Goal: Task Accomplishment & Management: Manage account settings

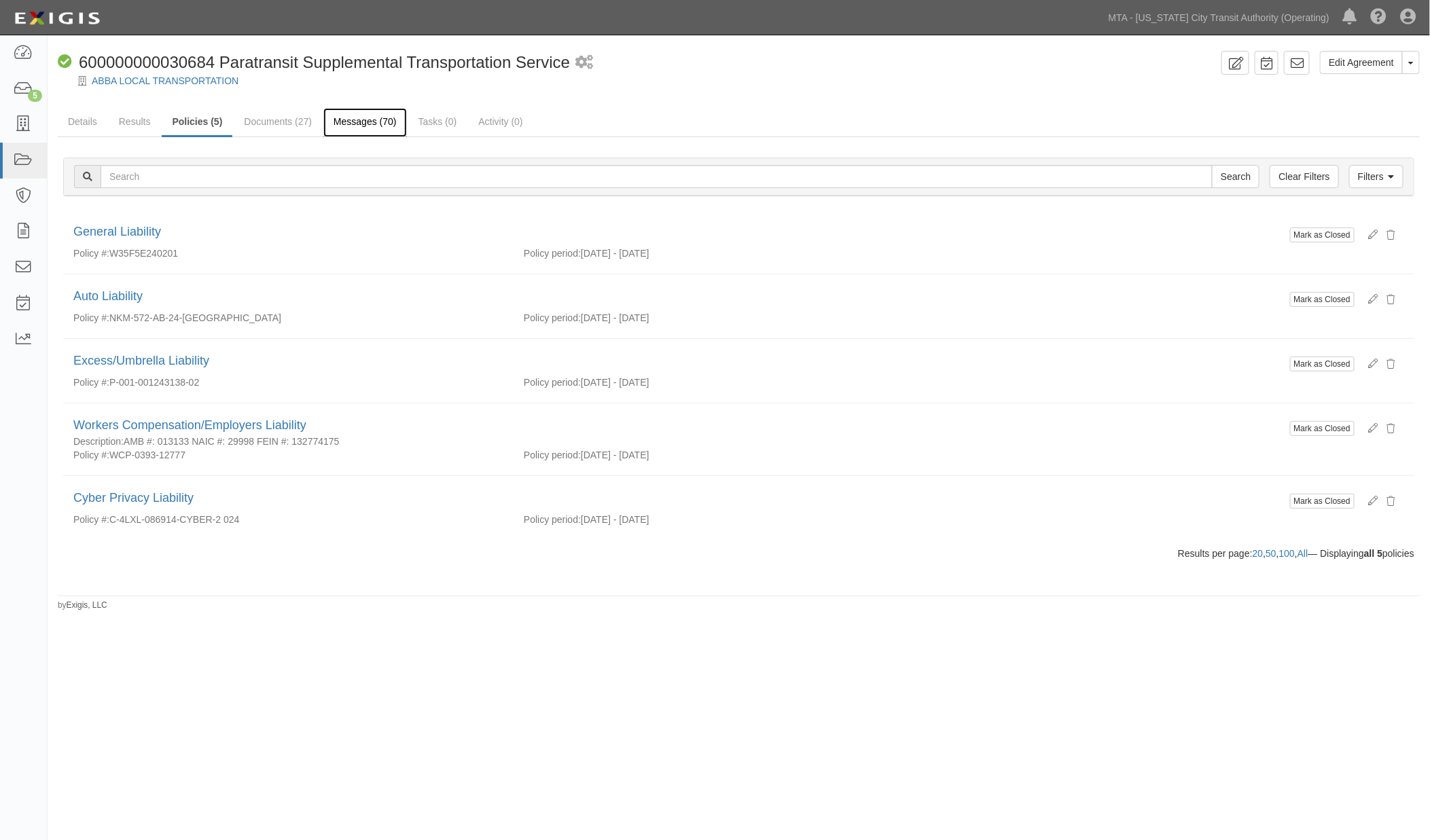
click at [362, 120] on link "Messages (70)" at bounding box center [365, 122] width 84 height 29
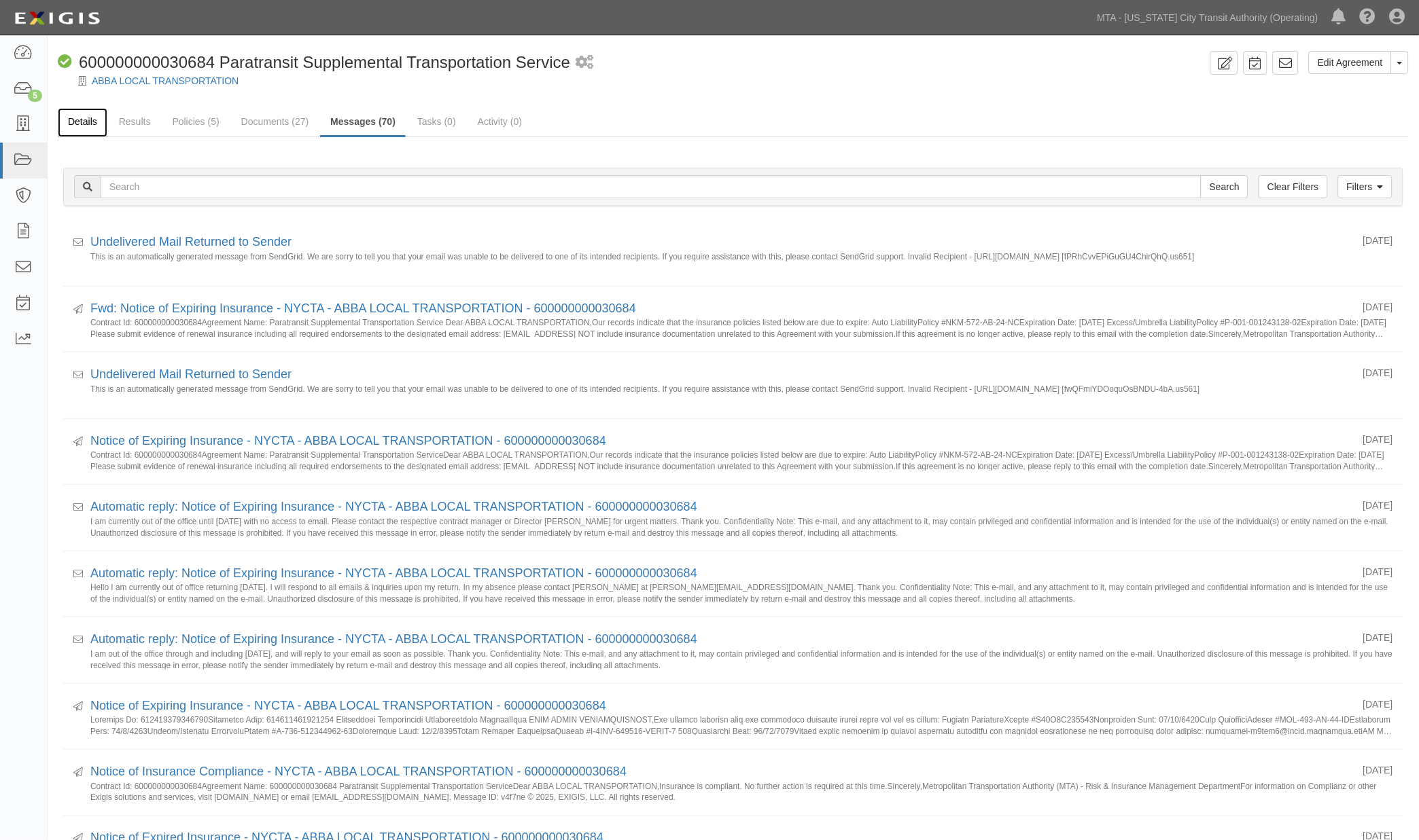
click at [93, 116] on link "Details" at bounding box center [83, 122] width 50 height 29
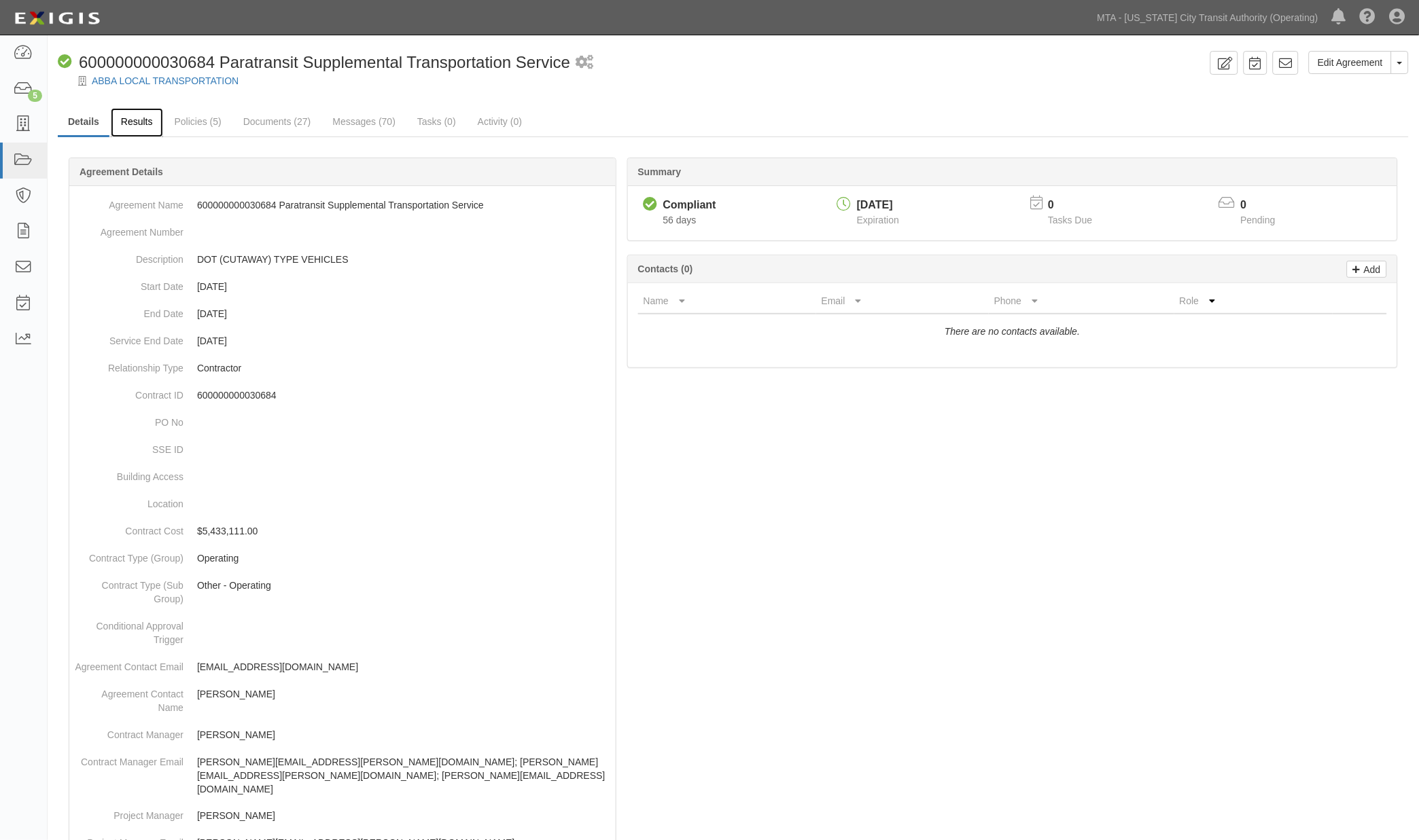
click at [133, 120] on link "Results" at bounding box center [137, 122] width 53 height 29
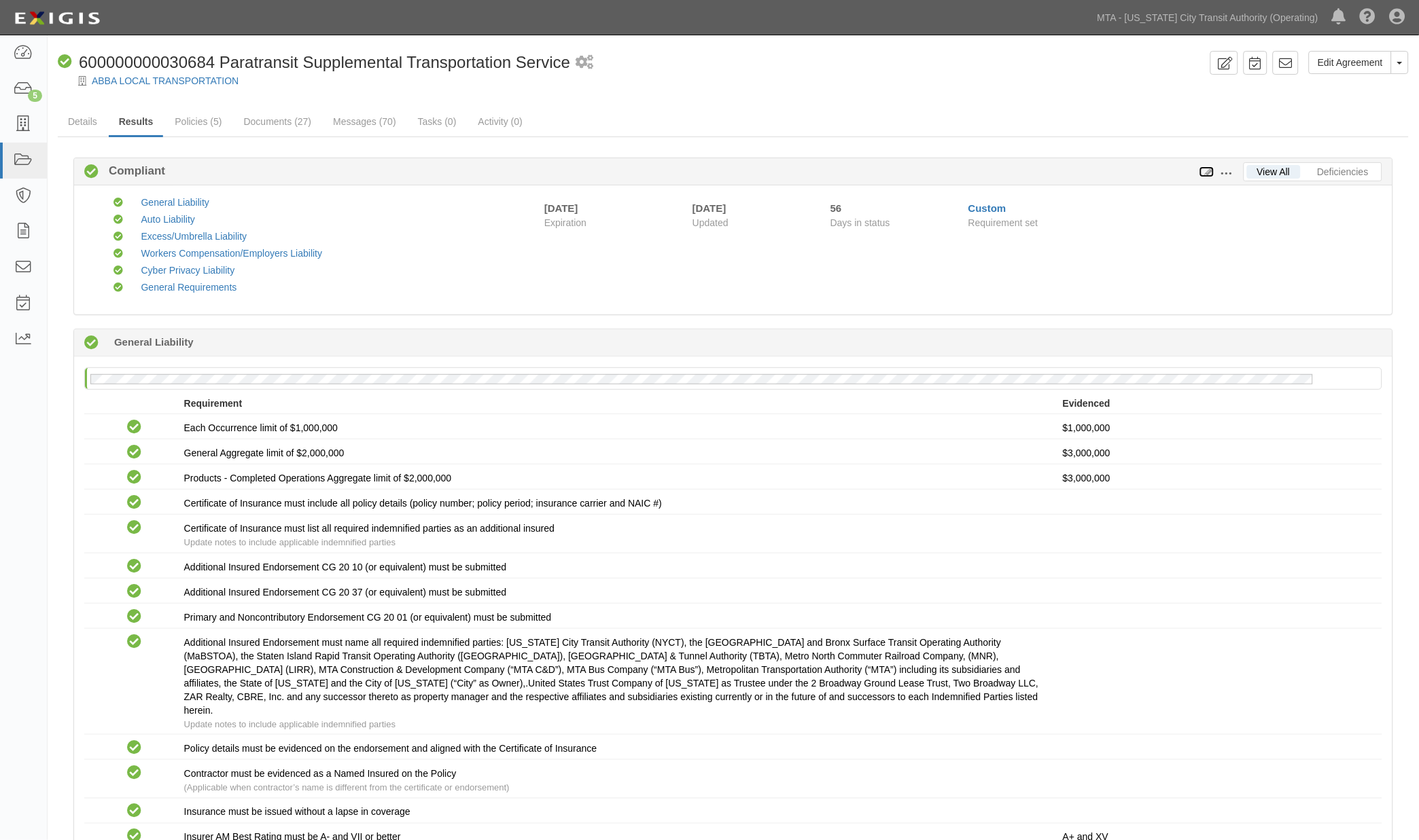
click at [1208, 170] on icon at bounding box center [1206, 172] width 15 height 9
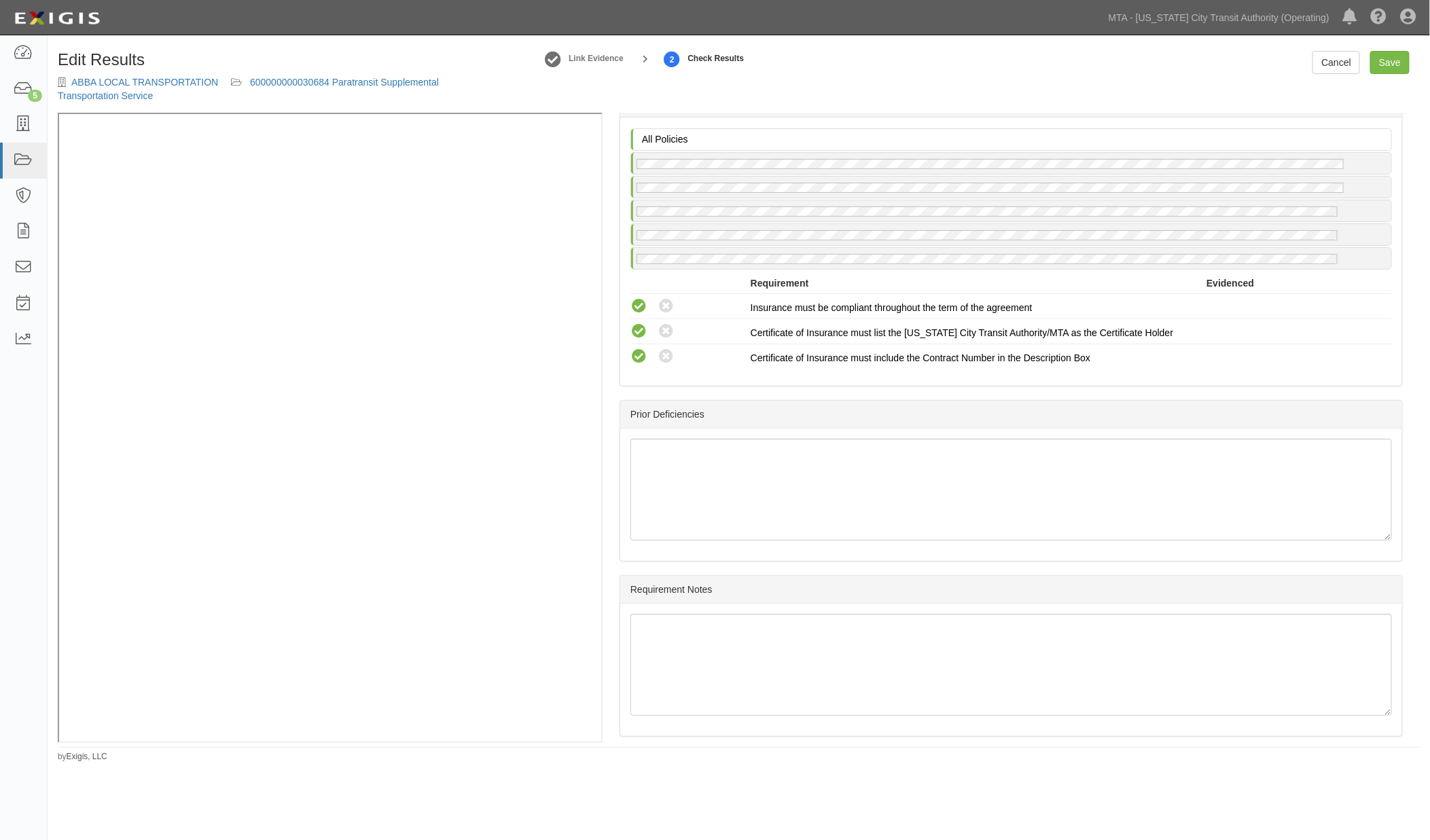
scroll to position [2059, 0]
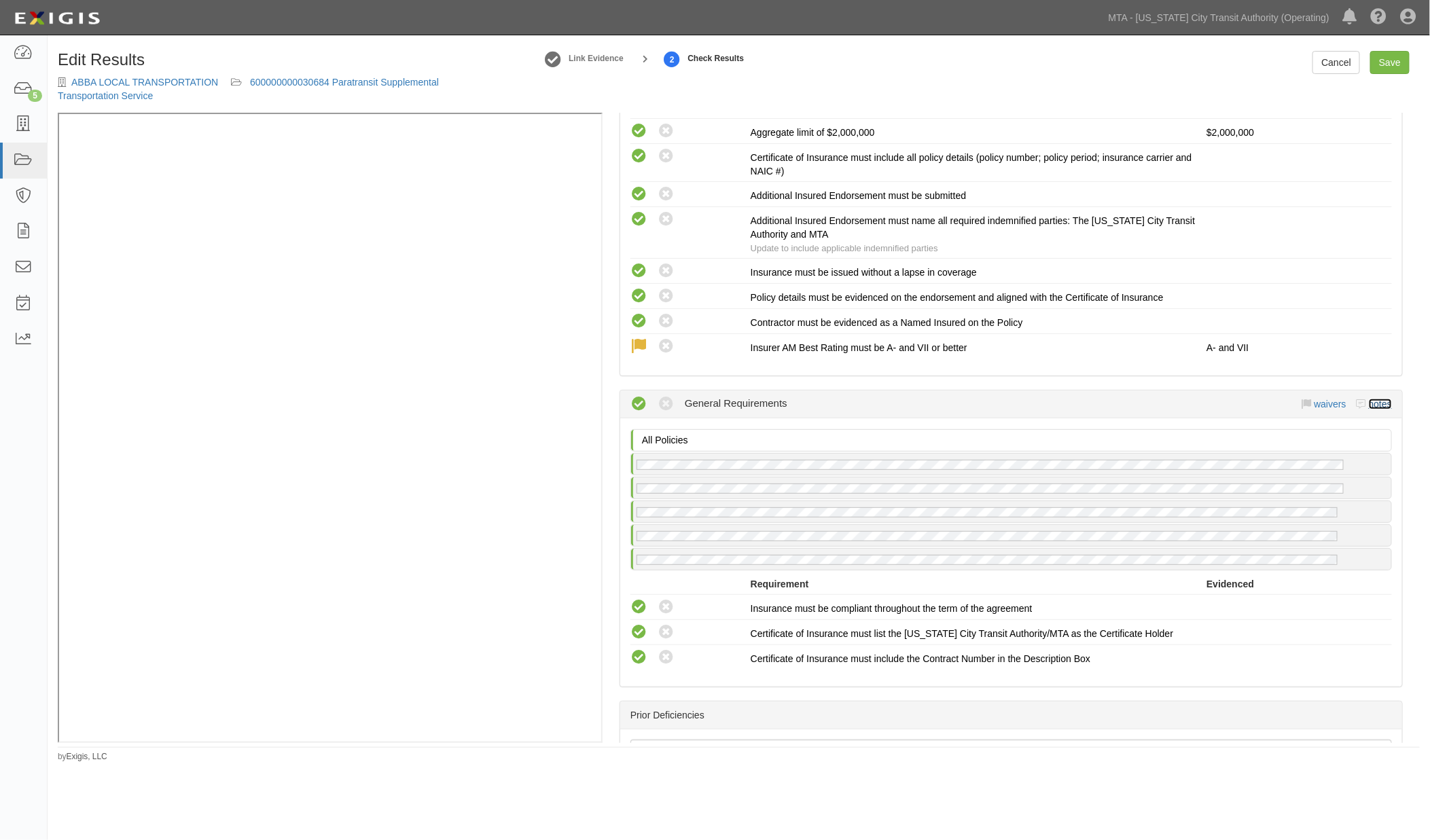
click at [1371, 398] on link "notes" at bounding box center [1380, 404] width 23 height 11
radio input "true"
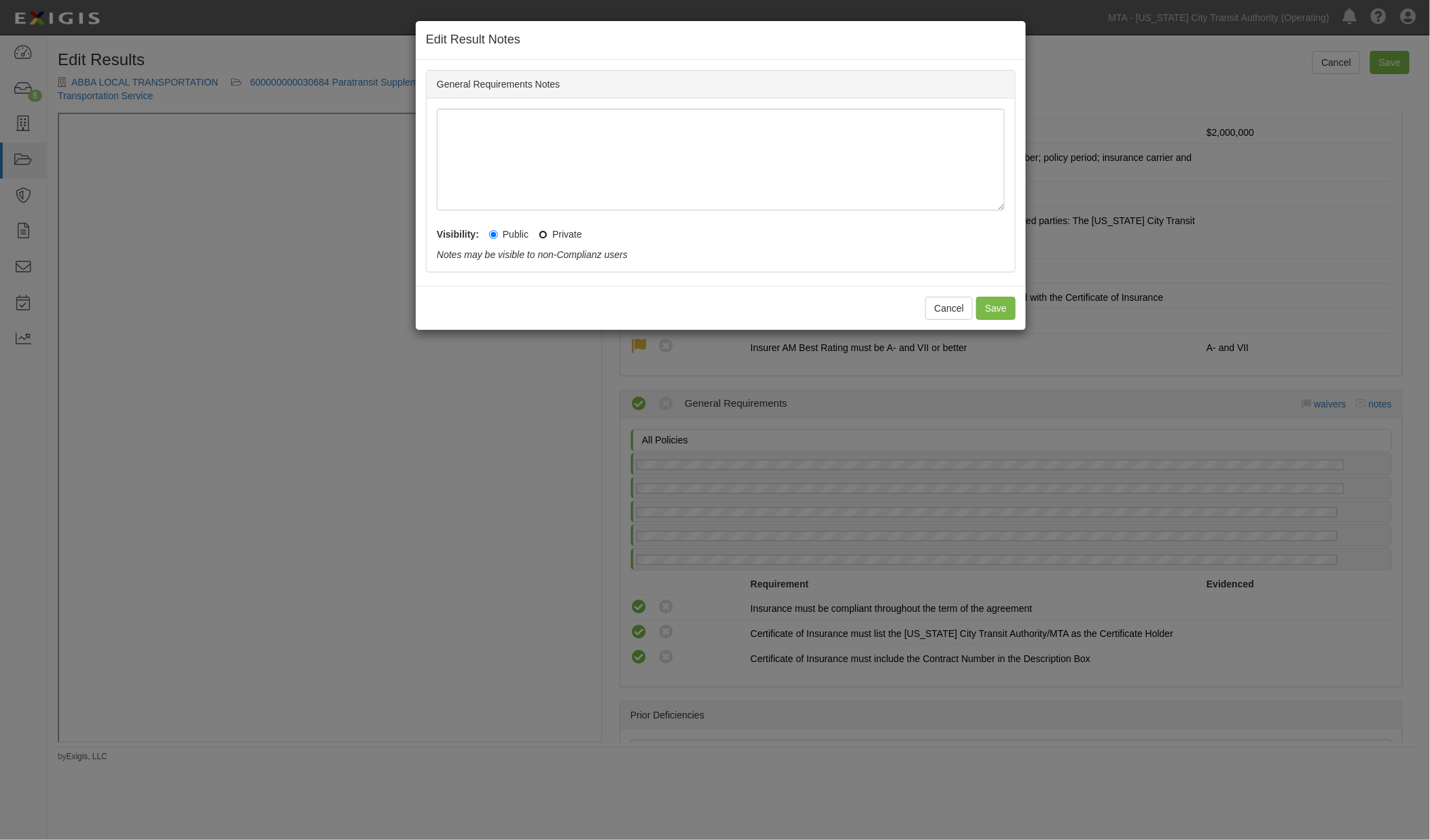
click at [544, 234] on input "Private" at bounding box center [543, 235] width 9 height 9
radio input "true"
click at [994, 312] on button "Save" at bounding box center [996, 308] width 40 height 23
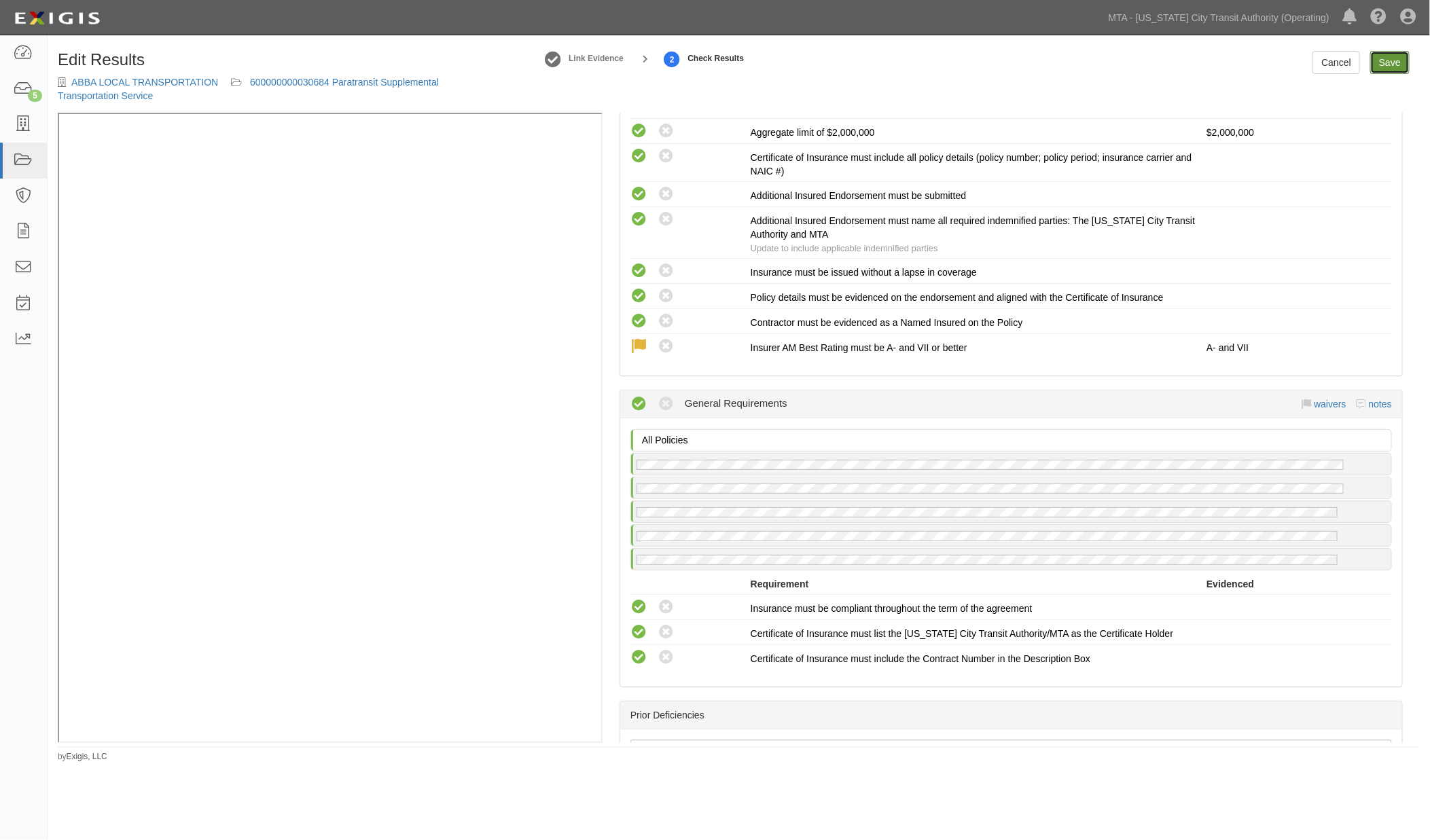
click at [1382, 59] on link "Save" at bounding box center [1390, 62] width 40 height 23
radio input "true"
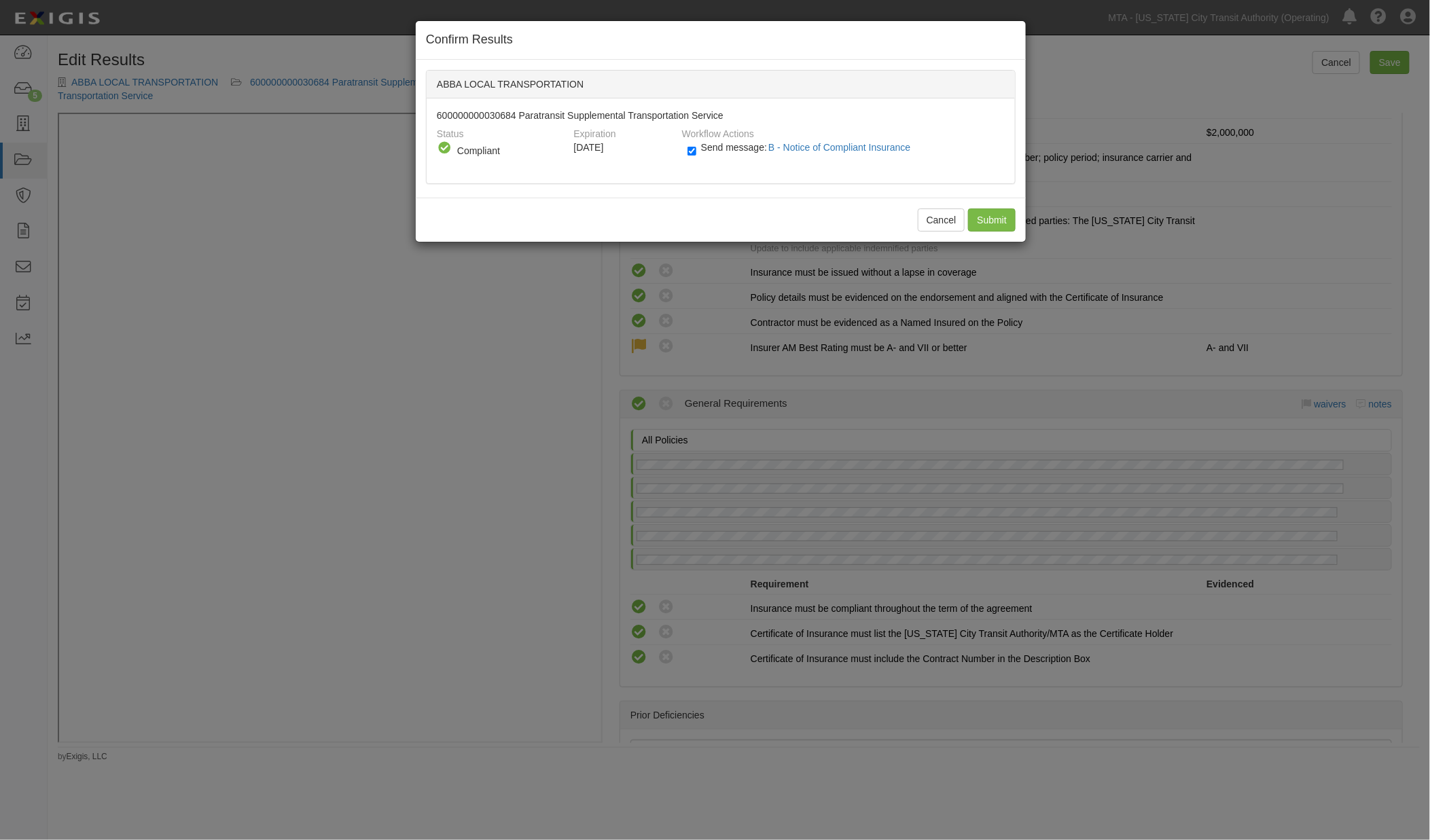
click at [710, 150] on span "Send message: B - Notice of Compliant Insurance" at bounding box center [809, 147] width 215 height 11
click at [696, 150] on input "Send message: B - Notice of Compliant Insurance" at bounding box center [692, 151] width 9 height 15
checkbox input "false"
click at [987, 211] on input "Submit" at bounding box center [992, 219] width 47 height 23
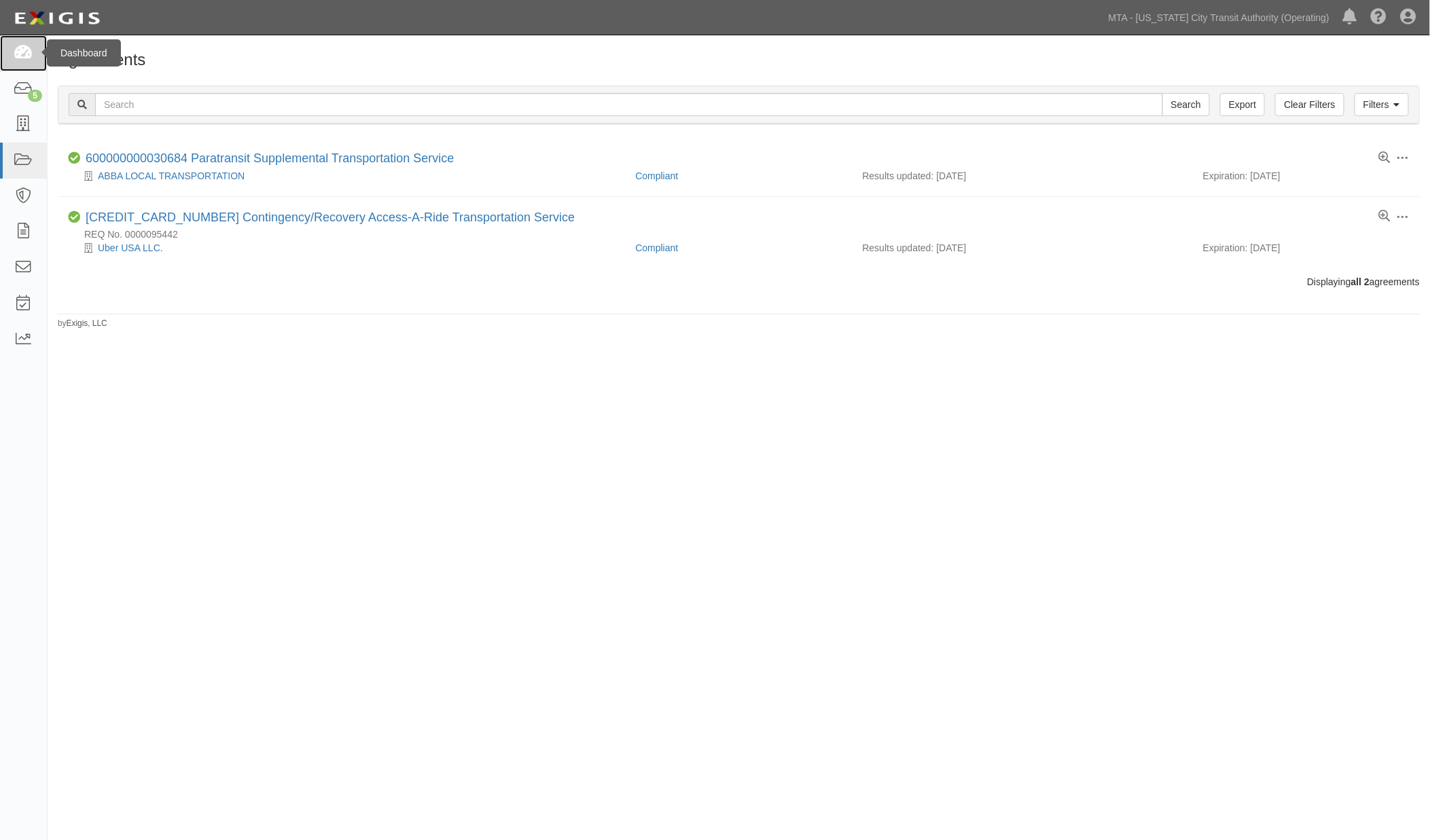
click at [22, 47] on icon at bounding box center [23, 53] width 19 height 15
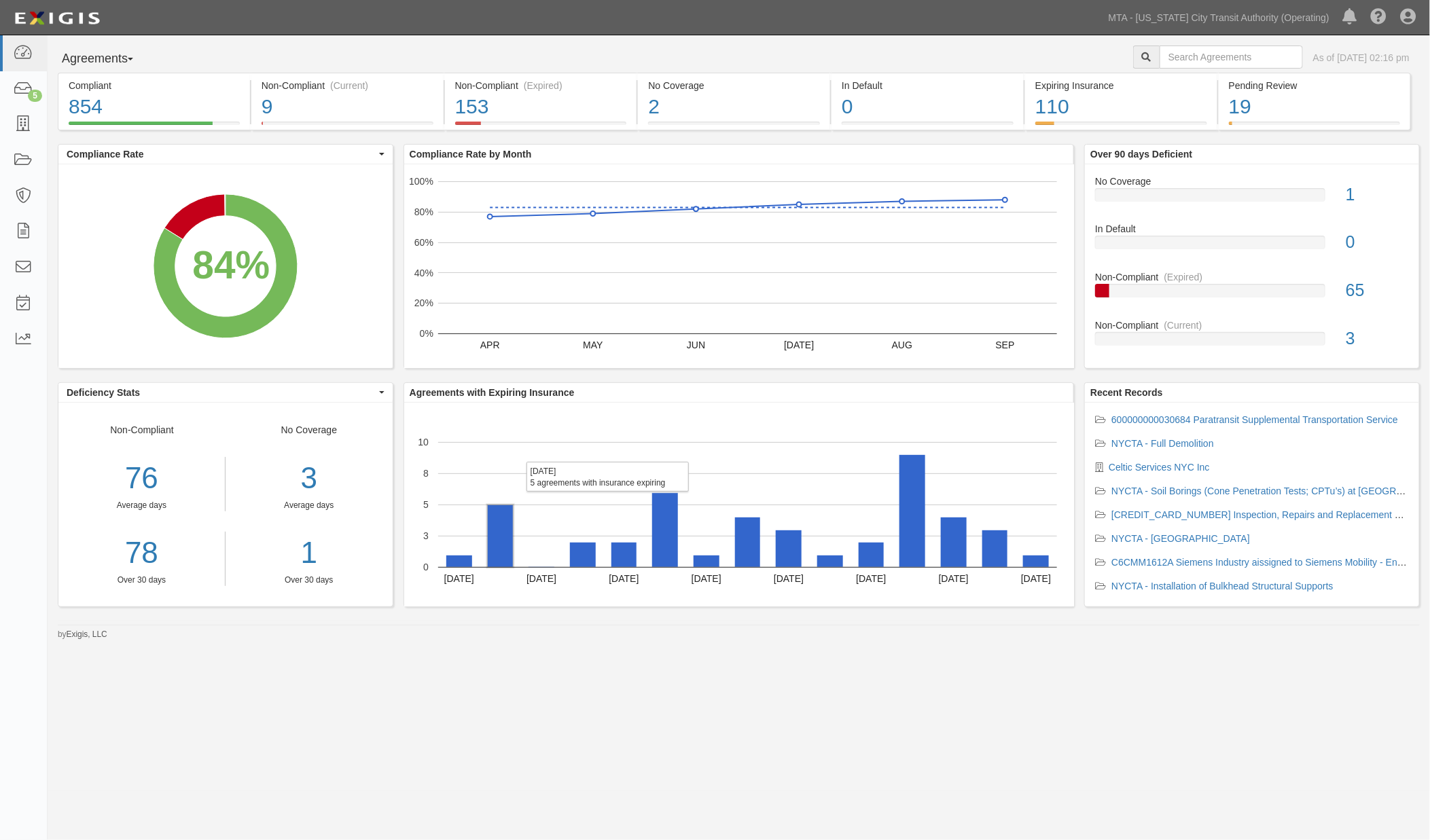
click at [503, 559] on rect "A chart." at bounding box center [500, 536] width 25 height 62
click at [585, 565] on rect "A chart." at bounding box center [583, 555] width 26 height 24
click at [628, 547] on rect "A chart." at bounding box center [623, 555] width 25 height 24
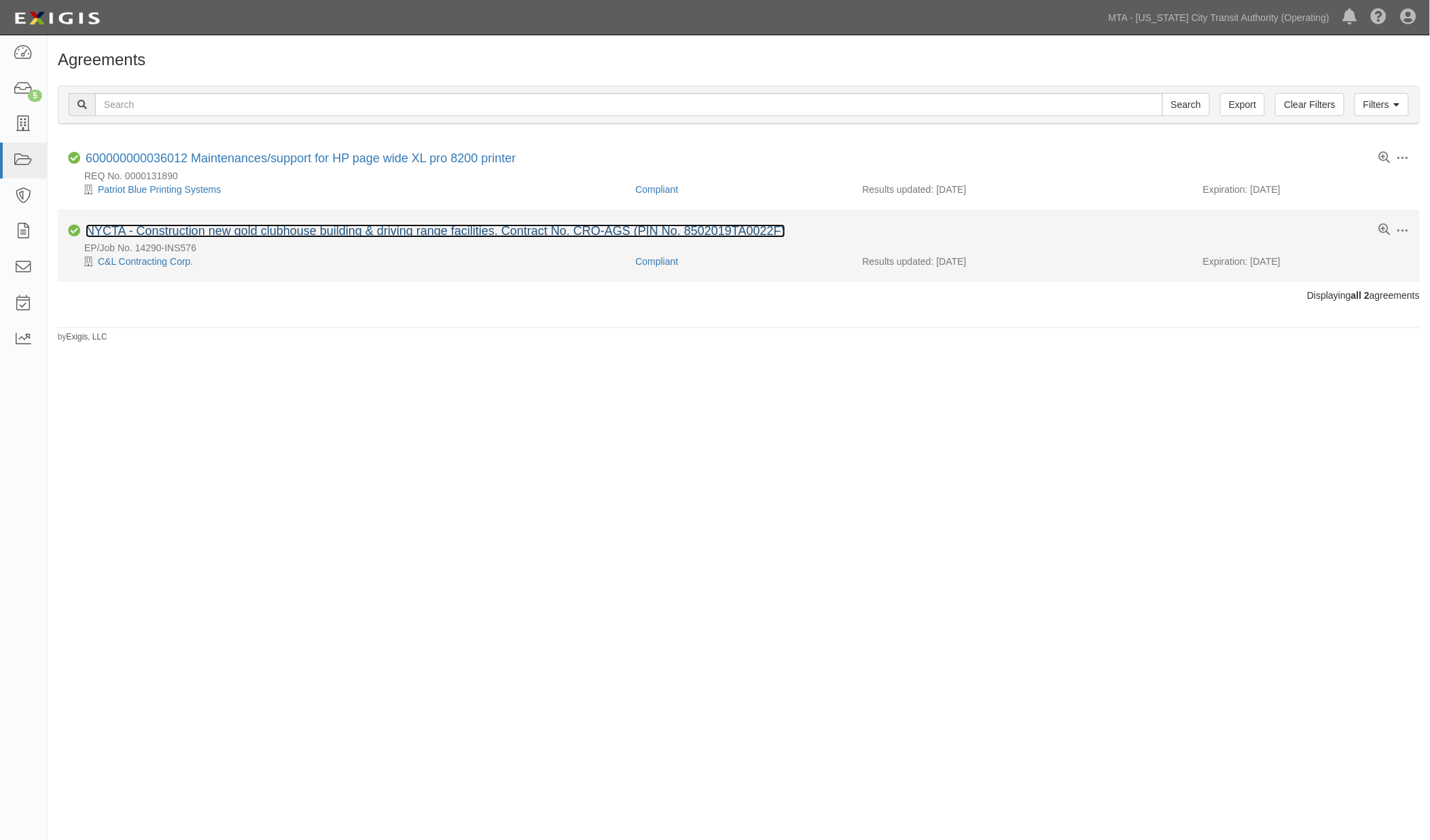
click at [250, 233] on link "NYCTA - Construction new gold clubhouse building & driving range facilities. Co…" at bounding box center [435, 231] width 700 height 14
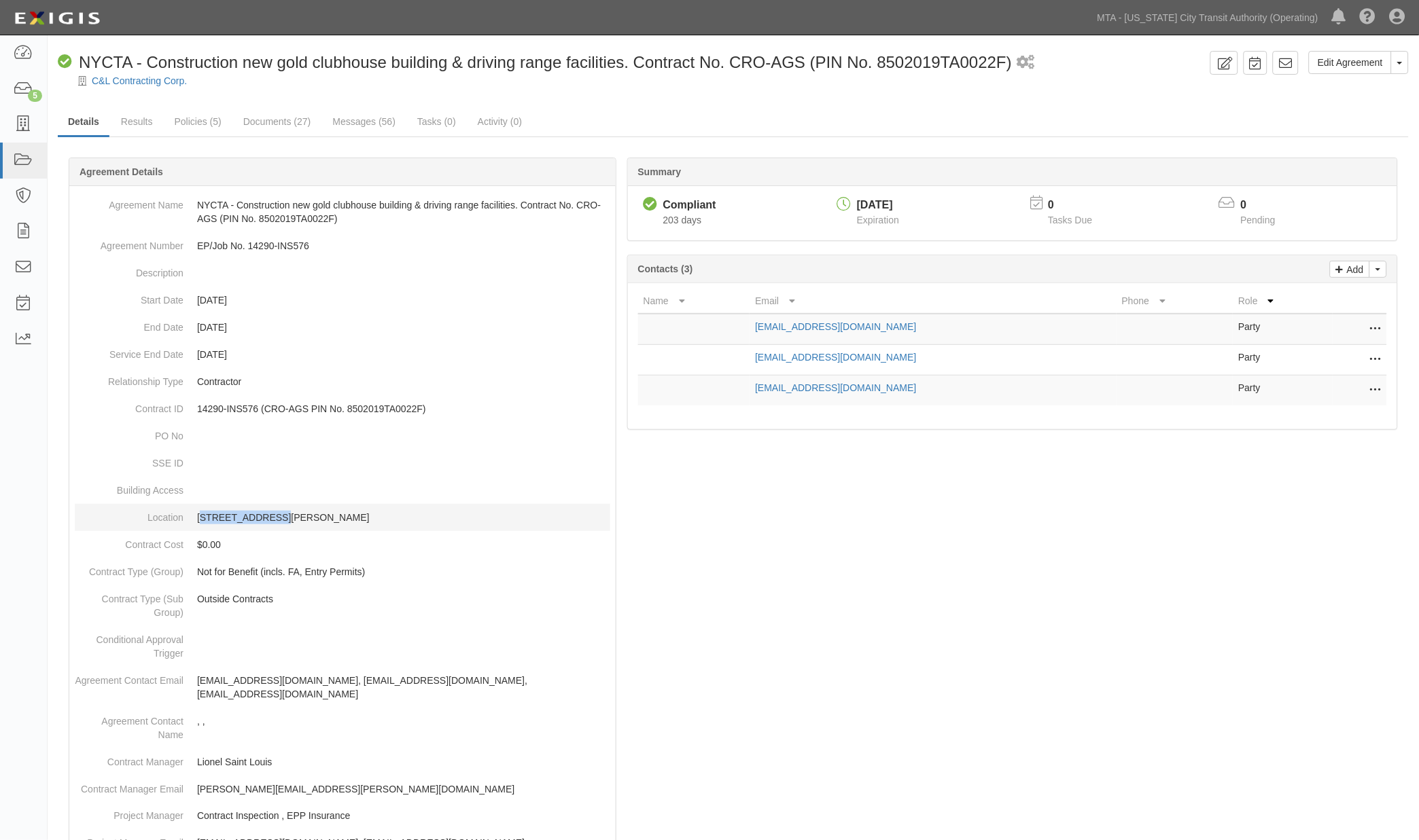
drag, startPoint x: 190, startPoint y: 520, endPoint x: 269, endPoint y: 523, distance: 79.1
click at [269, 523] on dd "[STREET_ADDRESS][PERSON_NAME]" at bounding box center [343, 518] width 536 height 28
drag, startPoint x: 234, startPoint y: 501, endPoint x: 226, endPoint y: 512, distance: 13.6
click at [224, 512] on p "[STREET_ADDRESS][PERSON_NAME]" at bounding box center [404, 518] width 413 height 14
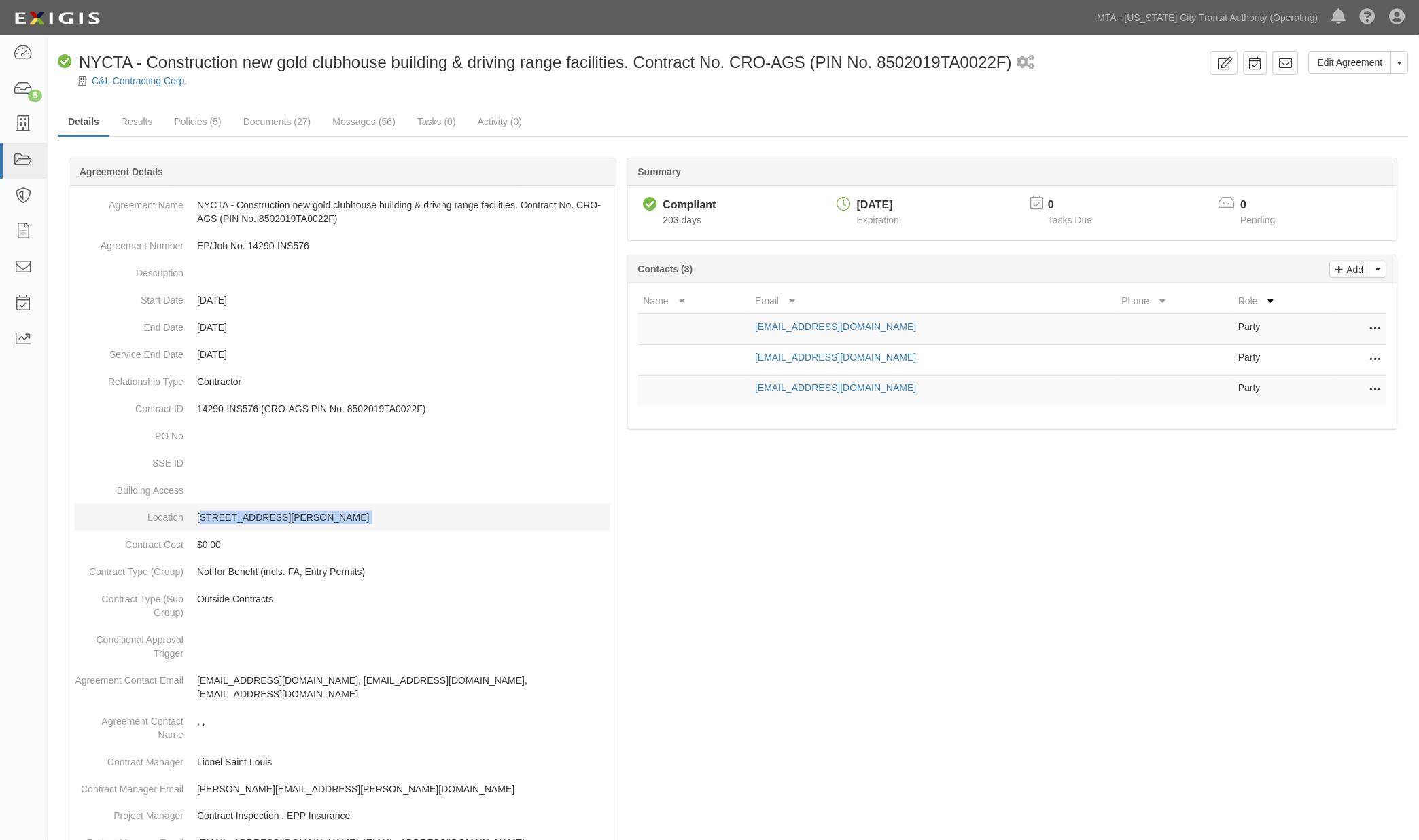
click at [224, 512] on p "[STREET_ADDRESS][PERSON_NAME]" at bounding box center [404, 518] width 413 height 14
copy p "[STREET_ADDRESS][PERSON_NAME]"
click at [205, 124] on link "Policies (5)" at bounding box center [198, 122] width 67 height 29
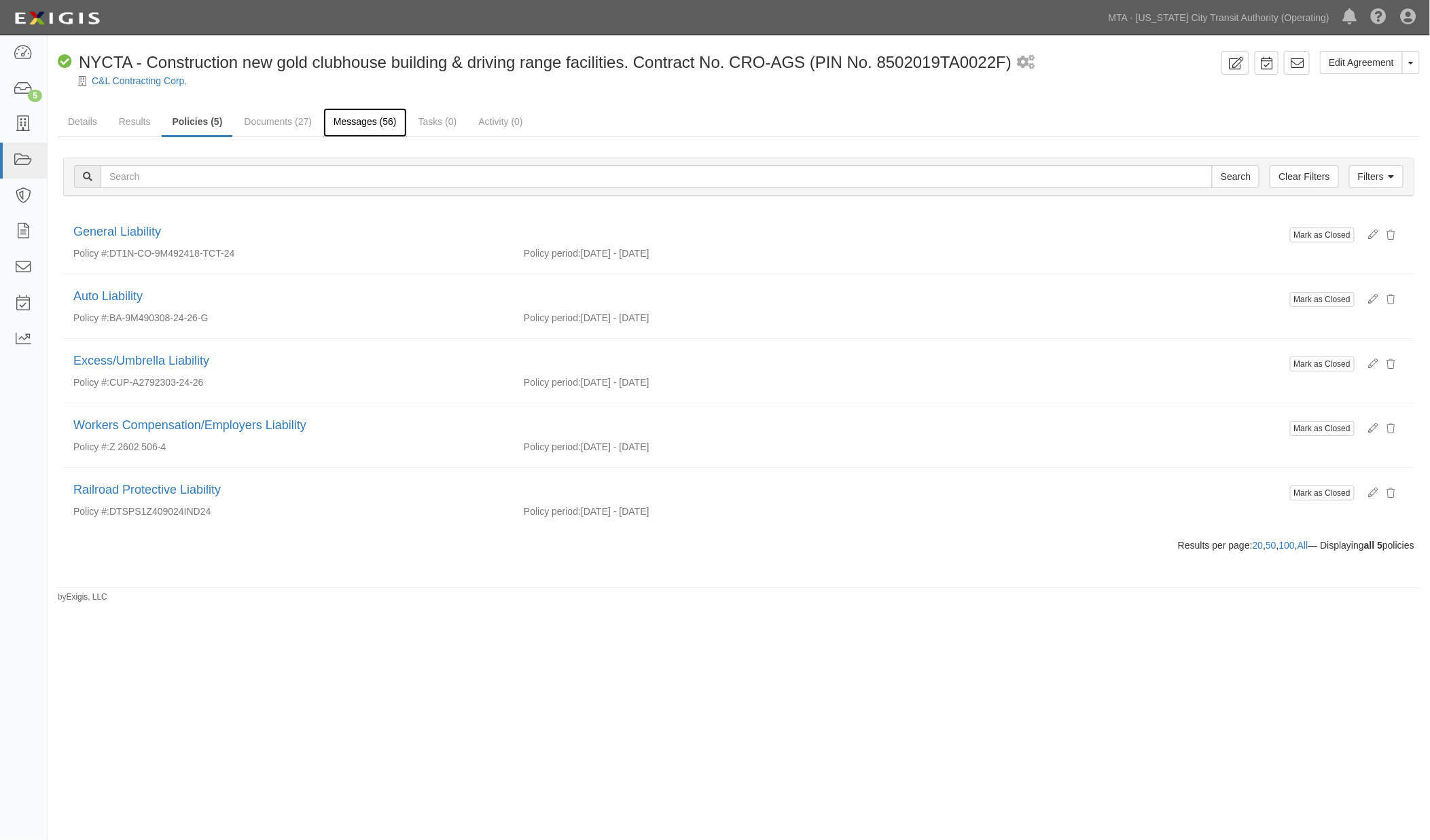
click at [348, 124] on link "Messages (56)" at bounding box center [365, 122] width 84 height 29
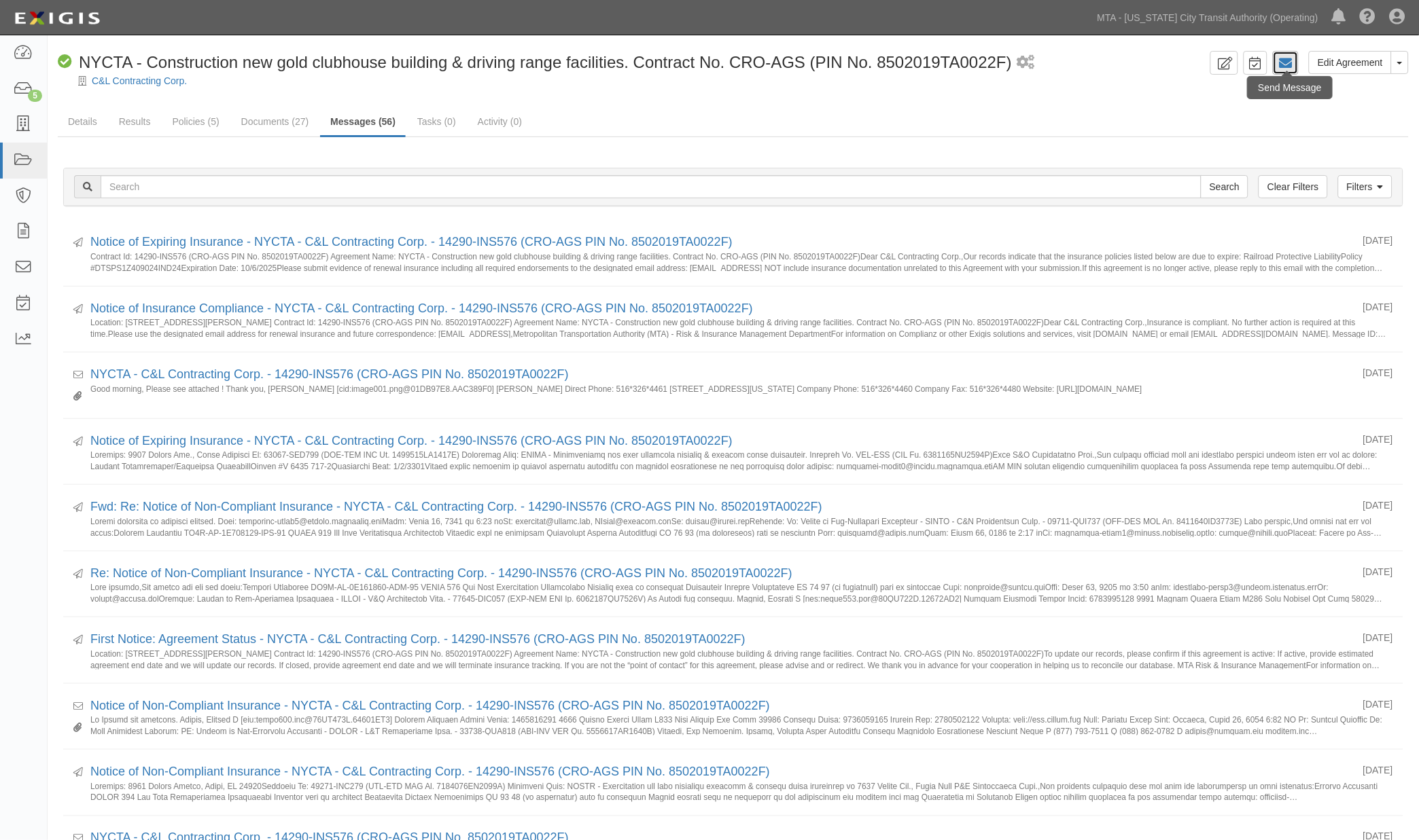
click at [1295, 61] on link at bounding box center [1286, 63] width 26 height 24
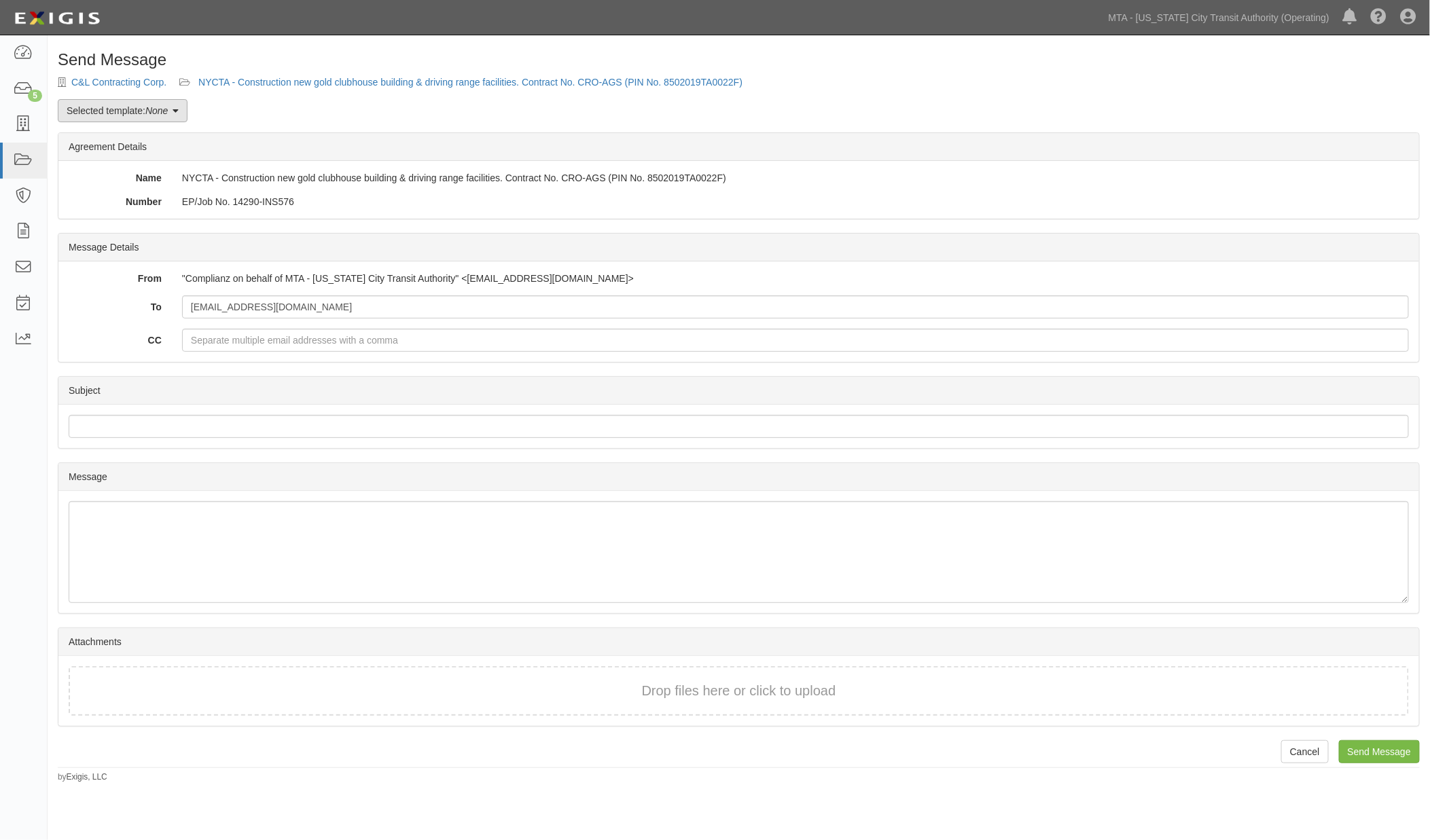
click at [177, 115] on link "Selected template: None" at bounding box center [122, 110] width 130 height 23
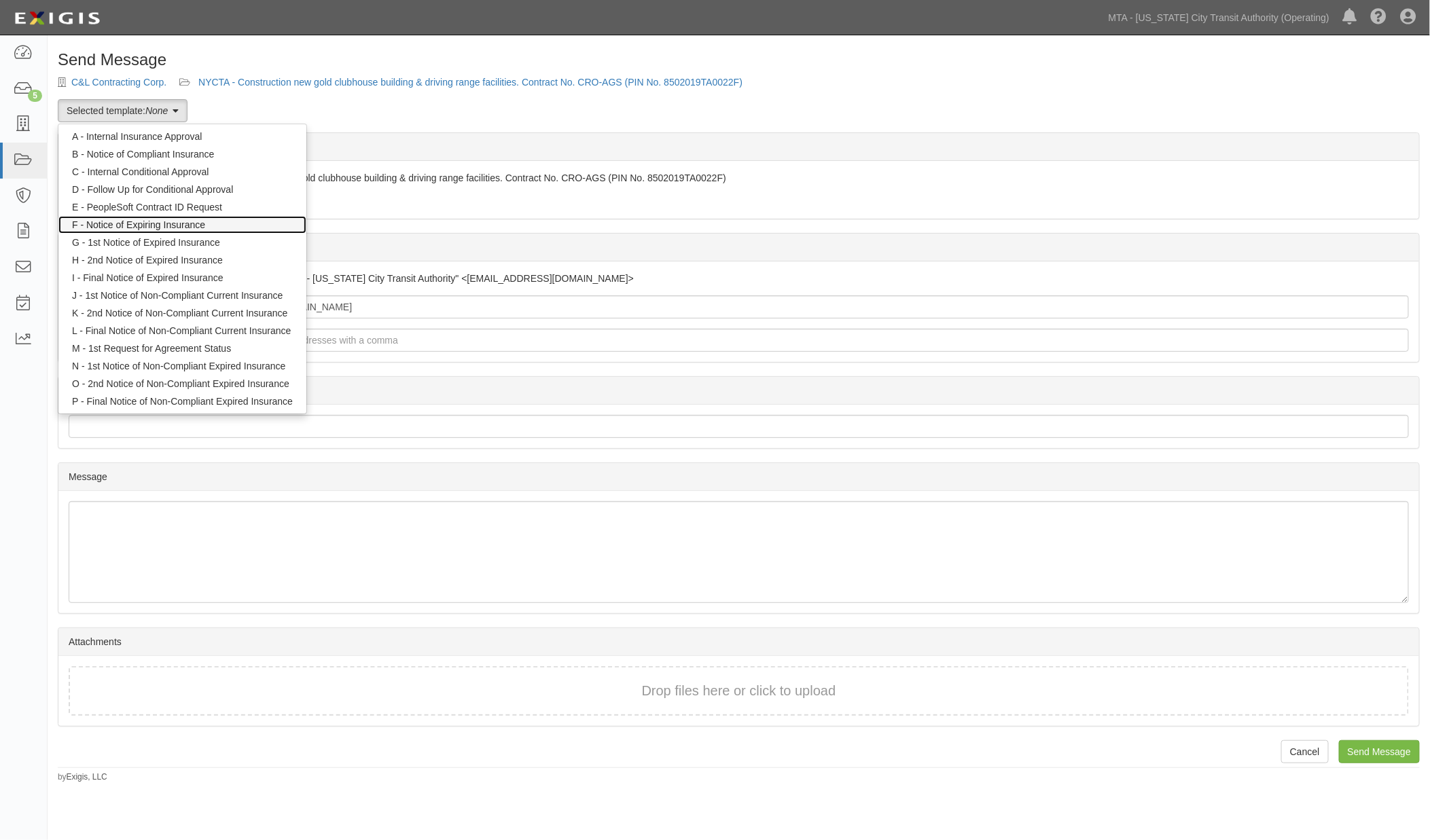
click at [198, 221] on link "F - Notice of Expiring Insurance" at bounding box center [183, 225] width 248 height 18
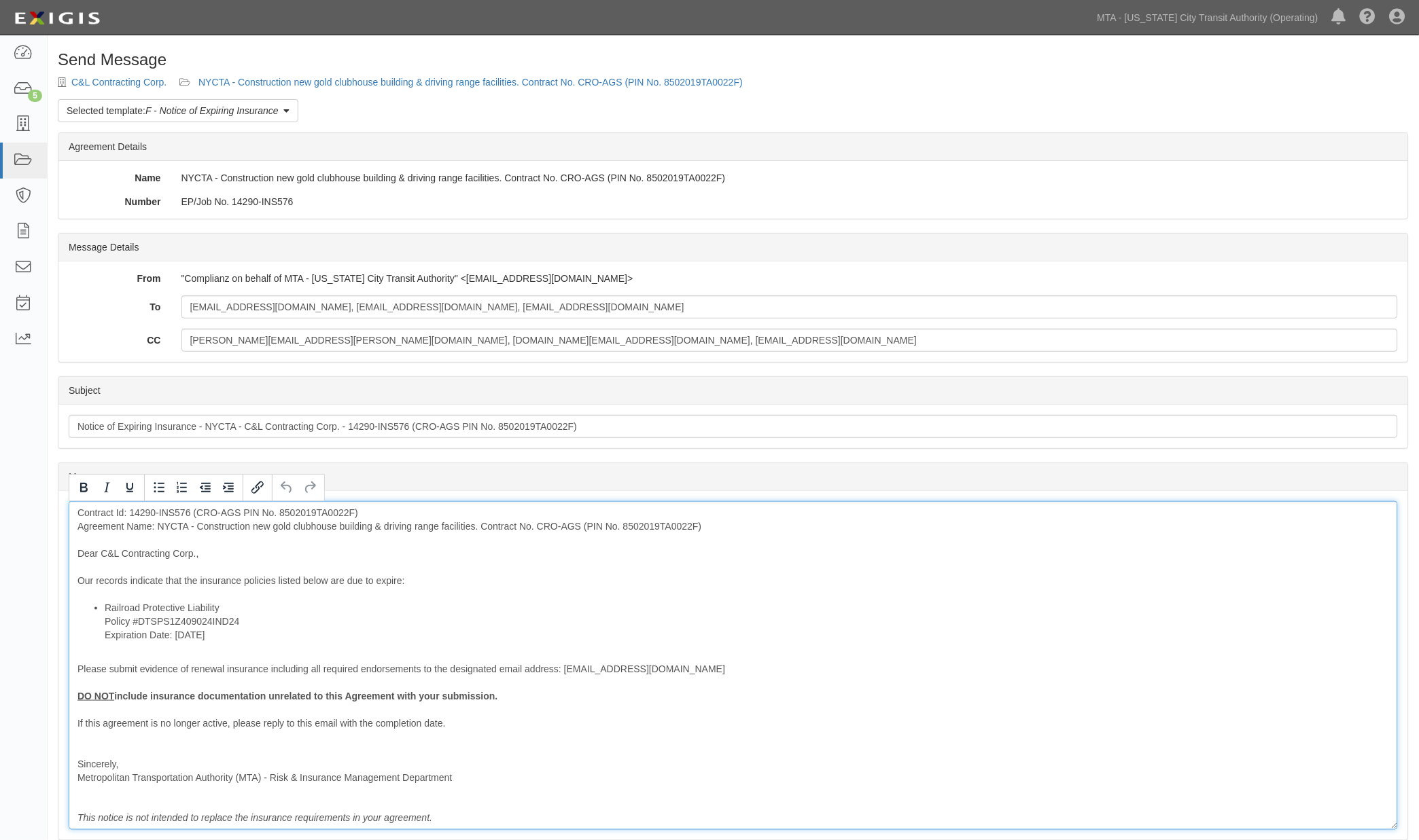
click at [242, 601] on div "Contract Id: 14290-INS576 (CRO-AGS PIN No. 8502019TA0022F) Agreement Name: NYCT…" at bounding box center [734, 665] width 1329 height 329
click at [242, 605] on li "Railroad Protective Liability Policy #DTSPS1Z409024IND24 Expiration Date: [DATE]" at bounding box center [747, 621] width 1285 height 40
drag, startPoint x: 754, startPoint y: 532, endPoint x: 482, endPoint y: 532, distance: 272.0
click at [482, 532] on div "Contract Id: 14290-INS576 (CRO-AGS PIN No. 8502019TA0022F) Agreement Name: NYCT…" at bounding box center [734, 665] width 1329 height 329
drag, startPoint x: 514, startPoint y: 697, endPoint x: 51, endPoint y: 695, distance: 463.0
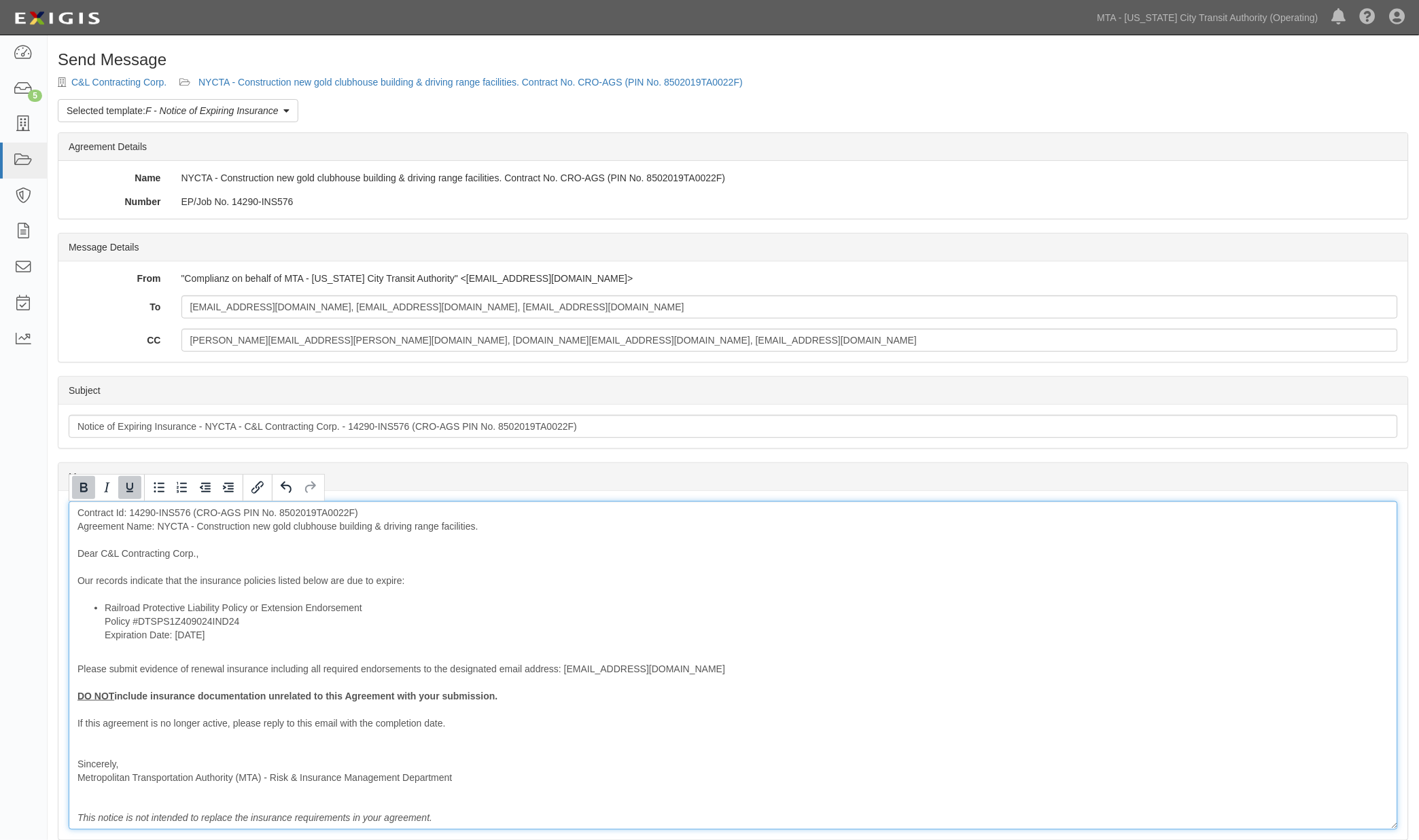
click at [51, 695] on div "Send Message C&L Contracting Corp. NYCTA - Construction new gold clubhouse buil…" at bounding box center [733, 530] width 1372 height 959
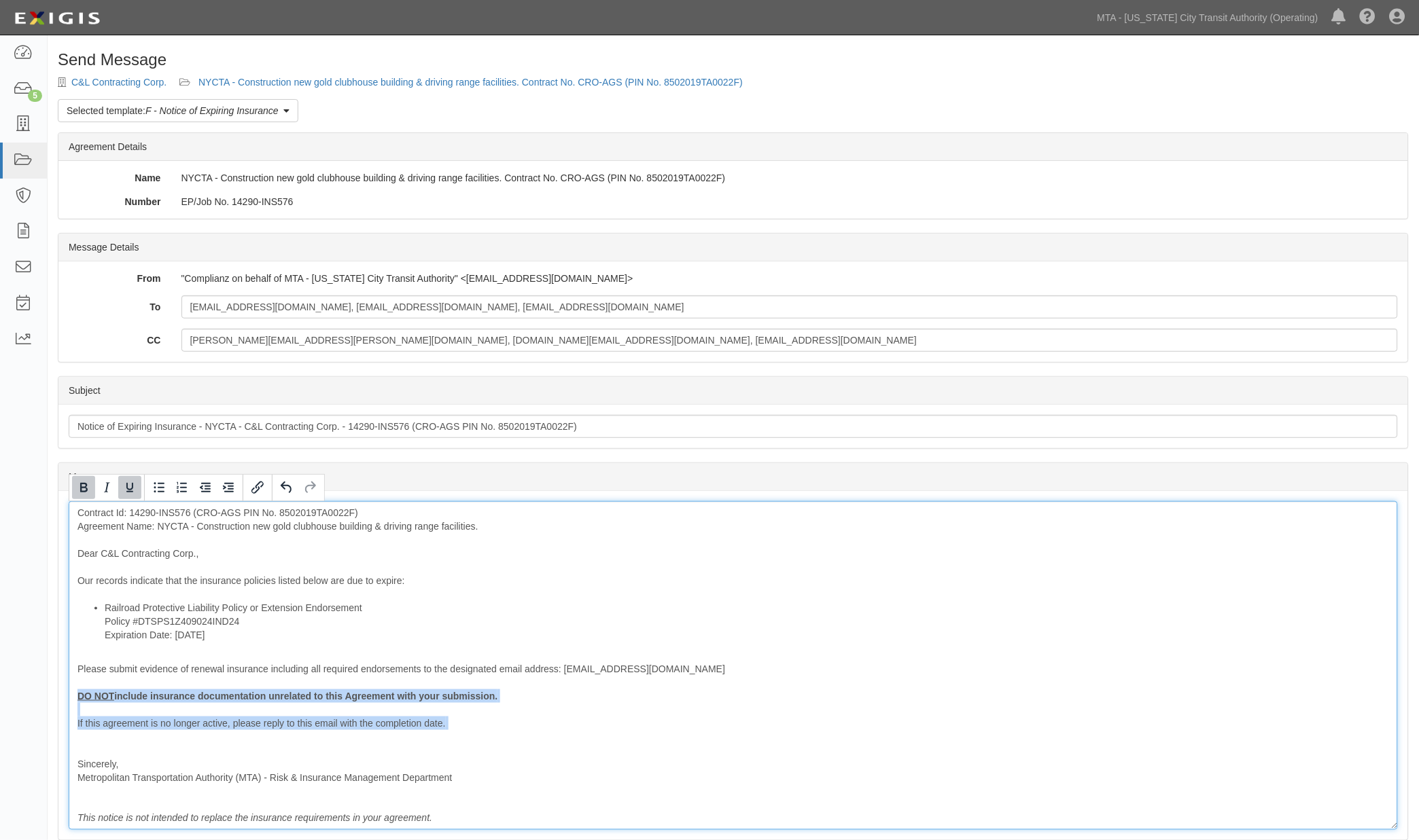
drag, startPoint x: 104, startPoint y: 737, endPoint x: 66, endPoint y: 698, distance: 54.5
click at [66, 698] on div "Message Contract Id: 14290-INS576 (CRO-AGS PIN No. 8502019TA0022F) Agreement Na…" at bounding box center [733, 666] width 1349 height 349
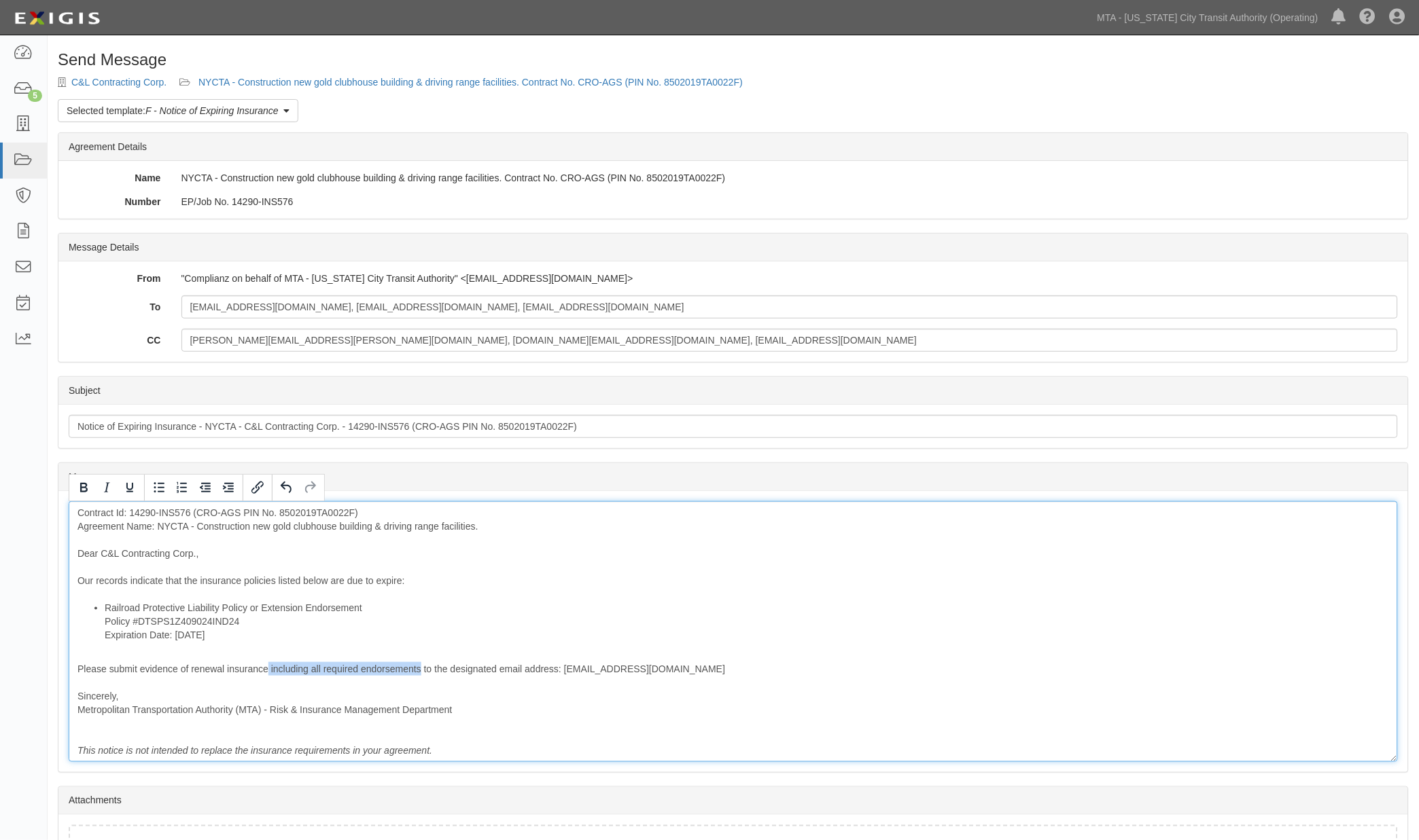
drag, startPoint x: 268, startPoint y: 669, endPoint x: 421, endPoint y: 664, distance: 153.1
click at [421, 664] on div "Contract Id: 14290-INS576 (CRO-AGS PIN No. 8502019TA0022F) Agreement Name: NYCT…" at bounding box center [734, 631] width 1329 height 261
click at [585, 725] on div "Contract Id: 14290-INS576 (CRO-AGS PIN No. 8502019TA0022F) Agreement Name: NYCT…" at bounding box center [734, 631] width 1329 height 261
drag, startPoint x: 276, startPoint y: 579, endPoint x: 260, endPoint y: 580, distance: 16.0
click at [260, 580] on div "Contract Id: 14290-INS576 (CRO-AGS PIN No. 8502019TA0022F) Agreement Name: NYCT…" at bounding box center [734, 631] width 1329 height 261
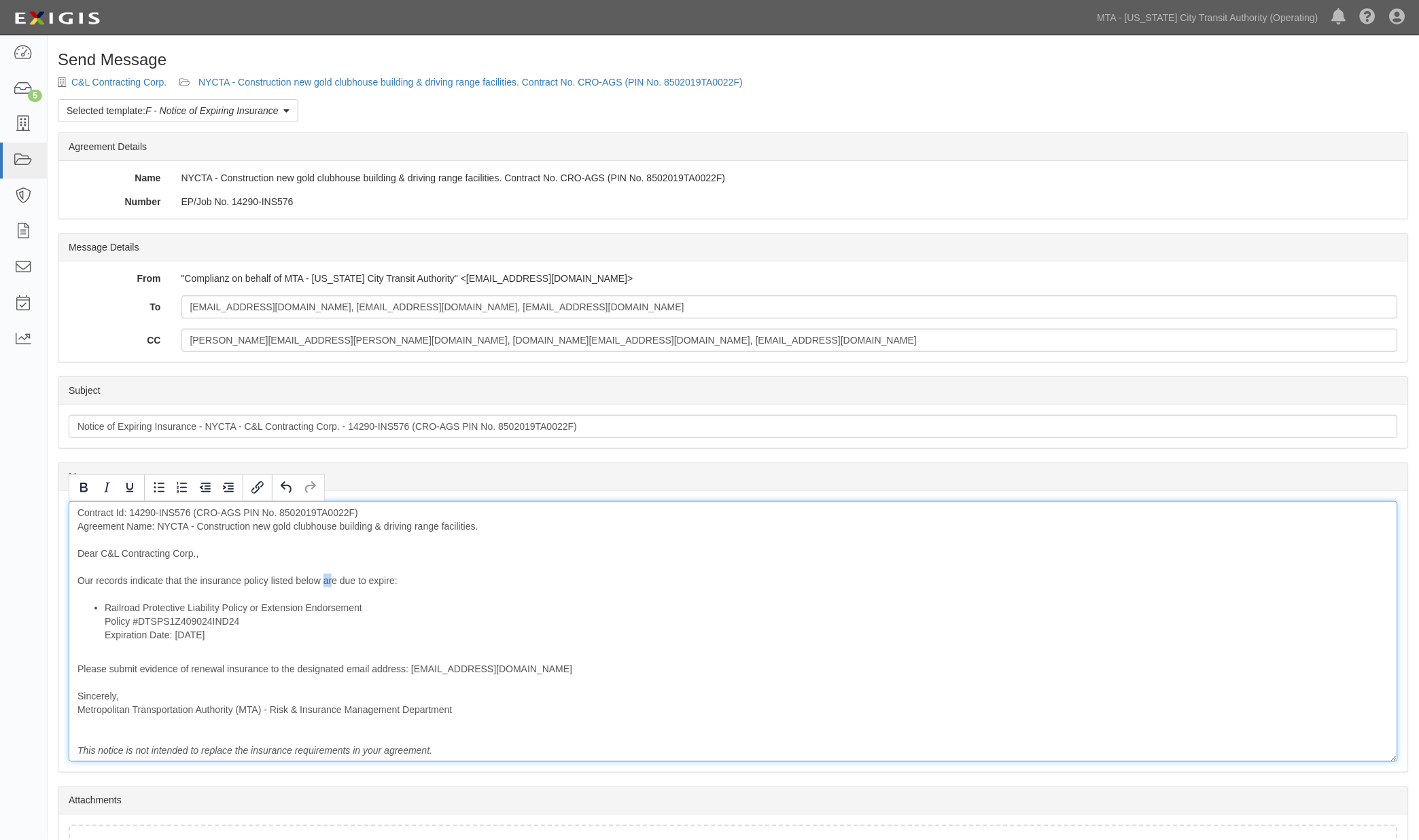
drag, startPoint x: 334, startPoint y: 585, endPoint x: 323, endPoint y: 585, distance: 11.0
click at [323, 585] on div "Contract Id: 14290-INS576 (CRO-AGS PIN No. 8502019TA0022F) Agreement Name: NYCT…" at bounding box center [734, 631] width 1329 height 261
click at [553, 636] on li "Railroad Protective Liability Policy or Extension Endorsement Policy #DTSPS1Z40…" at bounding box center [747, 621] width 1285 height 40
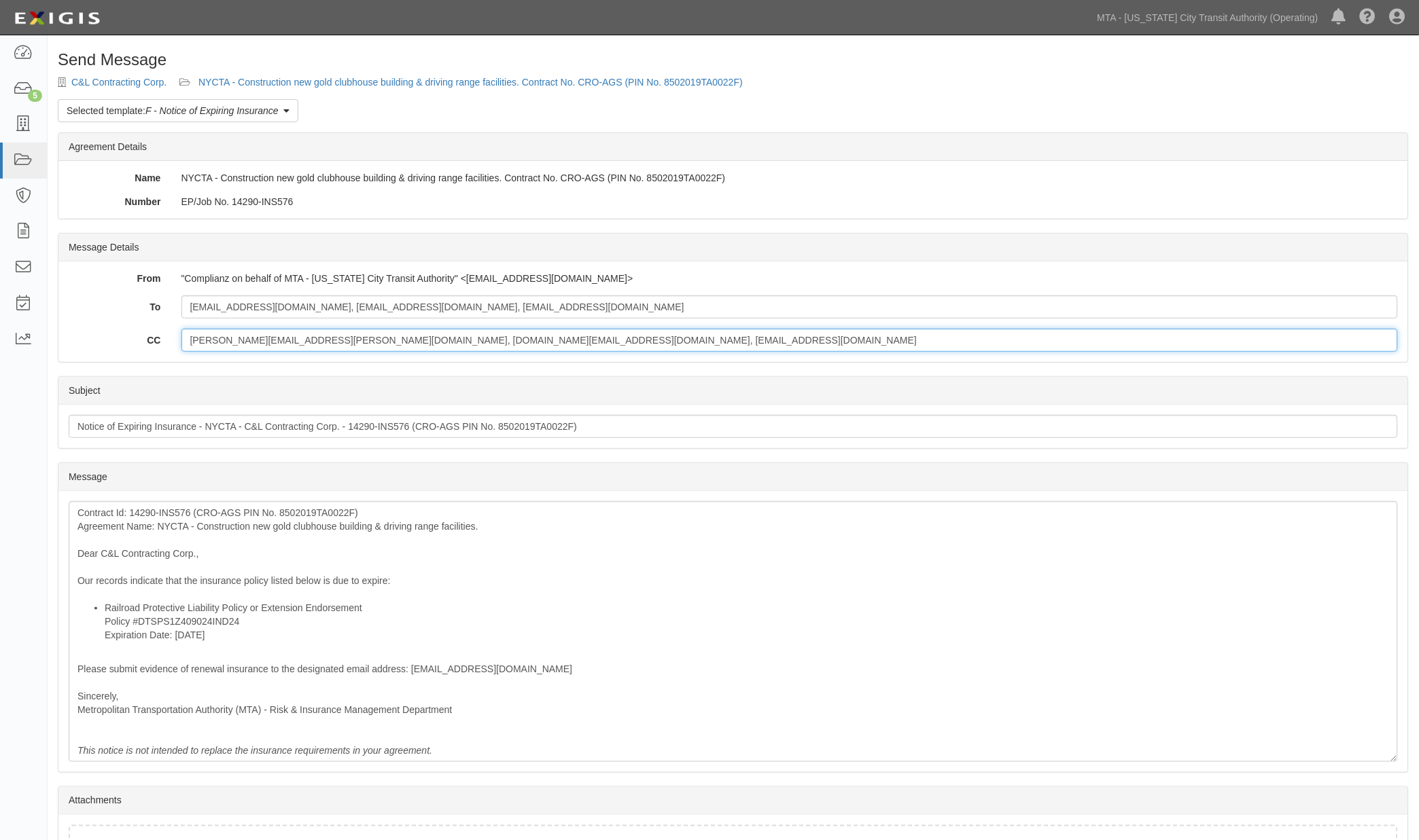
drag, startPoint x: 308, startPoint y: 343, endPoint x: 175, endPoint y: 343, distance: 133.0
click at [175, 343] on div "lionel.saintlouis@nyct.com, contract.inspection@nyct.com, epp-insurance@mtacd.o…" at bounding box center [790, 340] width 1237 height 23
type input "contract.inspection@nyct.com, epp-insurance@mtacd.org"
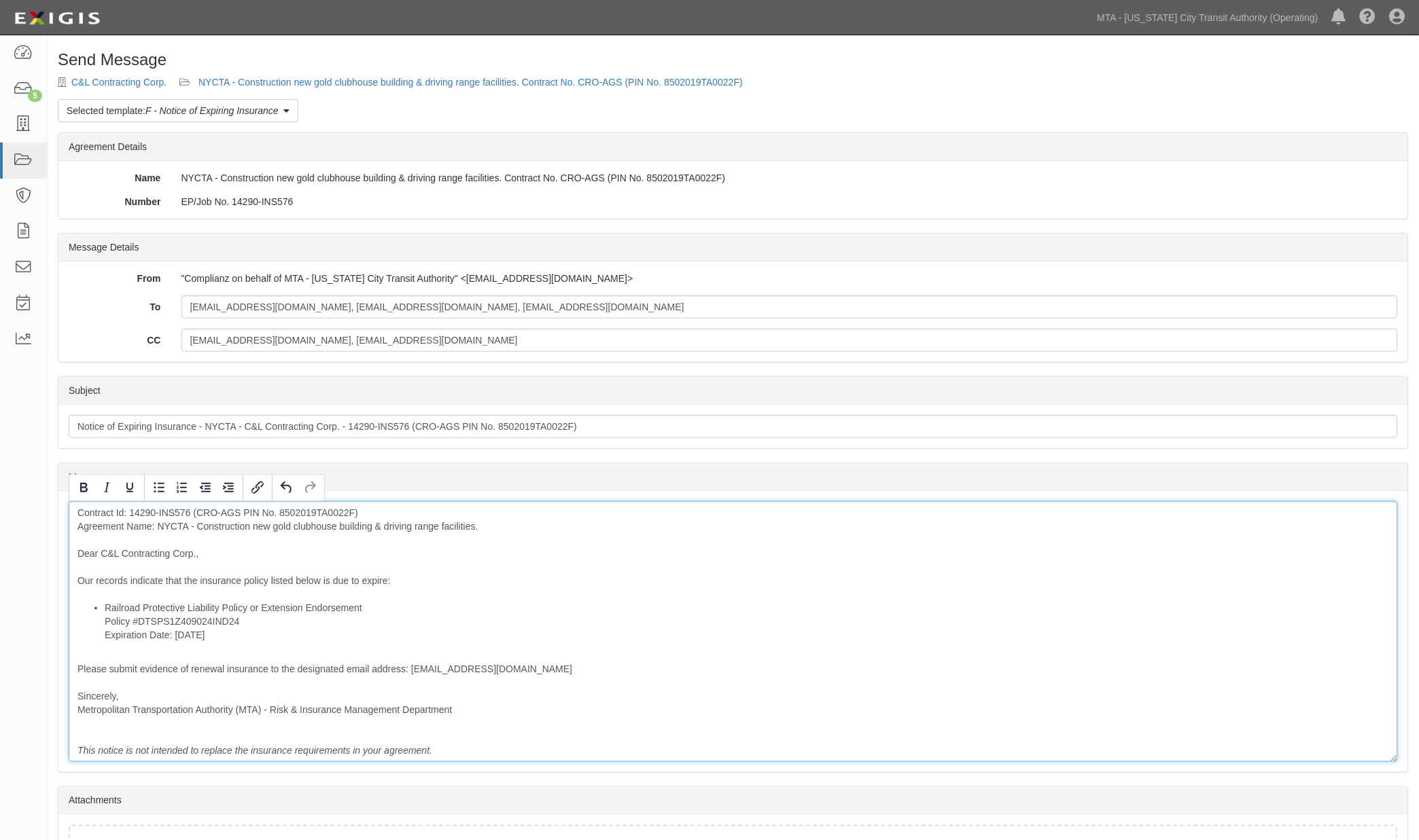
click at [963, 554] on div "Contract Id: 14290-INS576 (CRO-AGS PIN No. 8502019TA0022F) Agreement Name: NYCT…" at bounding box center [734, 631] width 1329 height 261
click at [860, 673] on div "Contract Id: 14290-INS576 (CRO-AGS PIN No. 8502019TA0022F) Agreement Name: NYCT…" at bounding box center [734, 631] width 1329 height 261
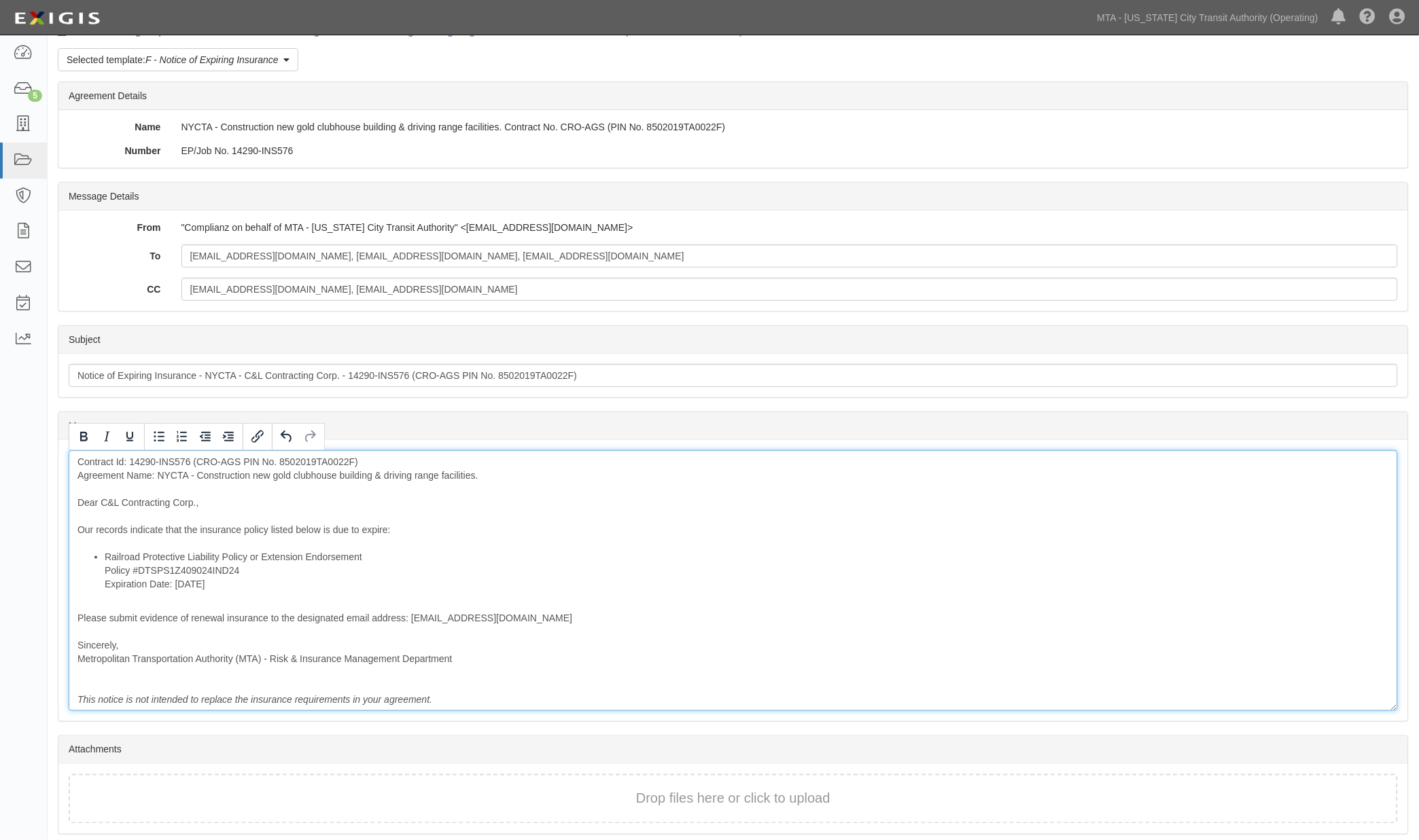
scroll to position [101, 0]
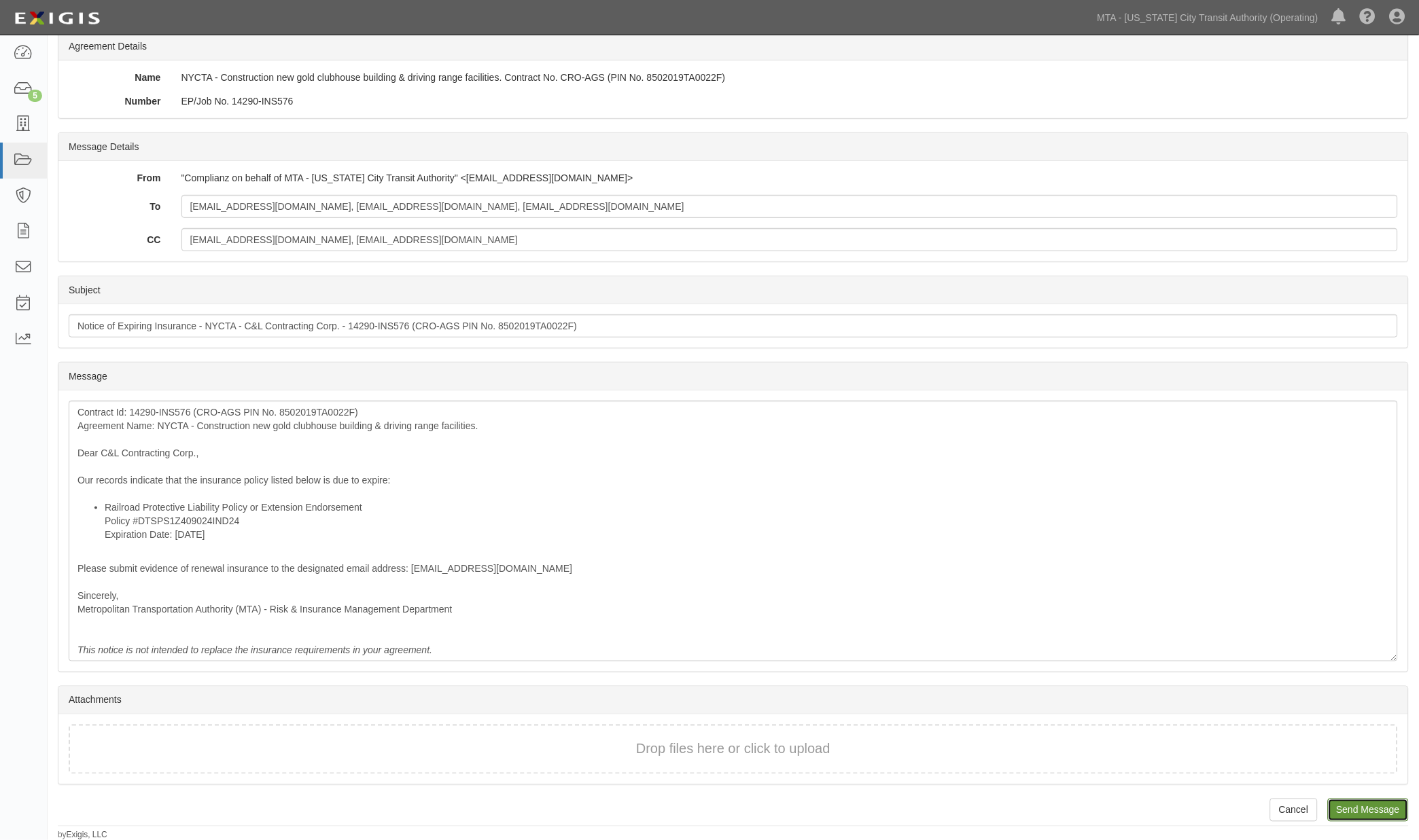
click at [1353, 804] on input "Send Message" at bounding box center [1368, 810] width 81 height 23
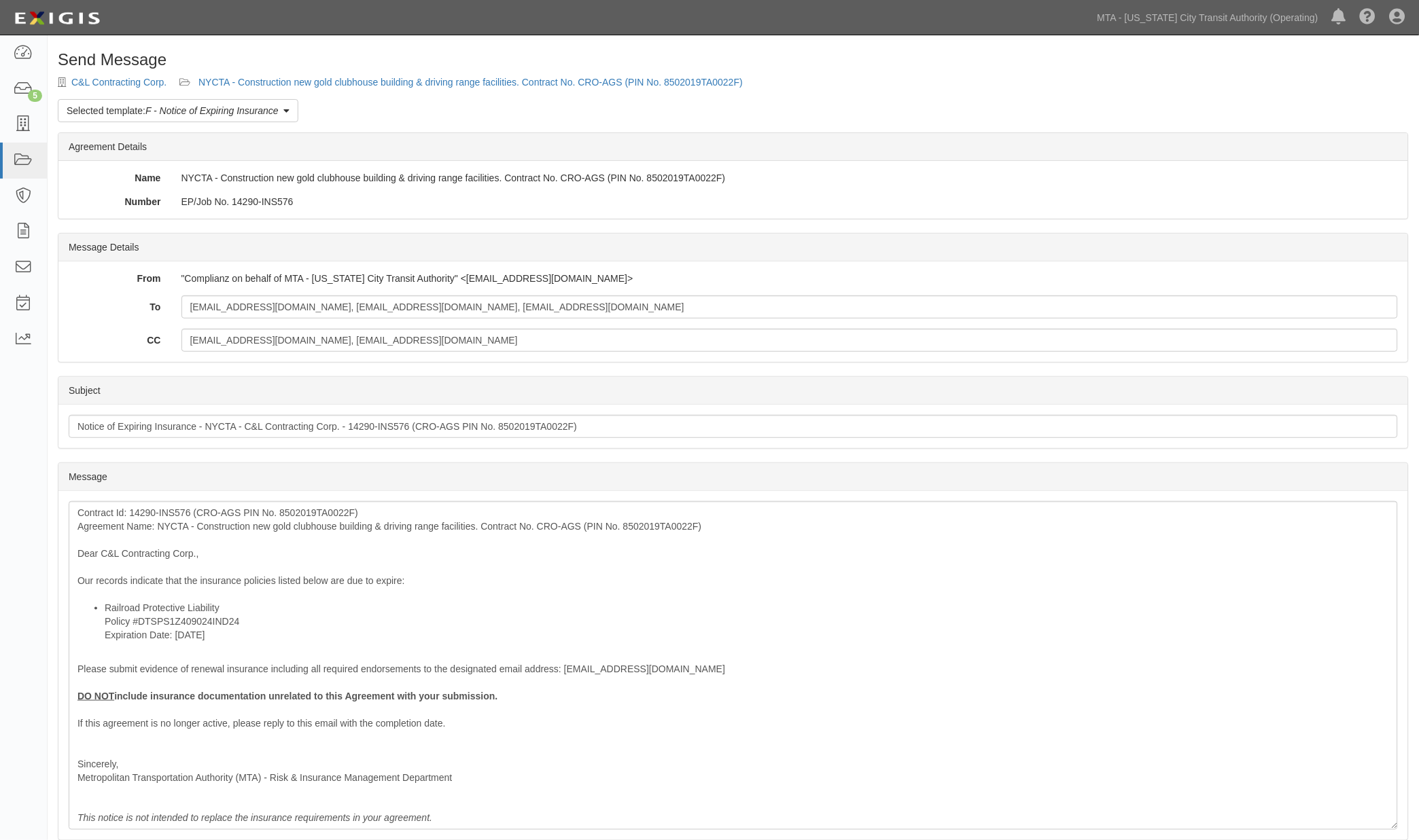
click at [375, 73] on div "Send Message C&L Contracting Corp. NYCTA - Construction new gold clubhouse buil…" at bounding box center [733, 530] width 1372 height 959
click at [375, 79] on link "NYCTA - Construction new gold clubhouse building & driving range facilities. Co…" at bounding box center [470, 82] width 544 height 11
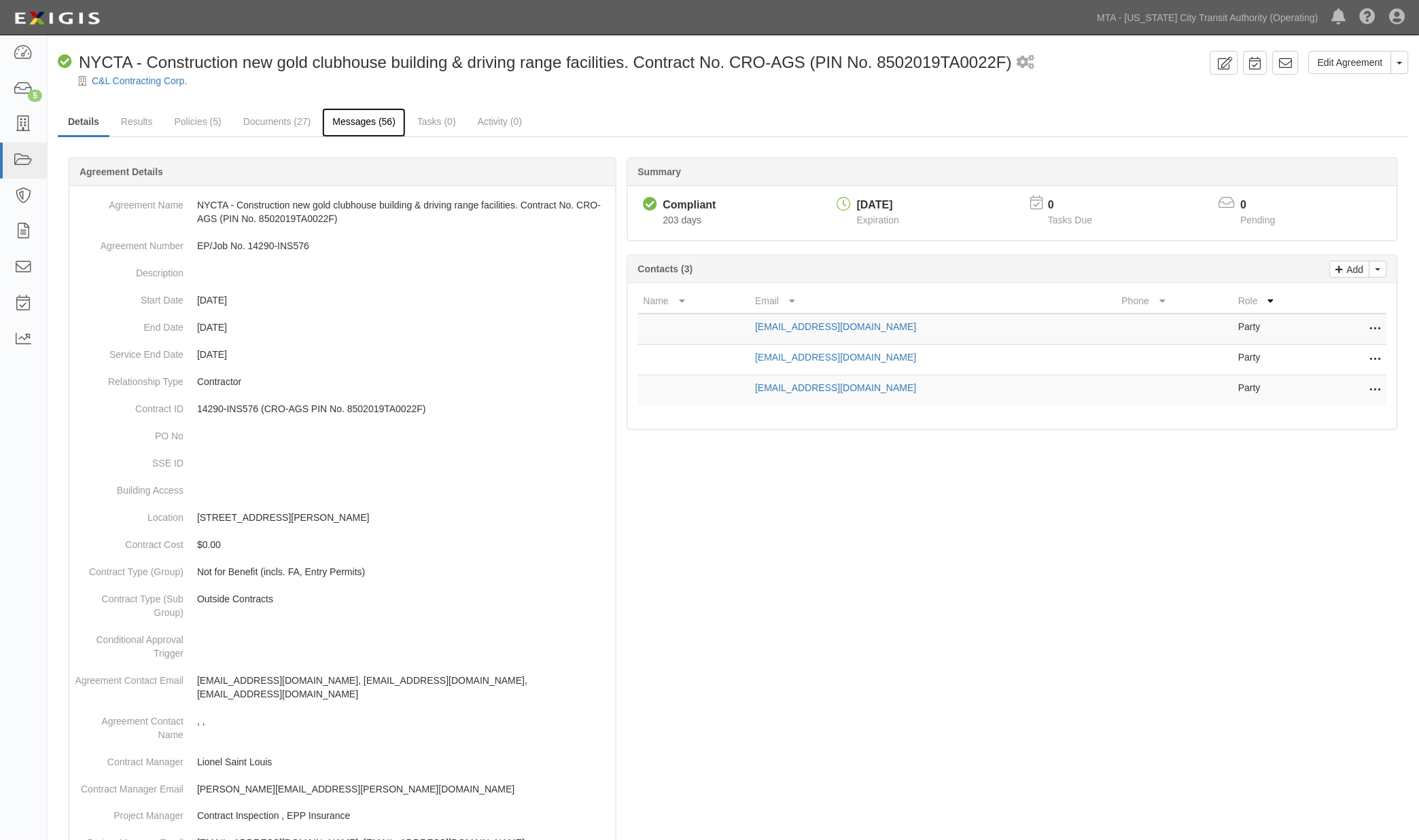
click at [344, 123] on link "Messages (56)" at bounding box center [363, 122] width 84 height 29
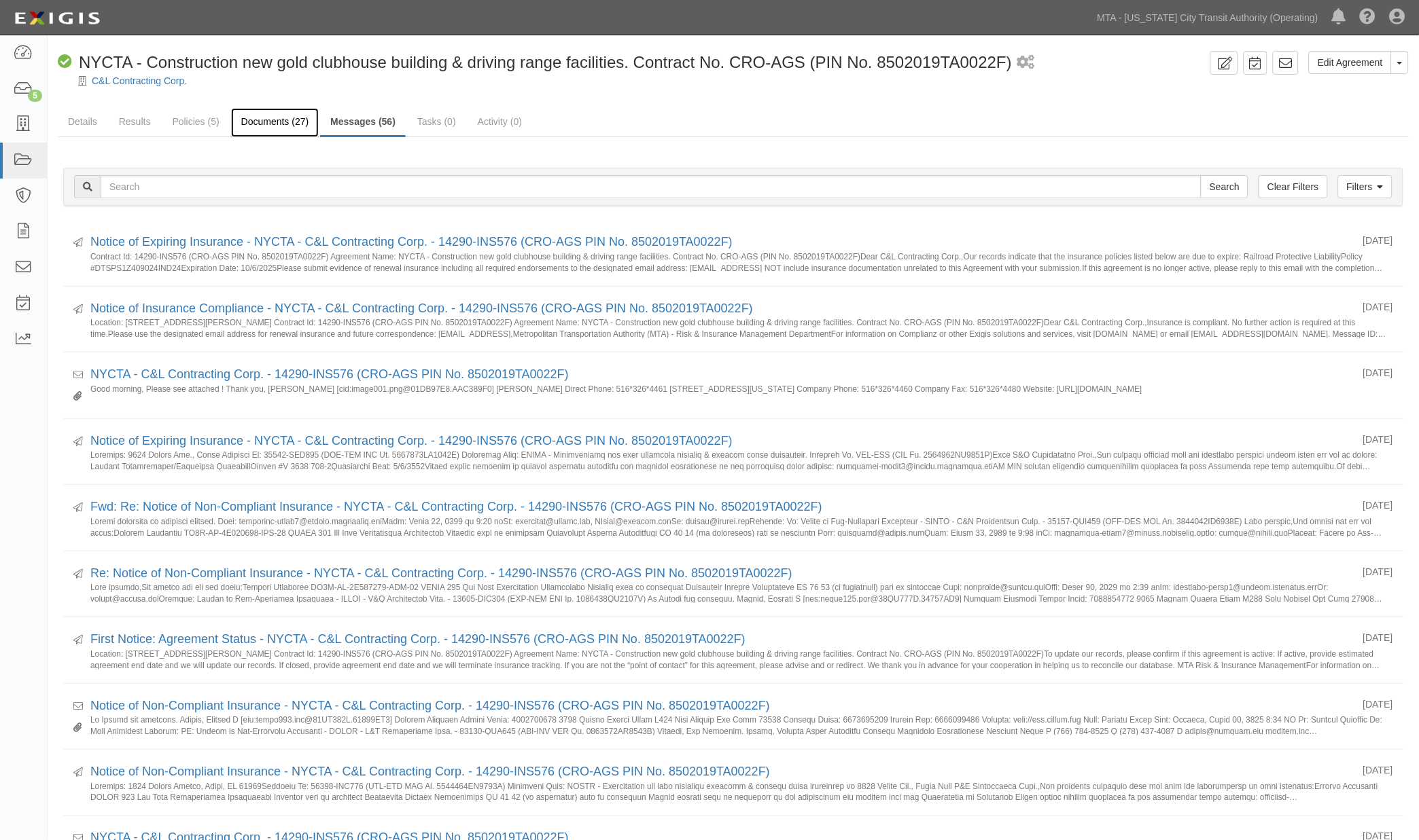
click at [253, 118] on link "Documents (27)" at bounding box center [275, 122] width 89 height 29
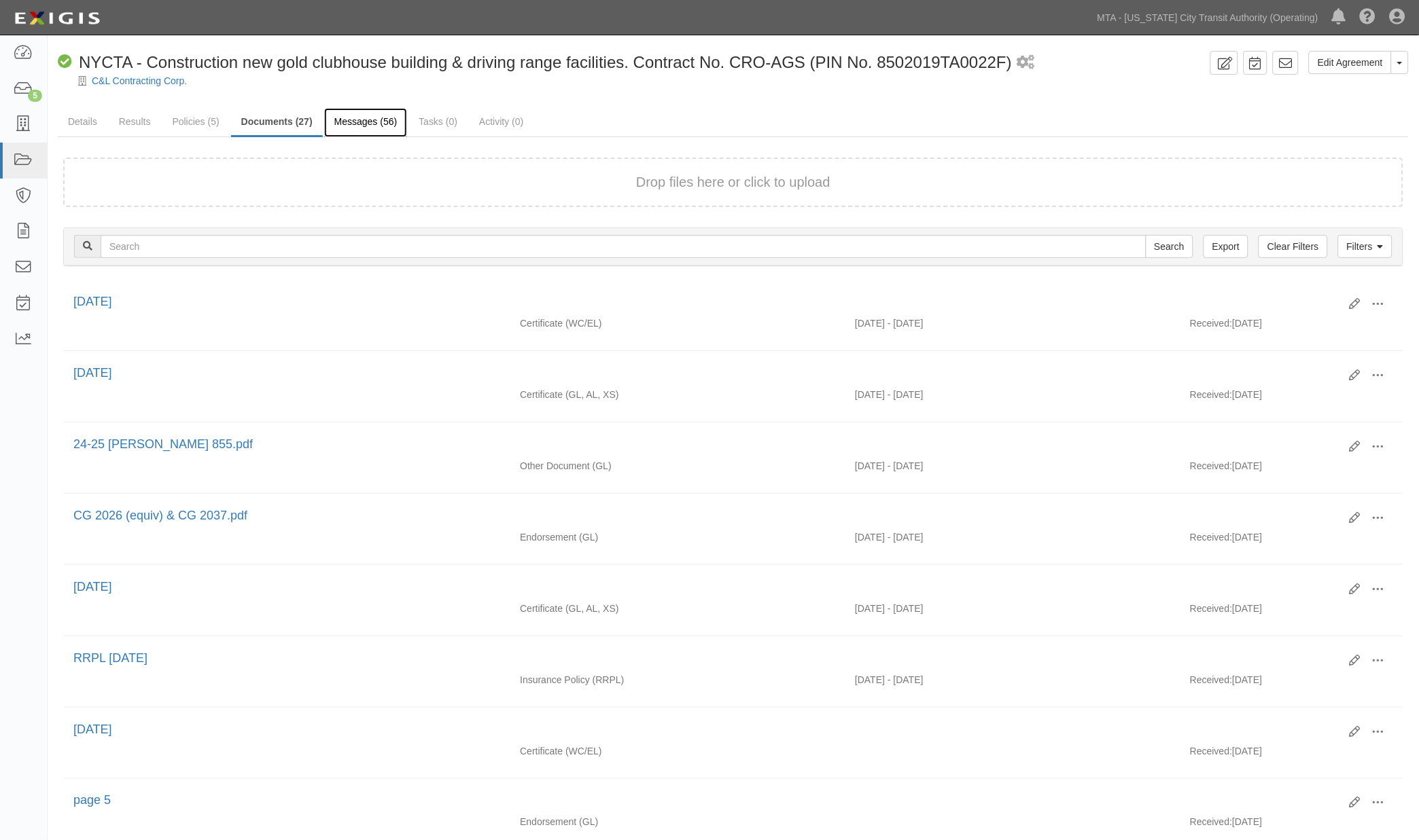
click at [344, 120] on link "Messages (56)" at bounding box center [365, 122] width 84 height 29
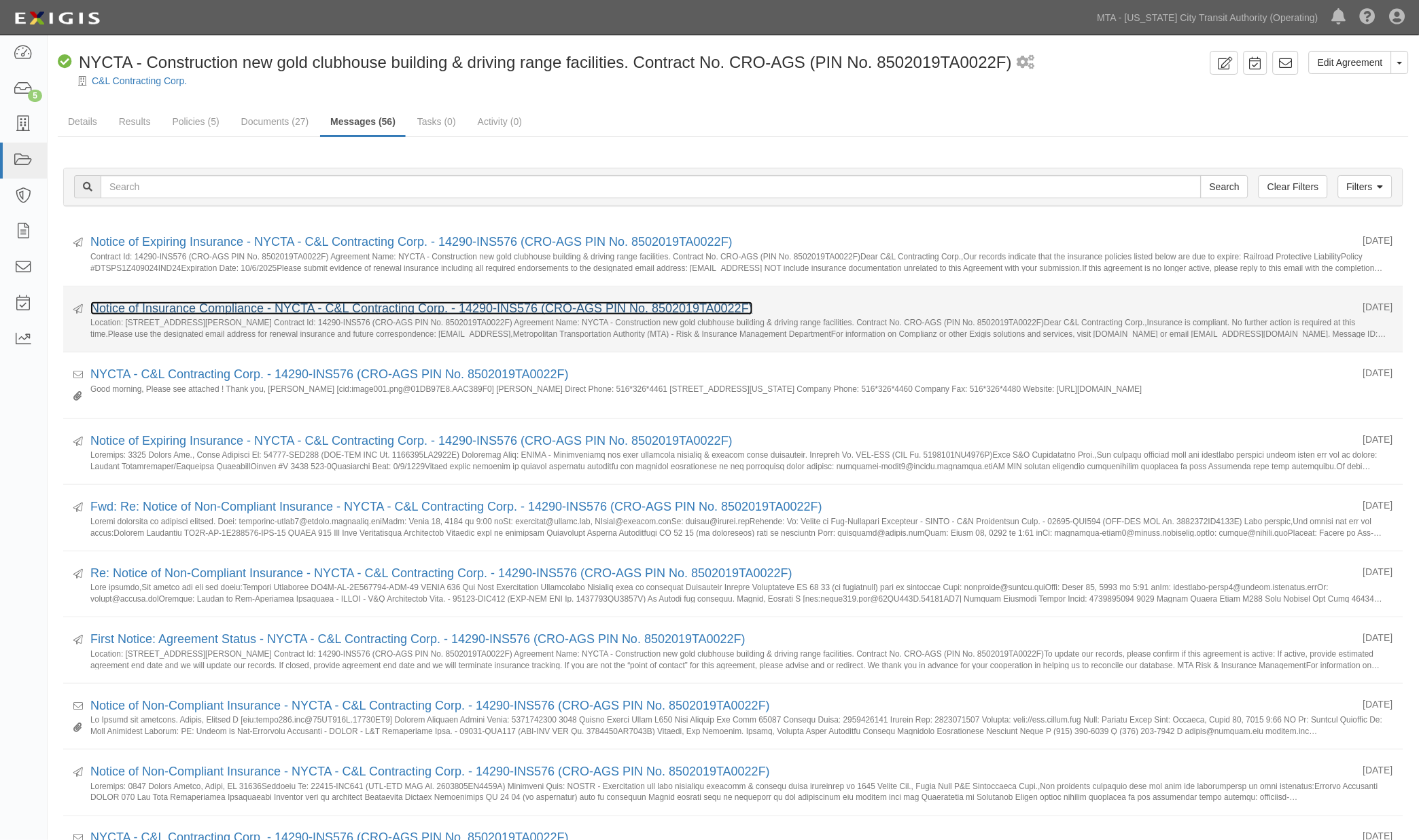
click at [185, 308] on link "Notice of Insurance Compliance - NYCTA - C&L Contracting Corp. - 14290-INS576 (…" at bounding box center [422, 308] width 663 height 14
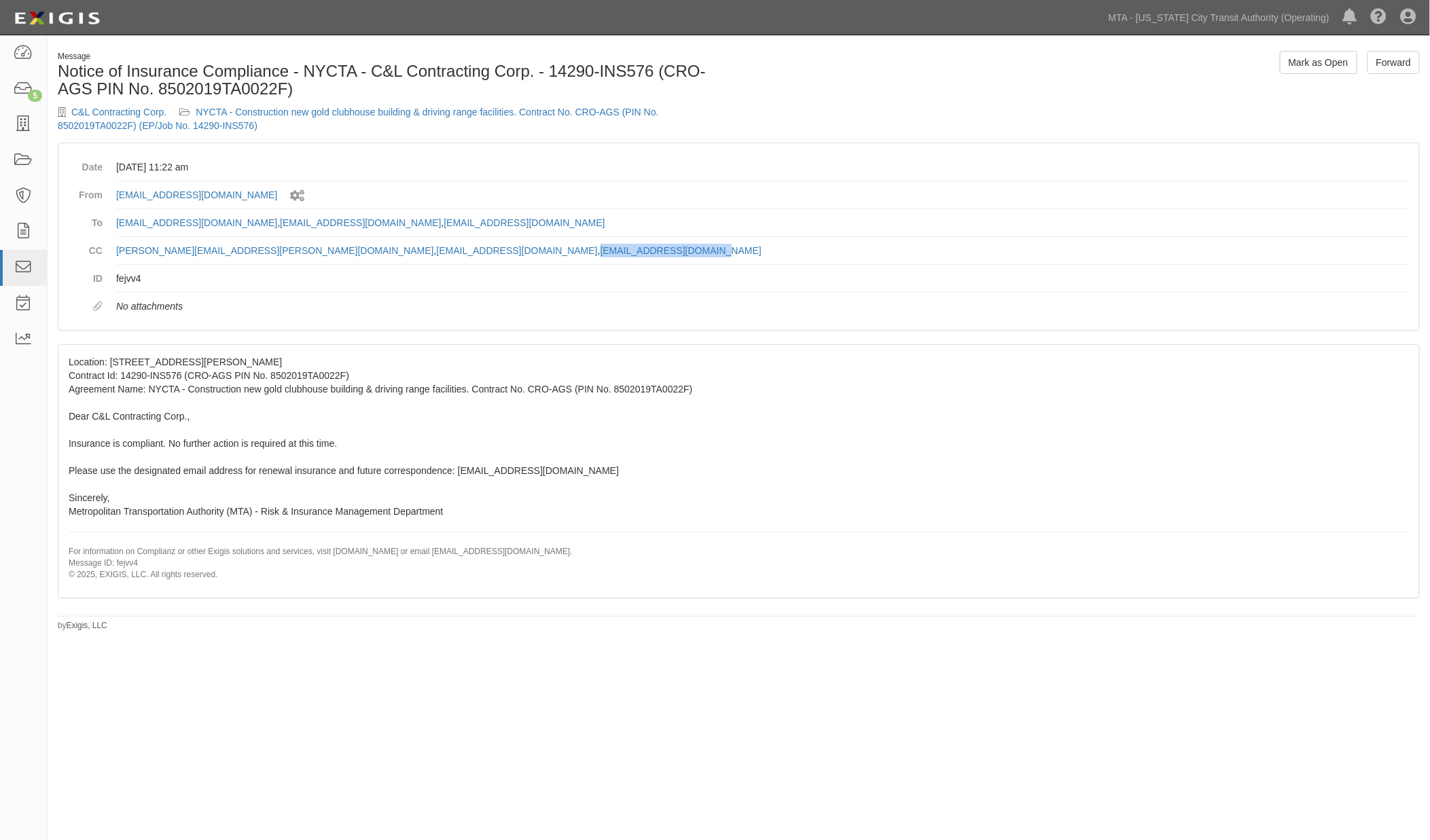
drag, startPoint x: 544, startPoint y: 250, endPoint x: 363, endPoint y: 250, distance: 181.0
click at [363, 250] on dd "[PERSON_NAME][EMAIL_ADDRESS][PERSON_NAME][DOMAIN_NAME] , [DOMAIN_NAME][EMAIL_AD…" at bounding box center [763, 250] width 1293 height 28
copy dd "epp-insurance@mtacd.org"
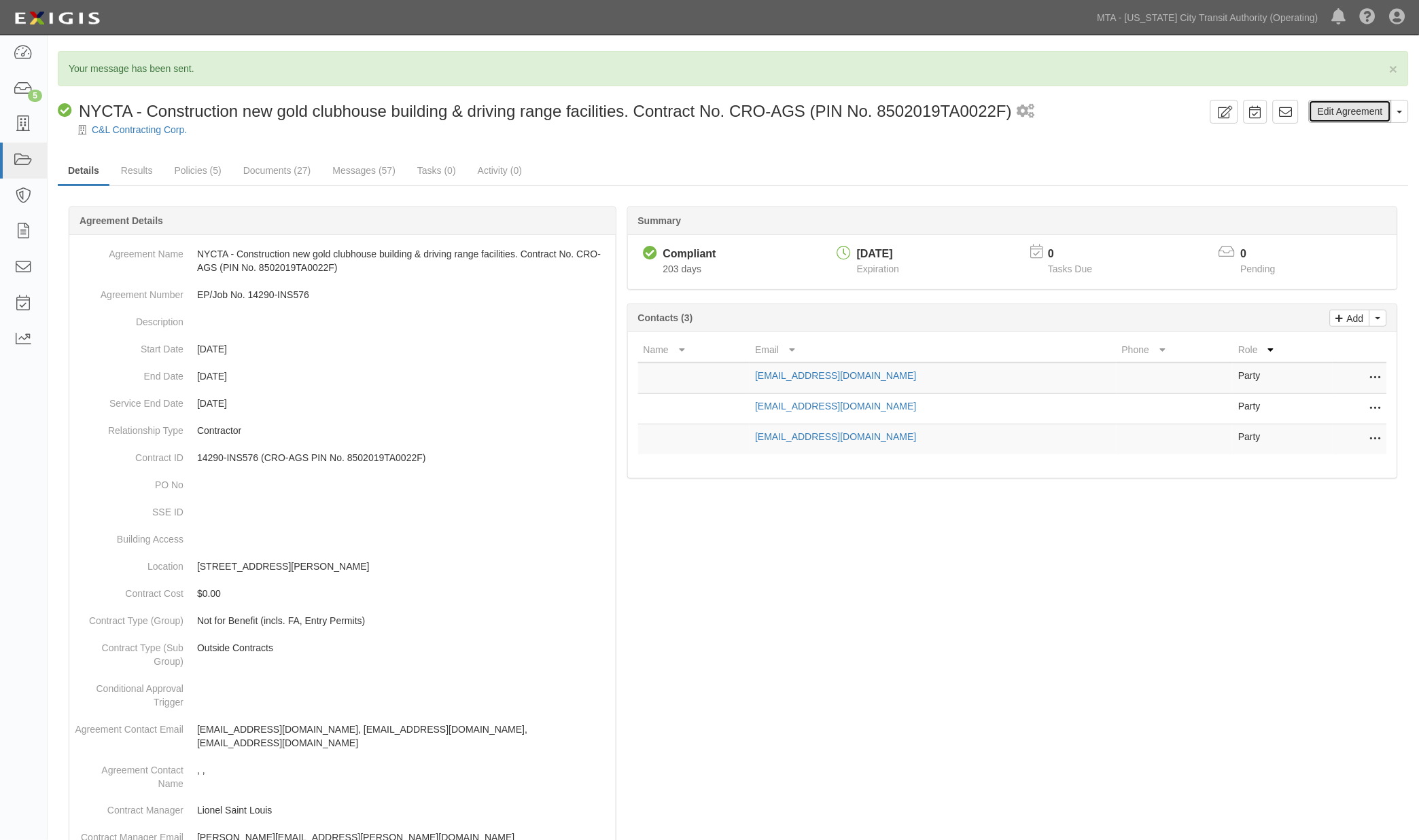
click at [1335, 114] on link "Edit Agreement" at bounding box center [1350, 111] width 83 height 23
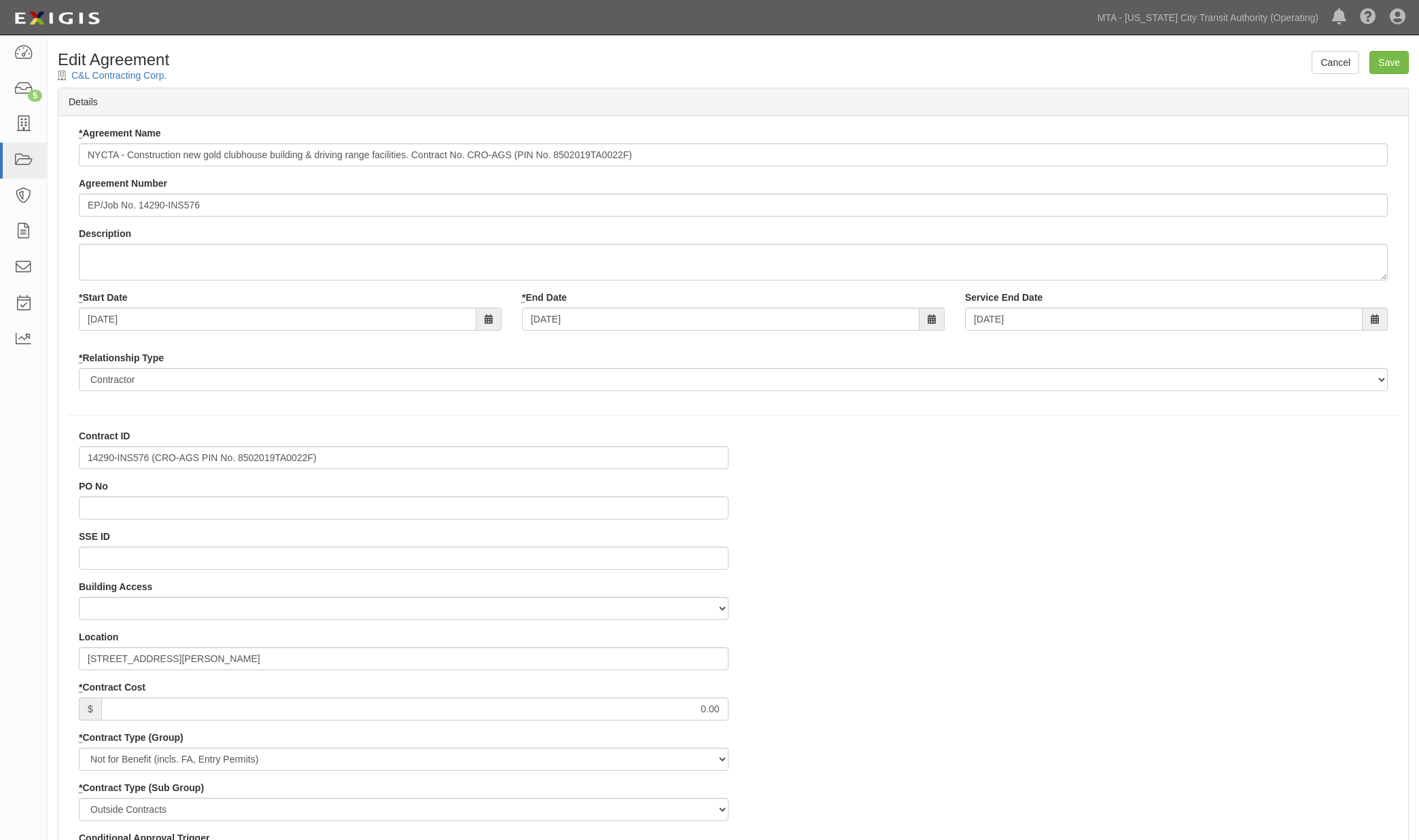
select select
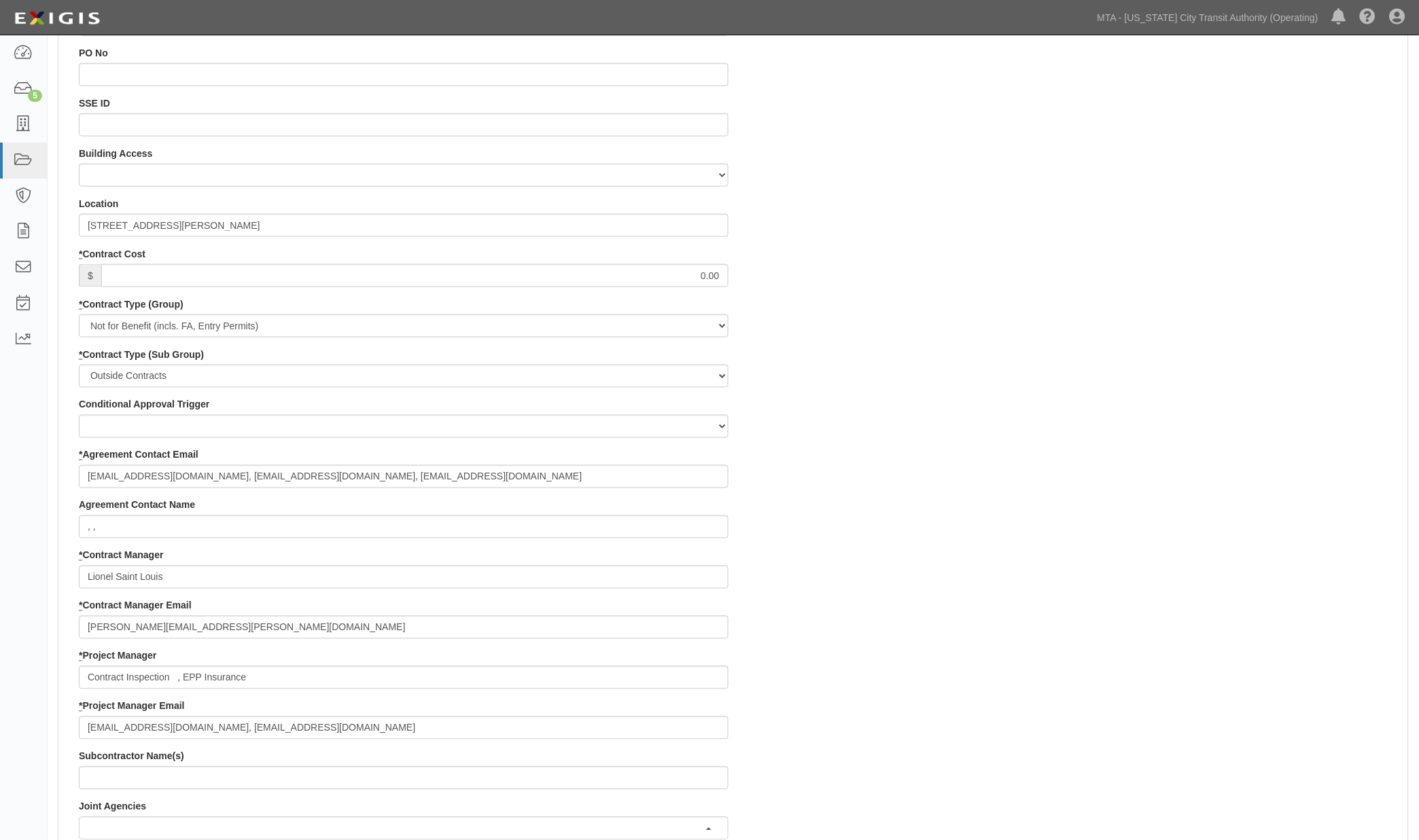
scroll to position [453, 0]
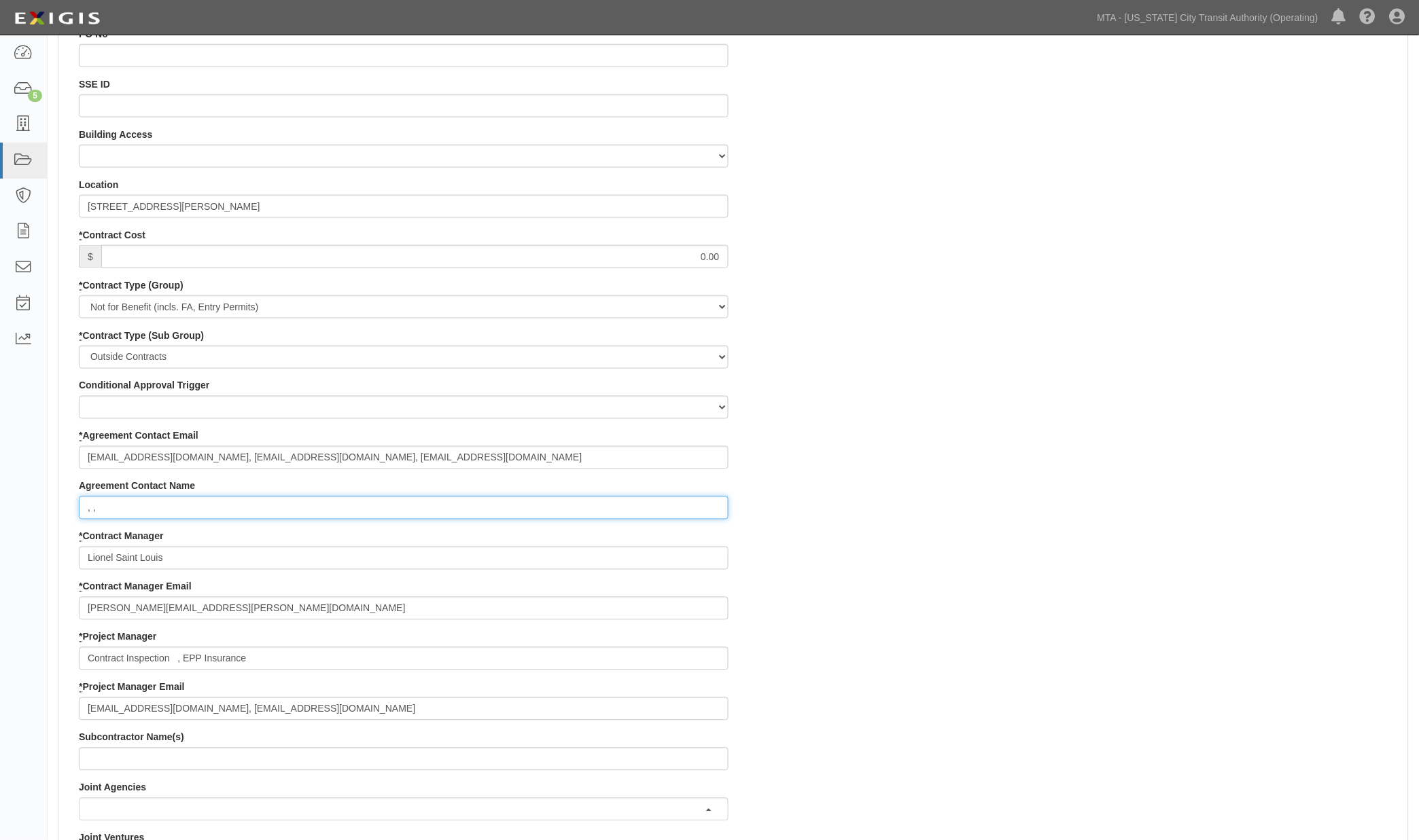
drag, startPoint x: 121, startPoint y: 510, endPoint x: -2, endPoint y: 503, distance: 123.2
click at [0, 503] on html "Toggle navigation Dashboard 5 Inbox Parties Agreements Coverages Documents Mess…" at bounding box center [710, 569] width 1419 height 2044
drag, startPoint x: 31, startPoint y: 559, endPoint x: -38, endPoint y: 557, distance: 69.0
click at [0, 557] on html "Toggle navigation Dashboard 5 Inbox Parties Agreements Coverages Documents Mess…" at bounding box center [710, 569] width 1419 height 2044
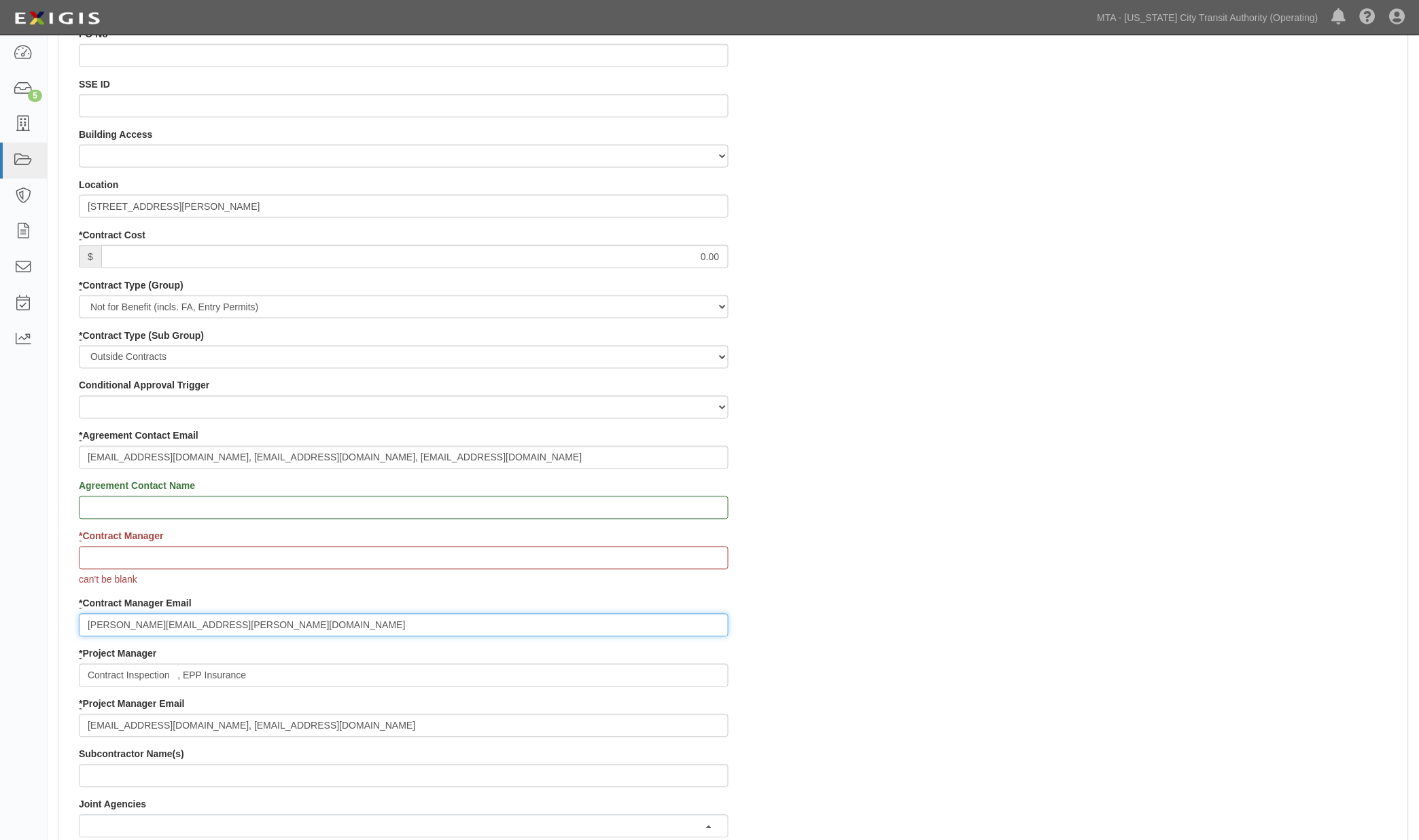
drag, startPoint x: 214, startPoint y: 604, endPoint x: 26, endPoint y: 584, distance: 189.1
click at [28, 606] on body "Toggle navigation Dashboard 5 Inbox Parties Agreements Coverages Documents Mess…" at bounding box center [710, 578] width 1419 height 2061
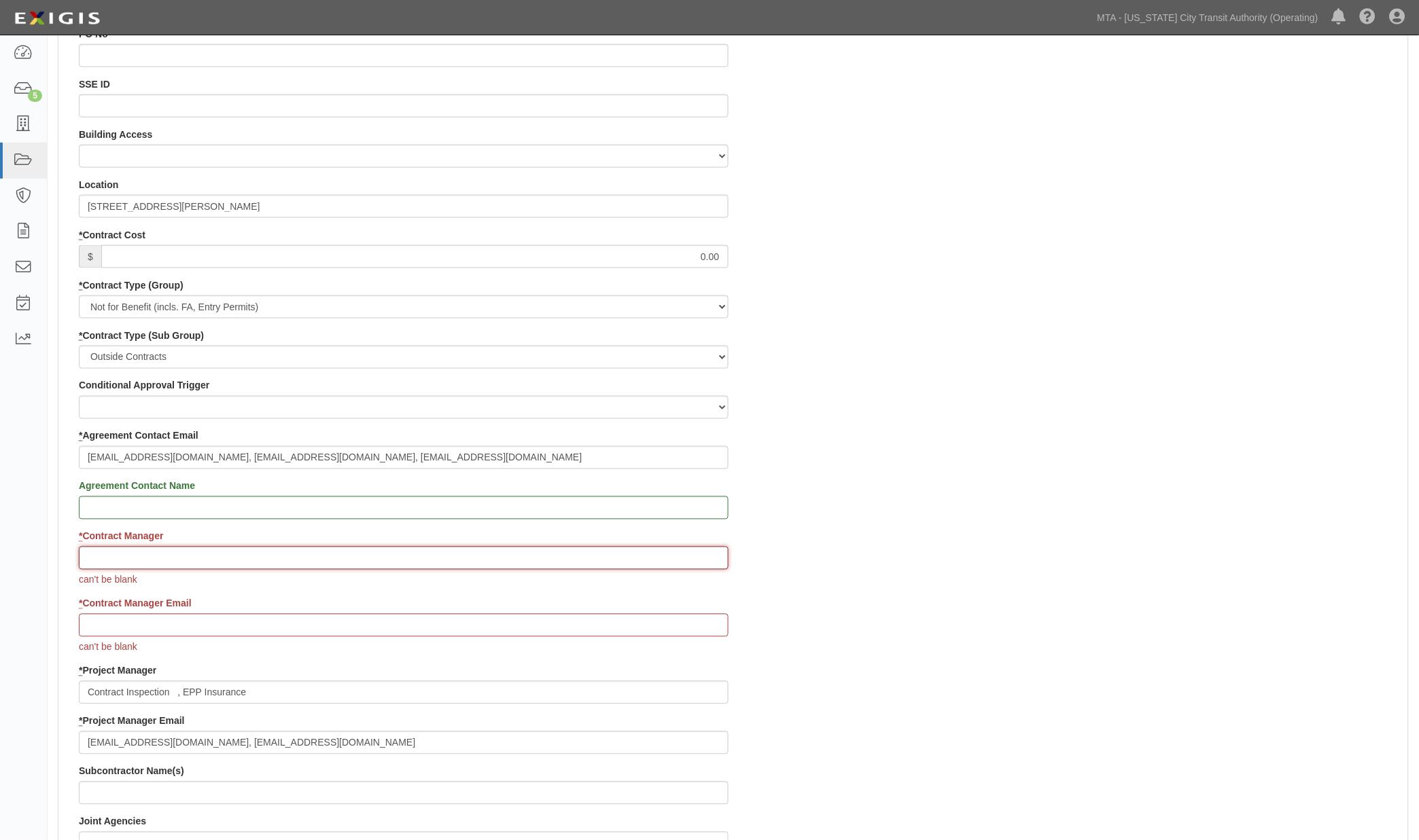
paste input "epp-insurance@mtacd.org"
type input "epp-insurance@mtacd.org"
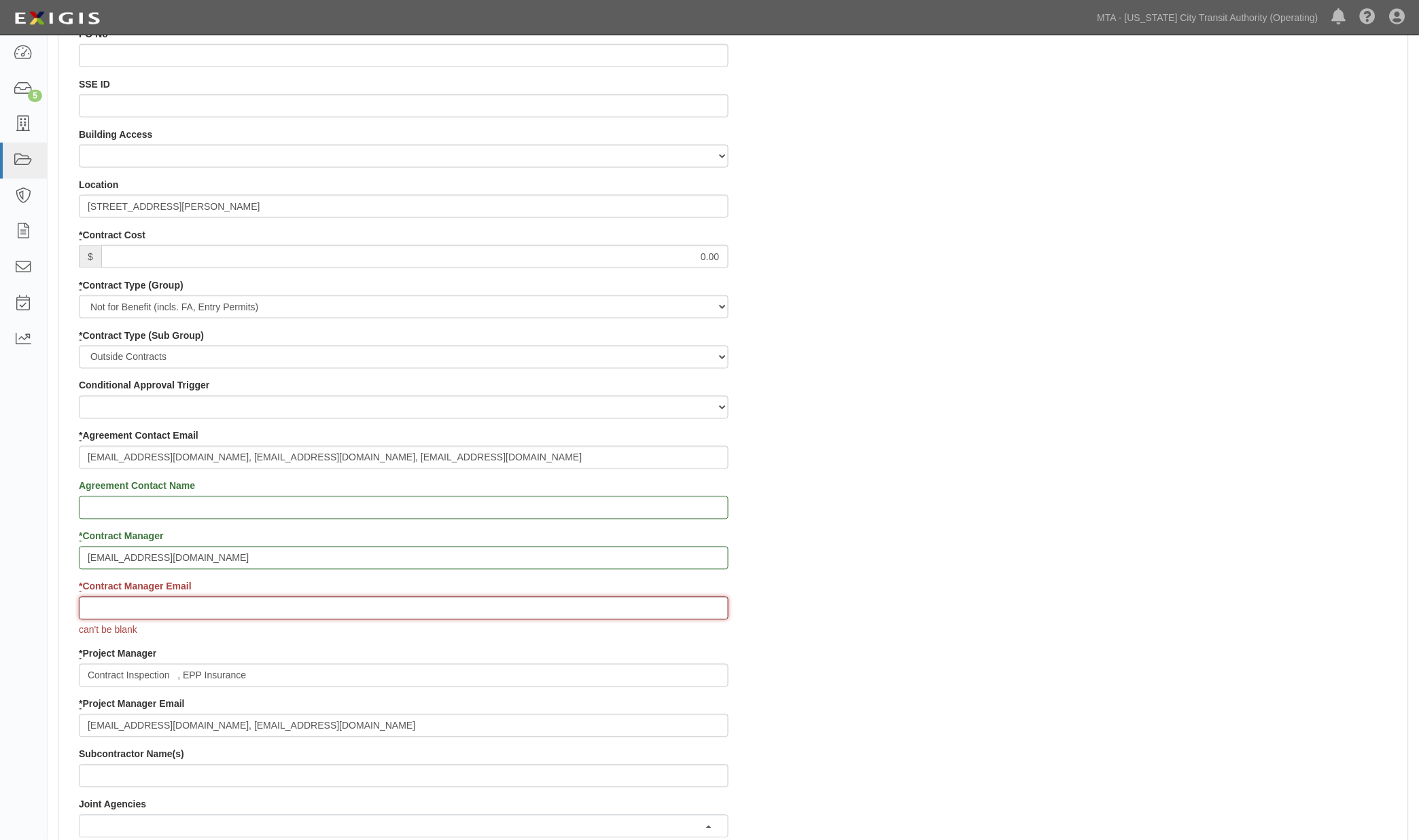
drag, startPoint x: 108, startPoint y: 625, endPoint x: 392, endPoint y: 599, distance: 285.2
paste input "epp-insurance@mtacd.org"
type input "epp-insurance@mtacd.org"
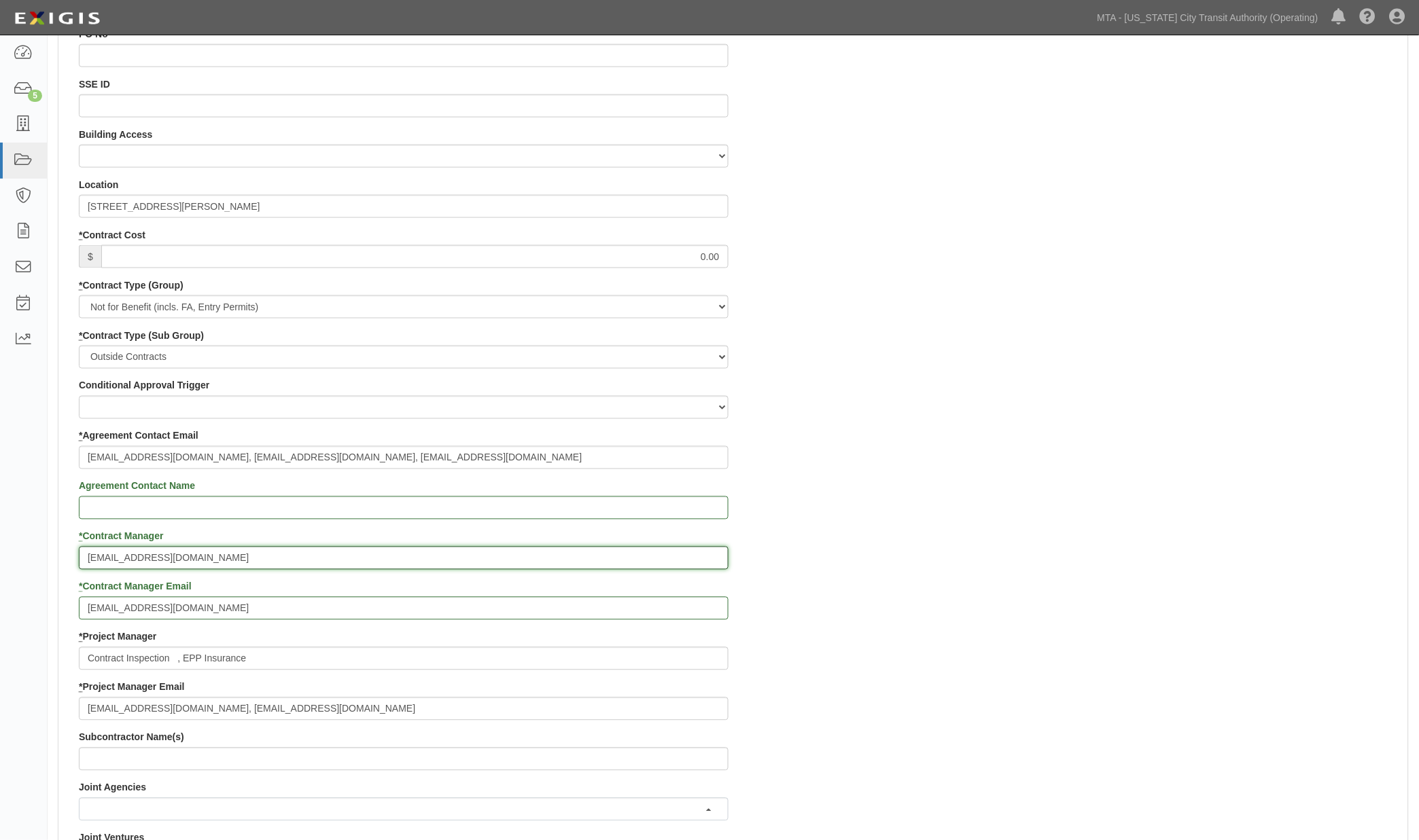
drag, startPoint x: 208, startPoint y: 555, endPoint x: 2, endPoint y: 553, distance: 206.0
click at [2, 553] on body "Toggle navigation Dashboard 5 Inbox Parties Agreements Coverages Documents Mess…" at bounding box center [710, 569] width 1419 height 2044
type input "EPP"
click at [170, 651] on input "Contract Inspection , EPP Insurance" at bounding box center [404, 658] width 650 height 23
drag, startPoint x: 175, startPoint y: 655, endPoint x: 397, endPoint y: 648, distance: 222.1
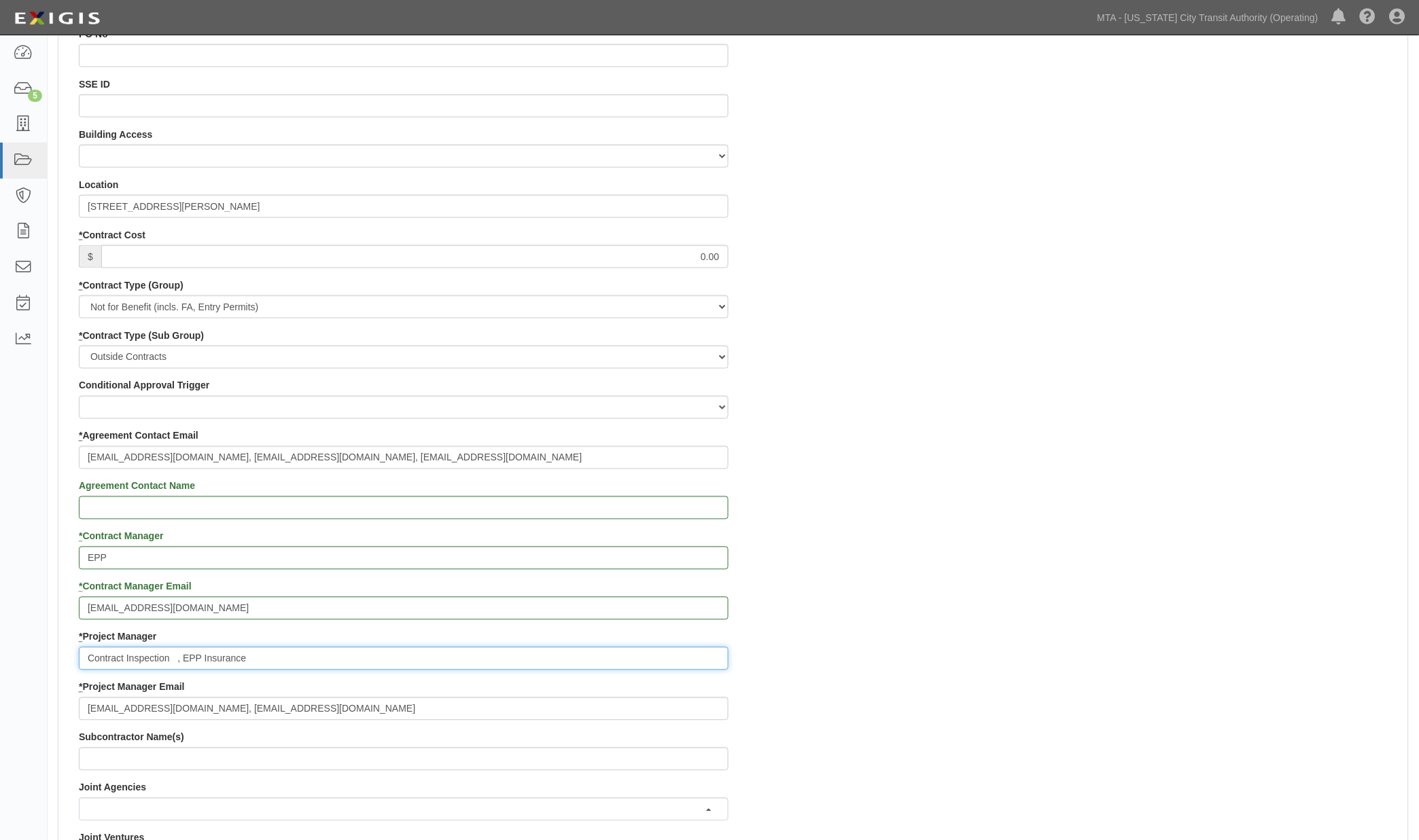
click at [394, 655] on input "Contract Inspection , EPP Insurance" at bounding box center [404, 658] width 650 height 23
type input "Contract Inspection"
drag, startPoint x: 211, startPoint y: 708, endPoint x: 524, endPoint y: 680, distance: 314.2
click at [506, 708] on input "contract.inspection@nyct.com, epp-insurance@mtacd.org" at bounding box center [404, 709] width 650 height 23
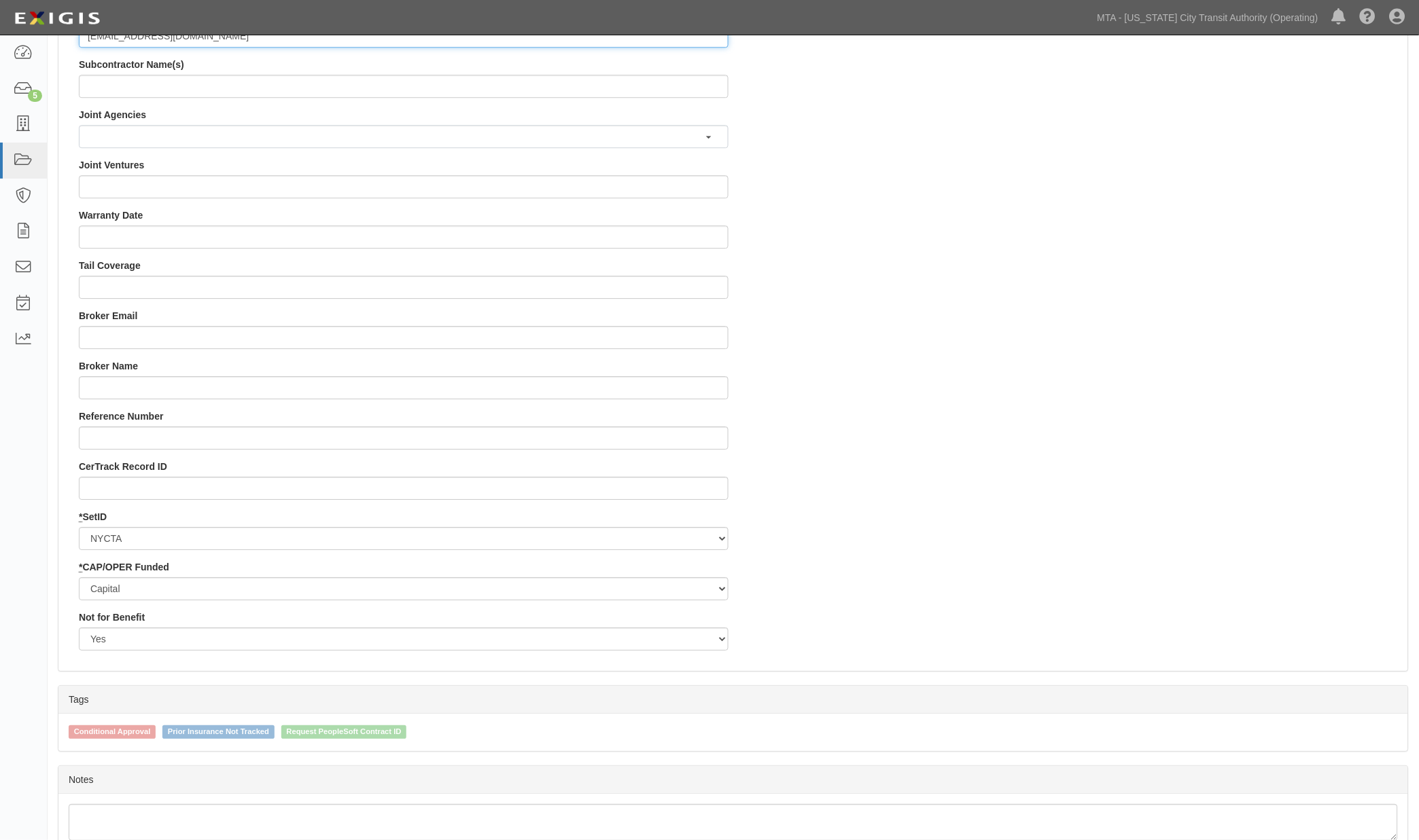
scroll to position [1204, 0]
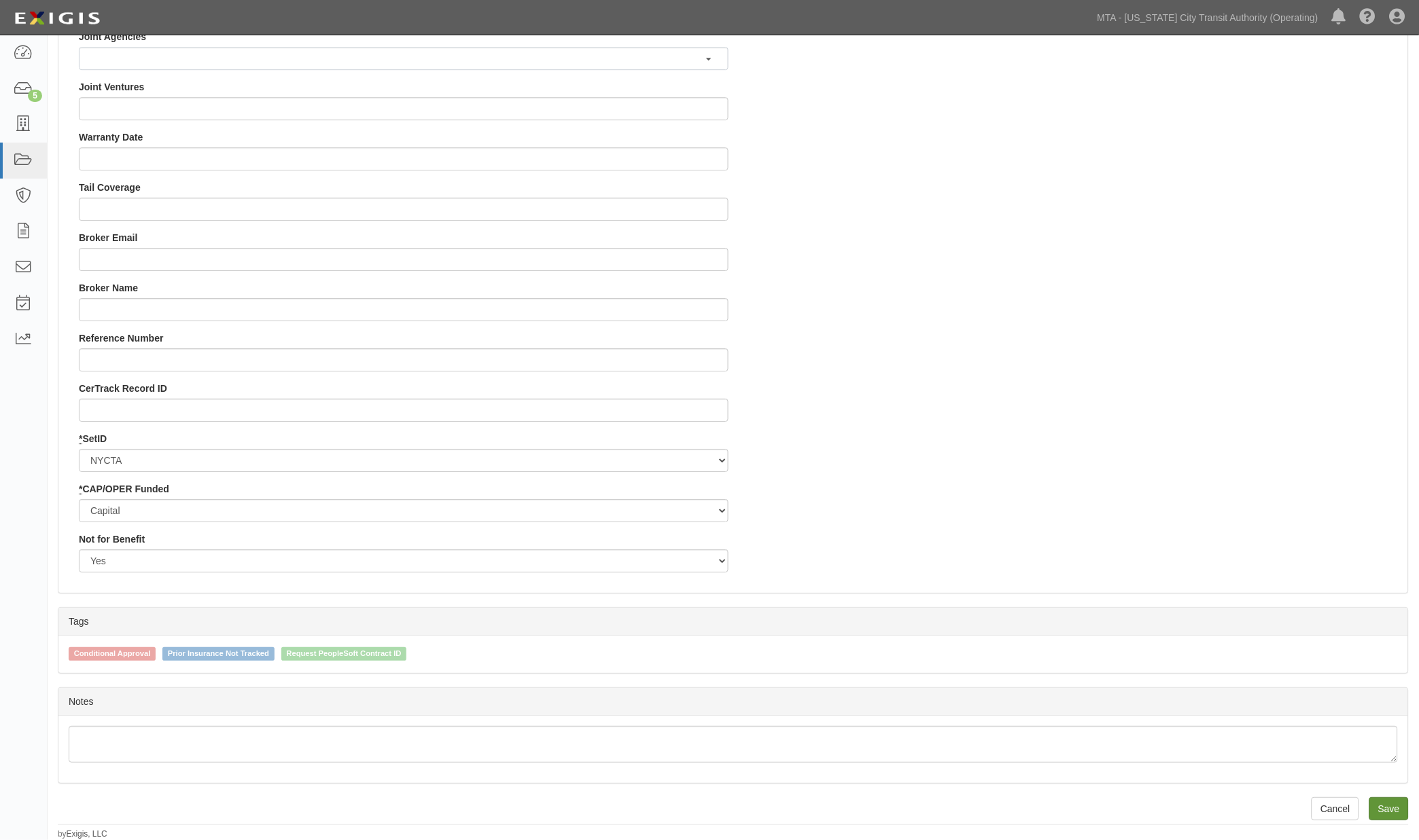
type input "contract.inspection@nyct.com"
click at [1385, 799] on input "Save" at bounding box center [1389, 809] width 40 height 23
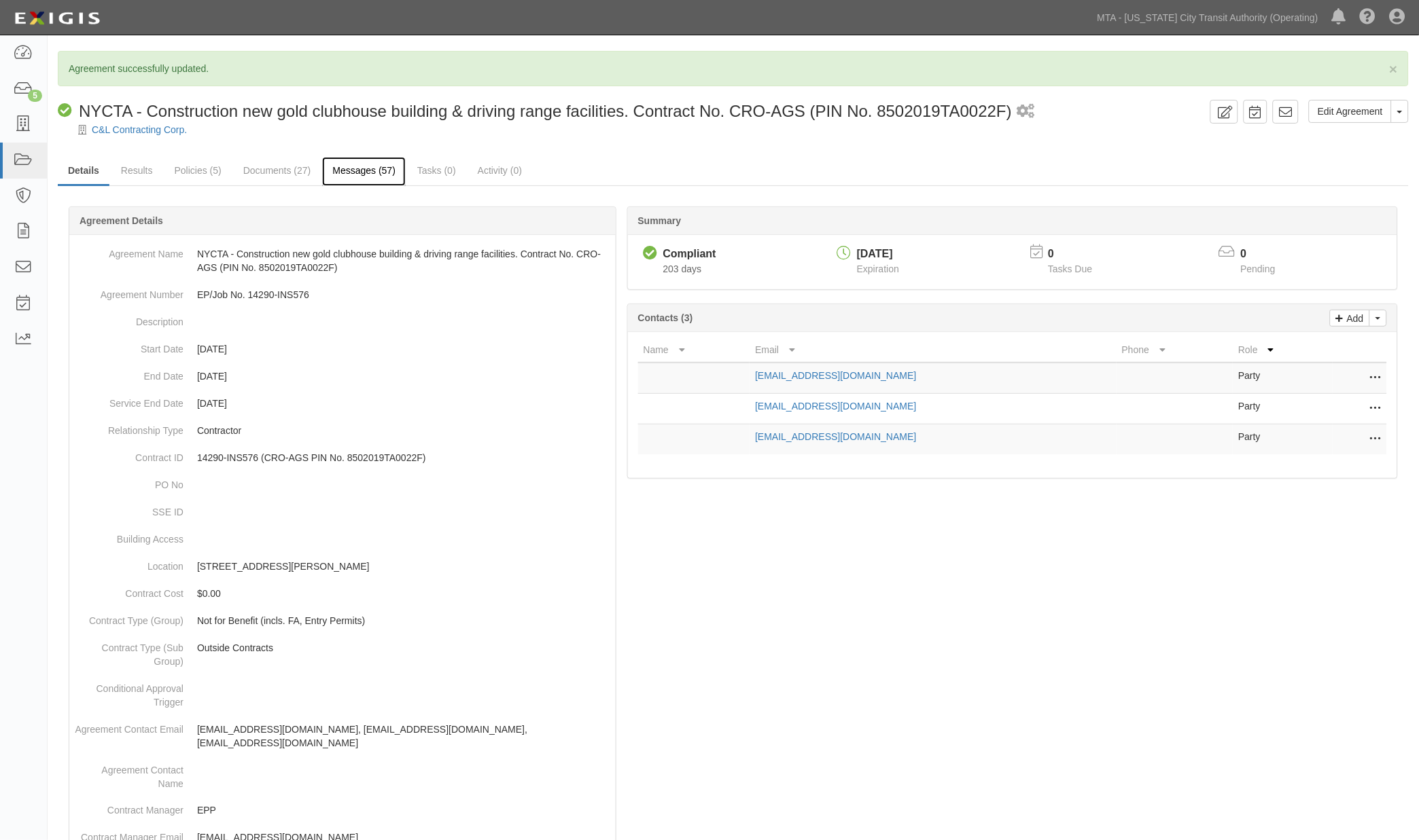
click at [378, 167] on link "Messages (57)" at bounding box center [363, 171] width 84 height 29
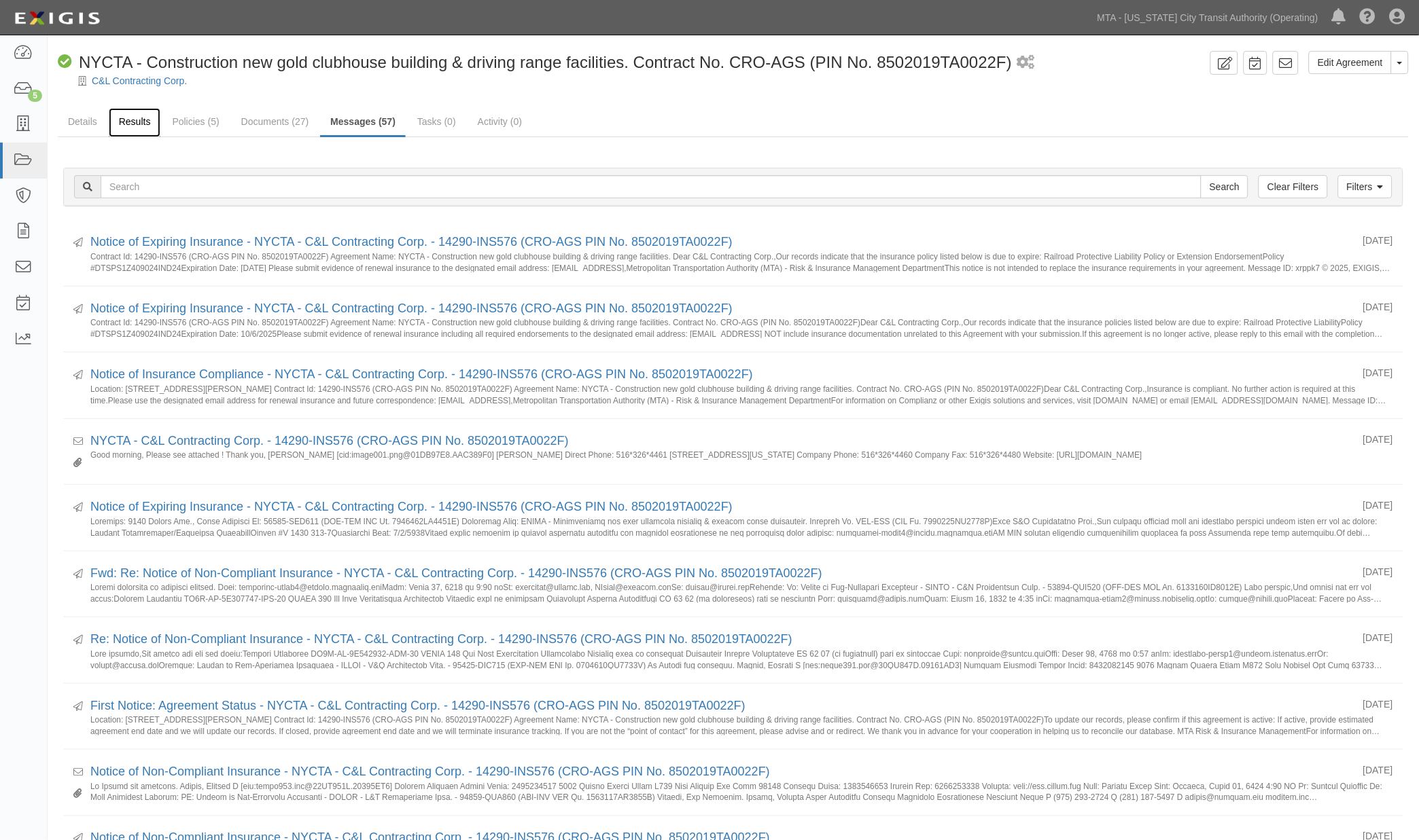
click at [127, 127] on link "Results" at bounding box center [134, 122] width 53 height 29
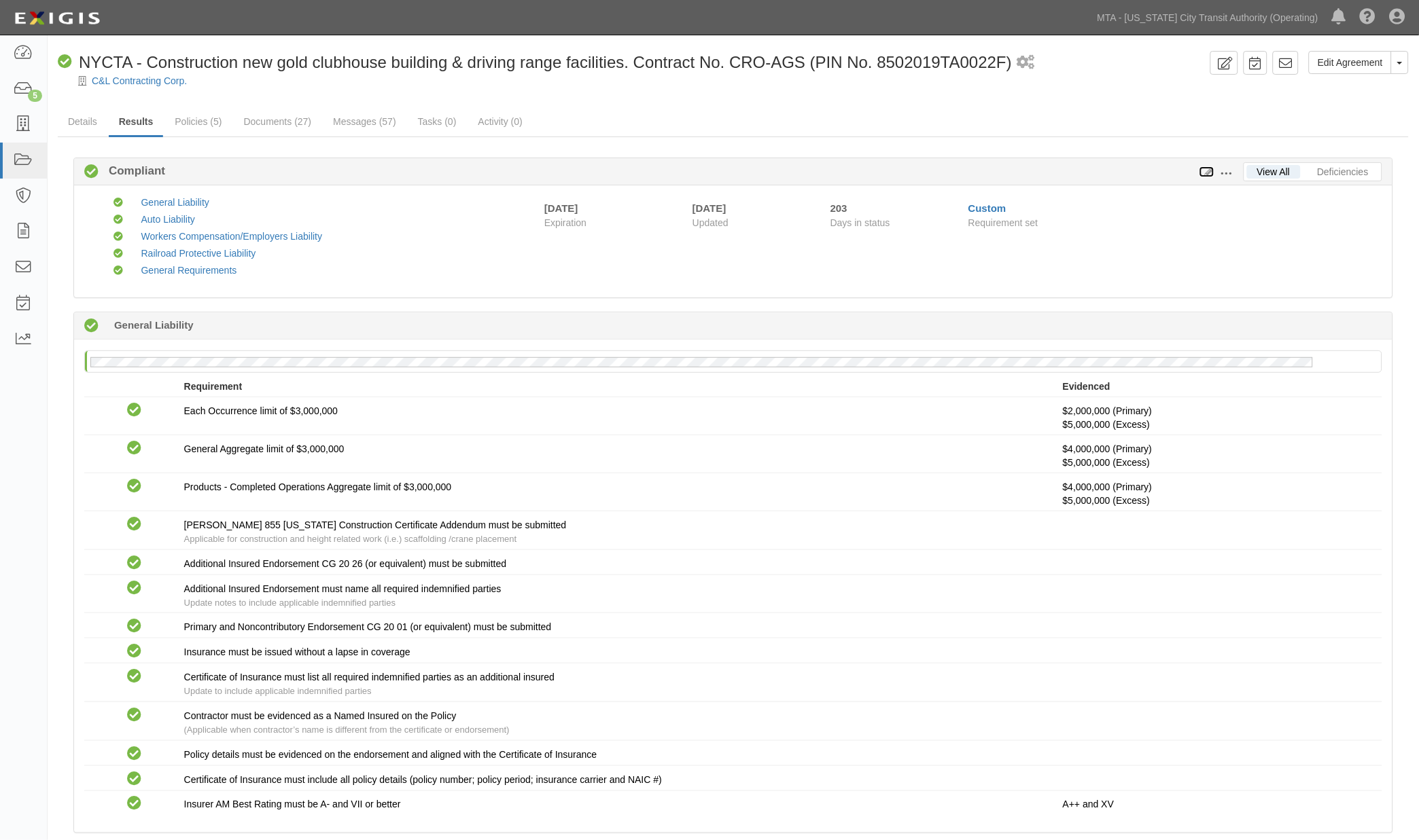
click at [1205, 168] on icon at bounding box center [1206, 172] width 15 height 9
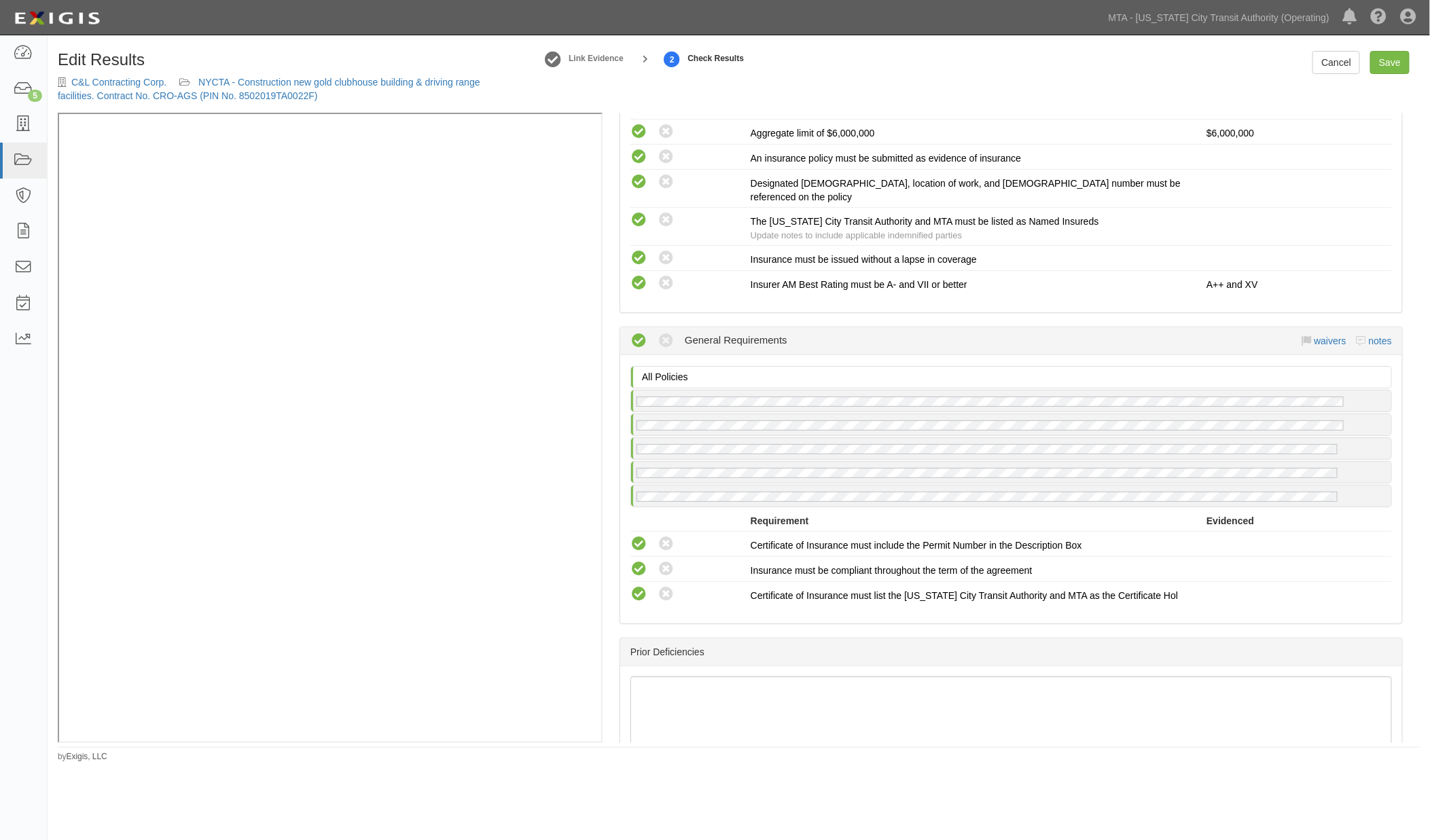
scroll to position [1584, 0]
click at [1375, 337] on link "notes" at bounding box center [1380, 342] width 23 height 11
radio input "true"
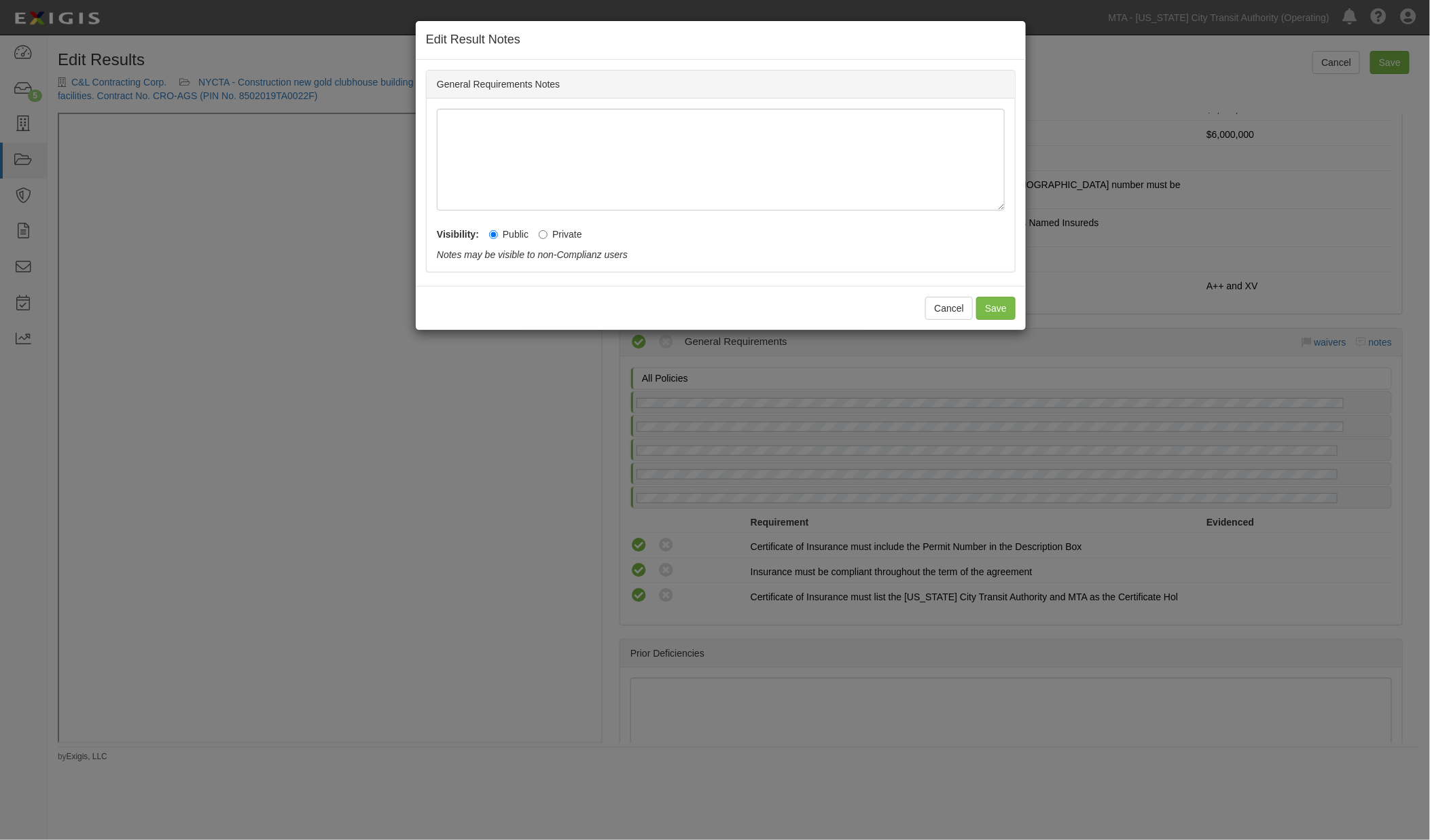
click at [549, 237] on label "Private" at bounding box center [560, 234] width 44 height 14
click at [548, 237] on input "Private" at bounding box center [543, 235] width 9 height 9
radio input "true"
click at [1007, 303] on button "Save" at bounding box center [996, 308] width 40 height 23
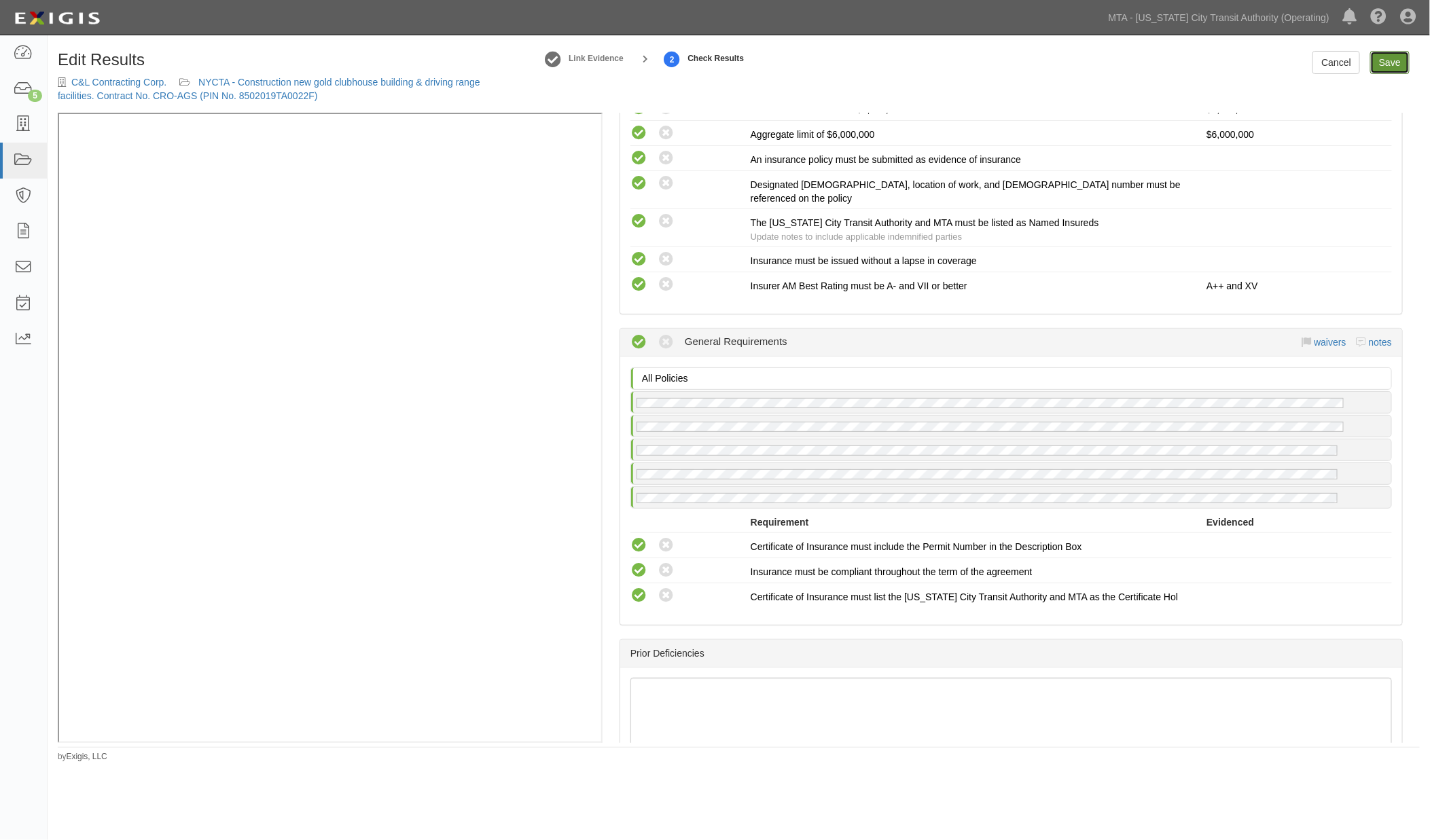
click at [1378, 62] on link "Save" at bounding box center [1390, 62] width 40 height 23
radio input "true"
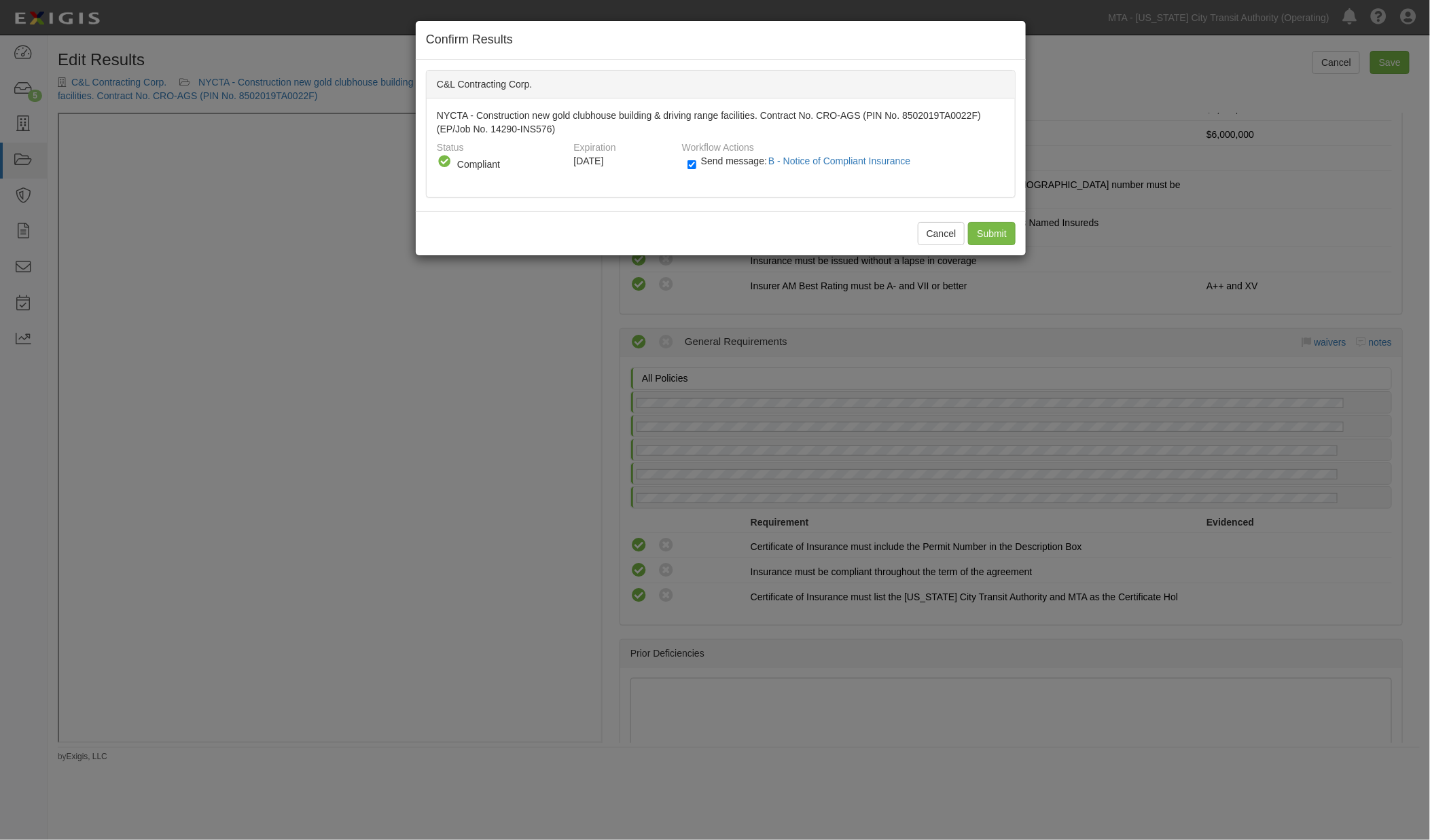
click at [700, 168] on label "Send message: B - Notice of Compliant Insurance" at bounding box center [802, 168] width 229 height 18
click at [696, 168] on input "Send message: B - Notice of Compliant Insurance" at bounding box center [692, 164] width 9 height 15
checkbox input "false"
click at [990, 236] on input "Submit" at bounding box center [992, 233] width 47 height 23
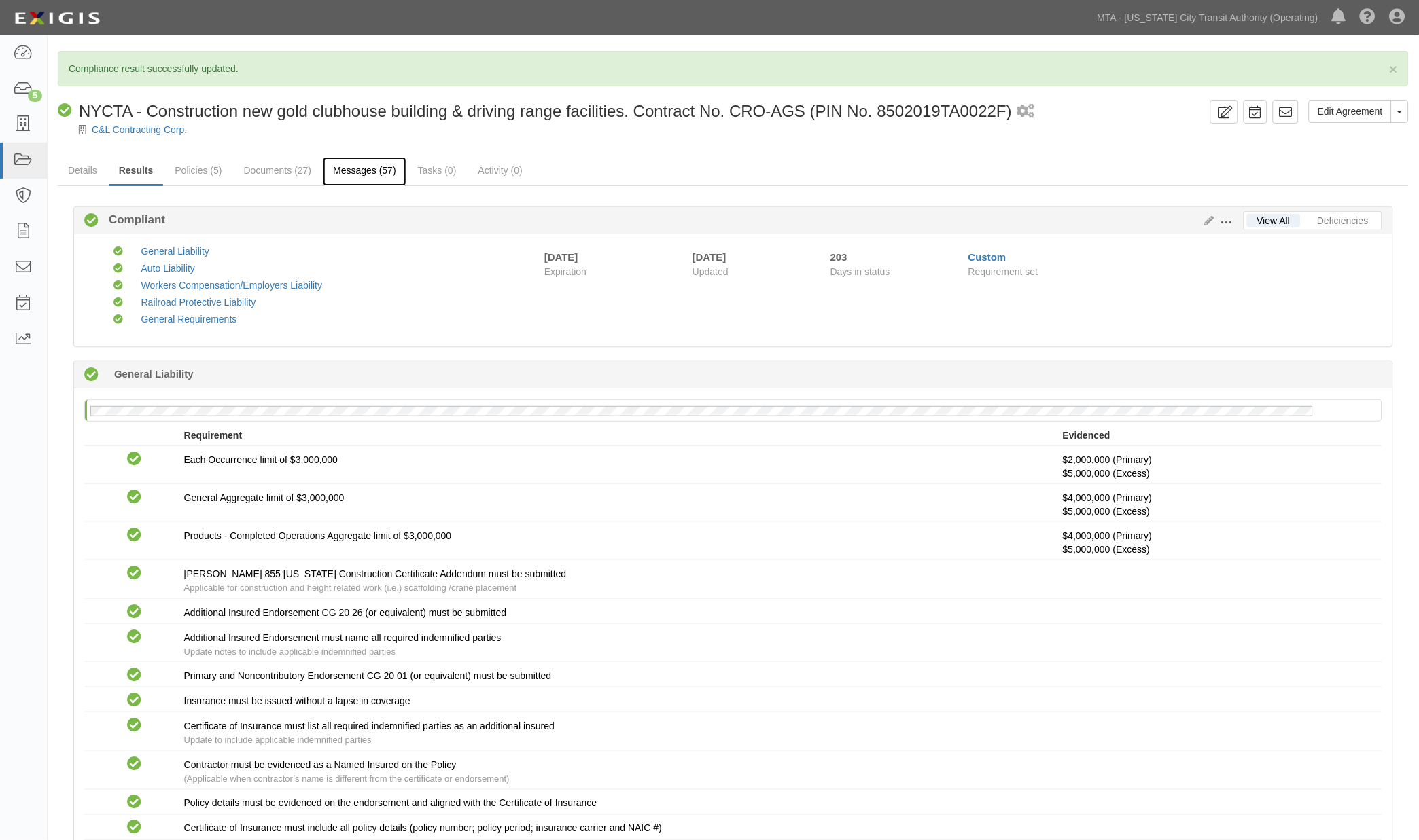
click at [371, 165] on link "Messages (57)" at bounding box center [364, 171] width 84 height 29
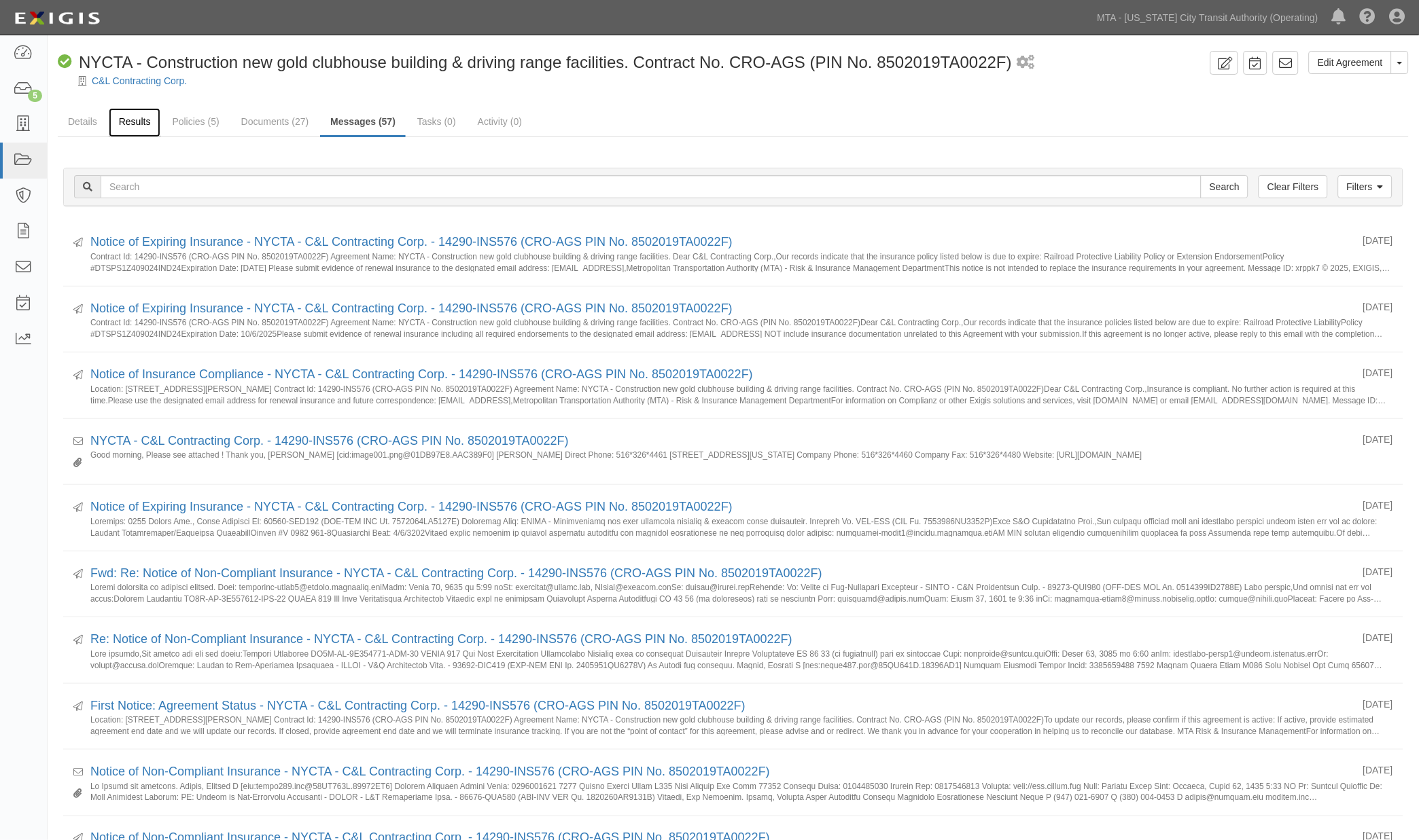
click at [139, 120] on link "Results" at bounding box center [134, 122] width 53 height 29
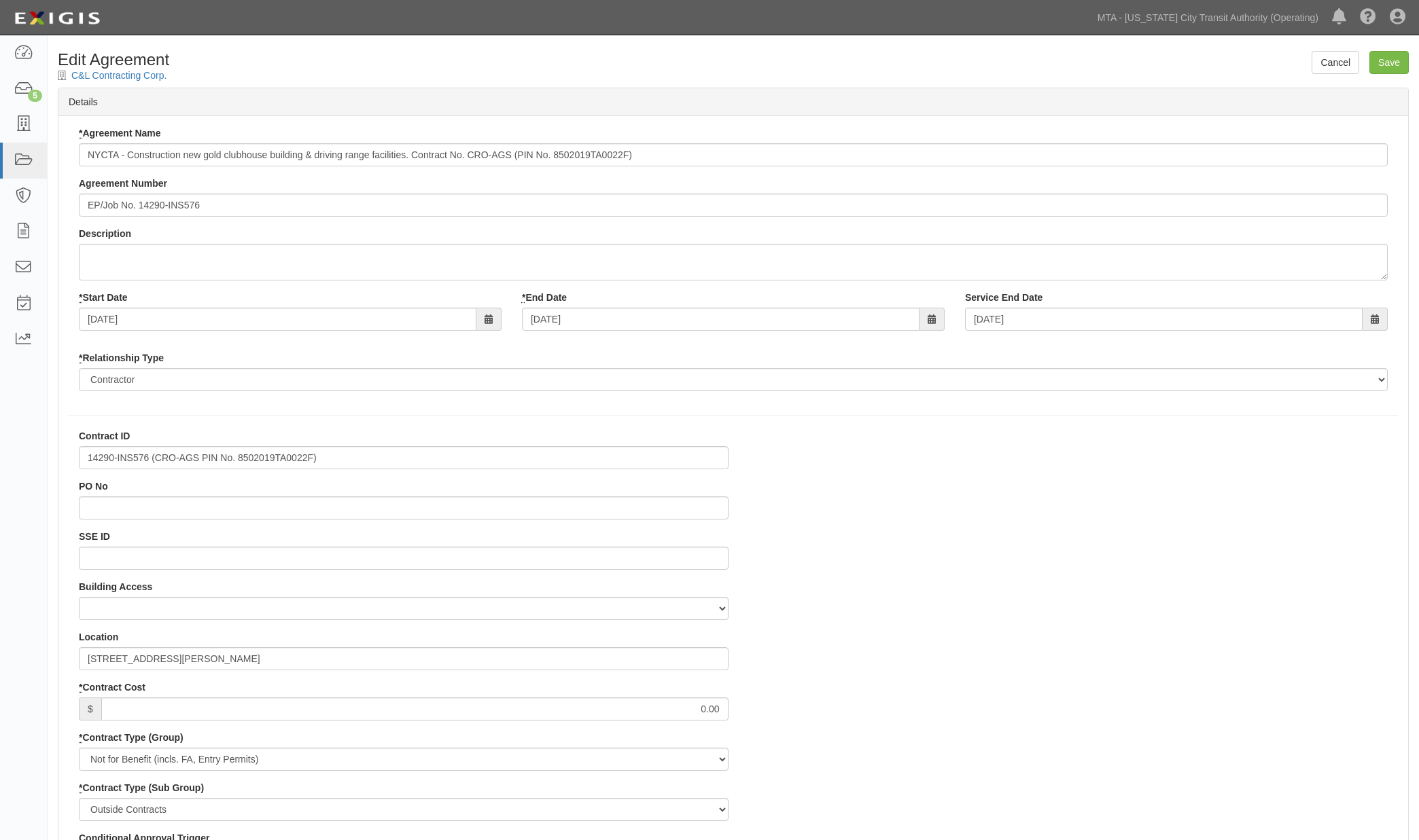
select select
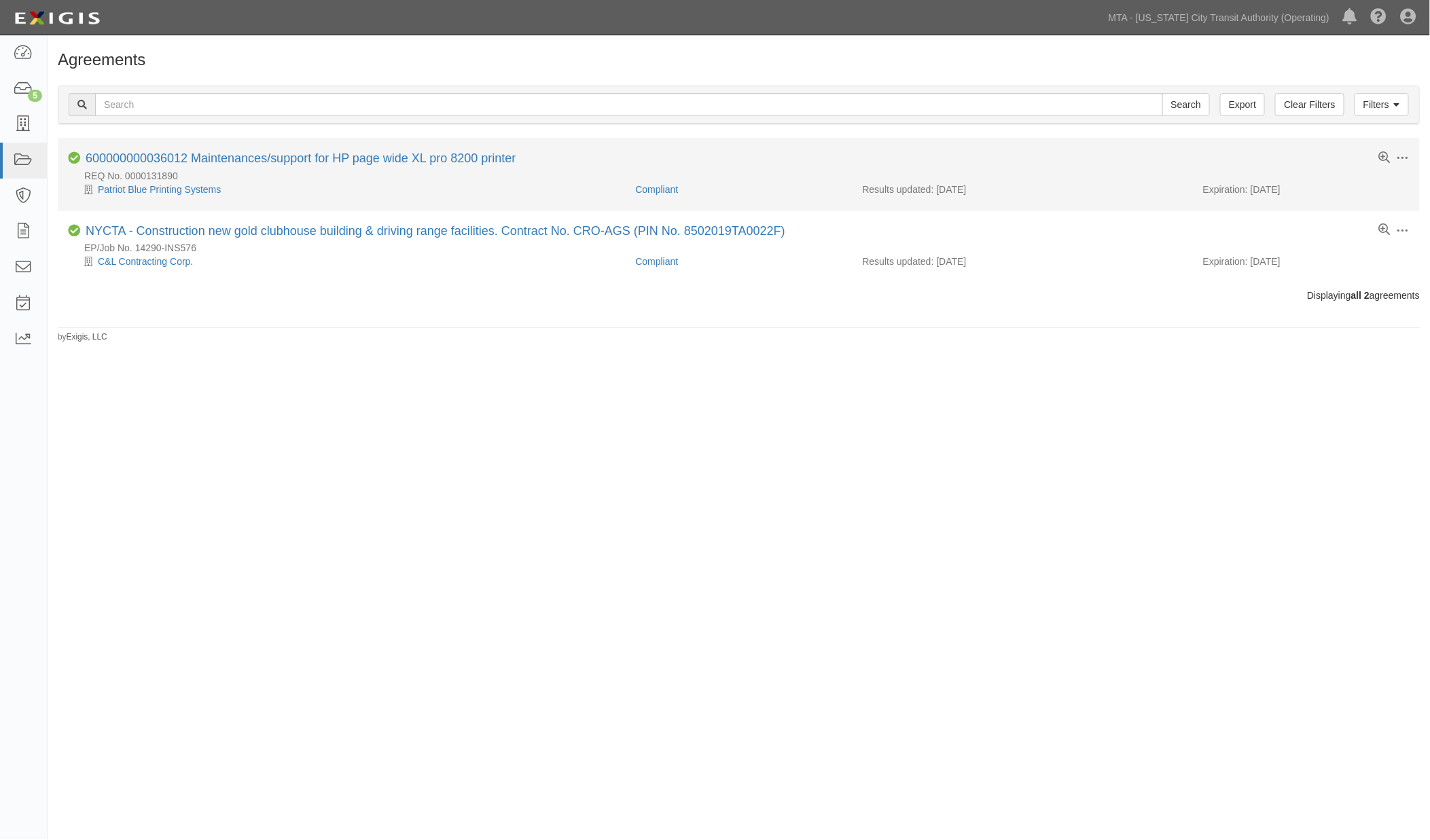
click at [283, 171] on div "REQ No. 0000131890" at bounding box center [744, 176] width 1353 height 14
click at [287, 164] on link "600000000036012 Maintenances/support for HP page wide XL pro 8200 printer" at bounding box center [300, 158] width 430 height 14
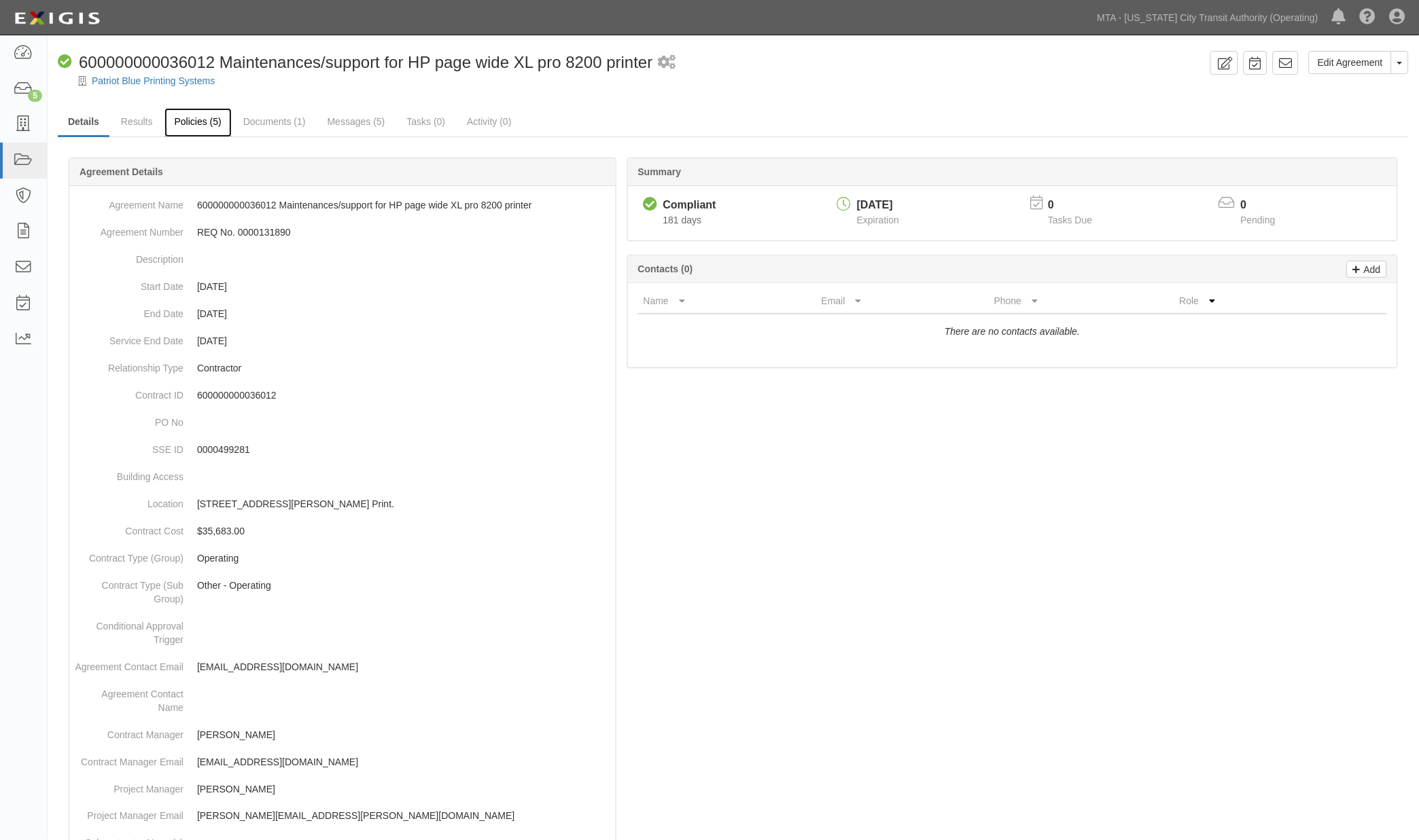
click at [208, 124] on link "Policies (5)" at bounding box center [198, 122] width 67 height 29
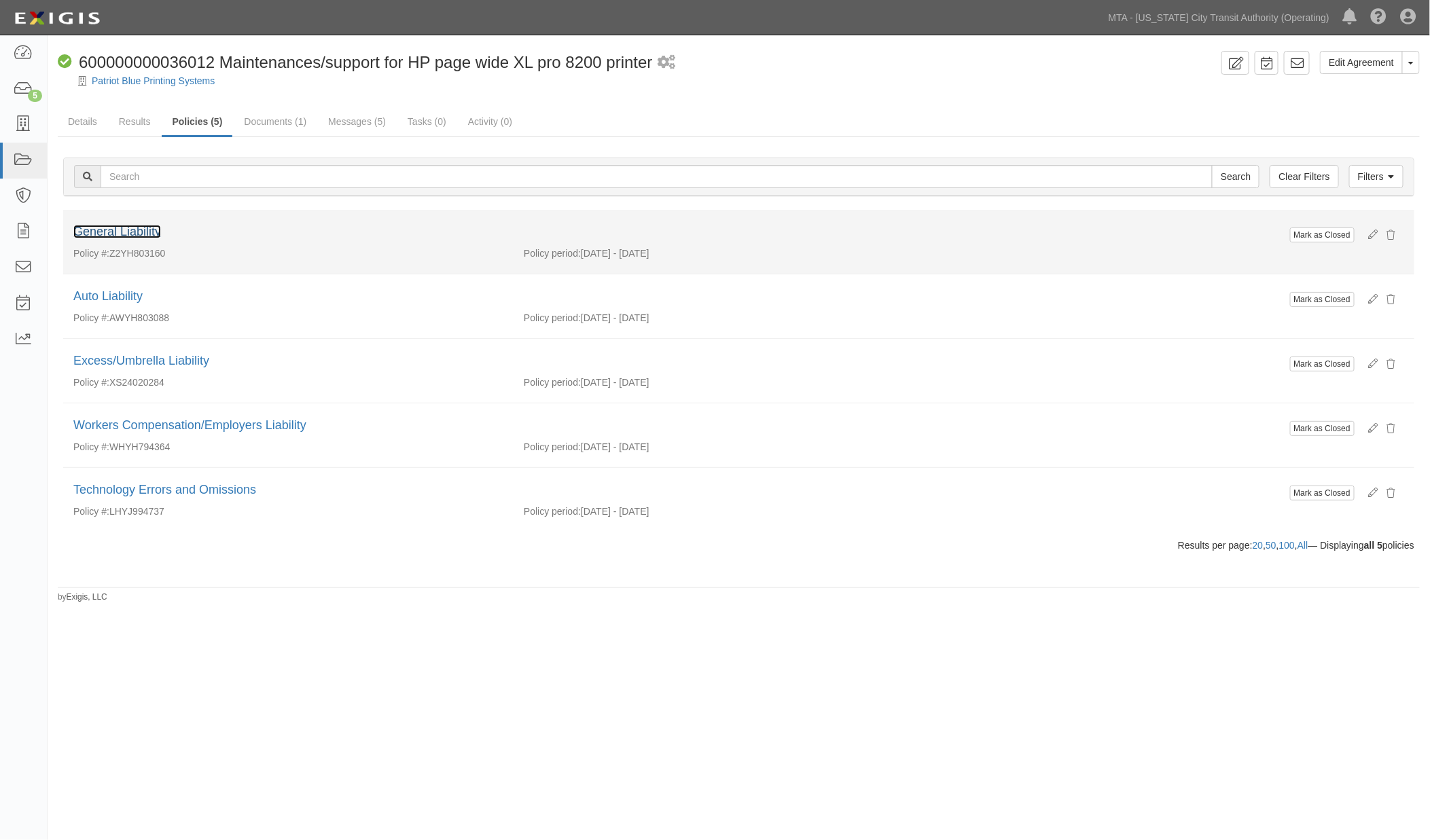
click at [140, 232] on link "General Liability" at bounding box center [117, 232] width 88 height 14
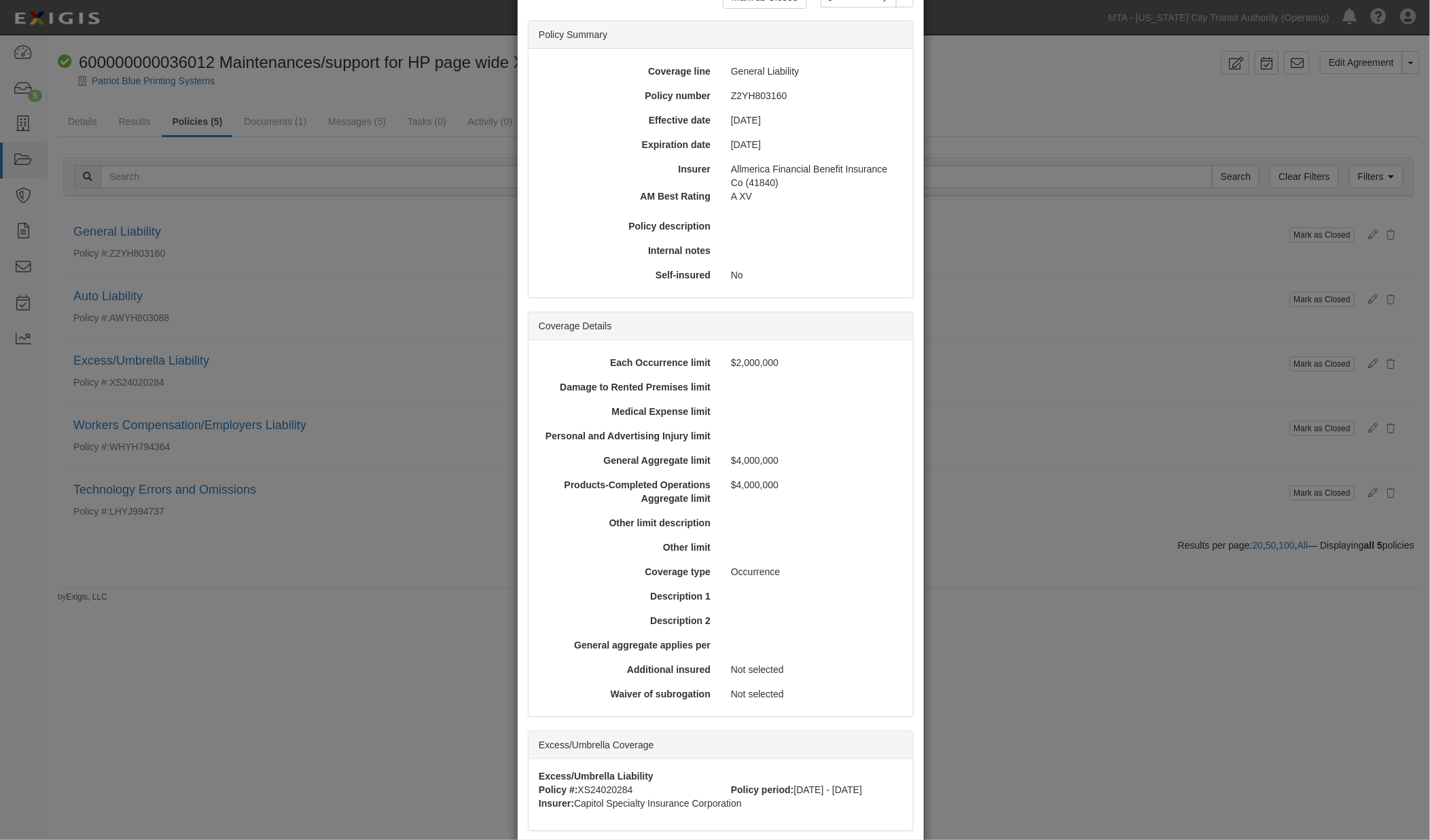
scroll to position [259, 0]
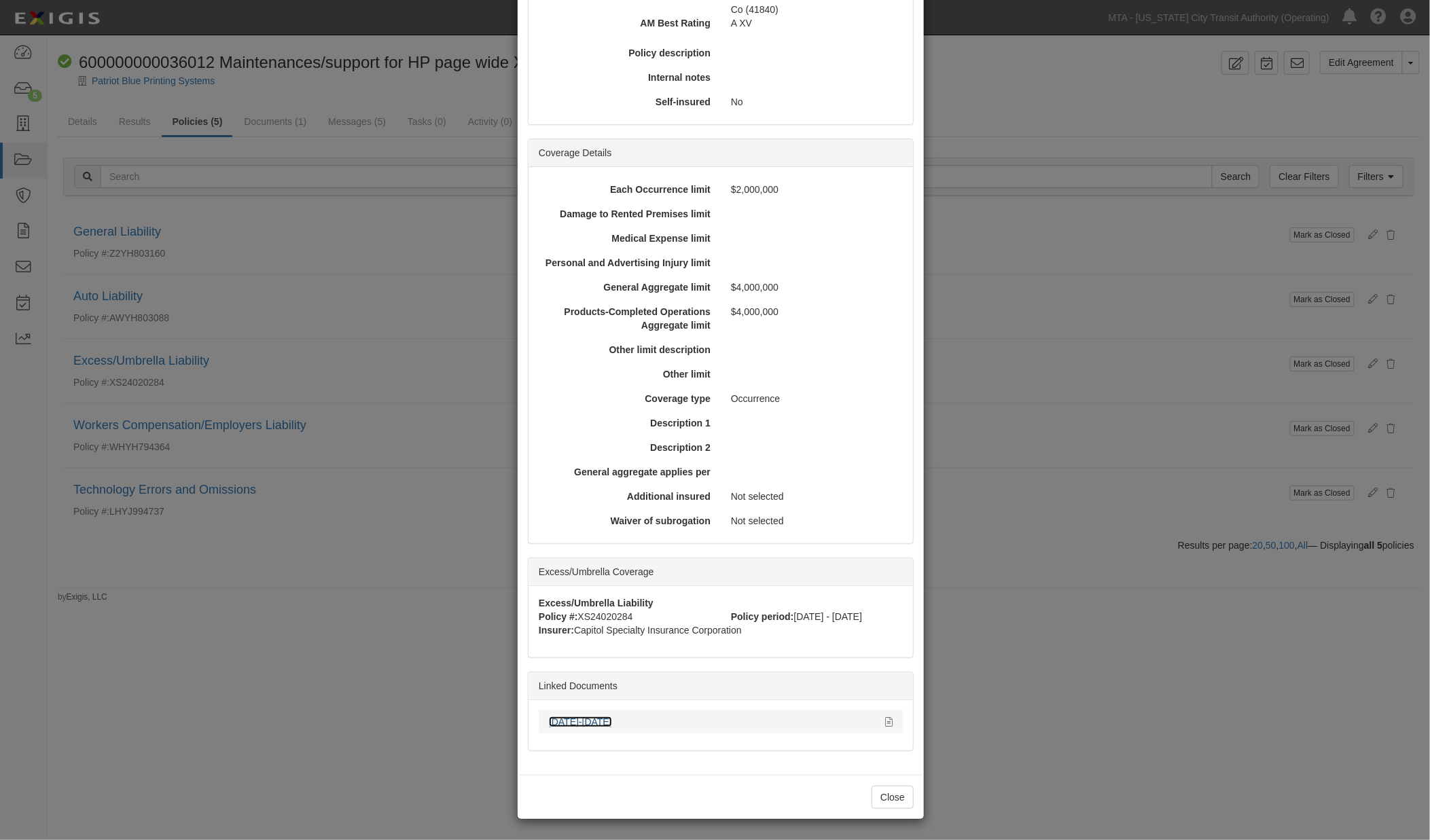
click at [568, 720] on link "[DATE]-[DATE]" at bounding box center [580, 722] width 63 height 11
click at [1028, 713] on div "× View Policy Mark as Closed Edit Policy Toggle Dropdown Delete Policy Policy S…" at bounding box center [715, 420] width 1430 height 840
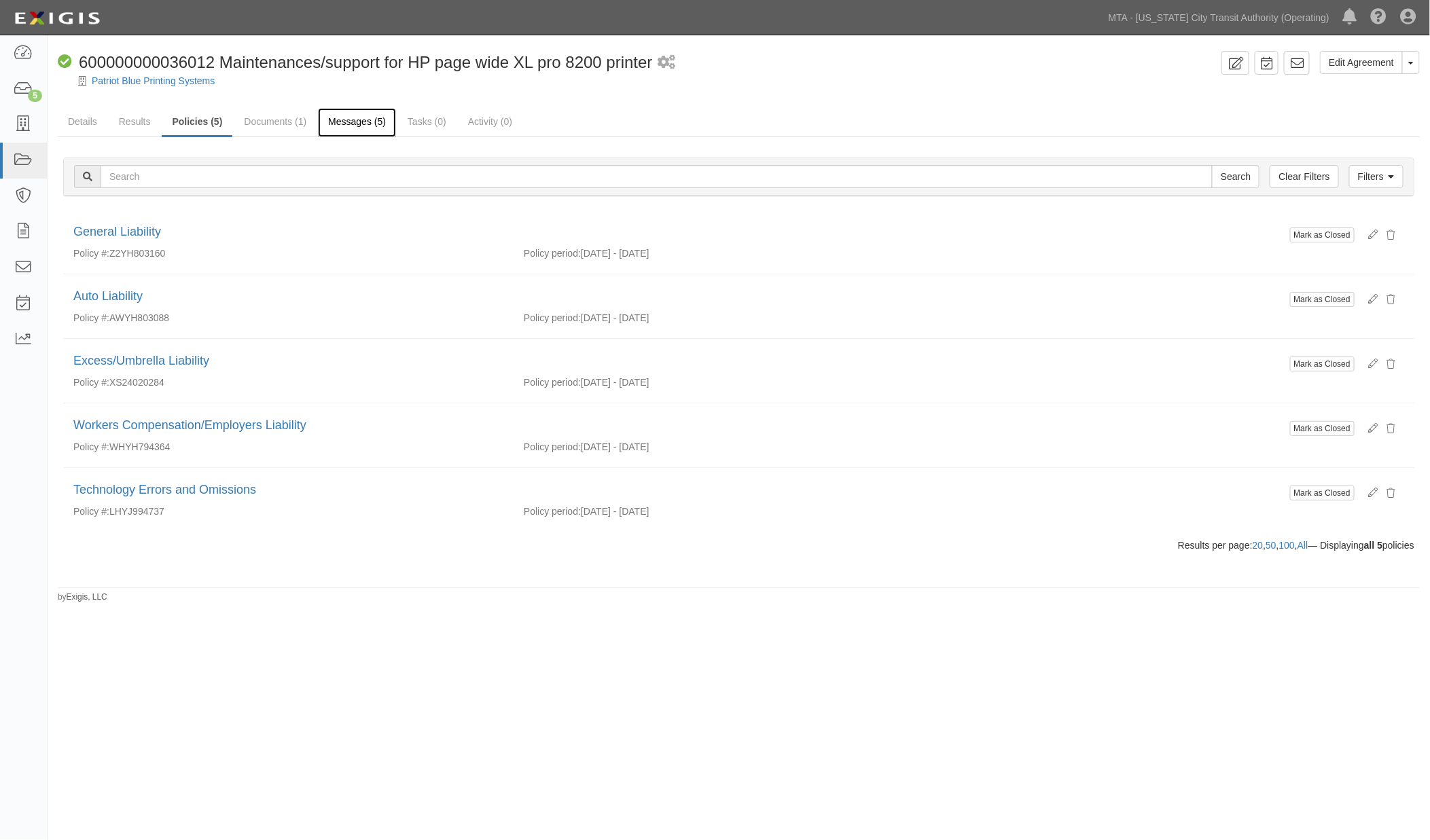
click at [342, 119] on link "Messages (5)" at bounding box center [356, 122] width 78 height 29
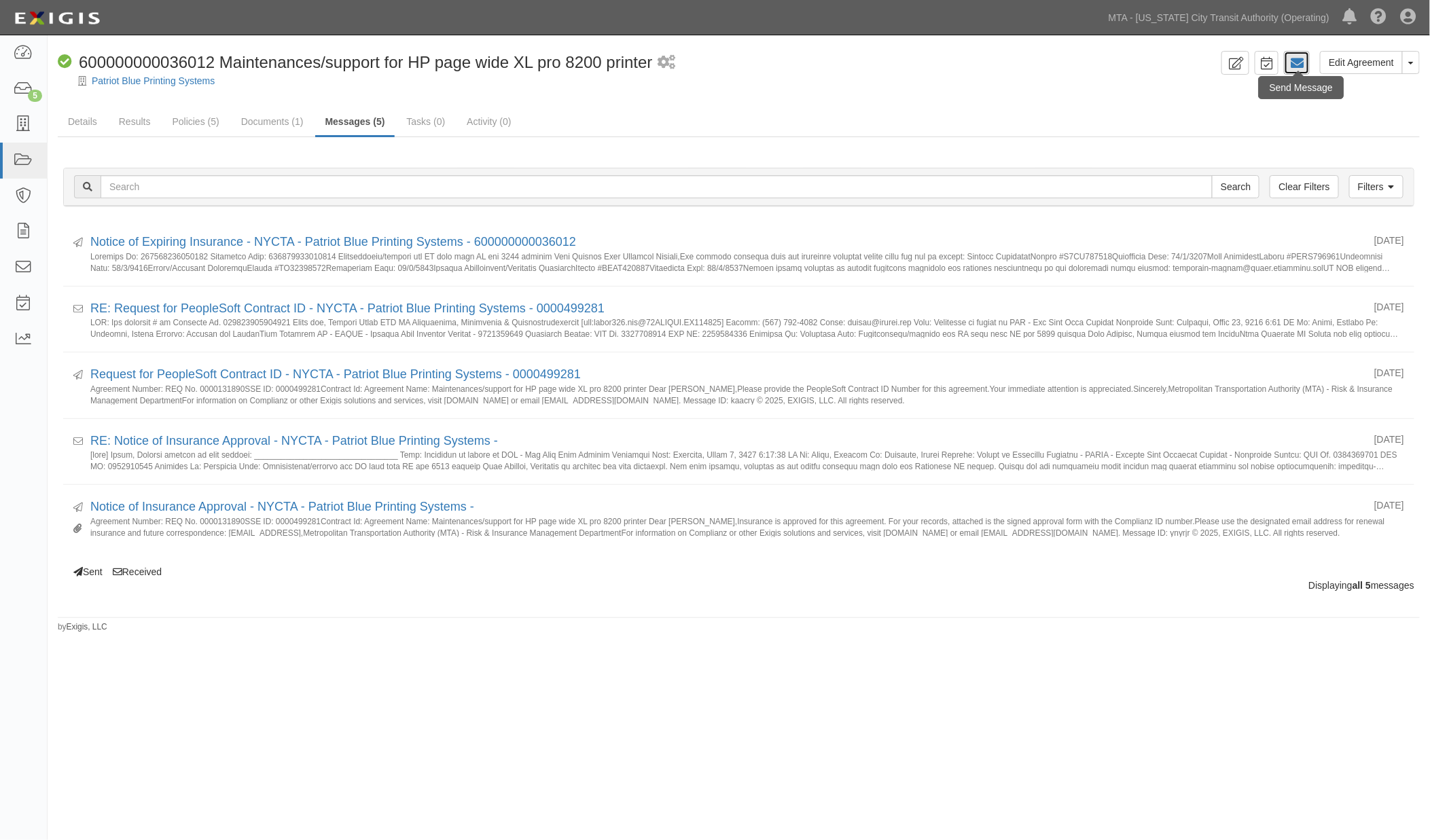
click at [1299, 66] on icon at bounding box center [1297, 64] width 14 height 14
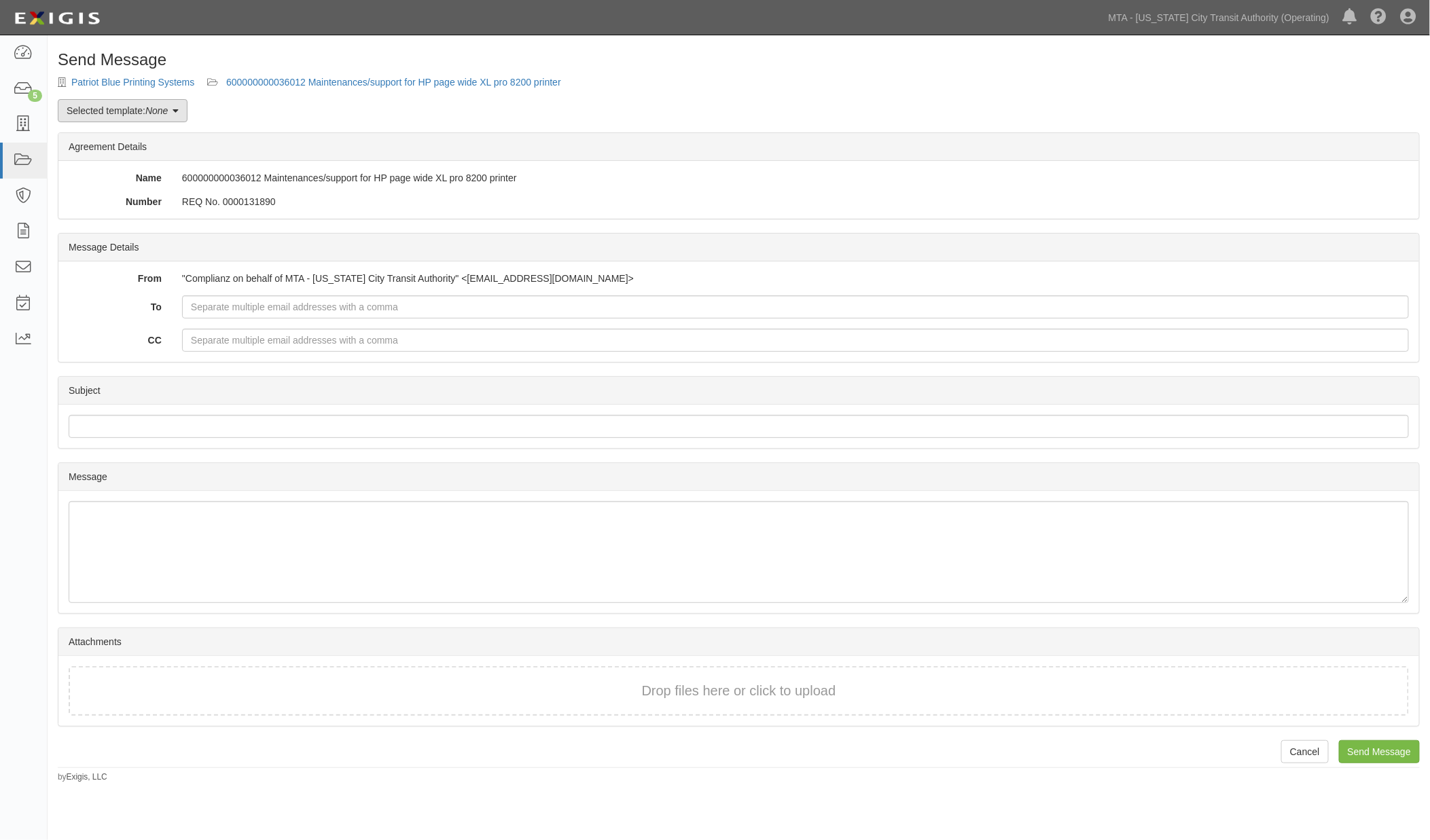
click at [157, 115] on em "None" at bounding box center [157, 110] width 22 height 11
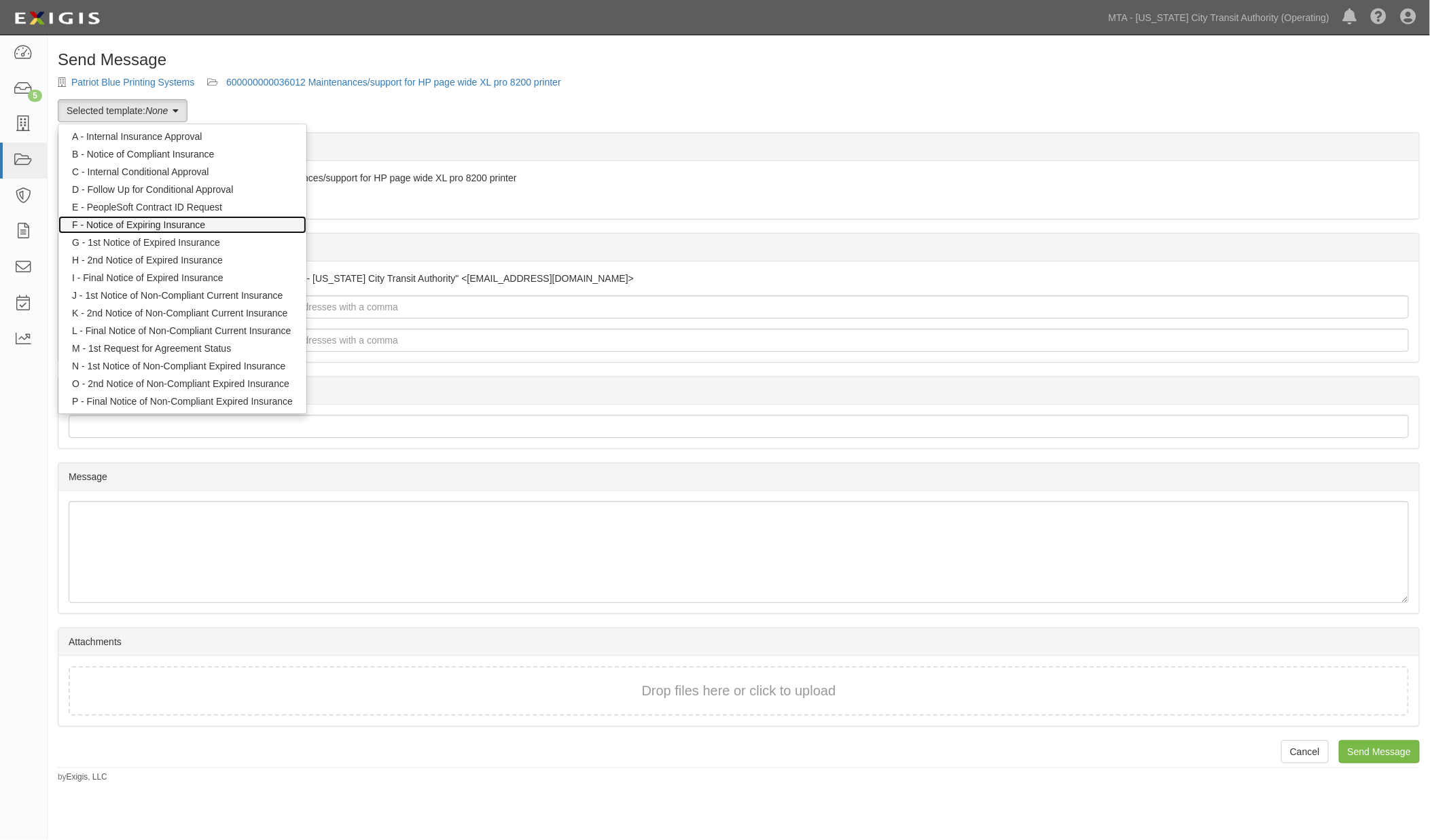
click at [148, 226] on link "F - Notice of Expiring Insurance" at bounding box center [183, 225] width 248 height 18
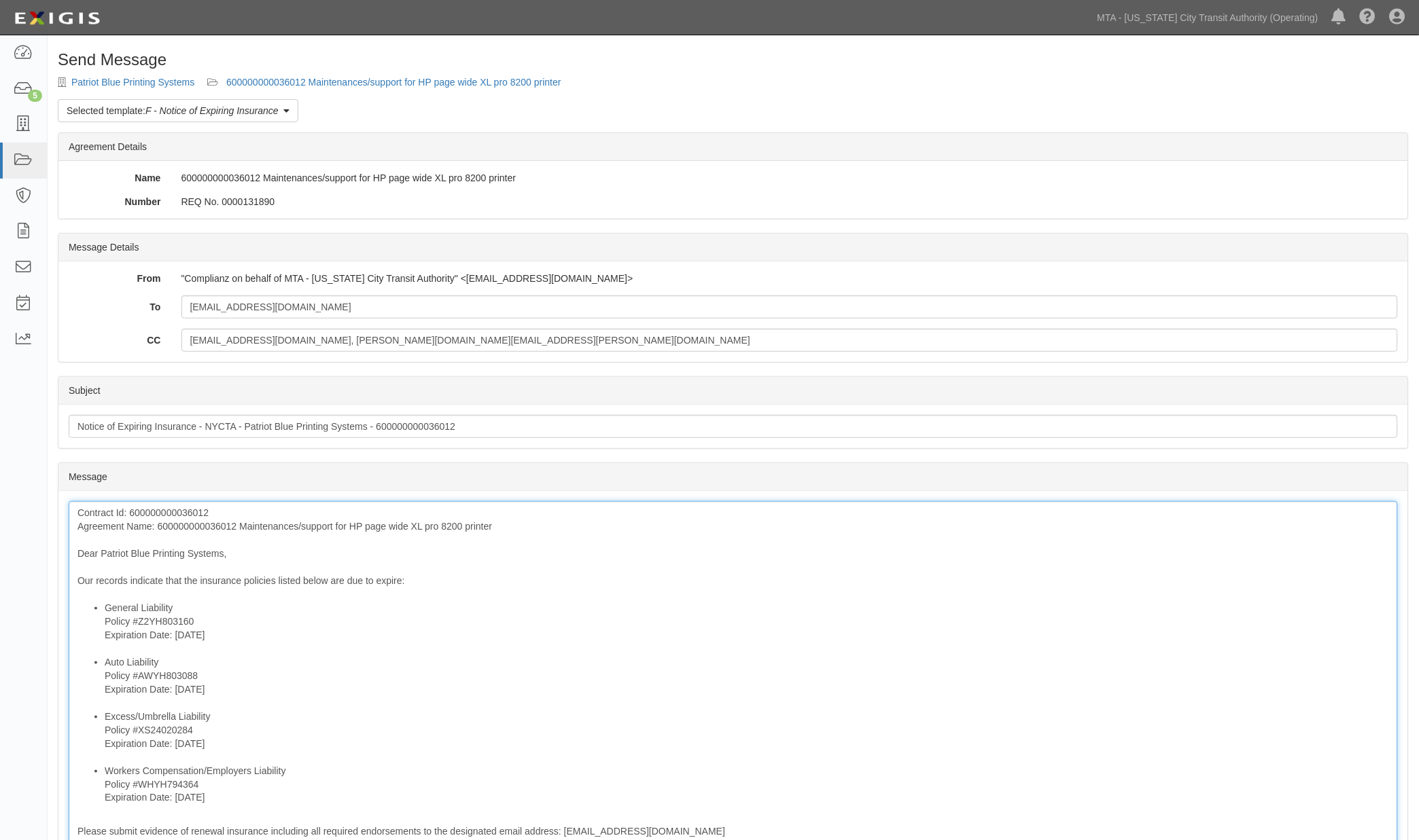
click at [221, 527] on div "Contract Id: 600000000036012 Agreement Name: 600000000036012 Maintenances/suppo…" at bounding box center [734, 746] width 1329 height 491
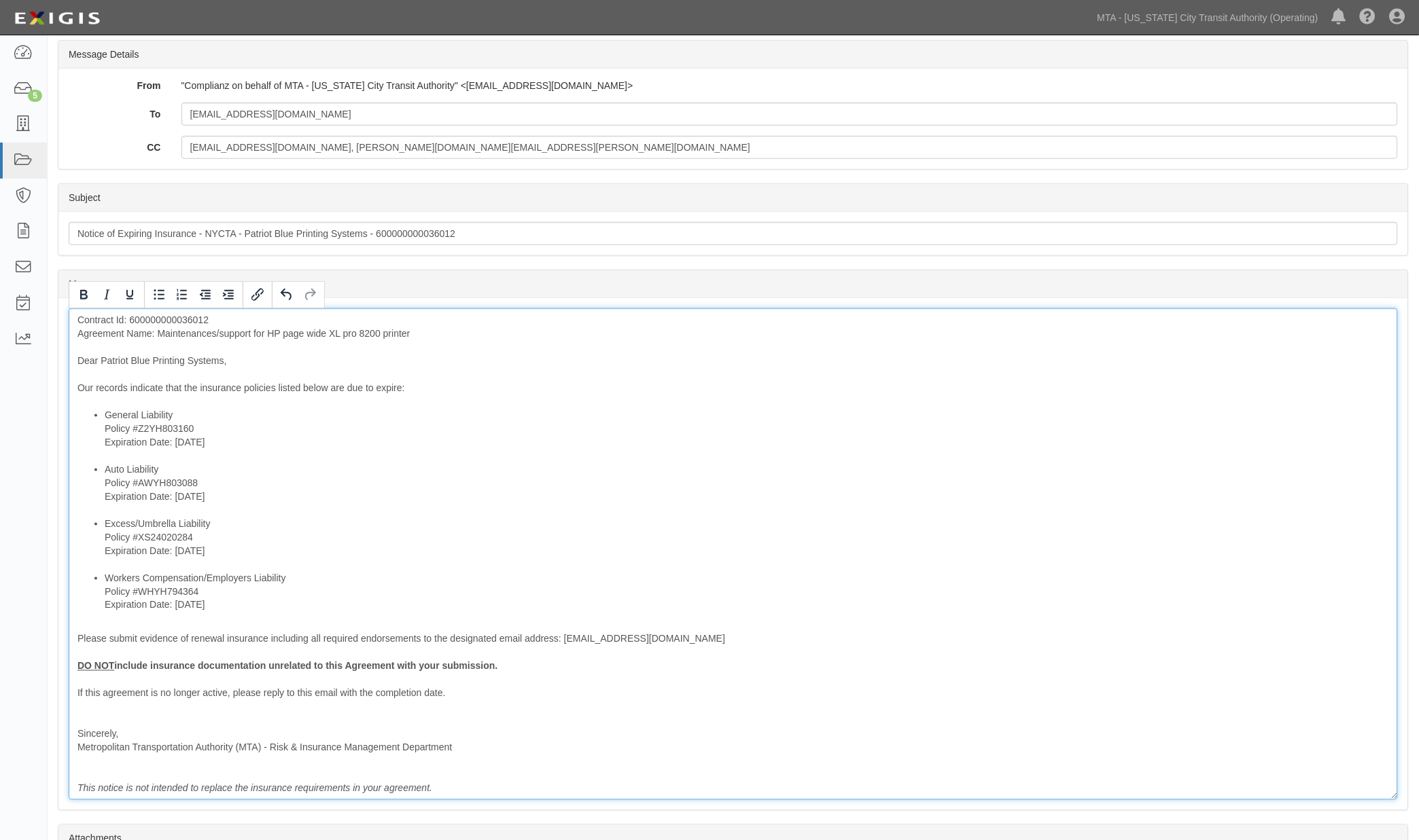
scroll to position [226, 0]
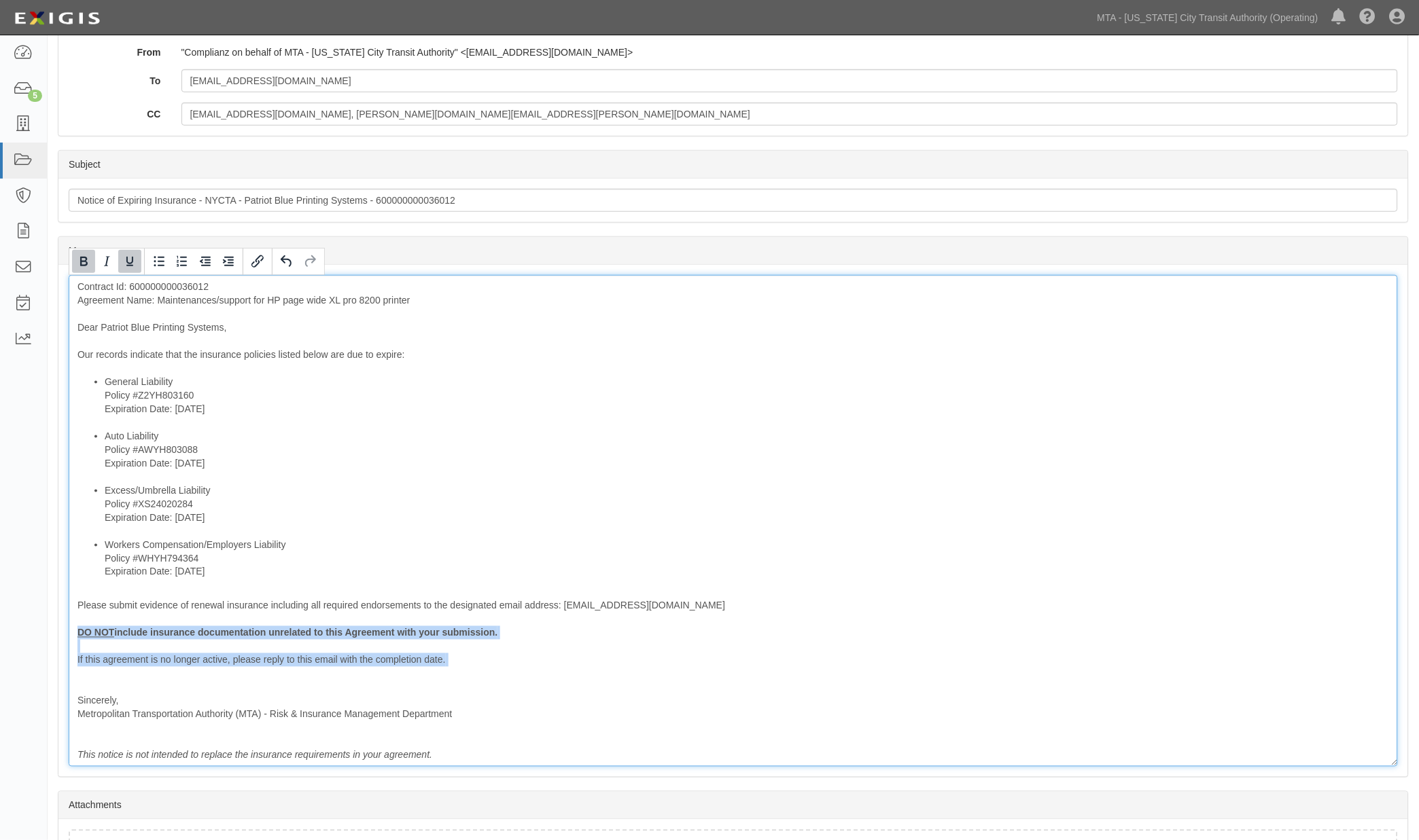
drag, startPoint x: 92, startPoint y: 674, endPoint x: 66, endPoint y: 633, distance: 48.5
click at [66, 633] on div "Message Contract Id: 600000000036012 Agreement Name: Maintenances/support for H…" at bounding box center [733, 521] width 1349 height 512
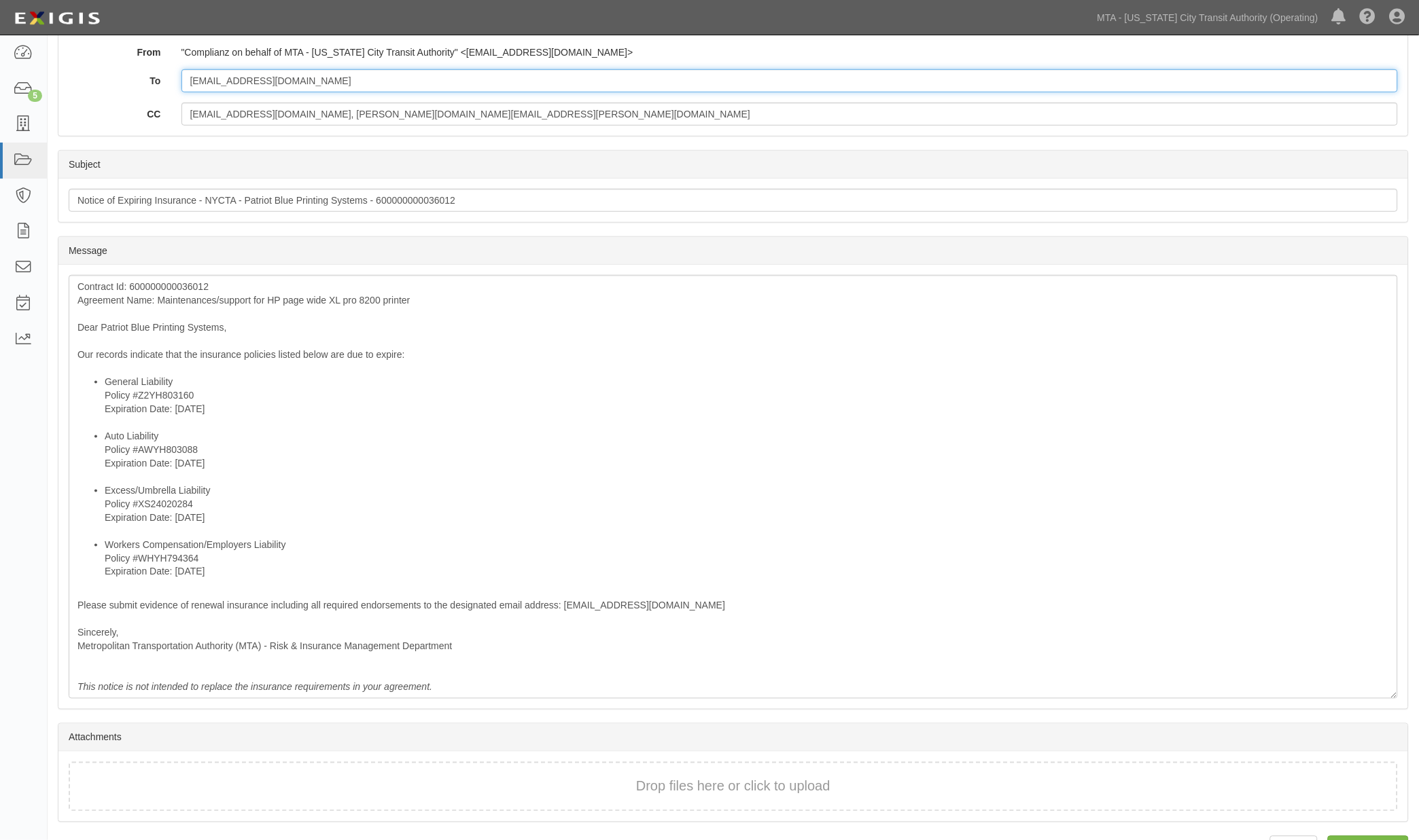
click at [406, 72] on input "js@patriotblueprint.com" at bounding box center [790, 81] width 1218 height 23
paste input "phalligan@barclayinsurance.com"
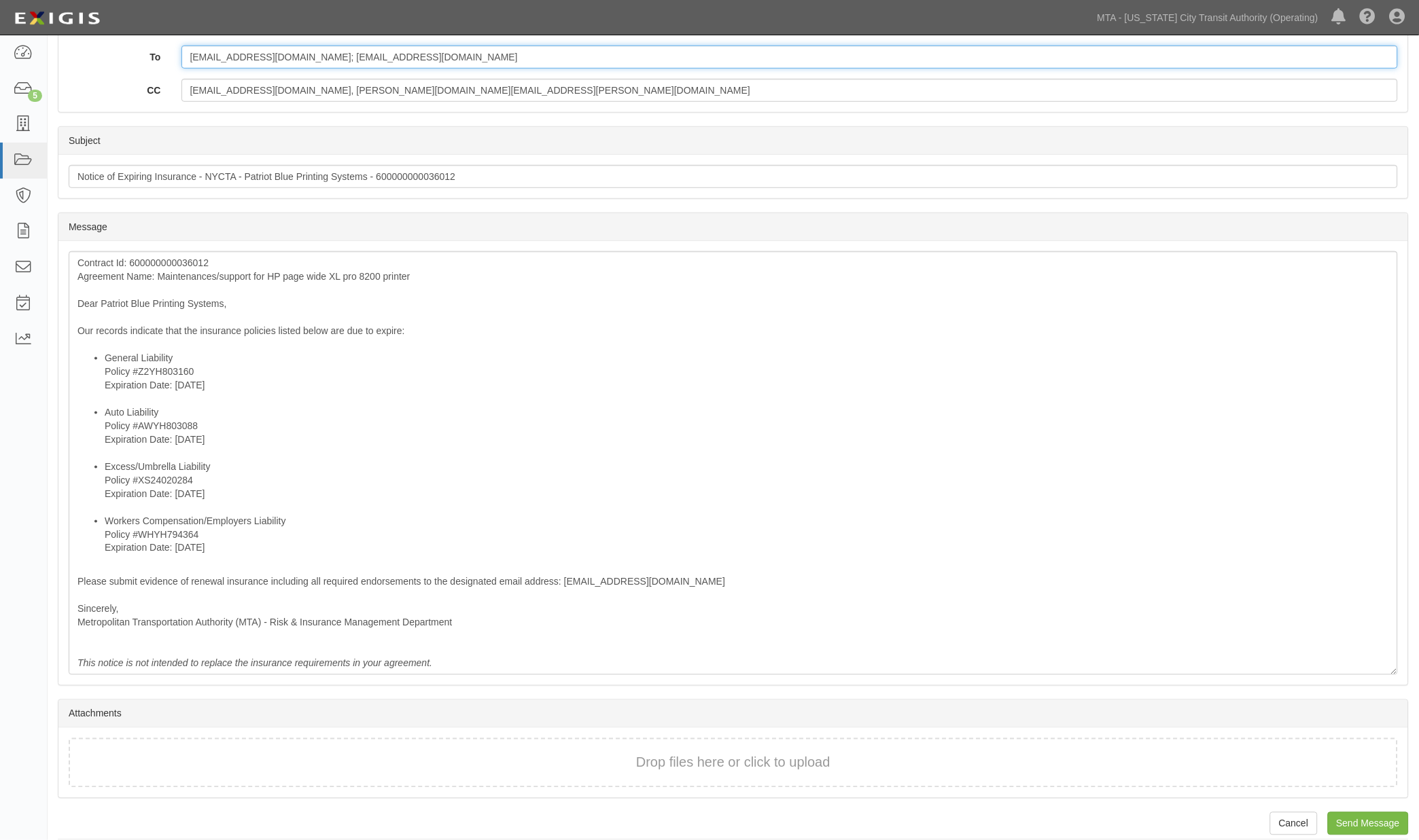
scroll to position [263, 0]
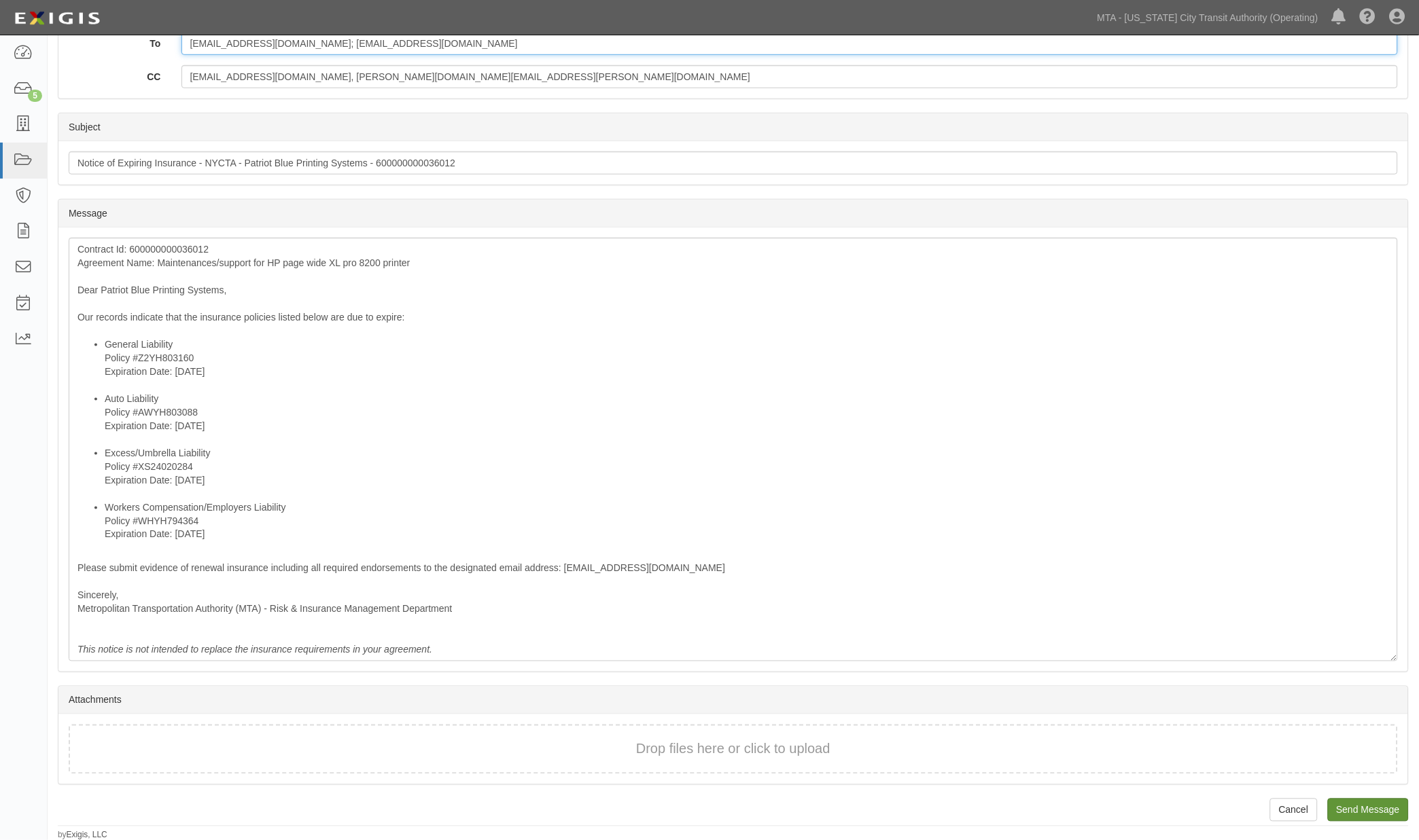
type input "js@patriotblueprint.com; phalligan@barclayinsurance.com"
drag, startPoint x: 1385, startPoint y: 810, endPoint x: 779, endPoint y: 55, distance: 968.1
click at [1385, 809] on input "Send Message" at bounding box center [1368, 810] width 81 height 23
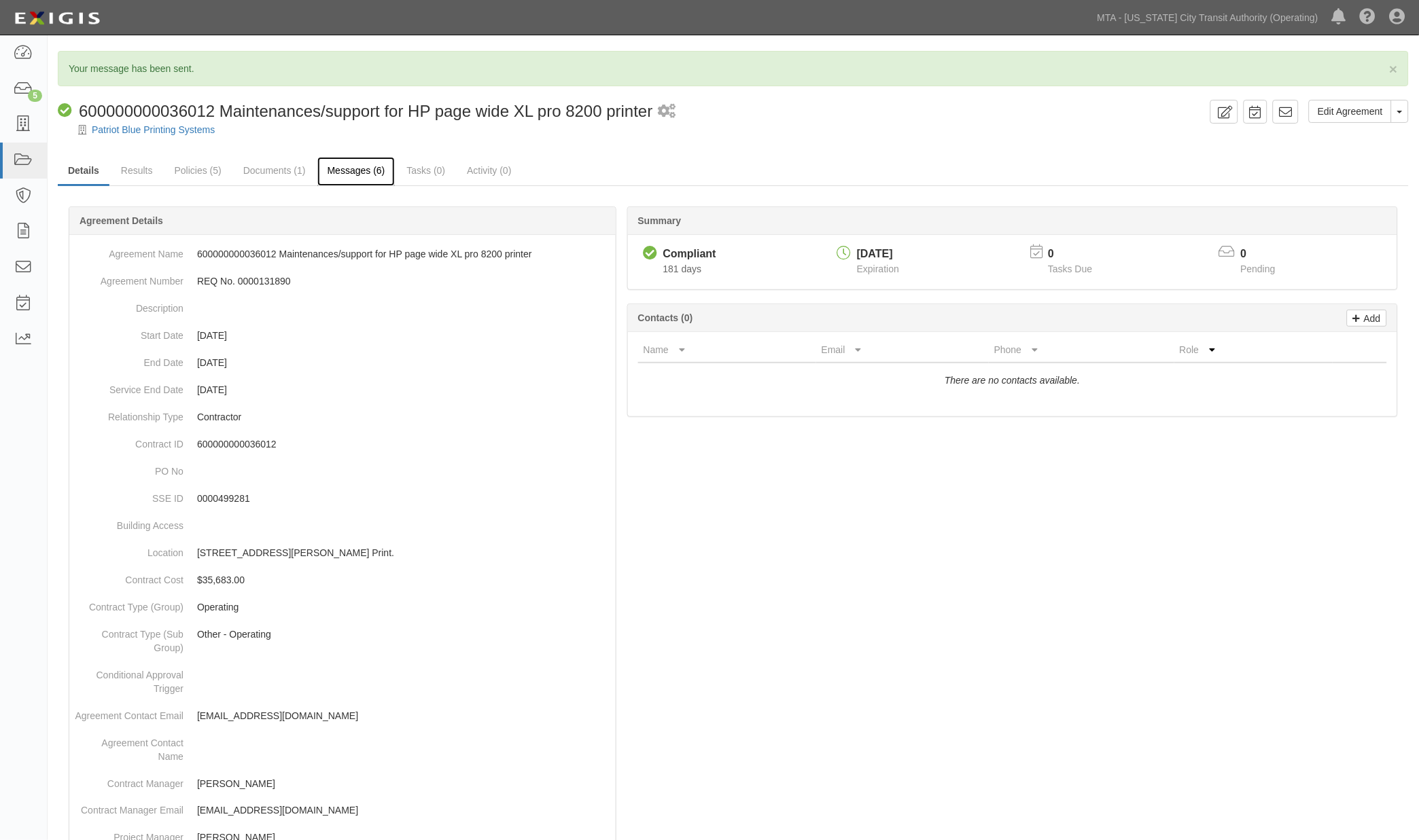
click at [378, 170] on link "Messages (6)" at bounding box center [356, 171] width 78 height 29
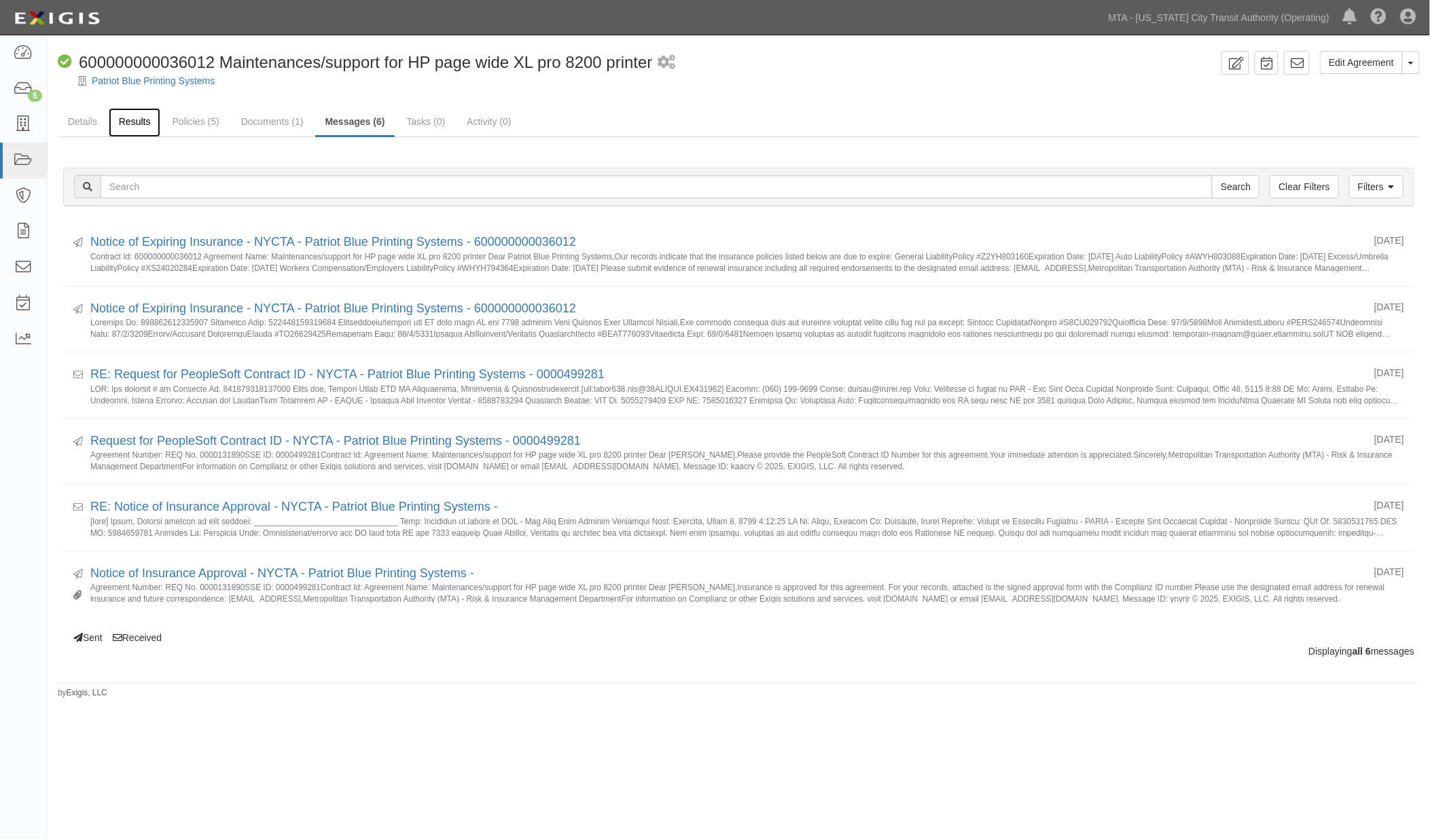
click at [131, 130] on link "Results" at bounding box center [134, 122] width 53 height 29
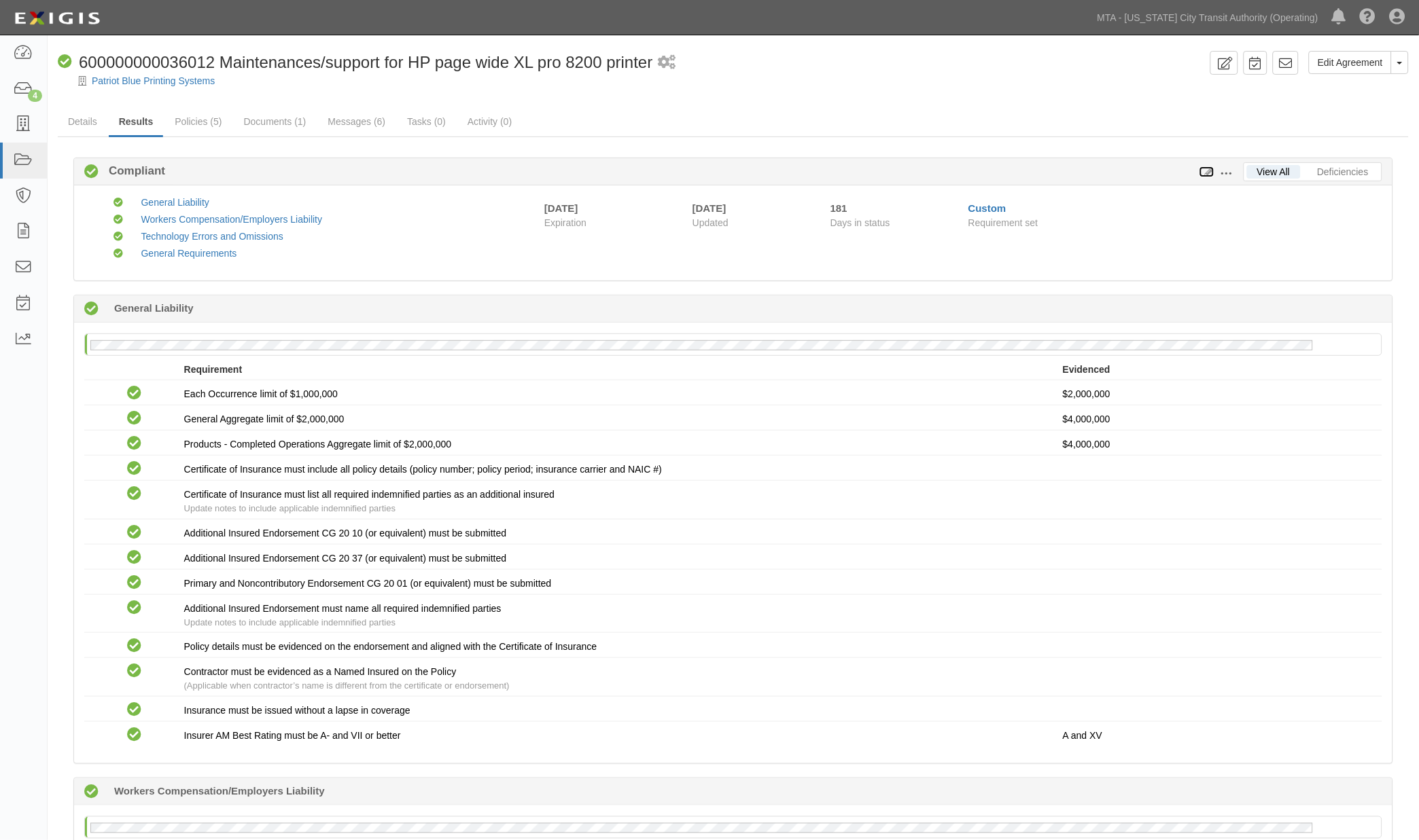
click at [1208, 168] on icon at bounding box center [1206, 172] width 15 height 9
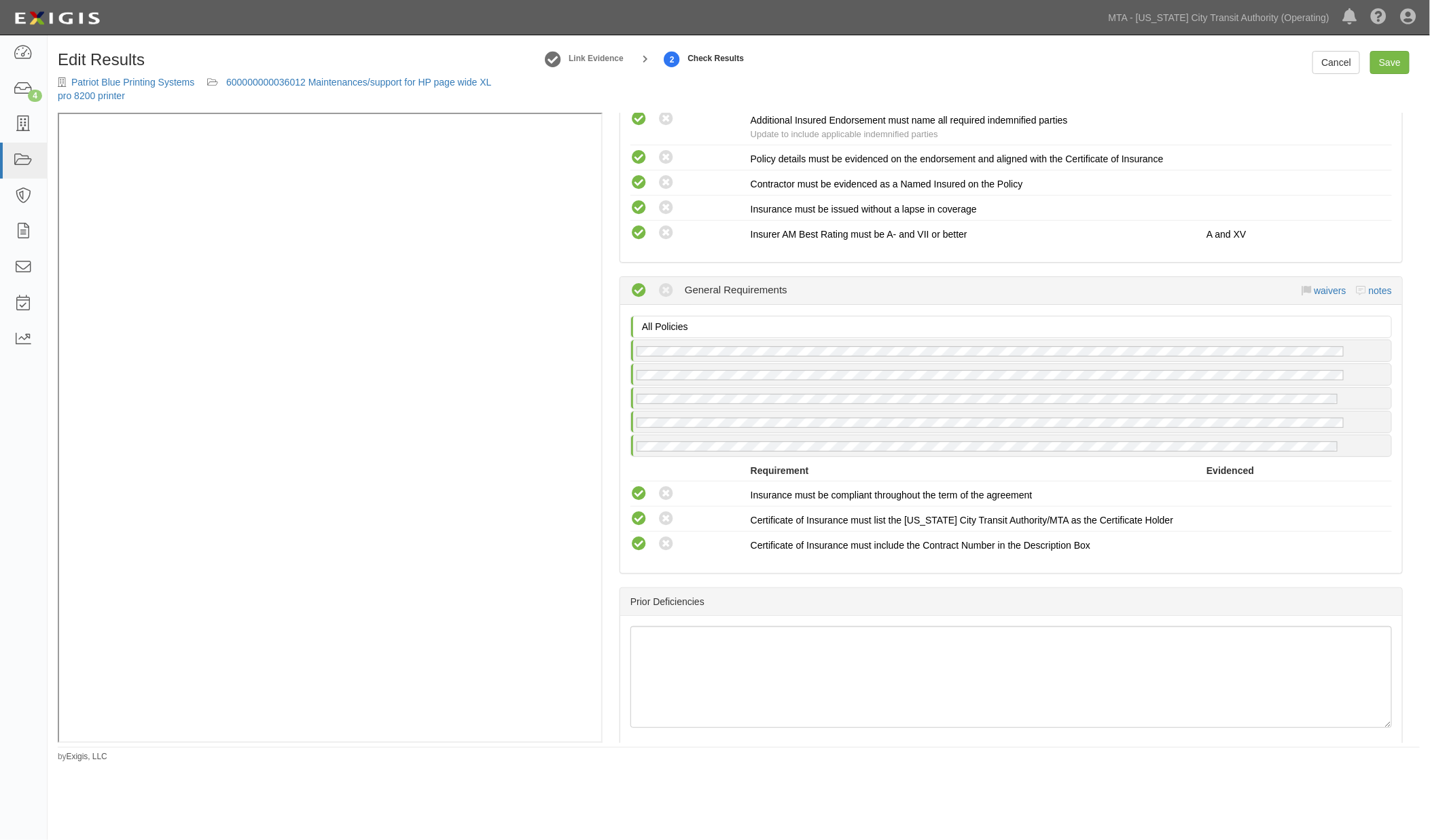
scroll to position [1282, 0]
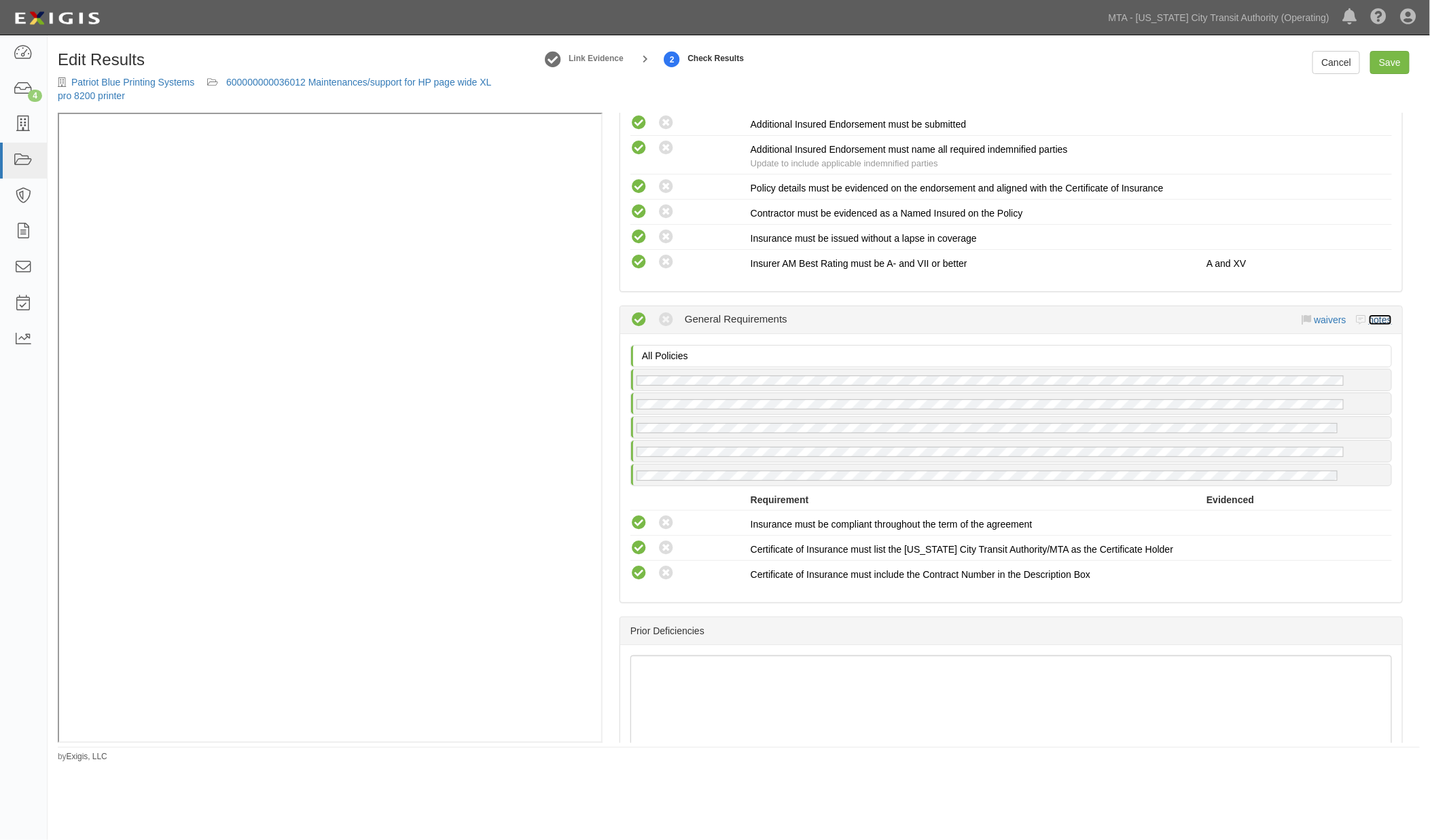
click at [1376, 314] on link "notes" at bounding box center [1380, 319] width 23 height 11
radio input "true"
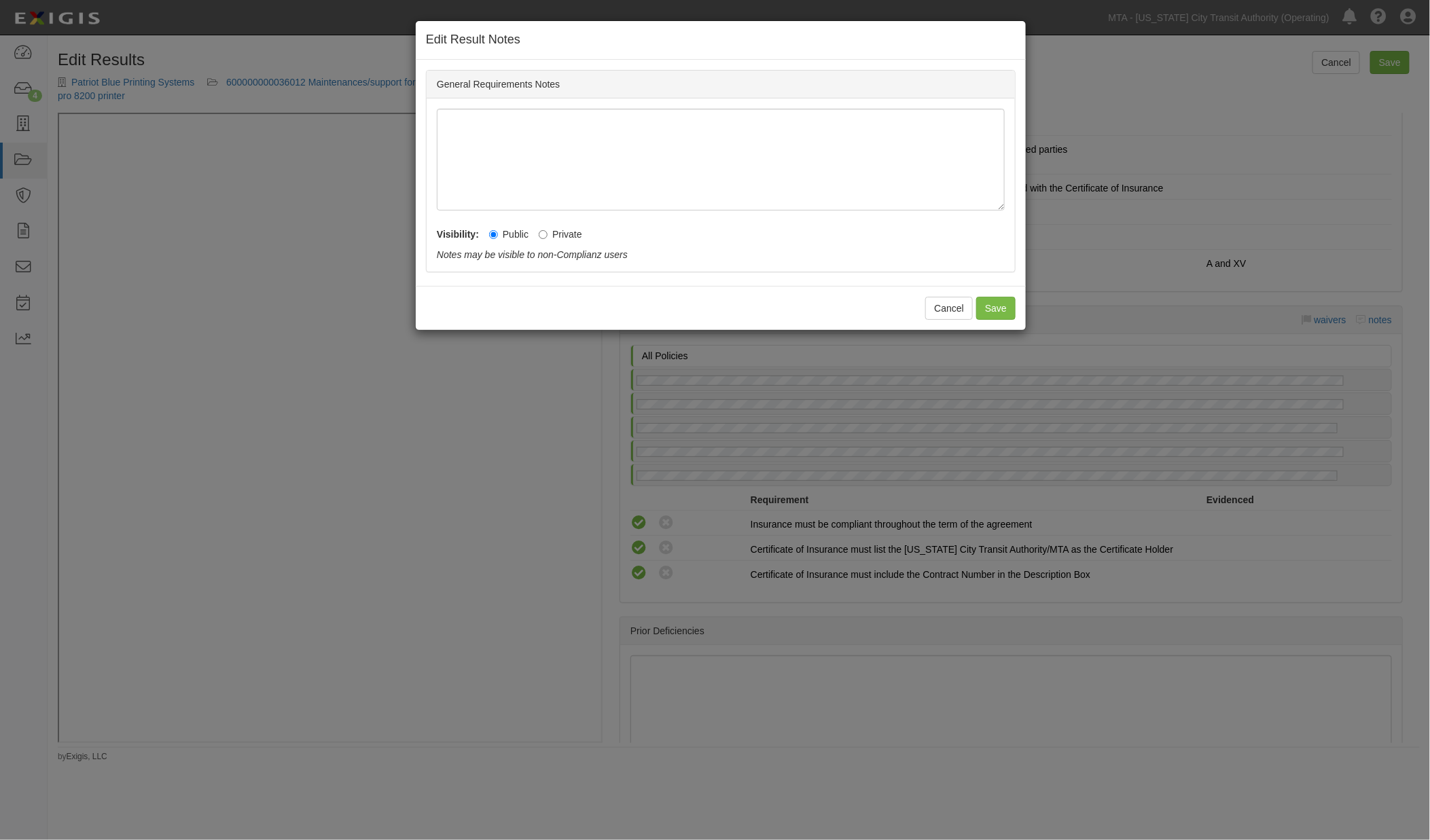
click at [569, 235] on label "Private" at bounding box center [560, 234] width 44 height 14
click at [548, 235] on input "Private" at bounding box center [543, 235] width 9 height 9
radio input "true"
click at [1003, 306] on button "Save" at bounding box center [996, 308] width 40 height 23
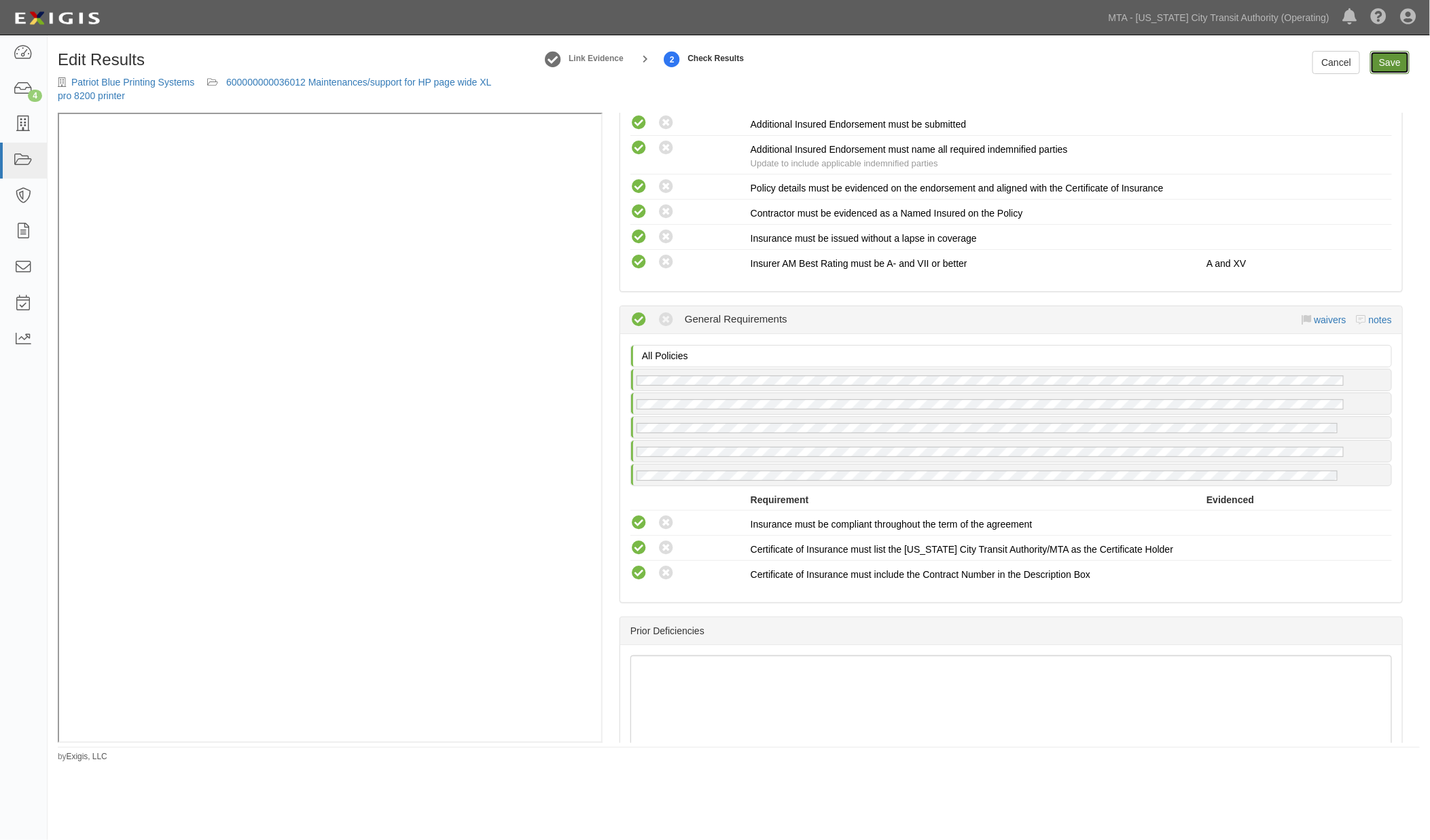
click at [1396, 63] on link "Save" at bounding box center [1390, 62] width 40 height 23
radio input "true"
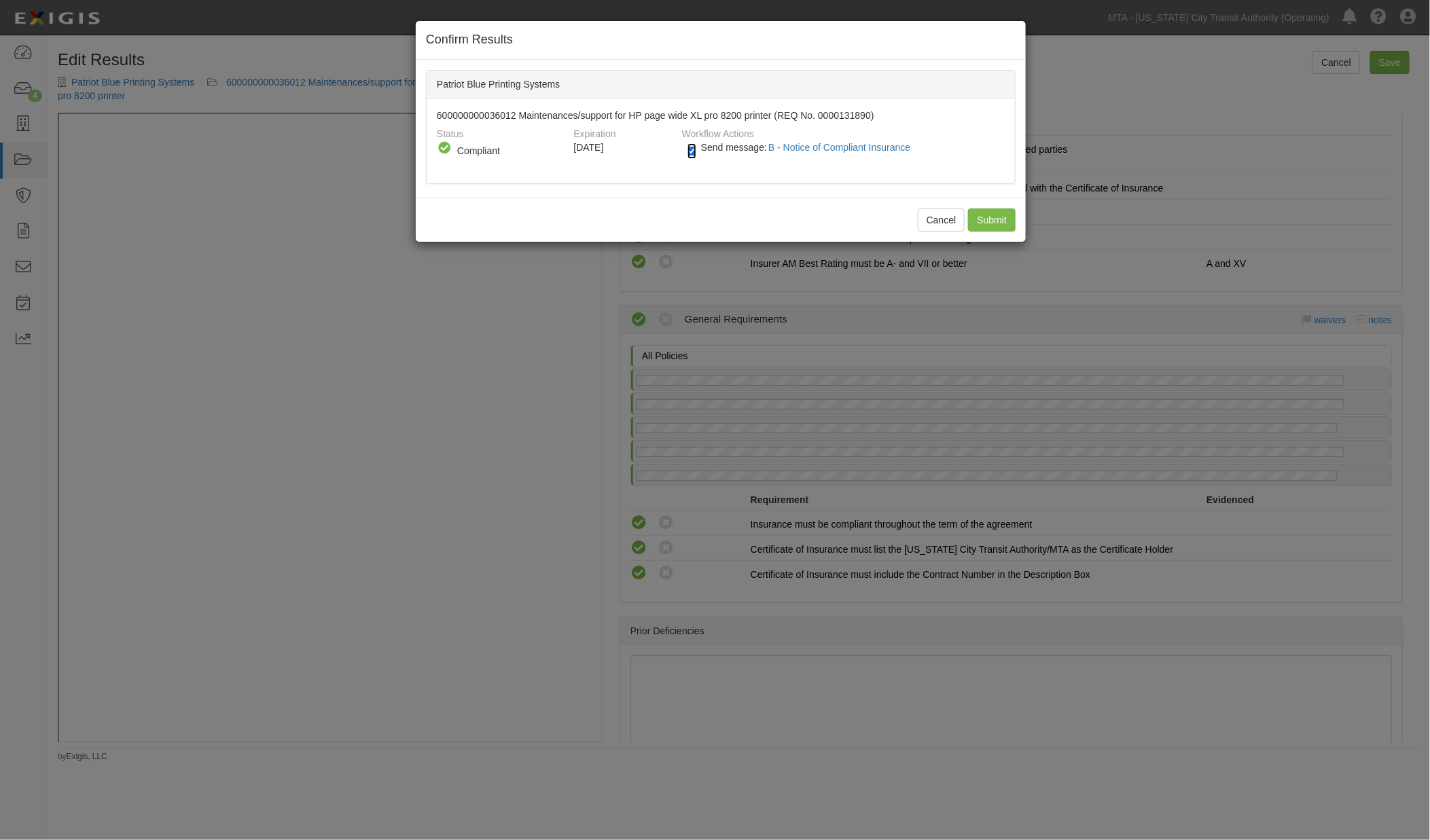
click at [690, 147] on input "Send message: B - Notice of Compliant Insurance" at bounding box center [692, 151] width 9 height 15
checkbox input "false"
click at [999, 216] on input "Submit" at bounding box center [992, 219] width 47 height 23
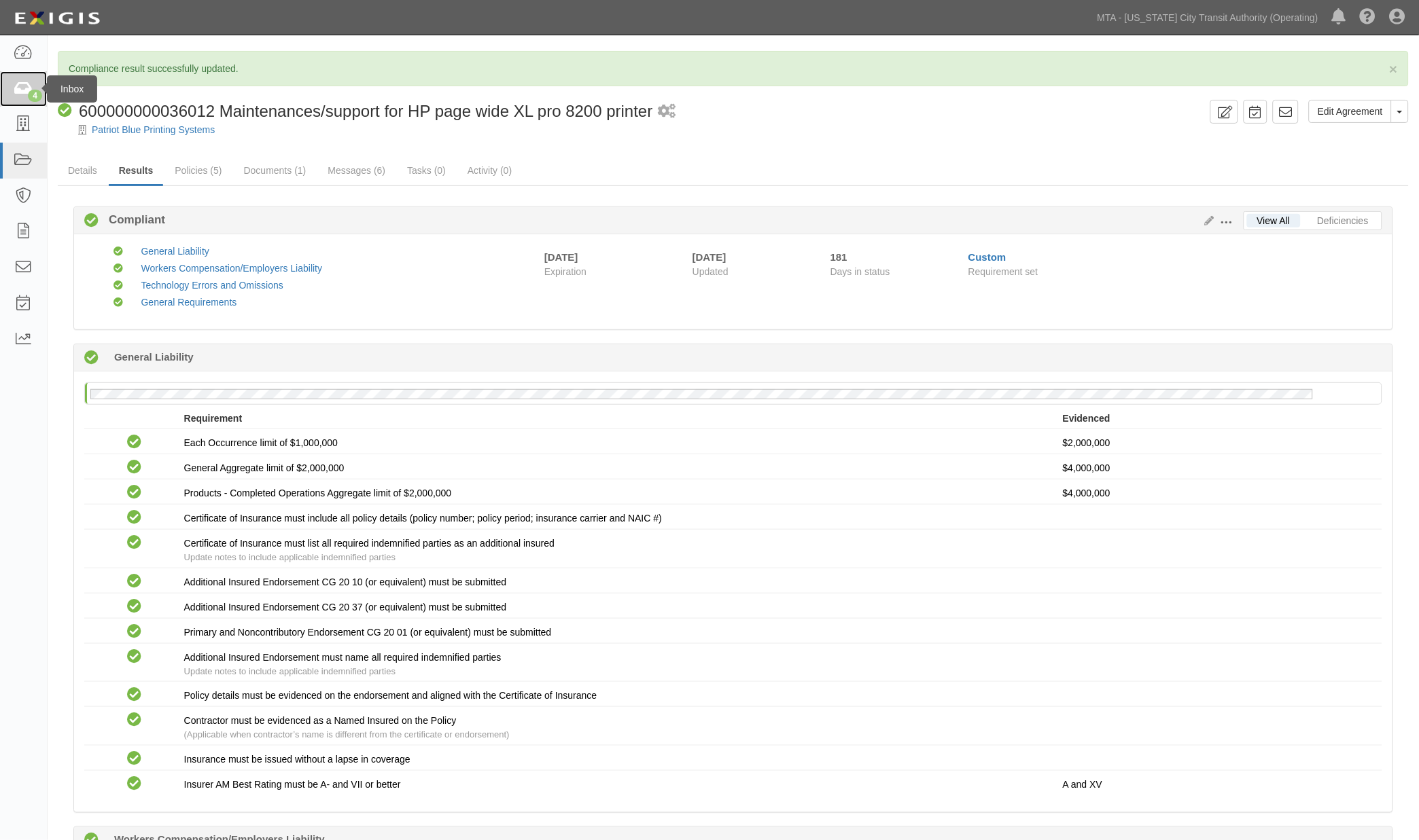
click at [18, 90] on icon at bounding box center [23, 90] width 19 height 15
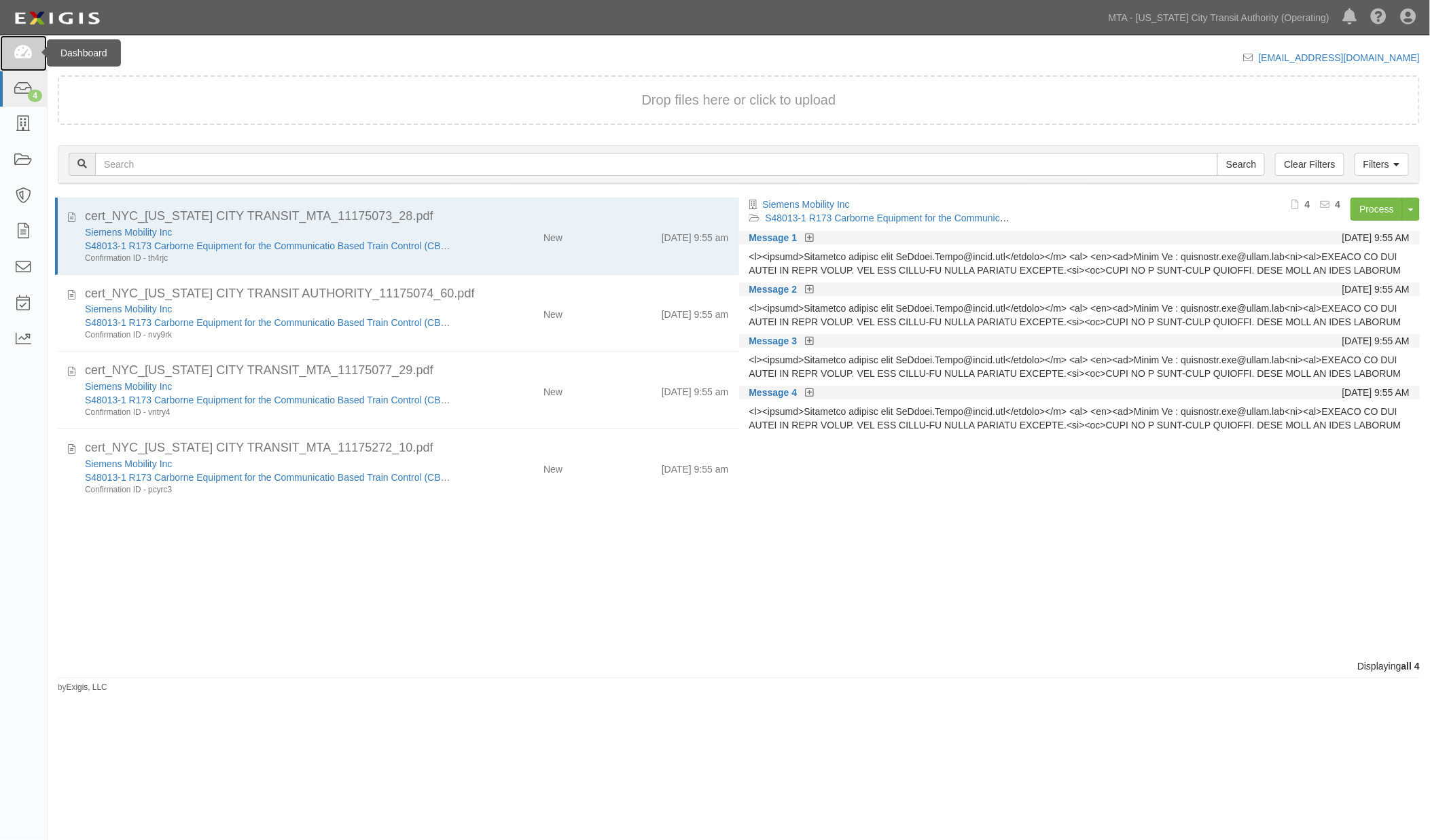
click at [24, 54] on icon at bounding box center [23, 53] width 19 height 15
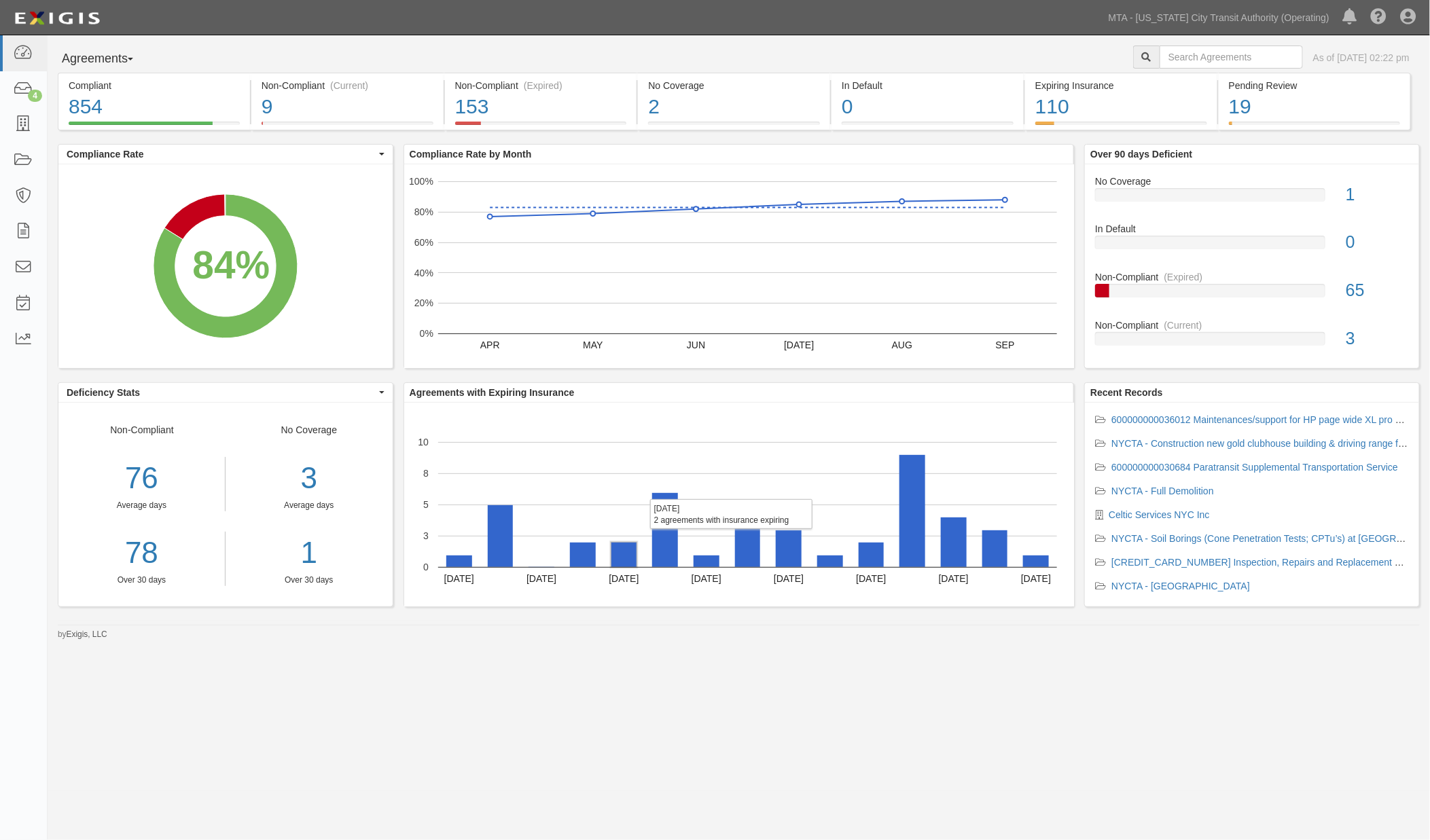
click at [618, 560] on rect "A chart." at bounding box center [623, 555] width 25 height 24
click at [664, 541] on rect "A chart." at bounding box center [665, 530] width 26 height 74
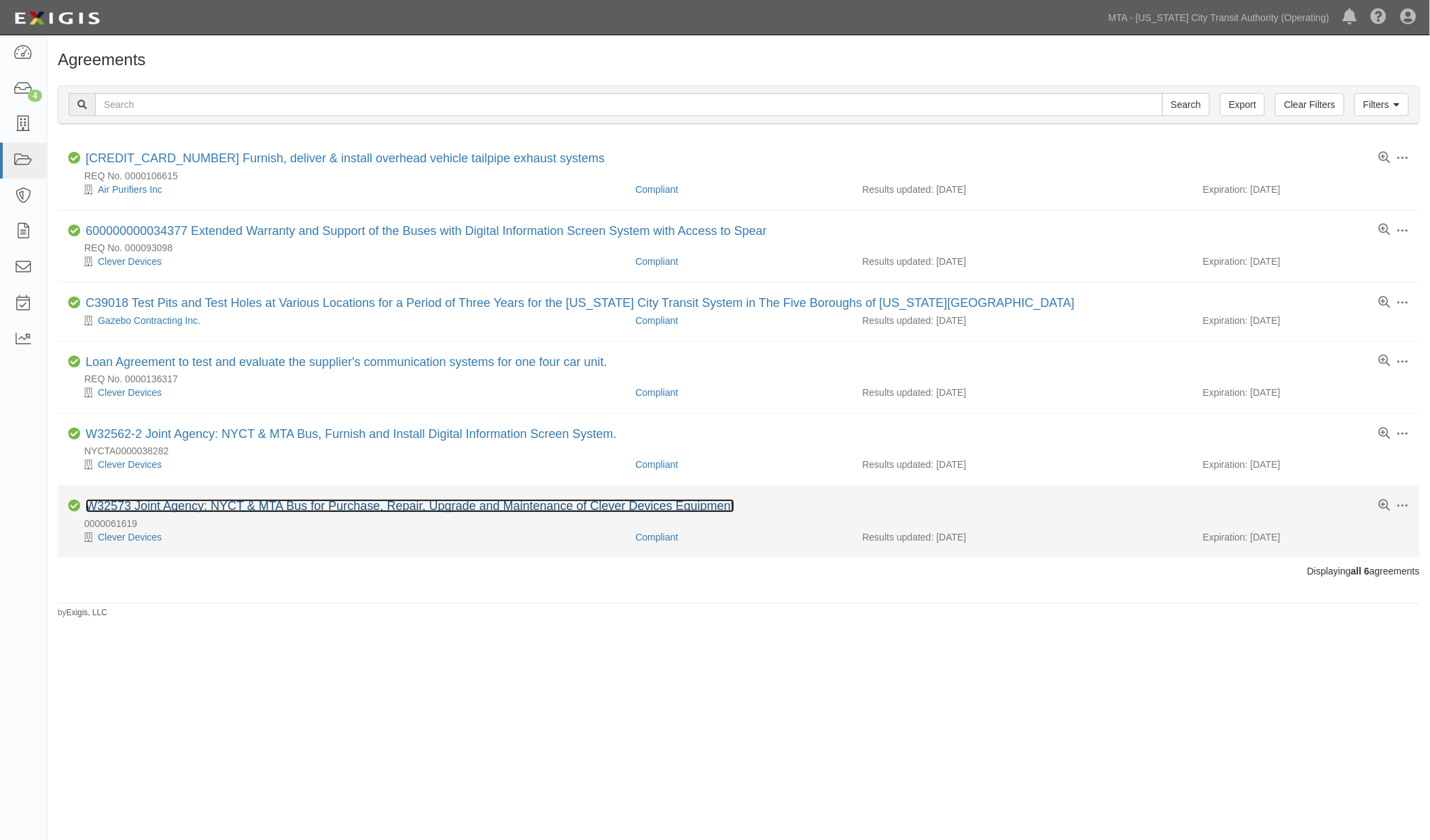
click at [344, 510] on link "W32573 Joint Agency: NYCT & MTA Bus for Purchase, Repair, Upgrade and Maintenan…" at bounding box center [410, 506] width 649 height 14
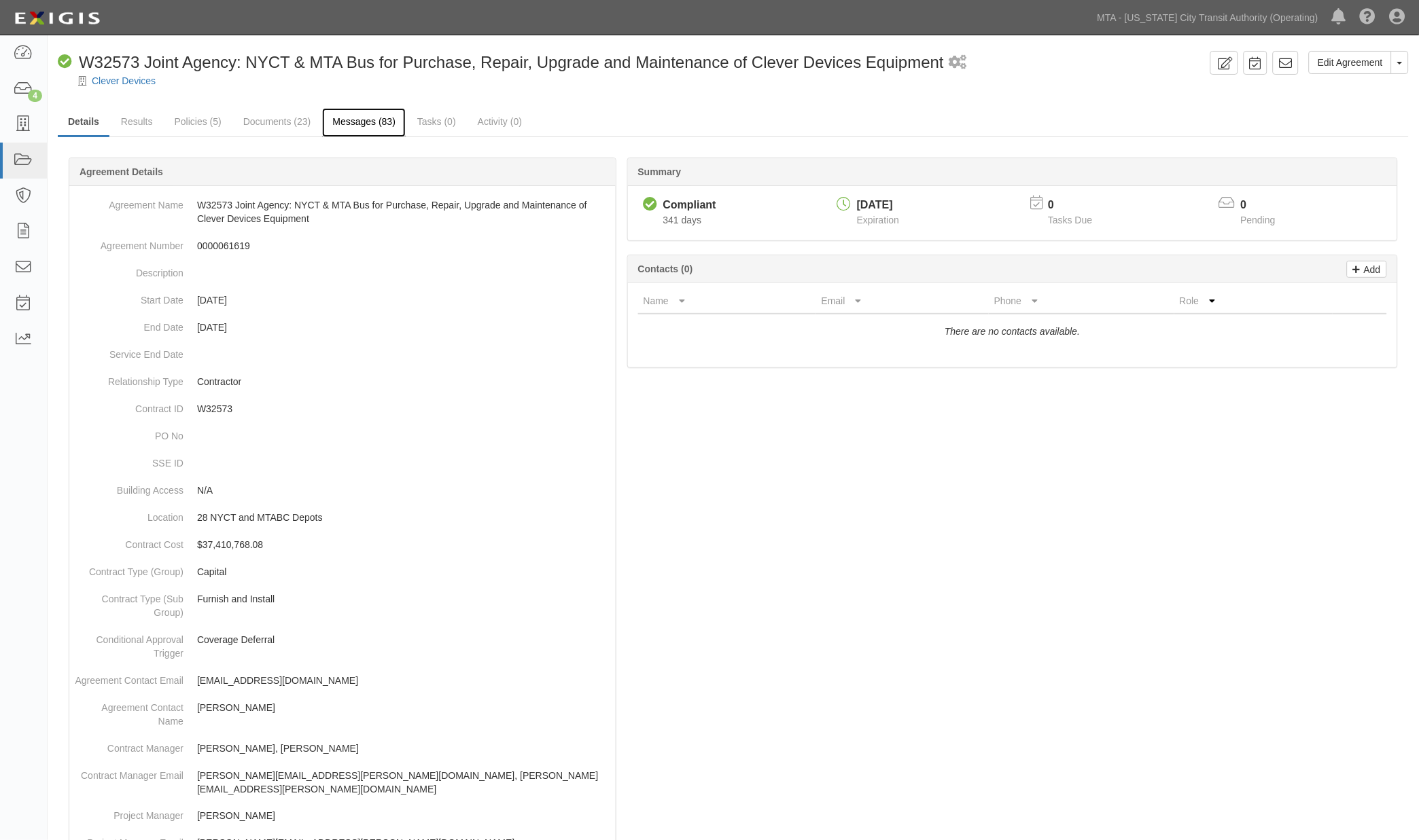
click at [363, 117] on link "Messages (83)" at bounding box center [363, 122] width 84 height 29
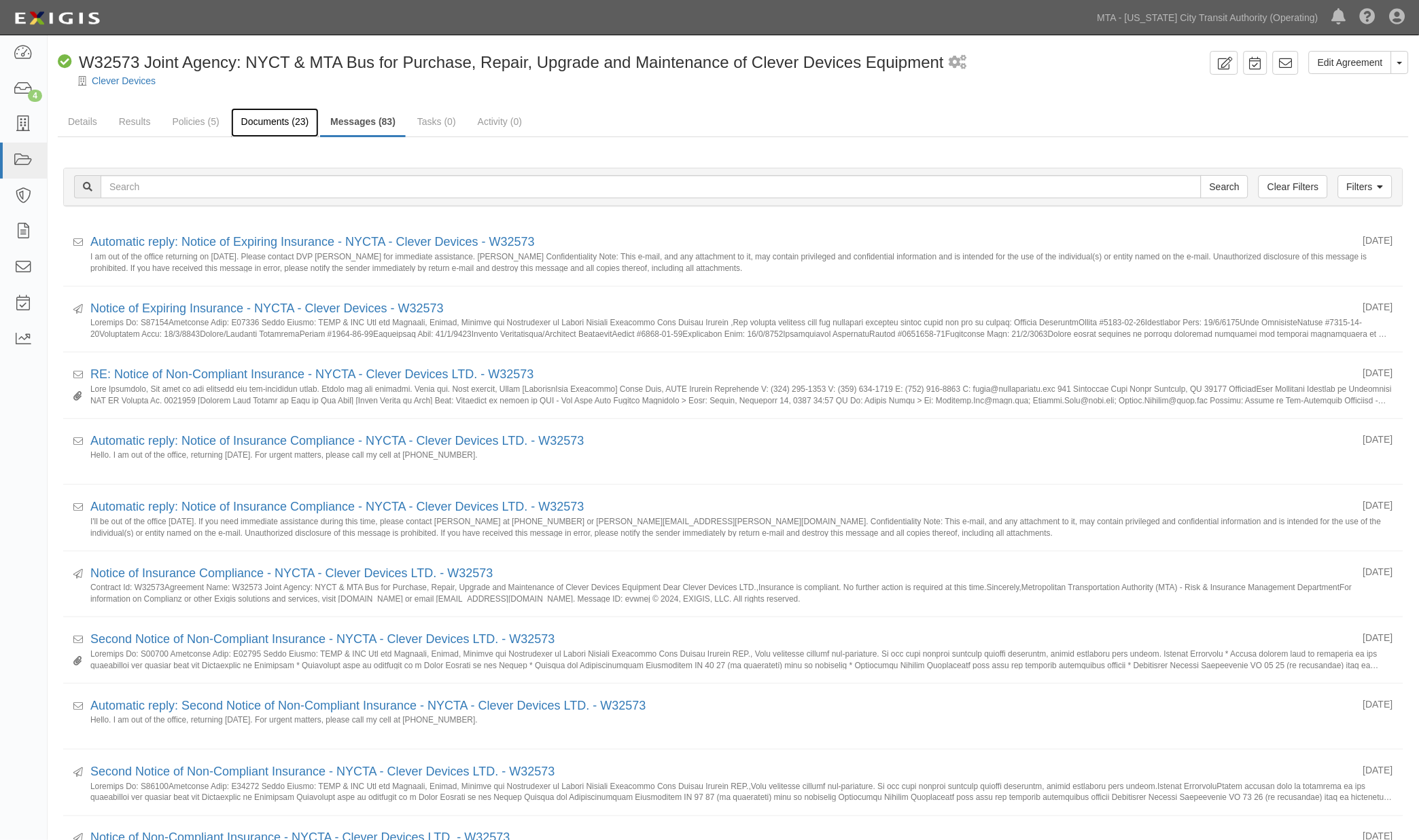
click at [273, 120] on link "Documents (23)" at bounding box center [275, 122] width 89 height 29
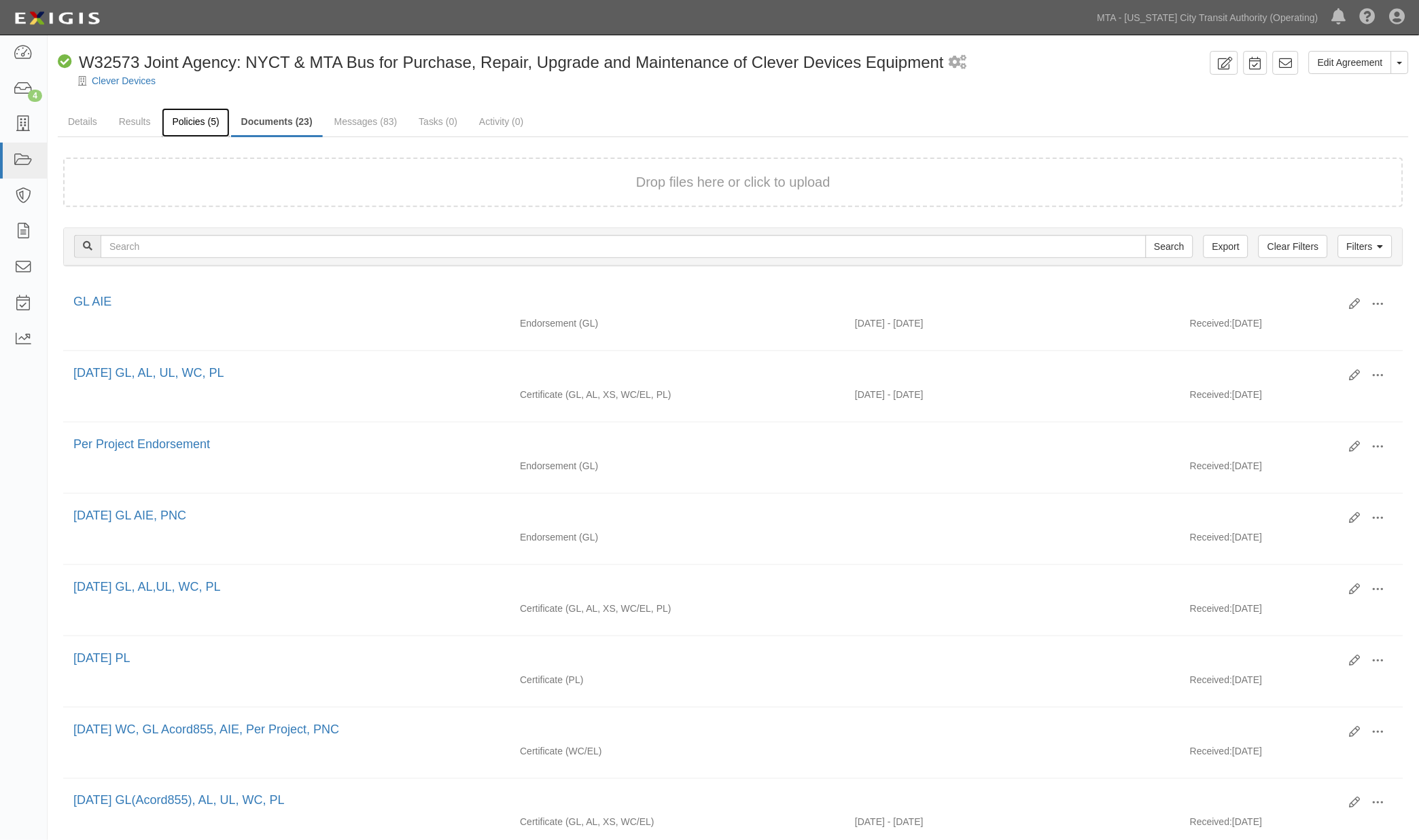
click at [188, 115] on link "Policies (5)" at bounding box center [195, 122] width 67 height 29
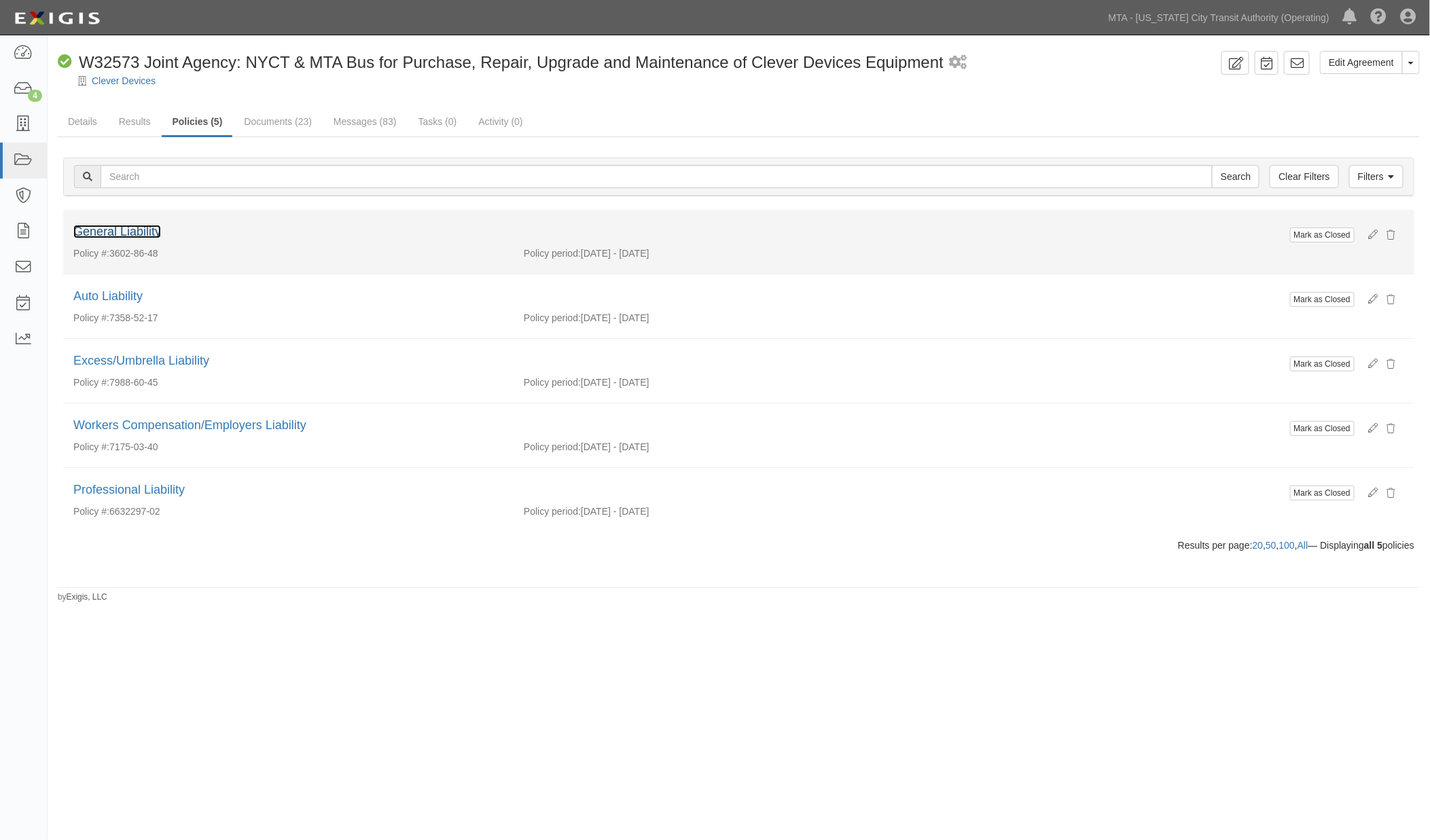
click at [127, 230] on link "General Liability" at bounding box center [117, 232] width 88 height 14
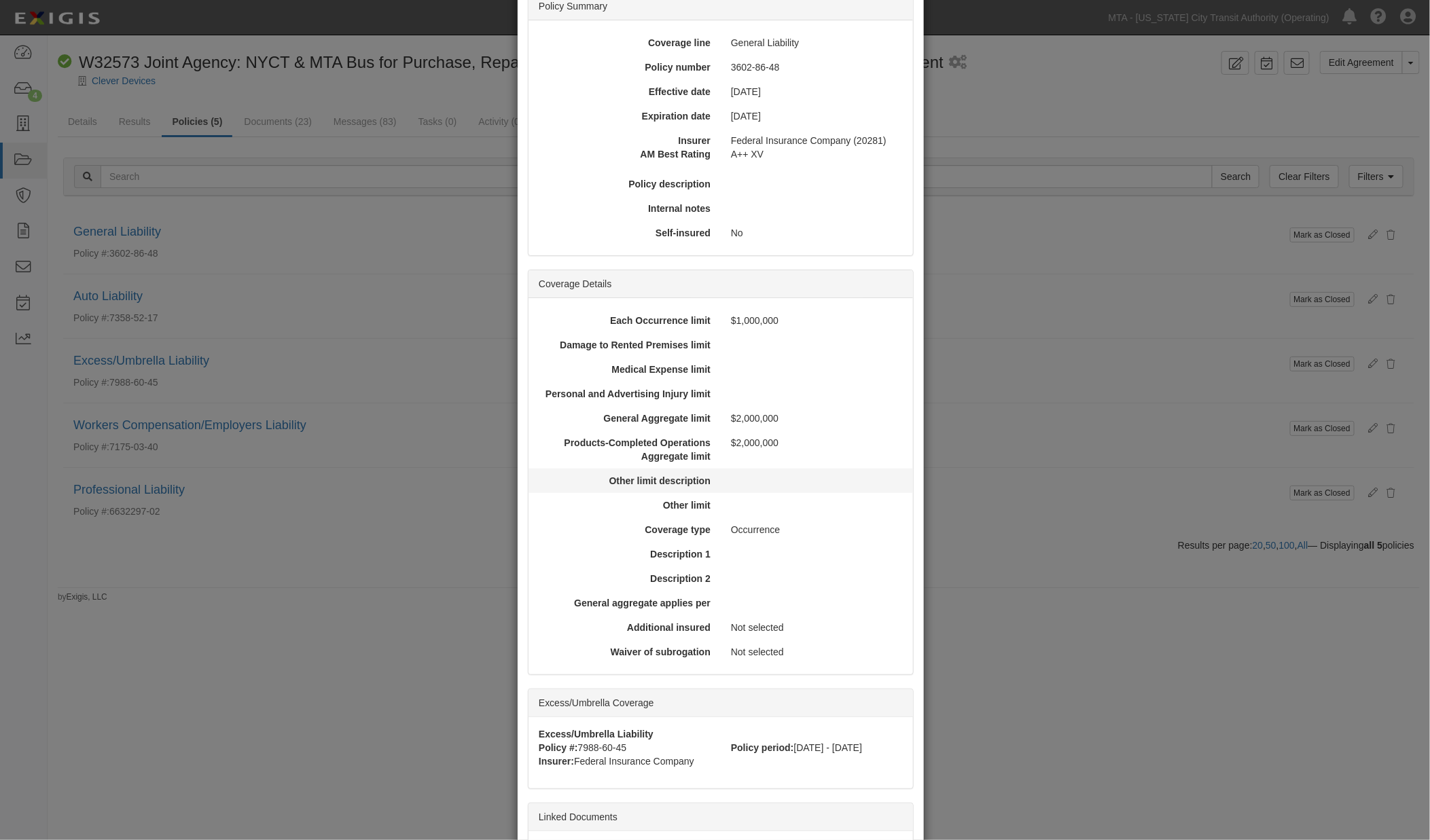
scroll to position [269, 0]
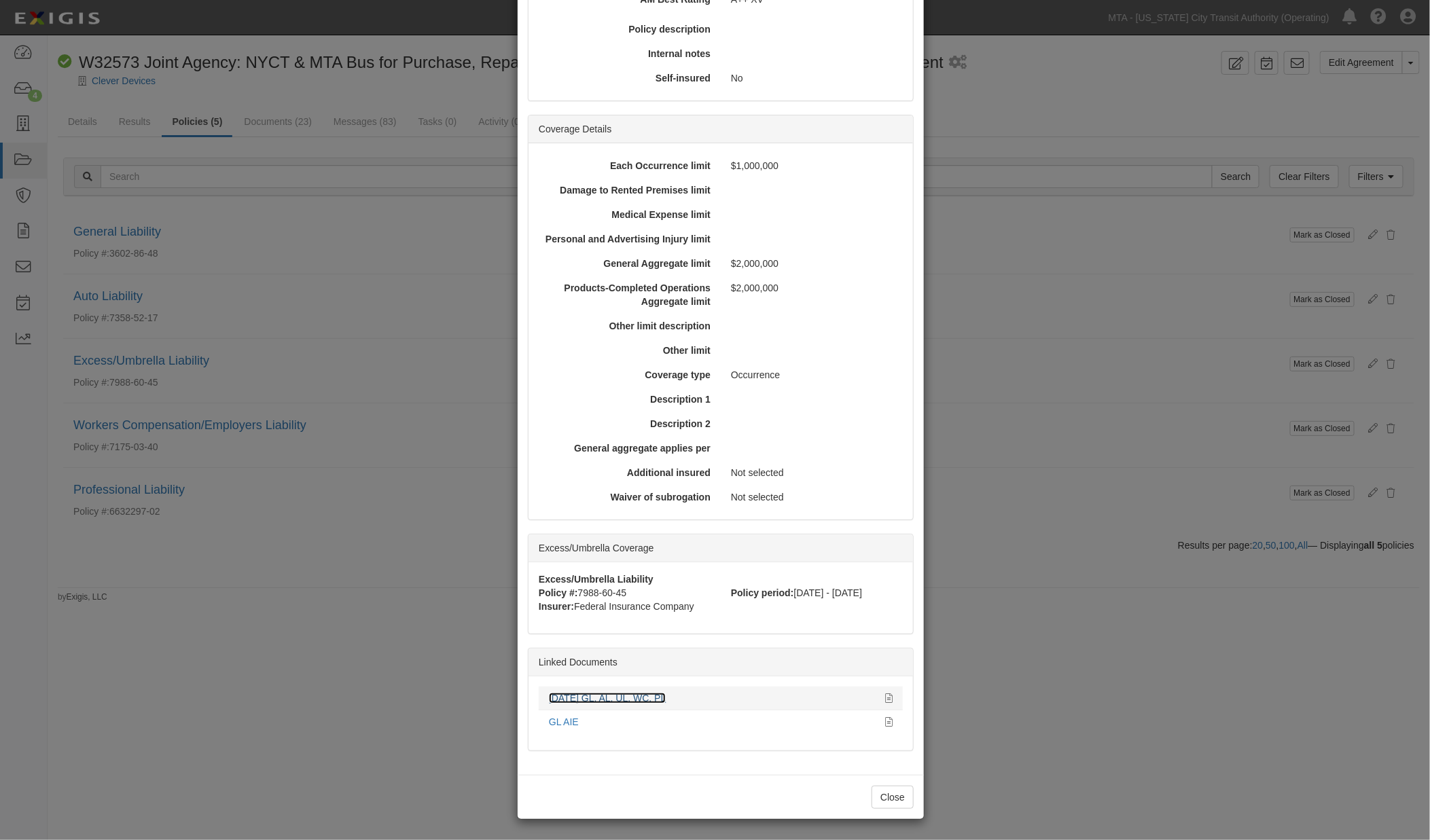
click at [637, 694] on link "[DATE] GL, AL, UL, WC, PL" at bounding box center [608, 698] width 117 height 11
click at [1085, 639] on div "× View Policy Mark as Closed Edit Policy Toggle Dropdown Delete Policy Policy S…" at bounding box center [715, 420] width 1430 height 840
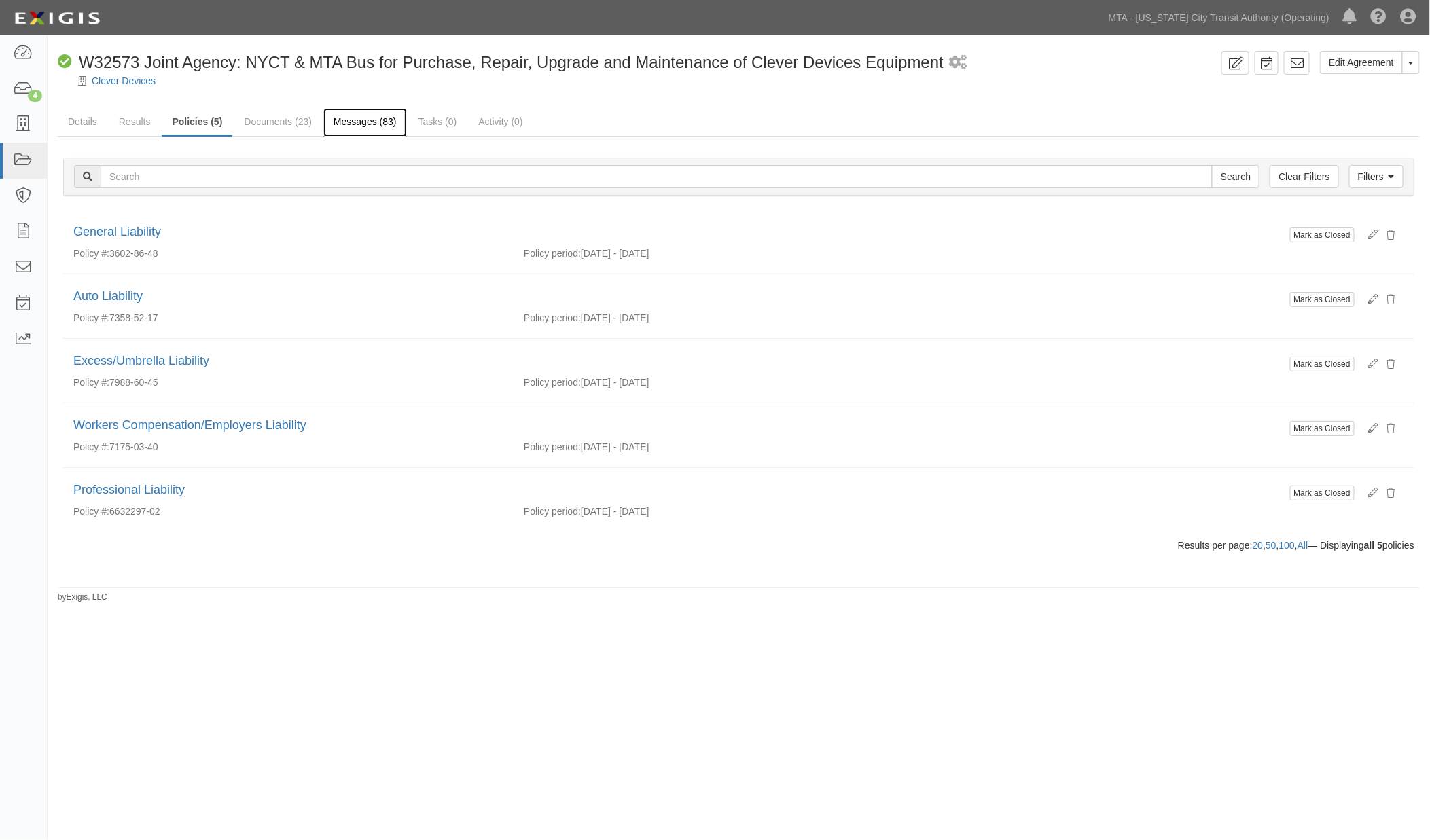
click at [373, 124] on link "Messages (83)" at bounding box center [365, 122] width 84 height 29
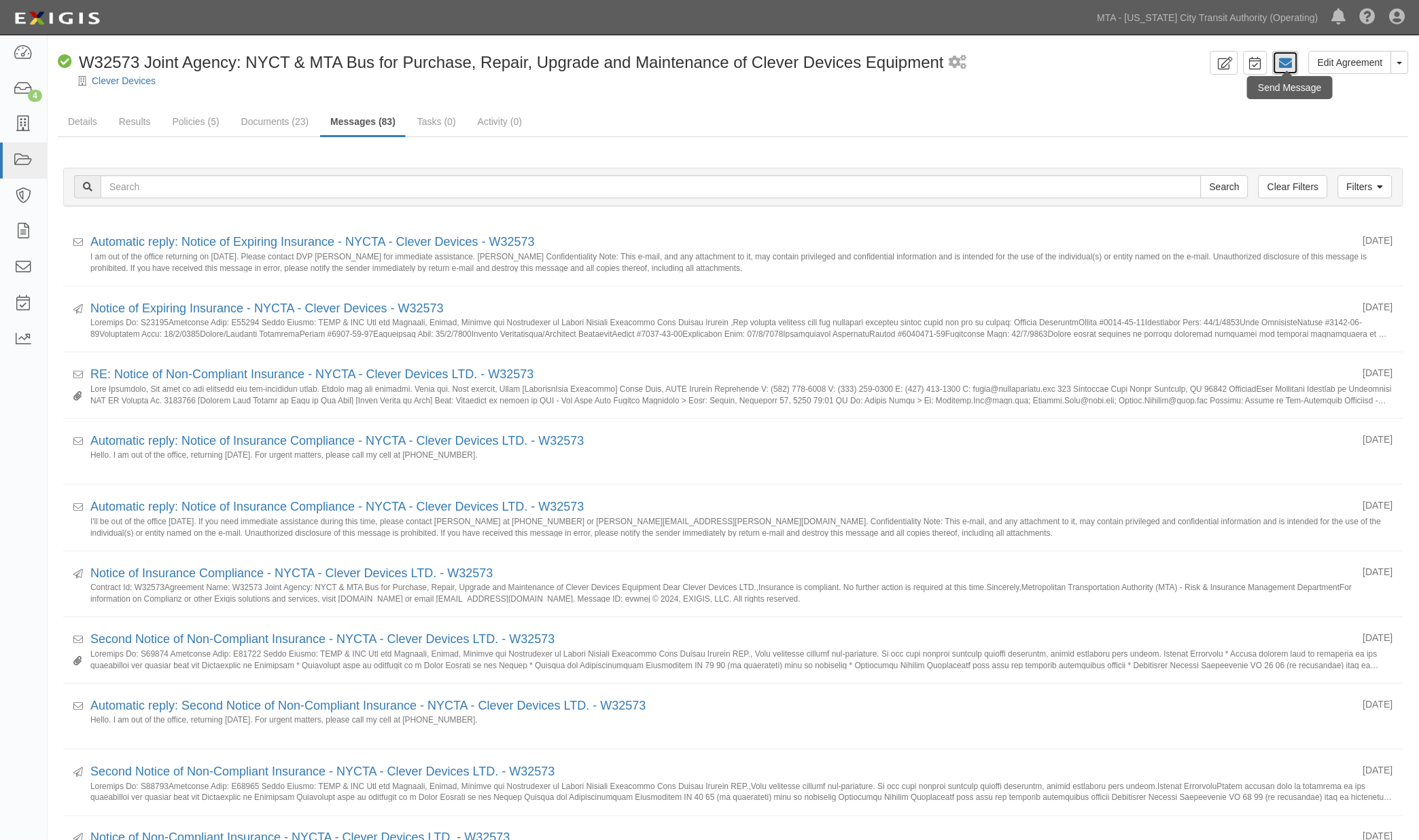
click at [1289, 66] on icon at bounding box center [1286, 64] width 14 height 14
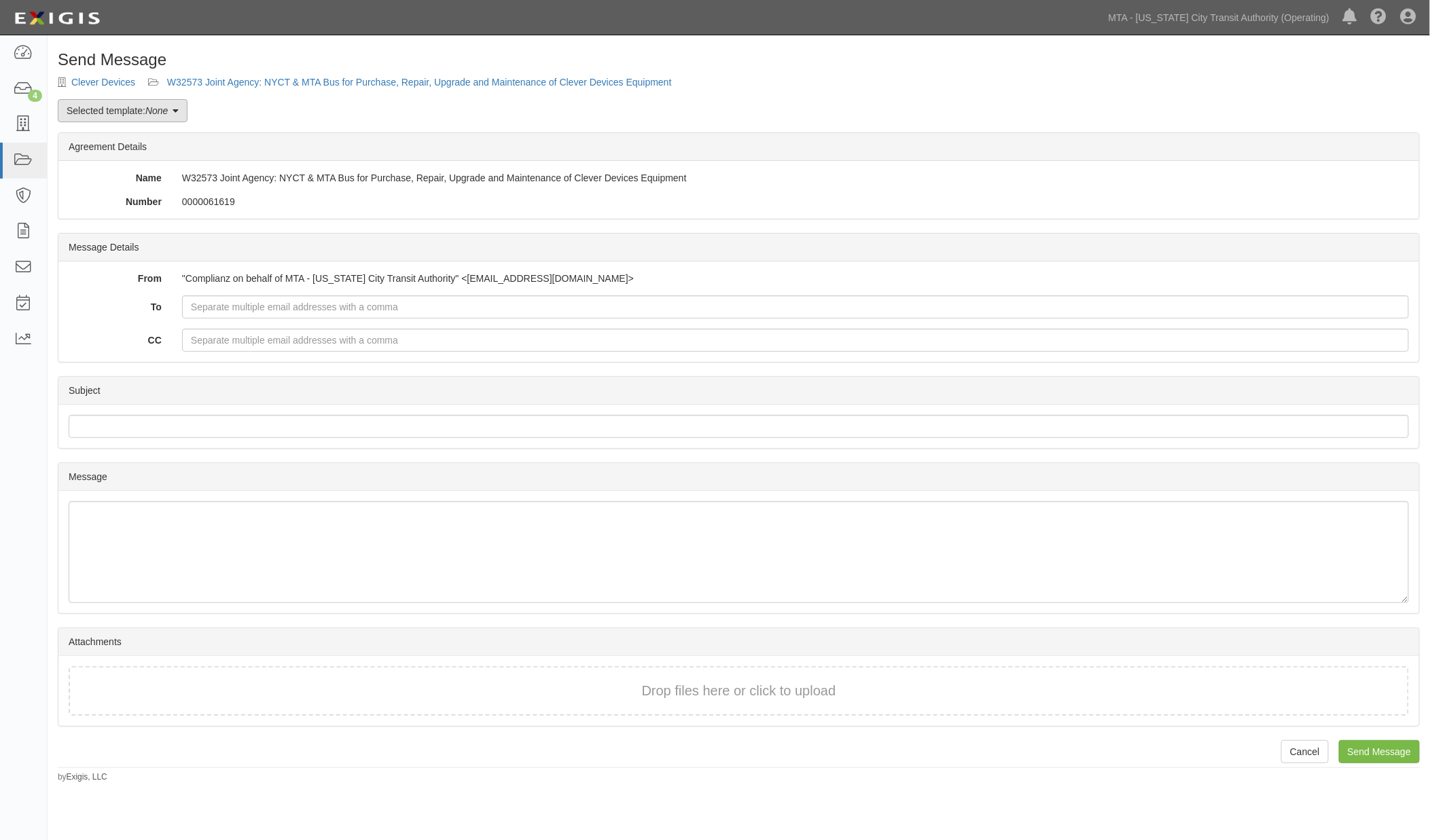
click at [120, 115] on link "Selected template: None" at bounding box center [122, 110] width 130 height 23
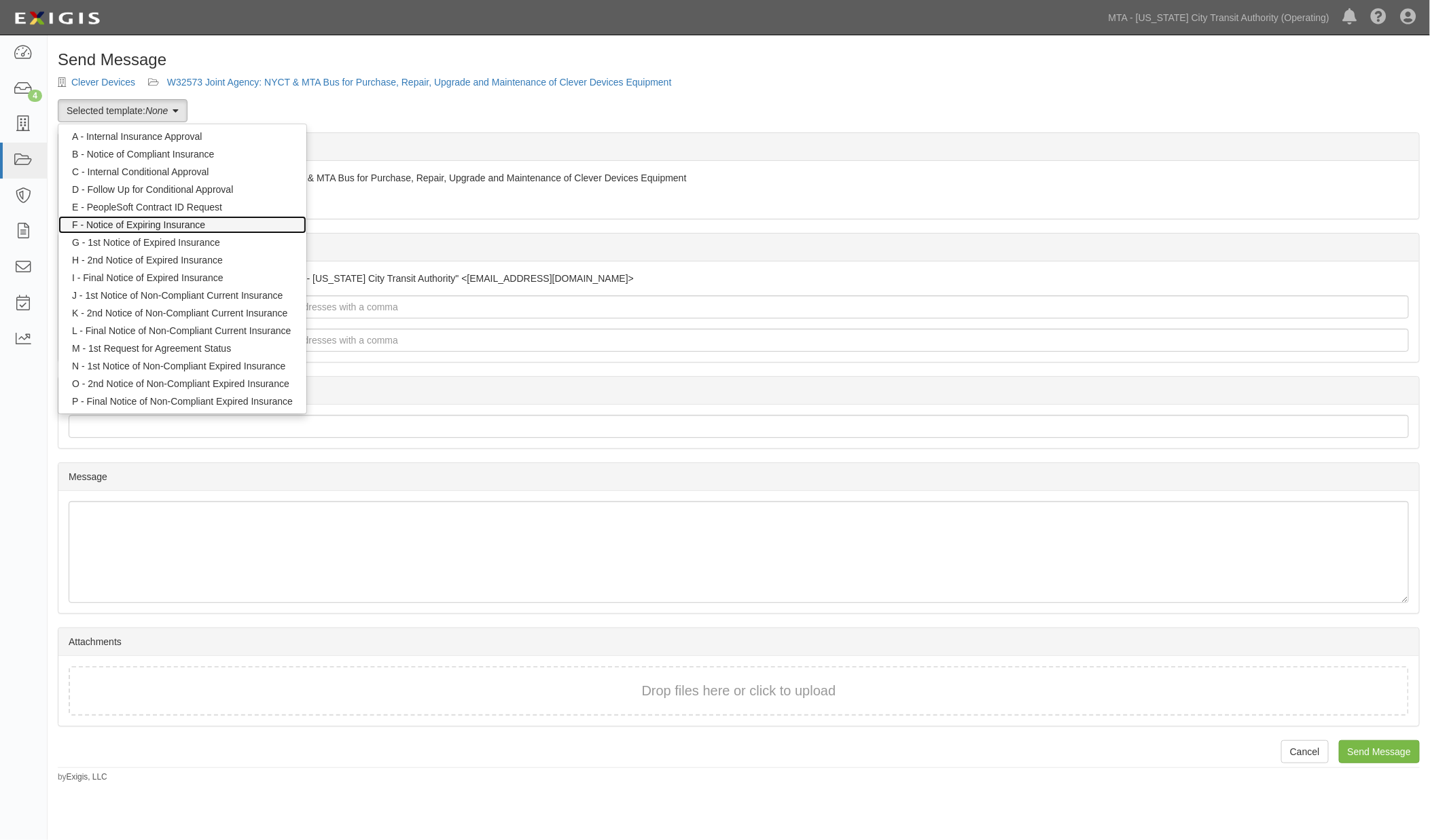
click at [126, 221] on link "F - Notice of Expiring Insurance" at bounding box center [183, 225] width 248 height 18
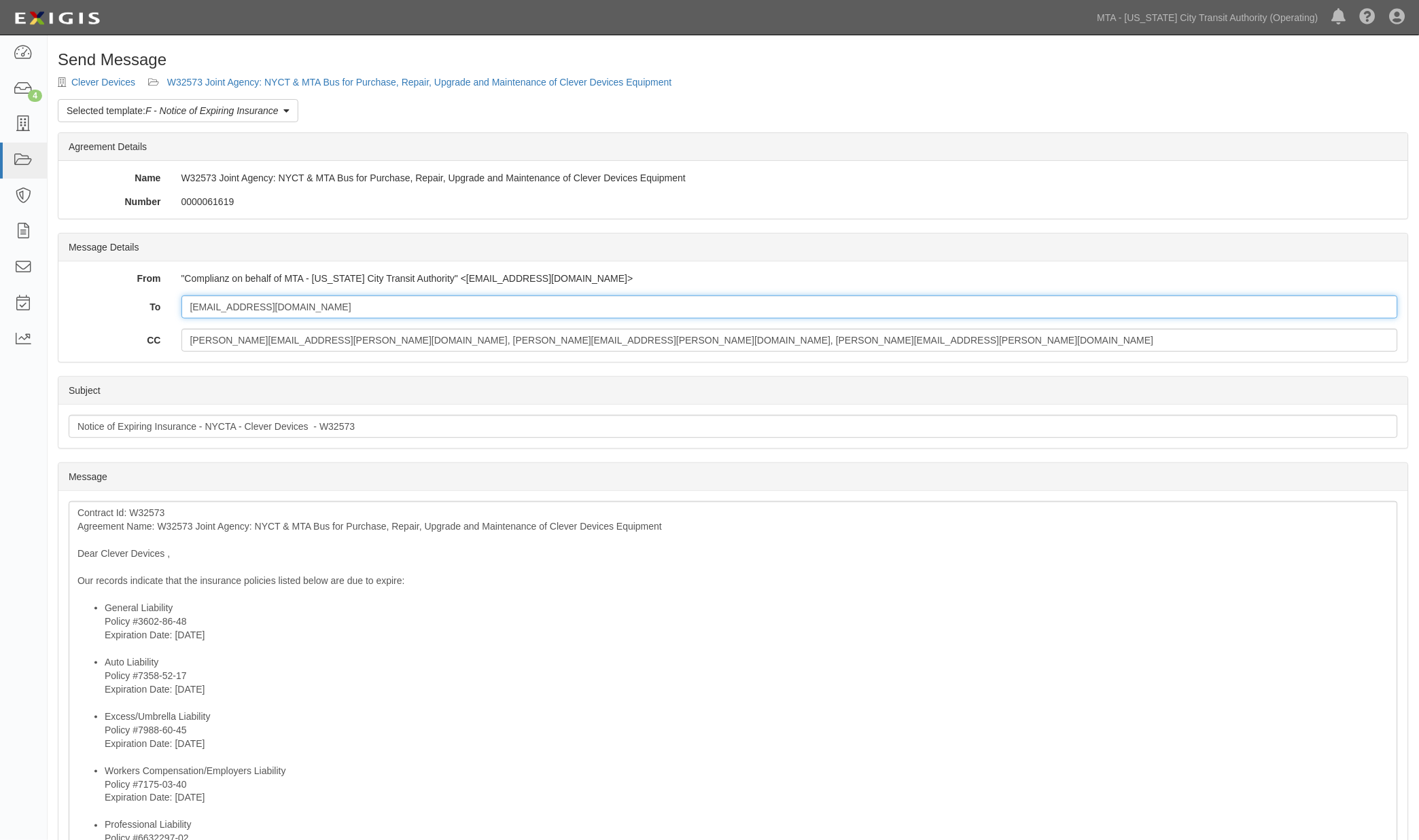
click at [319, 312] on input "[EMAIL_ADDRESS][DOMAIN_NAME]" at bounding box center [790, 306] width 1218 height 23
paste input "[EMAIL_ADDRESS][DOMAIN_NAME]"
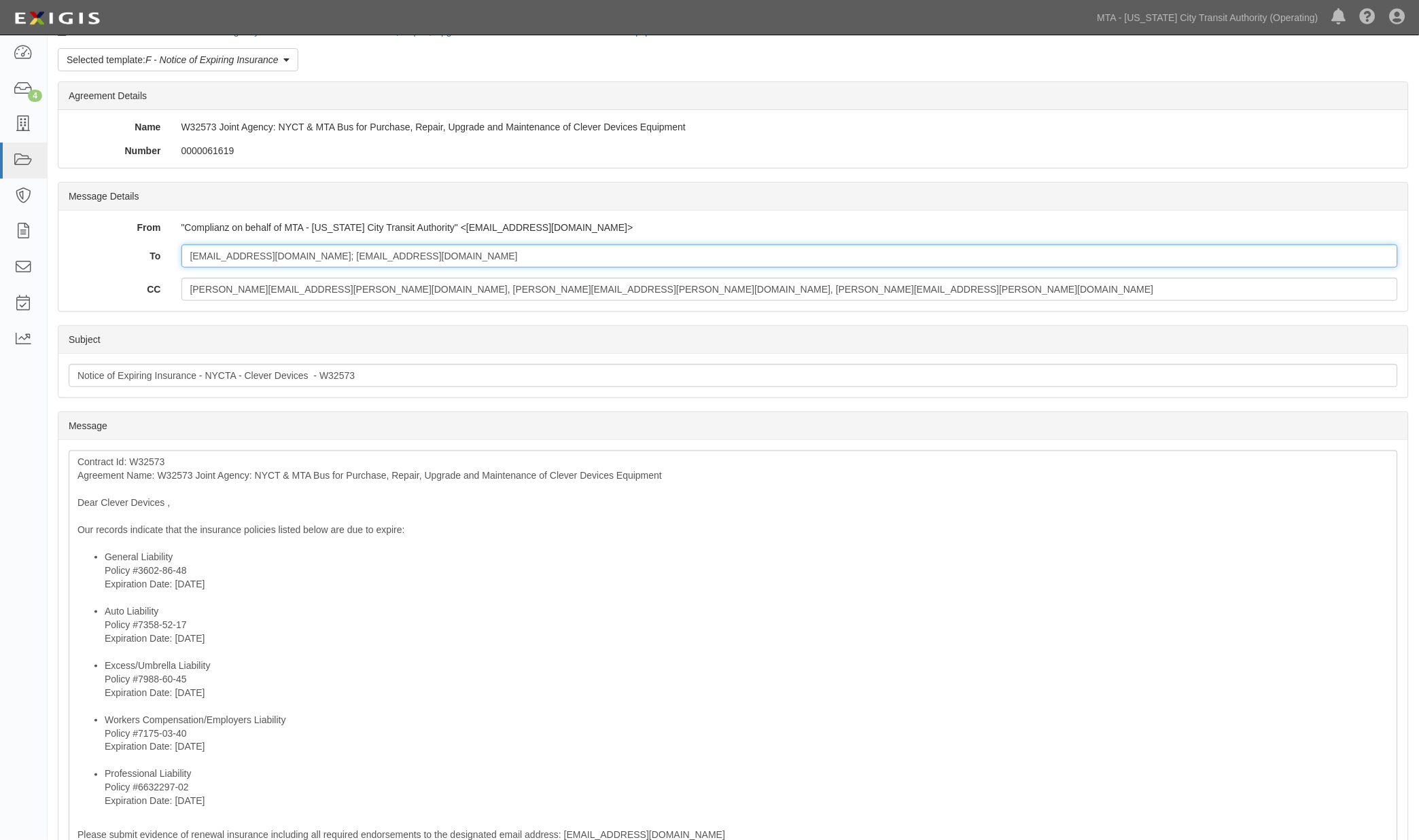
scroll to position [76, 0]
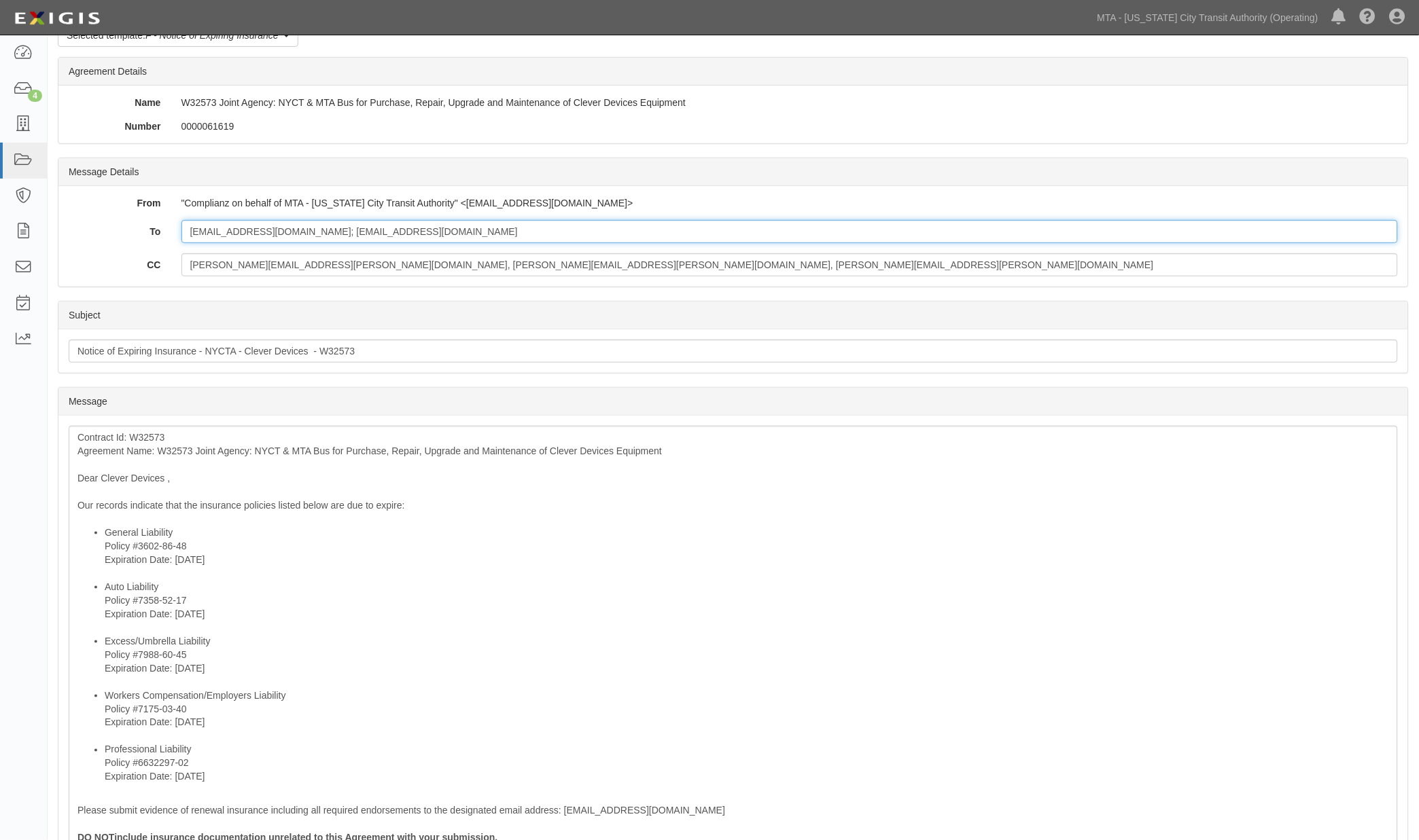
type input "[EMAIL_ADDRESS][DOMAIN_NAME]; [EMAIL_ADDRESS][DOMAIN_NAME]"
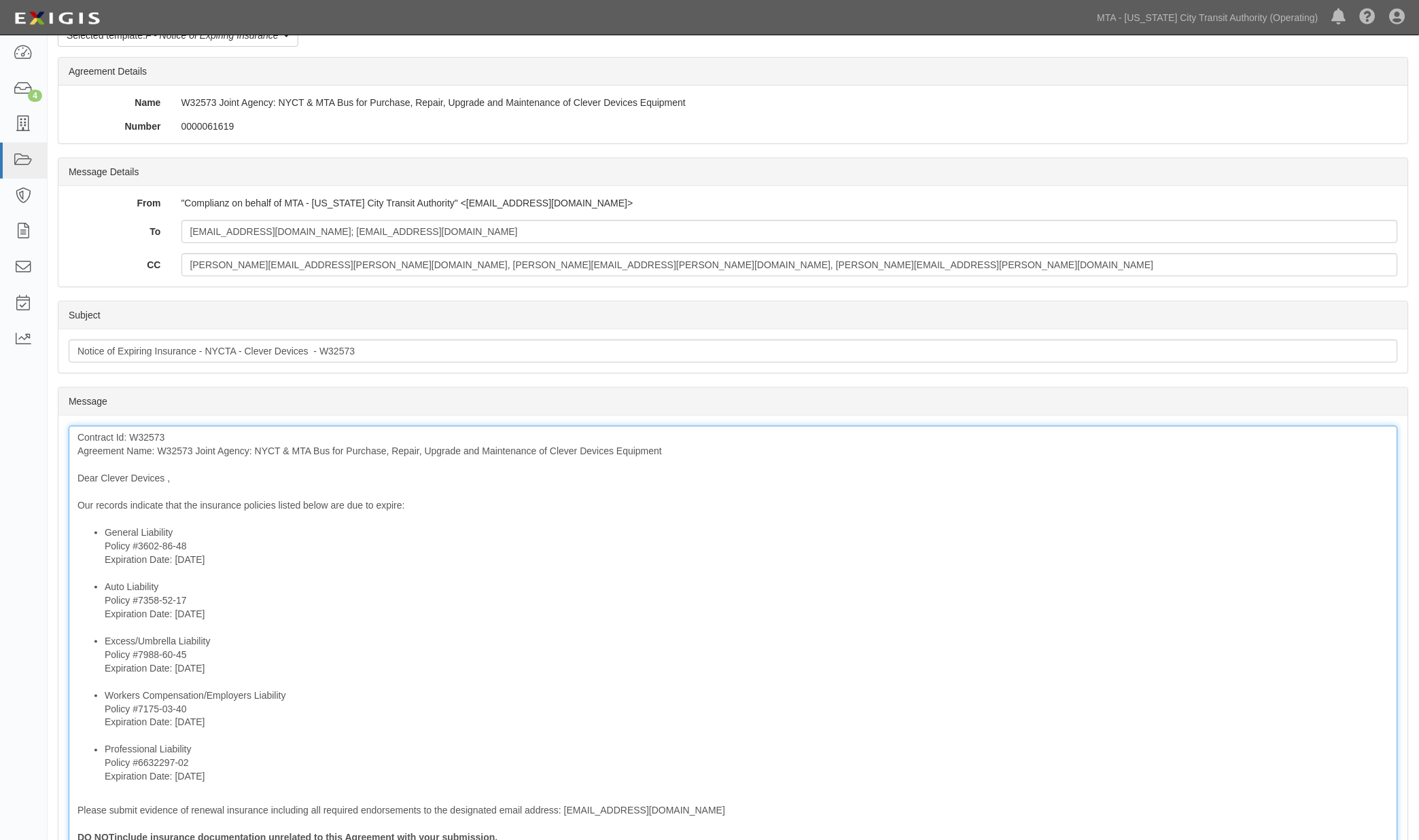
click at [172, 452] on div "Contract Id: W32573 Agreement Name: W32573 Joint Agency: NYCT & MTA Bus for Pur…" at bounding box center [734, 699] width 1329 height 547
click at [337, 608] on li "Auto Liability Policy #7358-52-17 Expiration Date: [DATE]" at bounding box center [747, 607] width 1285 height 54
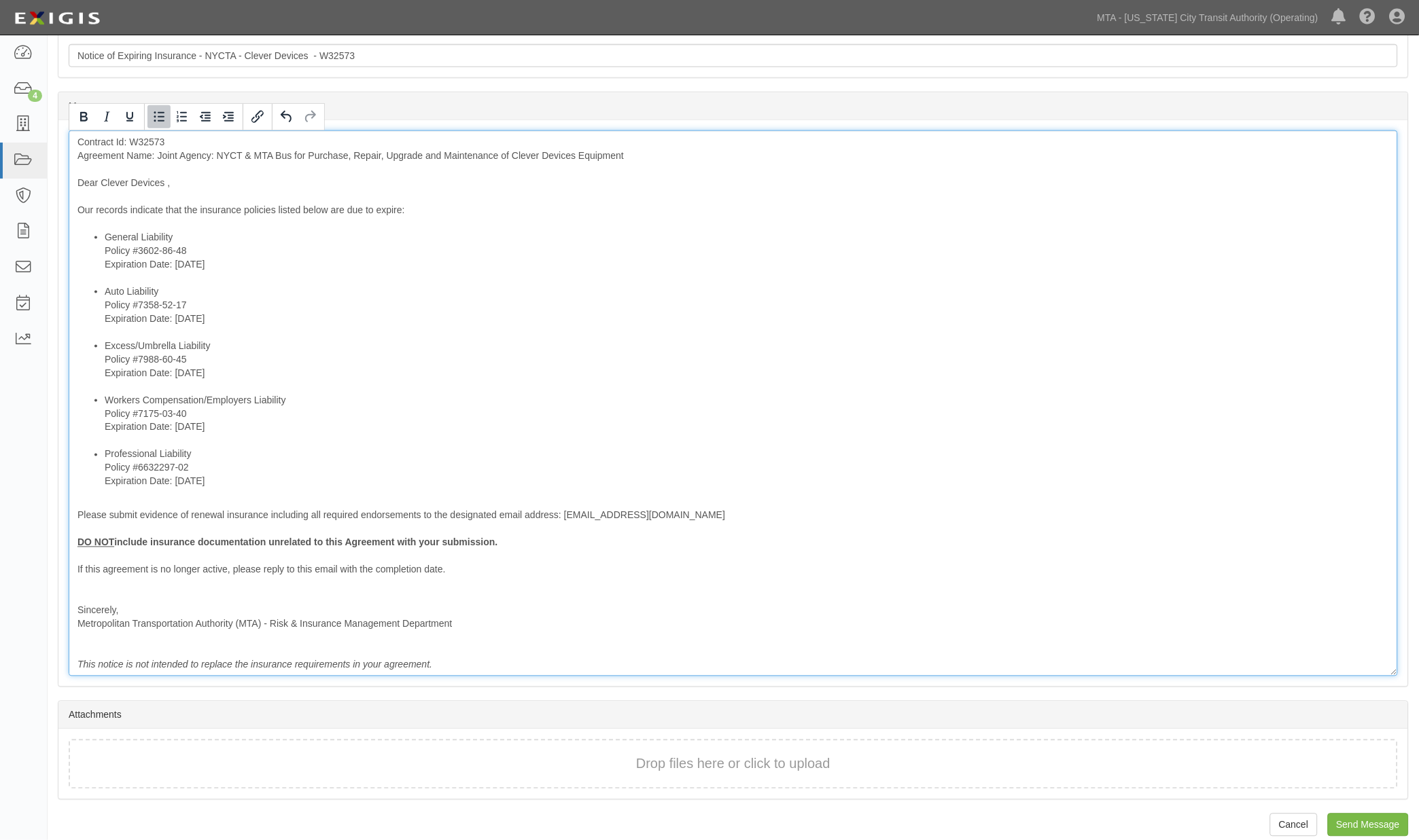
scroll to position [377, 0]
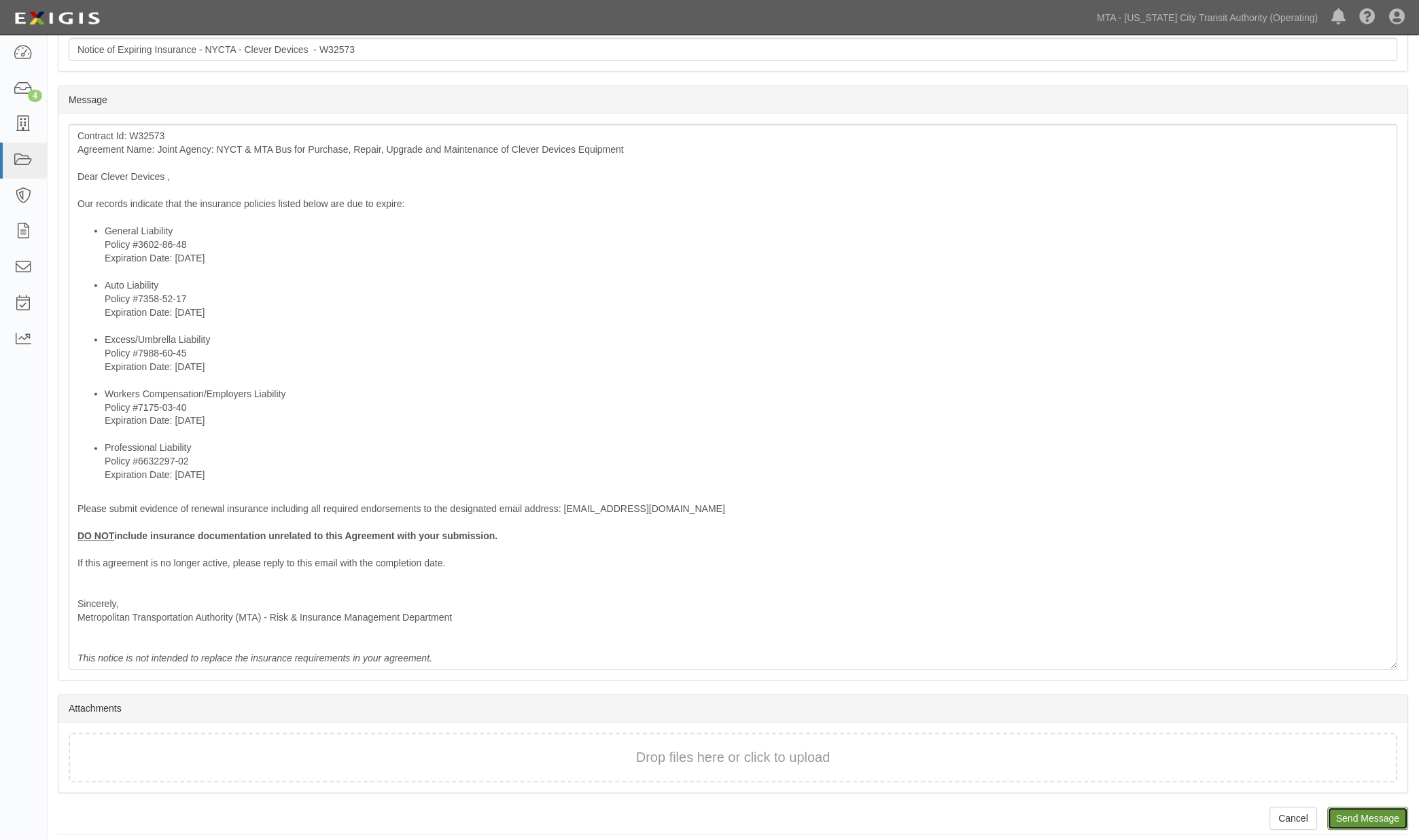
click at [1363, 823] on input "Send Message" at bounding box center [1368, 818] width 81 height 23
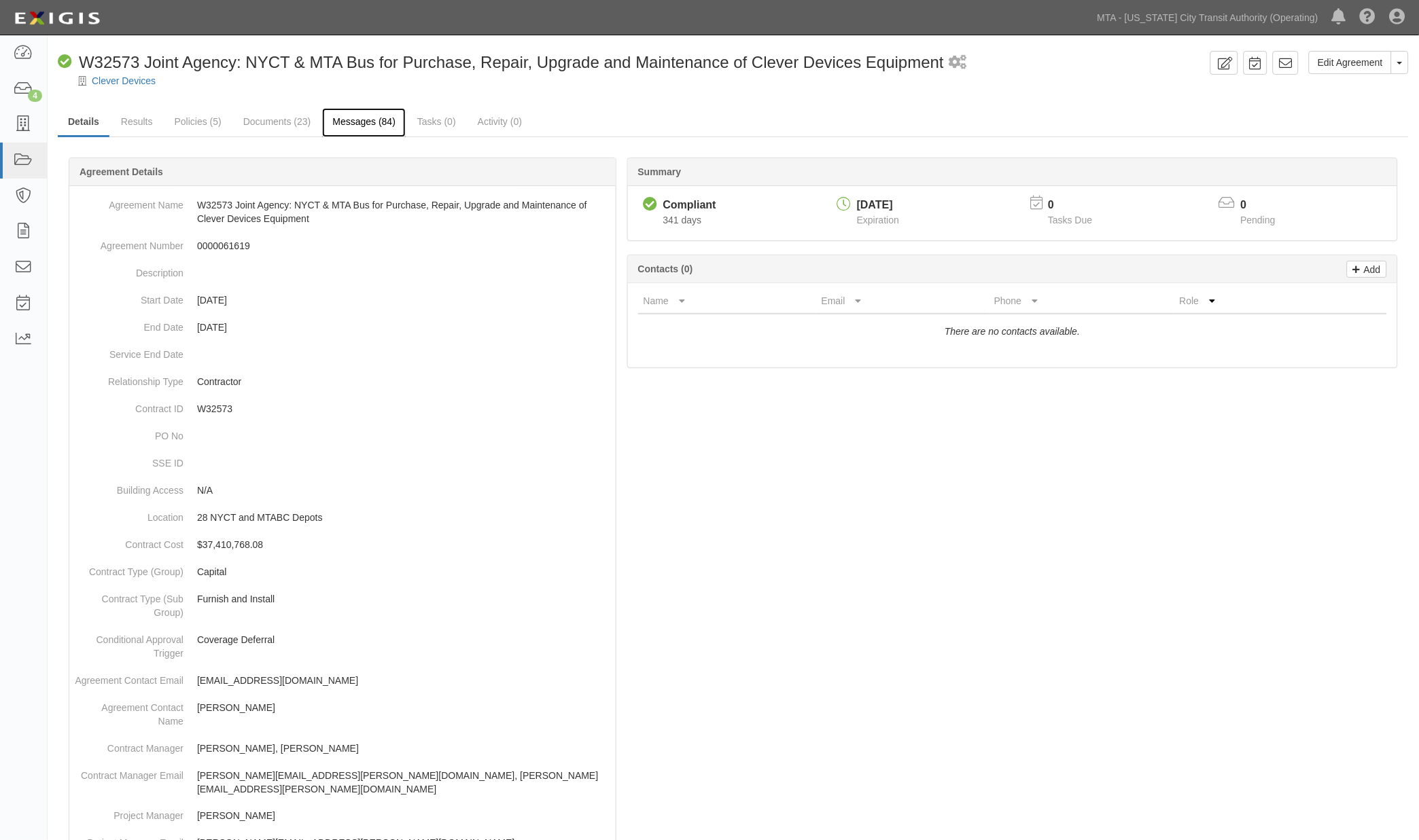
click at [369, 118] on link "Messages (84)" at bounding box center [363, 122] width 84 height 29
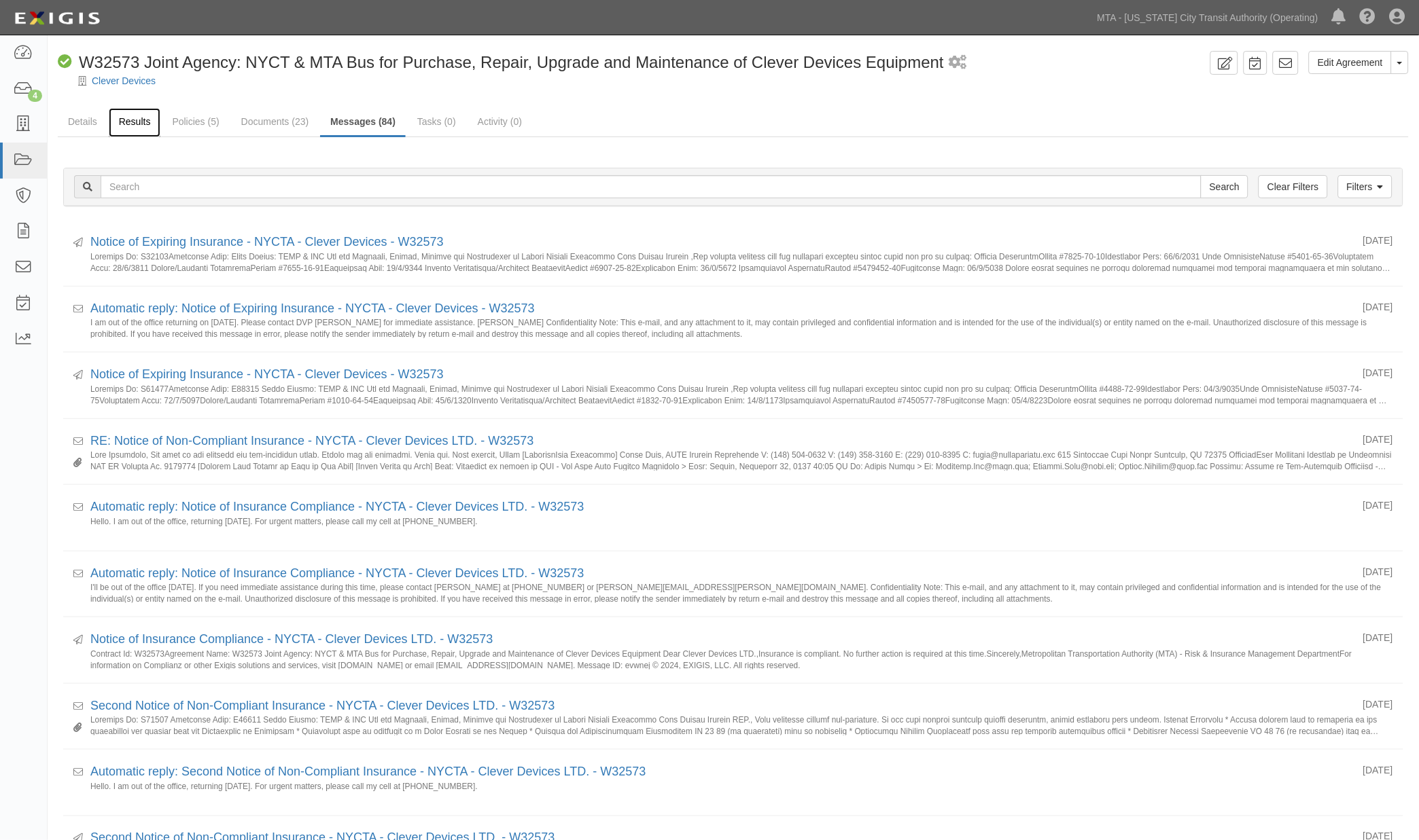
click at [144, 119] on link "Results" at bounding box center [134, 122] width 53 height 29
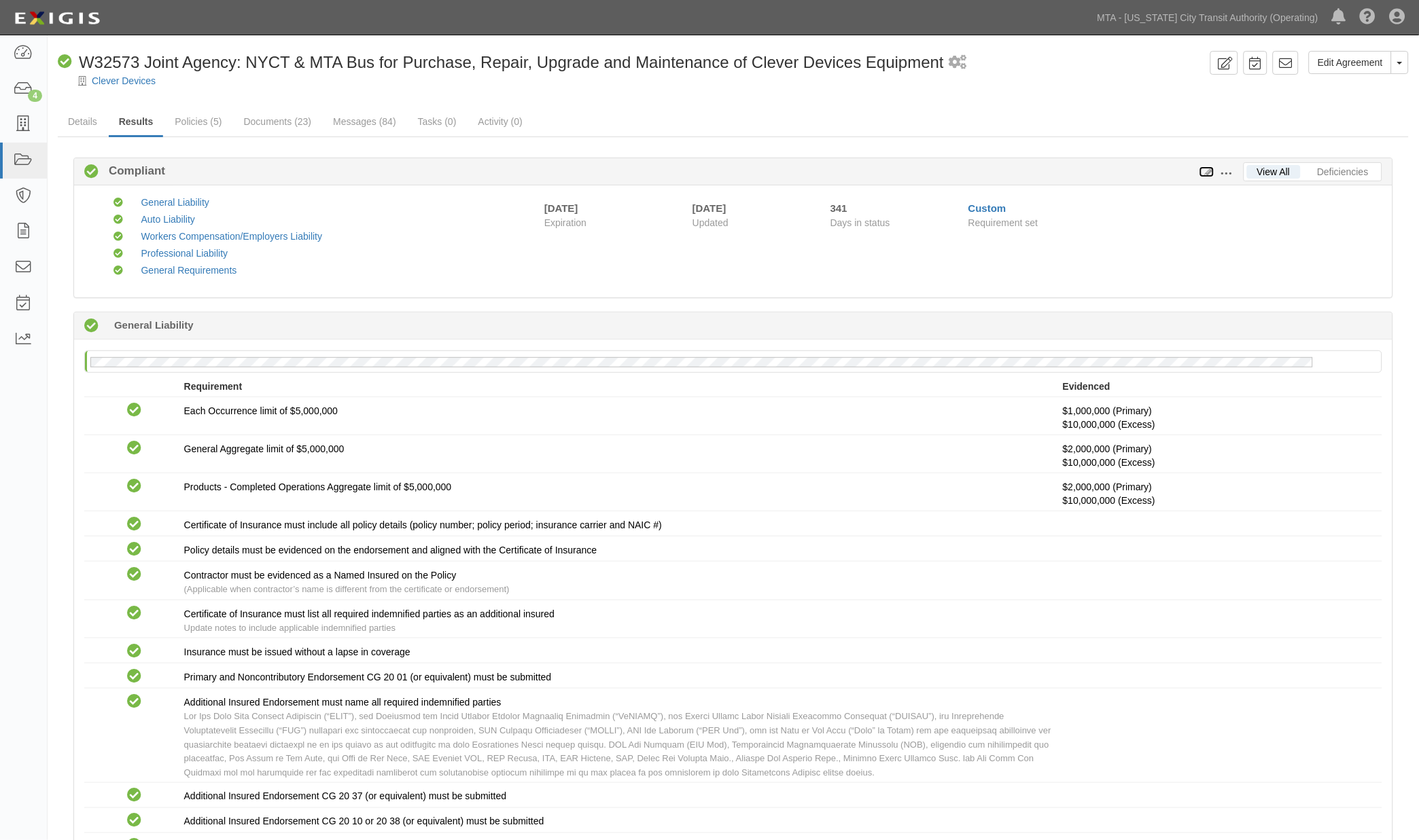
click at [1207, 168] on icon at bounding box center [1206, 172] width 15 height 9
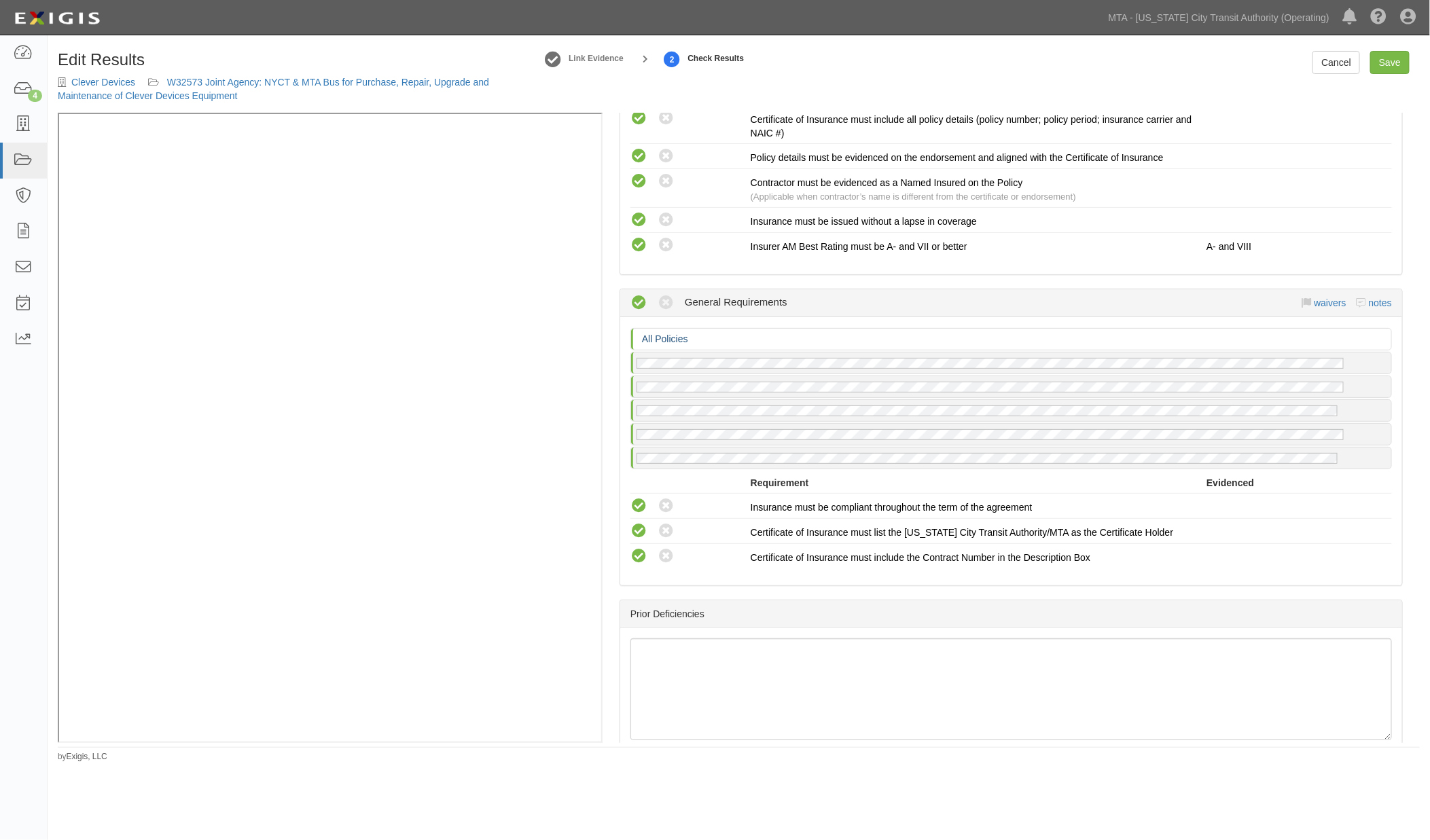
scroll to position [1755, 0]
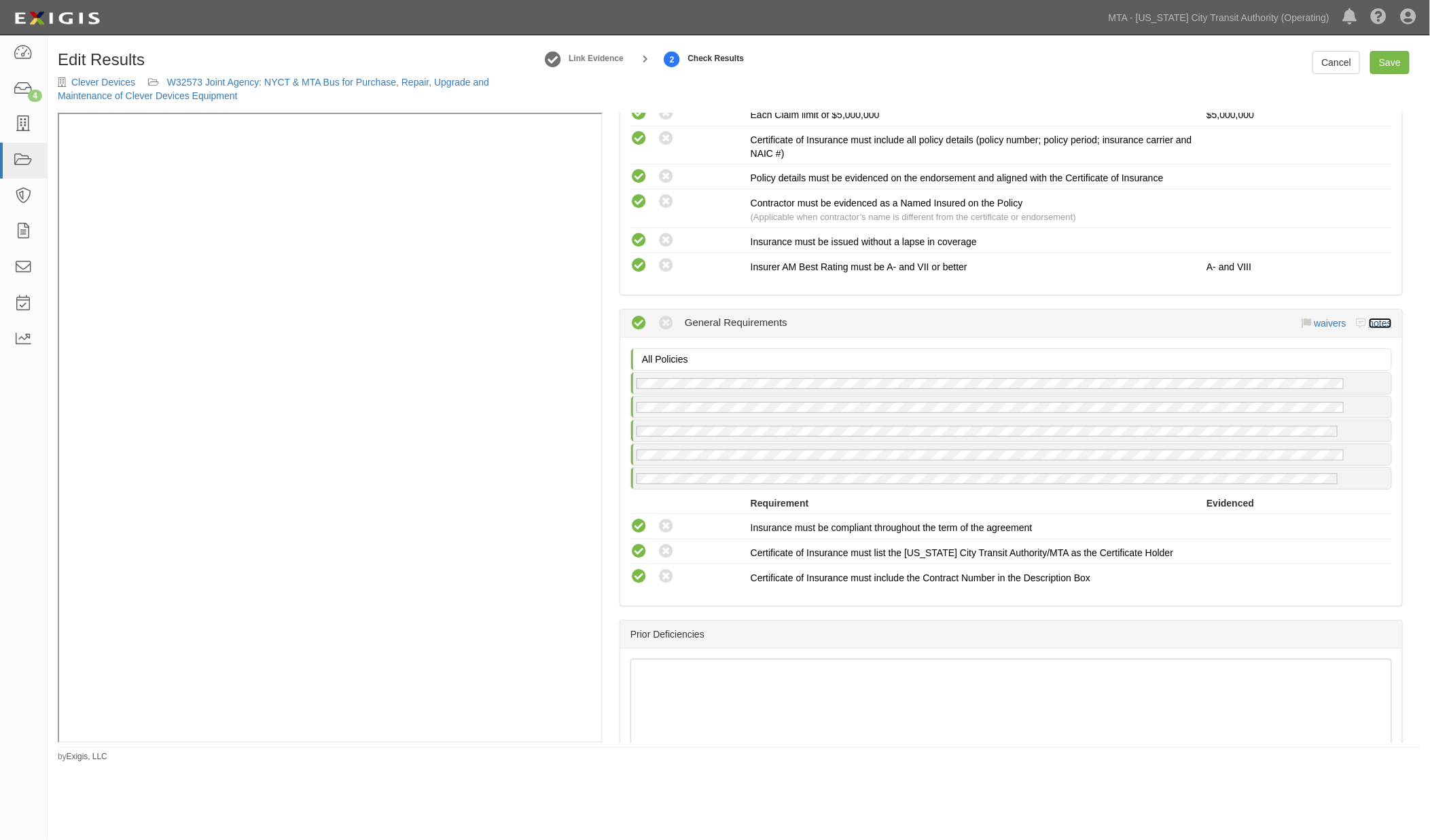
click at [1371, 318] on link "notes" at bounding box center [1380, 323] width 23 height 11
radio input "true"
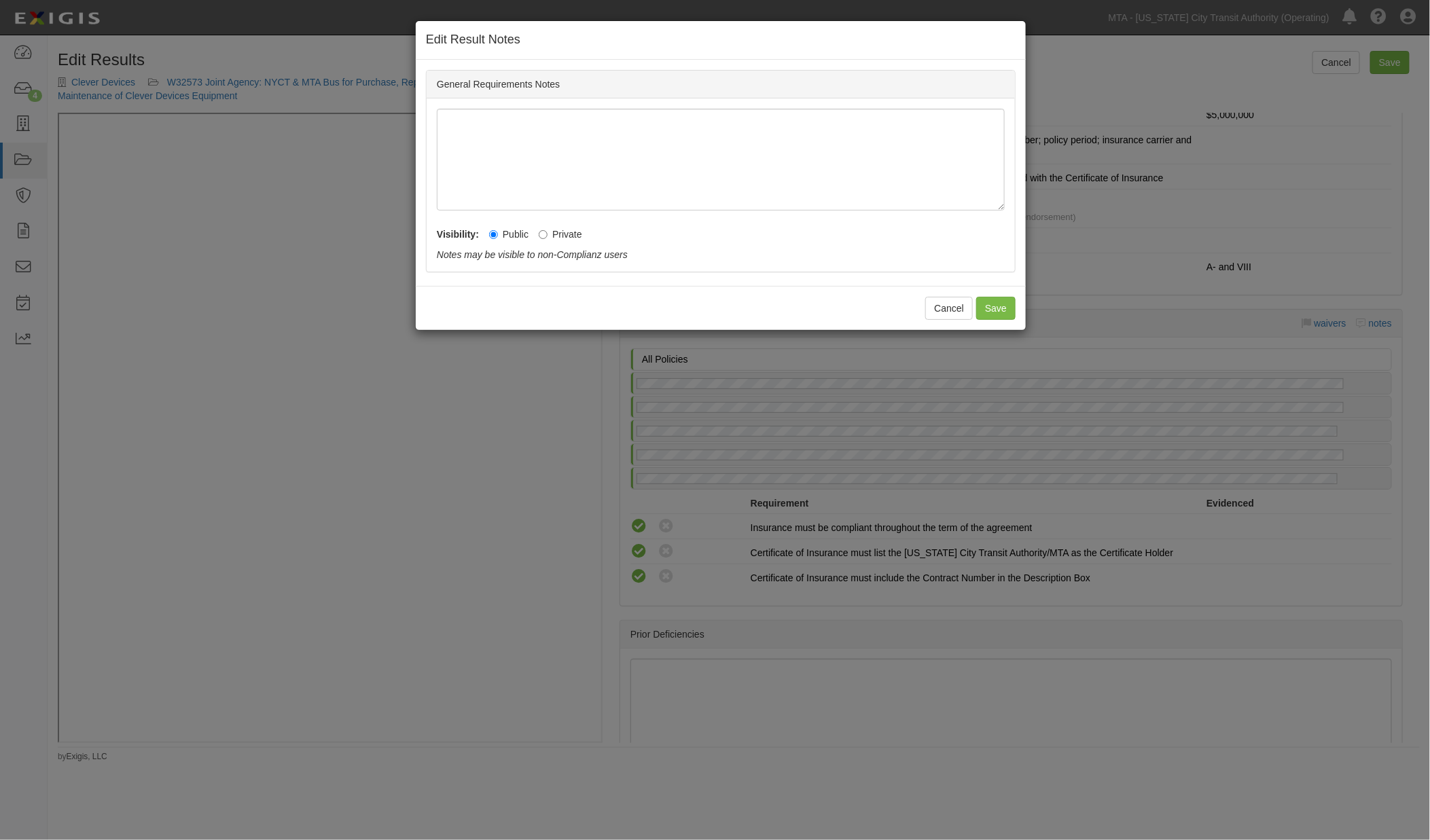
click at [568, 239] on label "Private" at bounding box center [560, 234] width 44 height 14
click at [548, 239] on input "Private" at bounding box center [543, 235] width 9 height 9
radio input "true"
click at [980, 307] on button "Save" at bounding box center [996, 308] width 40 height 23
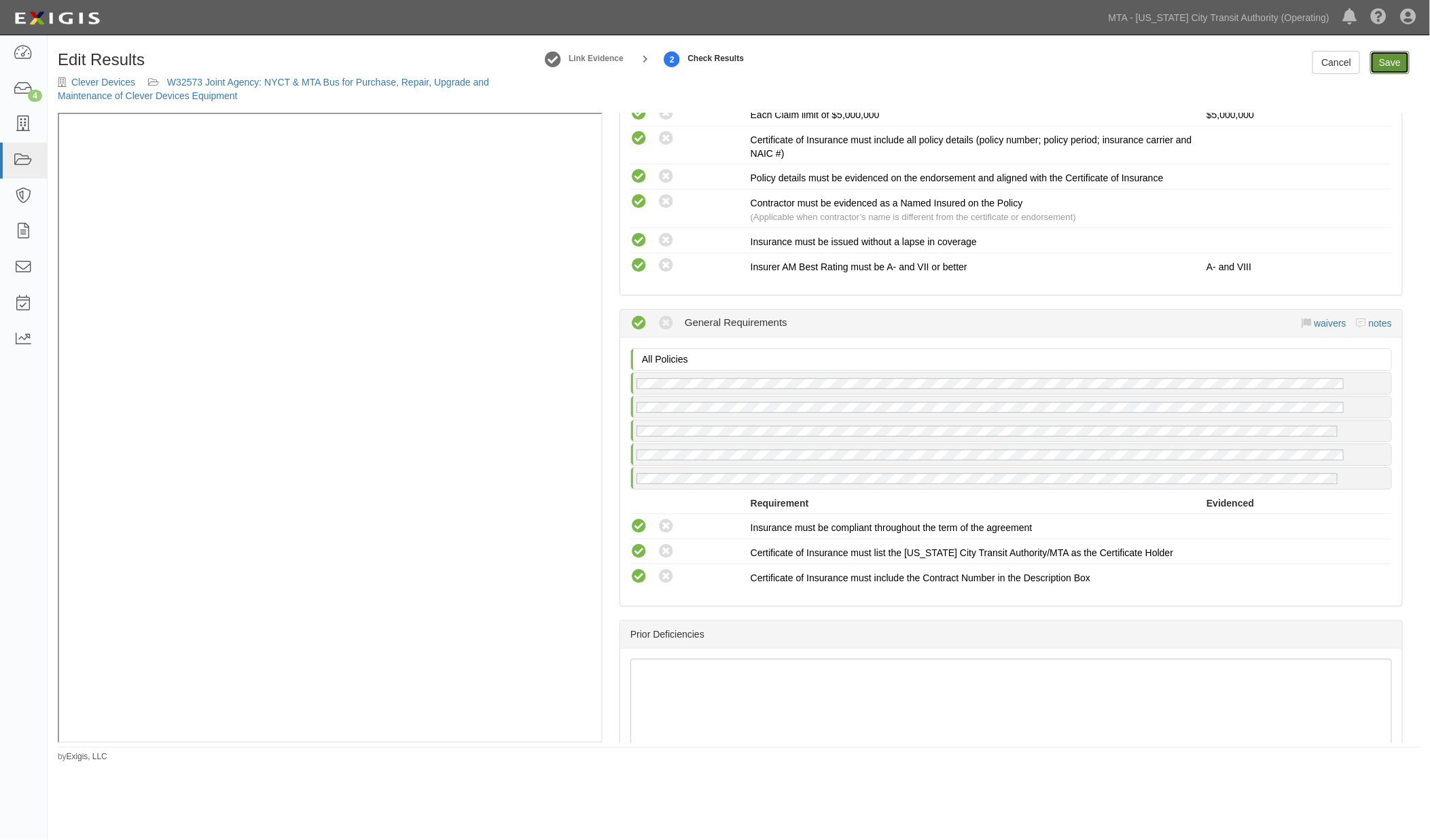
click at [1394, 69] on link "Save" at bounding box center [1390, 62] width 40 height 23
radio input "true"
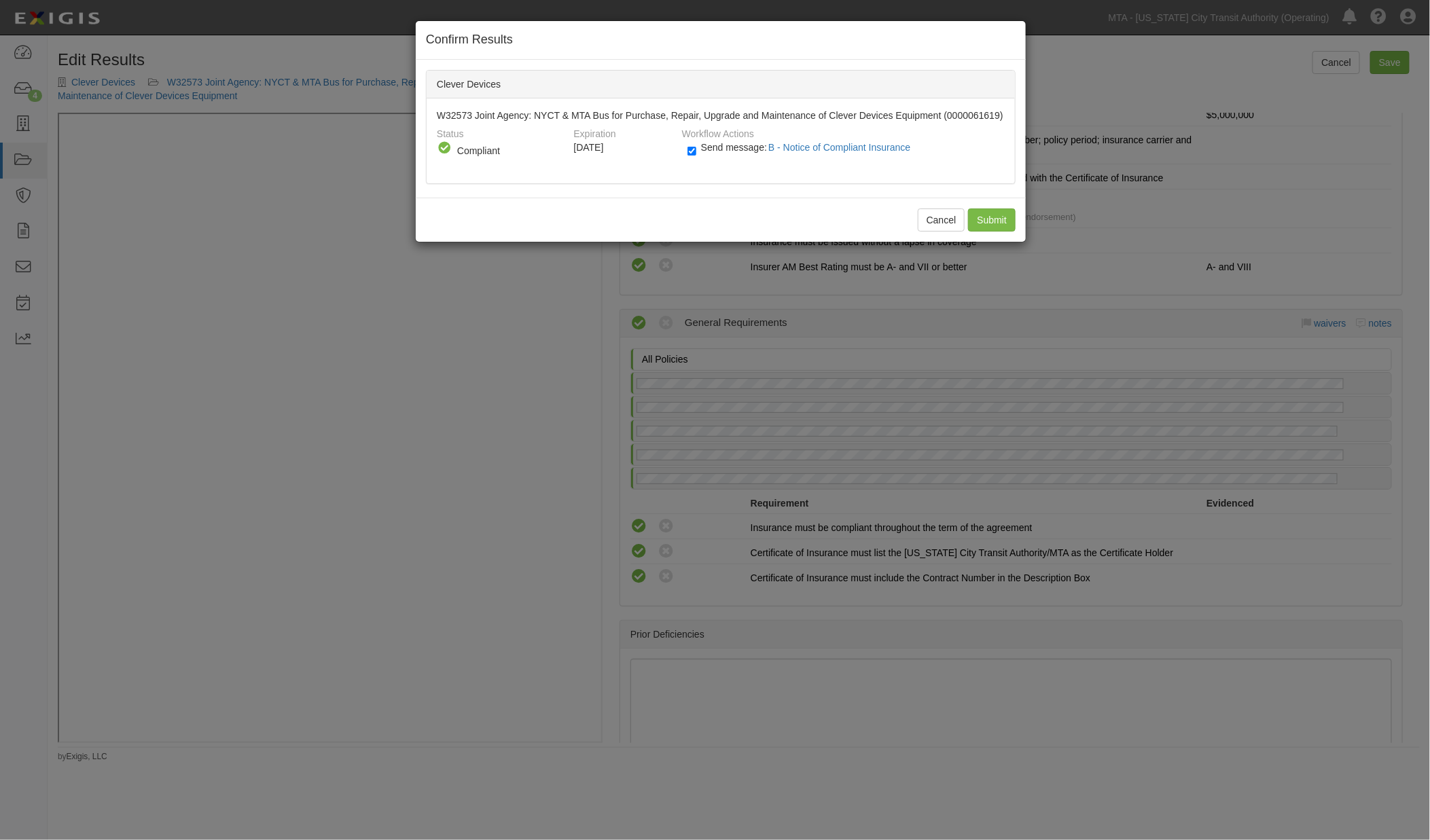
click at [702, 151] on label "Send message: B - Notice of Compliant Insurance" at bounding box center [802, 154] width 229 height 18
click at [696, 151] on input "Send message: B - Notice of Compliant Insurance" at bounding box center [692, 151] width 9 height 15
checkbox input "false"
click at [987, 213] on input "Submit" at bounding box center [992, 219] width 47 height 23
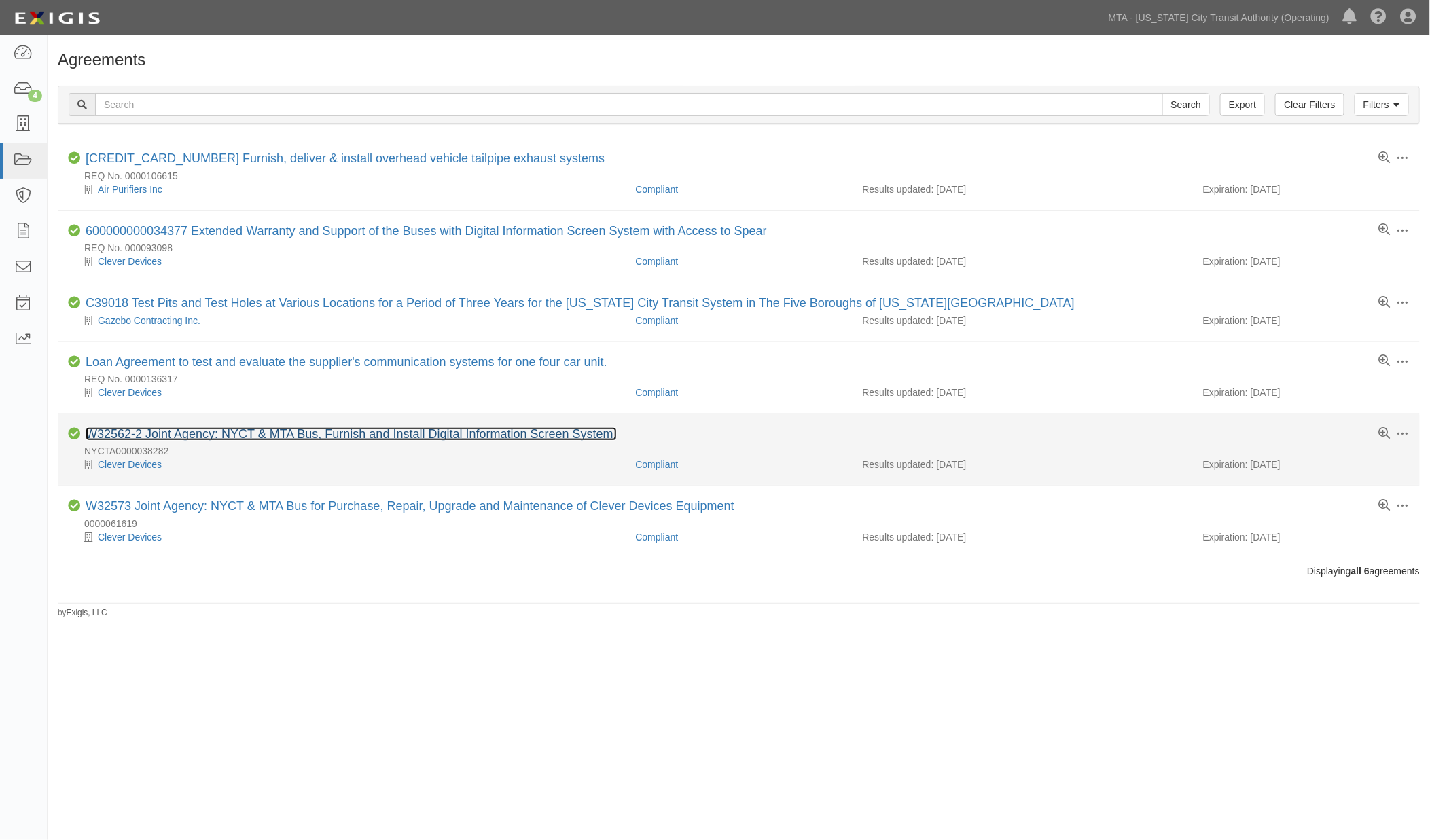
click at [347, 434] on link "W32562-2 Joint Agency: NYCT & MTA Bus, Furnish and Install Digital Information …" at bounding box center [350, 434] width 531 height 14
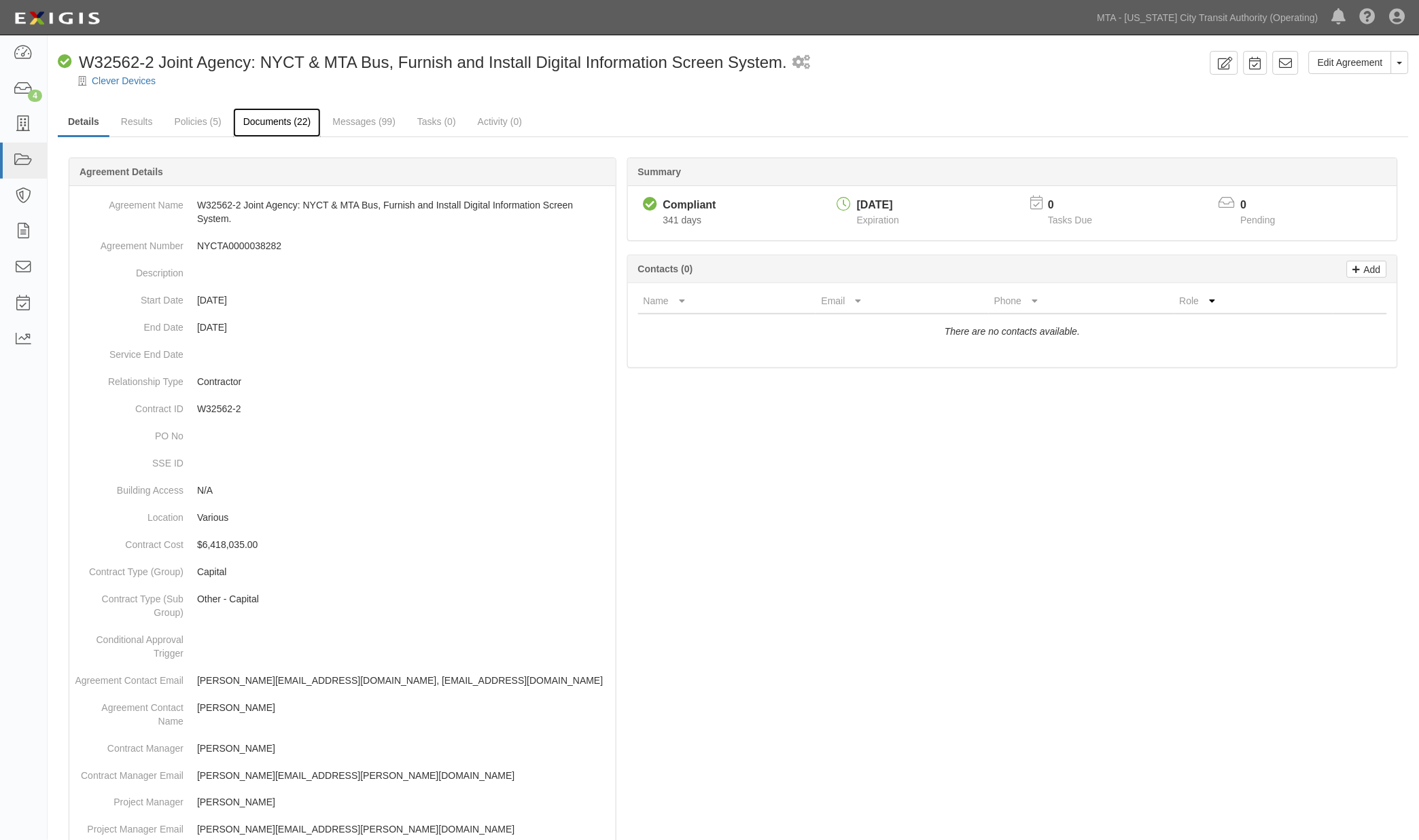
click at [267, 120] on link "Documents (22)" at bounding box center [277, 122] width 89 height 29
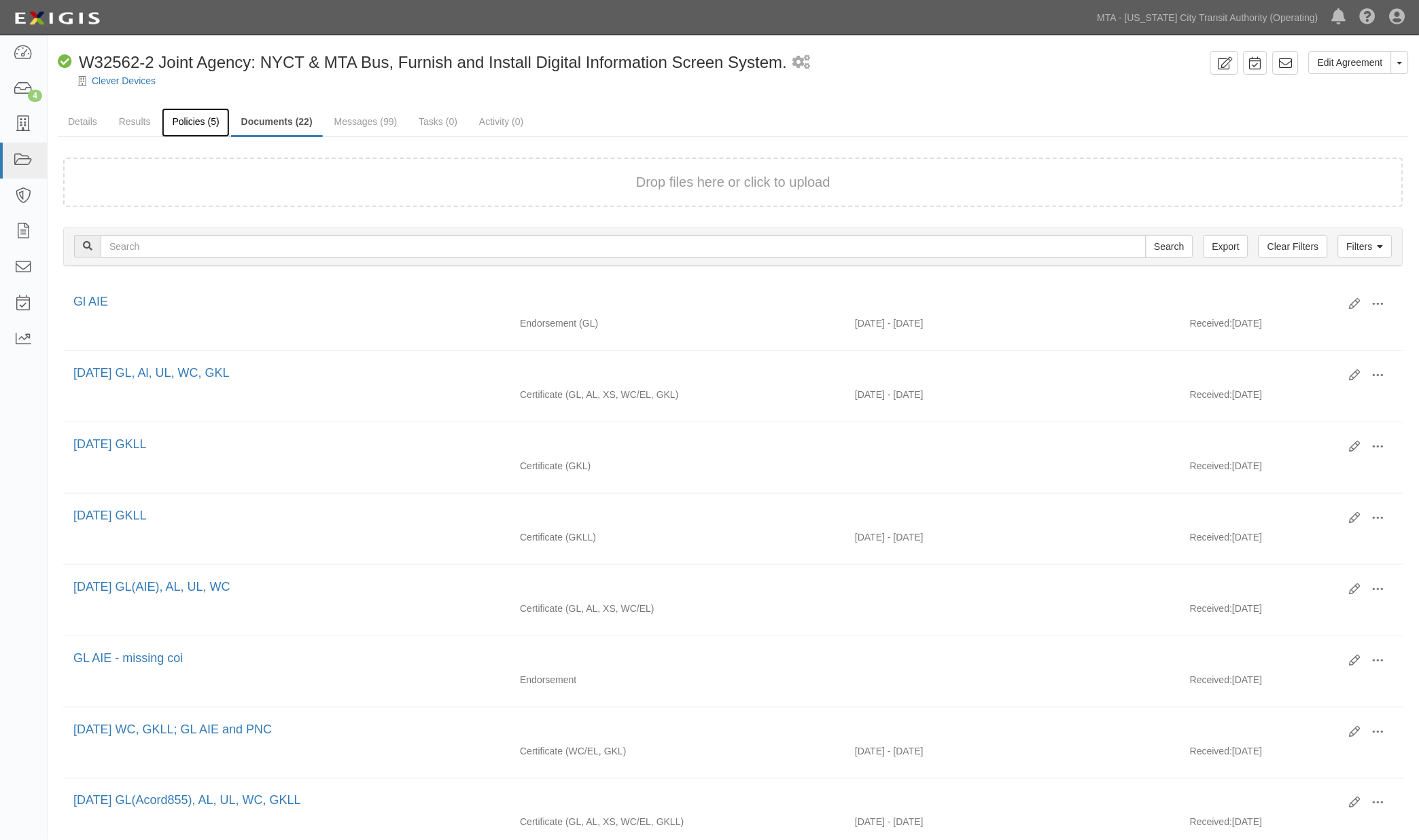
click at [201, 120] on link "Policies (5)" at bounding box center [195, 122] width 67 height 29
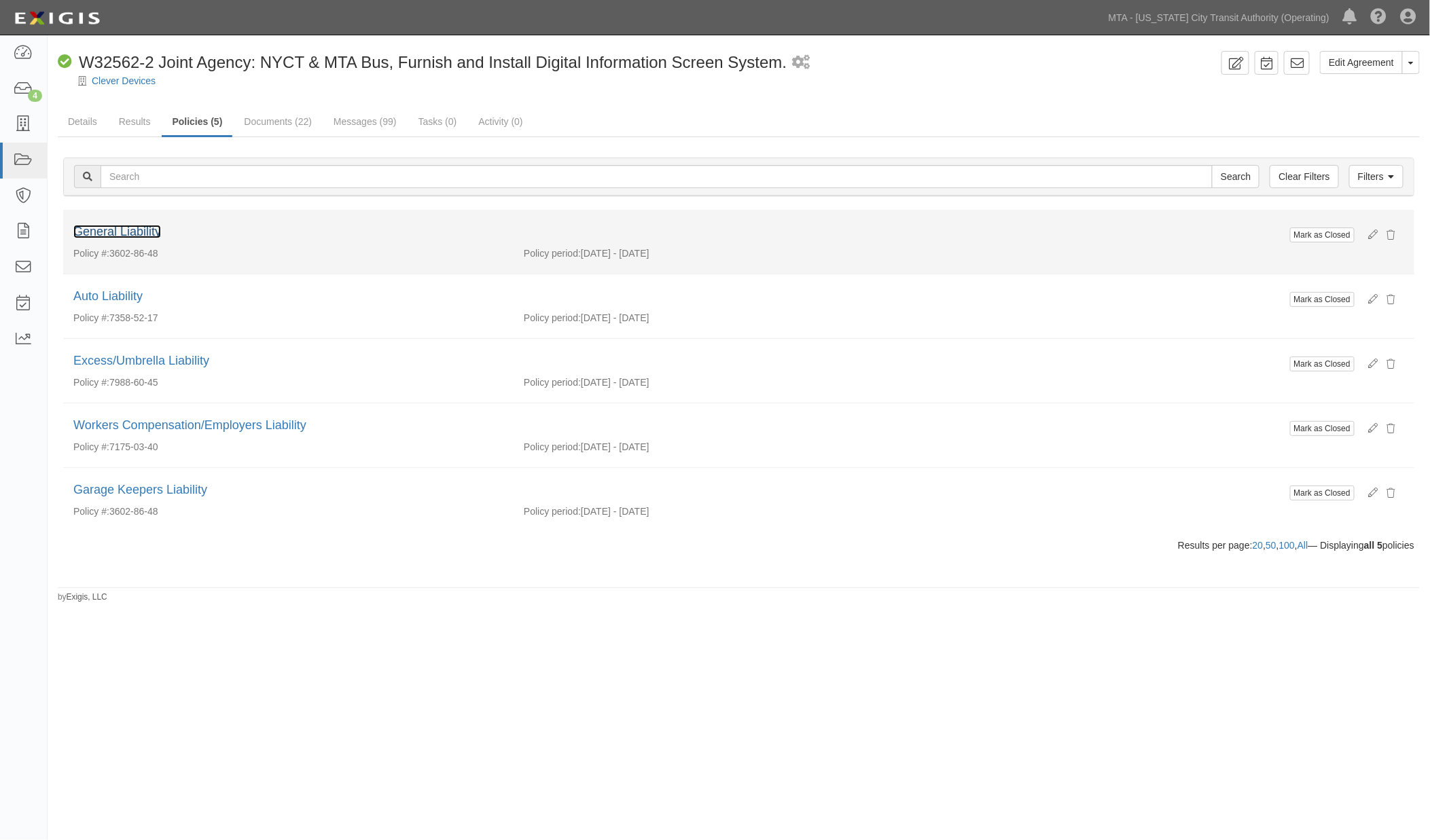
click at [120, 233] on link "General Liability" at bounding box center [117, 232] width 88 height 14
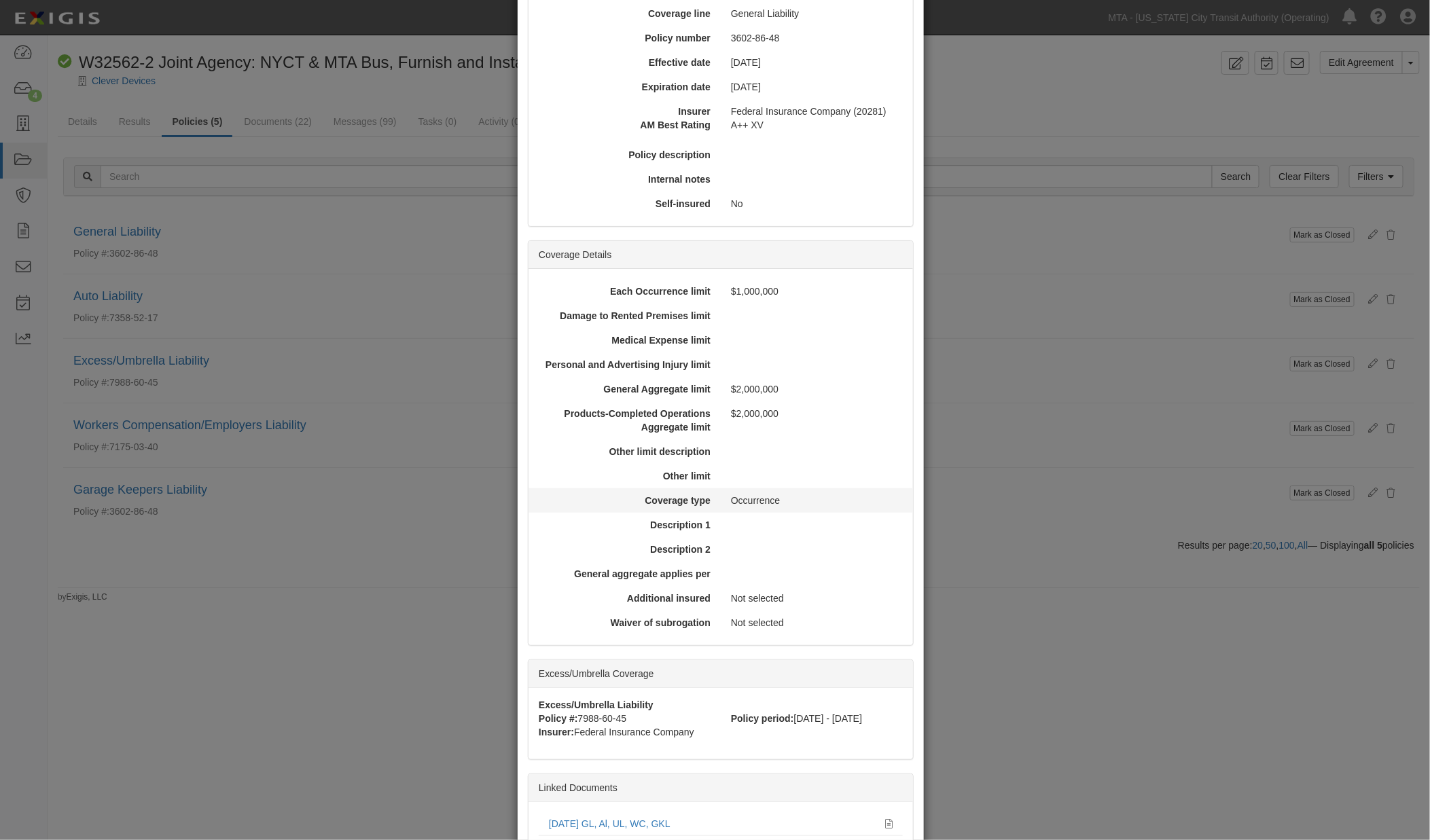
scroll to position [269, 0]
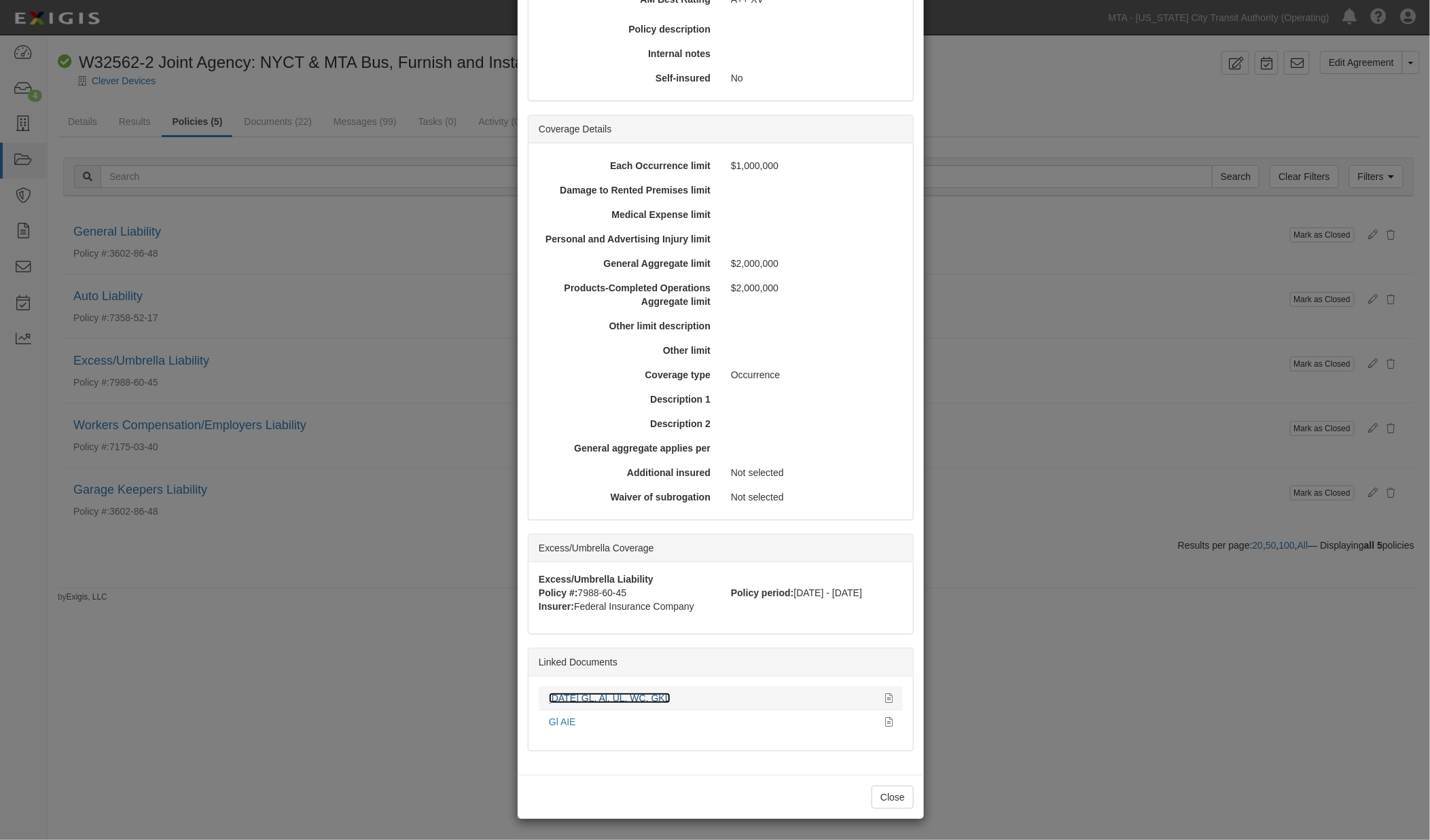
click at [616, 695] on link "[DATE] GL, Al, UL, WC, GKL" at bounding box center [610, 698] width 121 height 11
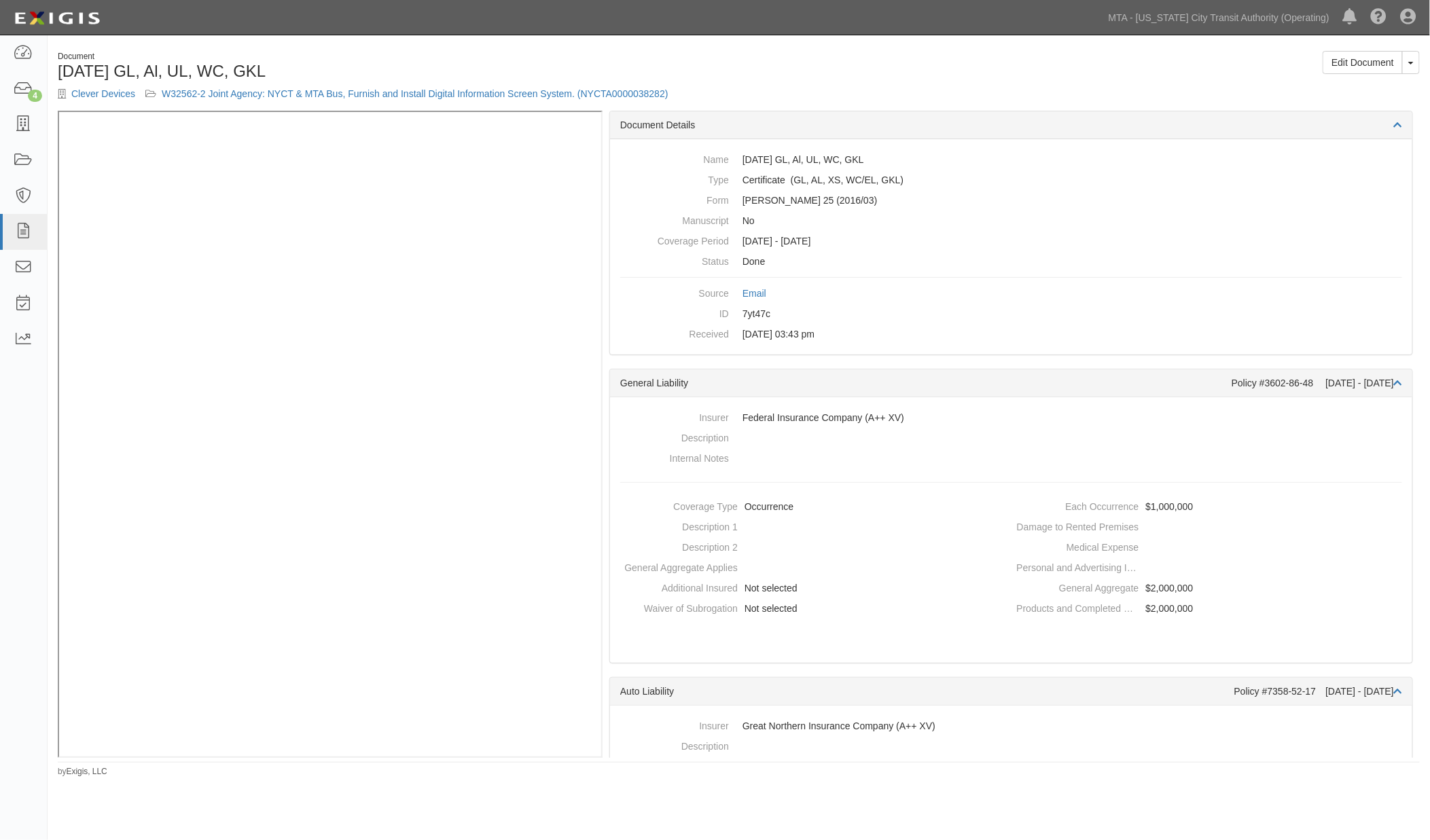
click at [436, 63] on h1 "10.7.25 GL, Al, UL, WC, GKL" at bounding box center [393, 71] width 672 height 18
click at [343, 90] on link "W32562-2 Joint Agency: NYCT & MTA Bus, Furnish and Install Digital Information …" at bounding box center [415, 94] width 506 height 11
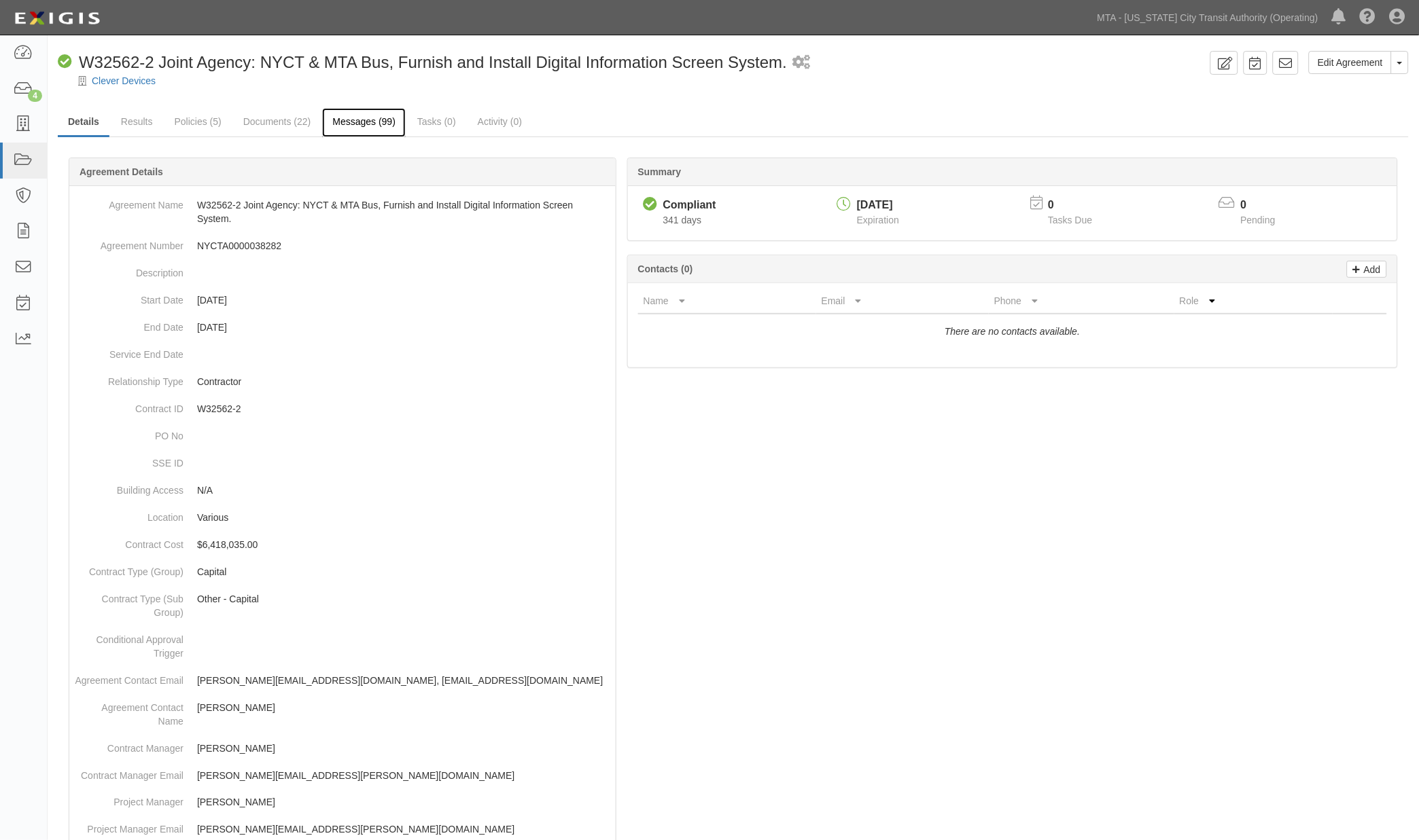
click at [342, 123] on link "Messages (99)" at bounding box center [363, 122] width 84 height 29
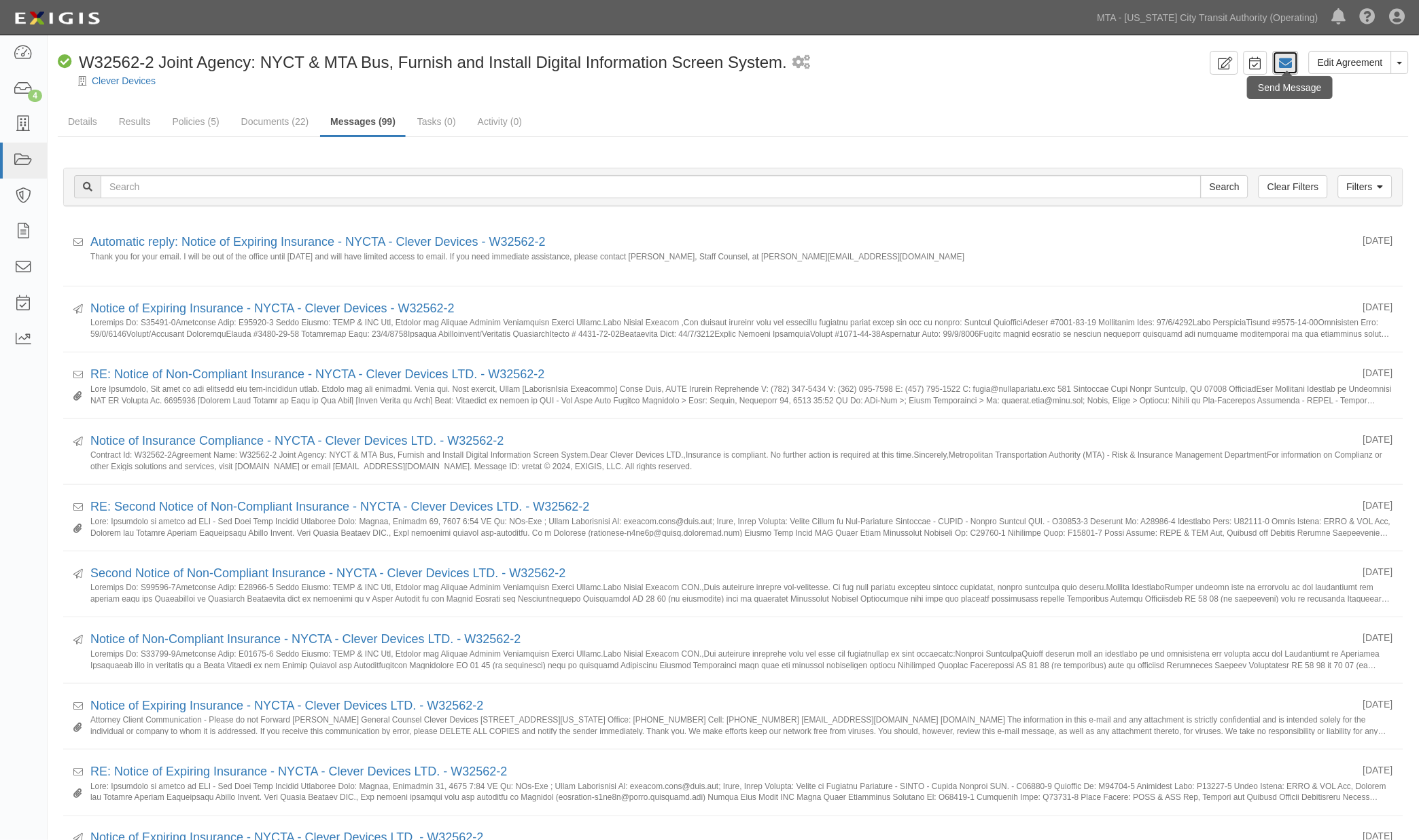
click at [1288, 66] on icon at bounding box center [1286, 64] width 14 height 14
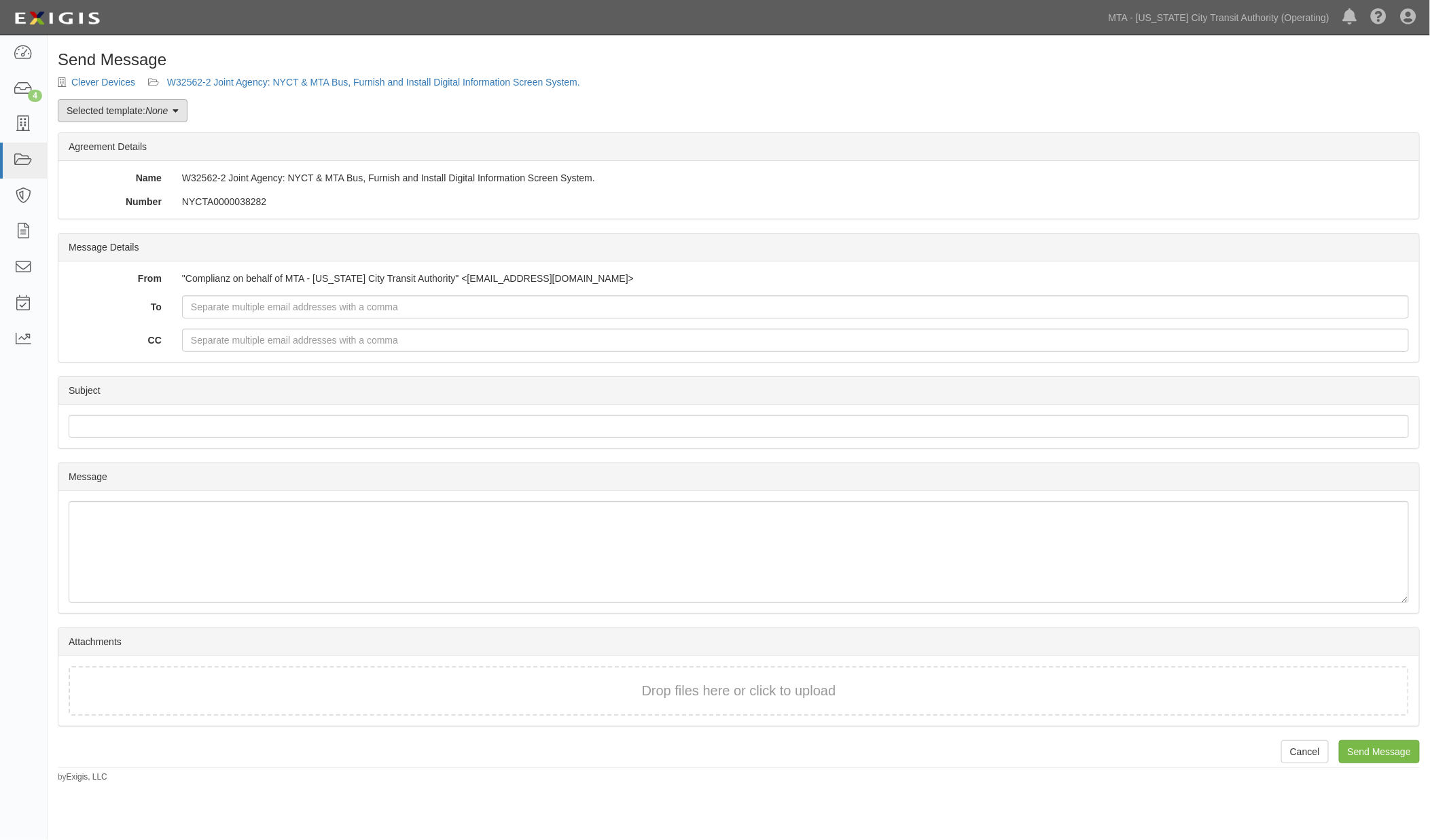
click at [148, 112] on em "None" at bounding box center [157, 110] width 22 height 11
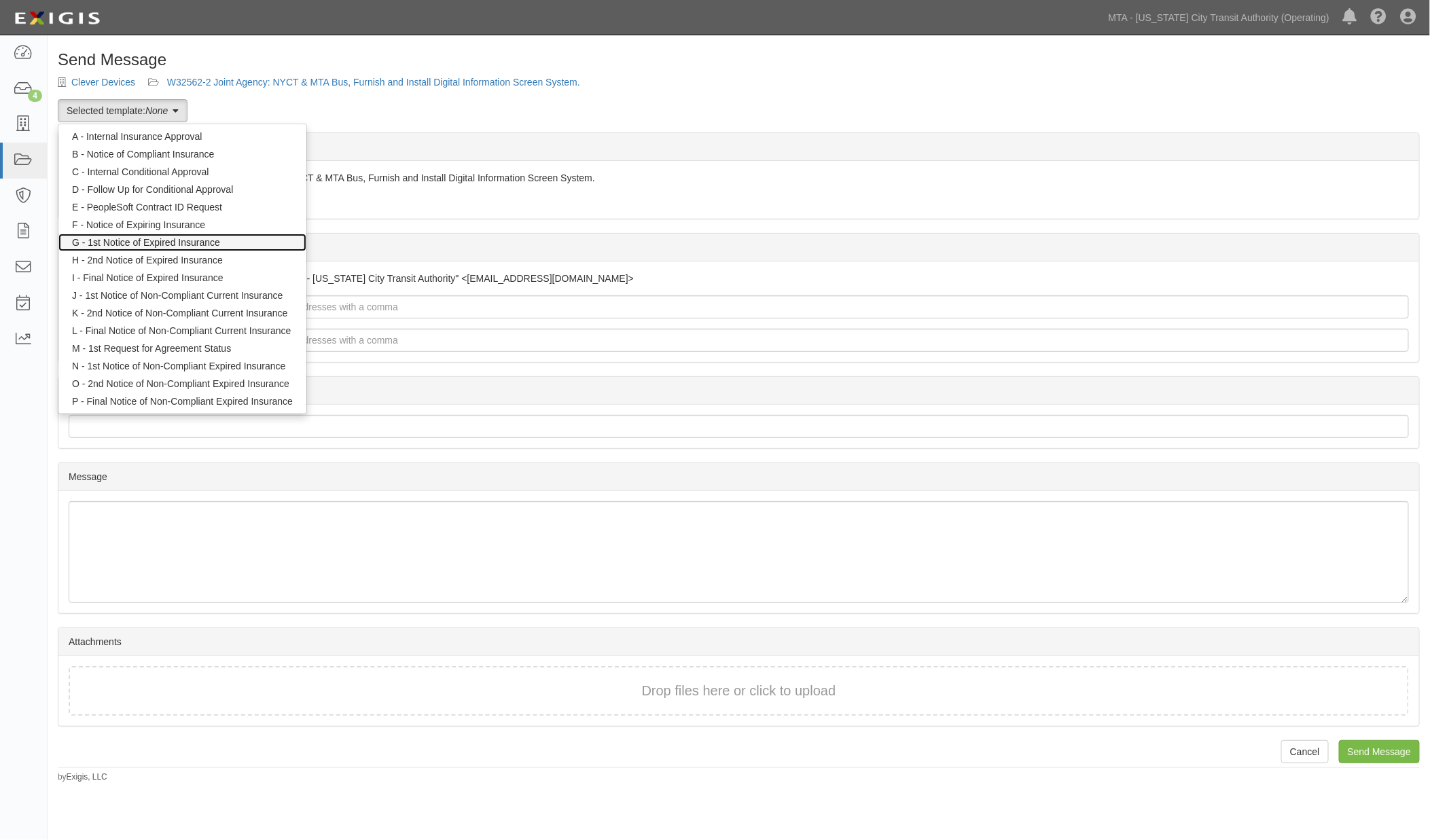
click at [144, 237] on link "G - 1st Notice of Expired Insurance" at bounding box center [183, 243] width 248 height 18
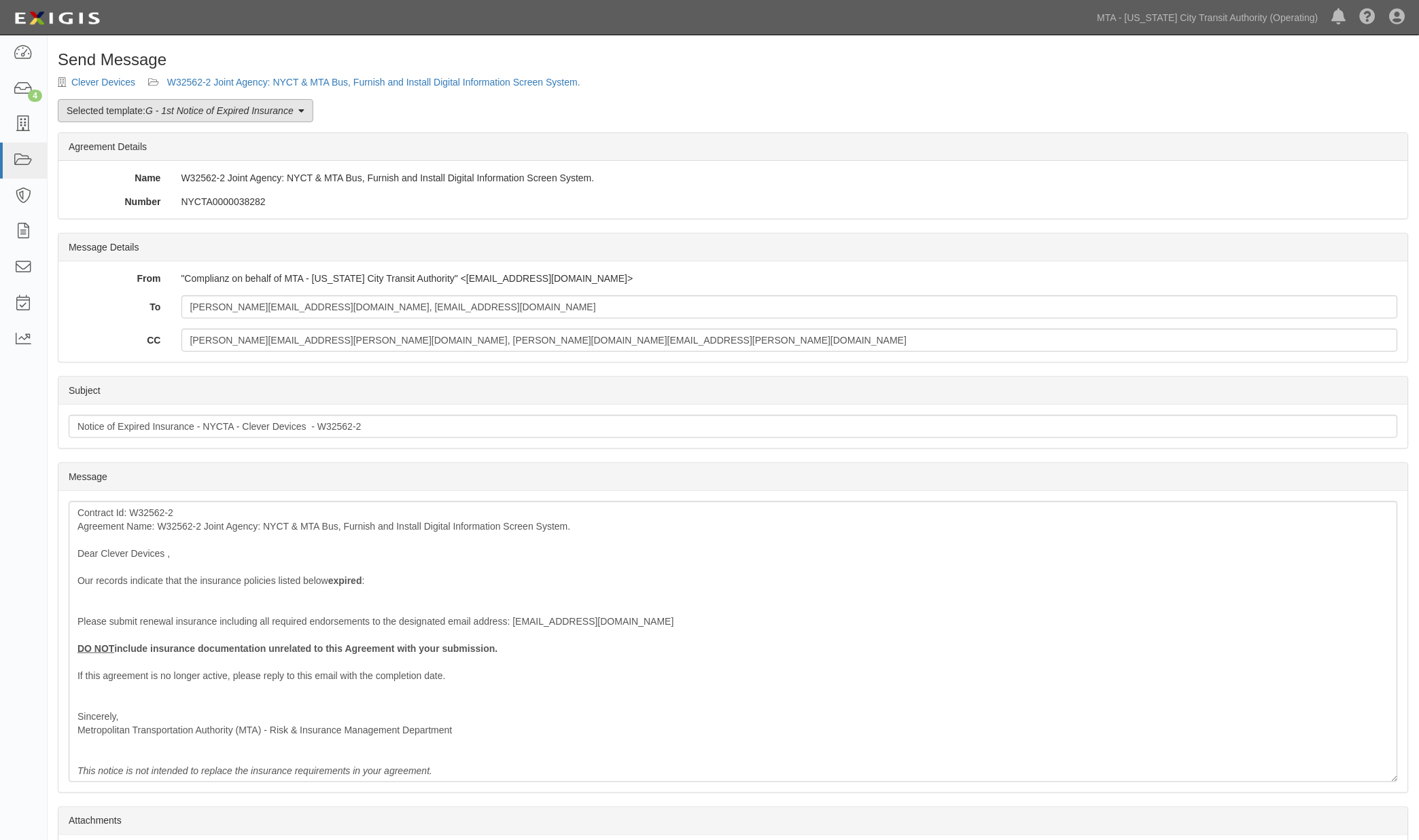
click at [183, 114] on em "G - 1st Notice of Expired Insurance" at bounding box center [220, 110] width 148 height 11
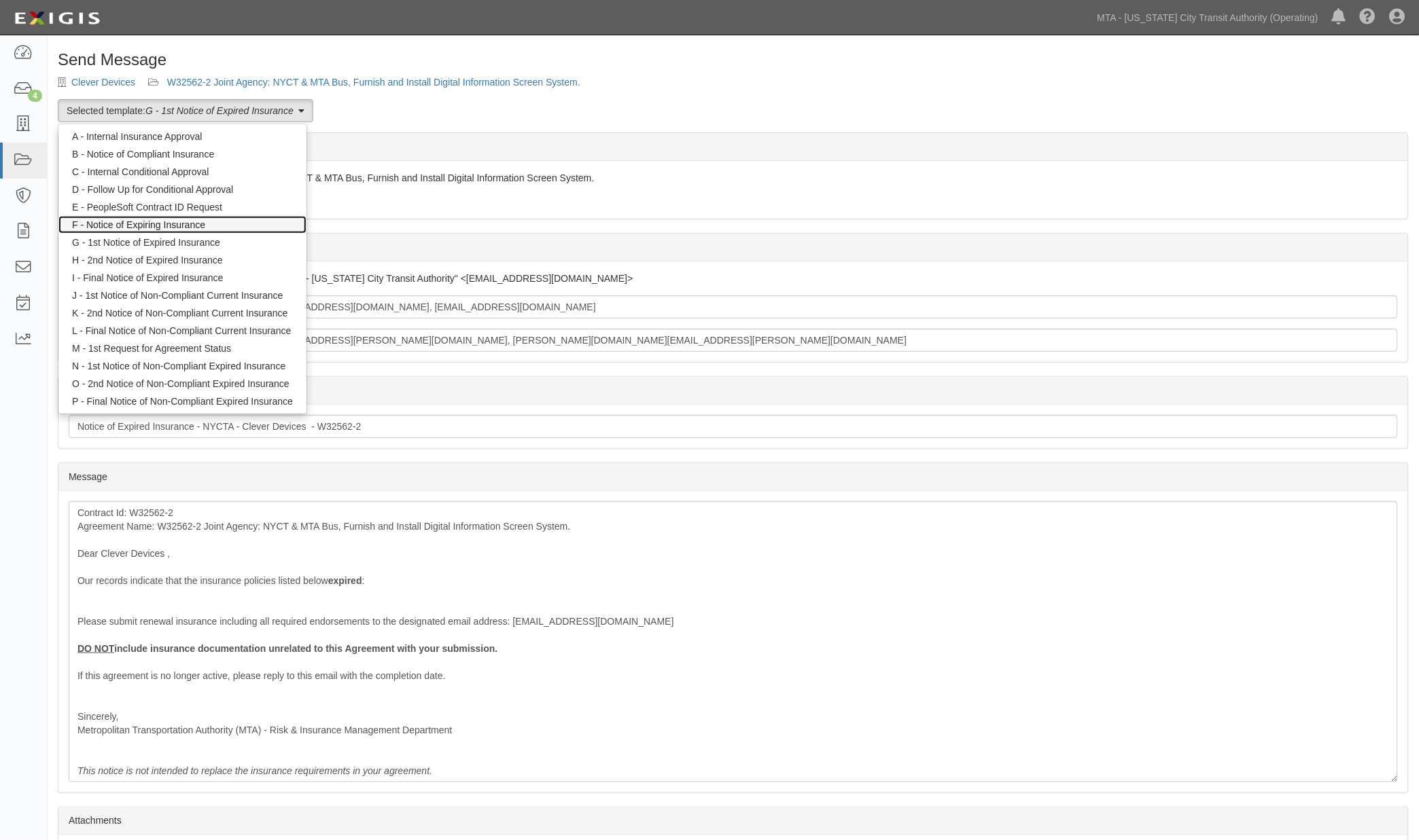
click at [160, 222] on link "F - Notice of Expiring Insurance" at bounding box center [183, 225] width 248 height 18
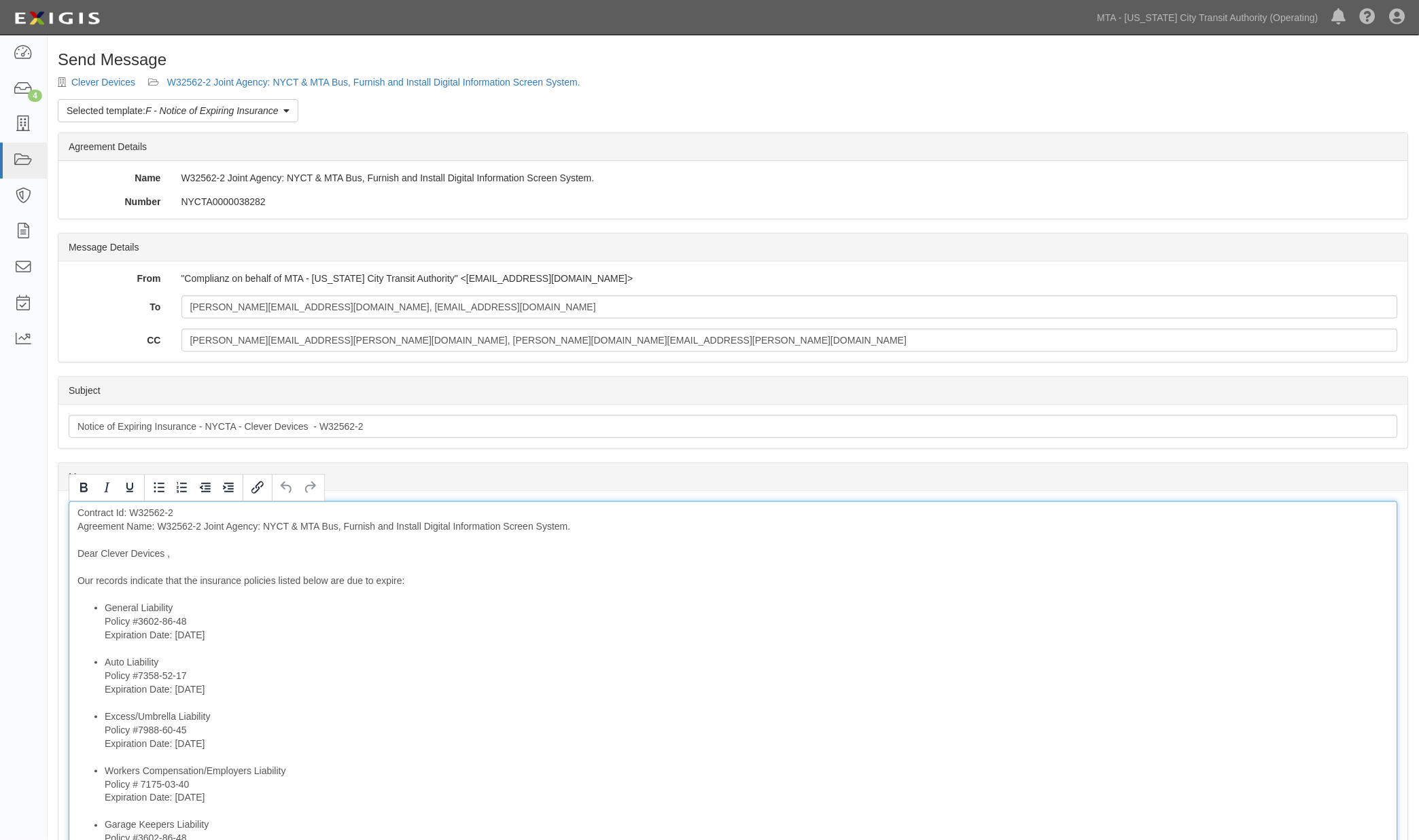
click at [182, 523] on div "Contract Id: W32562-2 Agreement Name: W32562-2 Joint Agency: NYCT & MTA Bus, Fu…" at bounding box center [734, 774] width 1329 height 547
drag, startPoint x: 157, startPoint y: 527, endPoint x: 296, endPoint y: 530, distance: 139.0
click at [296, 530] on div "Contract Id: W32562-2 Agreement Name: Joint Agency: NYCT & MTA Bus, Furnish and…" at bounding box center [734, 774] width 1329 height 547
click at [299, 553] on div "Contract Id: W32562-2 Agreement Name: Joint Agency: NYCT & MTA Bus, Furnish and…" at bounding box center [734, 774] width 1329 height 547
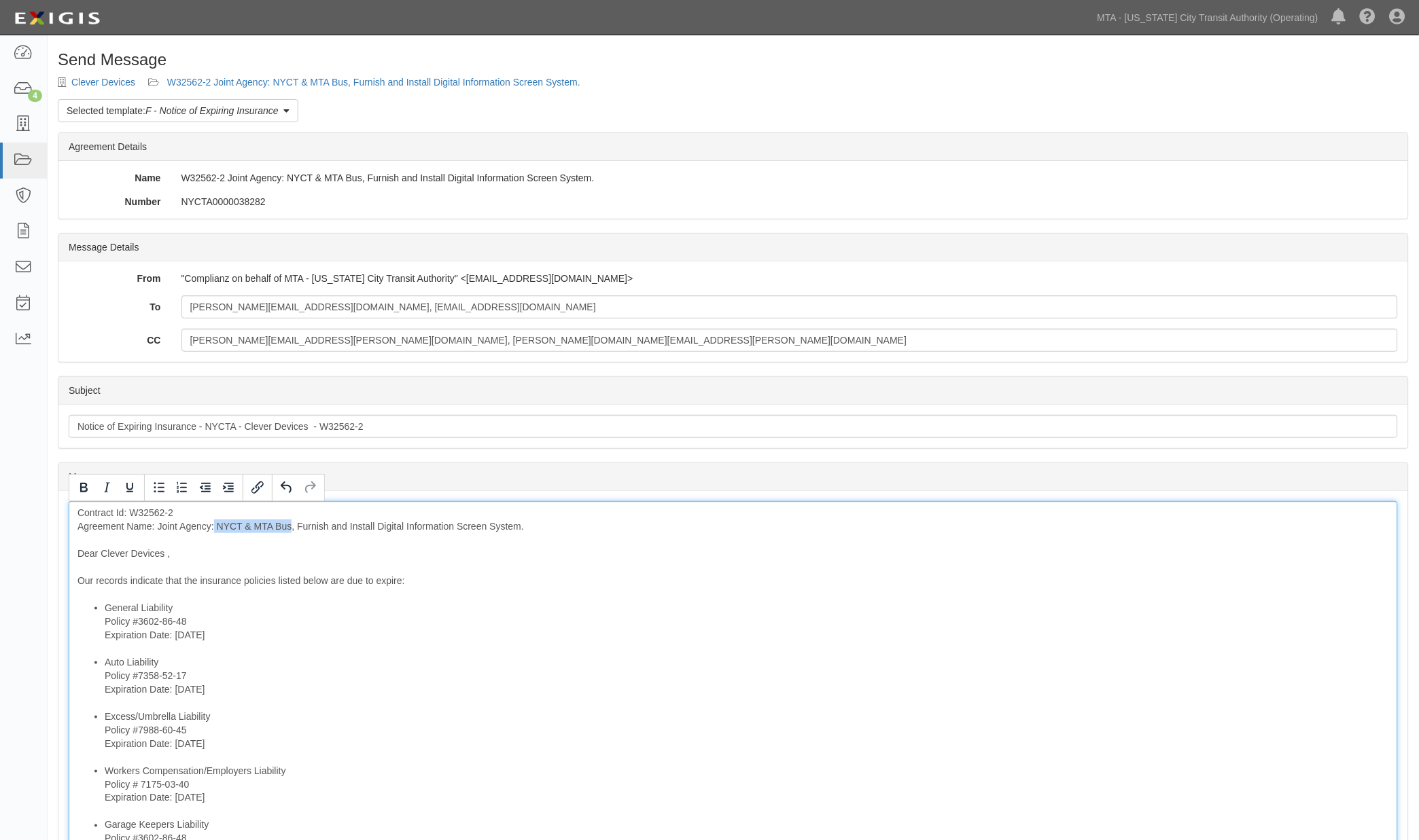
drag, startPoint x: 215, startPoint y: 528, endPoint x: 291, endPoint y: 521, distance: 76.3
click at [291, 521] on div "Contract Id: W32562-2 Agreement Name: Joint Agency: NYCT & MTA Bus, Furnish and…" at bounding box center [734, 774] width 1329 height 547
click at [122, 491] on icon "Underline" at bounding box center [129, 487] width 16 height 16
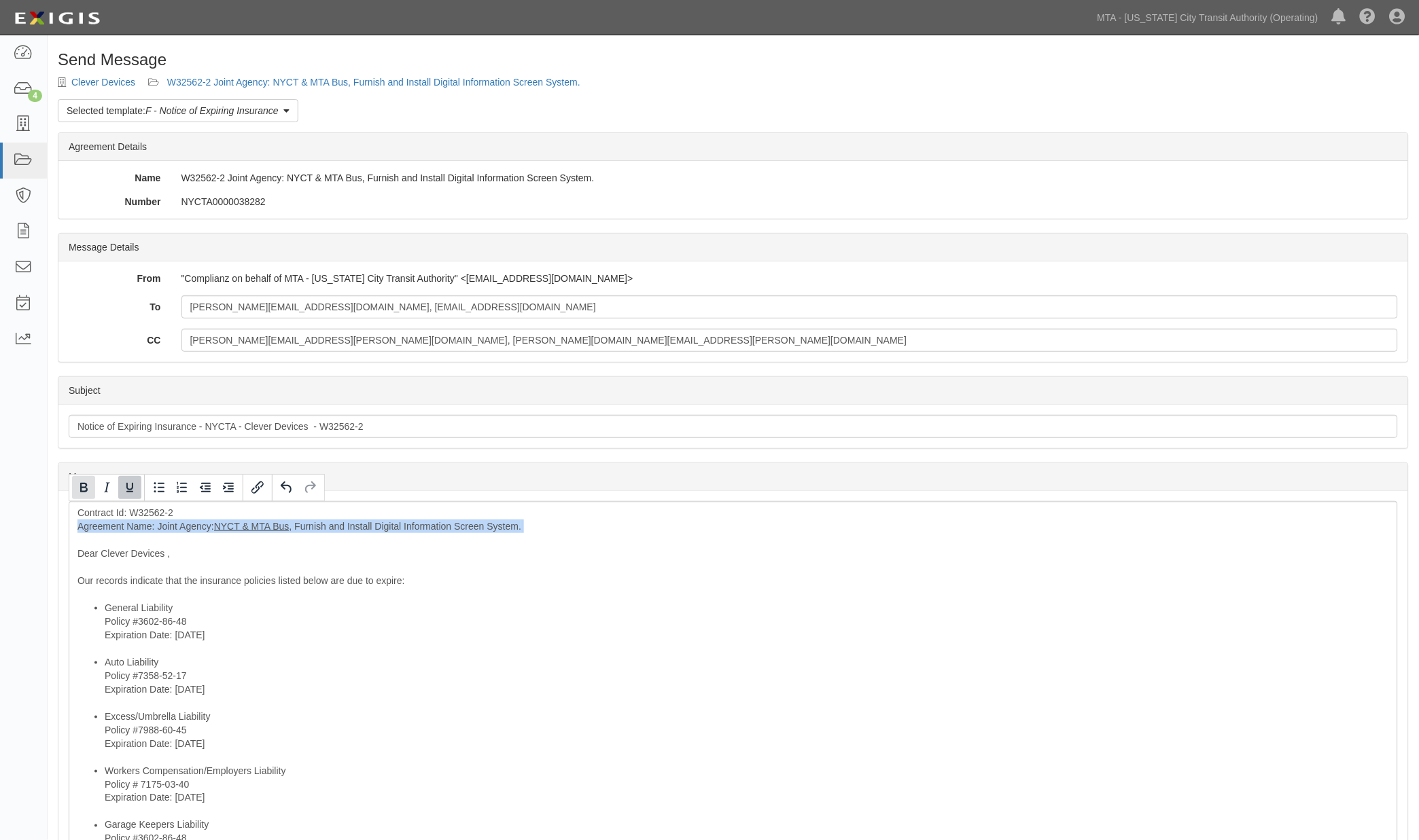
click at [78, 488] on icon "Bold" at bounding box center [84, 487] width 16 height 16
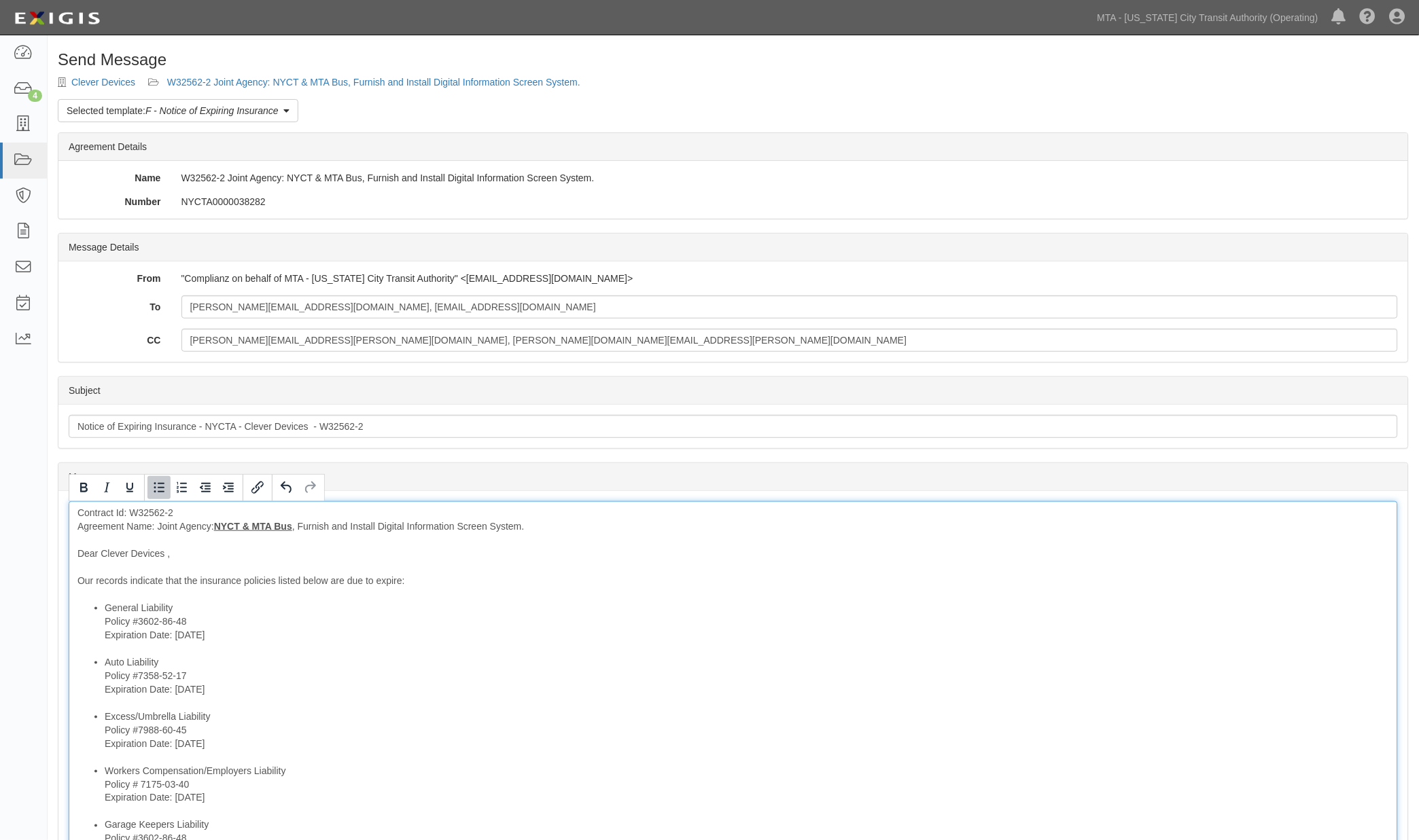
click at [369, 633] on li "General Liability Policy #3602-86-48 Expiration Date: 10/7/2025" at bounding box center [747, 628] width 1285 height 54
click at [167, 553] on div "Contract Id: W32562-2 Agreement Name: Joint Agency: NYCT & MTA Bus , Furnish an…" at bounding box center [734, 774] width 1329 height 547
click at [578, 769] on li "Workers Compensation/Employers Liability Policy # 7175-03-40 Expiration Date: 1…" at bounding box center [747, 791] width 1285 height 54
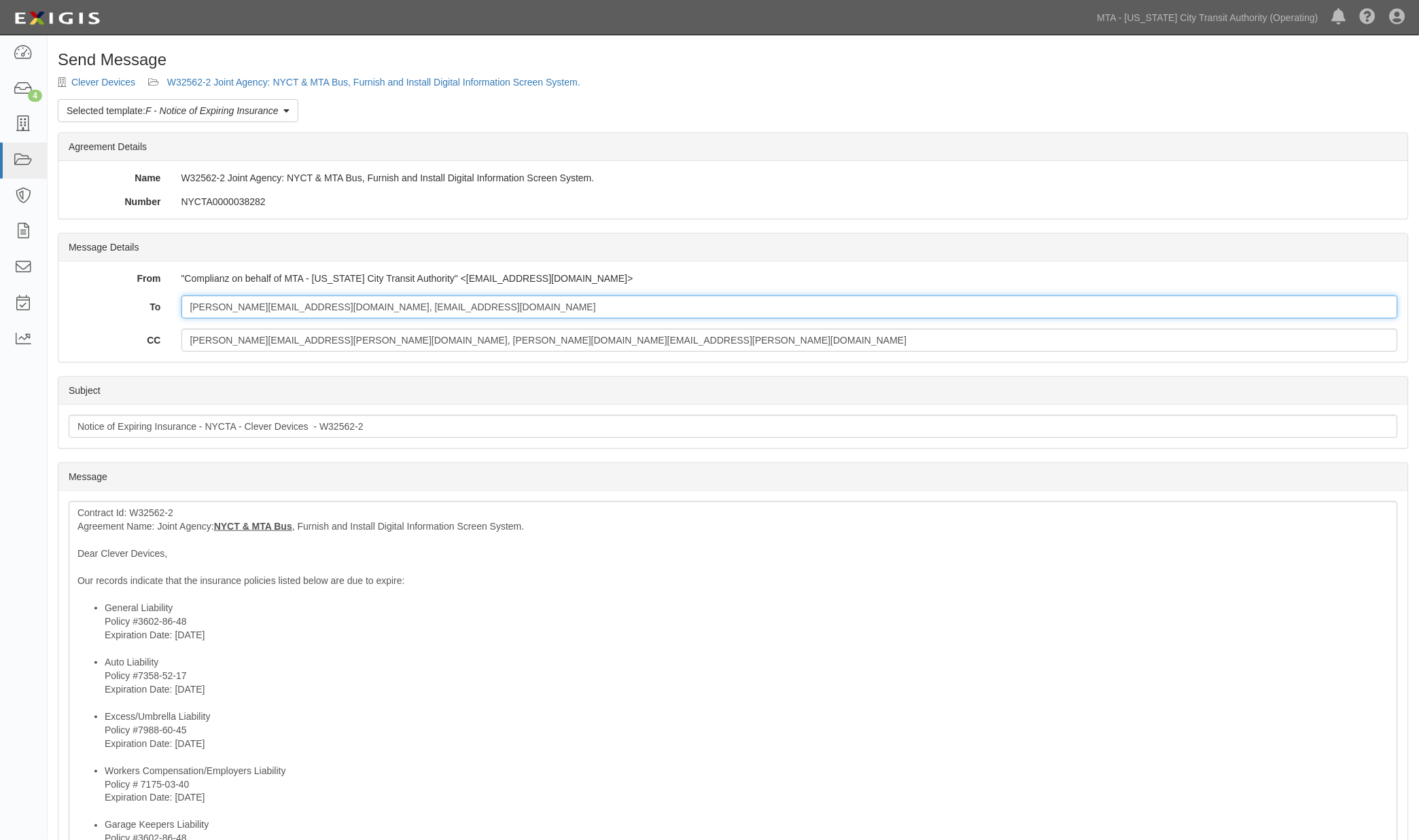
click at [494, 311] on input "eli@cleverdevices.com, JFriedlander@CleverDevices.com" at bounding box center [790, 306] width 1218 height 23
paste input "request@sterlingrisk.com"
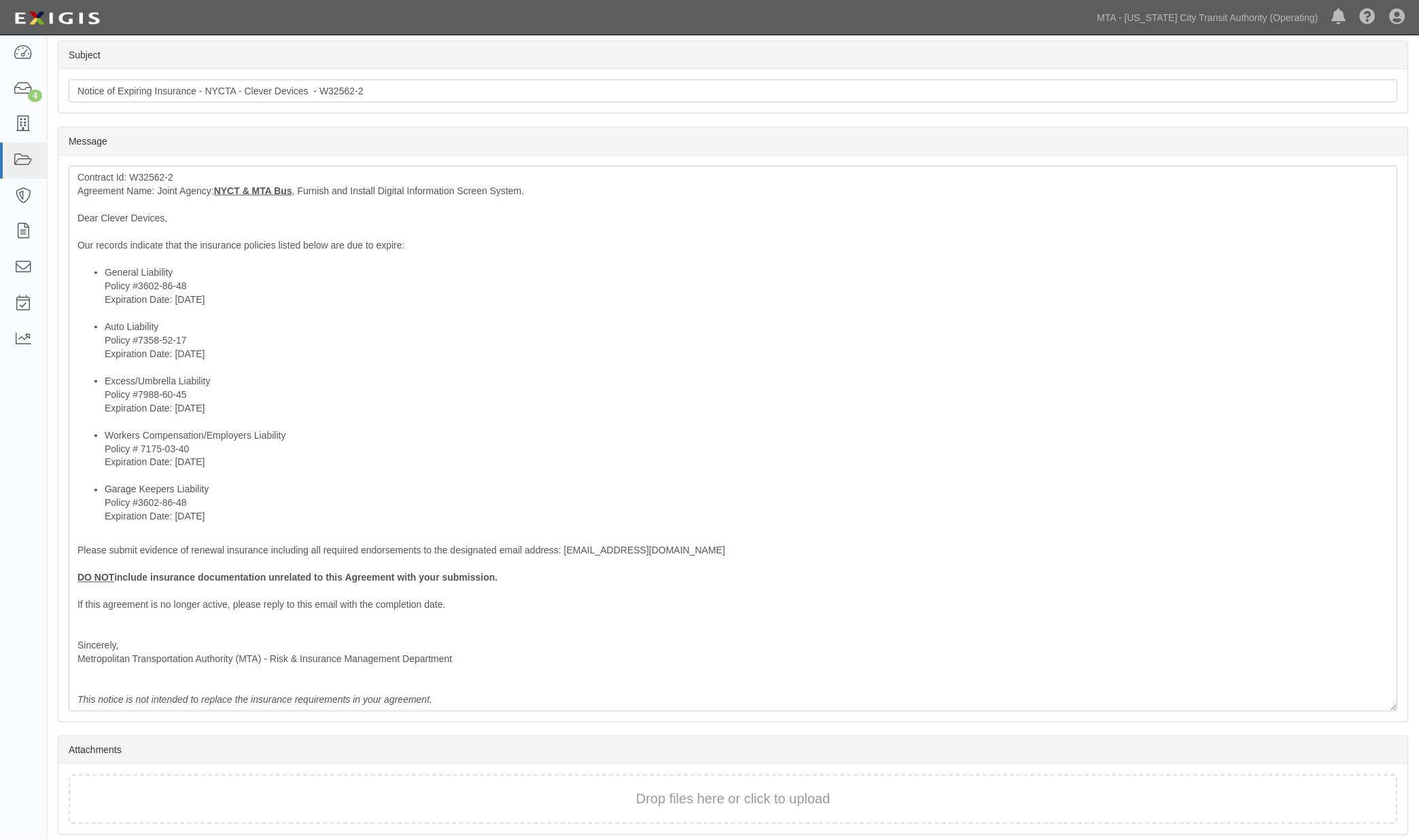
scroll to position [377, 0]
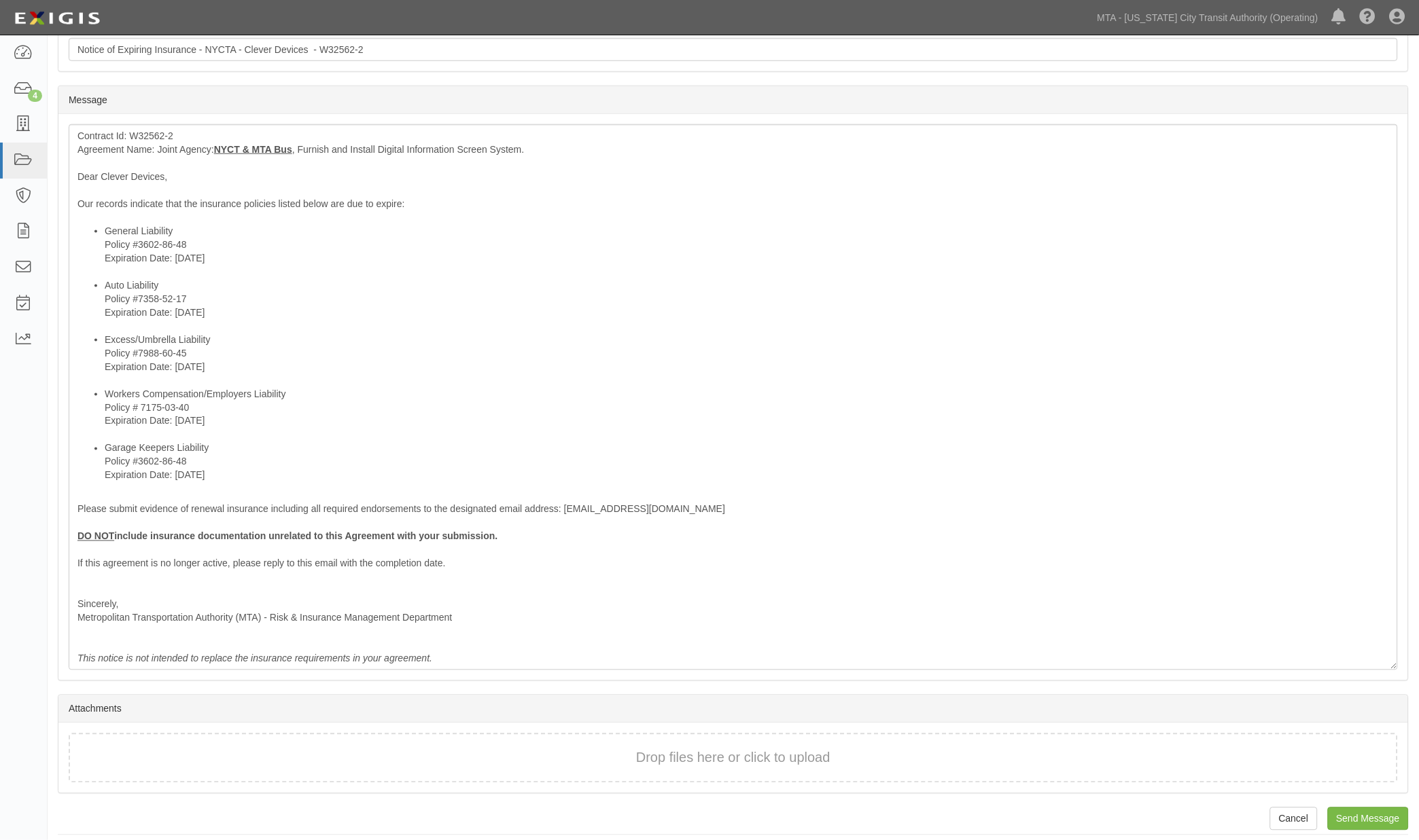
type input "eli@cleverdevices.com, JFriedlander@CleverDevices.com; request@sterlingrisk.com"
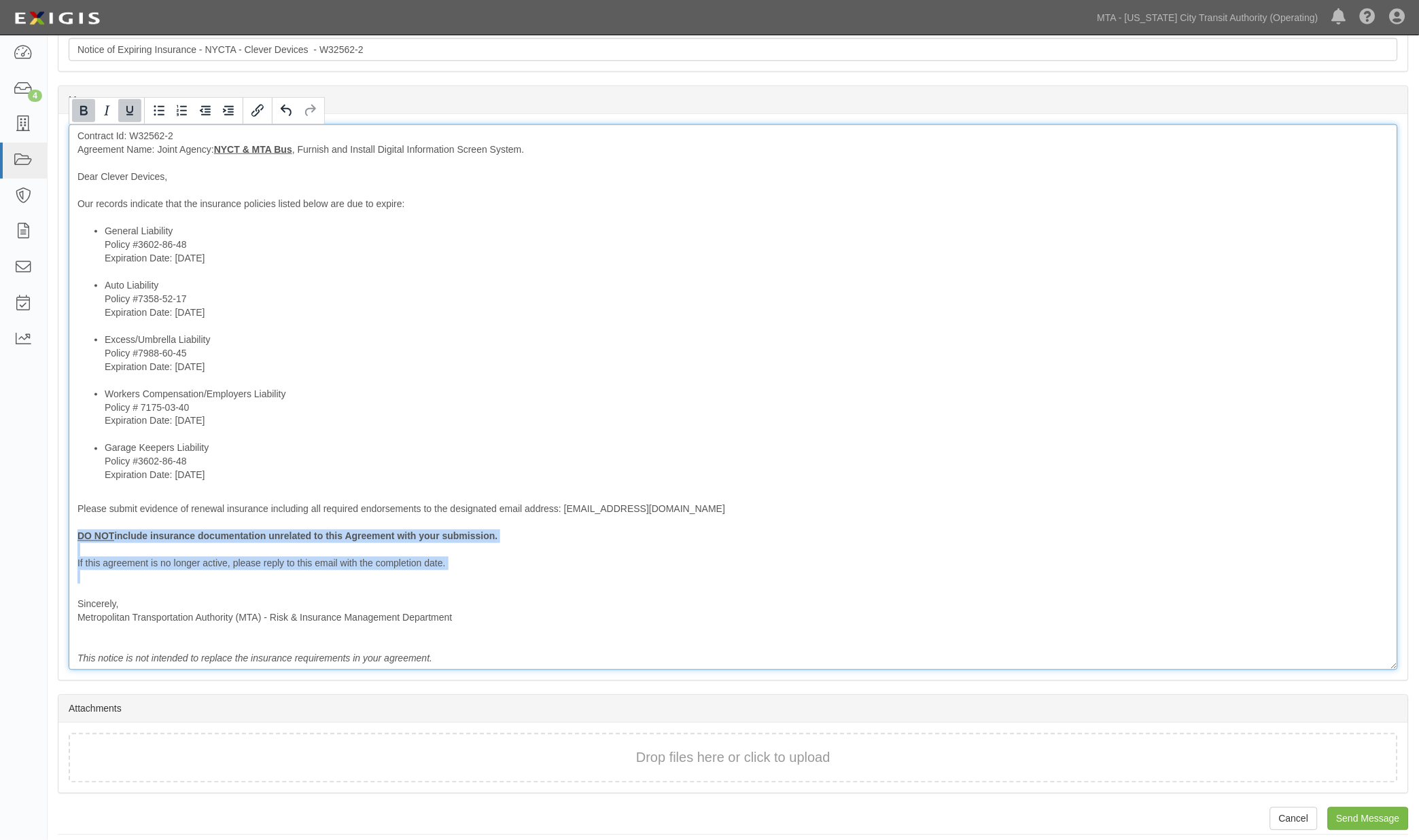
drag, startPoint x: 141, startPoint y: 585, endPoint x: 70, endPoint y: 535, distance: 86.8
click at [70, 535] on div "Contract Id: W32562-2 Agreement Name: Joint Agency: NYCT & MTA Bus , Furnish an…" at bounding box center [734, 397] width 1329 height 547
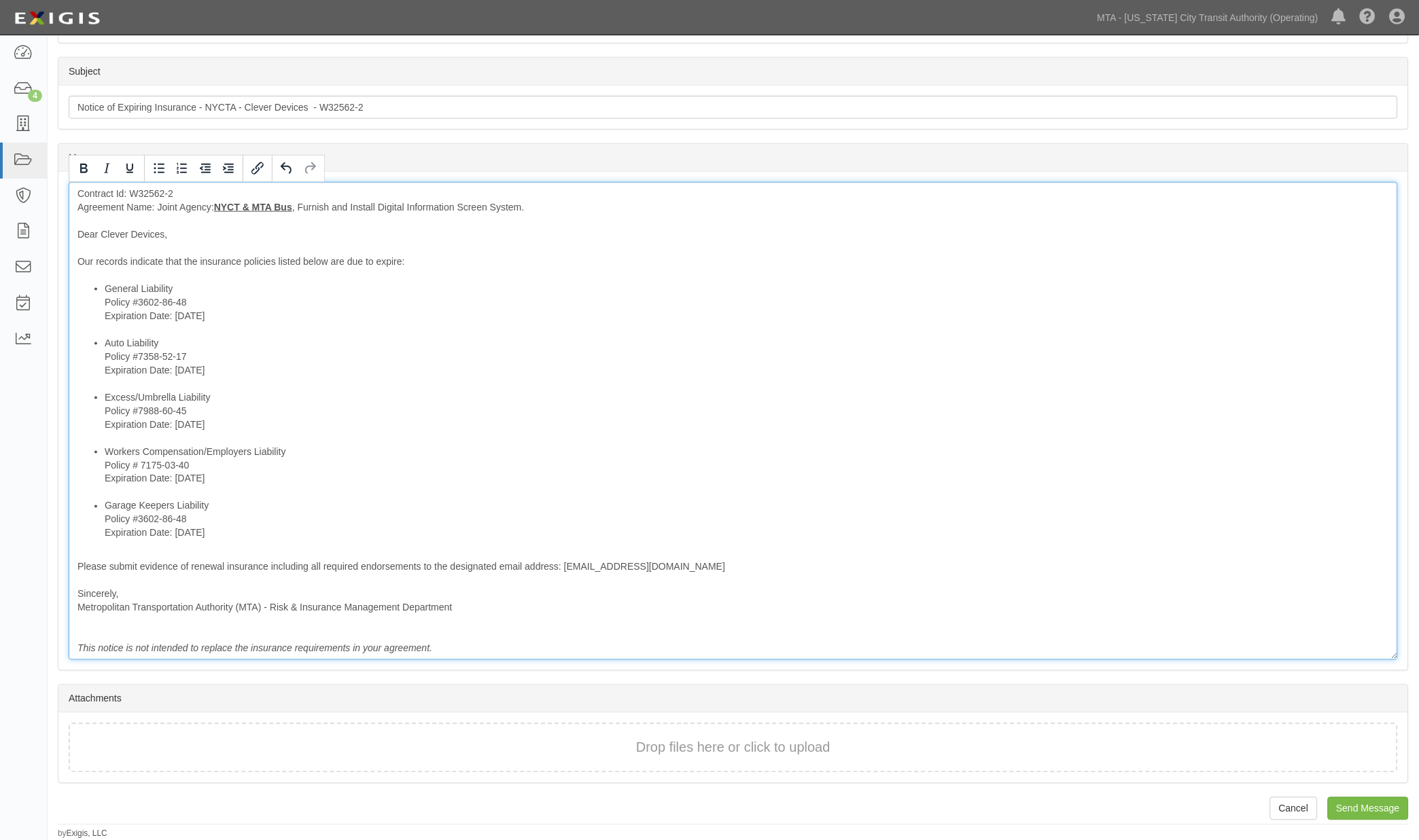
scroll to position [318, 0]
click at [1376, 807] on input "Send Message" at bounding box center [1368, 810] width 81 height 23
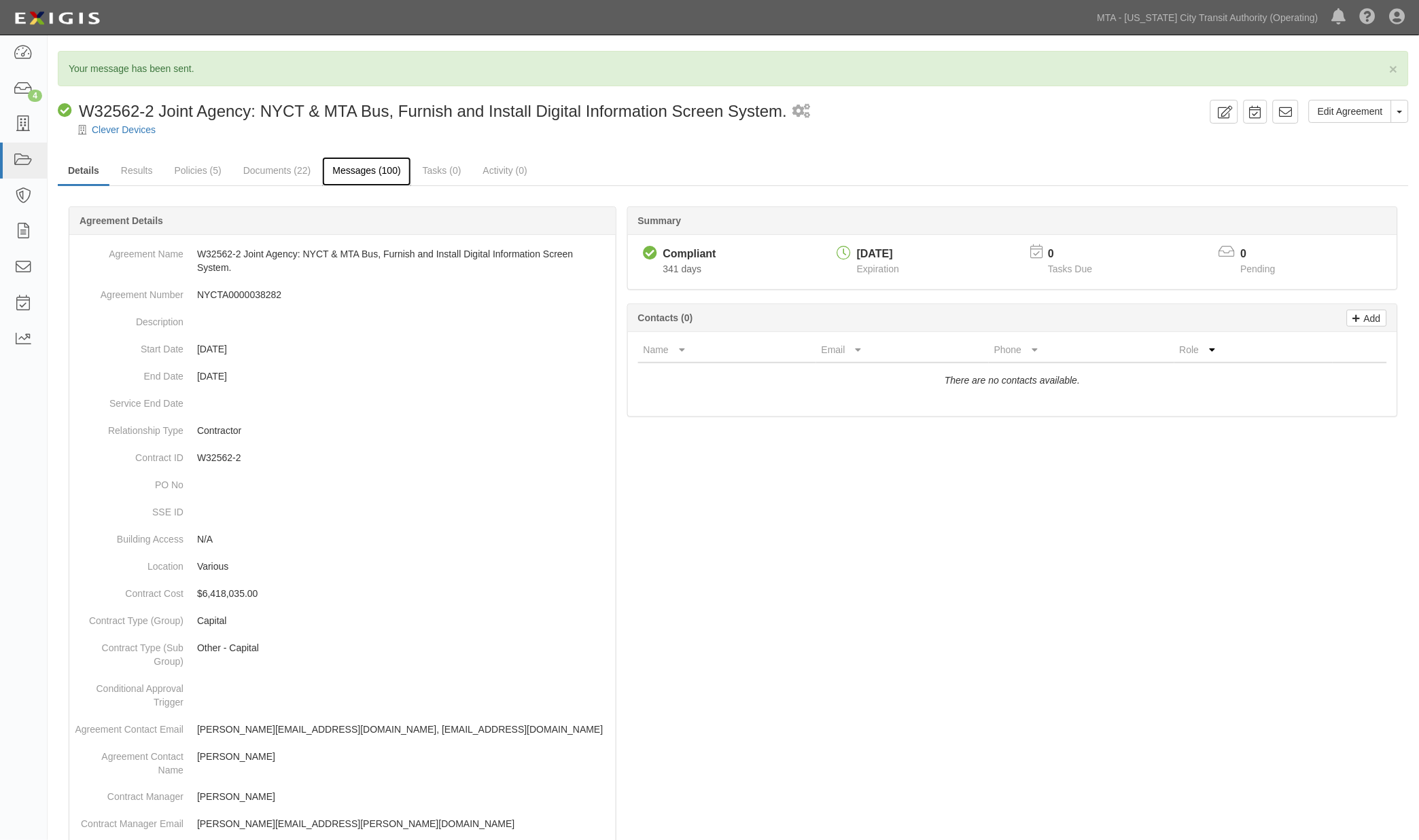
click at [341, 166] on link "Messages (100)" at bounding box center [366, 171] width 89 height 29
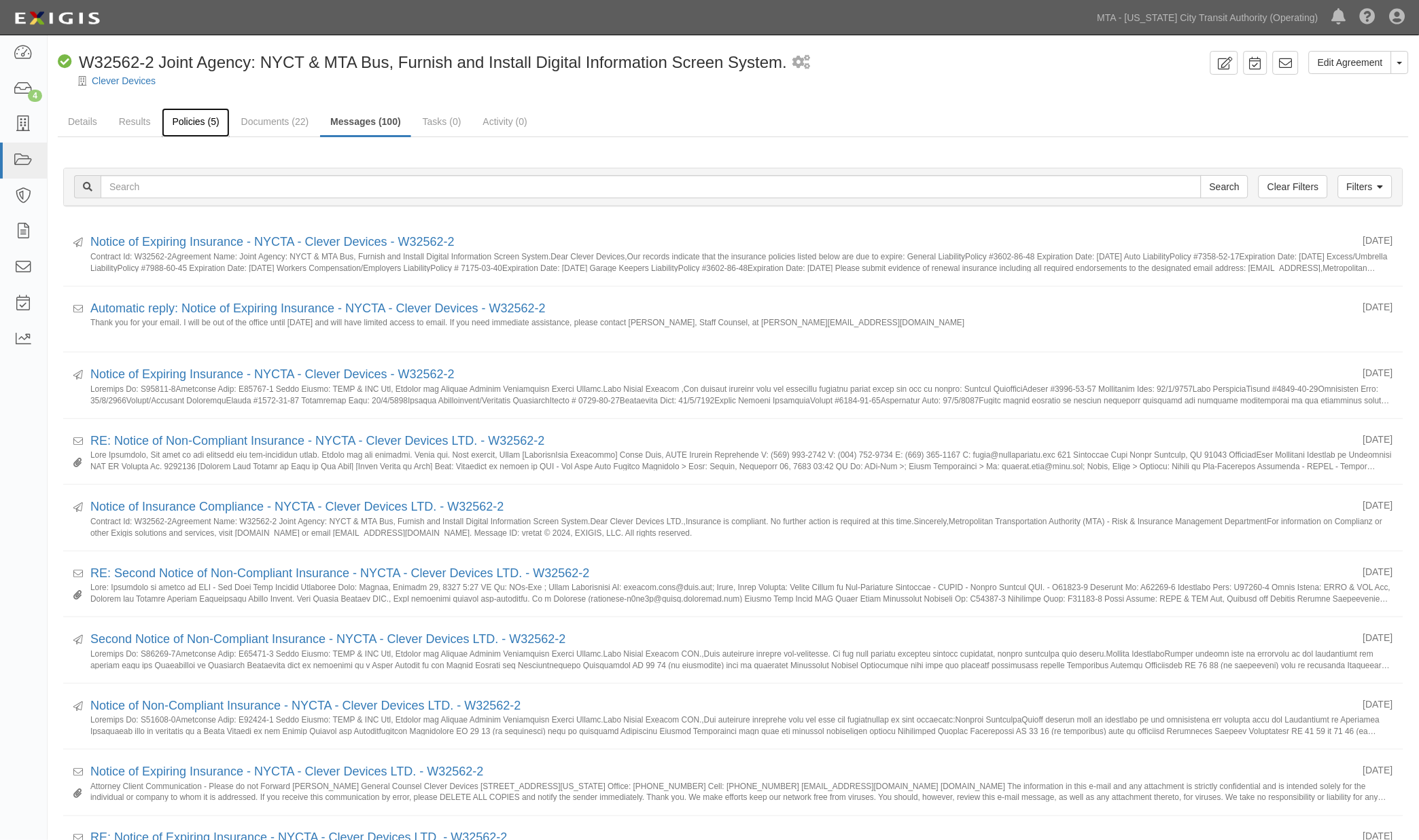
click at [170, 120] on link "Policies (5)" at bounding box center [195, 122] width 67 height 29
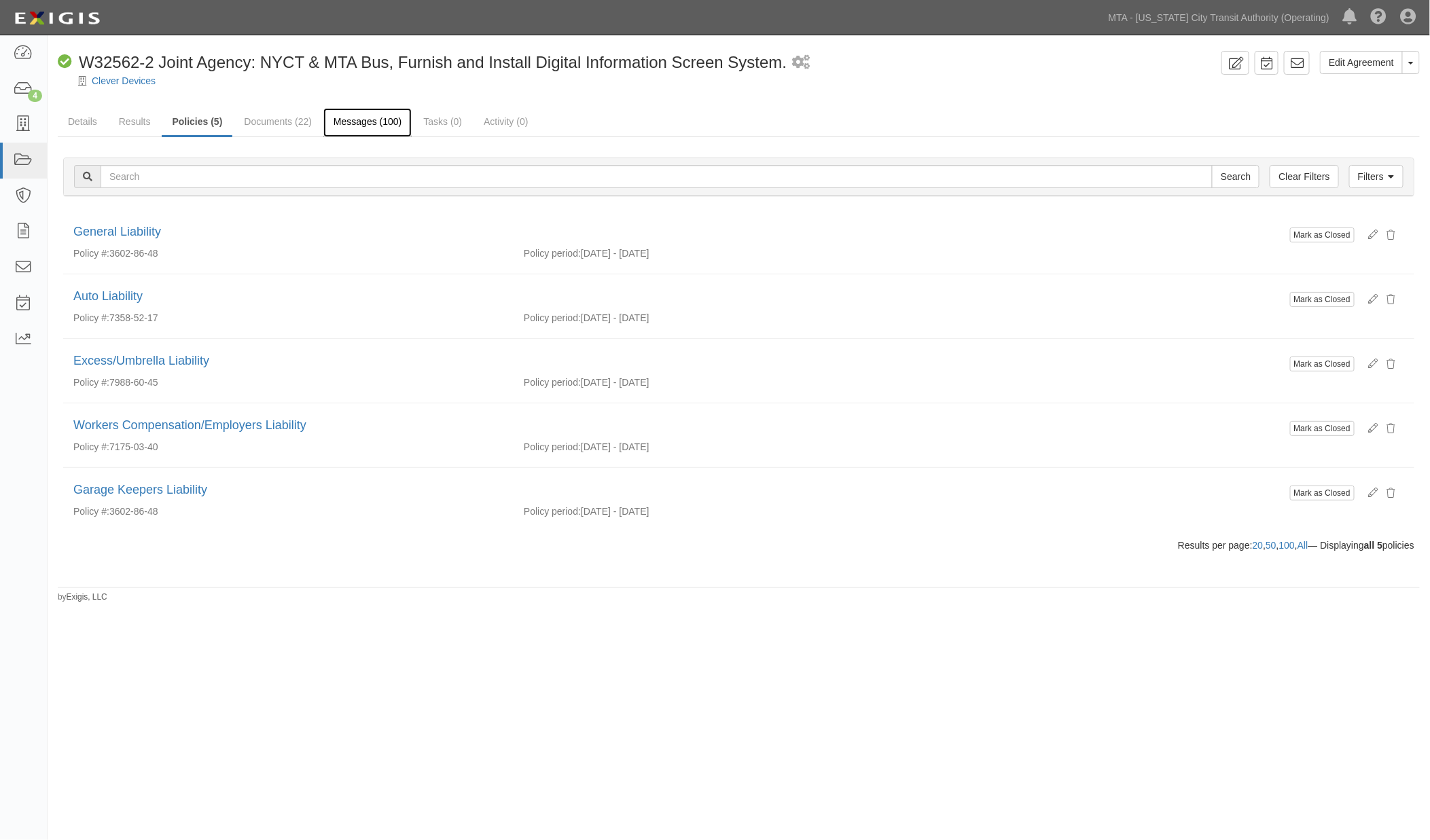
click at [356, 118] on link "Messages (100)" at bounding box center [368, 122] width 89 height 29
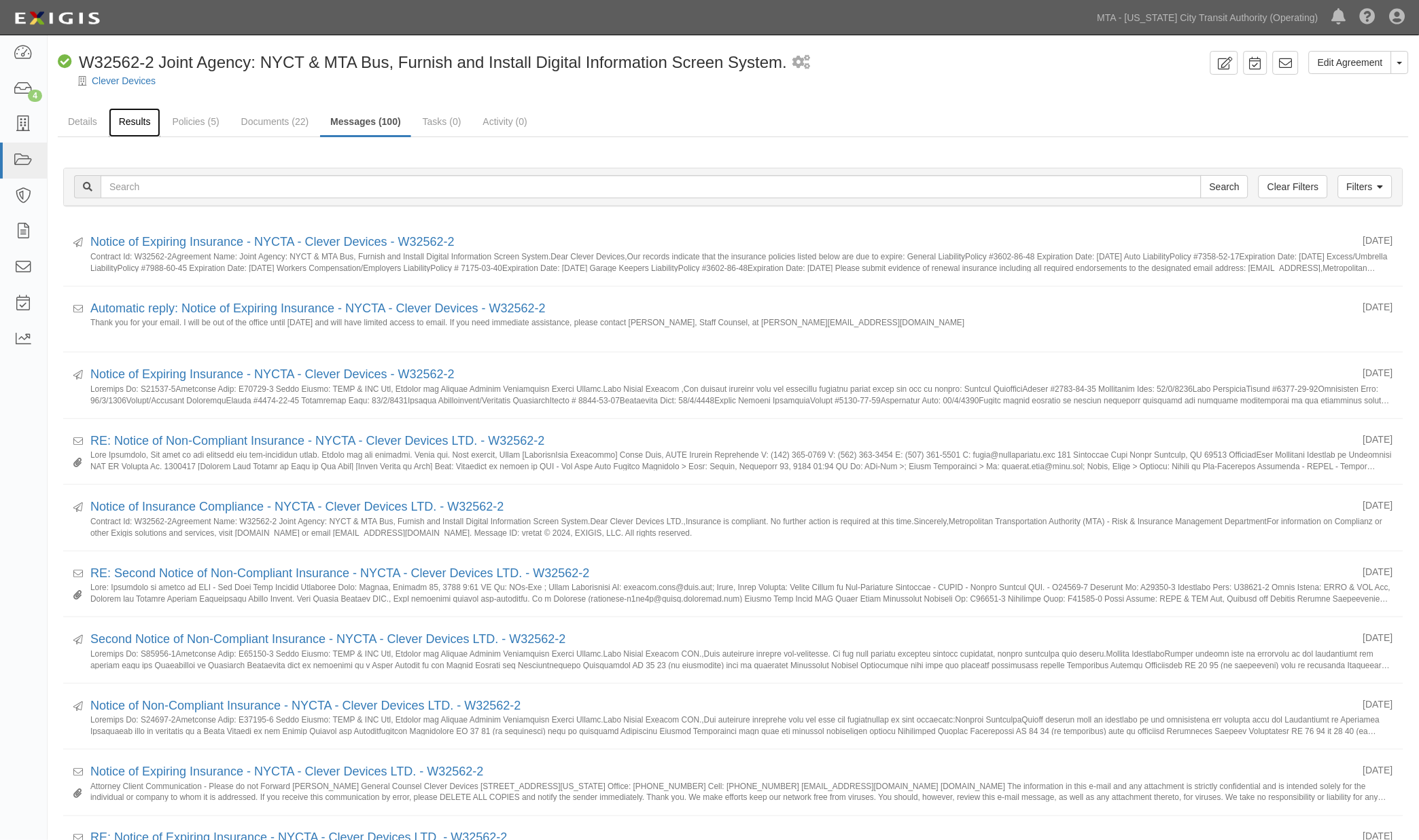
click at [140, 120] on link "Results" at bounding box center [134, 122] width 53 height 29
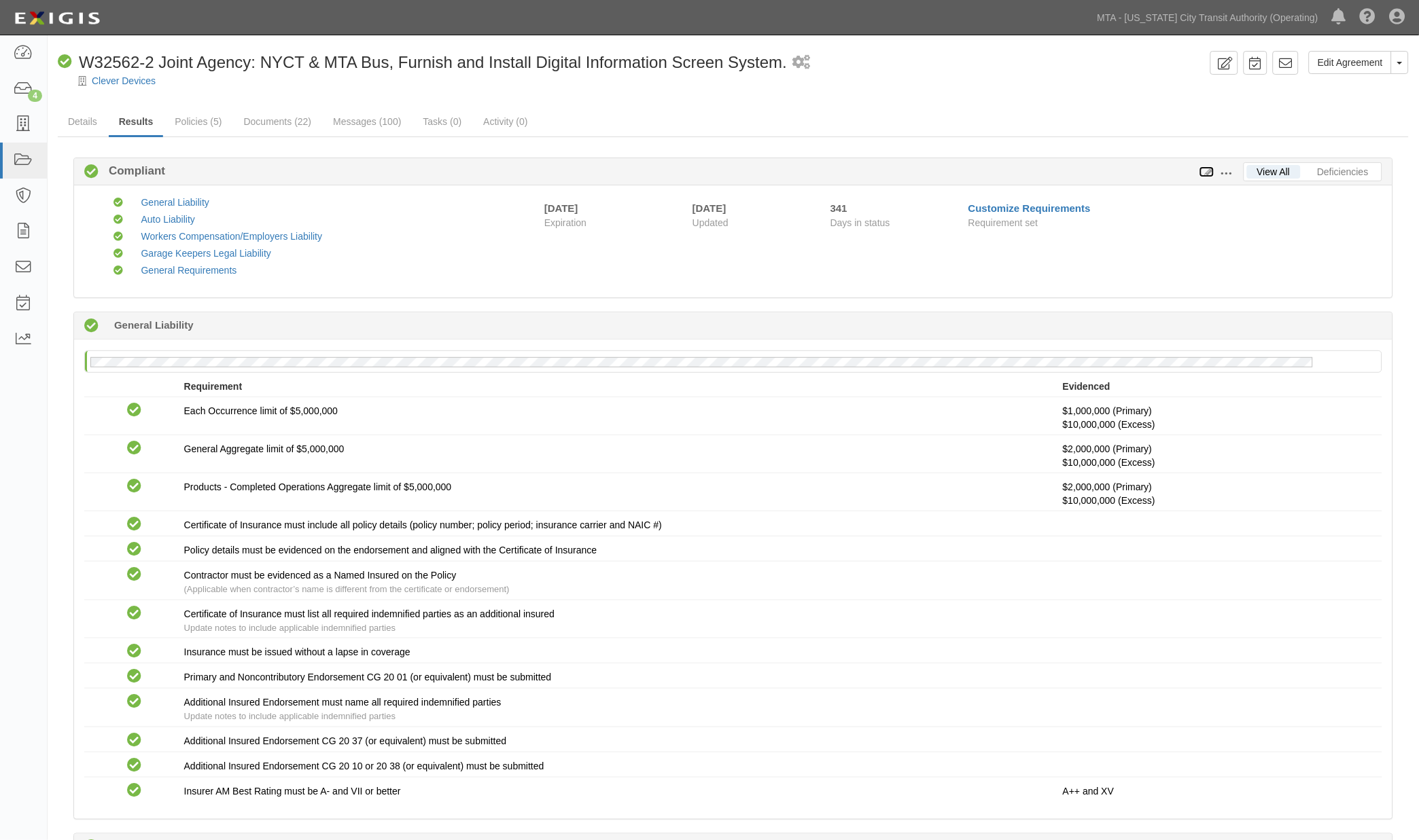
click at [1207, 169] on icon at bounding box center [1206, 172] width 15 height 9
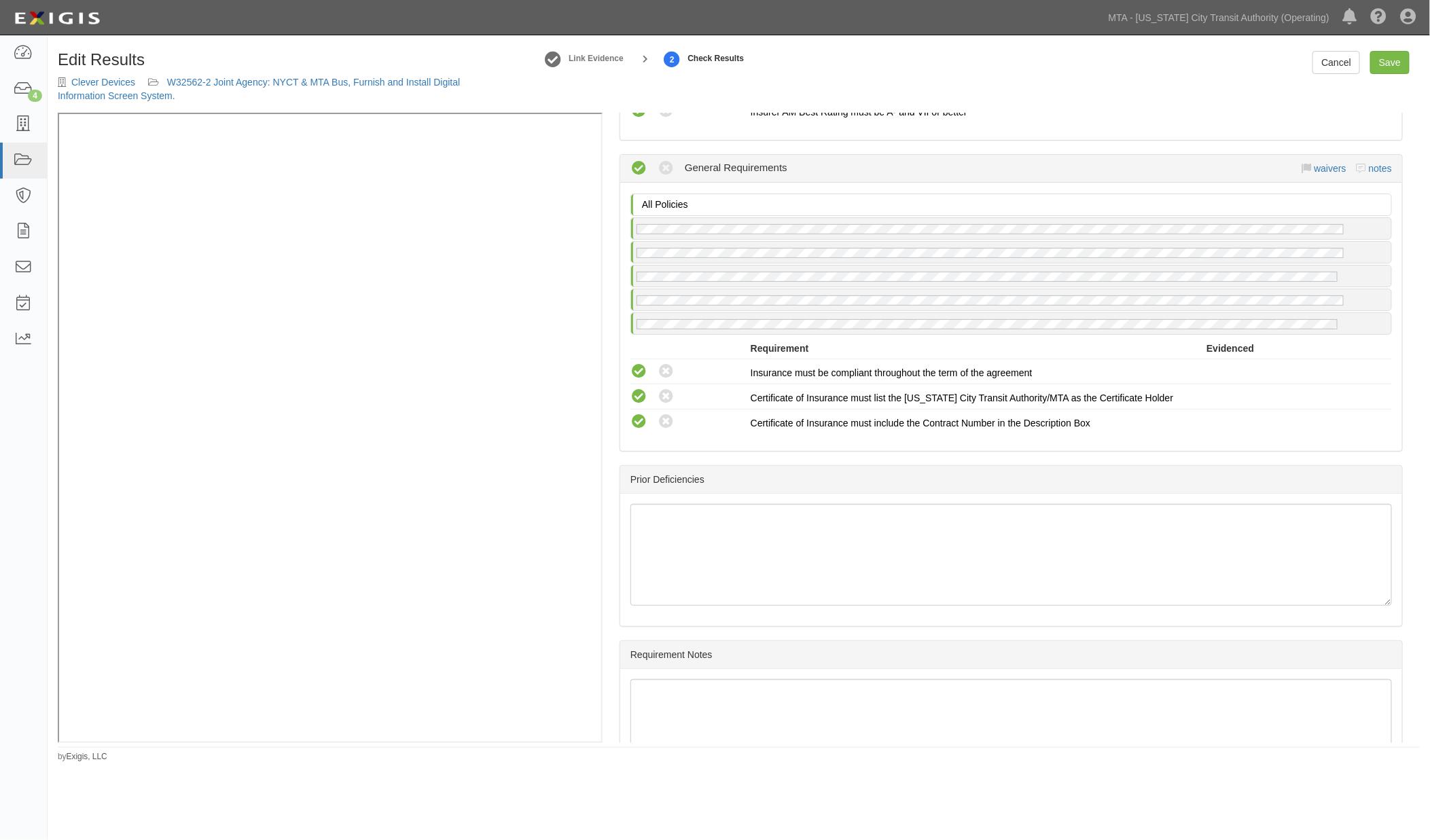
scroll to position [1481, 0]
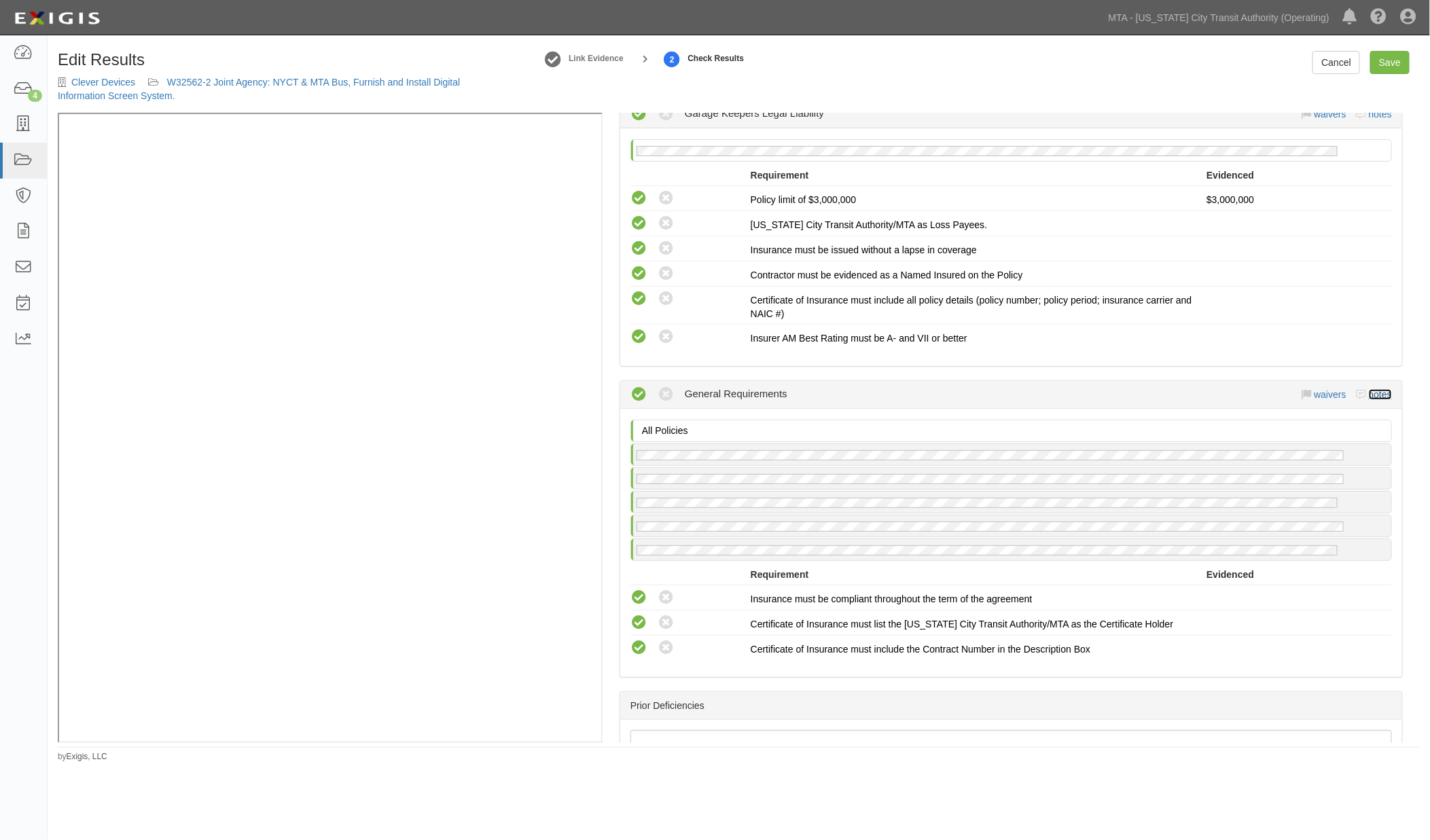
click at [1369, 389] on link "notes" at bounding box center [1380, 394] width 23 height 11
radio input "true"
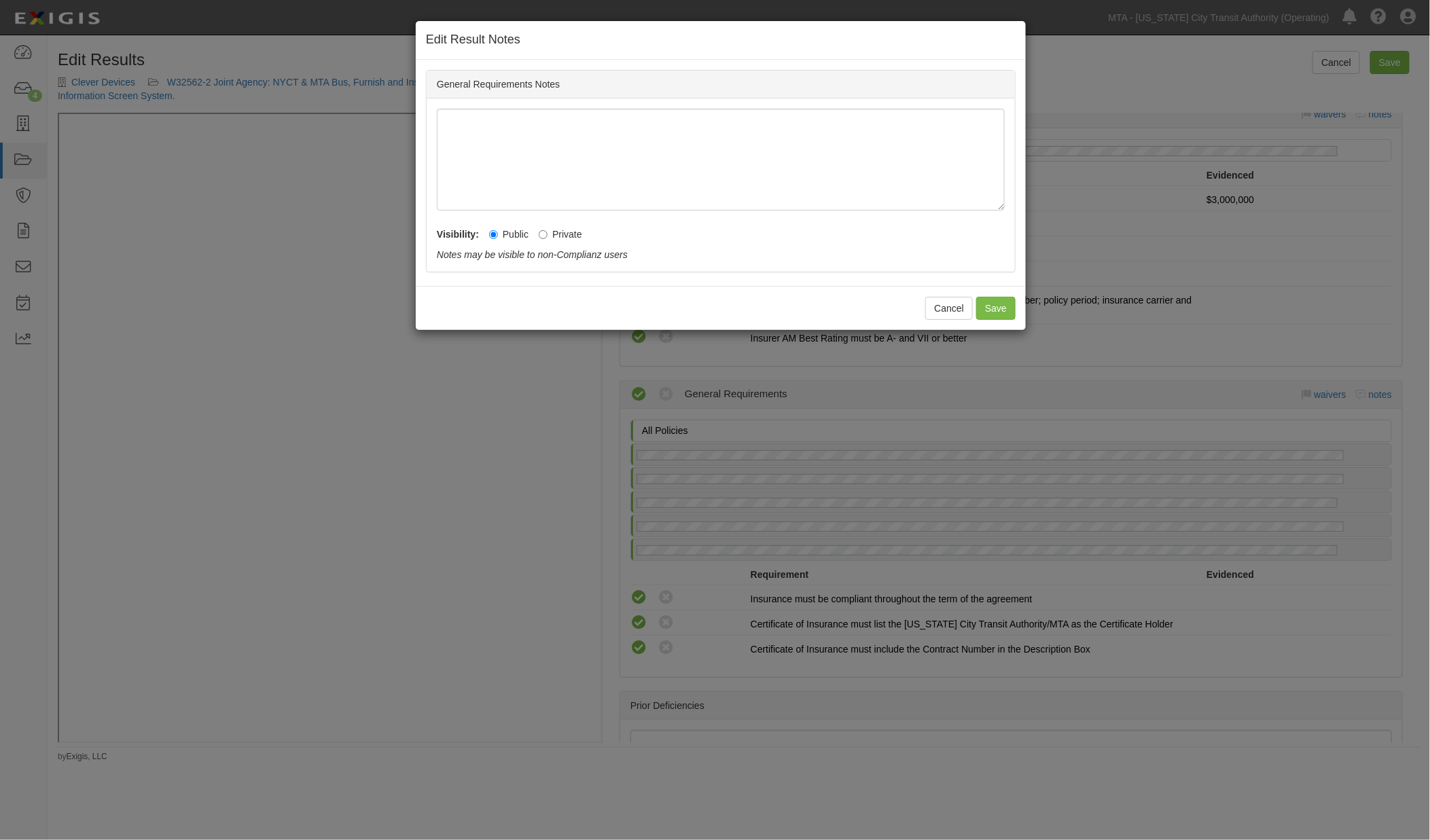
click at [553, 233] on label "Private" at bounding box center [560, 234] width 44 height 14
click at [548, 233] on input "Private" at bounding box center [543, 235] width 9 height 9
radio input "true"
click at [1007, 308] on button "Save" at bounding box center [996, 308] width 40 height 23
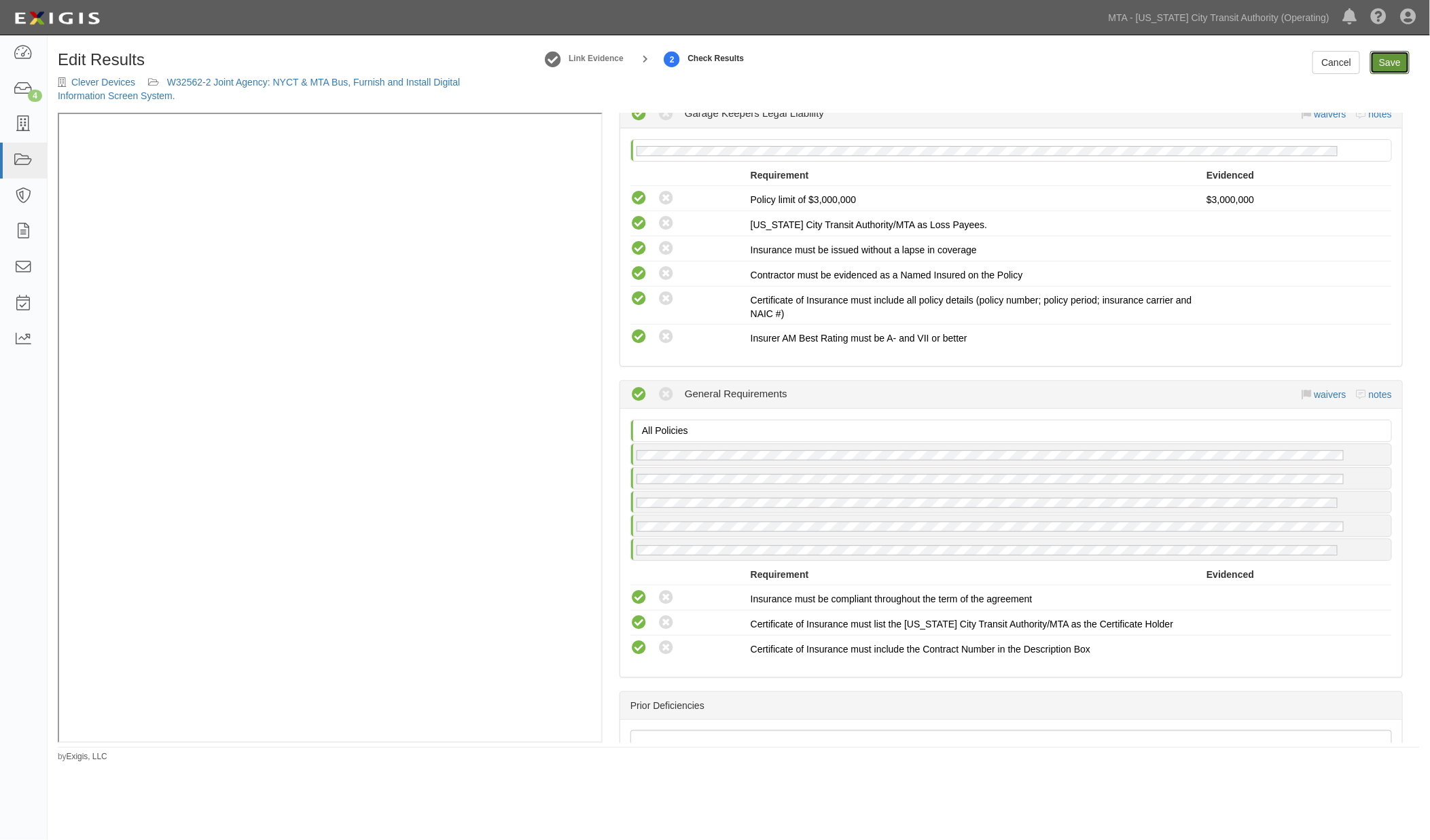
click at [1389, 63] on link "Save" at bounding box center [1390, 62] width 40 height 23
radio input "true"
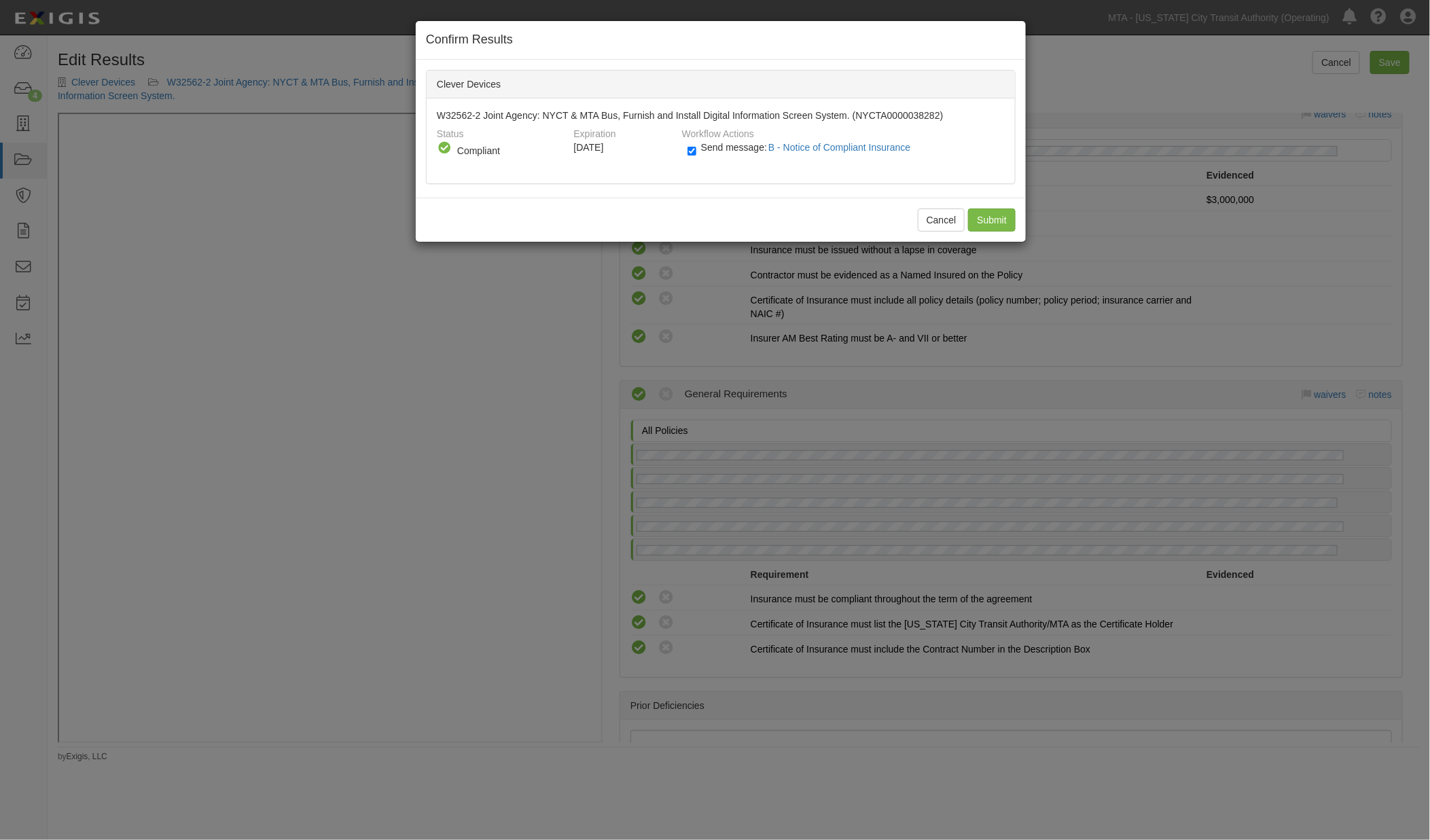
click at [712, 151] on span "Send message: B - Notice of Compliant Insurance" at bounding box center [809, 147] width 215 height 11
click at [696, 151] on input "Send message: B - Notice of Compliant Insurance" at bounding box center [692, 151] width 9 height 15
checkbox input "false"
click at [986, 216] on input "Submit" at bounding box center [992, 219] width 47 height 23
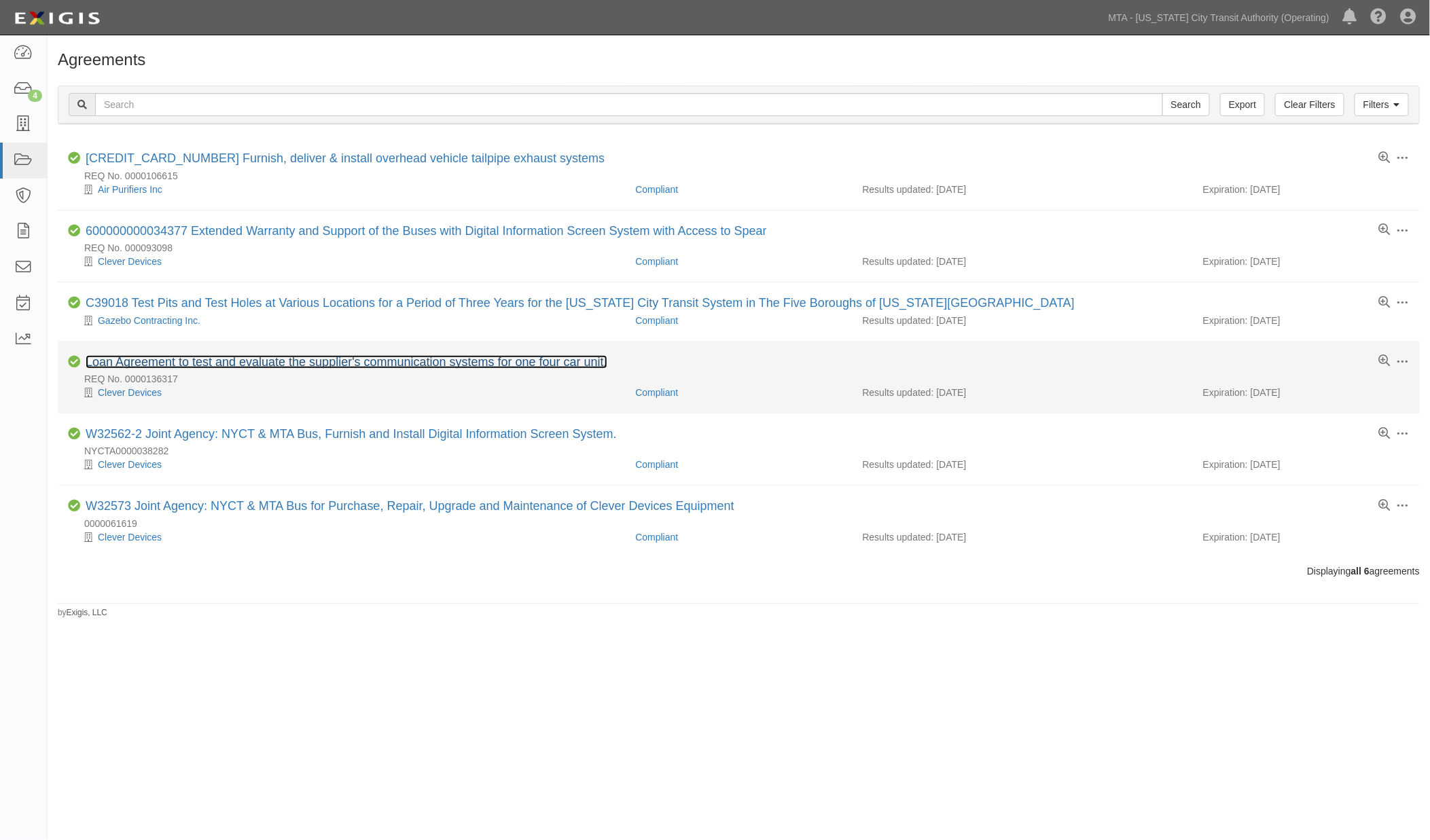
click at [306, 367] on link "Loan Agreement to test and evaluate the supplier's communication systems for on…" at bounding box center [346, 362] width 522 height 14
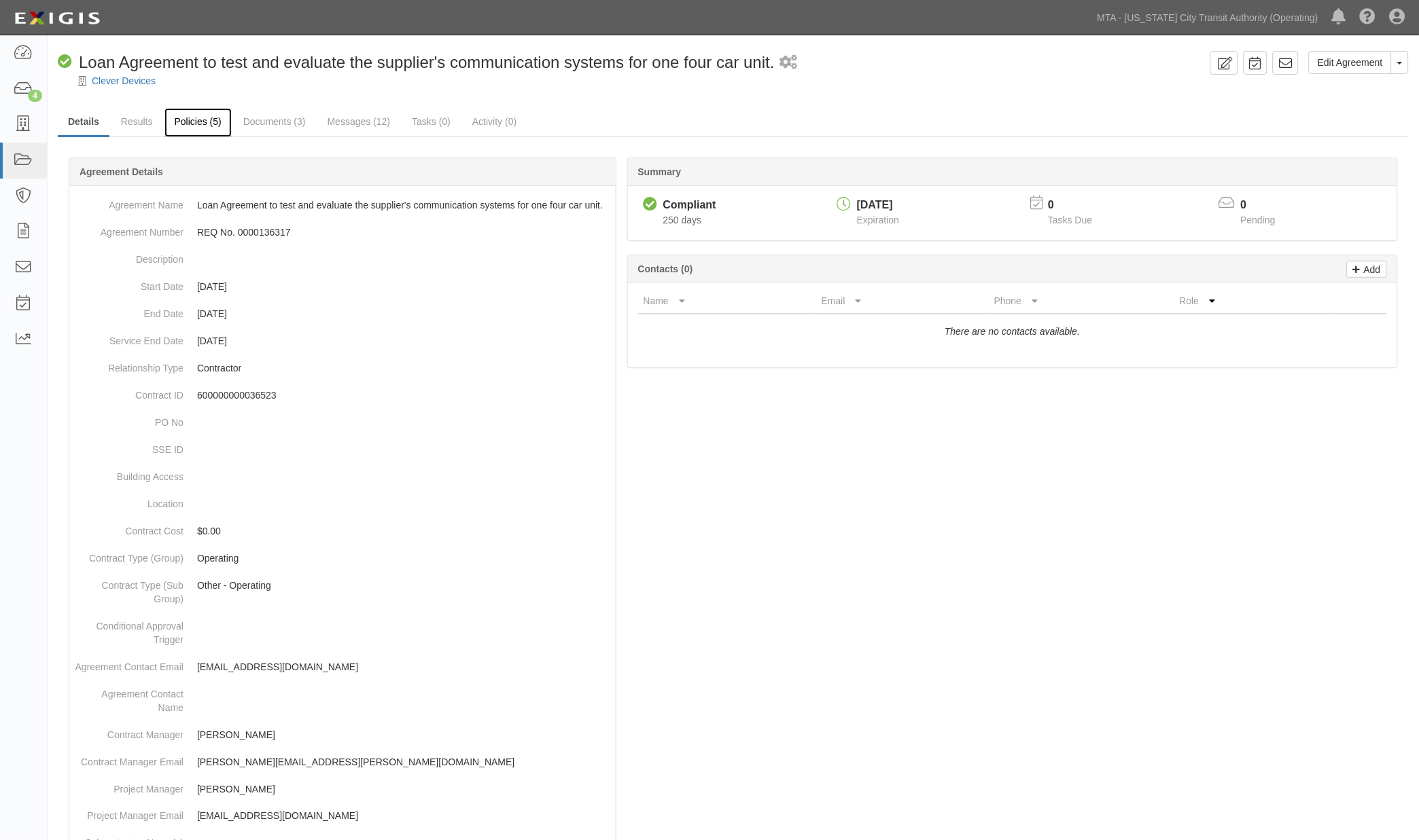
click at [201, 120] on link "Policies (5)" at bounding box center [198, 122] width 67 height 29
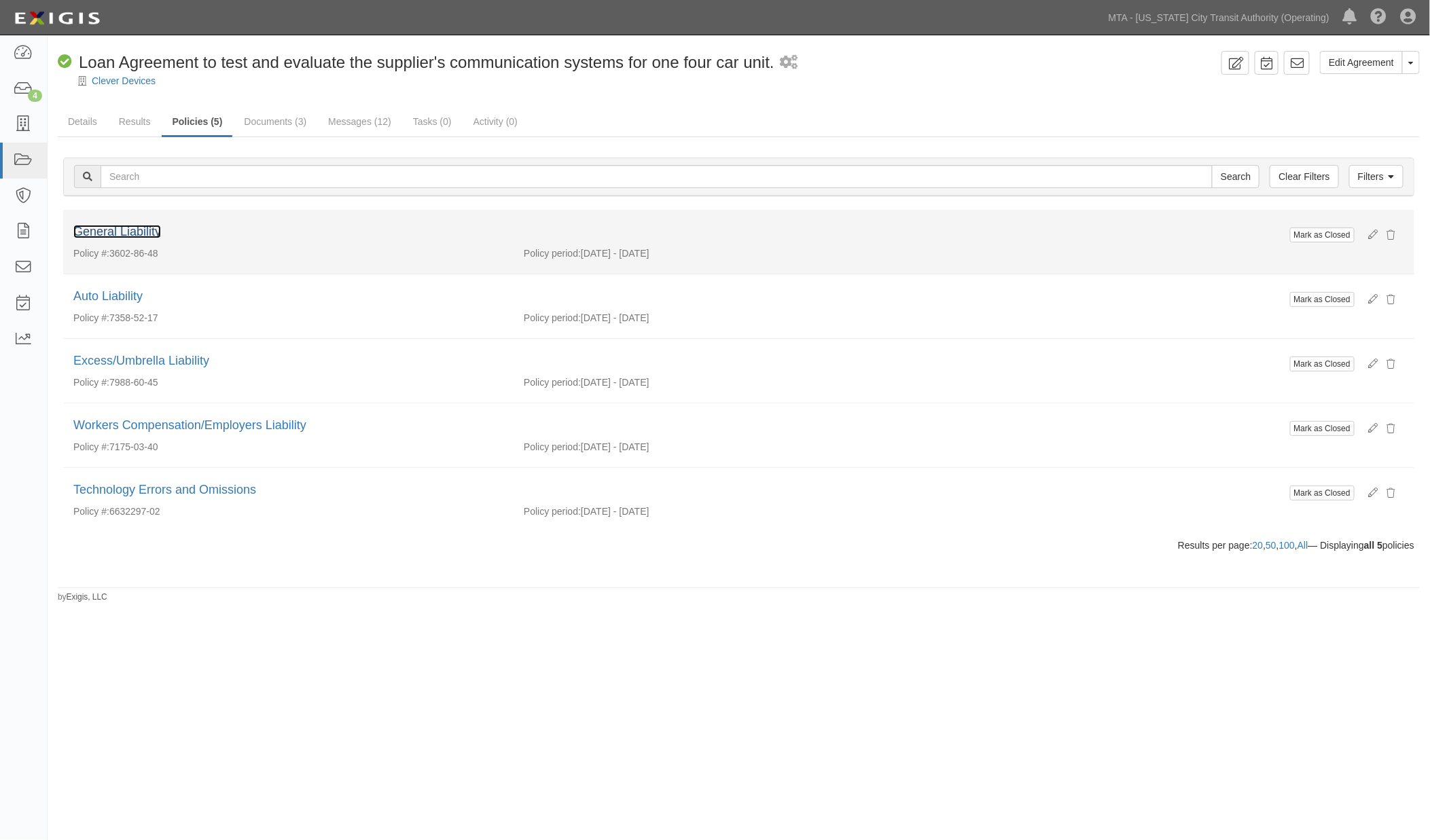
click at [140, 232] on link "General Liability" at bounding box center [117, 232] width 88 height 14
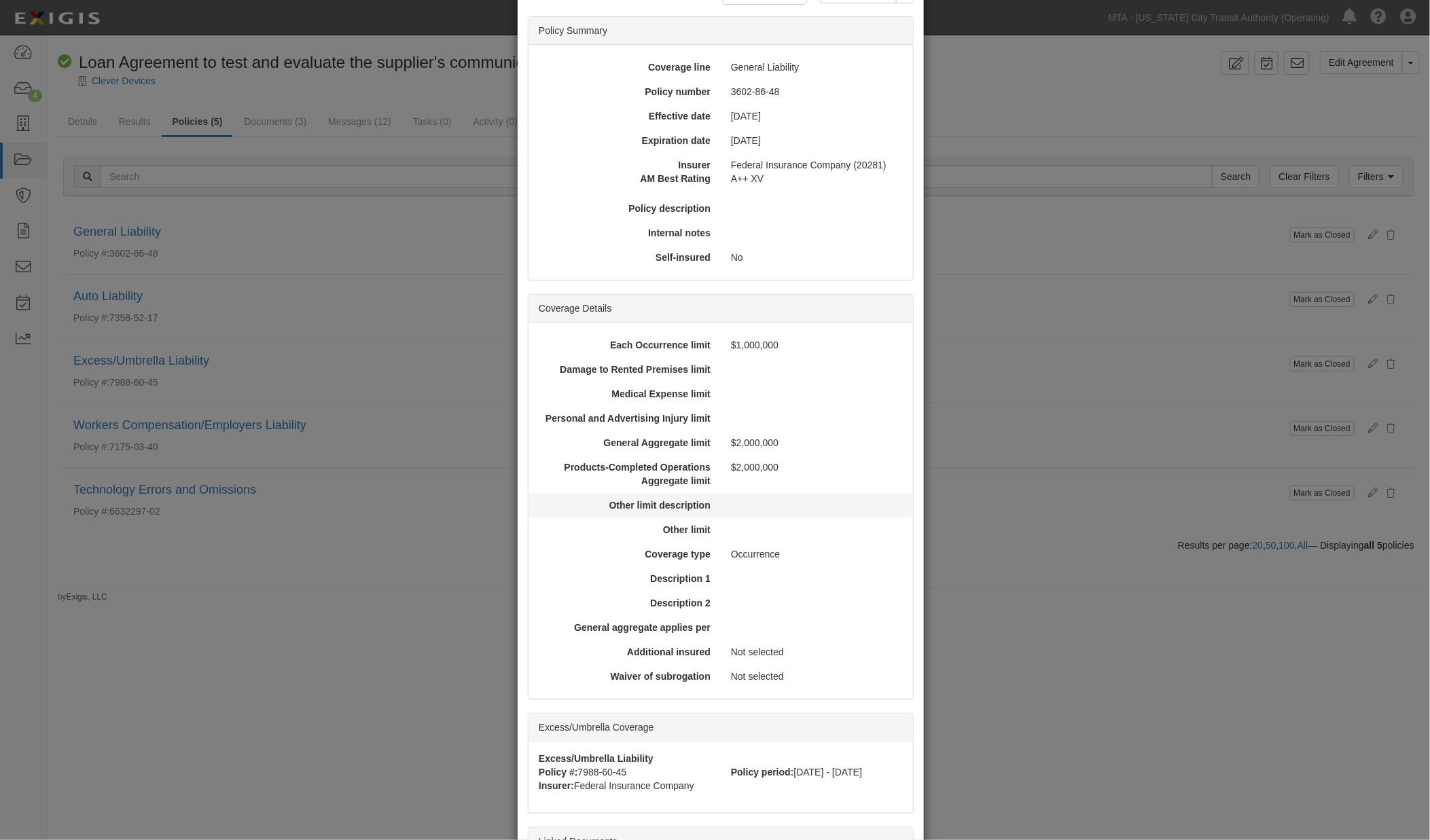
scroll to position [245, 0]
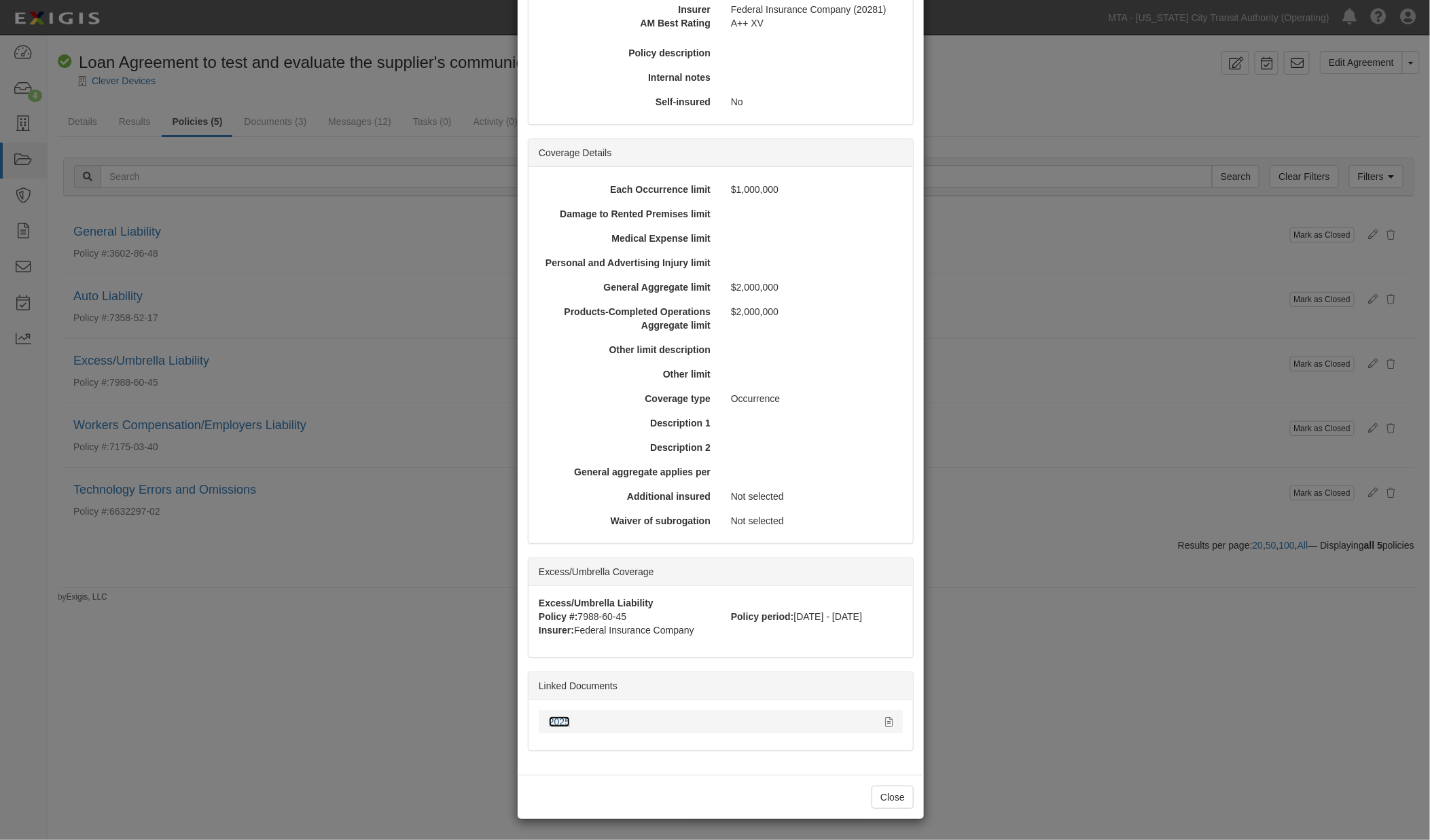
click at [559, 720] on link "2025" at bounding box center [560, 722] width 21 height 11
click at [1109, 682] on div "× View Policy Mark as Closed Edit Policy Toggle Dropdown Delete Policy Policy S…" at bounding box center [715, 420] width 1430 height 840
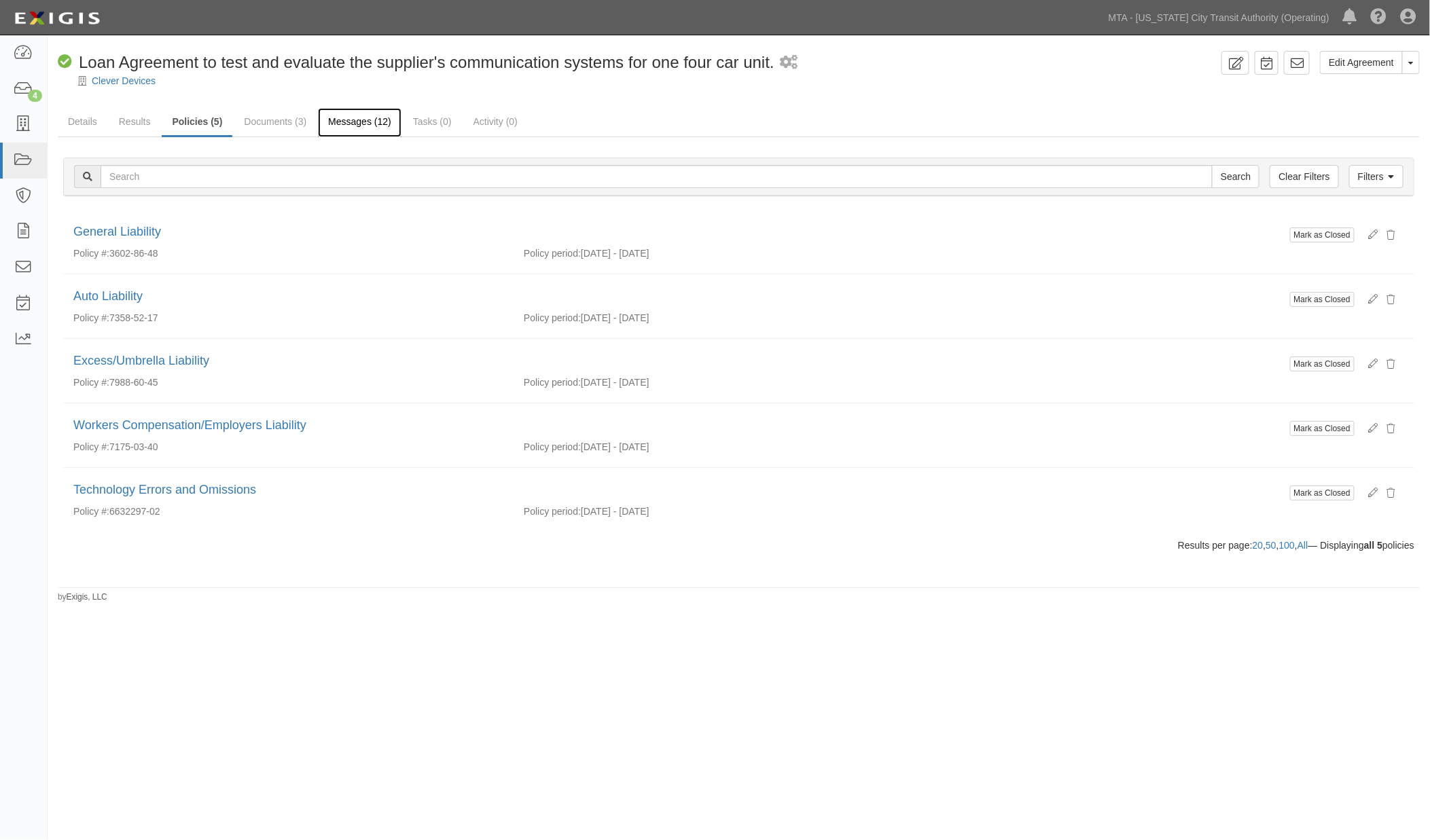
click at [365, 123] on link "Messages (12)" at bounding box center [359, 122] width 84 height 29
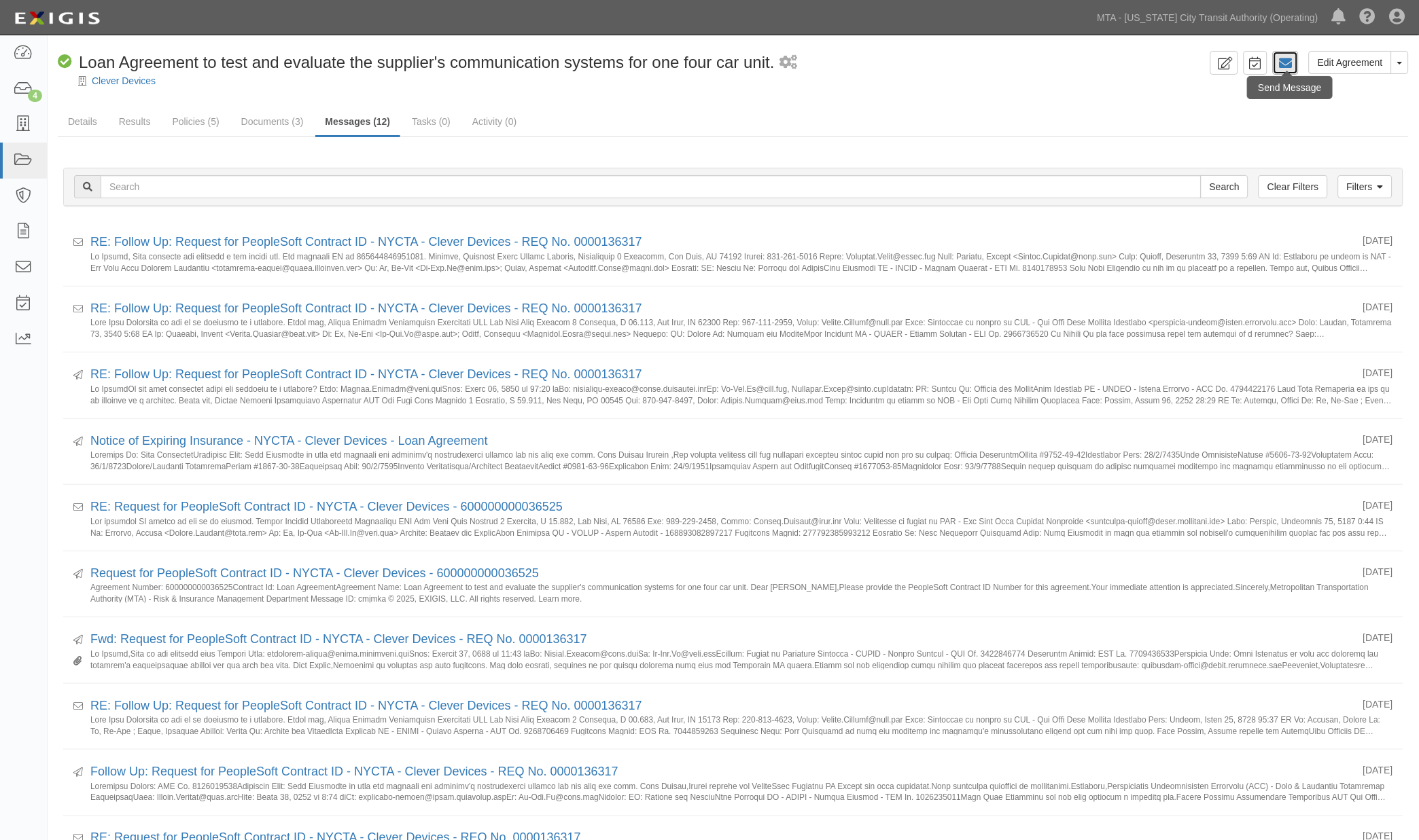
click at [1281, 62] on icon at bounding box center [1286, 64] width 14 height 14
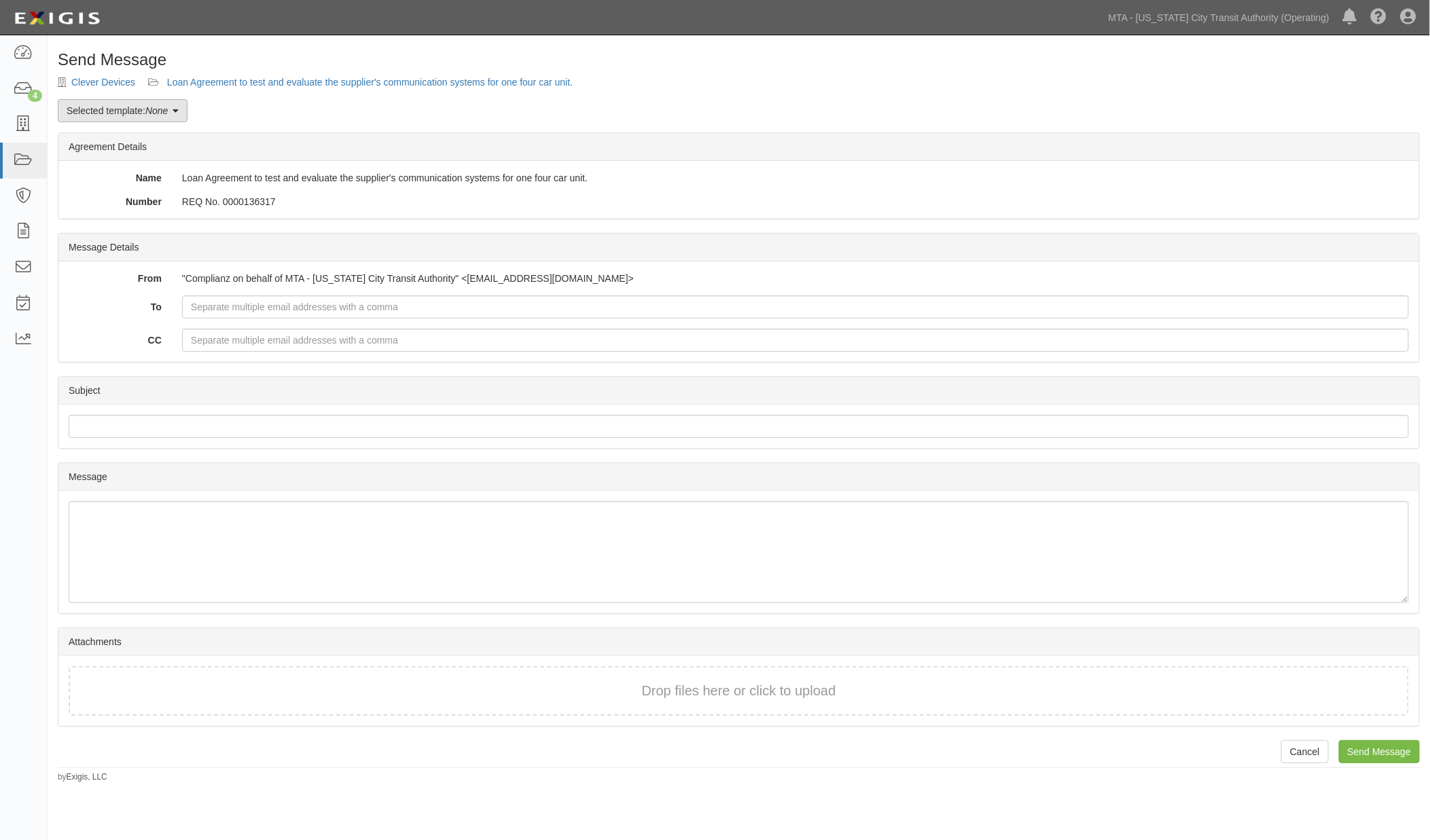
click at [138, 112] on link "Selected template: None" at bounding box center [122, 110] width 130 height 23
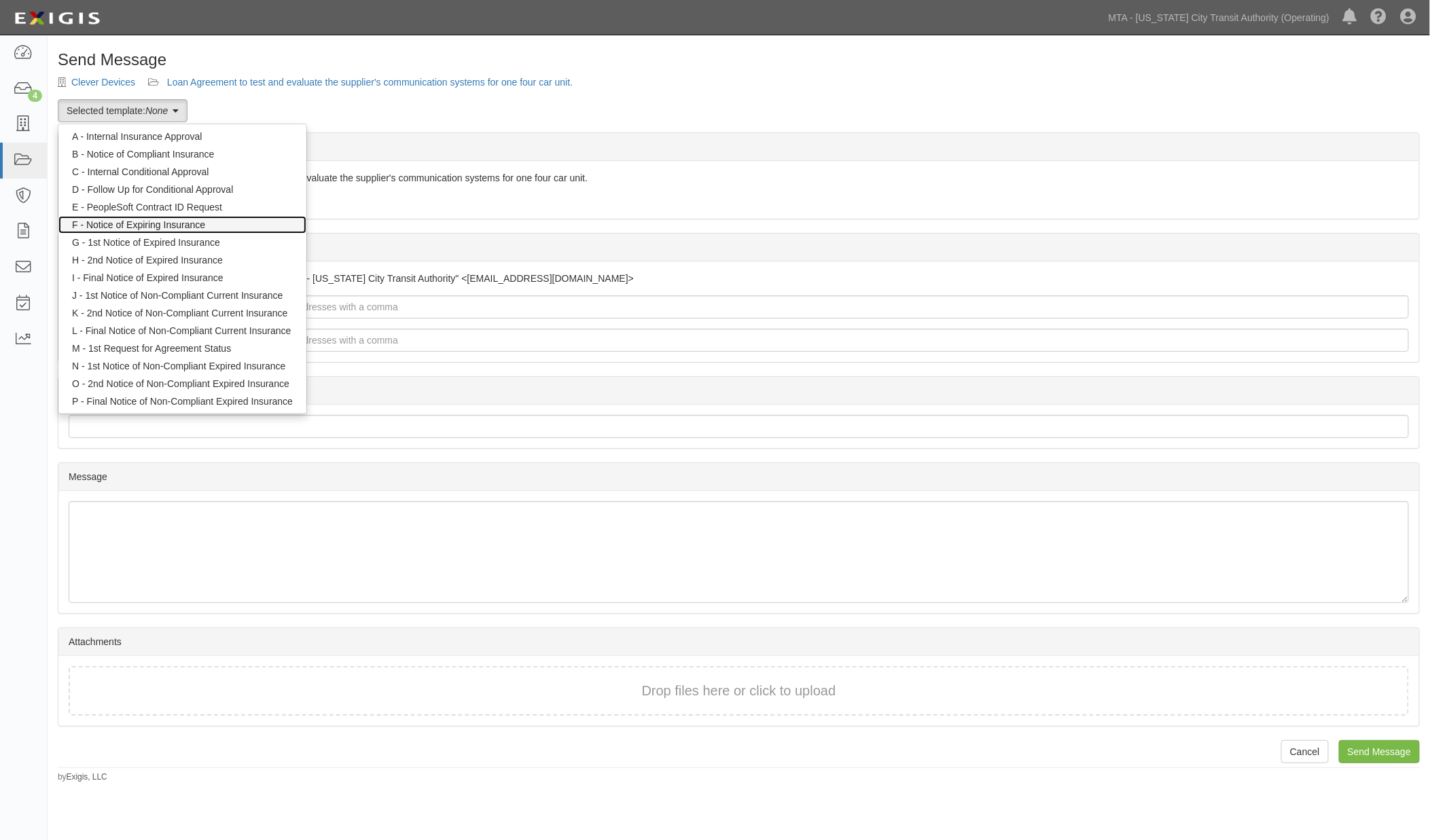
click at [139, 226] on link "F - Notice of Expiring Insurance" at bounding box center [183, 225] width 248 height 18
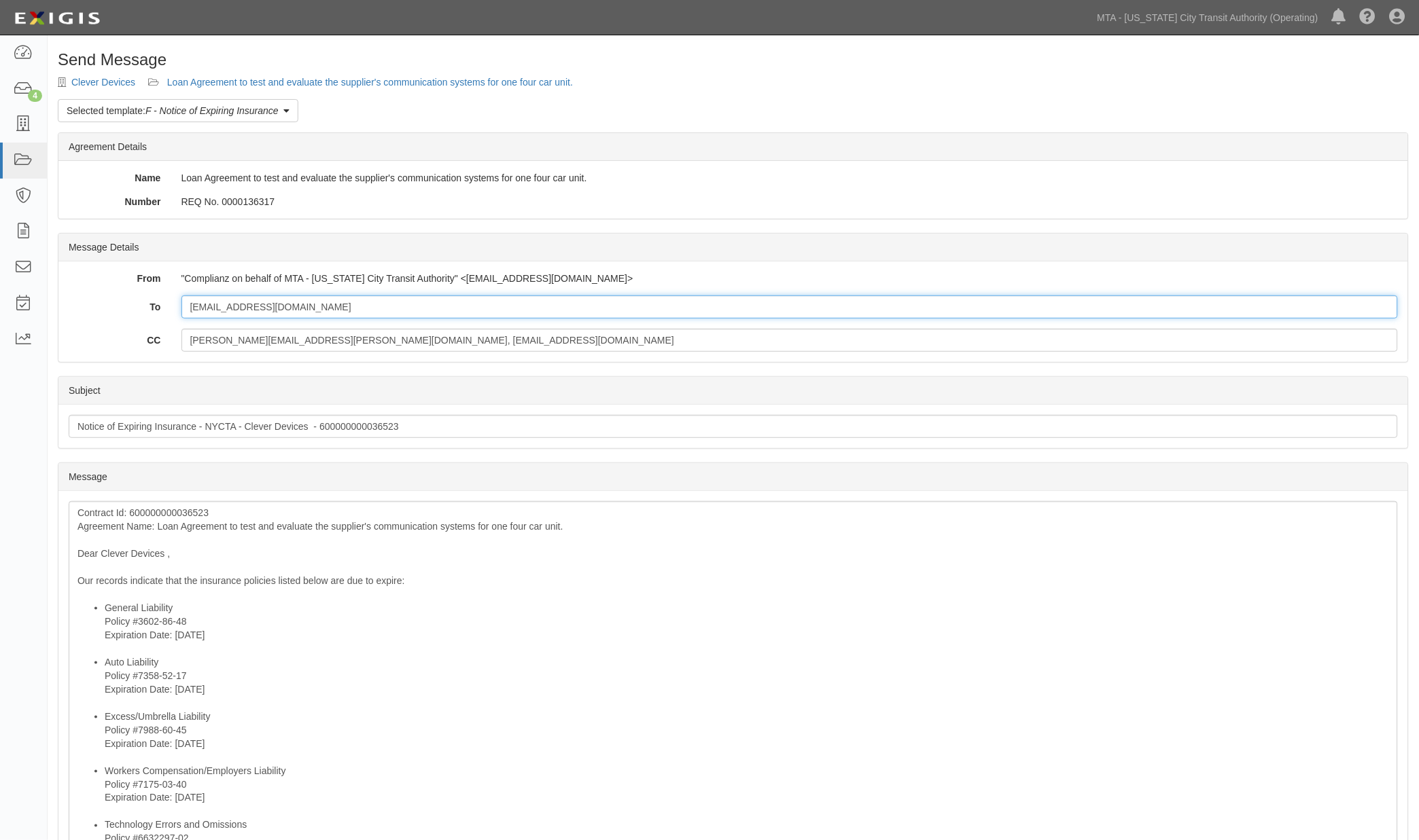
click at [363, 314] on input "[EMAIL_ADDRESS][DOMAIN_NAME]" at bounding box center [790, 306] width 1218 height 23
paste input "request@sterlingrisk.com"
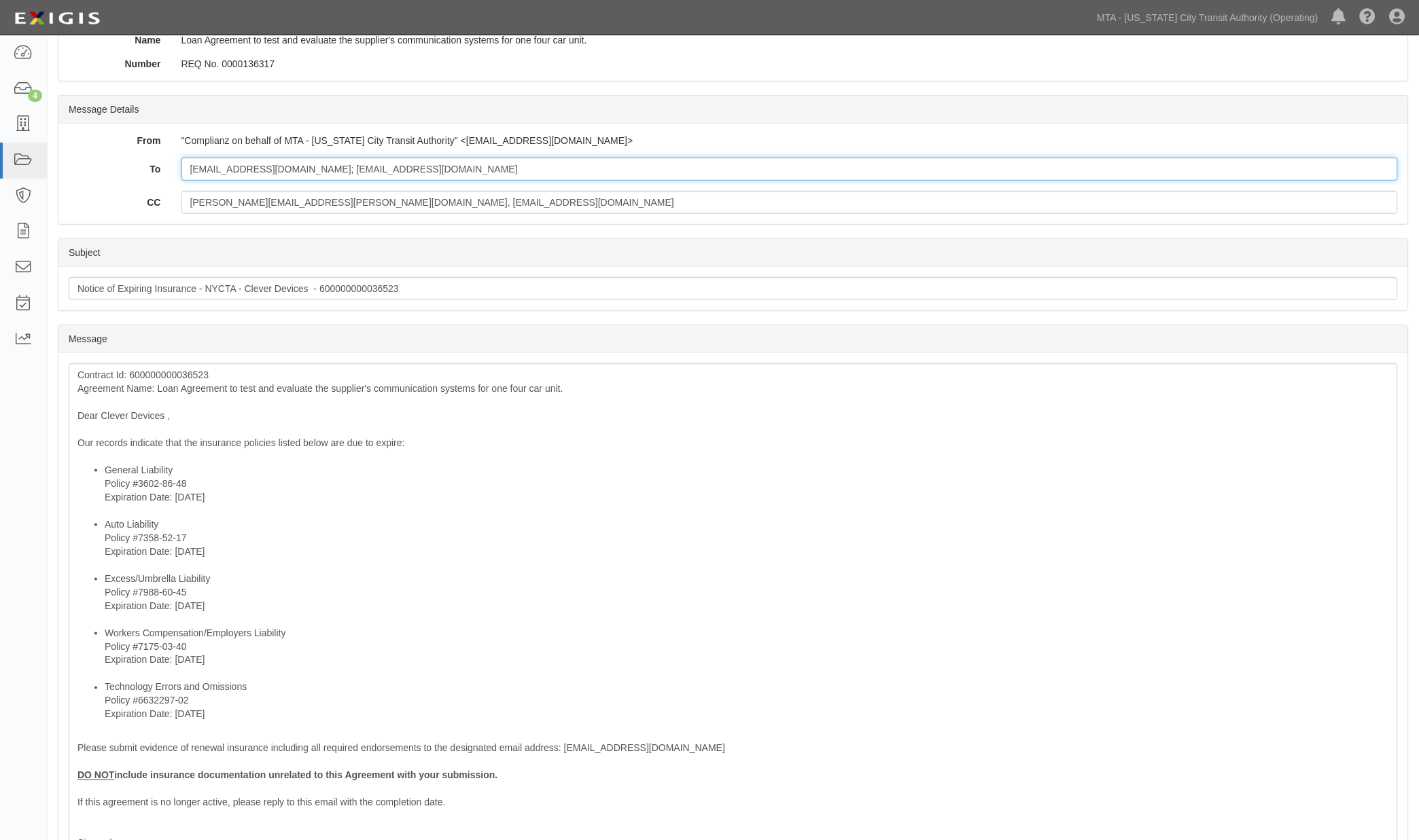
scroll to position [151, 0]
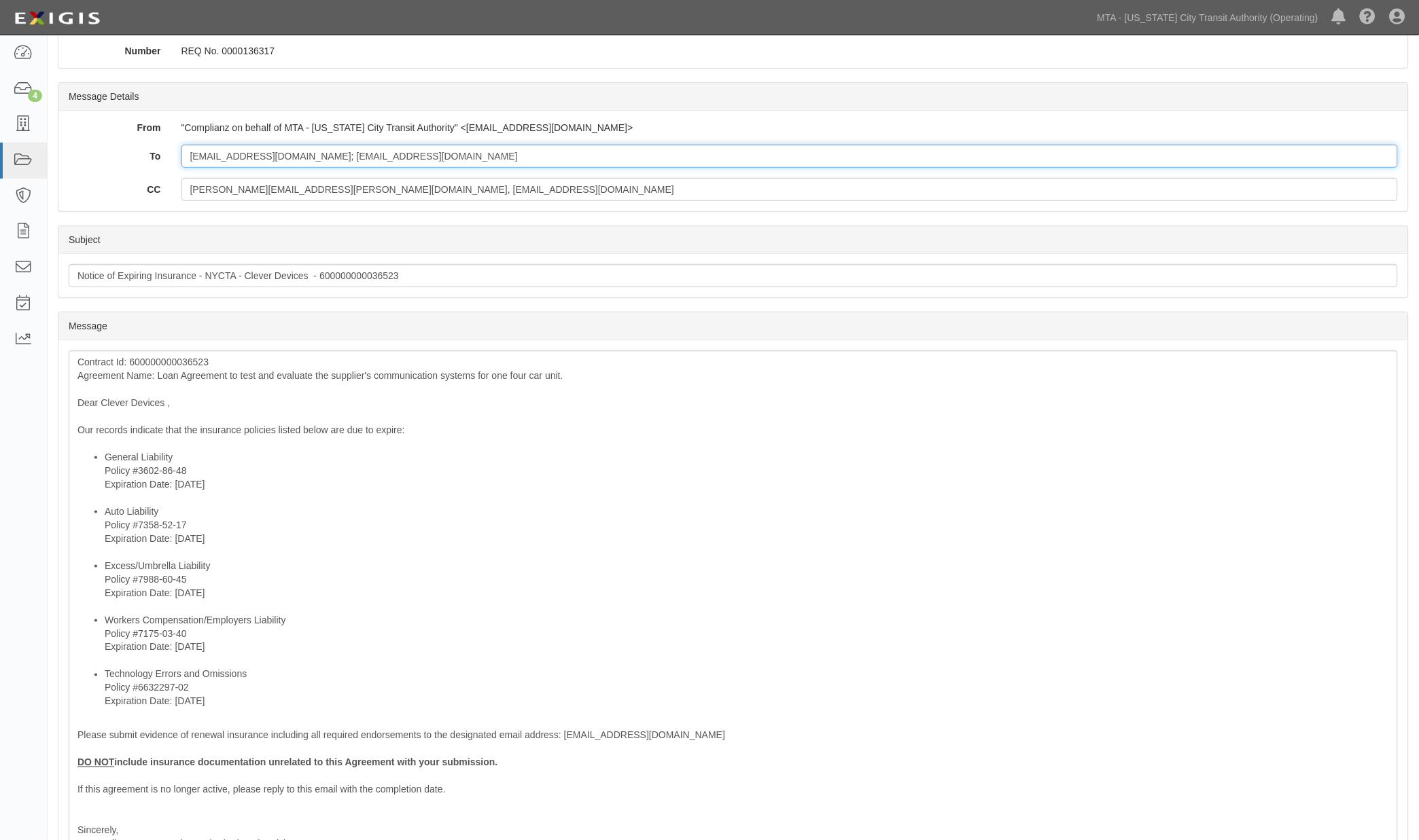
type input "jsantamaria@cleverdevices.com; request@sterlingrisk.com"
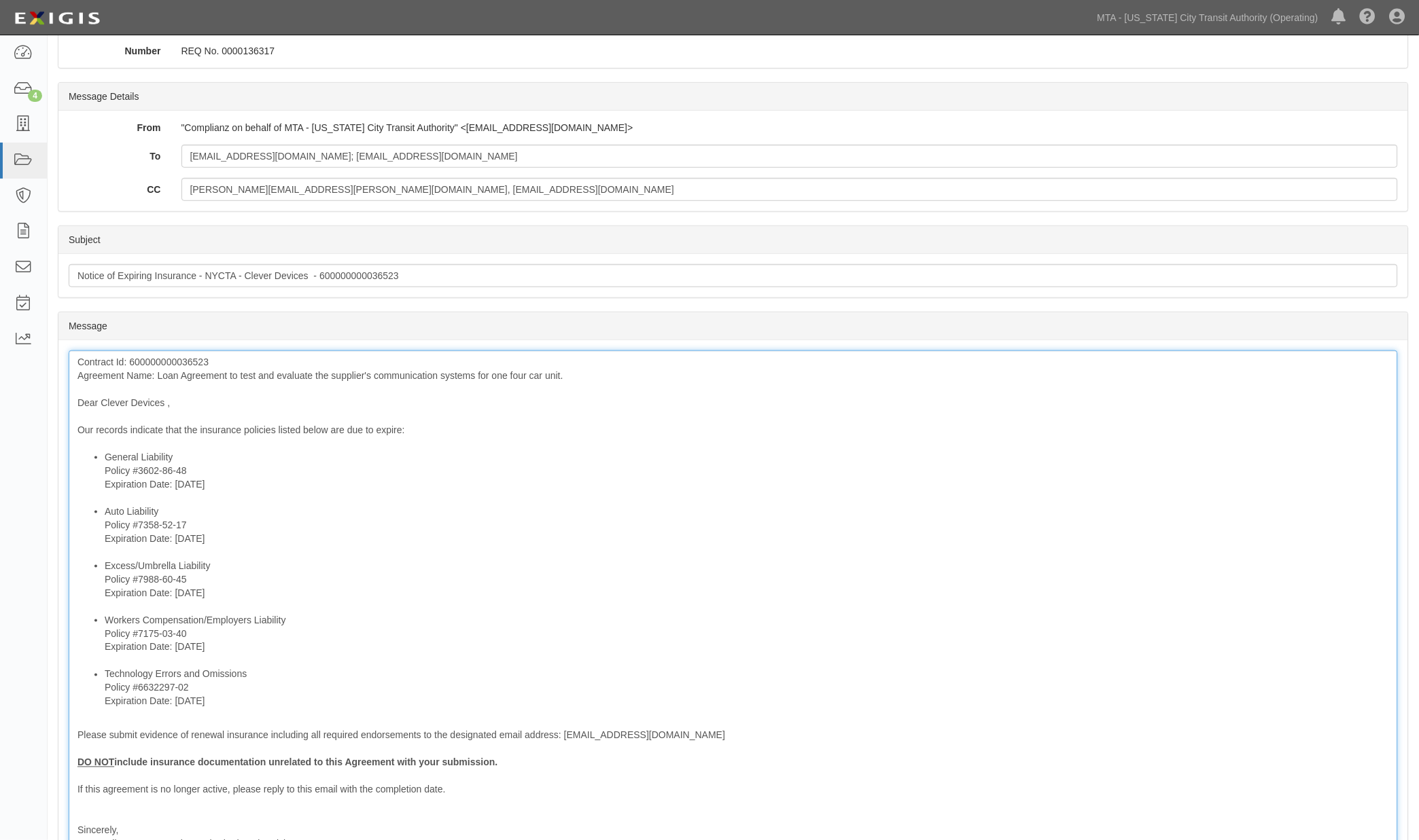
click at [241, 514] on li "Auto Liability Policy #7358-52-17 Expiration Date: 10/7/2025" at bounding box center [747, 531] width 1285 height 54
click at [164, 402] on div "Contract Id: 600000000036523 Agreement Name: Loan Agreement to test and evaluat…" at bounding box center [734, 623] width 1329 height 547
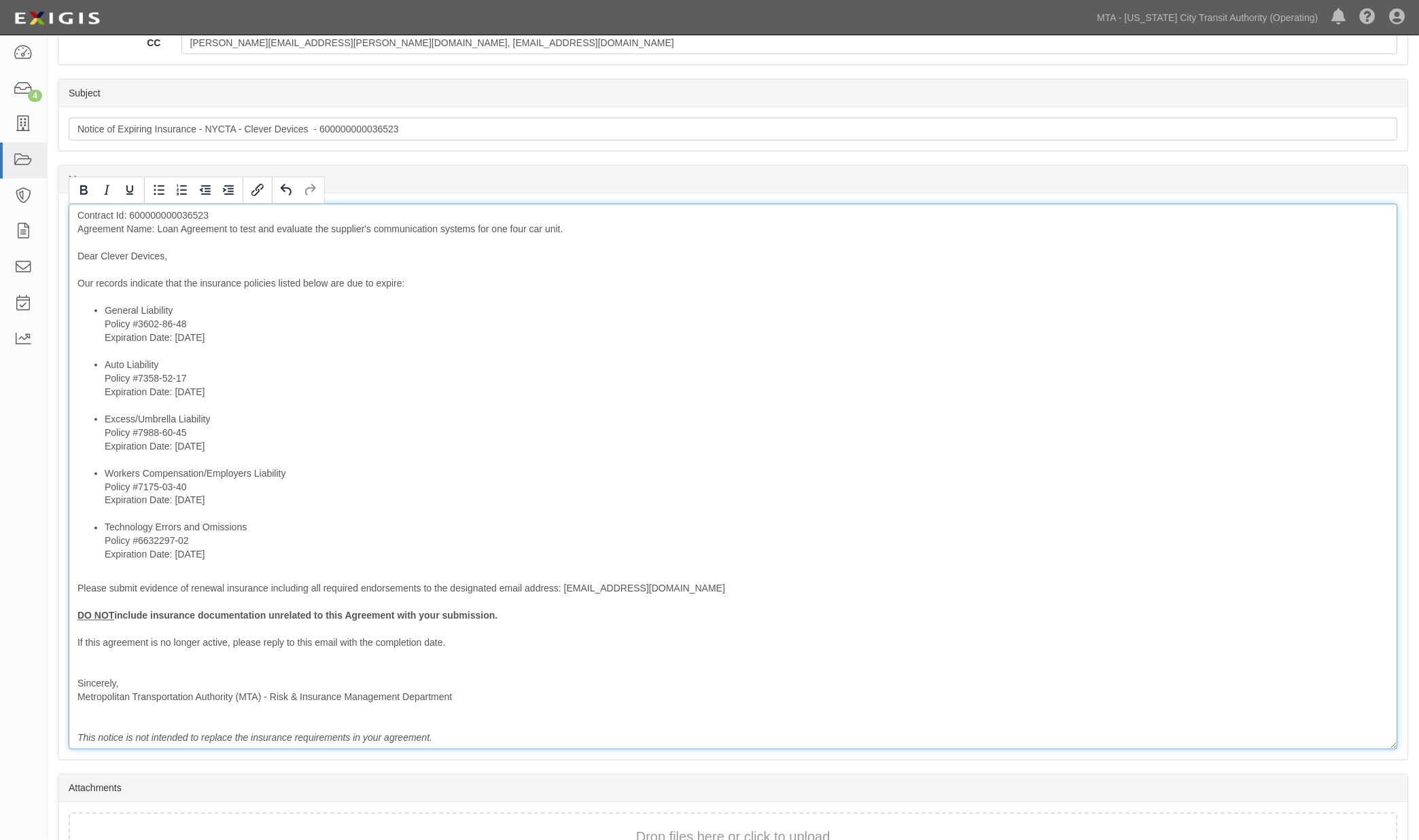
scroll to position [301, 0]
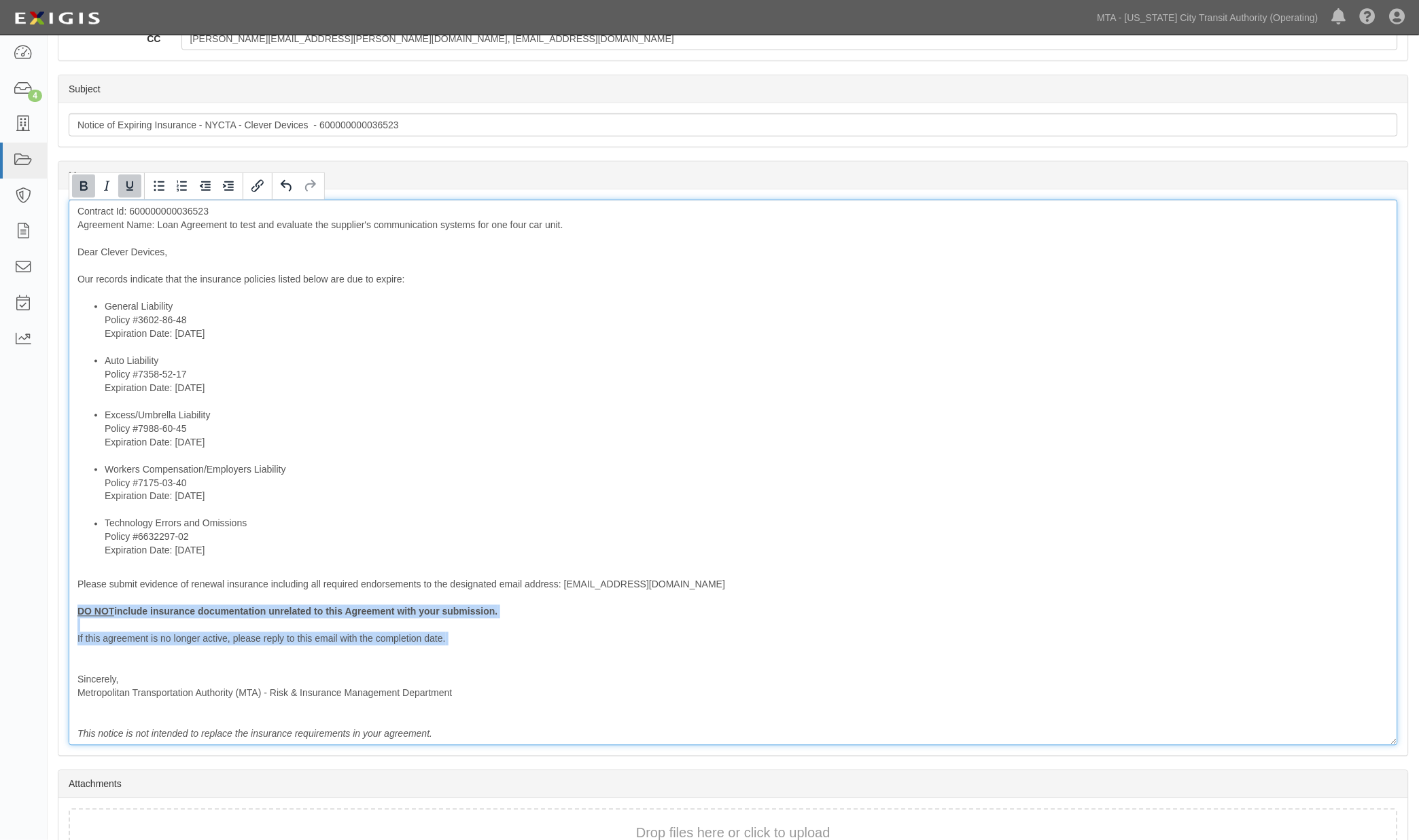
drag, startPoint x: 154, startPoint y: 657, endPoint x: 61, endPoint y: 611, distance: 103.8
click at [61, 611] on div "Message Contract Id: 600000000036523 Agreement Name: Loan Agreement to test and…" at bounding box center [733, 472] width 1349 height 566
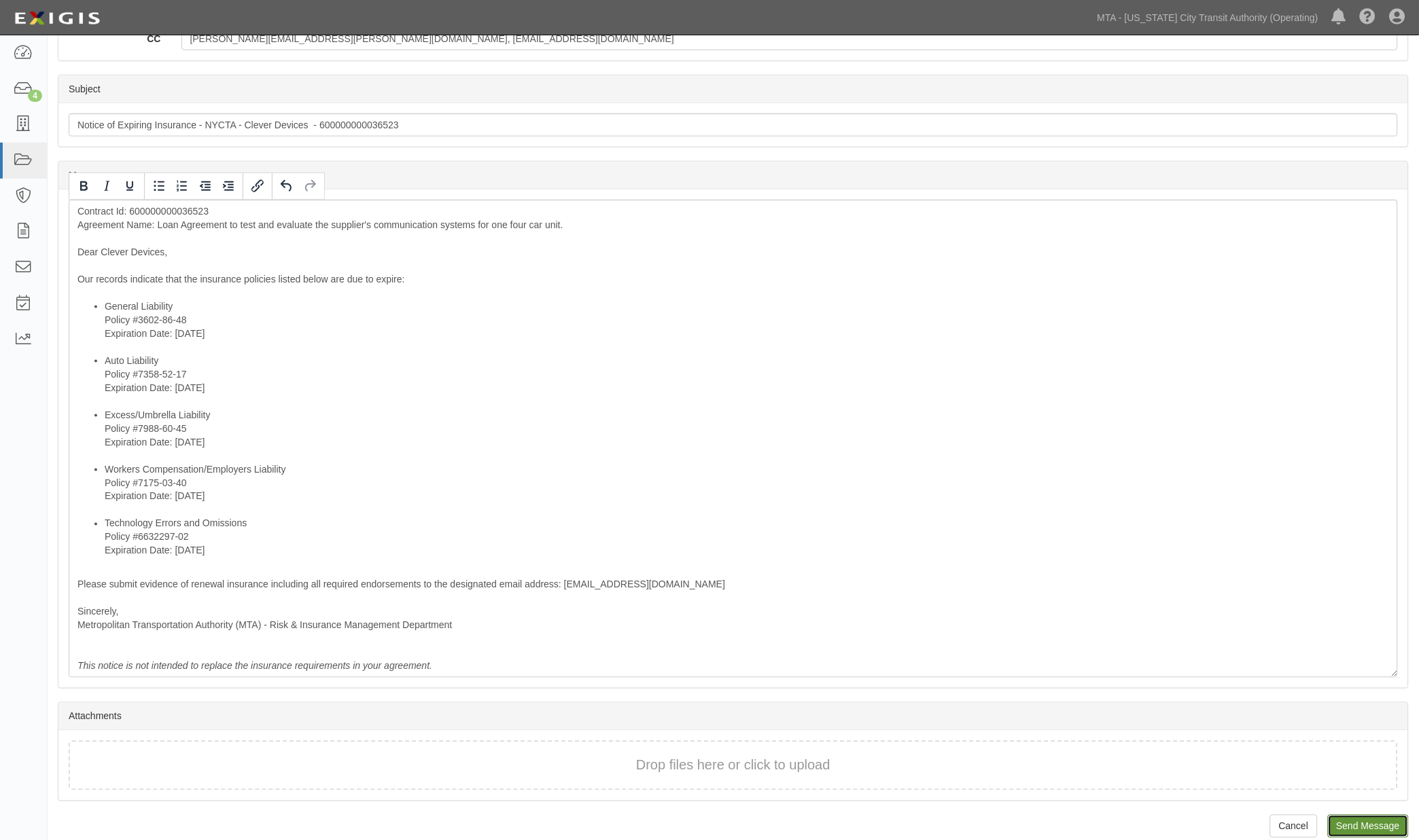
click at [1378, 830] on input "Send Message" at bounding box center [1368, 826] width 81 height 23
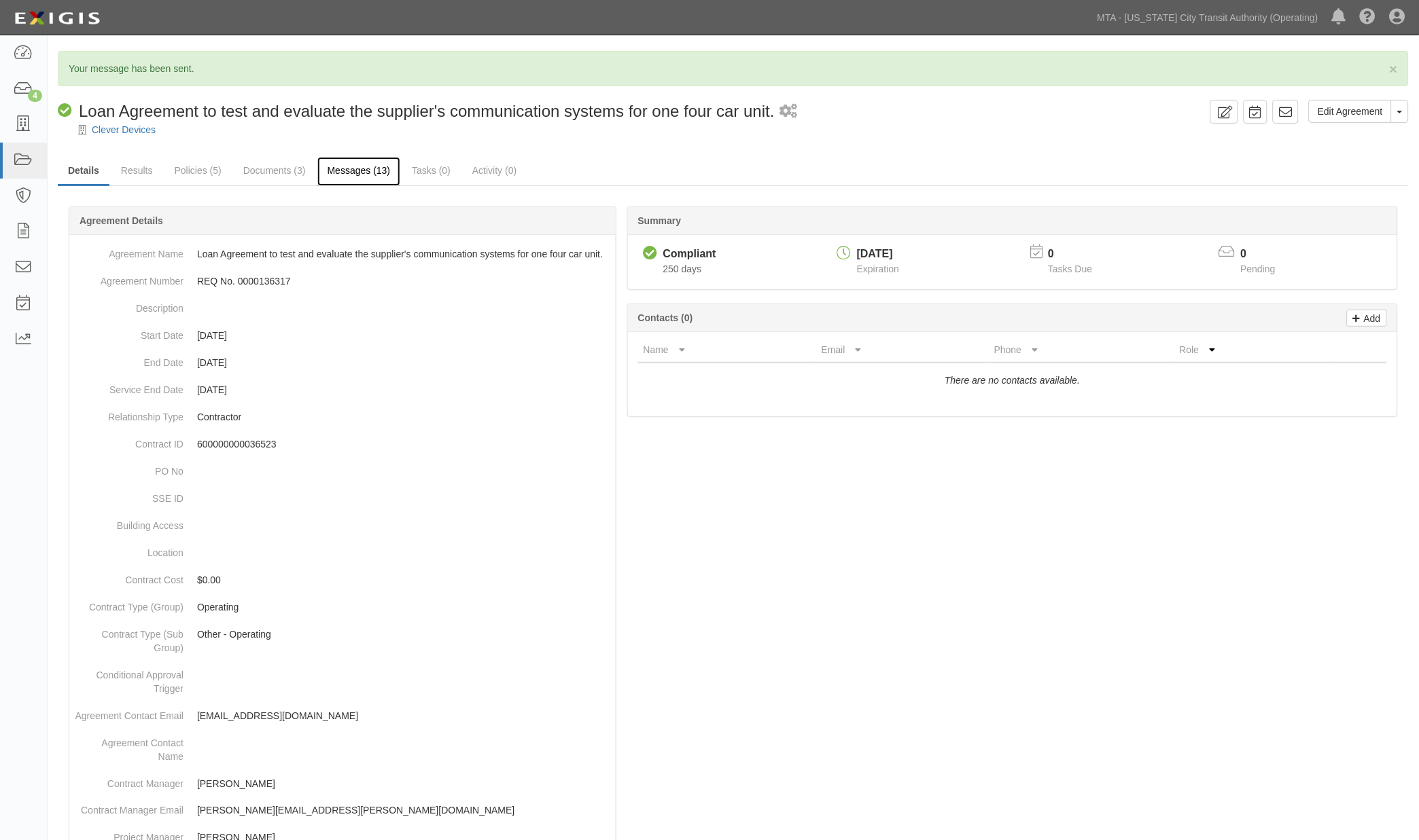
click at [362, 170] on link "Messages (13)" at bounding box center [359, 171] width 84 height 29
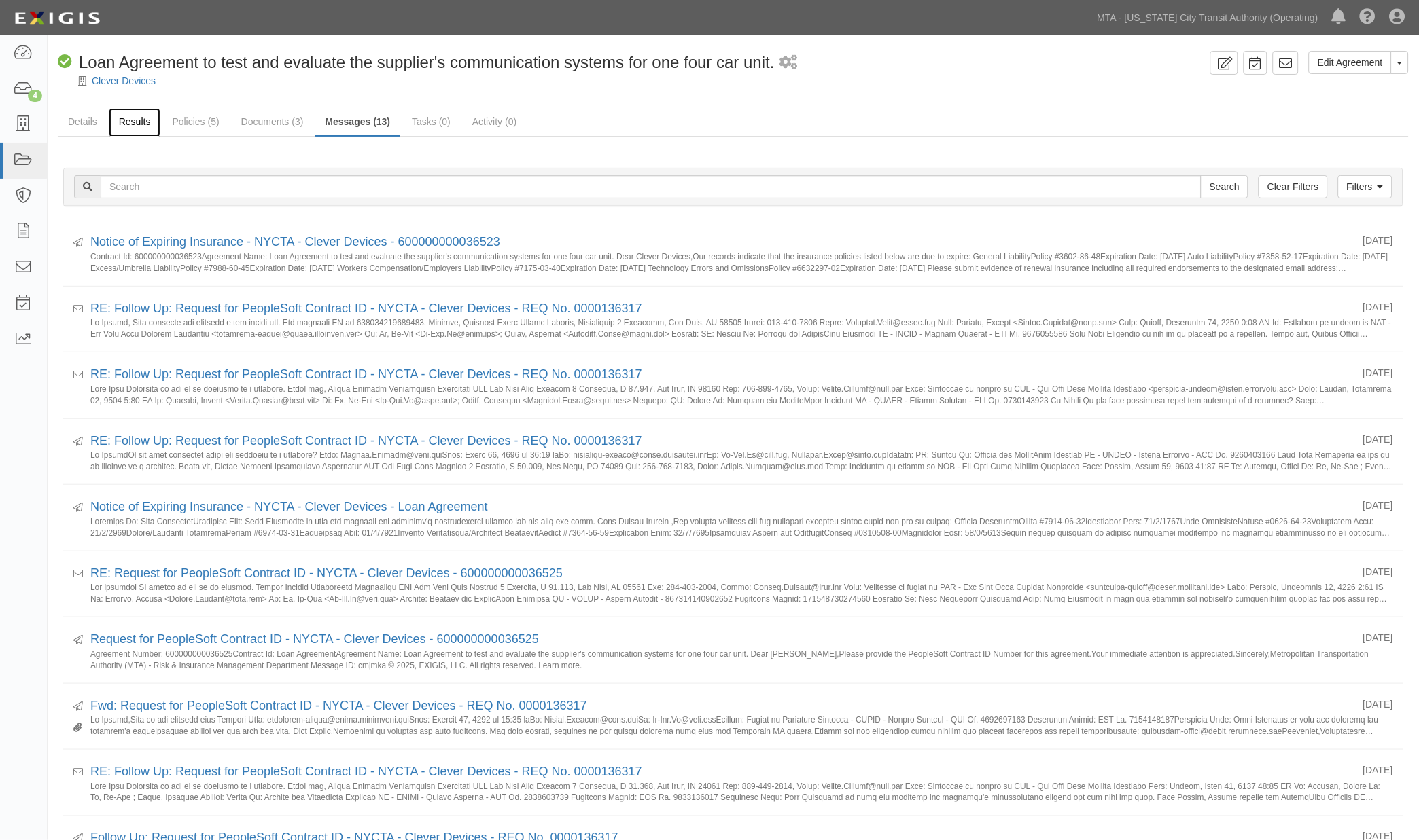
click at [121, 120] on link "Results" at bounding box center [134, 122] width 53 height 29
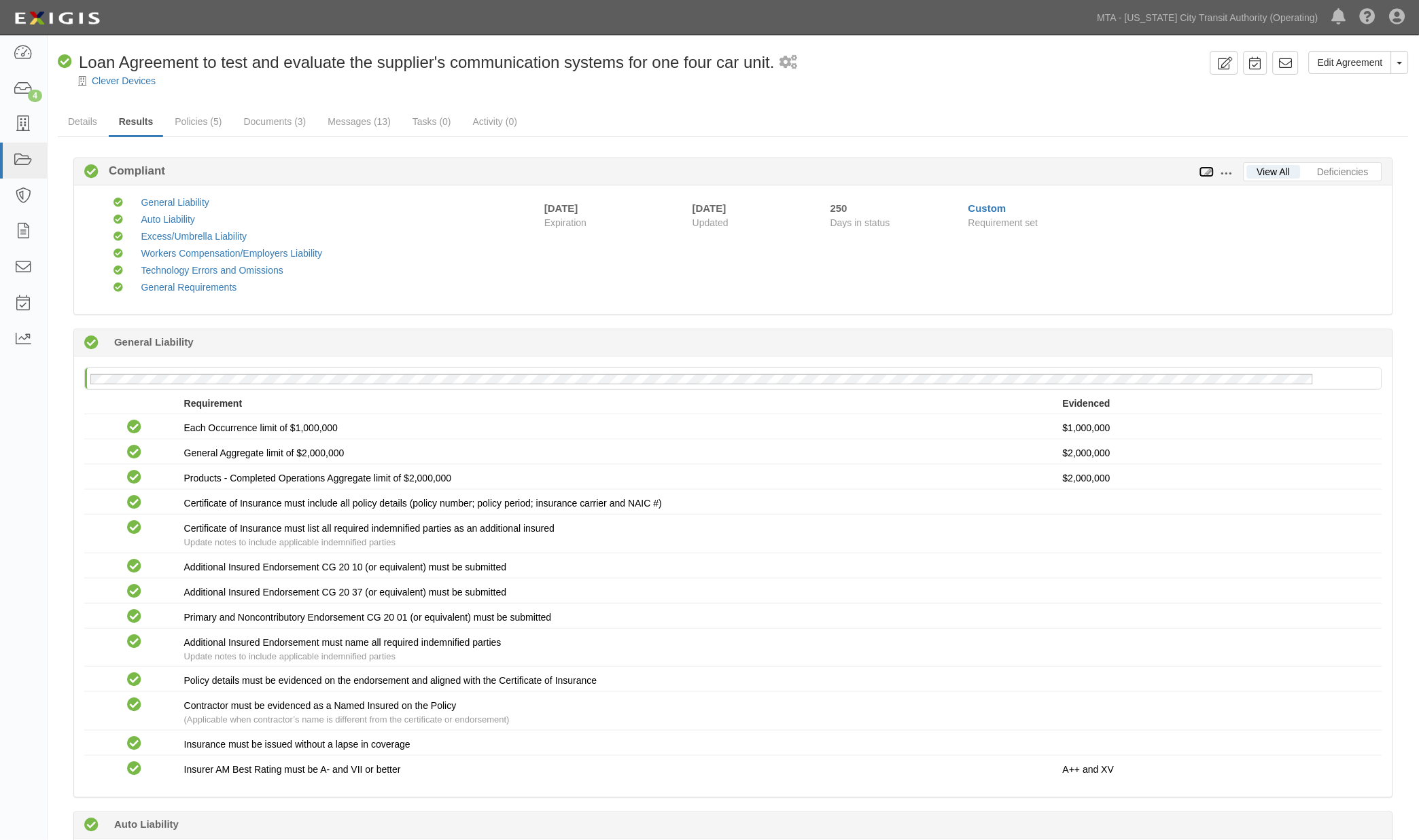
click at [1208, 168] on icon at bounding box center [1206, 172] width 15 height 9
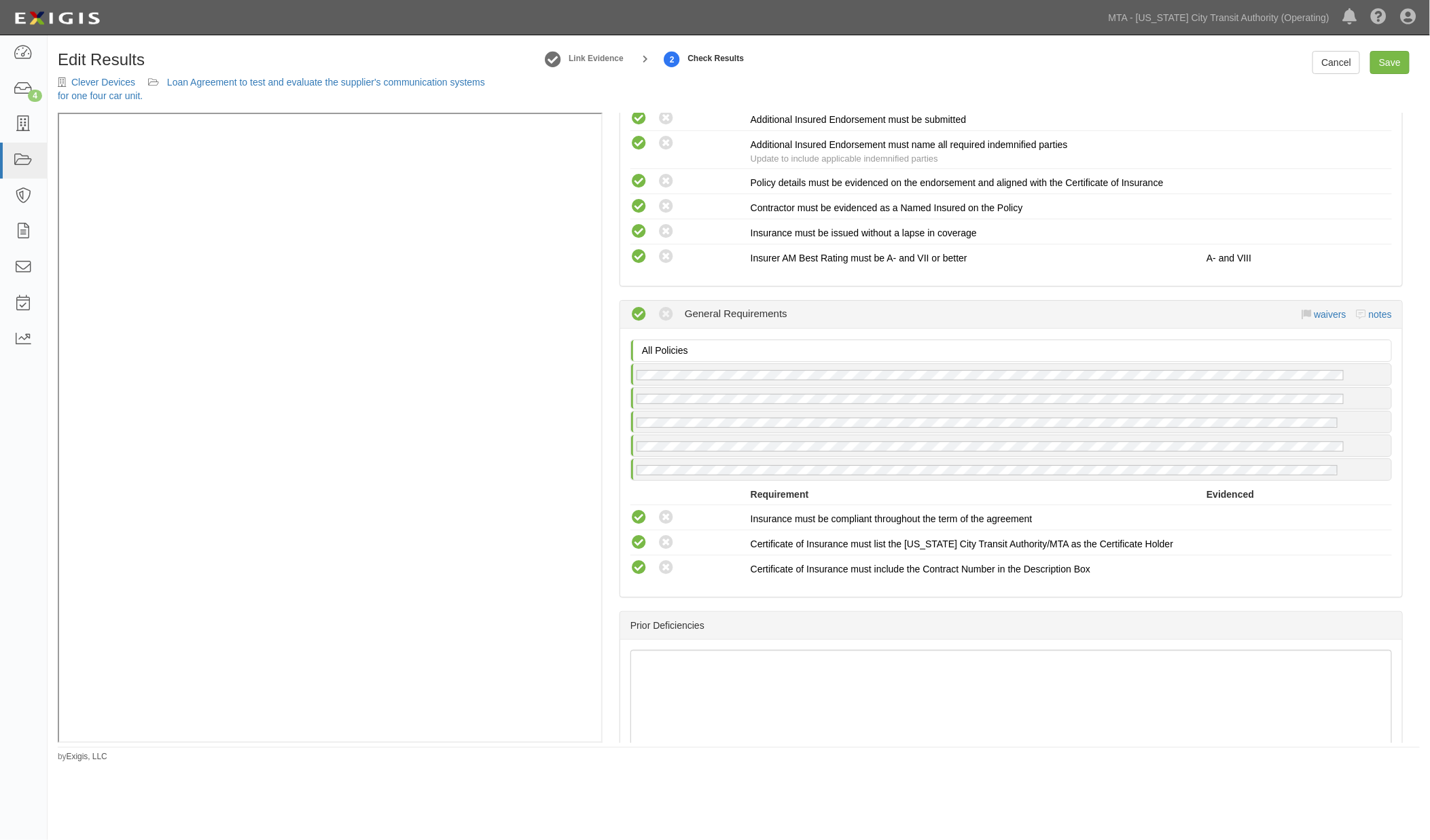
scroll to position [1971, 0]
click at [1369, 312] on link "notes" at bounding box center [1380, 315] width 23 height 11
radio input "true"
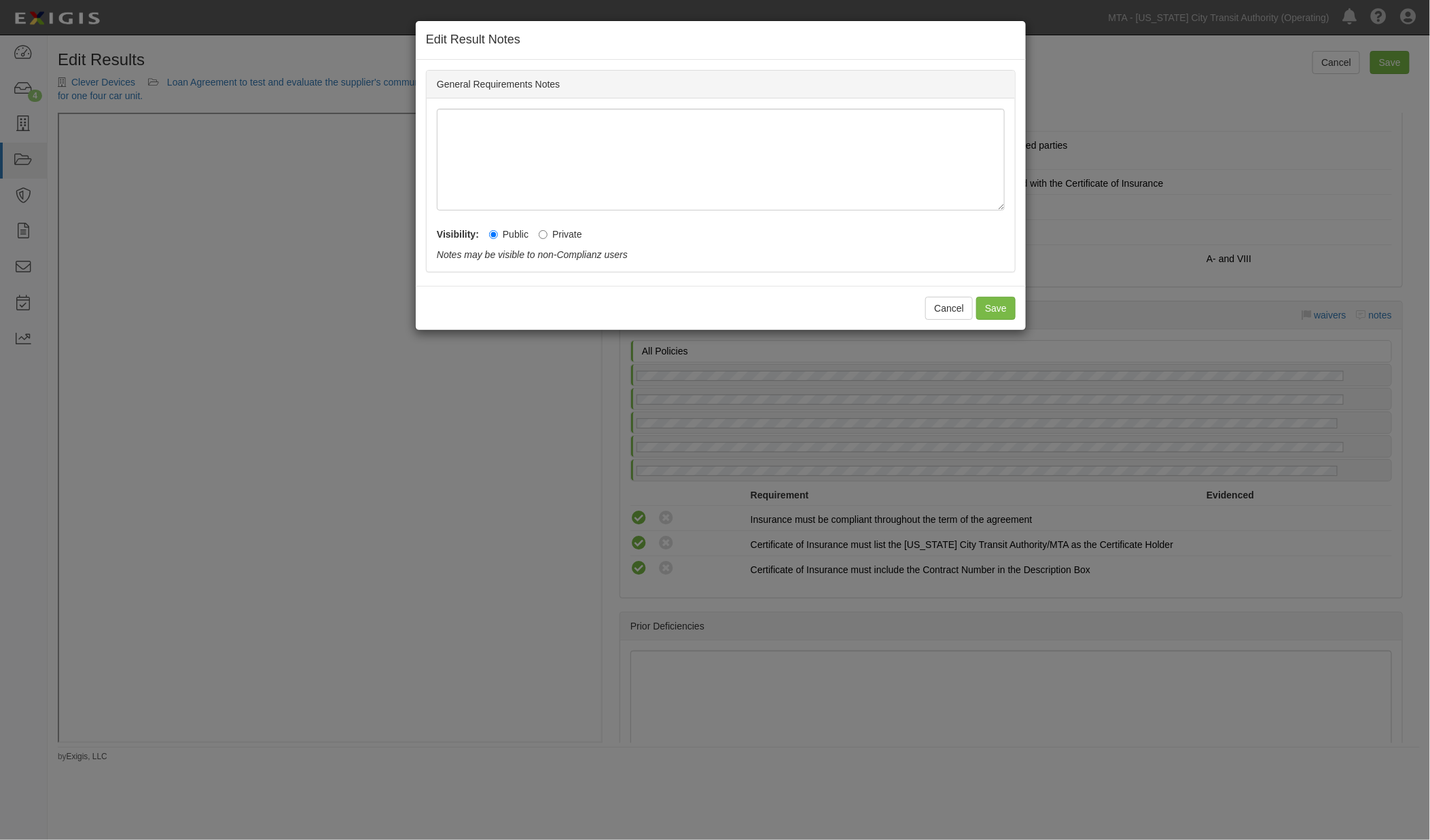
click at [565, 236] on label "Private" at bounding box center [560, 234] width 44 height 14
click at [548, 236] on input "Private" at bounding box center [543, 235] width 9 height 9
radio input "true"
click at [988, 308] on button "Save" at bounding box center [996, 308] width 40 height 23
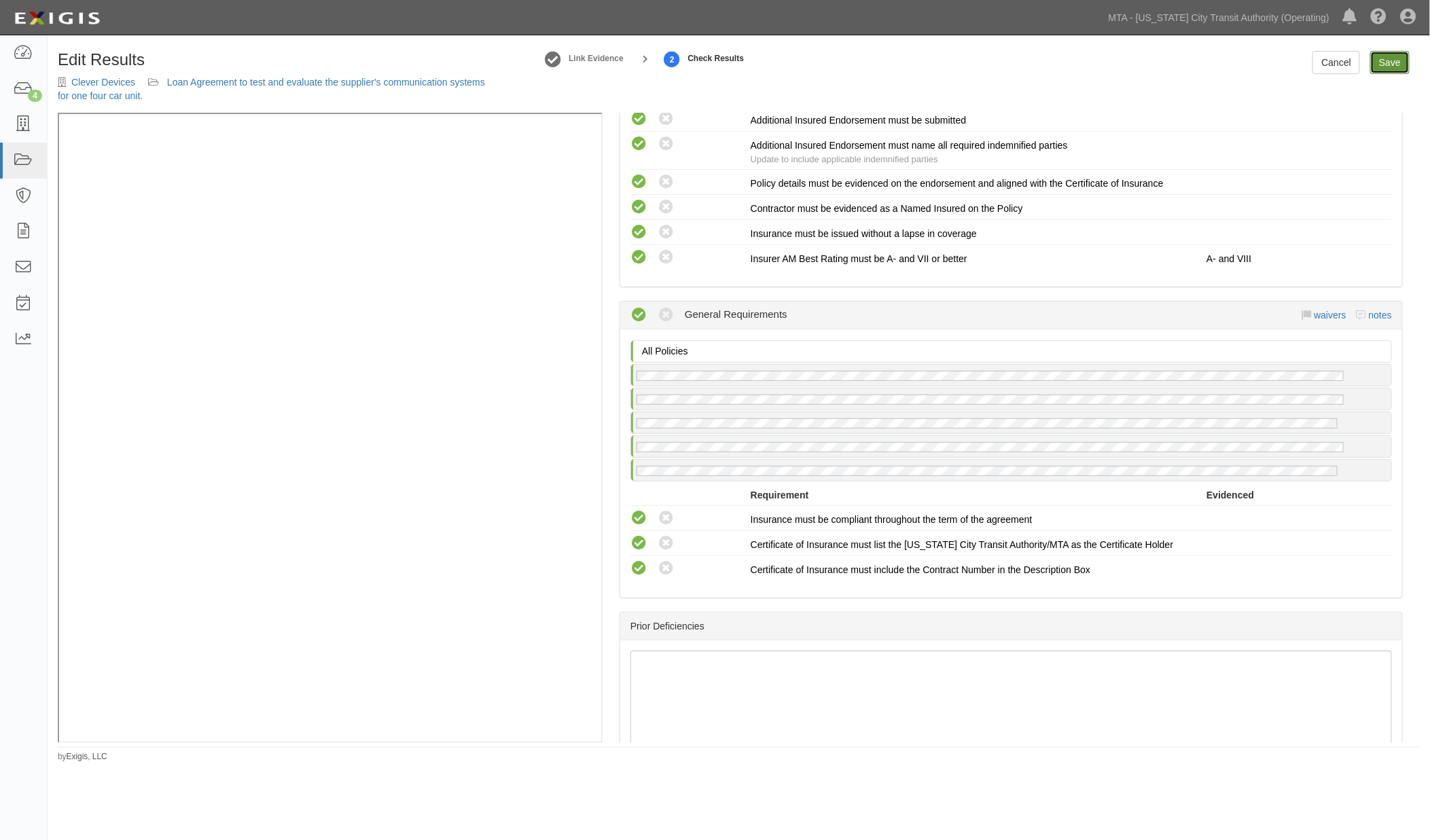
click at [1386, 62] on link "Save" at bounding box center [1390, 62] width 40 height 23
radio input "true"
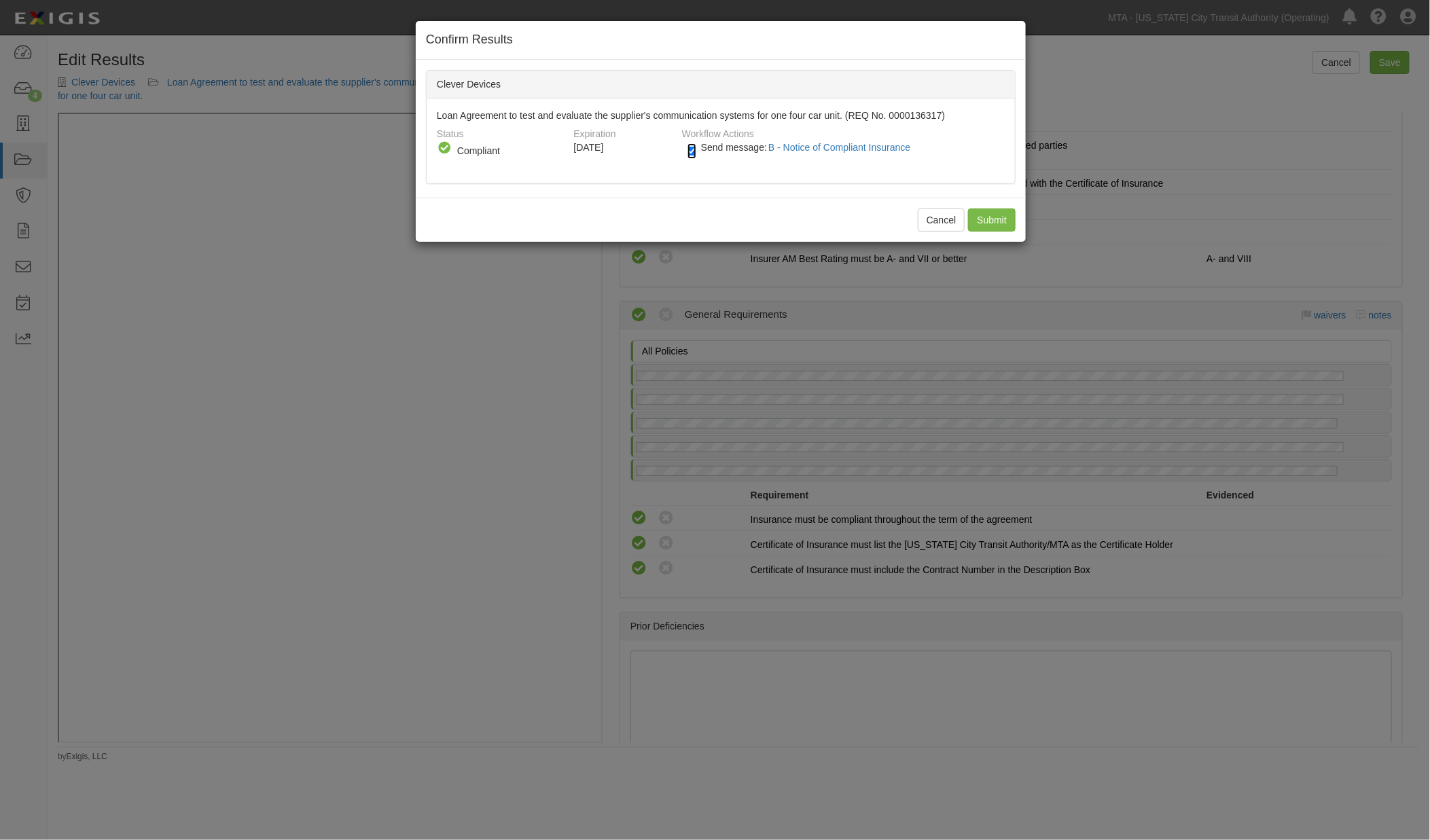
click at [695, 150] on input "Send message: B - Notice of Compliant Insurance" at bounding box center [692, 151] width 9 height 15
checkbox input "false"
click at [1000, 216] on input "Submit" at bounding box center [992, 219] width 47 height 23
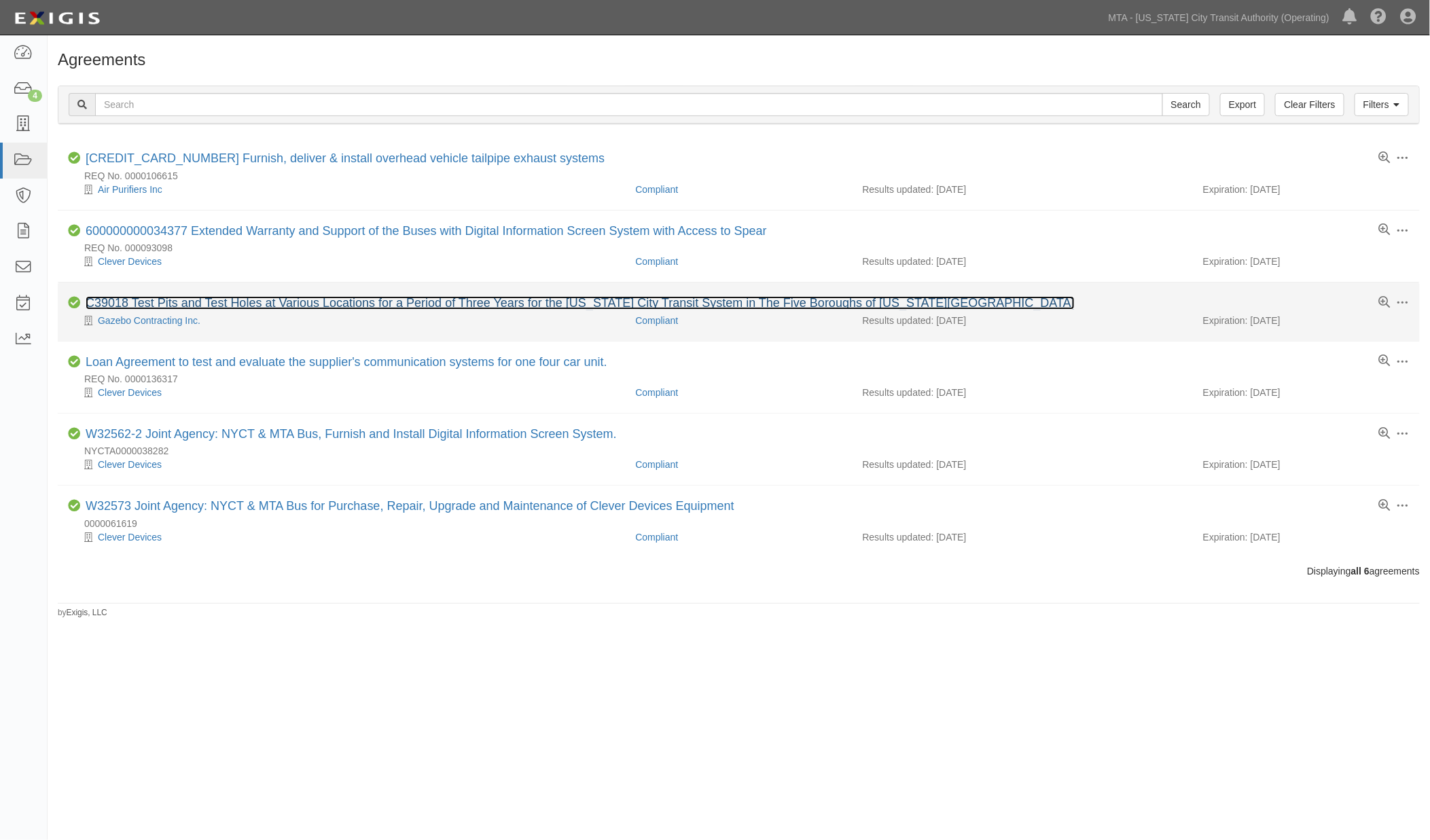
click at [165, 302] on link "C39018 Test Pits and Test Holes at Various Locations for a Period of Three Year…" at bounding box center [579, 303] width 989 height 14
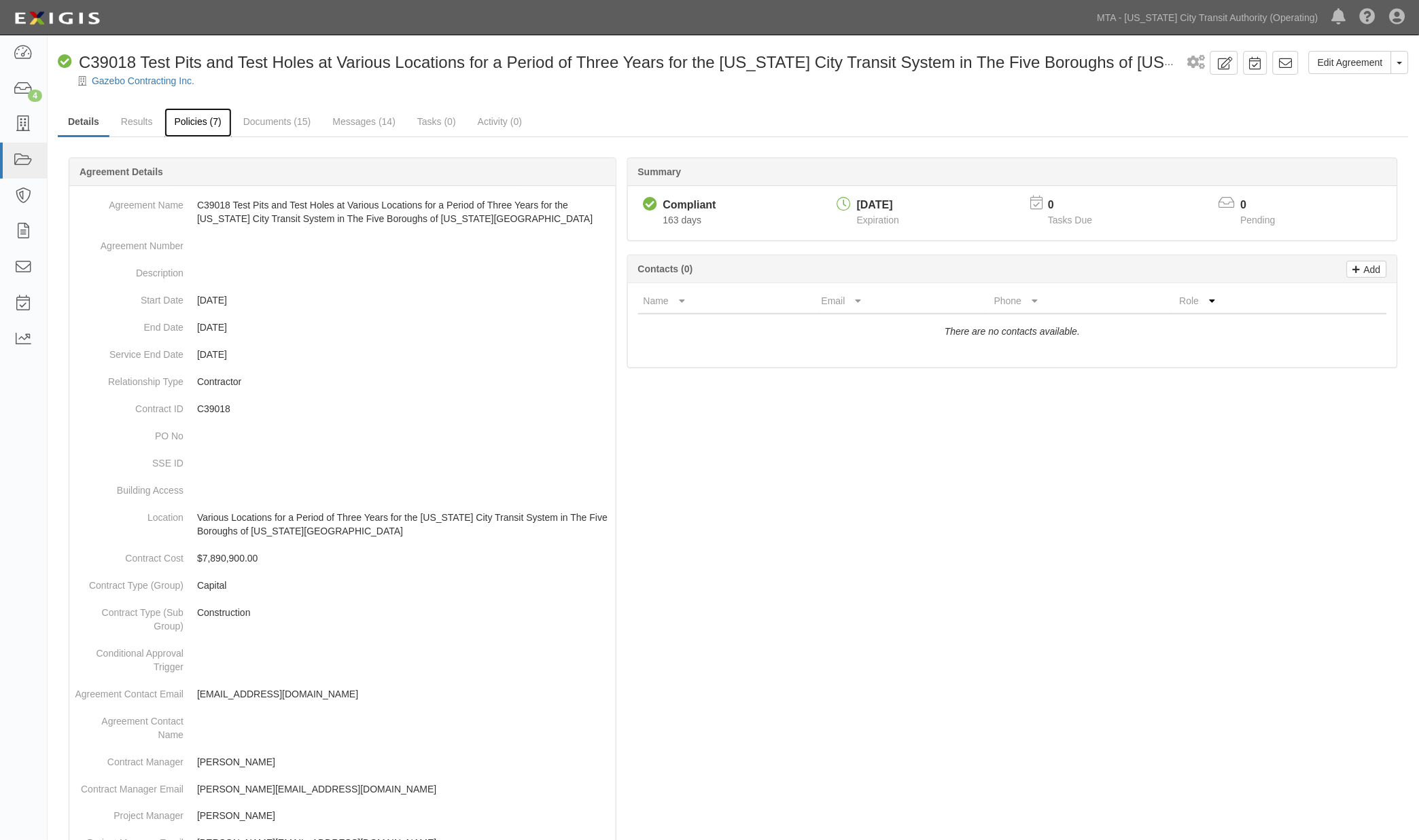
click at [198, 119] on link "Policies (7)" at bounding box center [198, 122] width 67 height 29
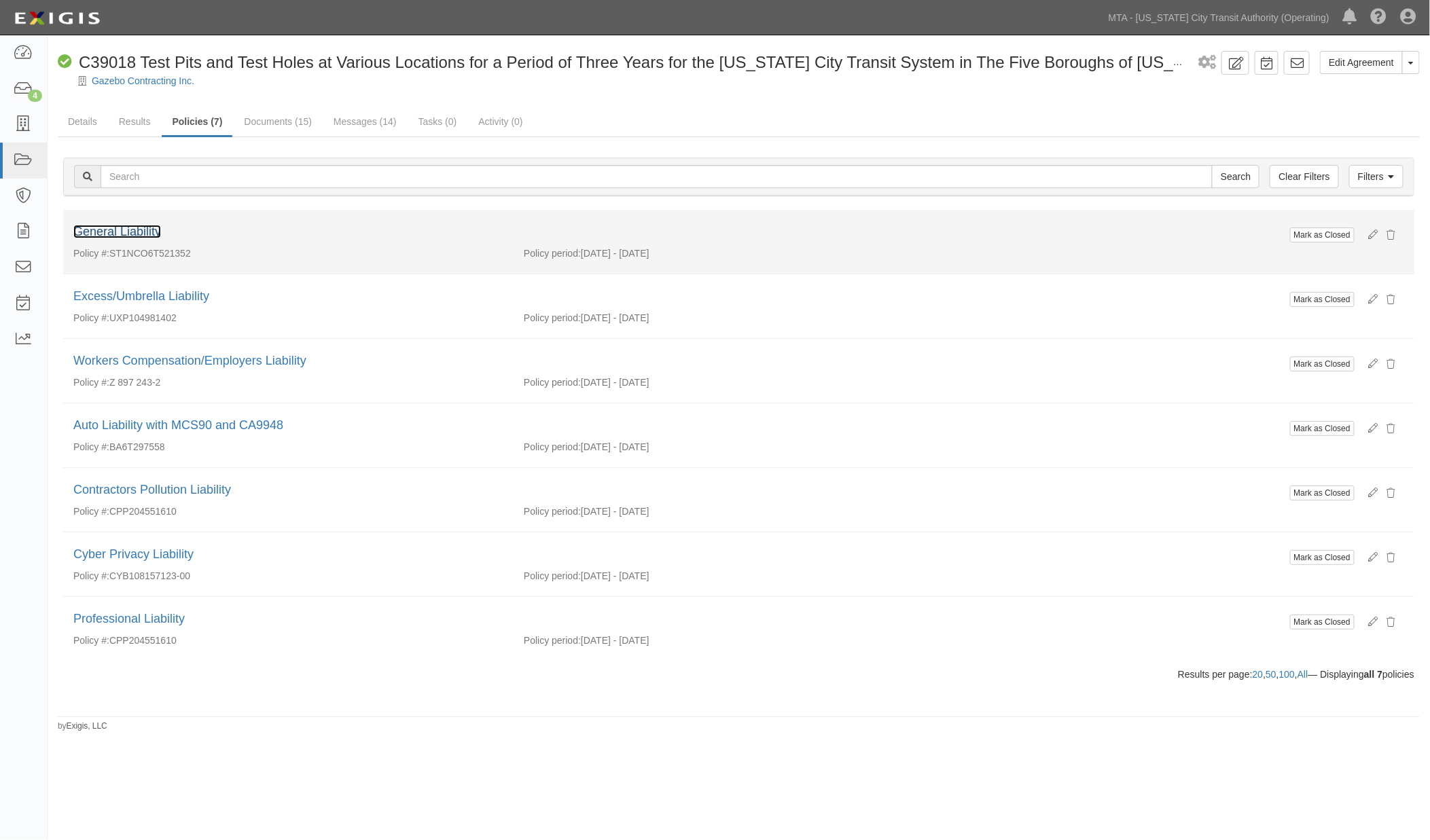
click at [141, 225] on link "General Liability" at bounding box center [117, 232] width 88 height 14
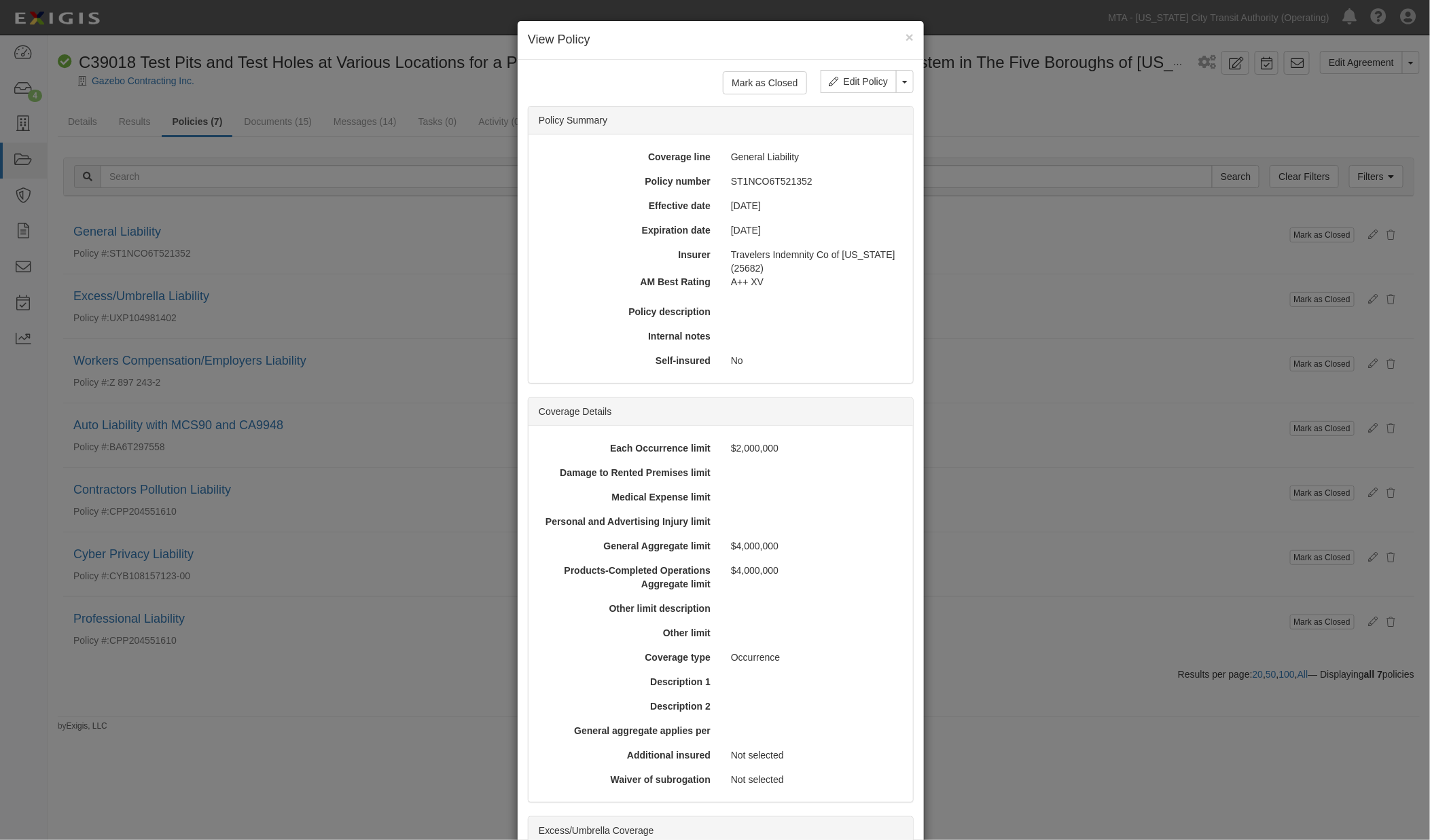
click at [138, 236] on div "× View Policy Mark as Closed Edit Policy Toggle Dropdown Delete Policy Policy S…" at bounding box center [715, 420] width 1430 height 840
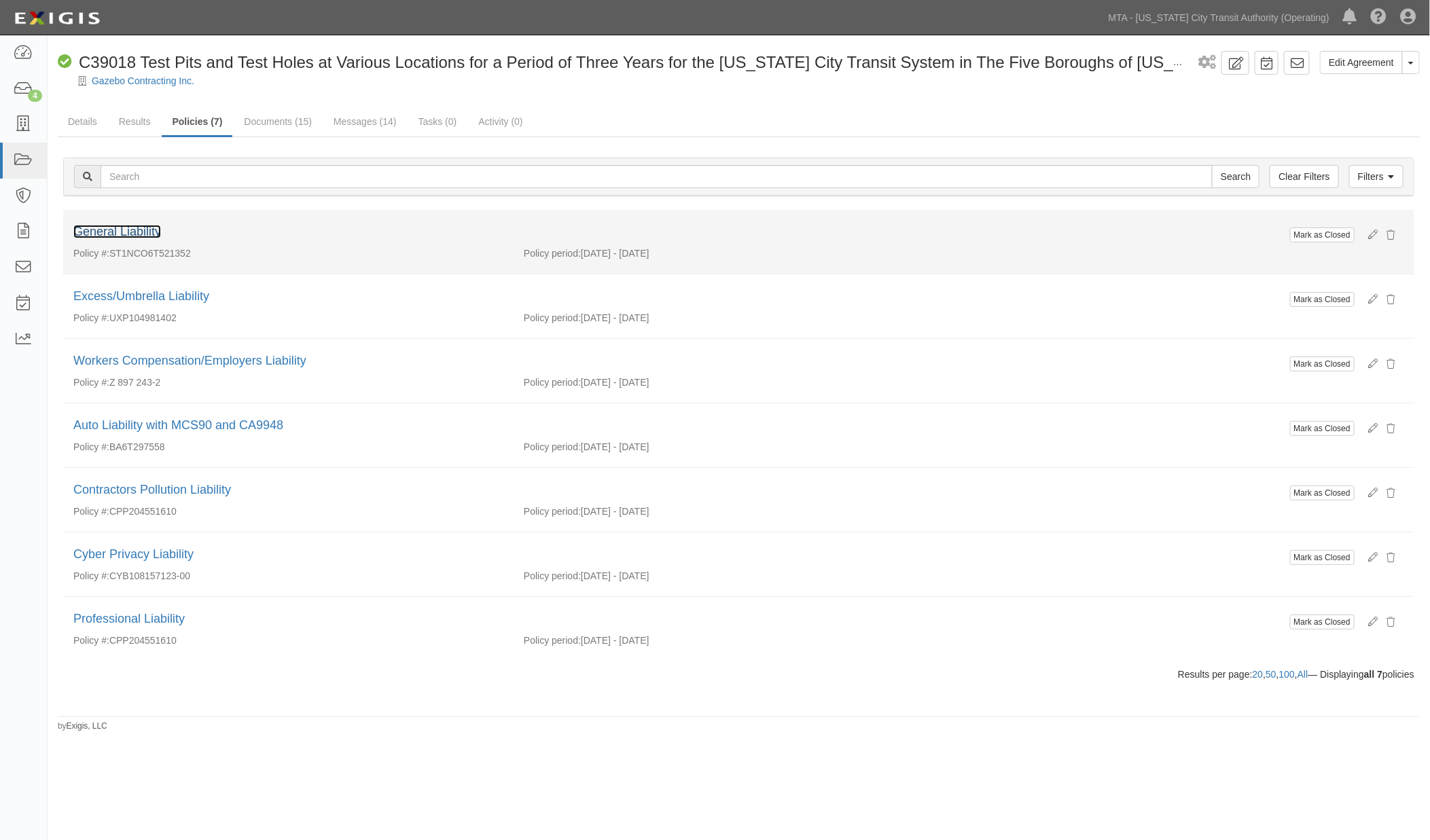
click at [152, 232] on link "General Liability" at bounding box center [117, 232] width 88 height 14
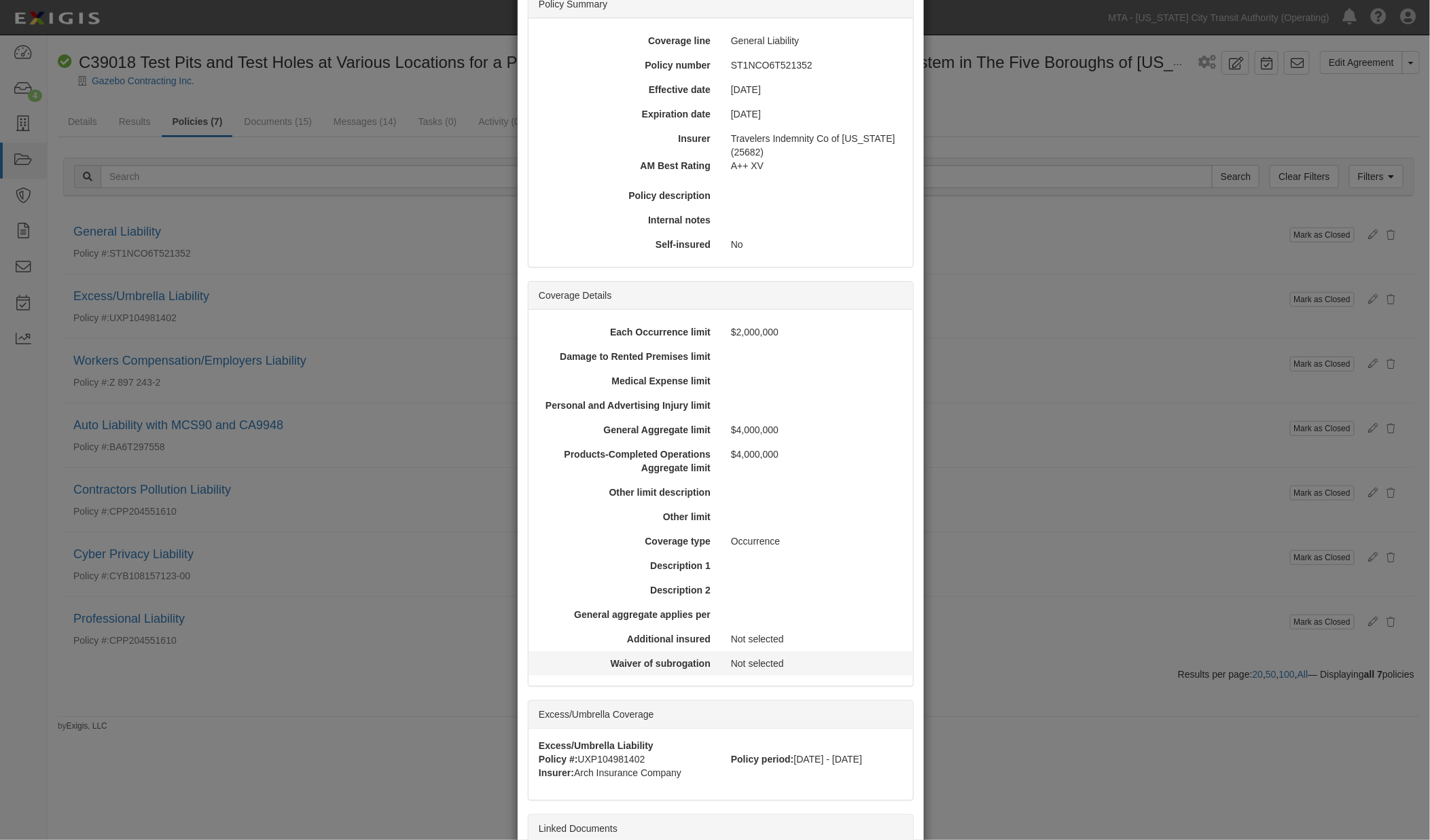
scroll to position [259, 0]
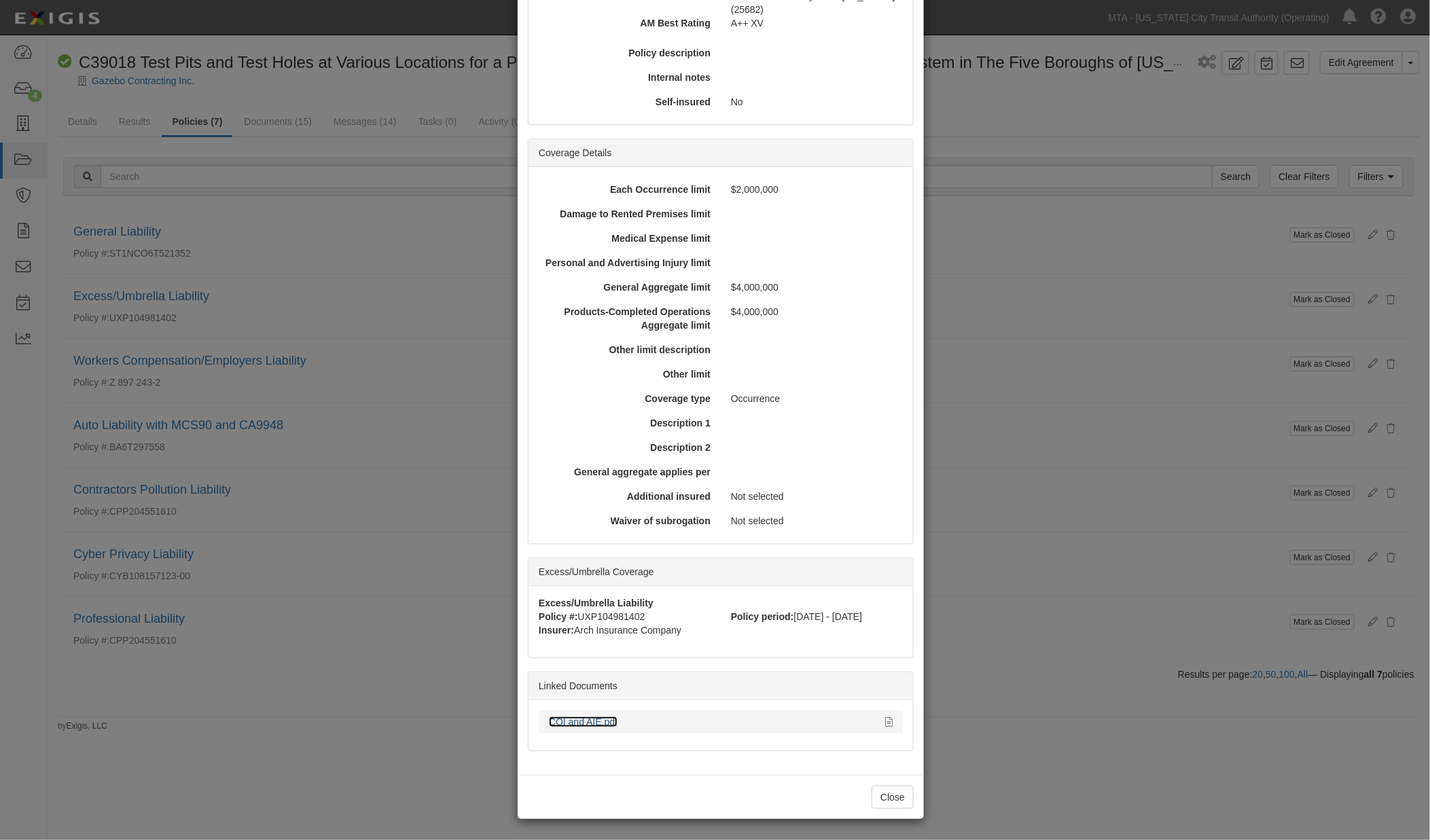
click at [603, 720] on link "COI and AIE.pdf" at bounding box center [584, 722] width 69 height 11
click at [885, 720] on icon at bounding box center [888, 722] width 8 height 9
click at [1192, 452] on div "× View Policy Mark as Closed Edit Policy Toggle Dropdown Delete Policy Policy S…" at bounding box center [715, 420] width 1430 height 840
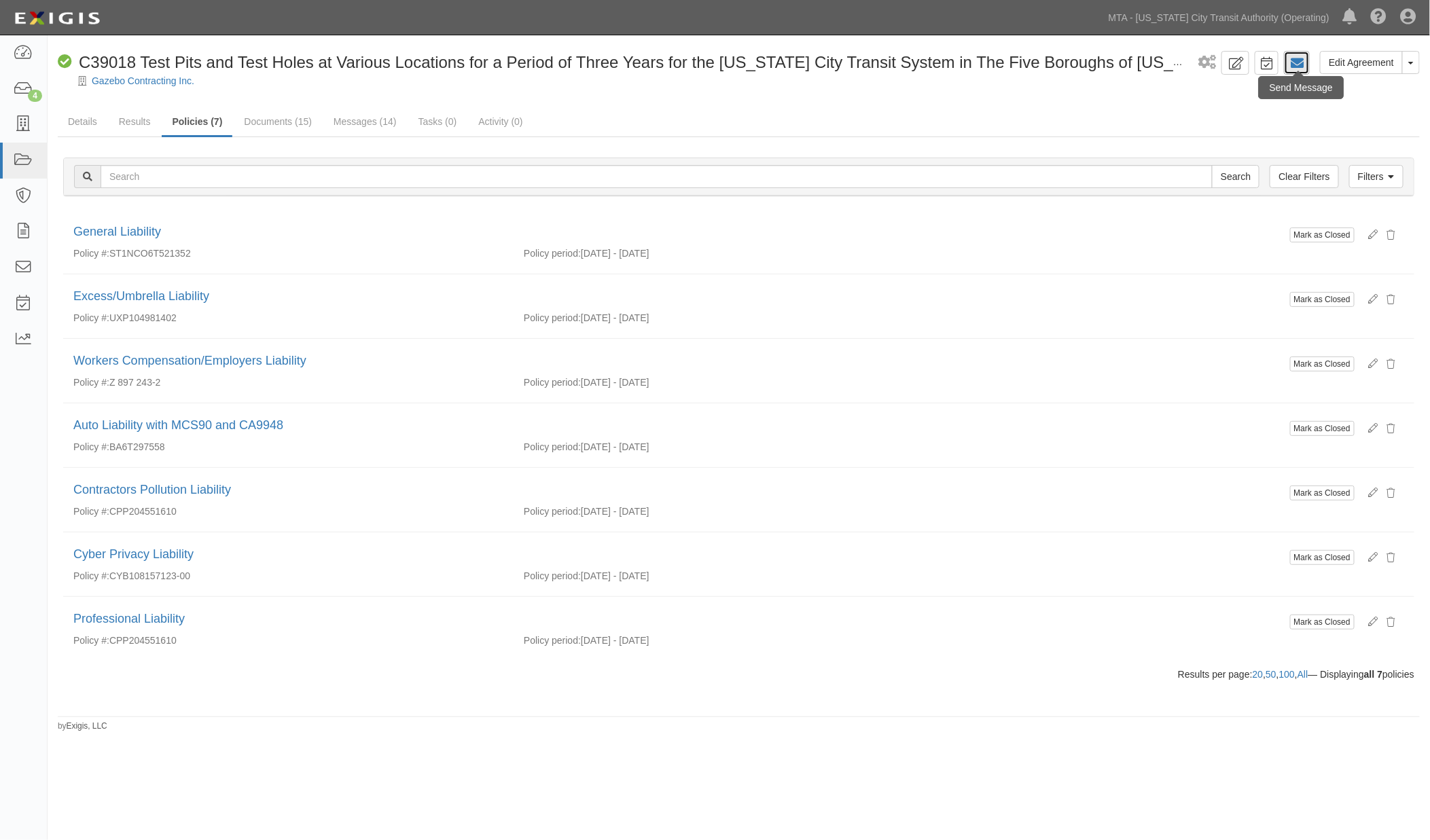
click at [1294, 65] on icon at bounding box center [1297, 64] width 14 height 14
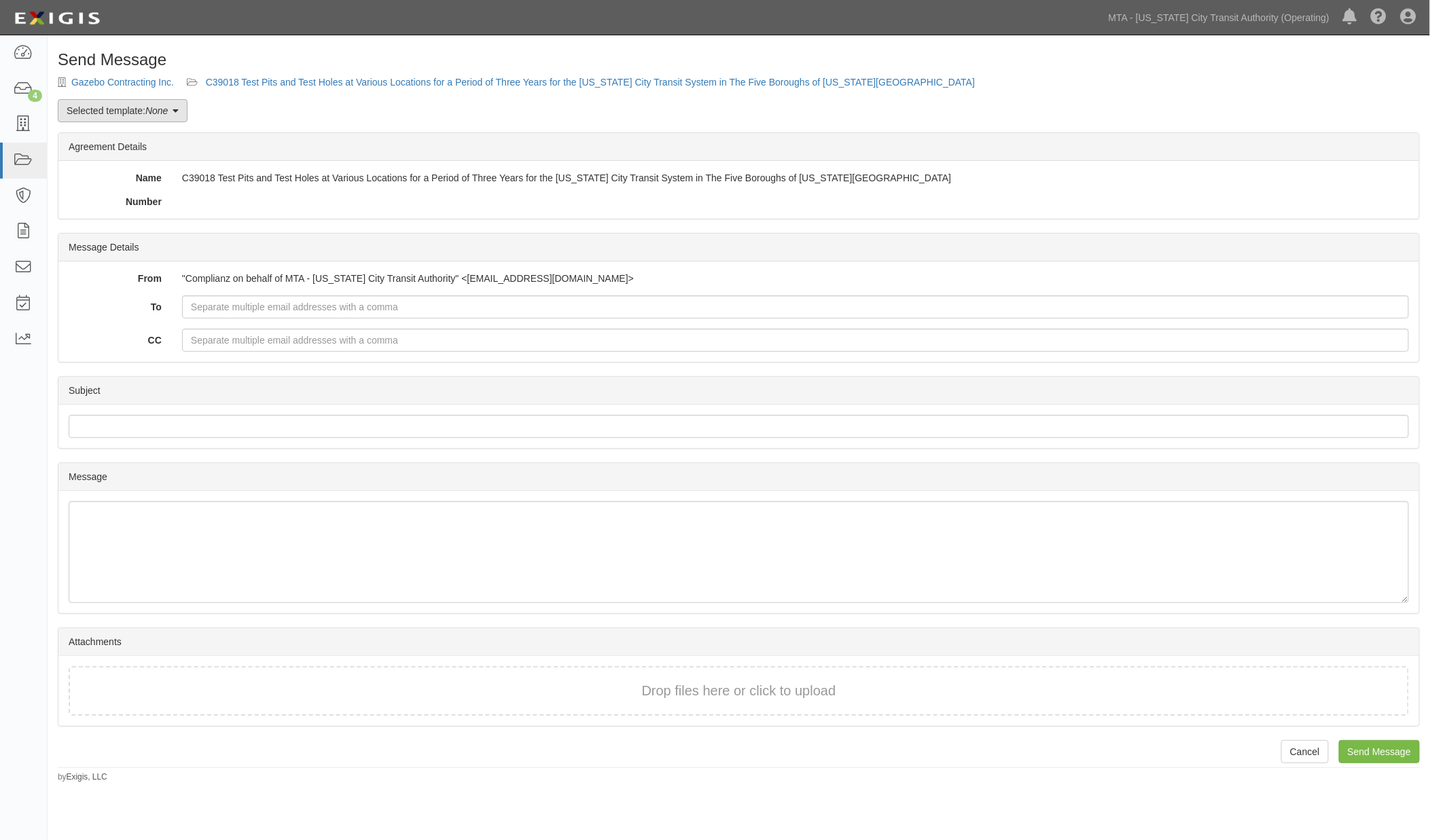
click at [158, 112] on em "None" at bounding box center [157, 110] width 22 height 11
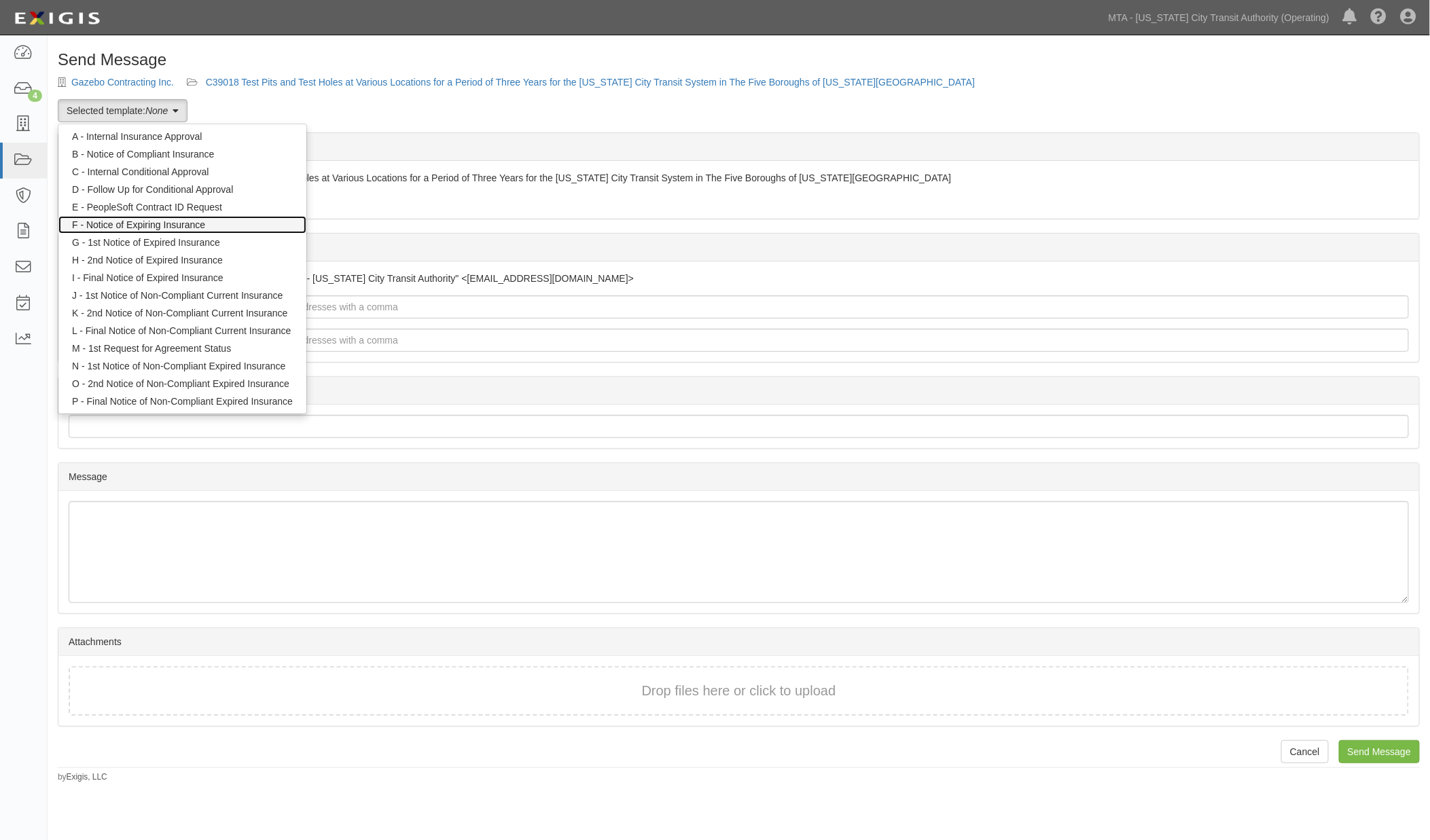
click at [158, 225] on link "F - Notice of Expiring Insurance" at bounding box center [183, 225] width 248 height 18
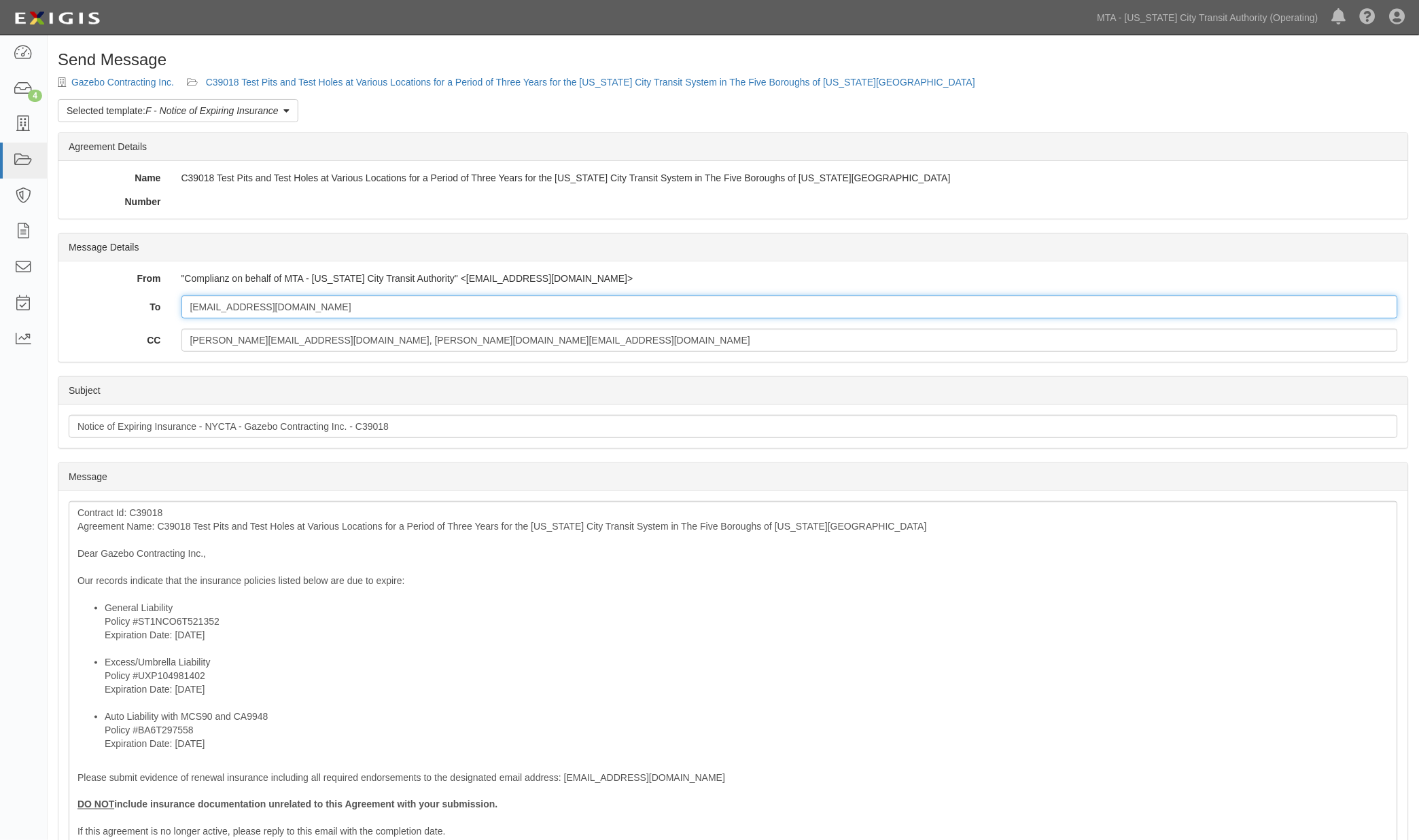
click at [367, 307] on input "[EMAIL_ADDRESS][DOMAIN_NAME]" at bounding box center [790, 306] width 1218 height 23
type input "jl@gazebocontracting.com; Josephr@miller-ins.com"
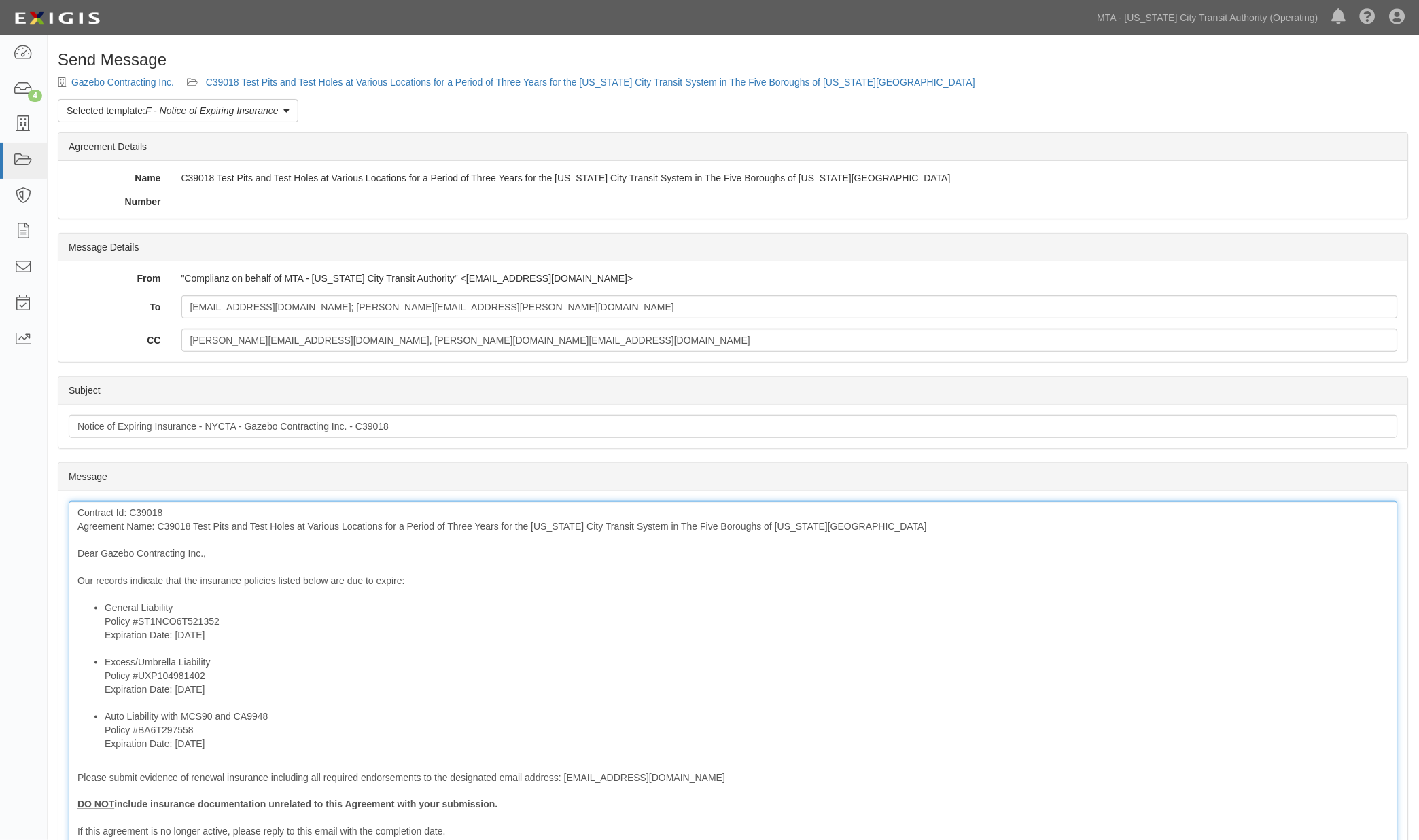
click at [180, 524] on div "Contract Id: C39018 Agreement Name: C39018 Test Pits and Test Holes at Various …" at bounding box center [734, 720] width 1329 height 437
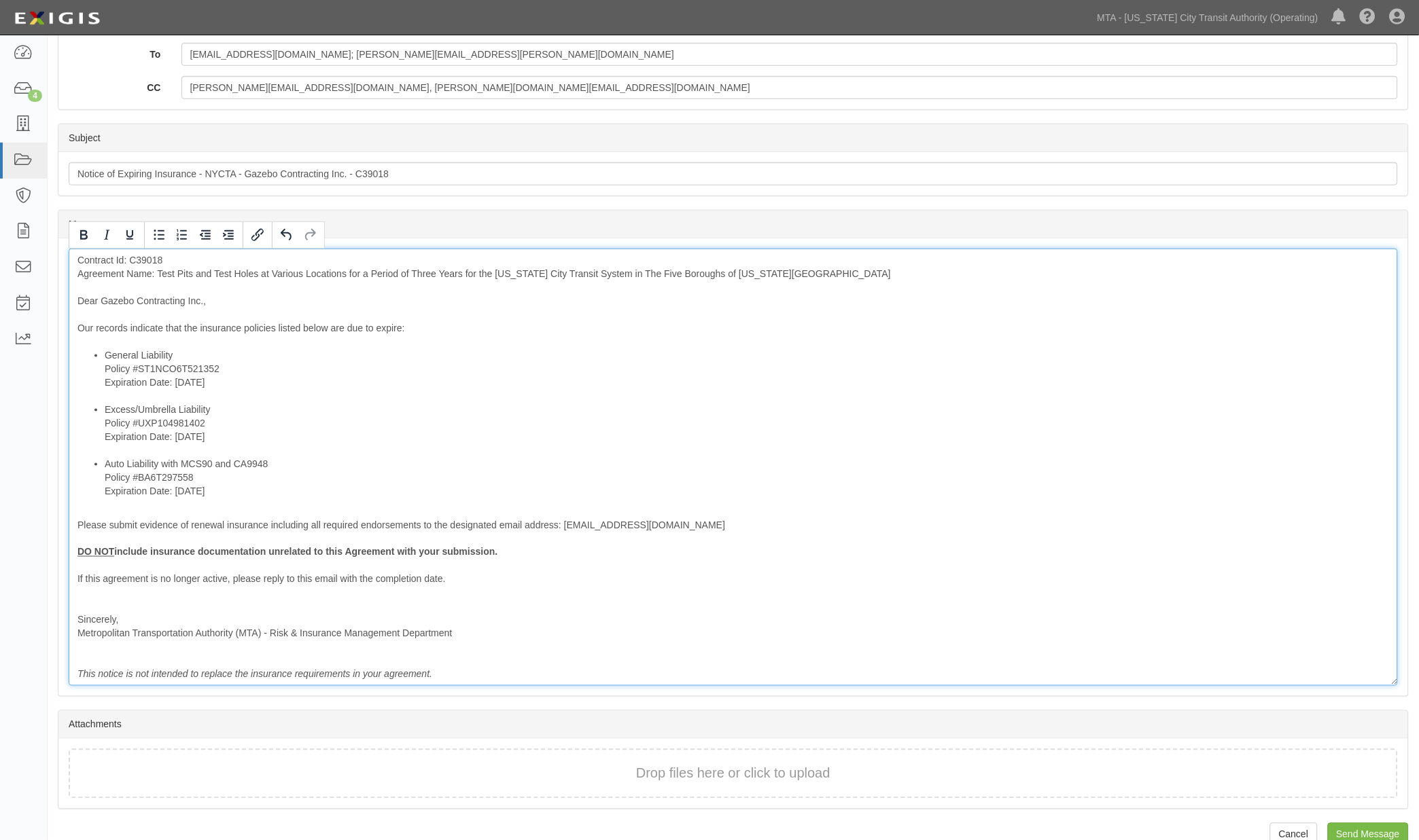
scroll to position [277, 0]
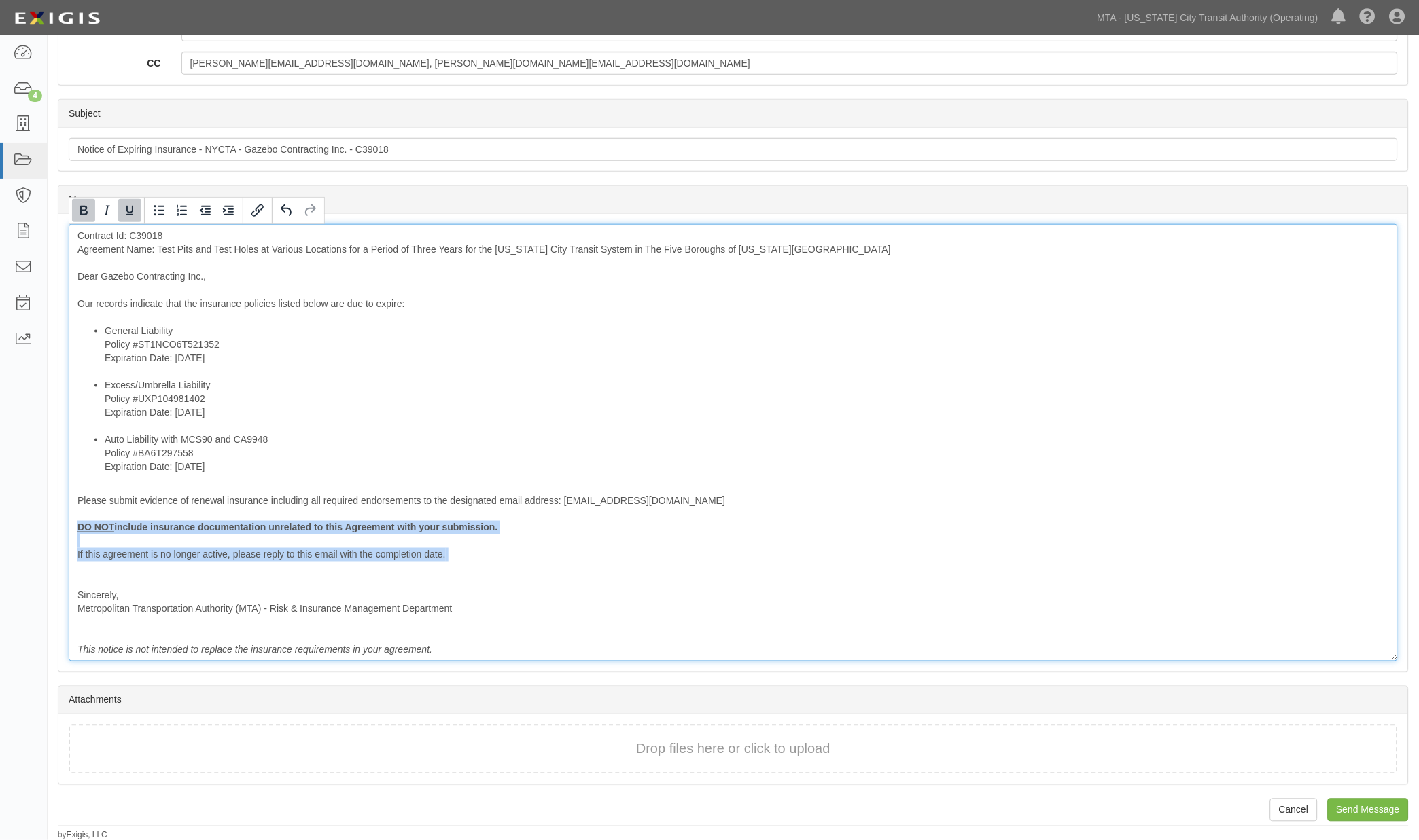
drag, startPoint x: 127, startPoint y: 572, endPoint x: 76, endPoint y: 522, distance: 71.4
click at [76, 522] on div "Contract Id: C39018 Agreement Name: Test Pits and Test Holes at Various Locatio…" at bounding box center [734, 442] width 1329 height 437
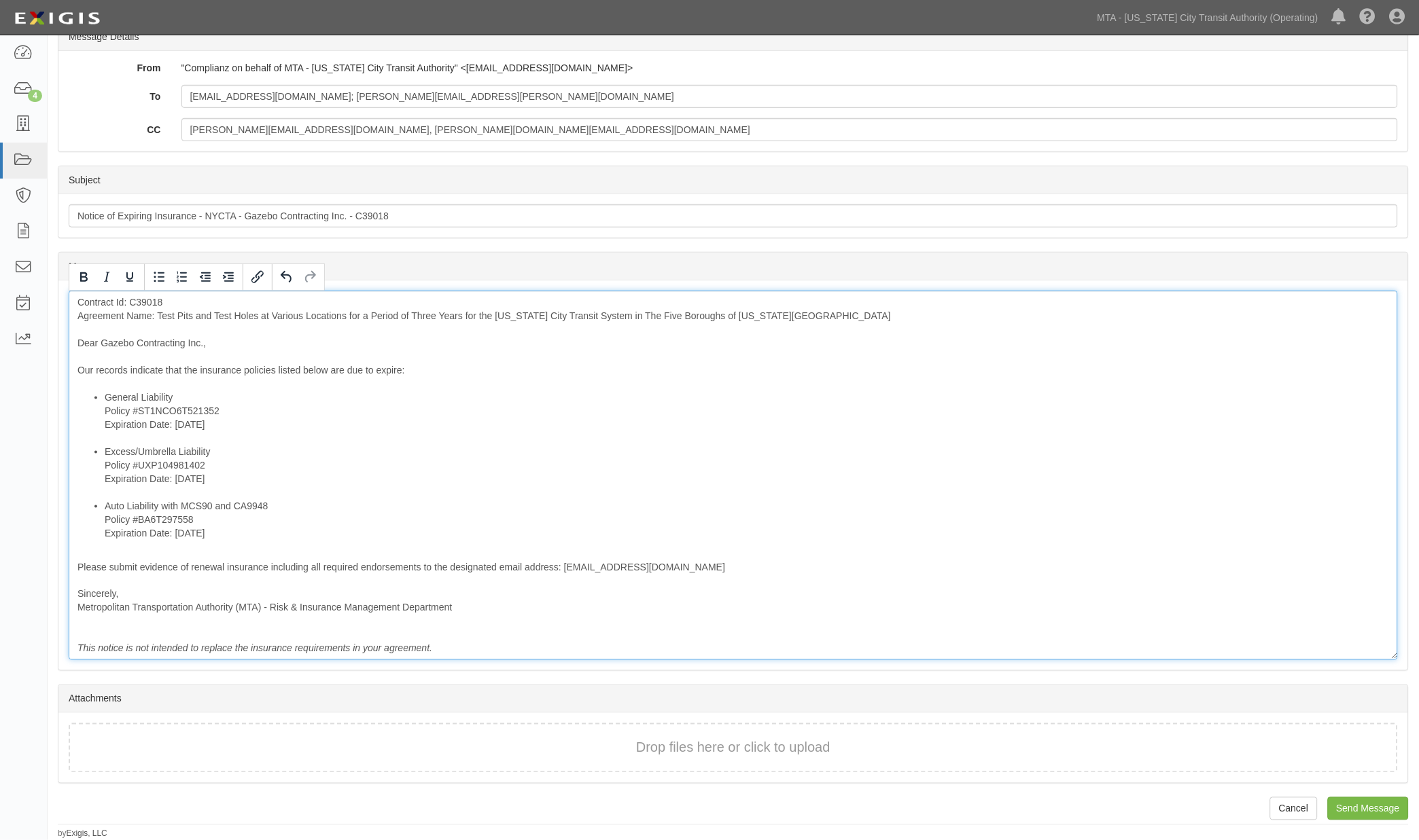
scroll to position [209, 0]
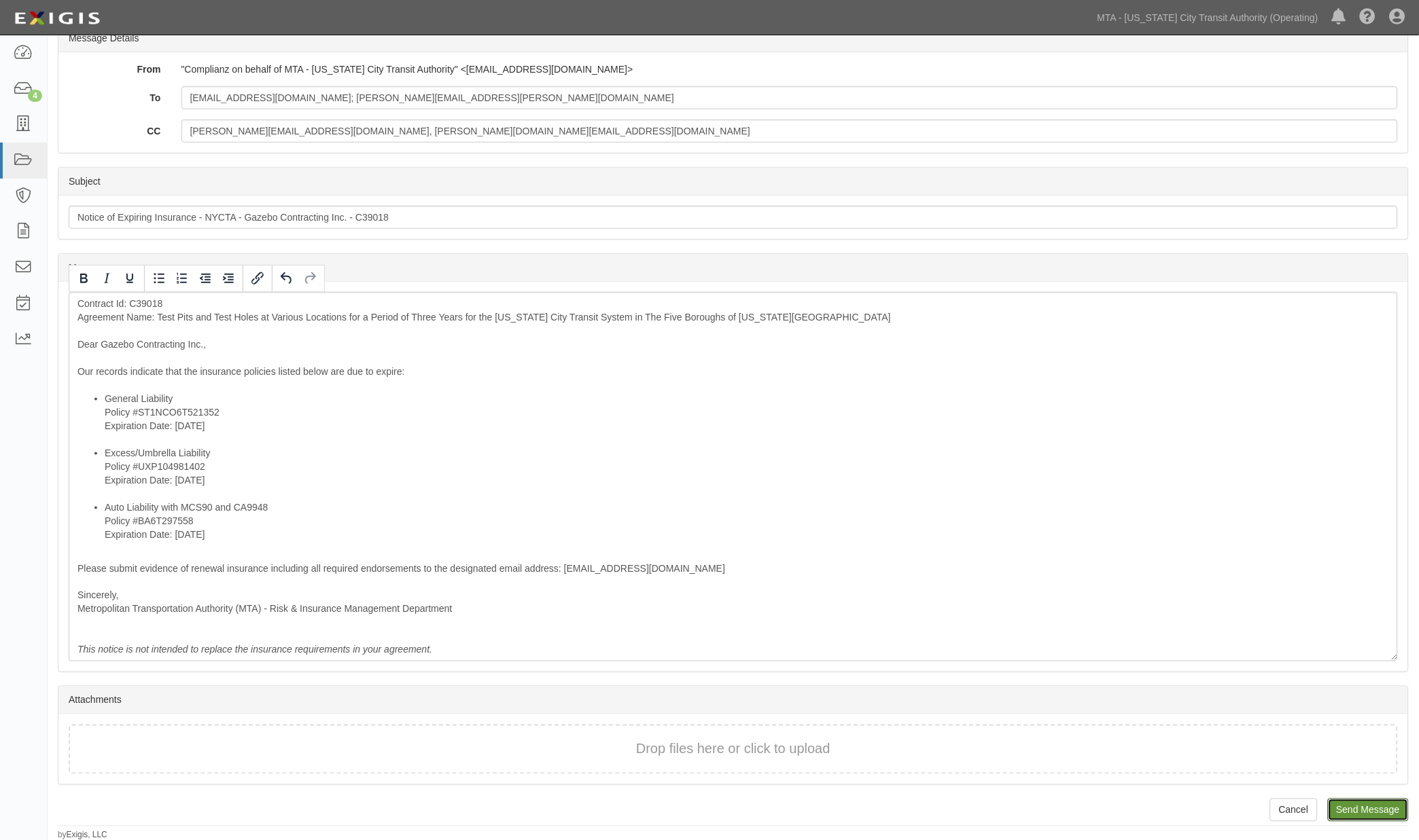
drag, startPoint x: 1363, startPoint y: 811, endPoint x: 776, endPoint y: 52, distance: 959.5
click at [1363, 811] on input "Send Message" at bounding box center [1368, 810] width 81 height 23
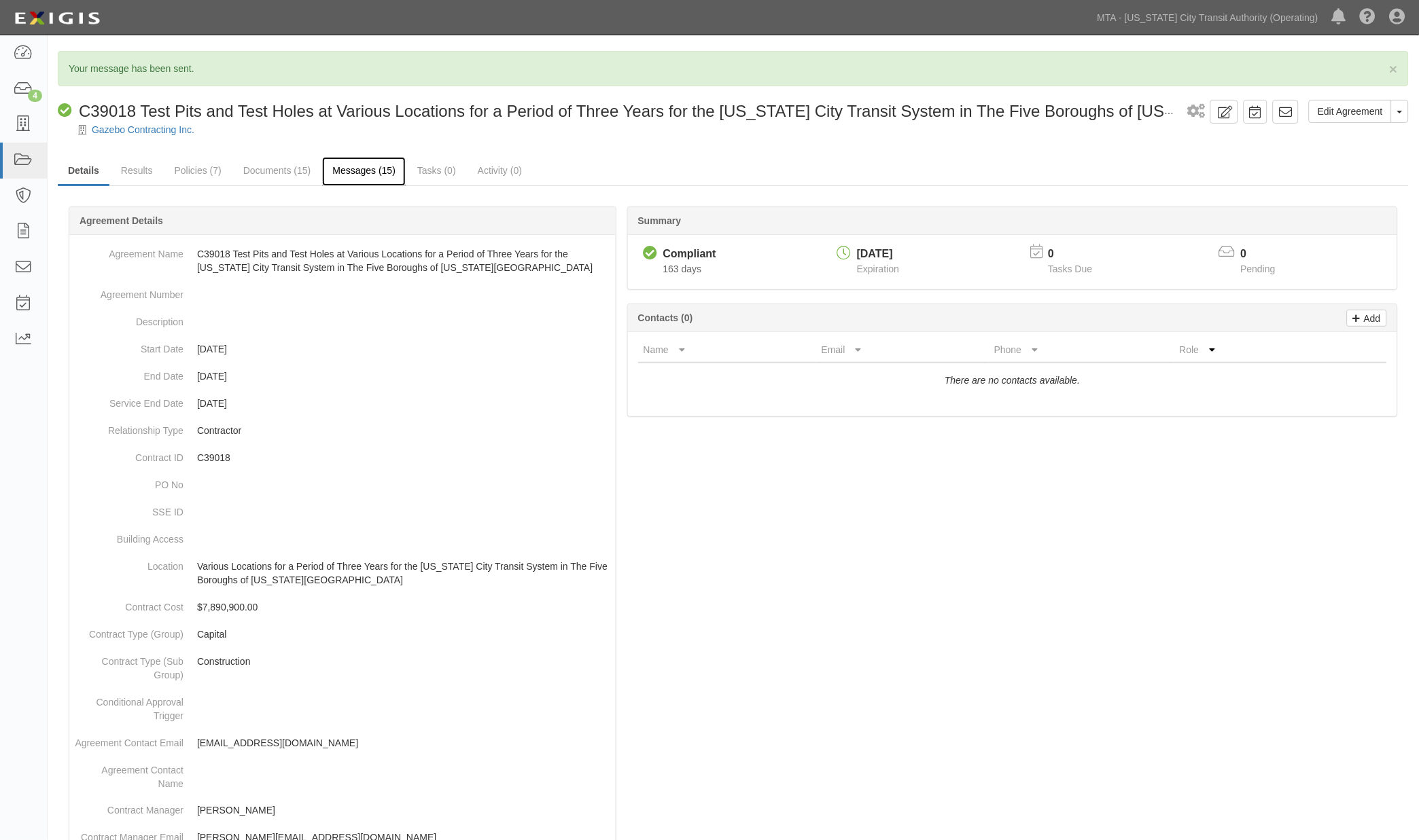
click at [382, 172] on link "Messages (15)" at bounding box center [363, 171] width 84 height 29
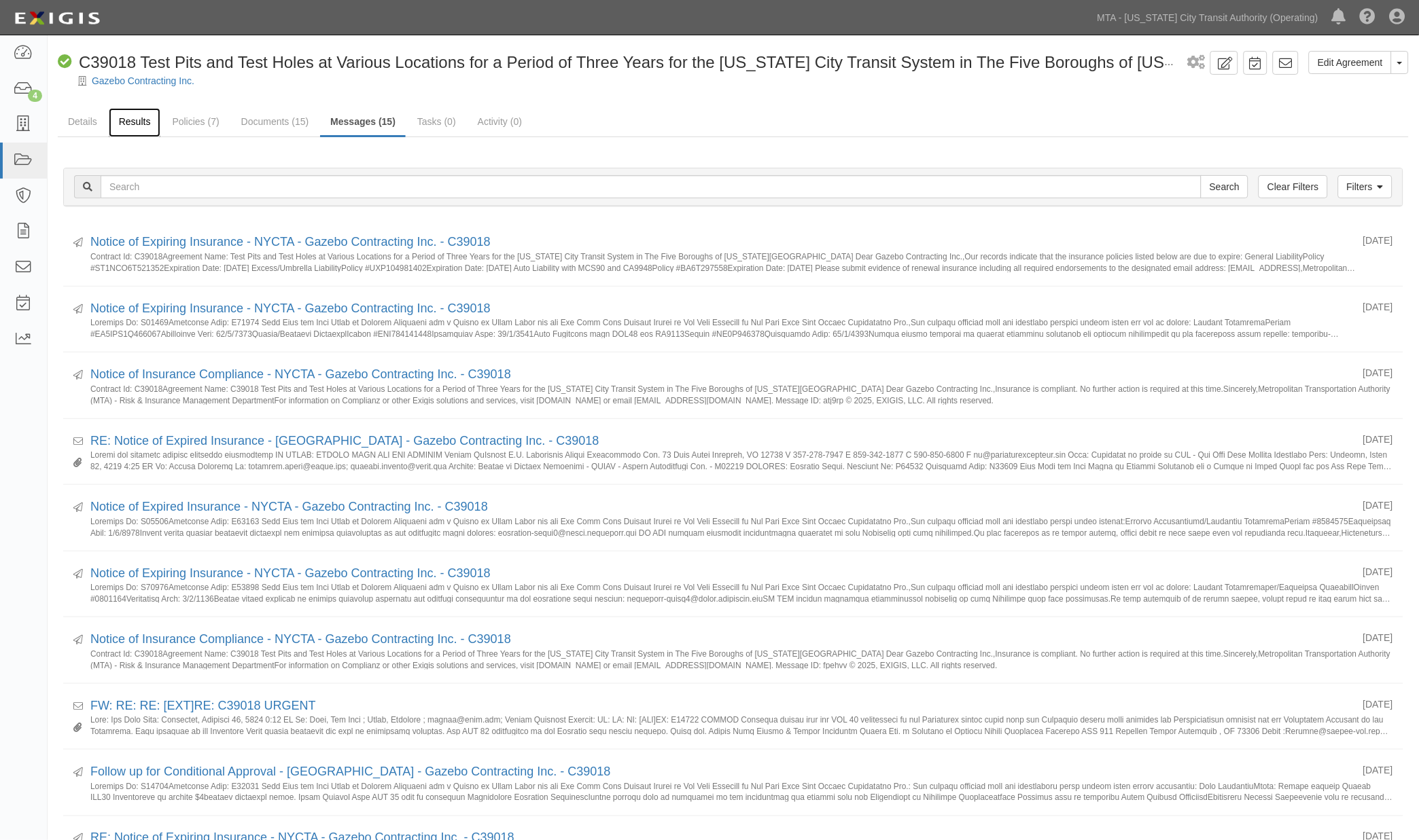
click at [129, 124] on link "Results" at bounding box center [134, 122] width 53 height 29
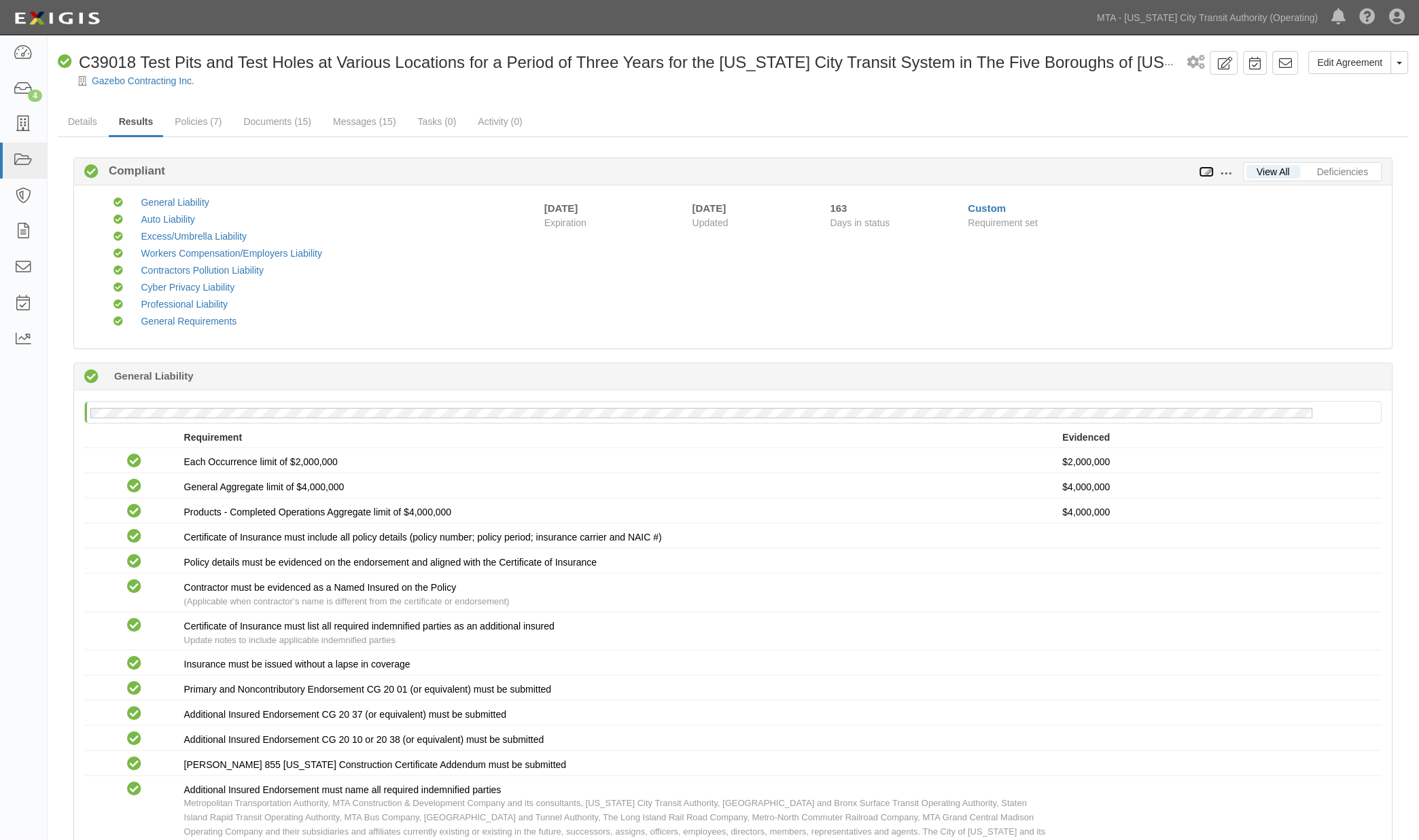
click at [1207, 172] on icon at bounding box center [1206, 172] width 15 height 9
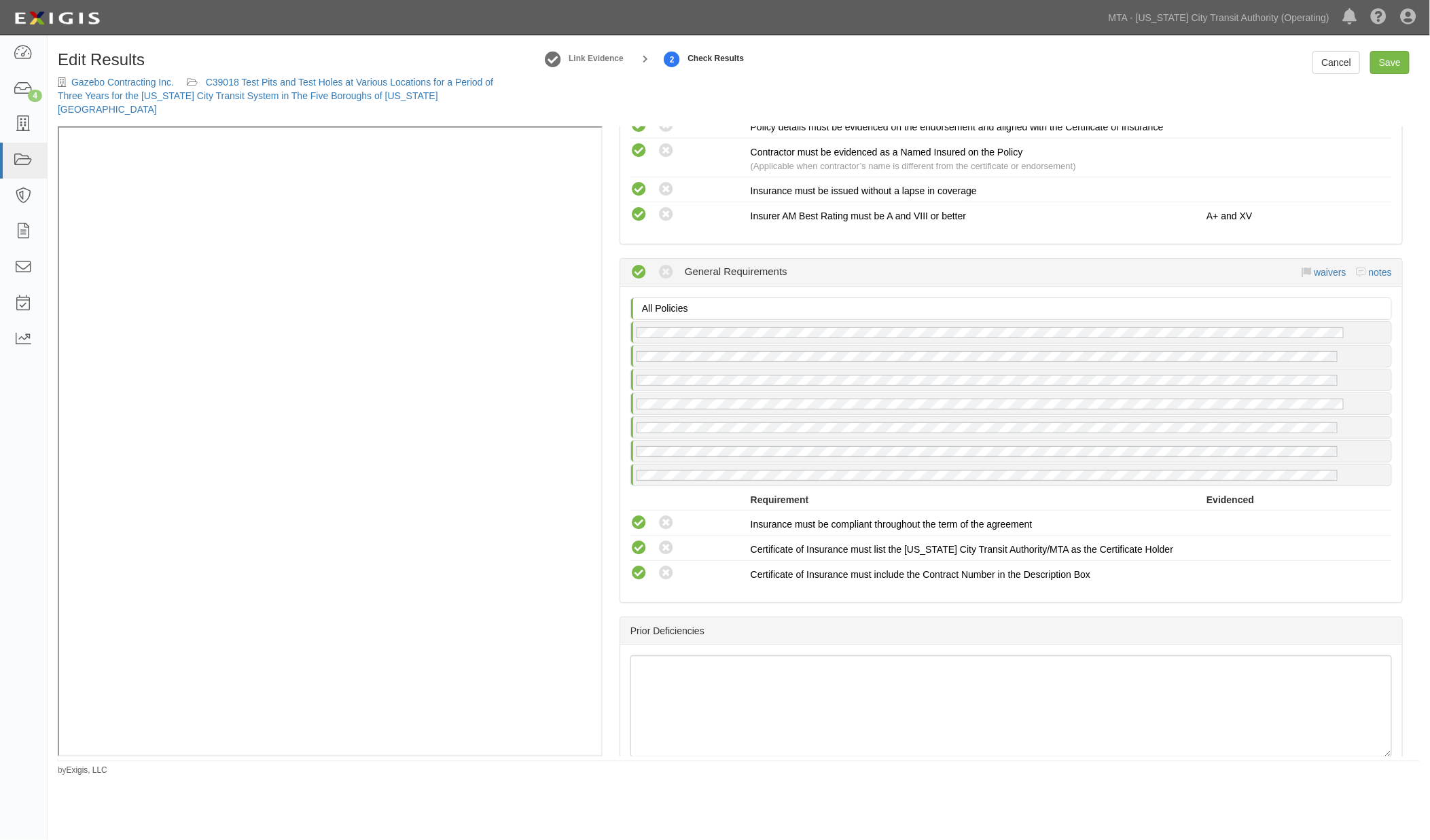
scroll to position [2955, 0]
click at [1369, 271] on link "notes" at bounding box center [1380, 276] width 23 height 11
radio input "true"
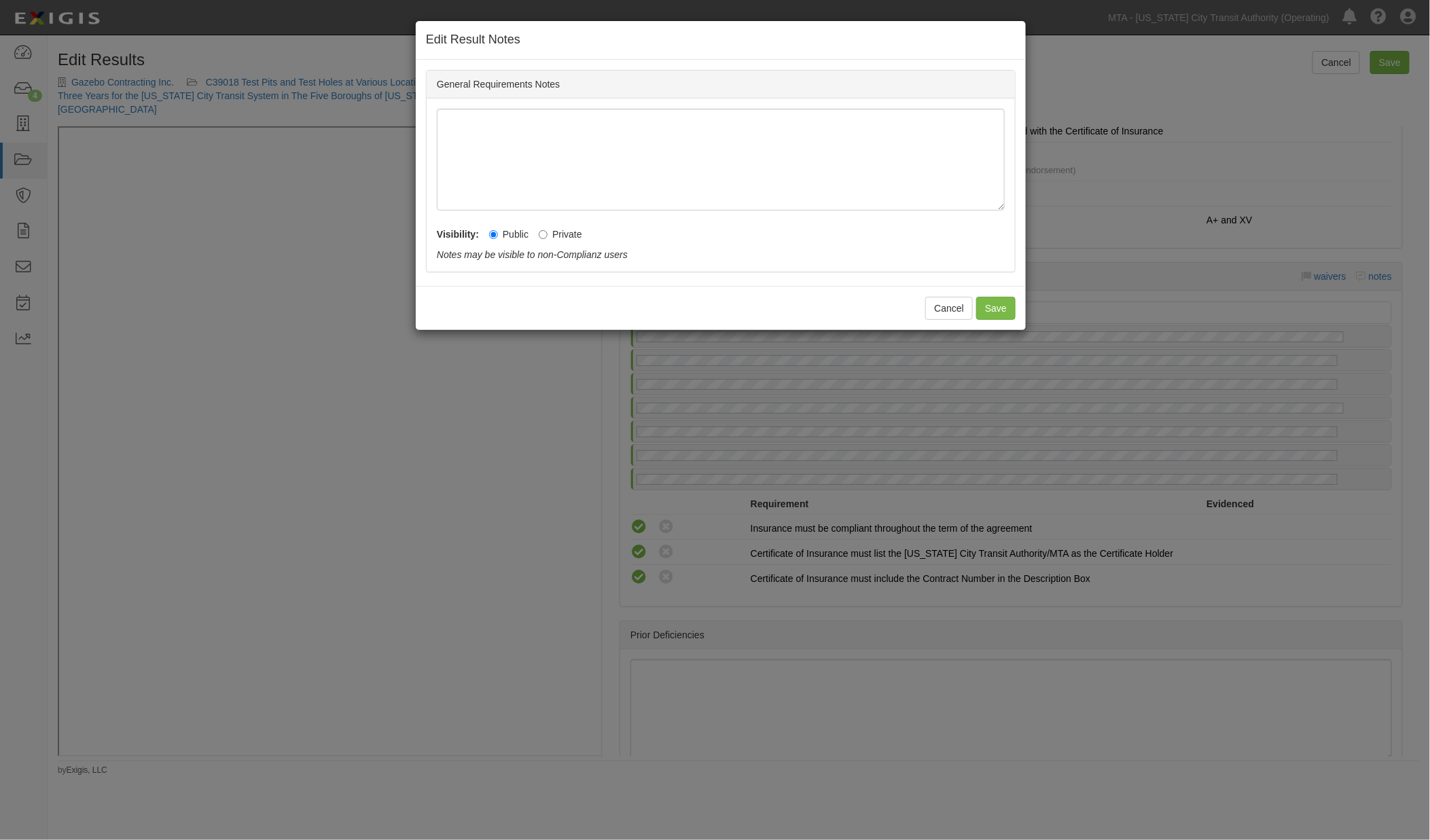
click at [548, 233] on label "Private" at bounding box center [560, 234] width 44 height 14
click at [548, 233] on input "Private" at bounding box center [543, 235] width 9 height 9
radio input "true"
click at [1006, 308] on button "Save" at bounding box center [996, 308] width 40 height 23
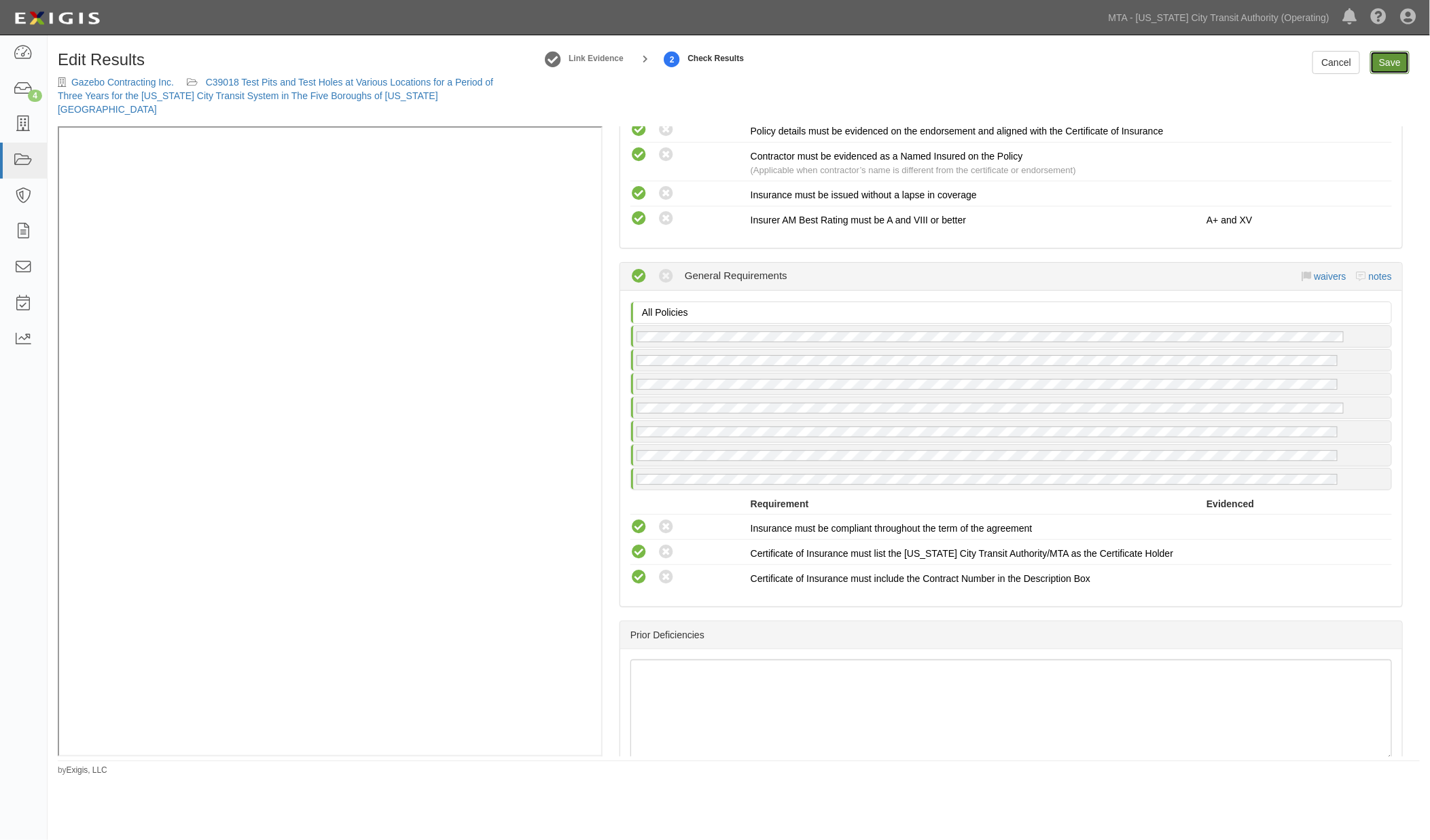
click at [1404, 61] on link "Save" at bounding box center [1390, 62] width 40 height 23
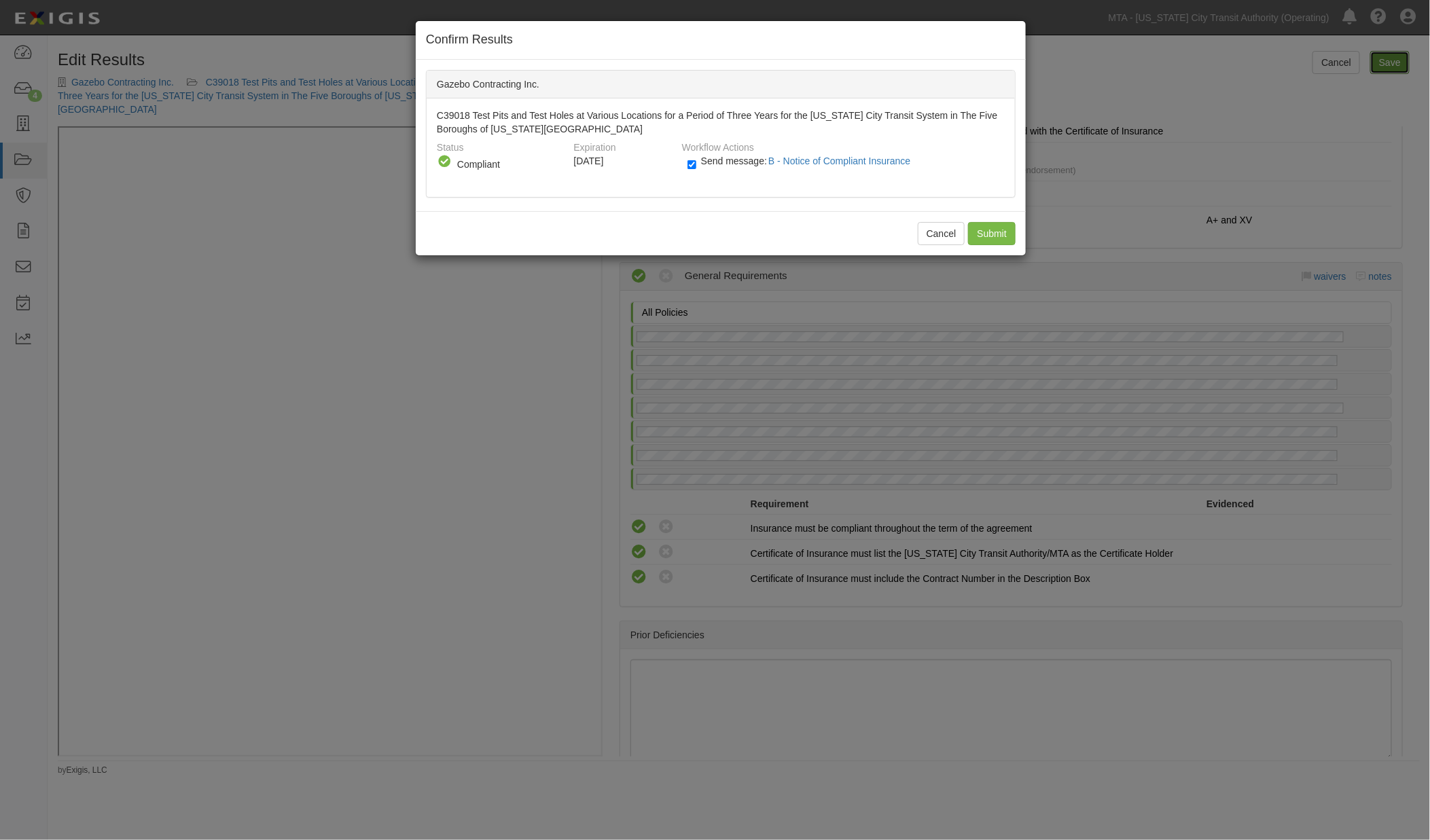
radio input "true"
click at [691, 170] on input "Send message: B - Notice of Compliant Insurance" at bounding box center [692, 164] width 9 height 15
checkbox input "false"
click at [987, 232] on input "Submit" at bounding box center [992, 233] width 47 height 23
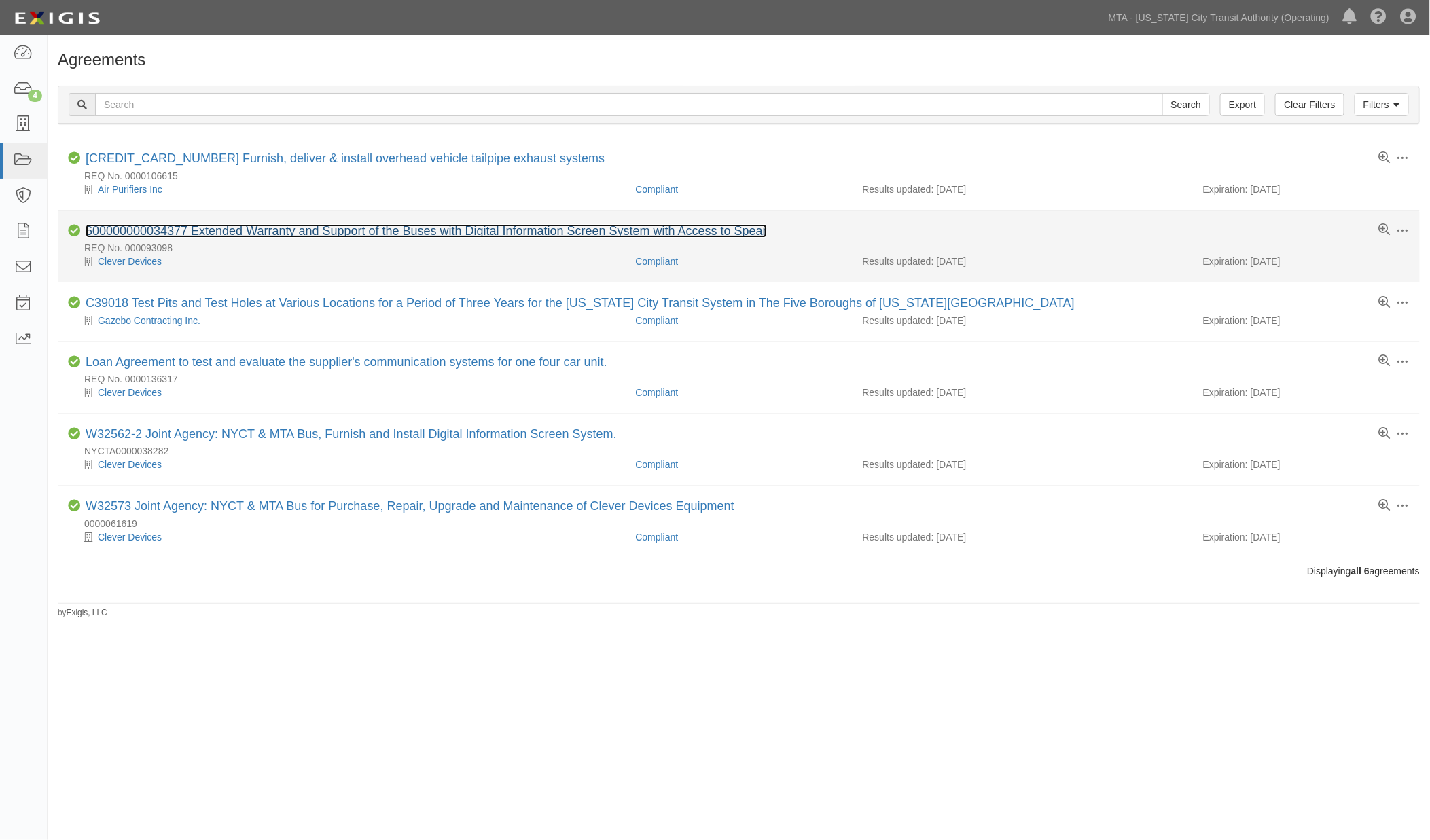
click at [269, 230] on link "600000000034377 Extended Warranty and Support of the Buses with Digital Informa…" at bounding box center [426, 231] width 682 height 14
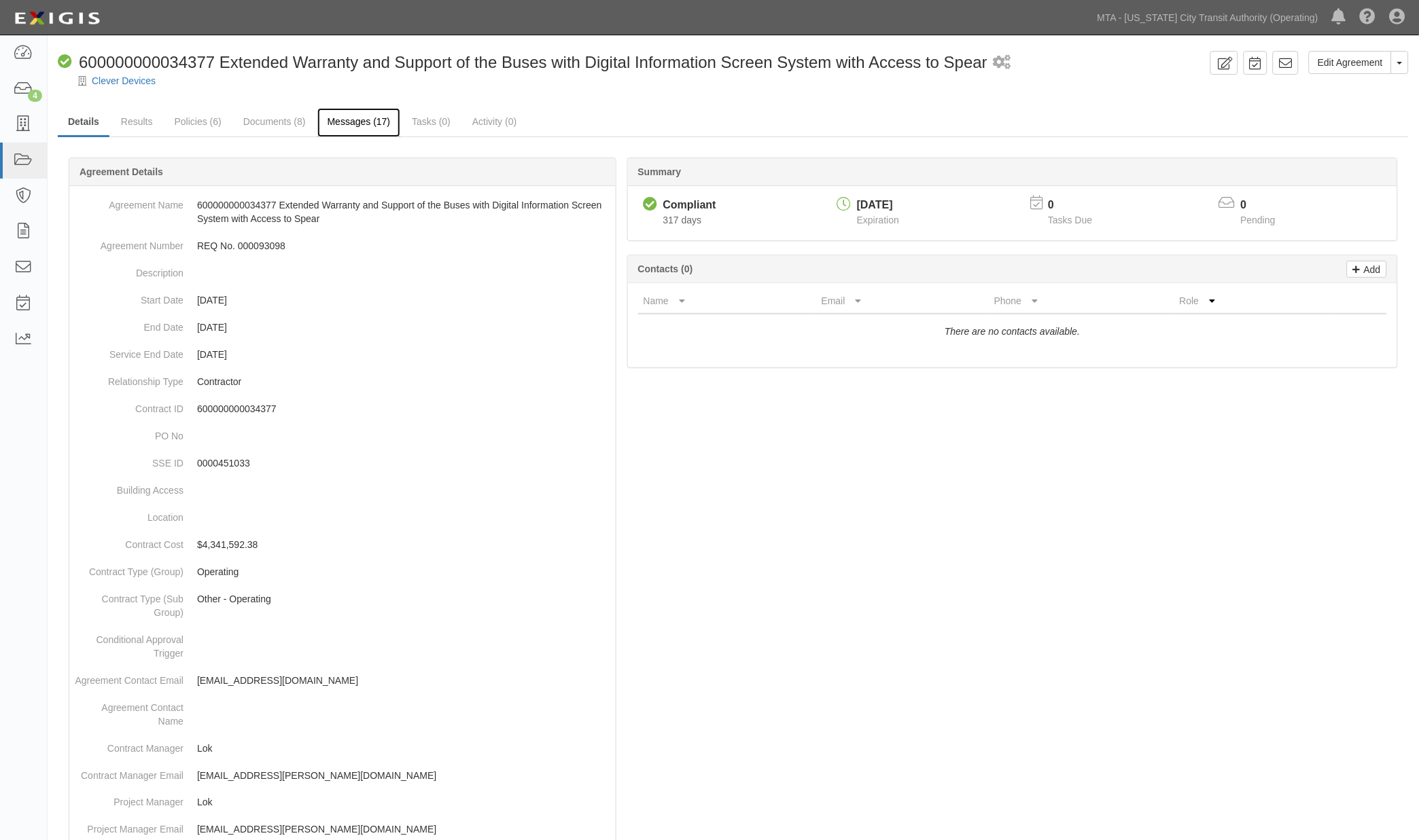
click at [360, 126] on link "Messages (17)" at bounding box center [359, 122] width 84 height 29
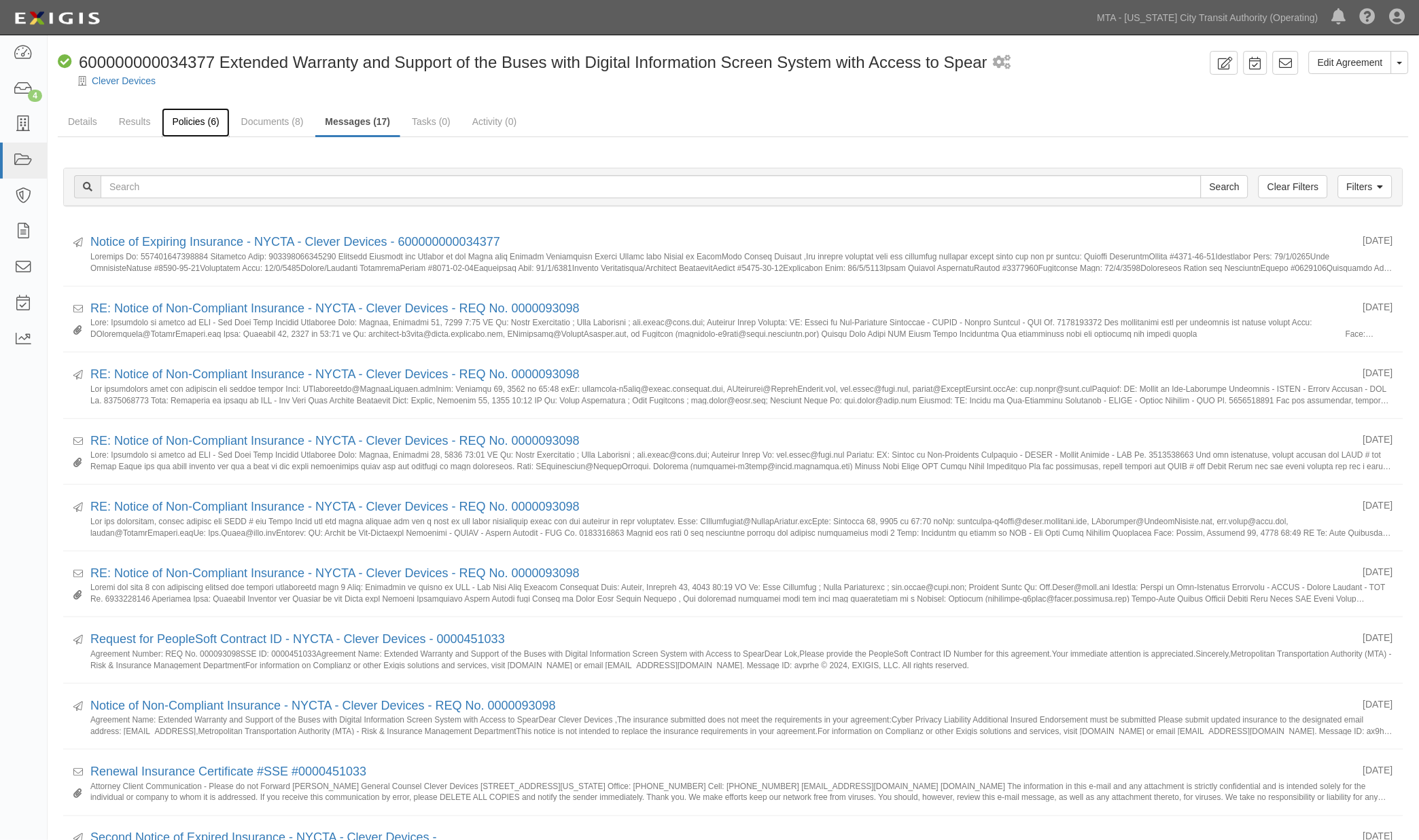
click at [177, 120] on link "Policies (6)" at bounding box center [195, 122] width 67 height 29
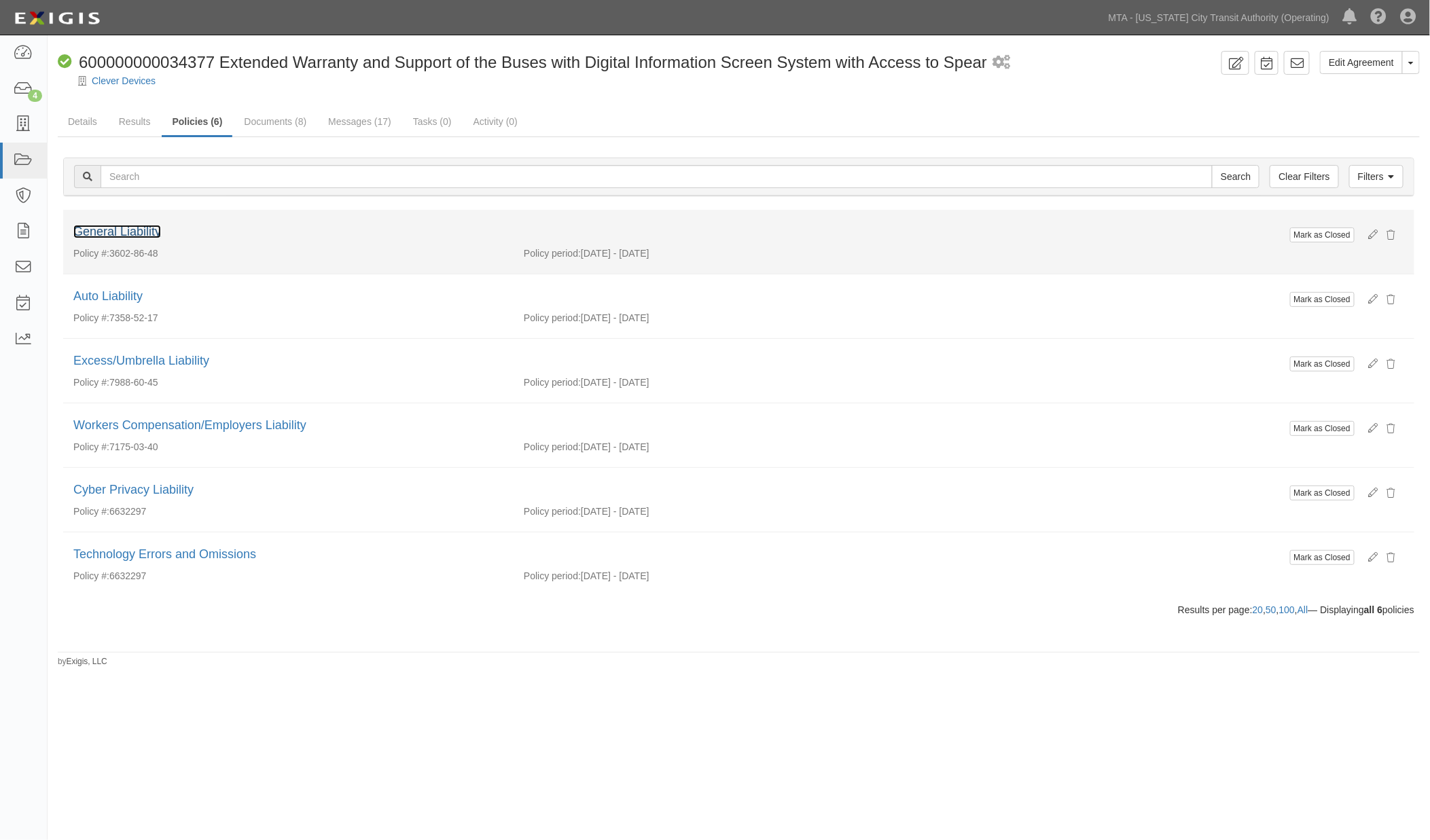
click at [124, 229] on link "General Liability" at bounding box center [117, 232] width 88 height 14
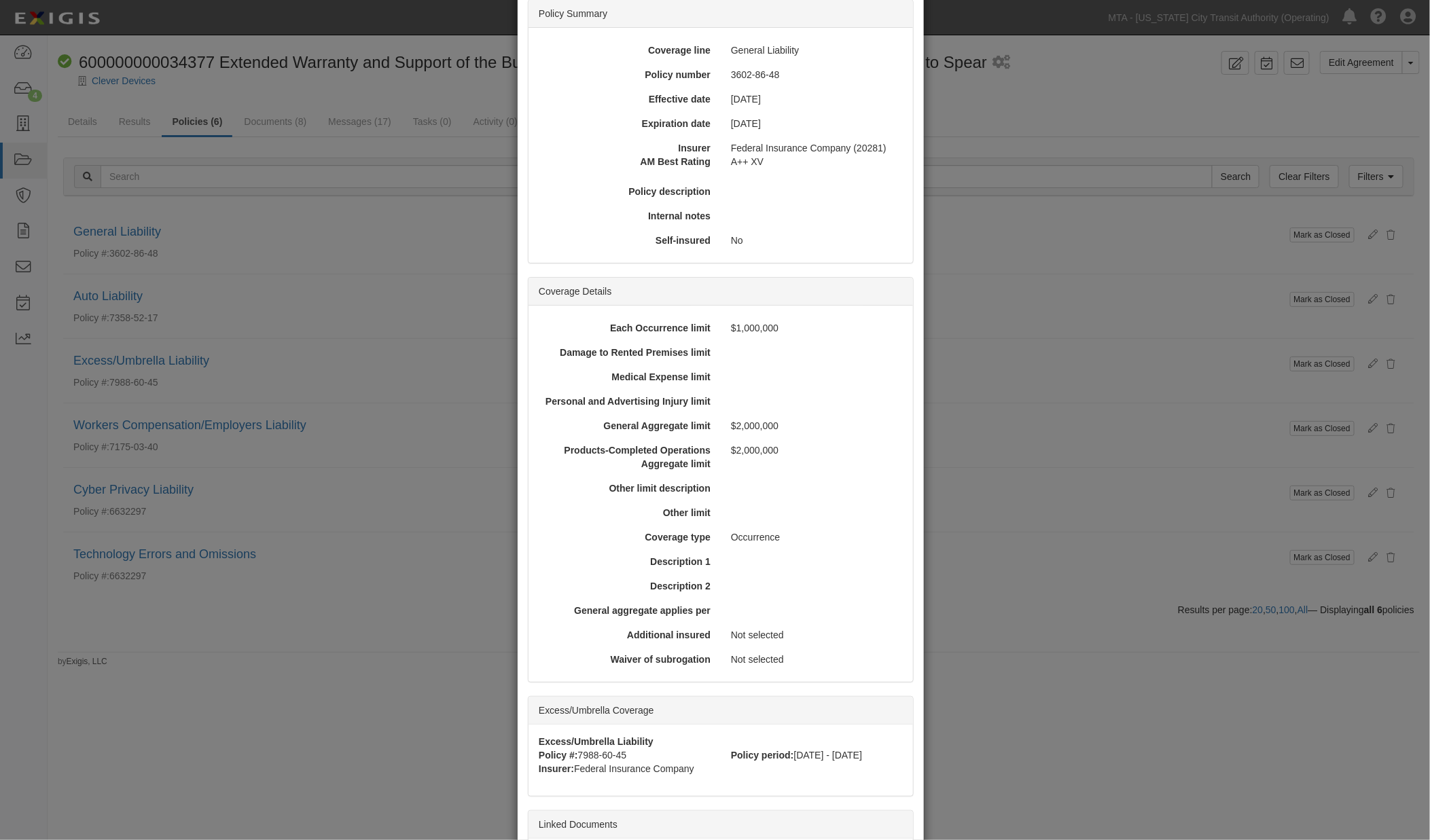
scroll to position [245, 0]
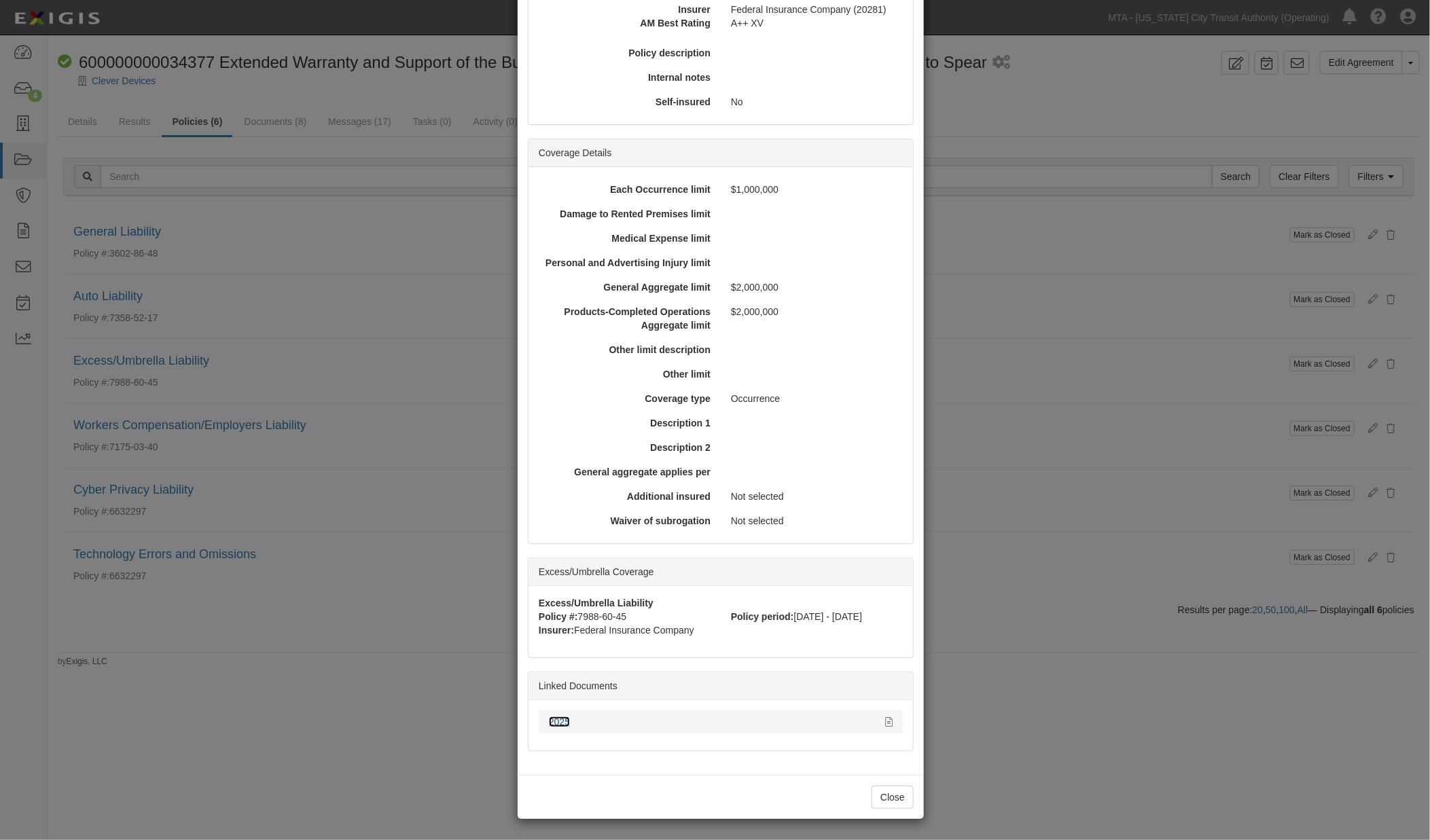
click at [549, 722] on link "2025" at bounding box center [560, 722] width 21 height 11
click at [1037, 607] on div "× View Policy Mark as Closed Edit Policy Toggle Dropdown Delete Policy Policy S…" at bounding box center [715, 420] width 1430 height 840
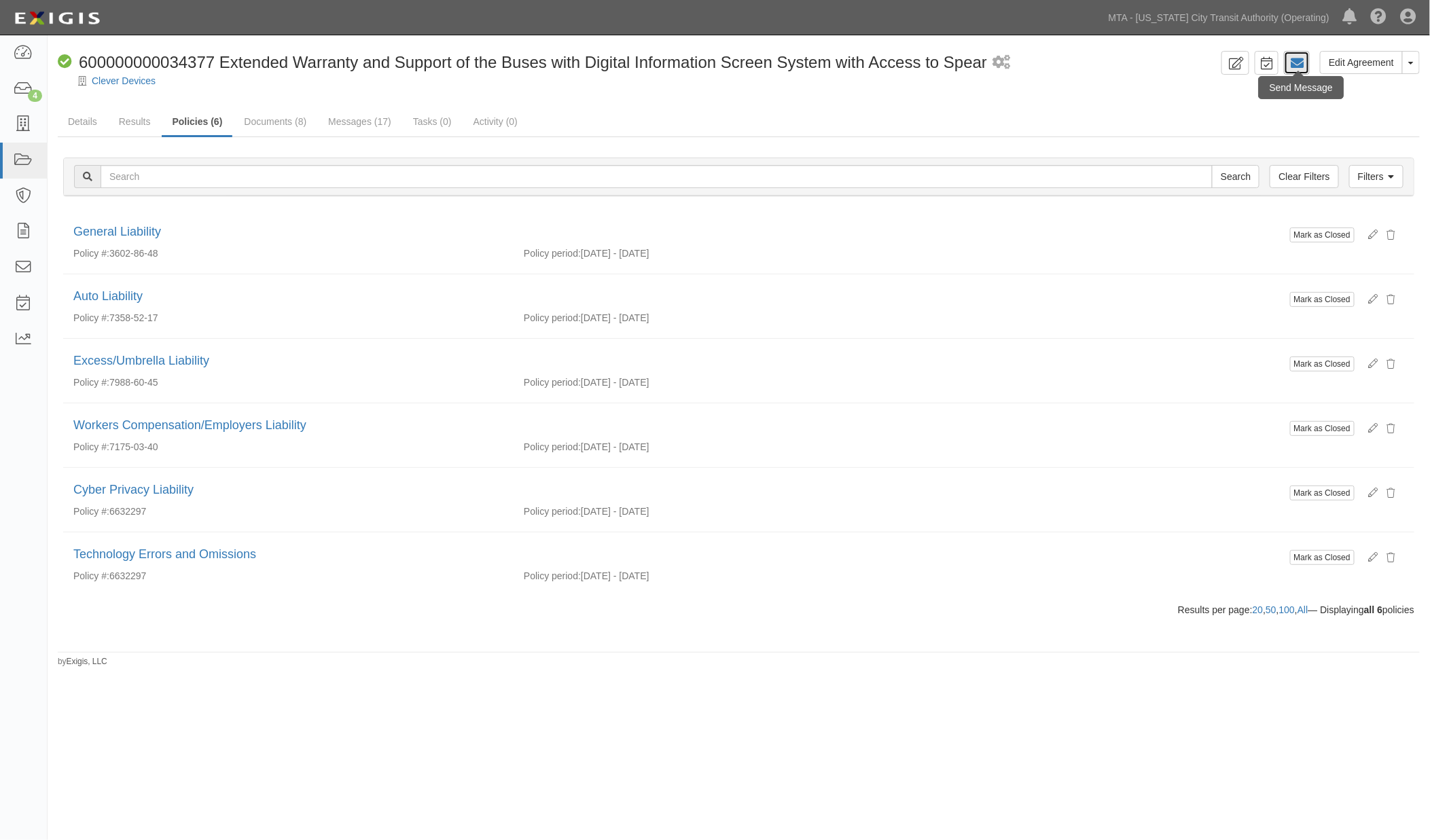
click at [1295, 62] on icon at bounding box center [1297, 64] width 14 height 14
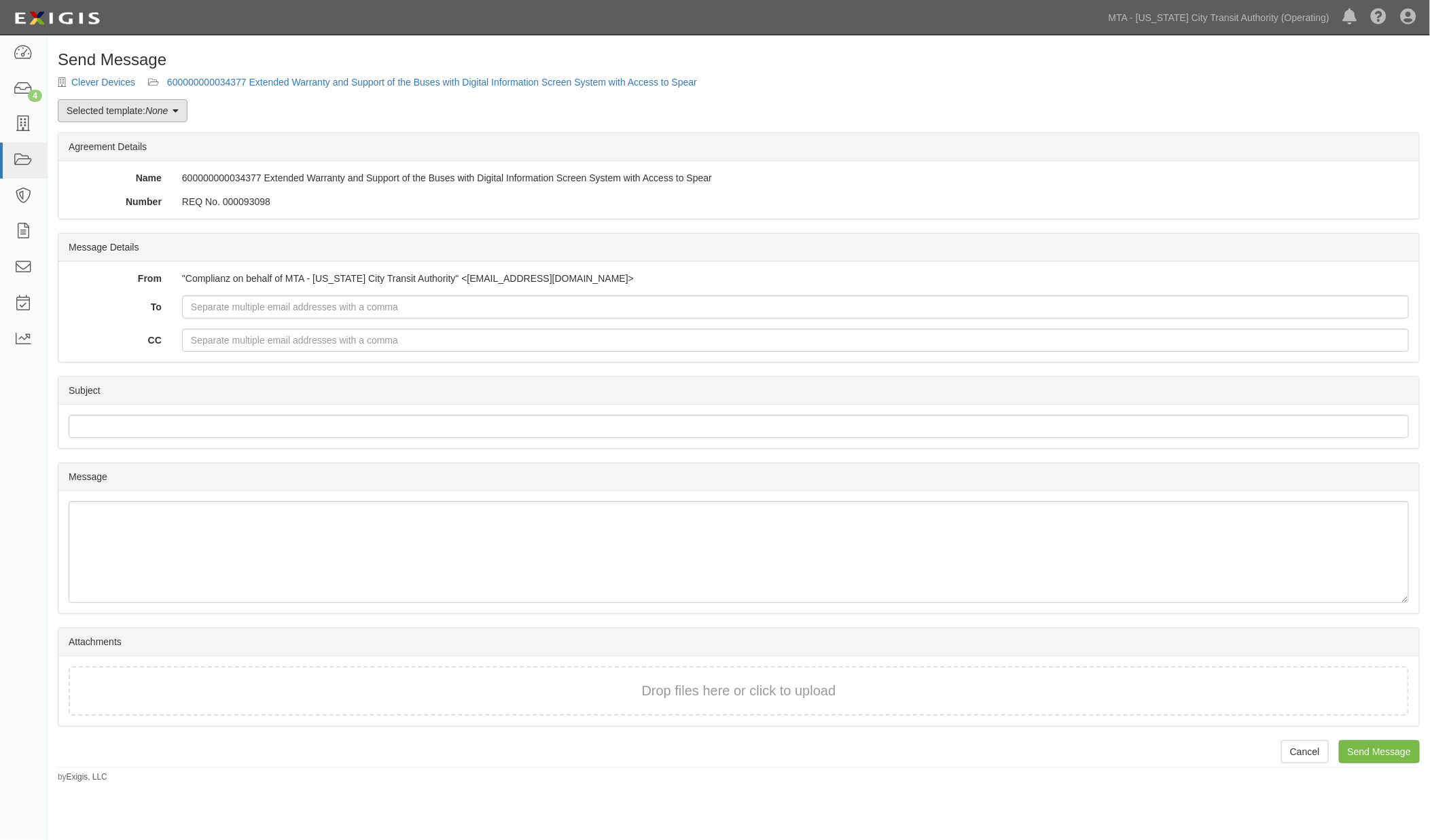
click at [102, 111] on link "Selected template: None" at bounding box center [122, 110] width 130 height 23
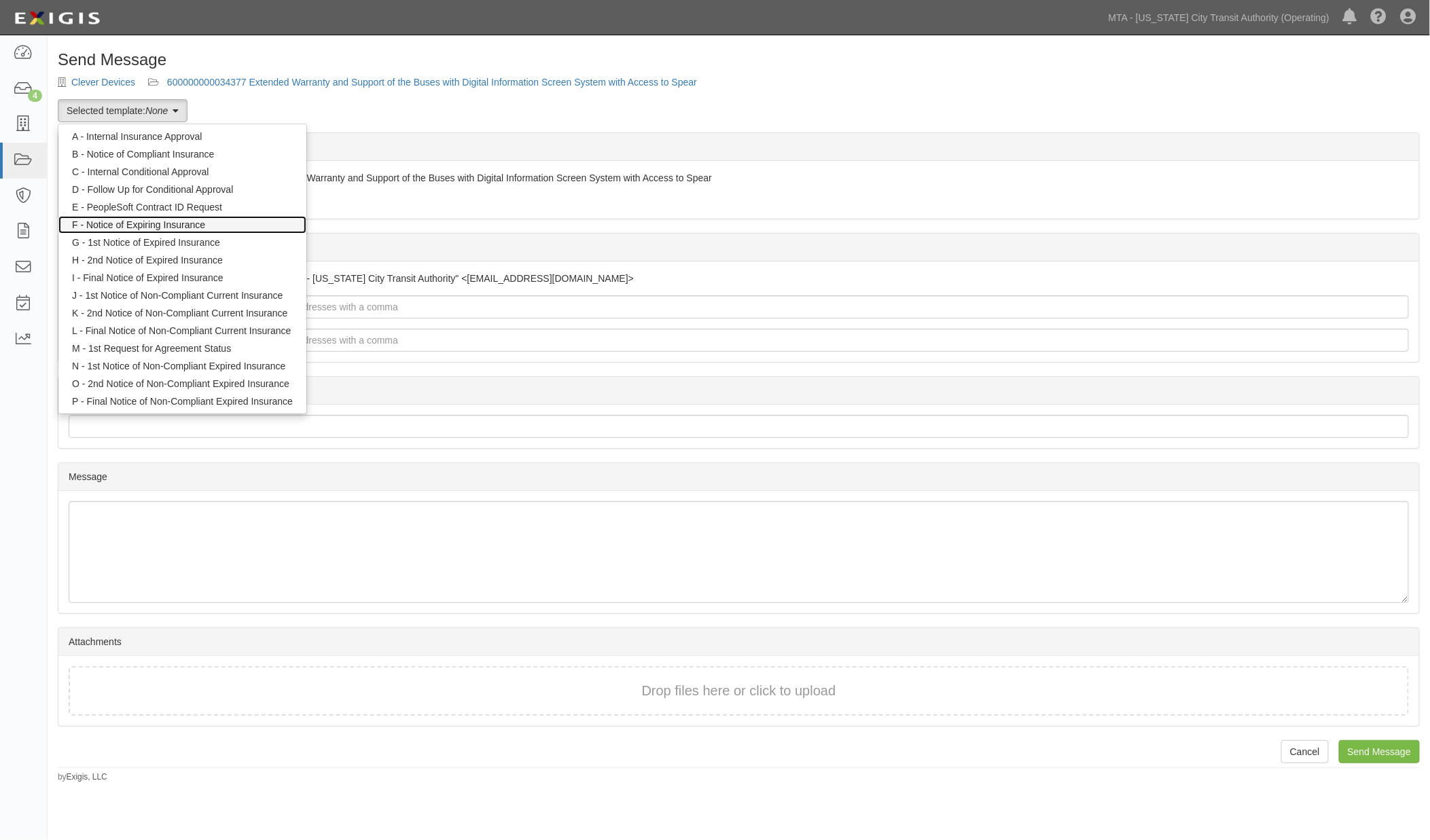
click at [111, 226] on link "F - Notice of Expiring Insurance" at bounding box center [183, 225] width 248 height 18
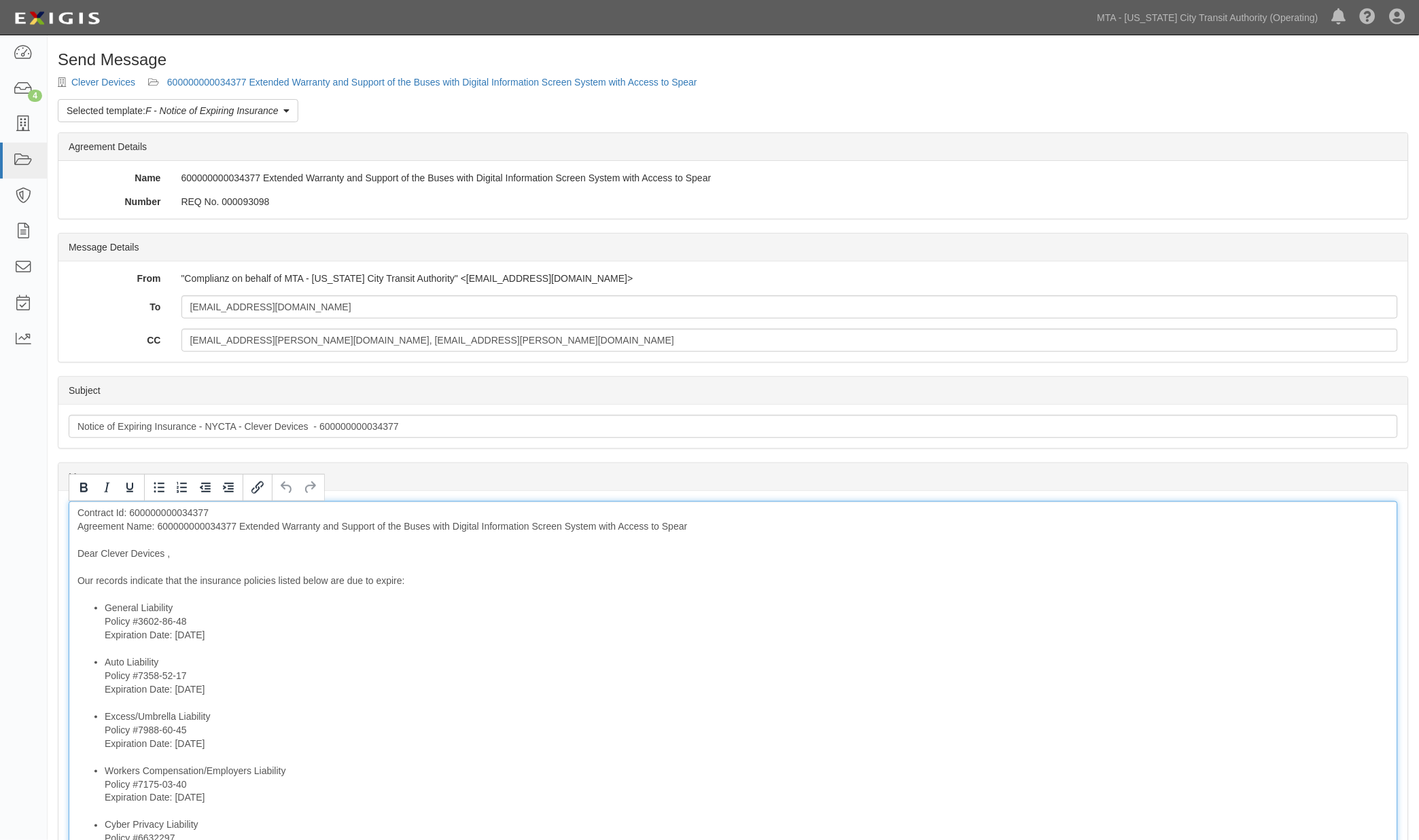
click at [211, 526] on div "Contract Id: 600000000034377 Agreement Name: 600000000034377 Extended Warranty …" at bounding box center [734, 801] width 1329 height 601
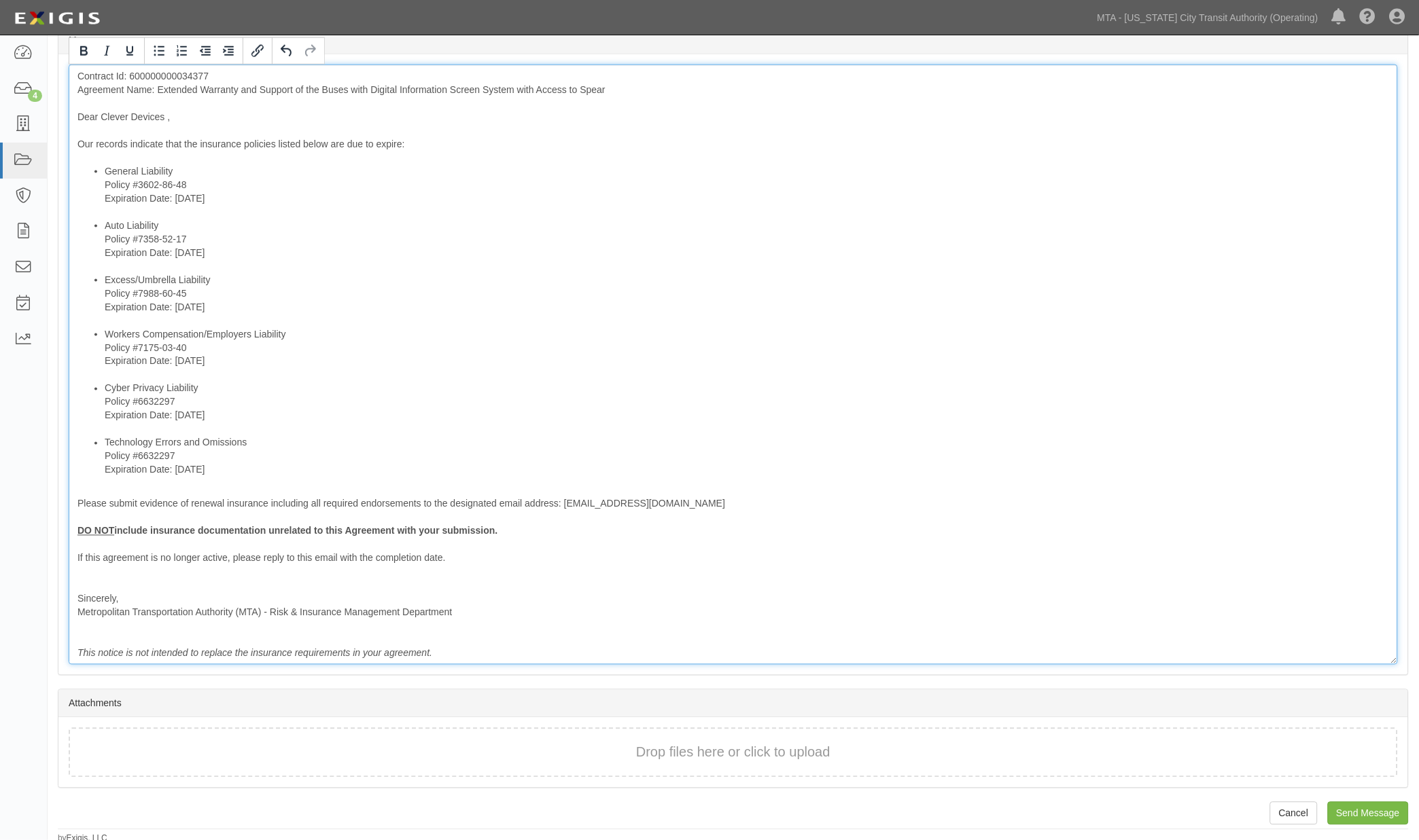
scroll to position [440, 0]
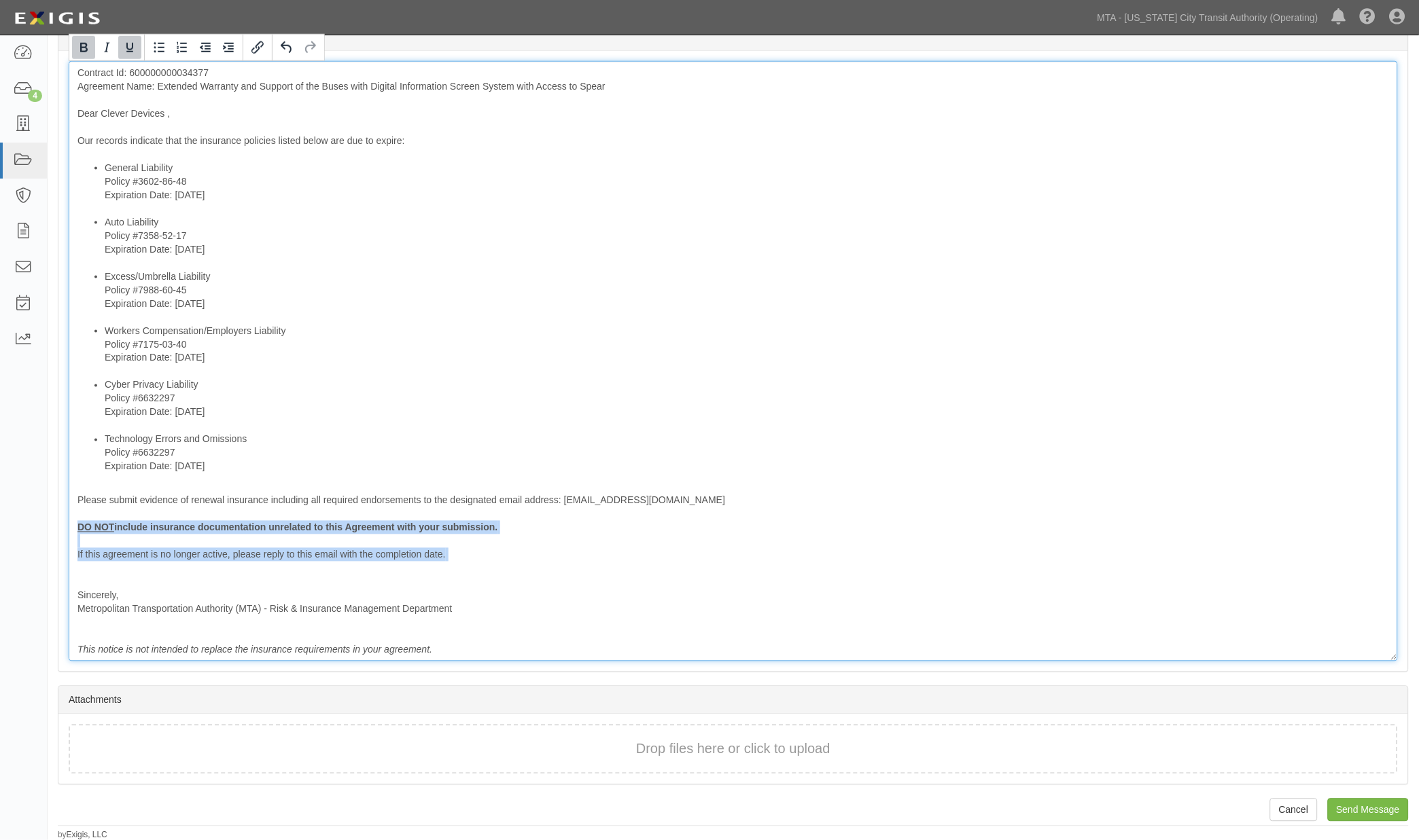
drag, startPoint x: 292, startPoint y: 543, endPoint x: 41, endPoint y: 527, distance: 251.5
click at [41, 527] on body "Toggle navigation Dashboard 4 Inbox Parties Agreements Coverages Documents Mess…" at bounding box center [710, 201] width 1419 height 1282
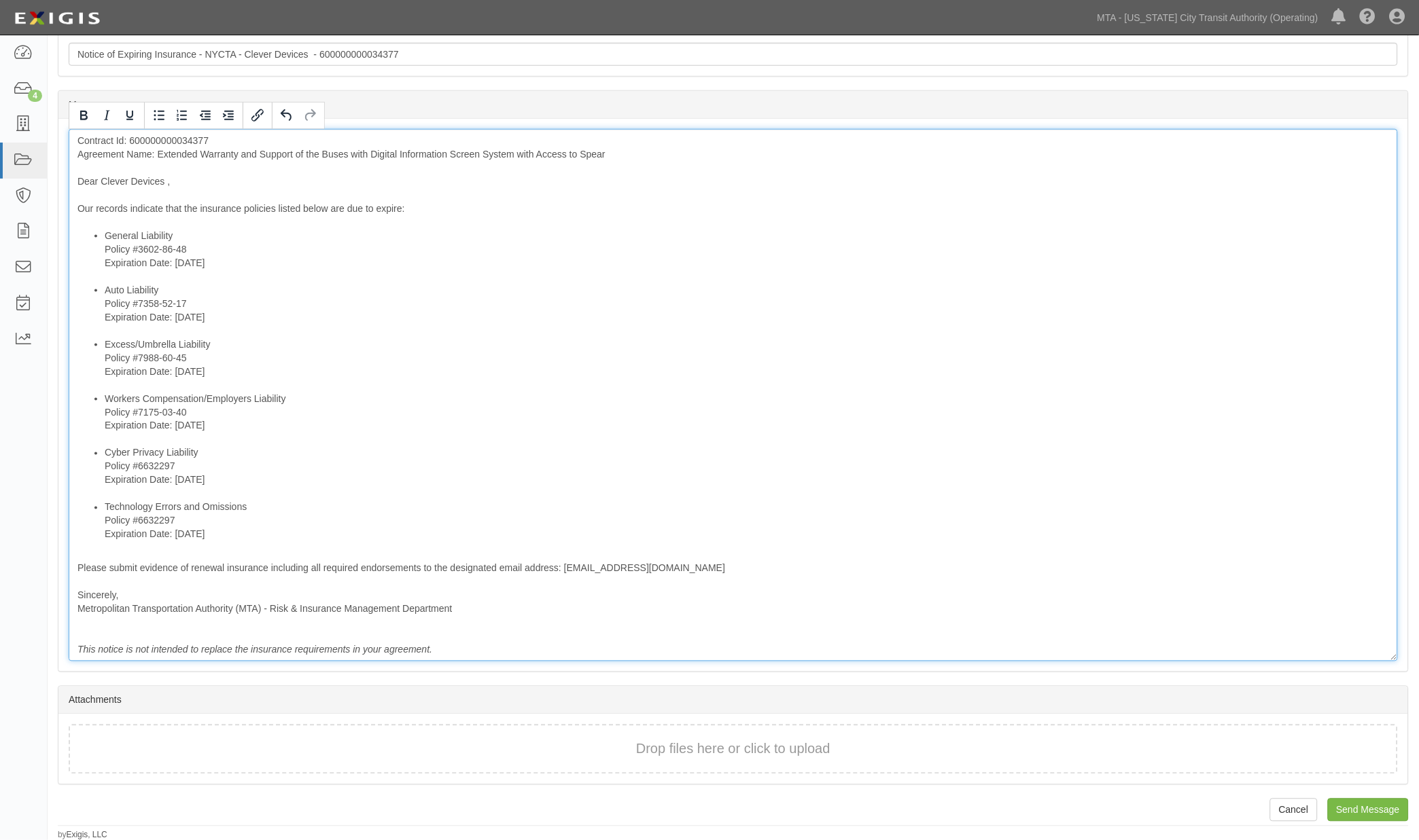
scroll to position [0, 0]
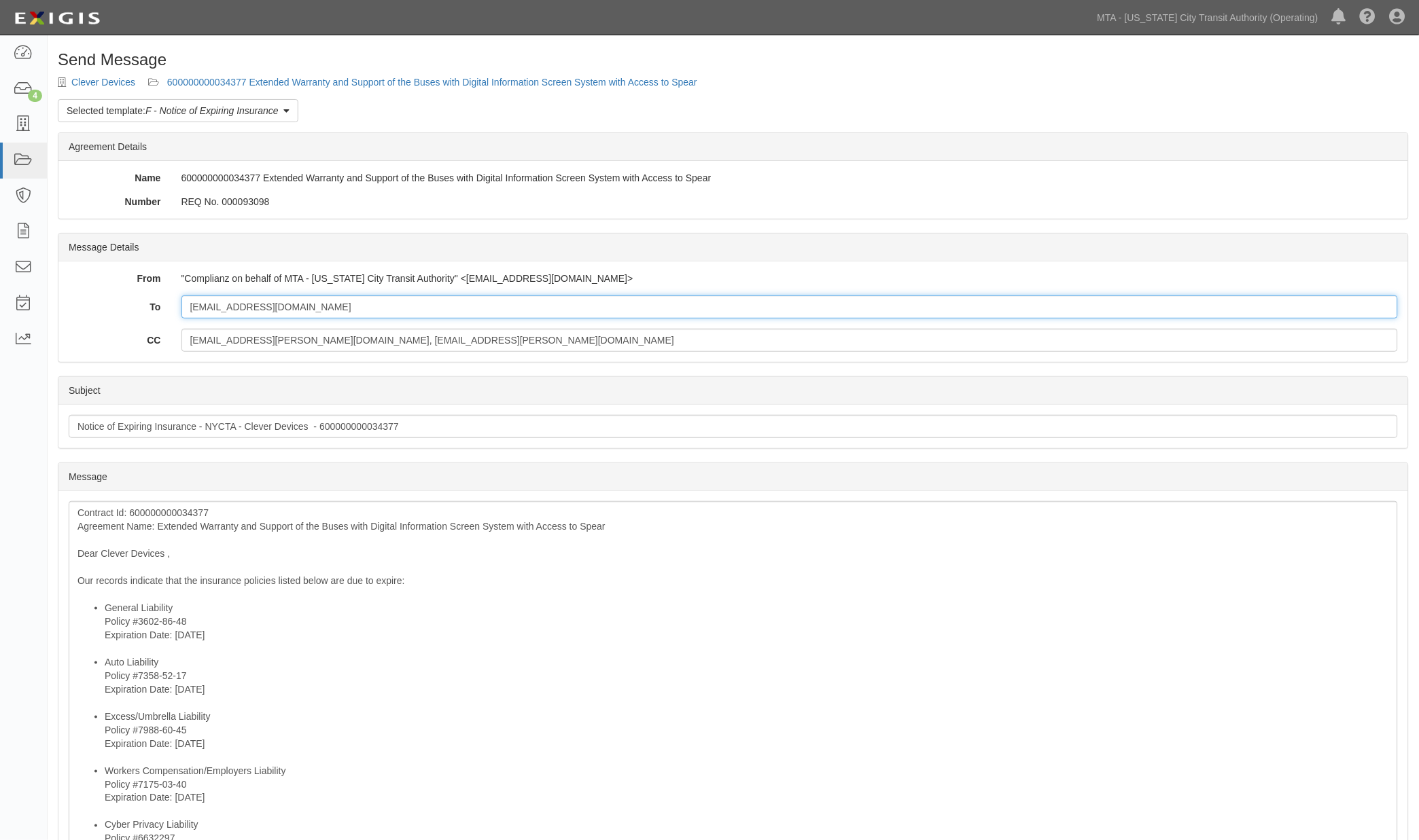
click at [381, 311] on input "[EMAIL_ADDRESS][DOMAIN_NAME]" at bounding box center [790, 306] width 1218 height 23
paste input "request@sterlingrisk.com"
type input "droussinos@cleverdevices.com; request@sterlingrisk.com"
drag, startPoint x: 431, startPoint y: 343, endPoint x: -90, endPoint y: 345, distance: 521.0
click at [0, 345] on html "Toggle navigation Dashboard 4 Inbox Parties Agreements Coverages Documents Mess…" at bounding box center [710, 607] width 1419 height 1214
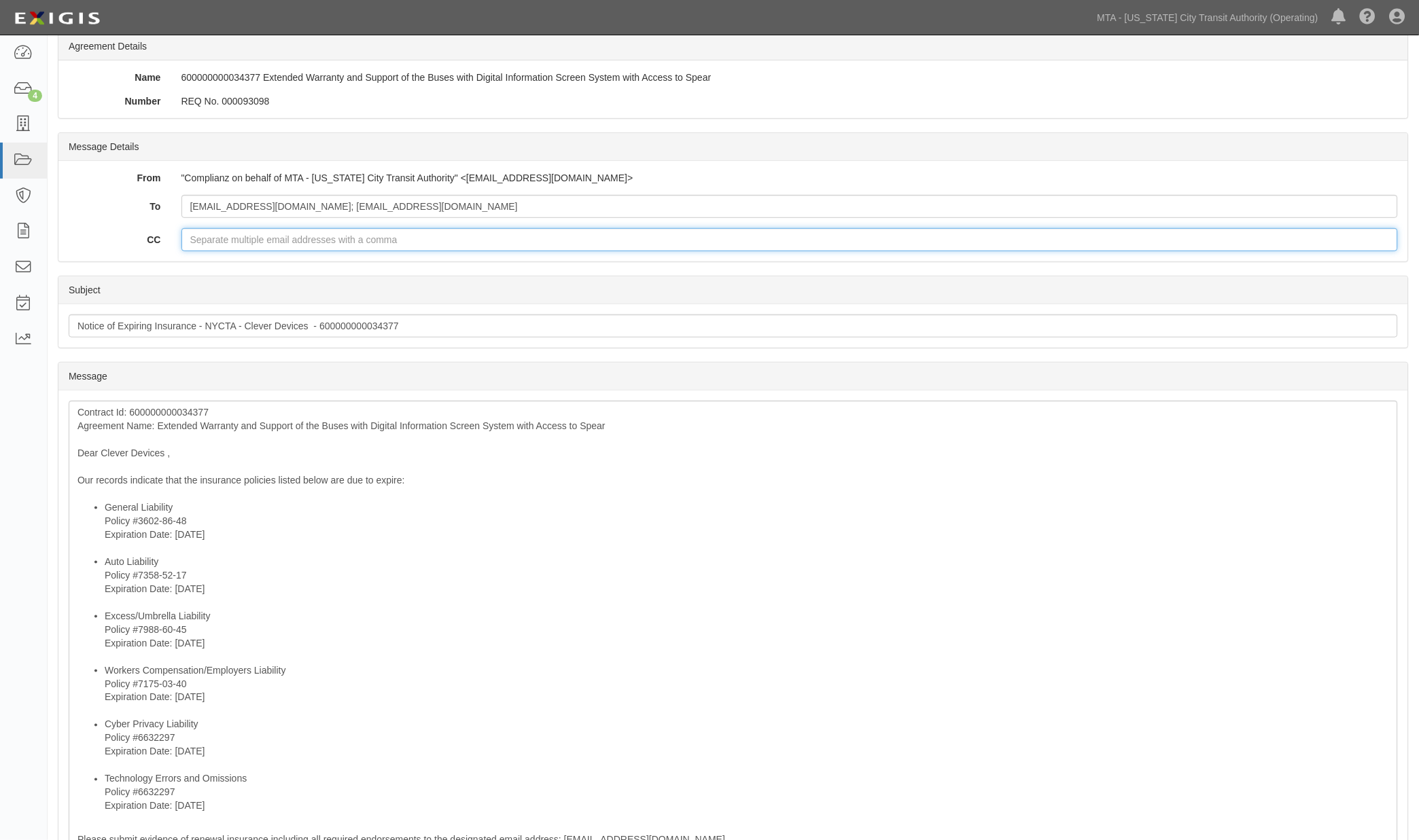
scroll to position [373, 0]
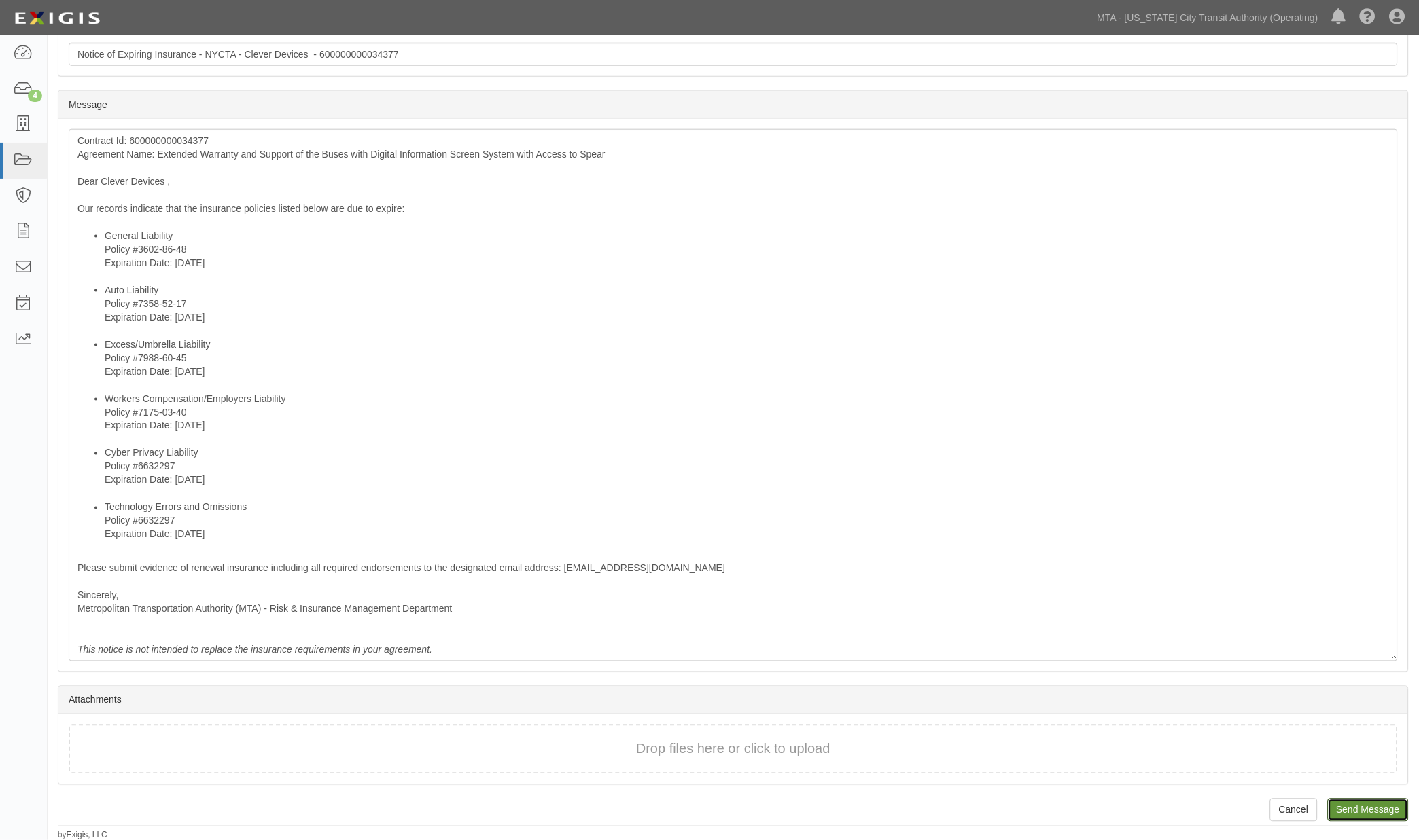
drag, startPoint x: 1360, startPoint y: 807, endPoint x: 792, endPoint y: 58, distance: 940.0
click at [1360, 807] on input "Send Message" at bounding box center [1368, 810] width 81 height 23
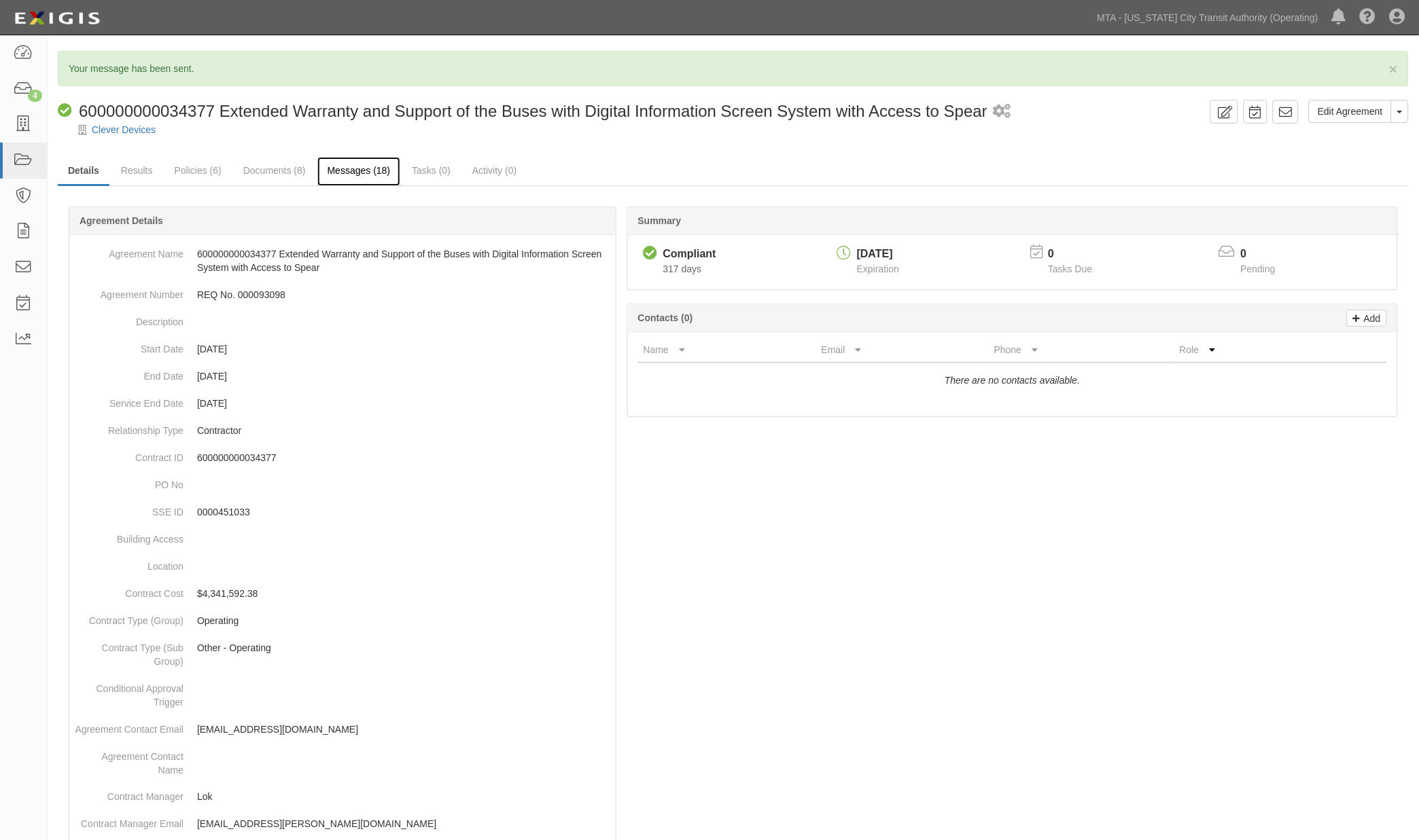
click at [342, 176] on link "Messages (18)" at bounding box center [359, 171] width 84 height 29
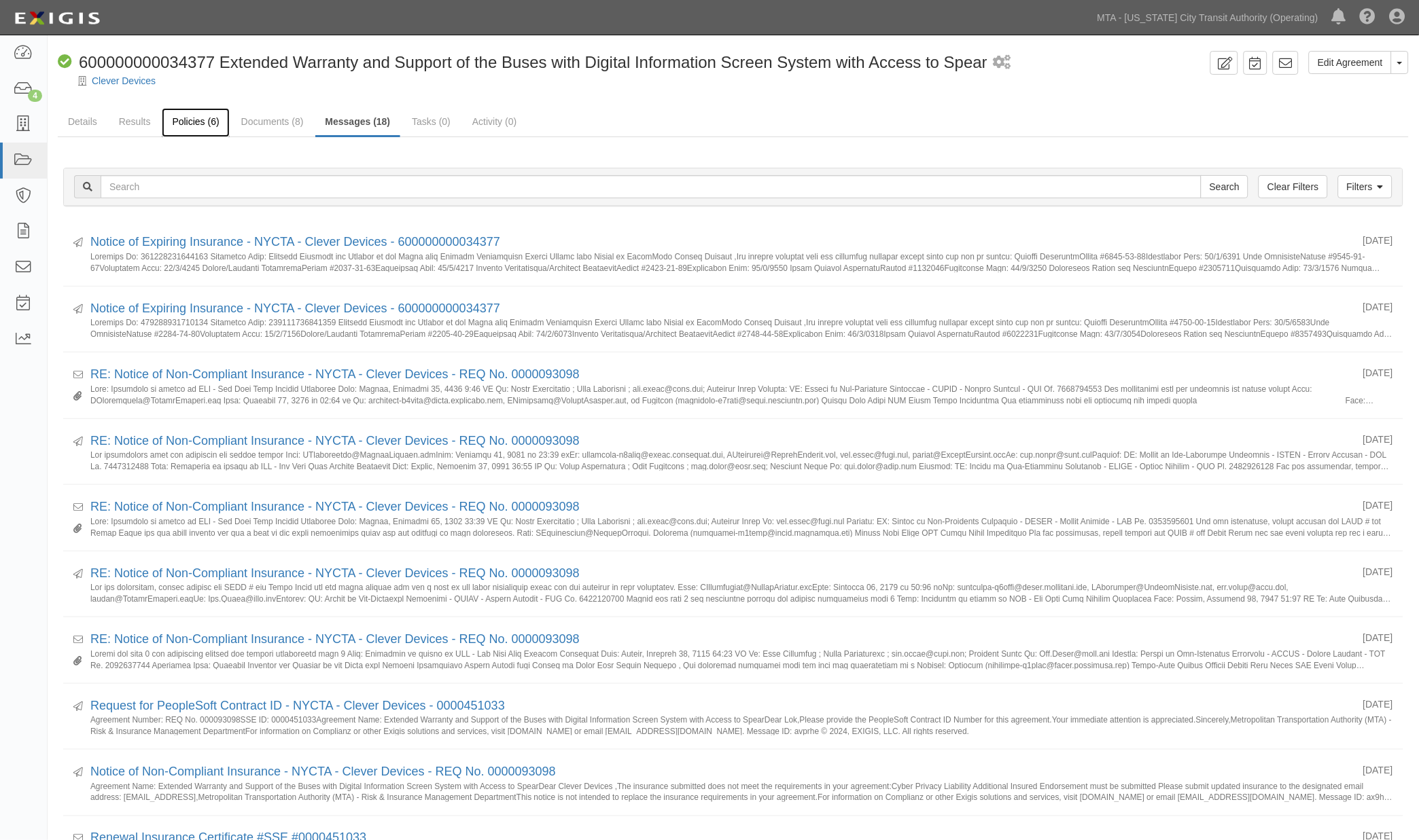
click at [180, 114] on link "Policies (6)" at bounding box center [195, 122] width 67 height 29
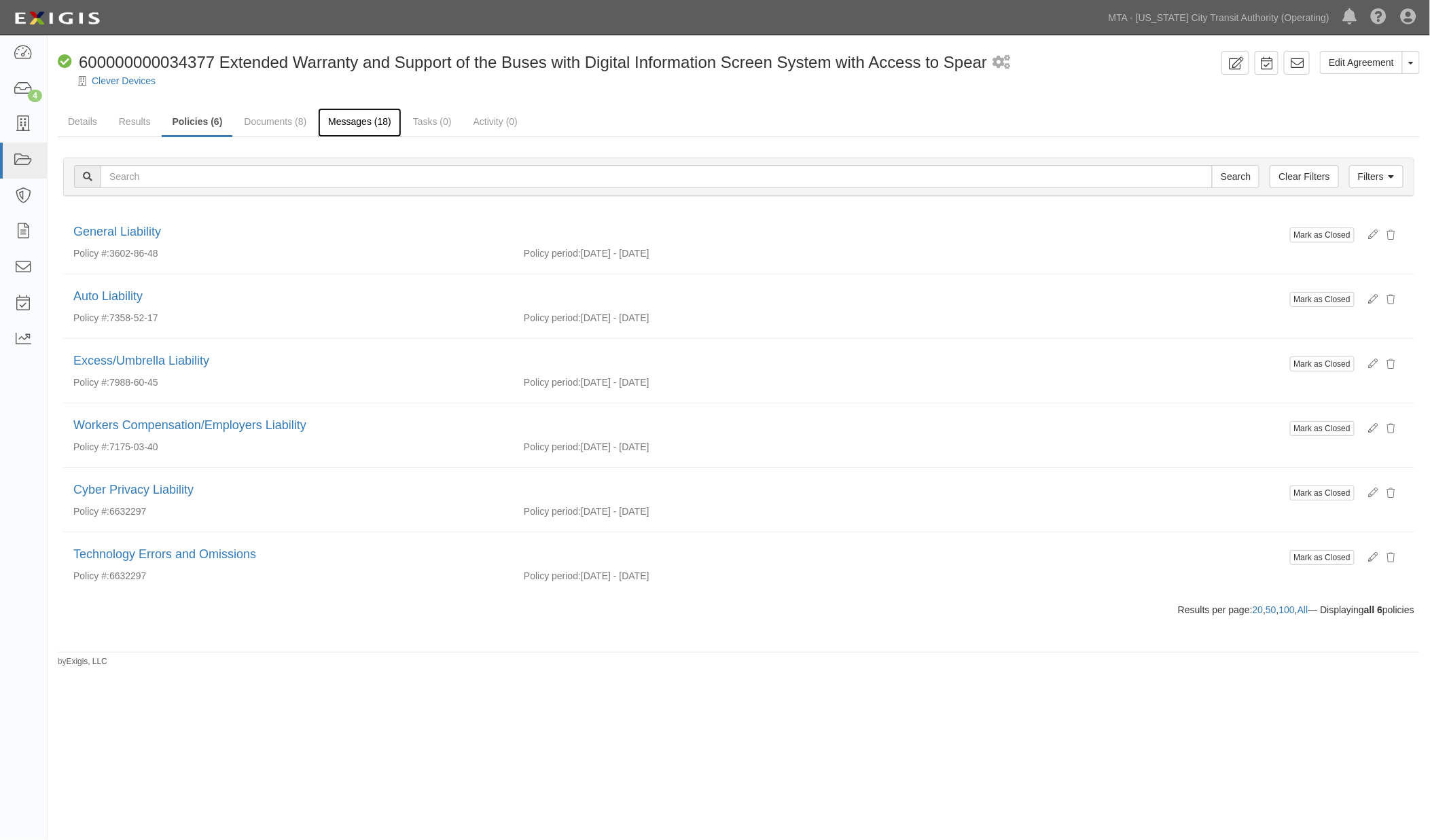
click at [356, 129] on link "Messages (18)" at bounding box center [359, 122] width 84 height 29
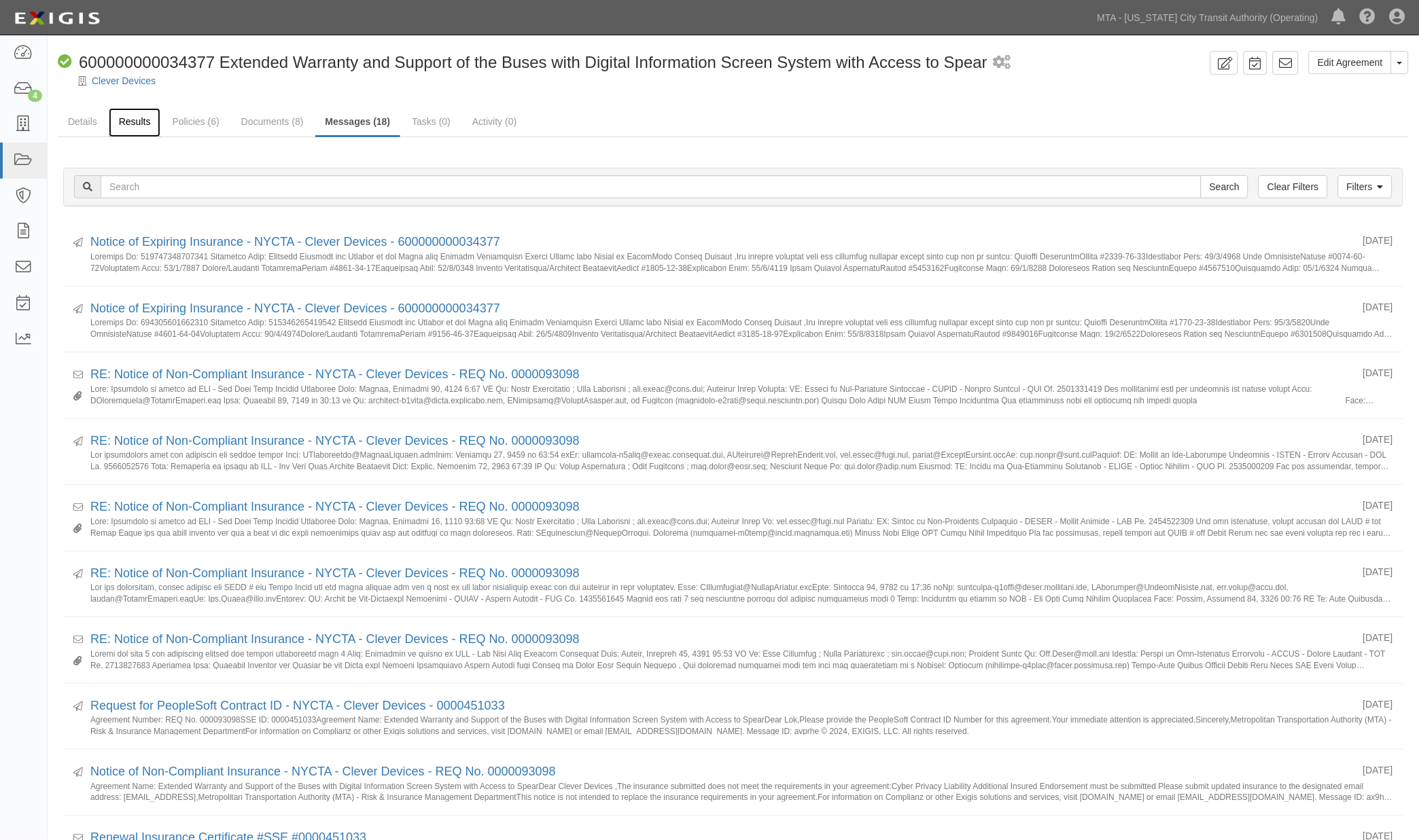
click at [127, 117] on link "Results" at bounding box center [134, 122] width 53 height 29
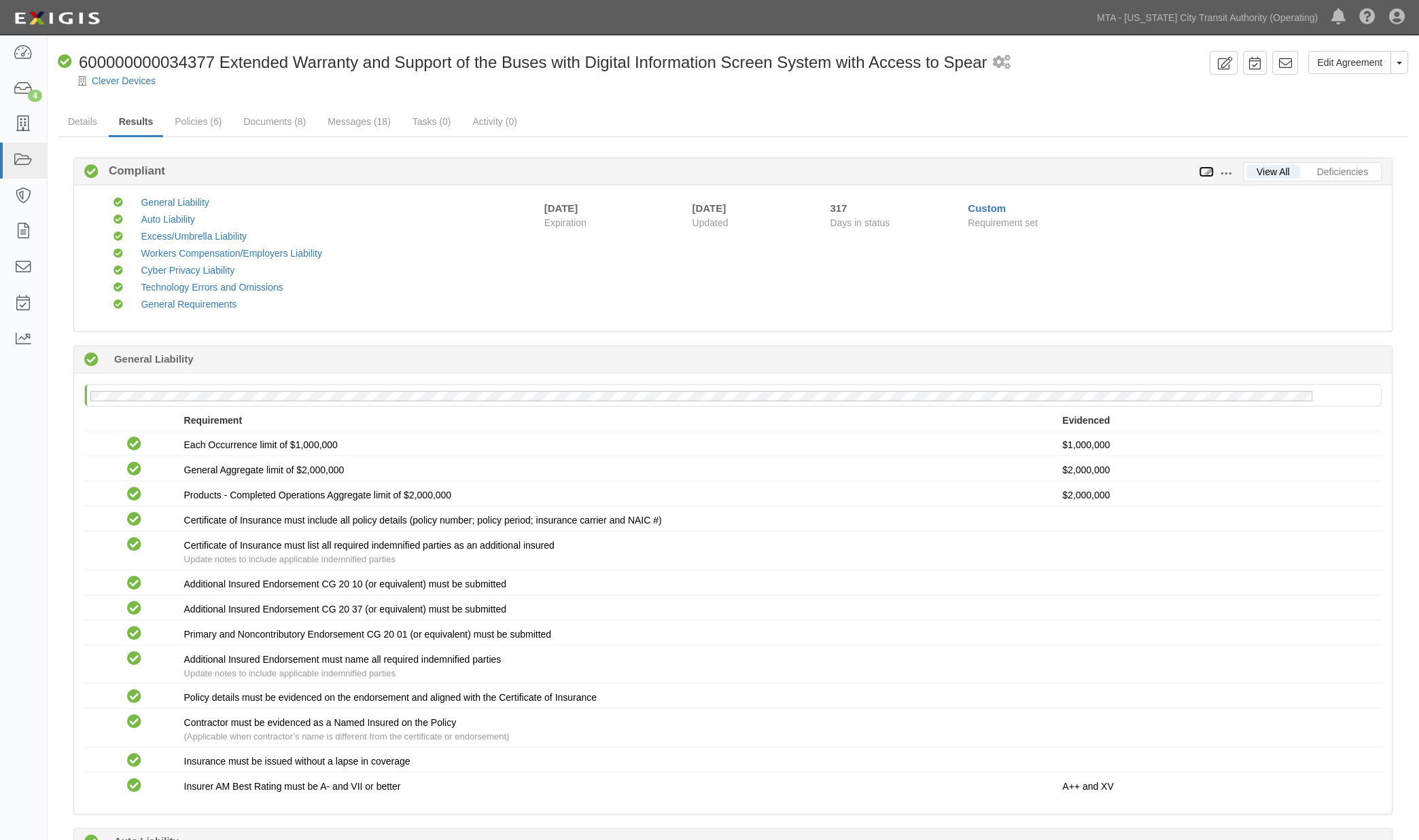
click at [1210, 169] on icon at bounding box center [1206, 172] width 15 height 9
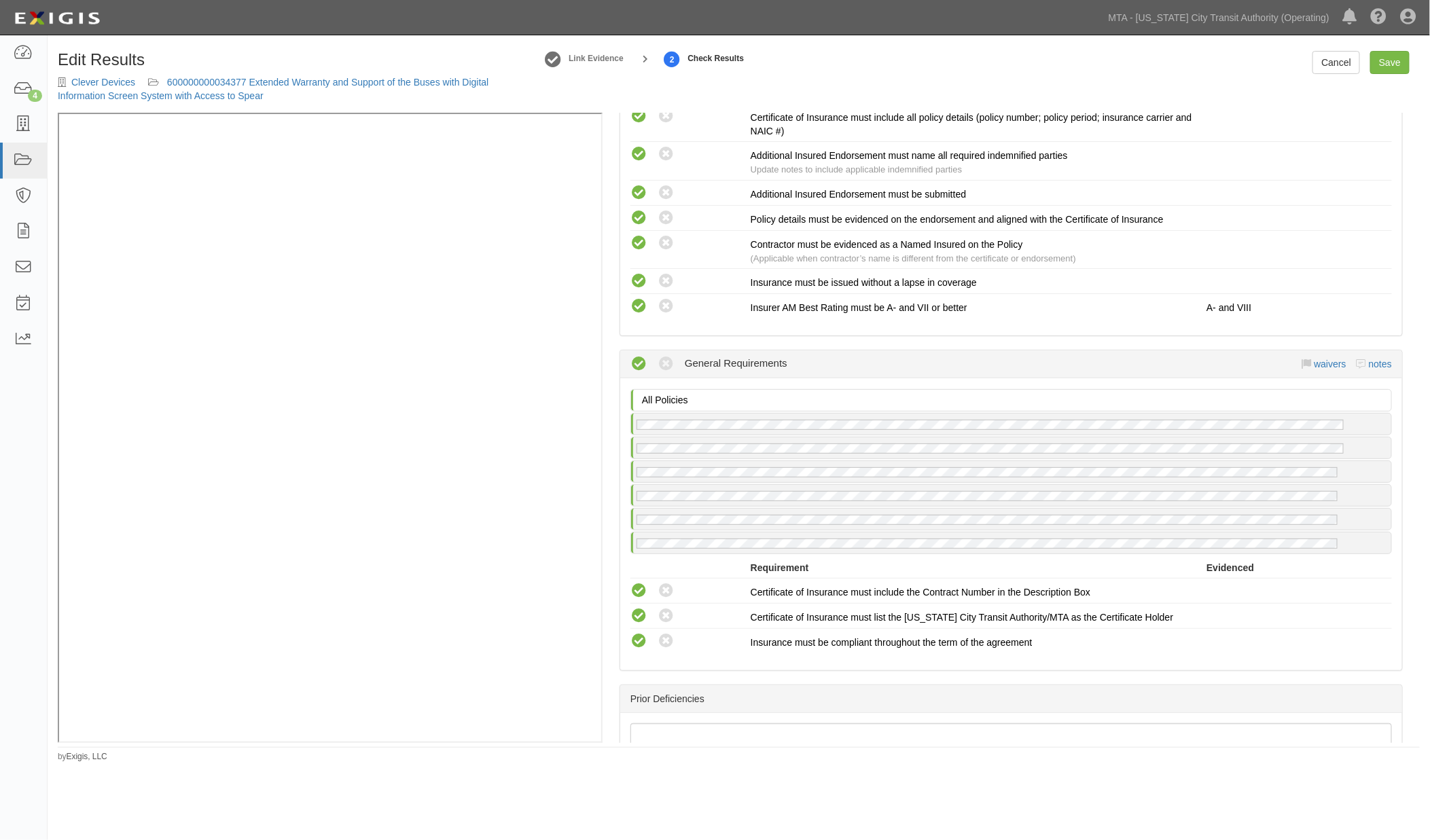
scroll to position [2320, 0]
click at [1377, 362] on link "notes" at bounding box center [1380, 365] width 23 height 11
radio input "true"
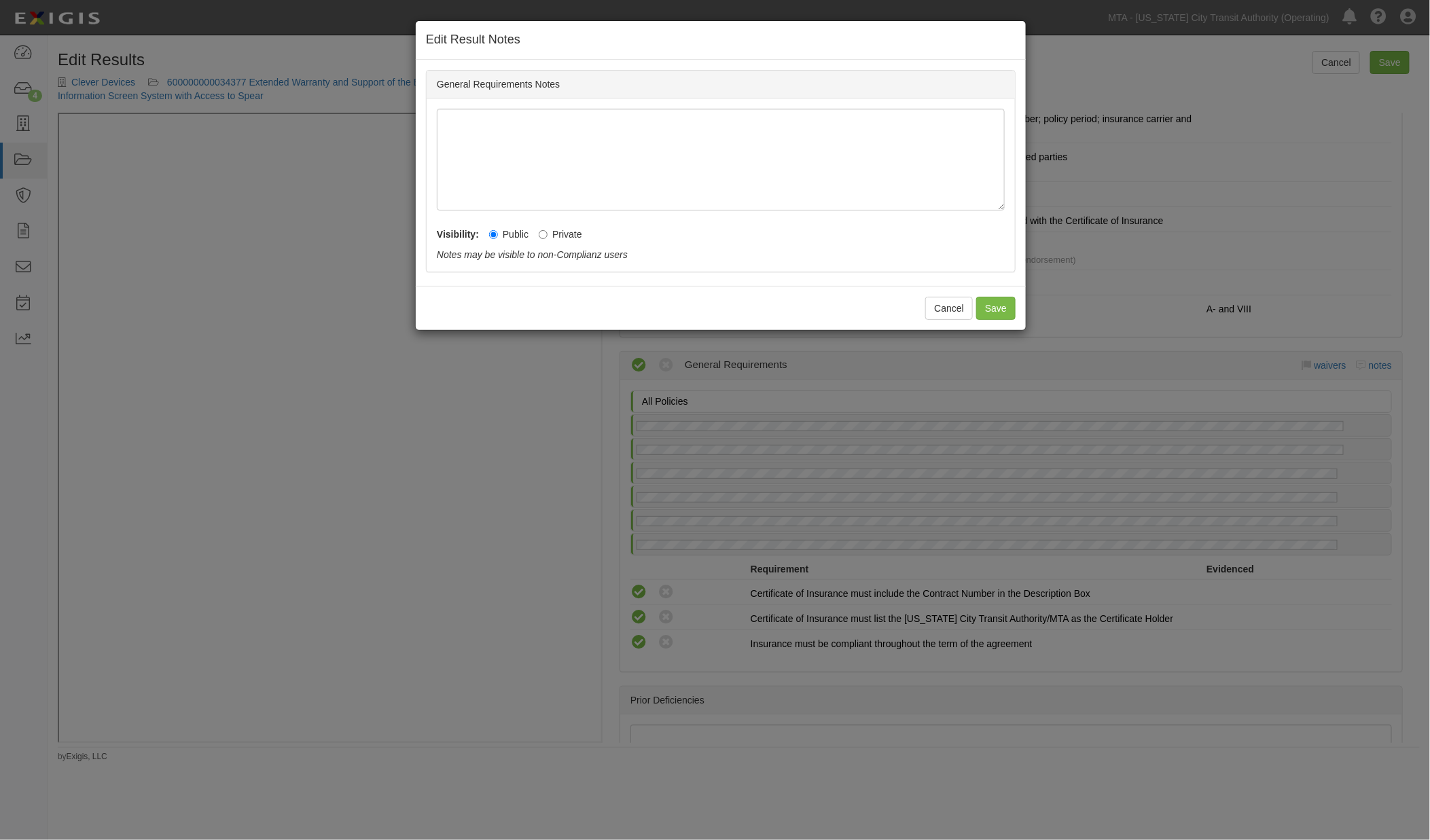
click at [548, 235] on label "Private" at bounding box center [560, 234] width 44 height 14
click at [548, 235] on input "Private" at bounding box center [543, 235] width 9 height 9
radio input "true"
click at [995, 301] on button "Save" at bounding box center [996, 308] width 40 height 23
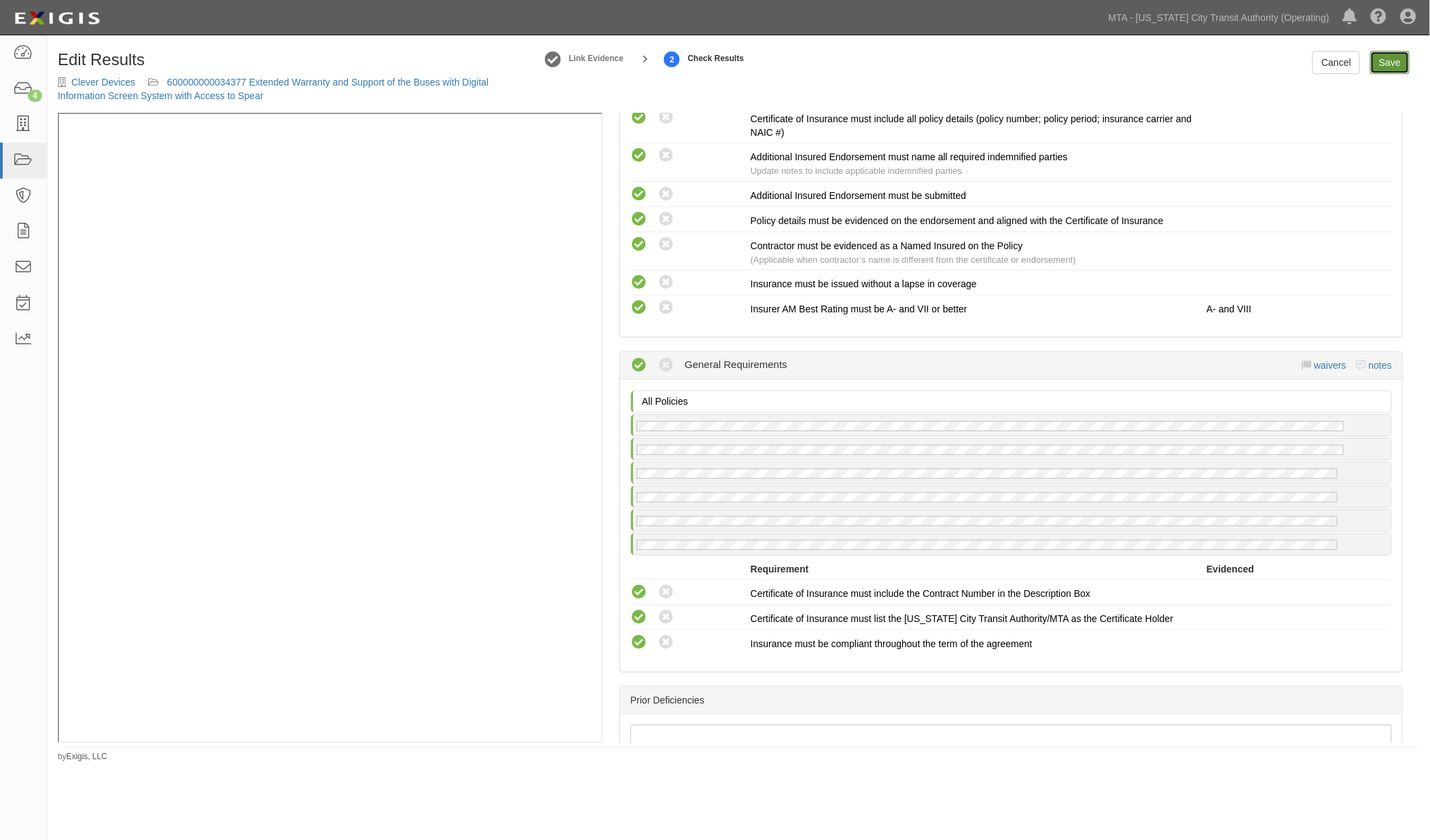
click at [1383, 65] on link "Save" at bounding box center [1390, 62] width 40 height 23
radio input "true"
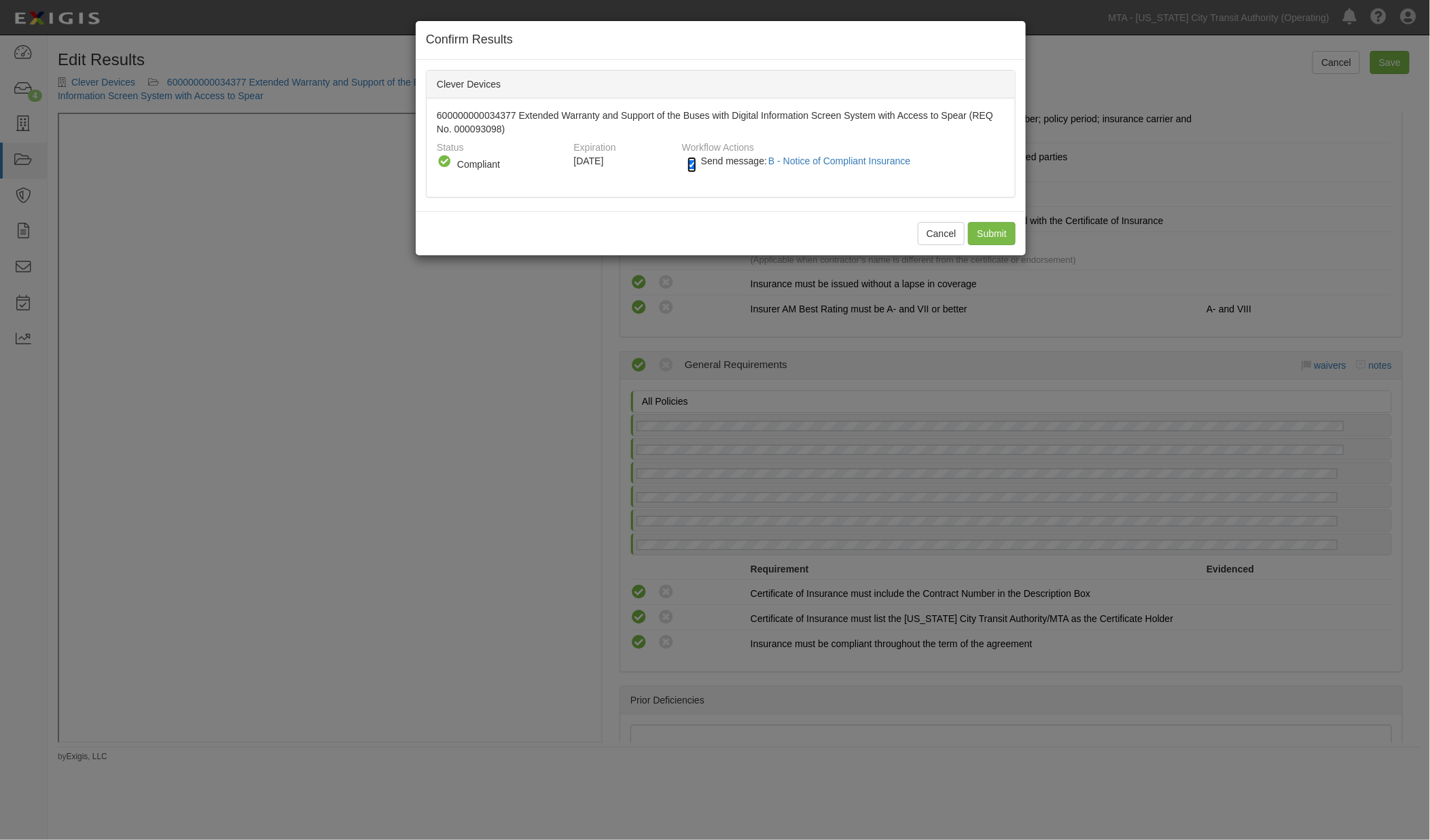
click at [688, 170] on input "Send message: B - Notice of Compliant Insurance" at bounding box center [692, 164] width 9 height 15
checkbox input "false"
click at [994, 224] on input "Submit" at bounding box center [992, 233] width 47 height 23
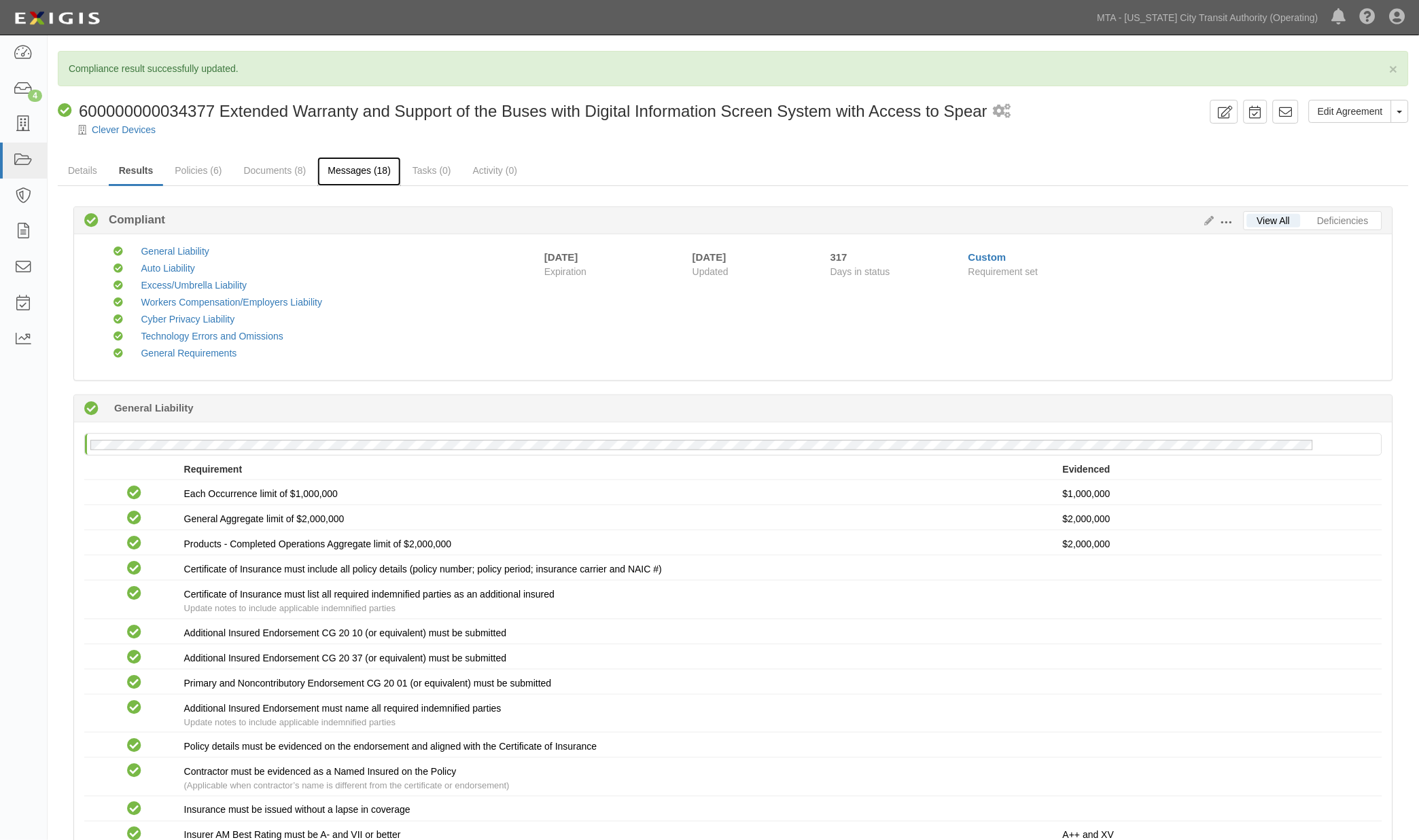
click at [353, 170] on link "Messages (18)" at bounding box center [359, 171] width 84 height 29
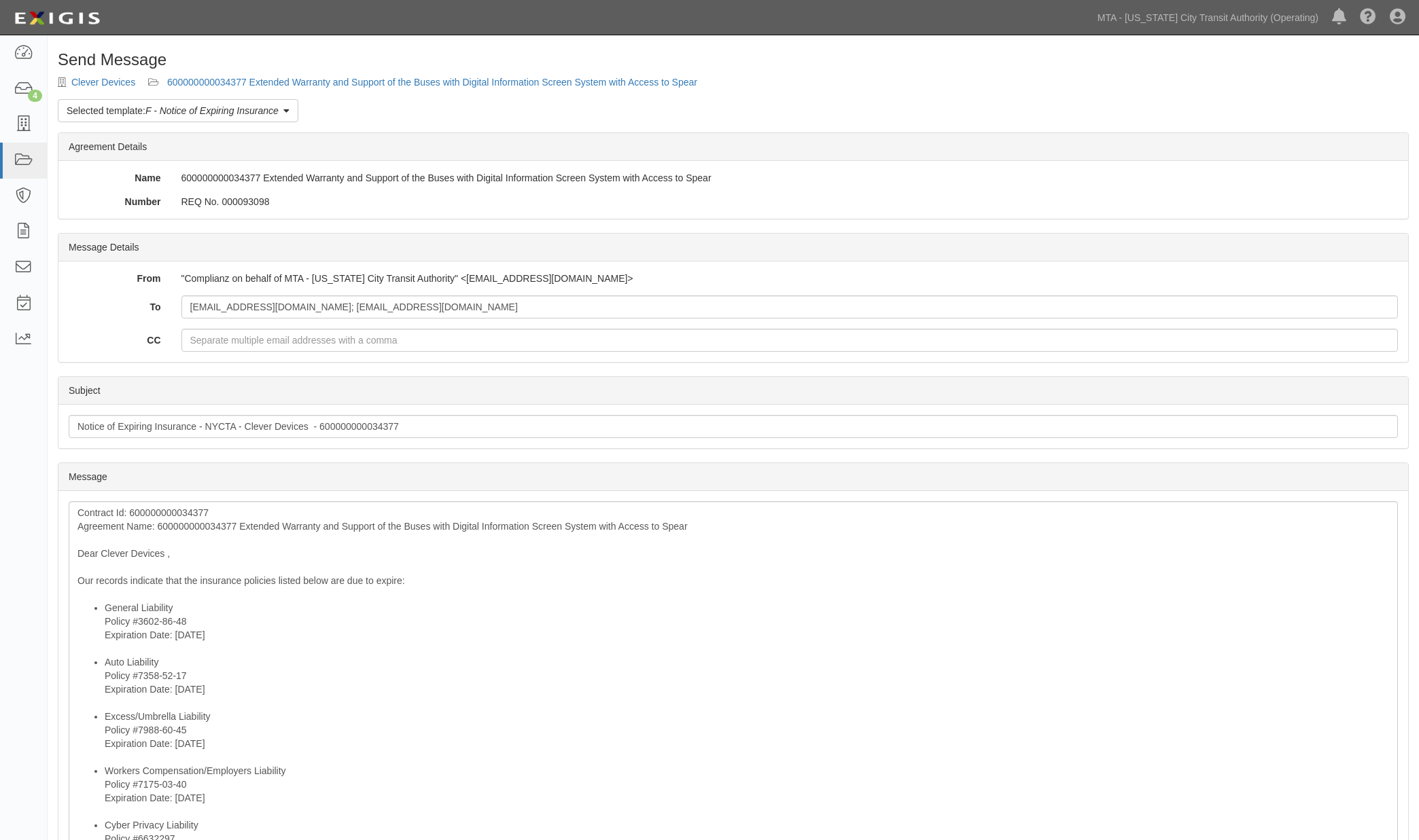
scroll to position [373, 0]
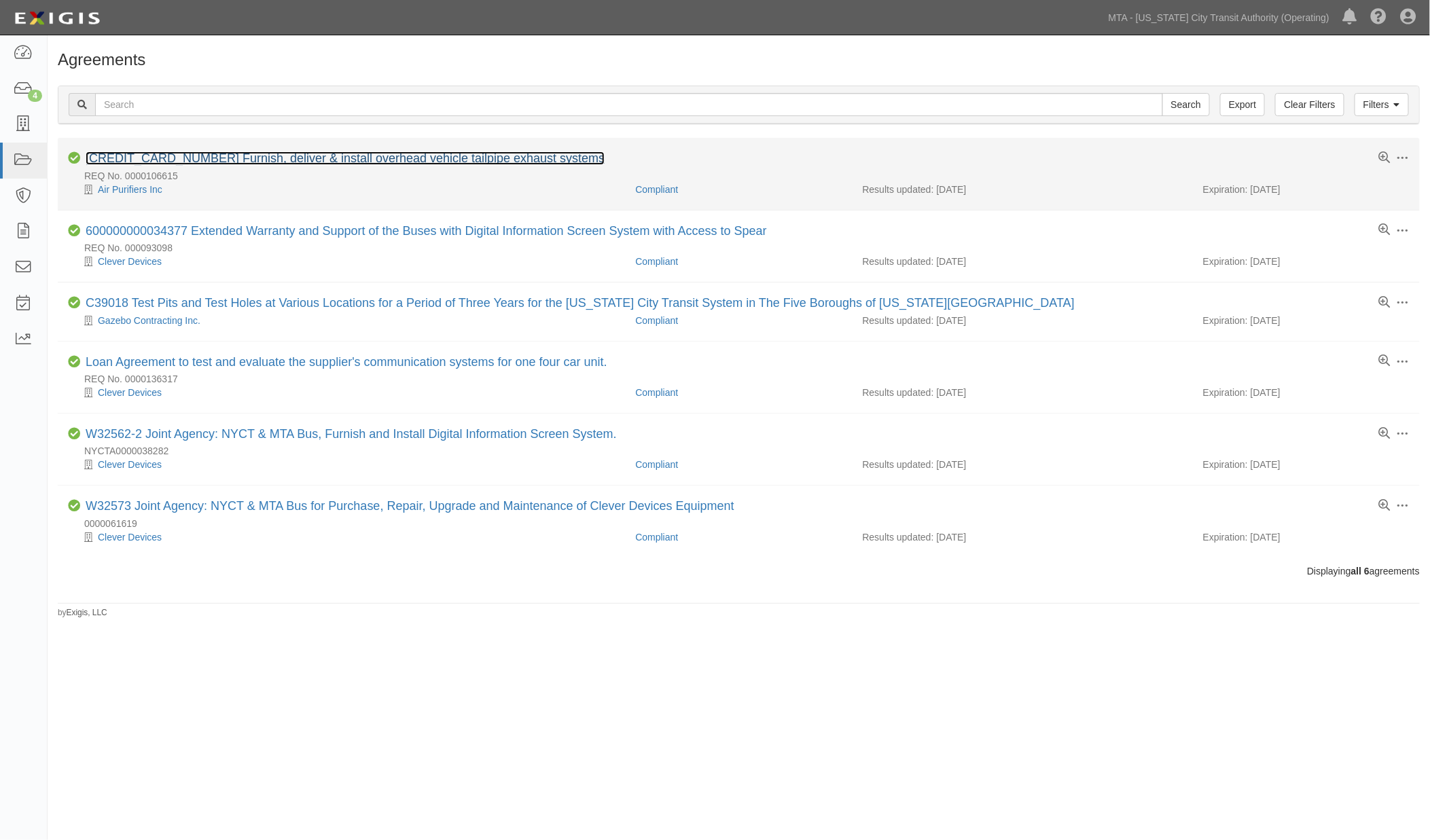
click at [163, 157] on link "[CREDIT_CARD_NUMBER] Furnish, deliver & install overhead vehicle tailpipe exhau…" at bounding box center [344, 158] width 519 height 14
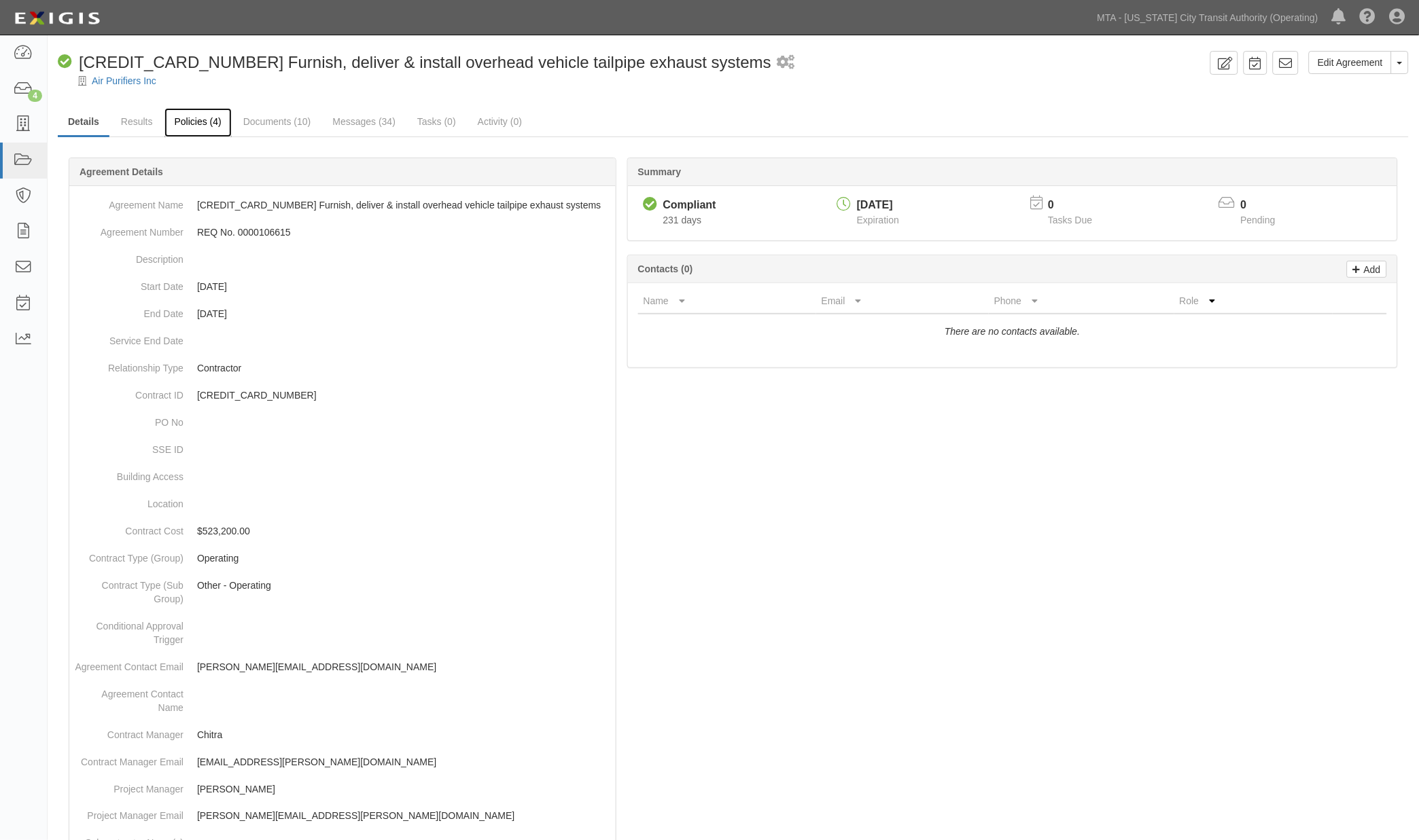
click at [187, 120] on link "Policies (4)" at bounding box center [198, 122] width 67 height 29
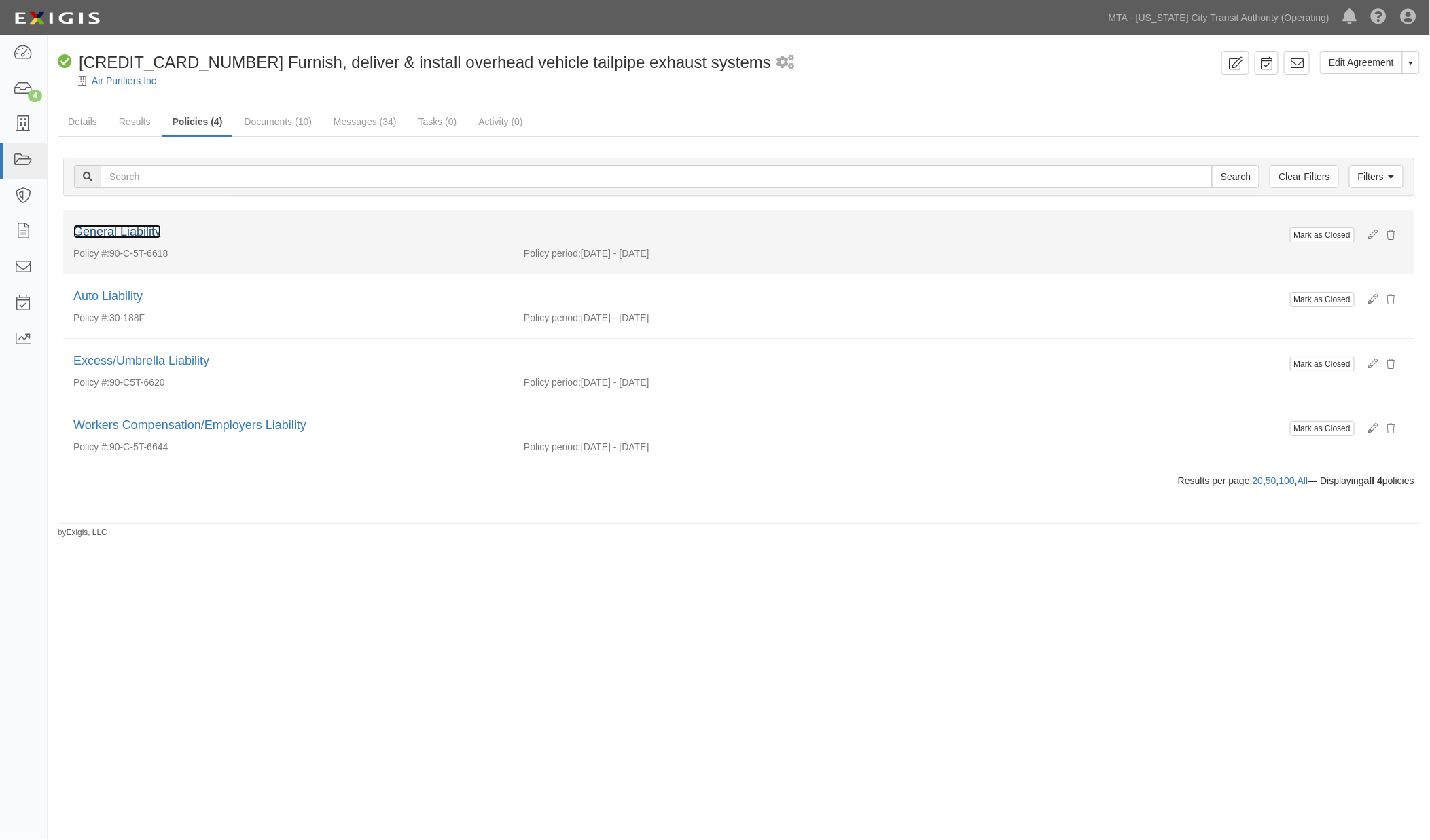
click at [147, 234] on link "General Liability" at bounding box center [117, 232] width 88 height 14
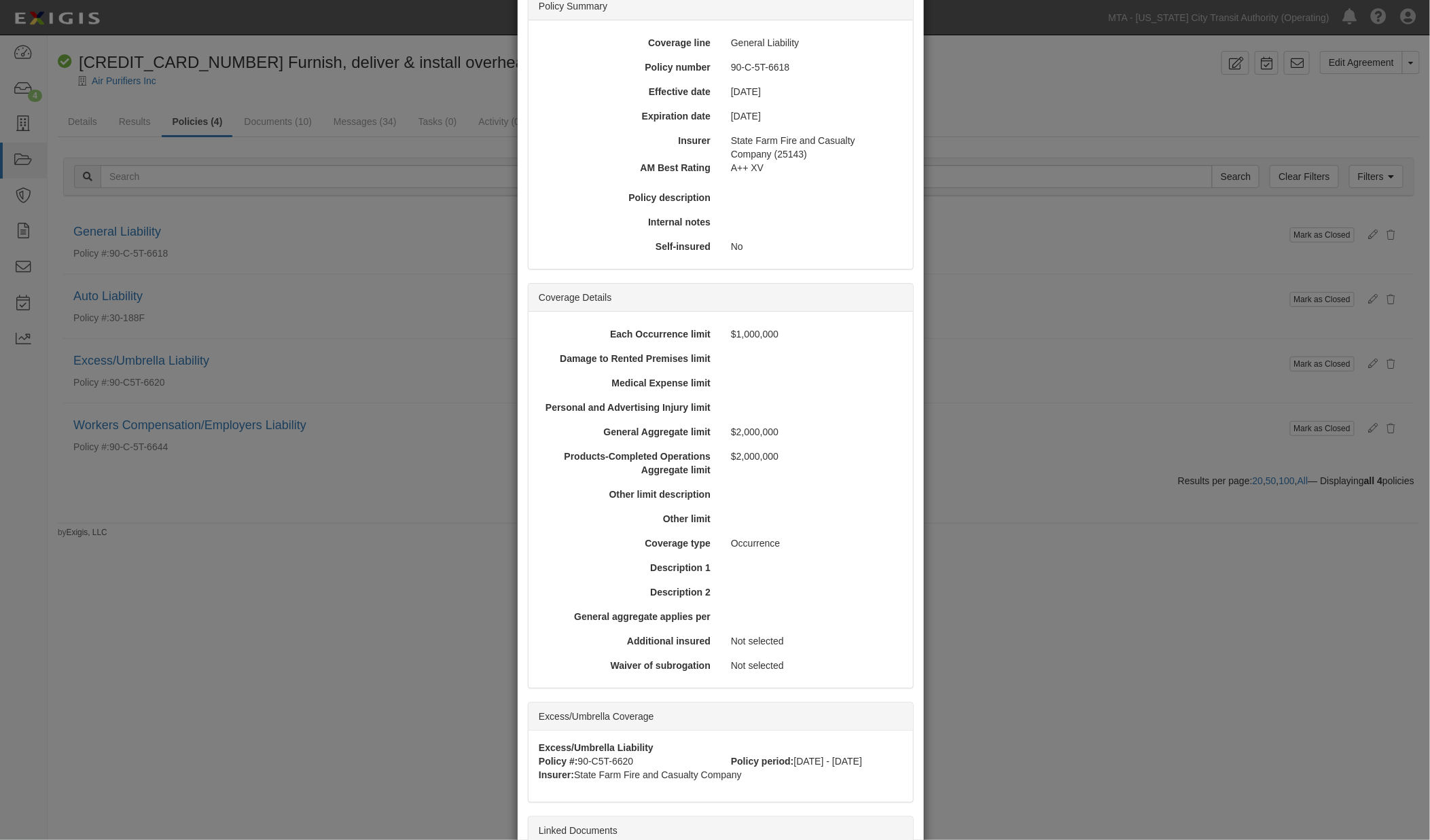
scroll to position [306, 0]
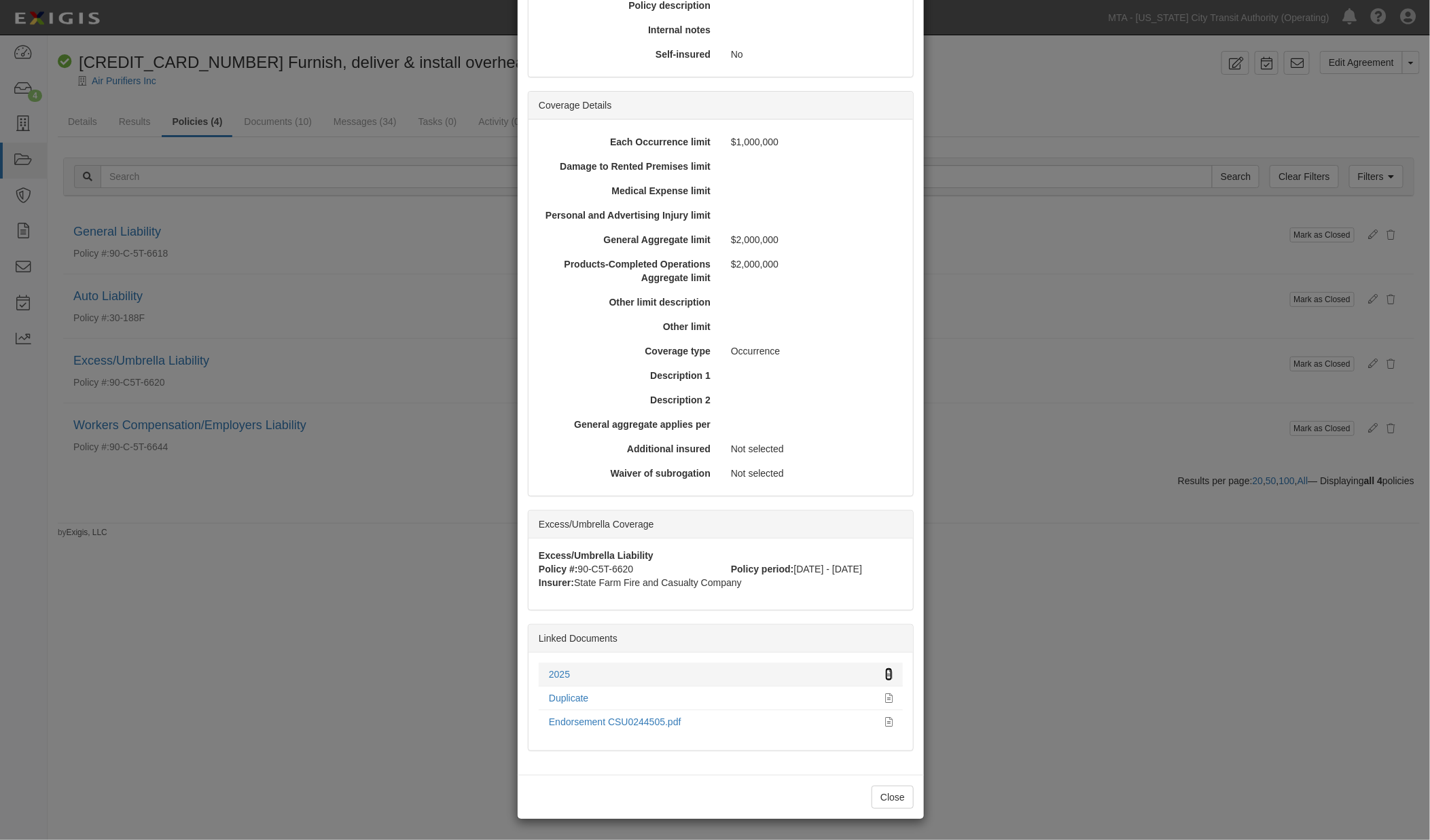
click at [885, 676] on icon at bounding box center [888, 675] width 8 height 9
click at [969, 481] on div "× View Policy Mark as Closed Edit Policy Toggle Dropdown Delete Policy Policy S…" at bounding box center [715, 420] width 1430 height 840
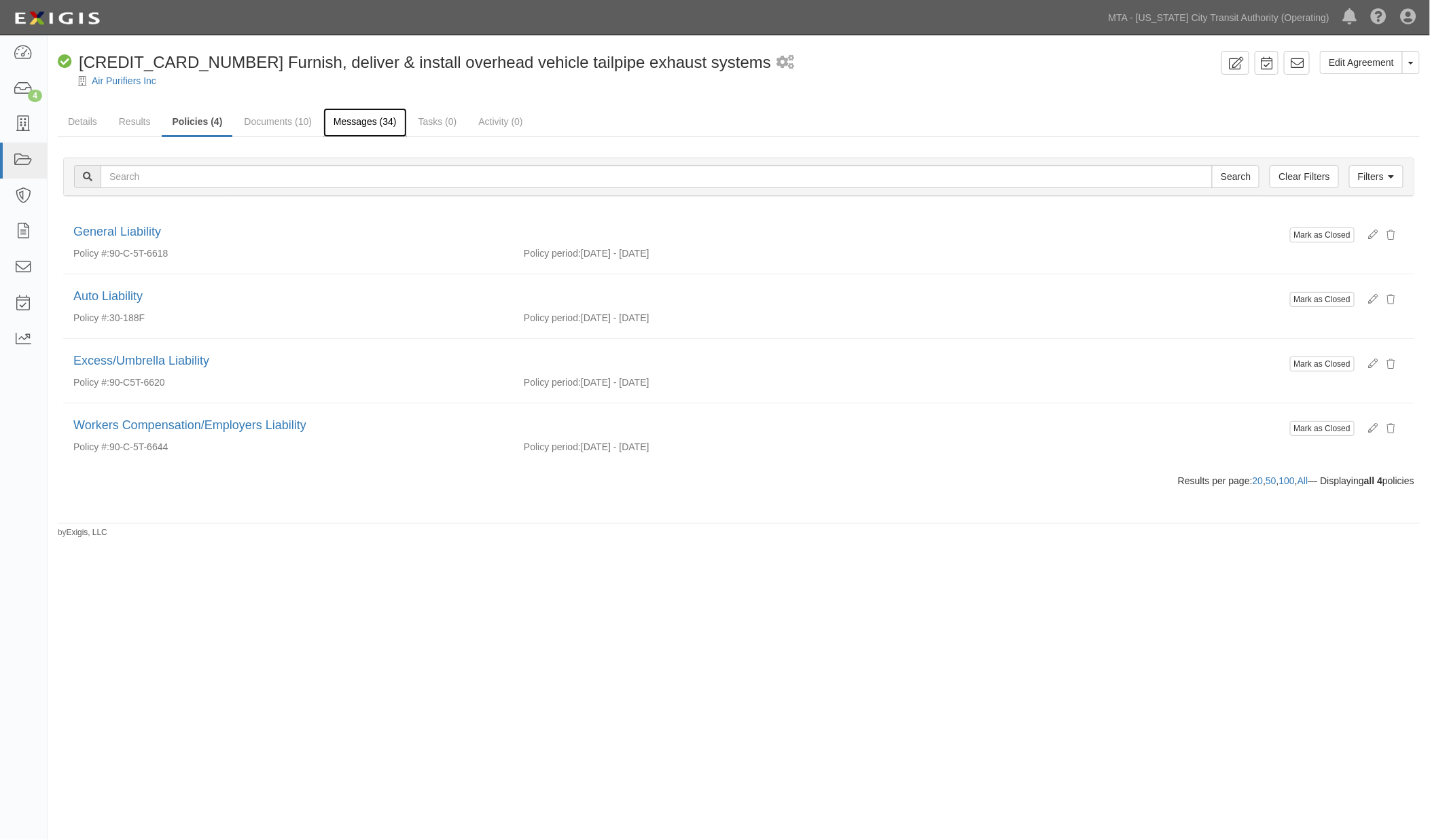
click at [368, 120] on link "Messages (34)" at bounding box center [365, 122] width 84 height 29
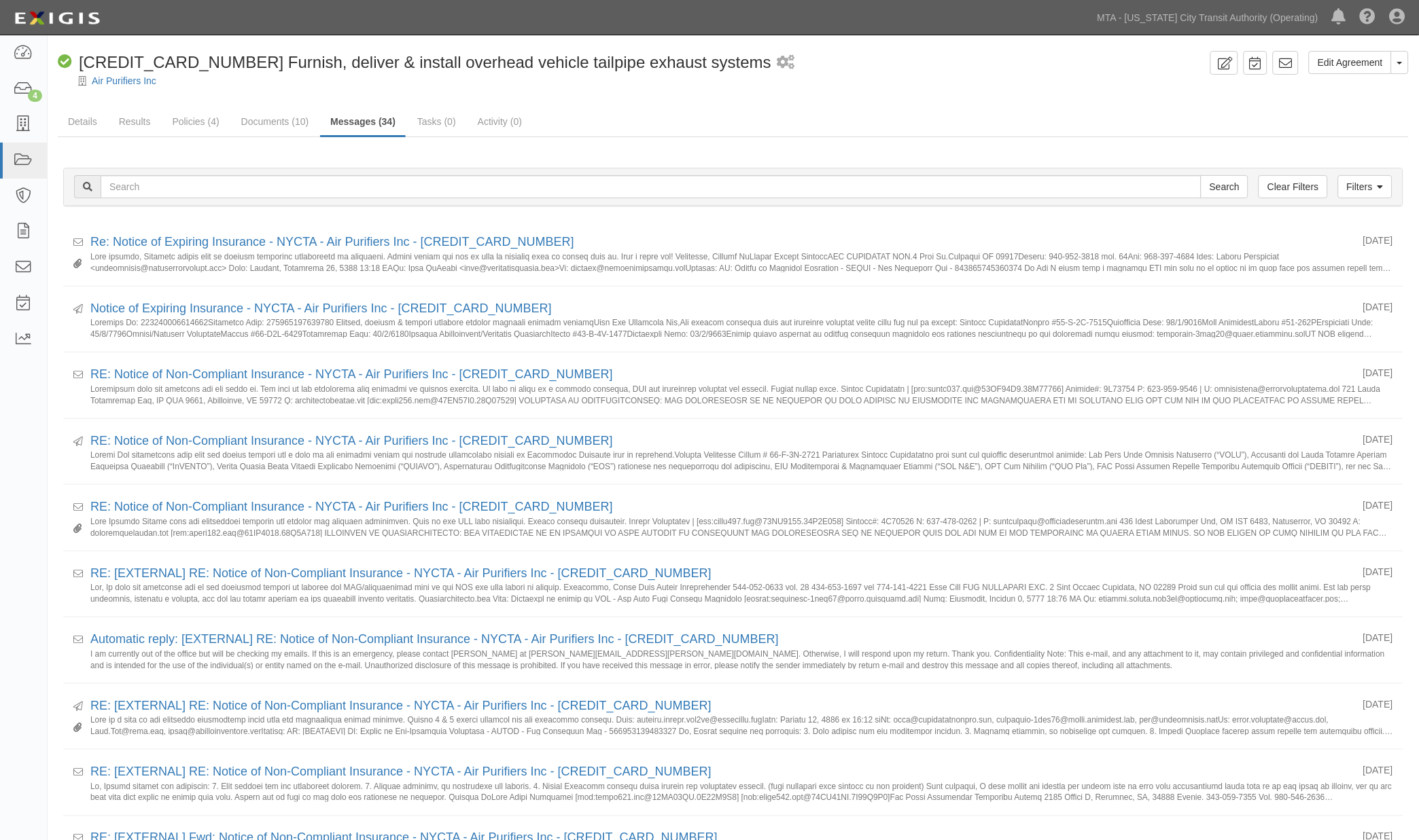
click at [1288, 69] on icon at bounding box center [1286, 64] width 14 height 14
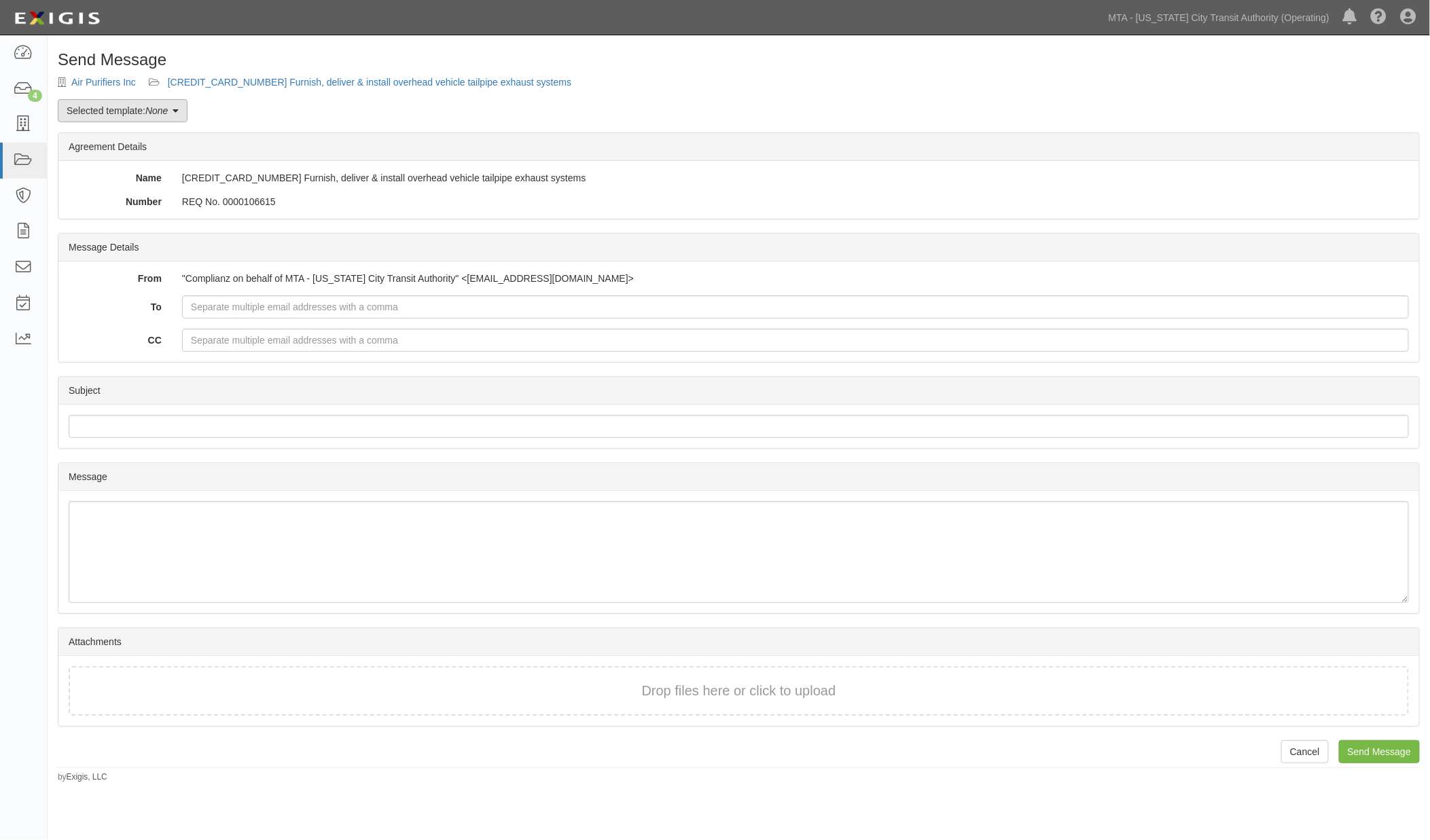
click at [146, 114] on link "Selected template: None" at bounding box center [122, 110] width 130 height 23
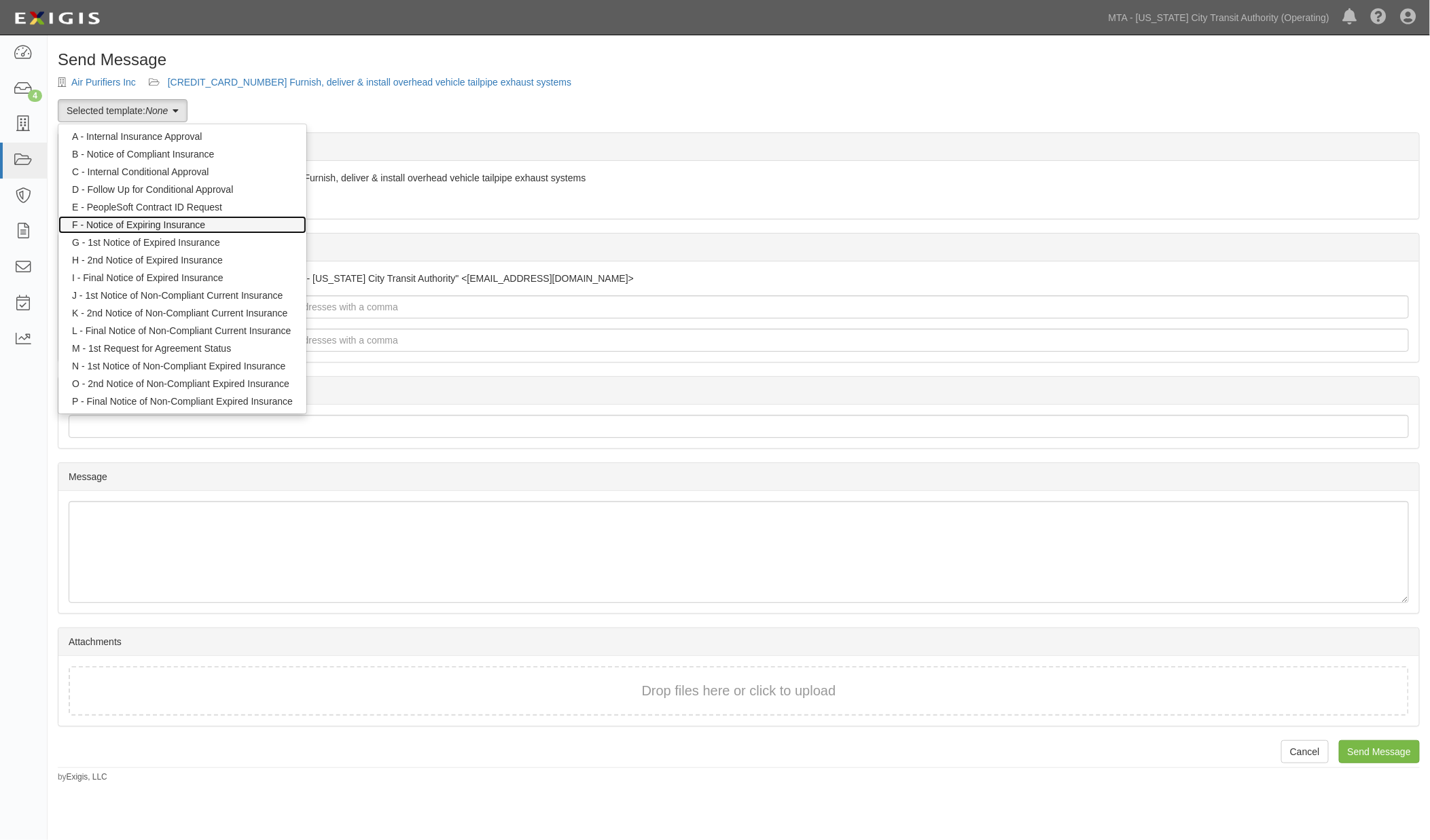
click at [157, 224] on link "F - Notice of Expiring Insurance" at bounding box center [183, 225] width 248 height 18
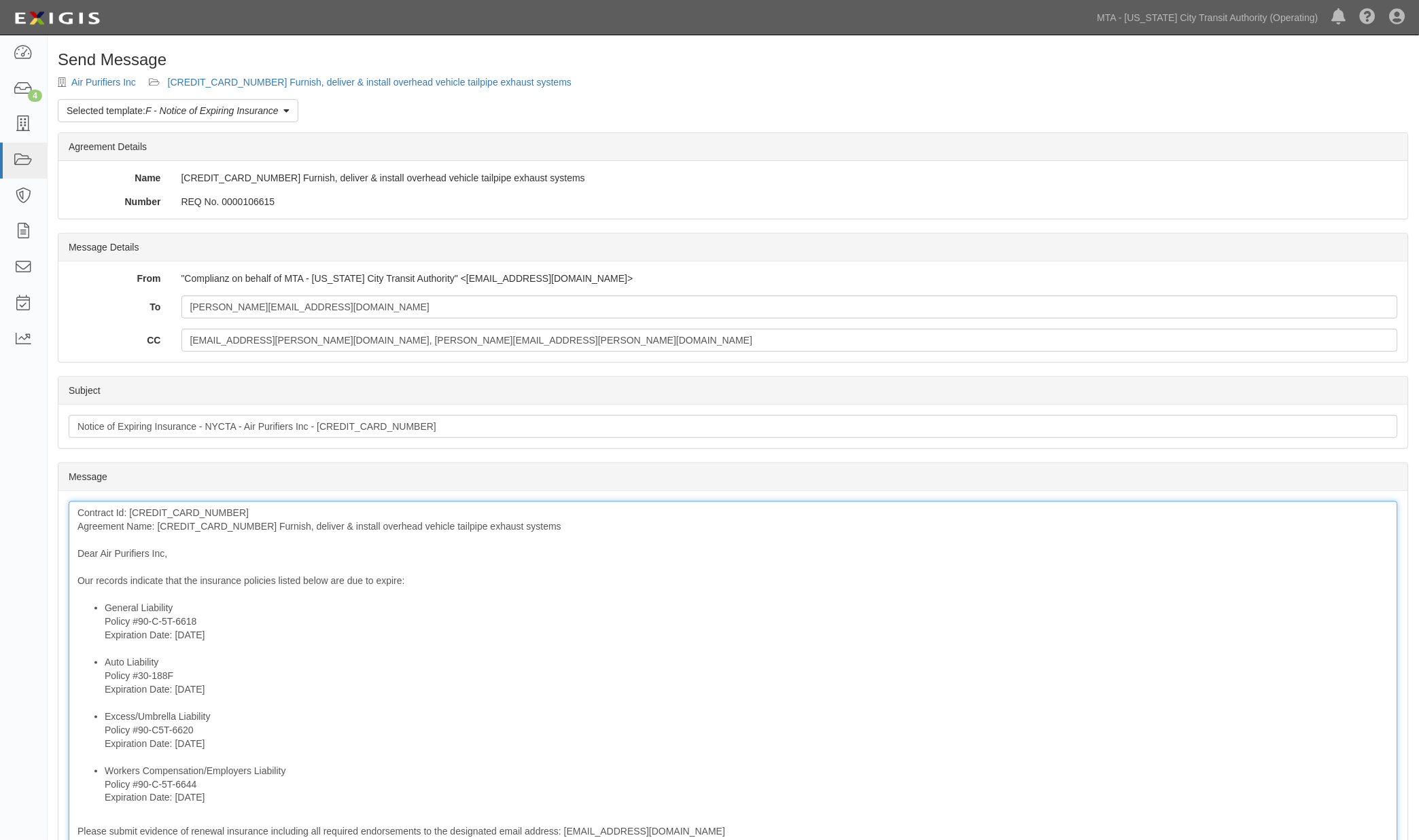
click at [199, 534] on div "Contract Id: [CREDIT_CARD_NUMBER] Agreement Name: [CREDIT_CARD_NUMBER] Furnish,…" at bounding box center [734, 746] width 1329 height 491
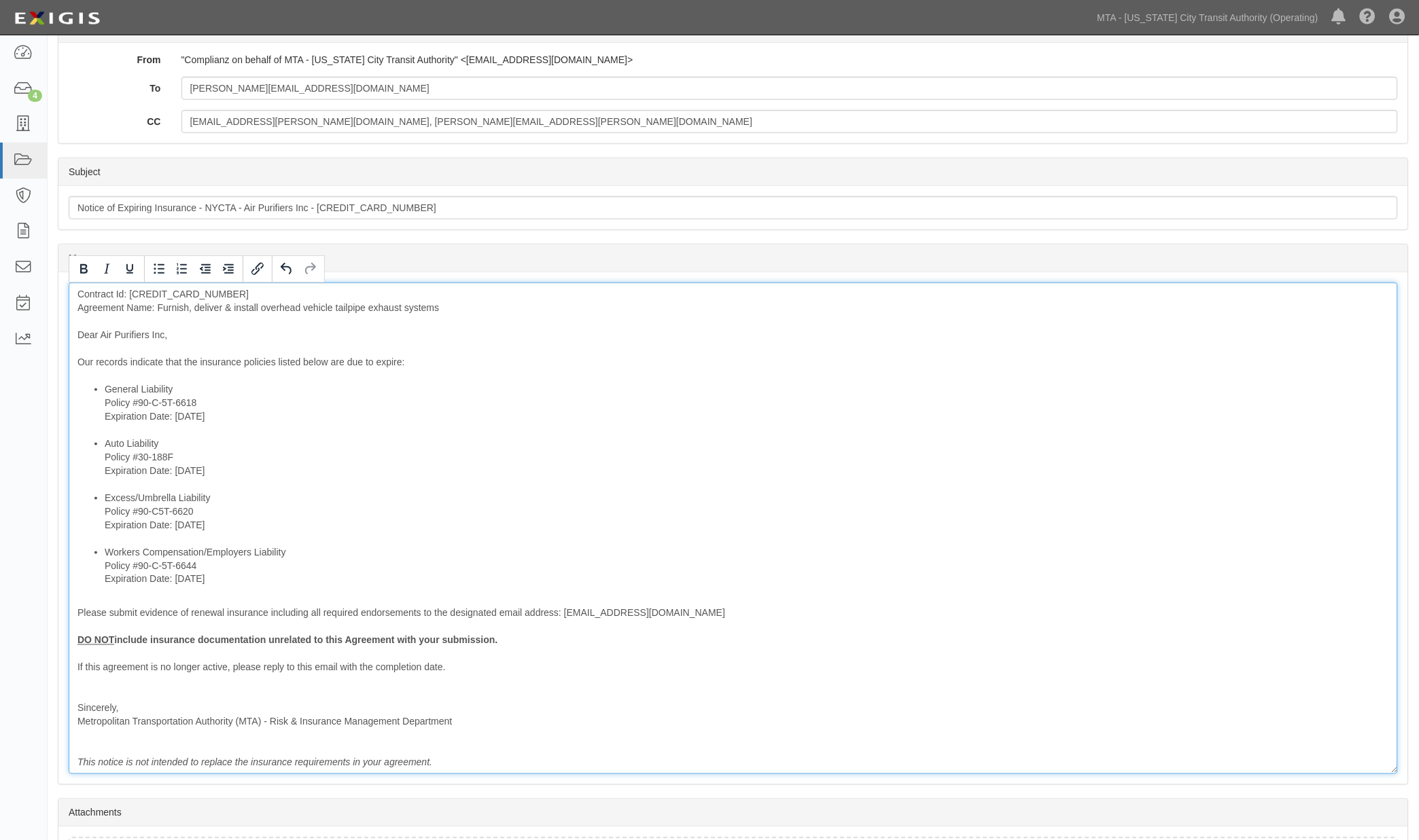
scroll to position [226, 0]
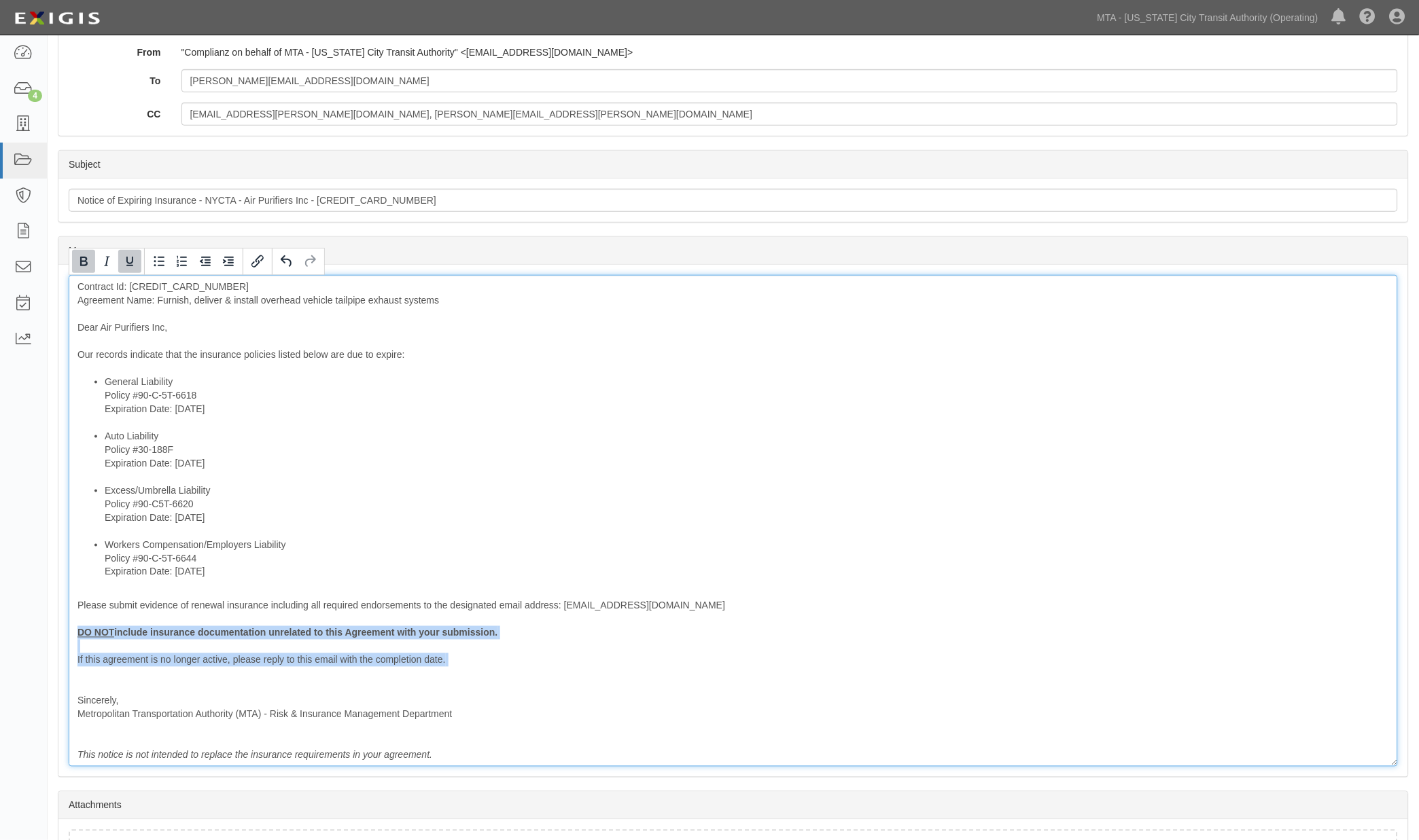
drag, startPoint x: 453, startPoint y: 674, endPoint x: 59, endPoint y: 635, distance: 395.9
click at [59, 635] on div "Message Contract Id: 600000000032353 Agreement Name: Furnish, deliver & install…" at bounding box center [733, 521] width 1349 height 512
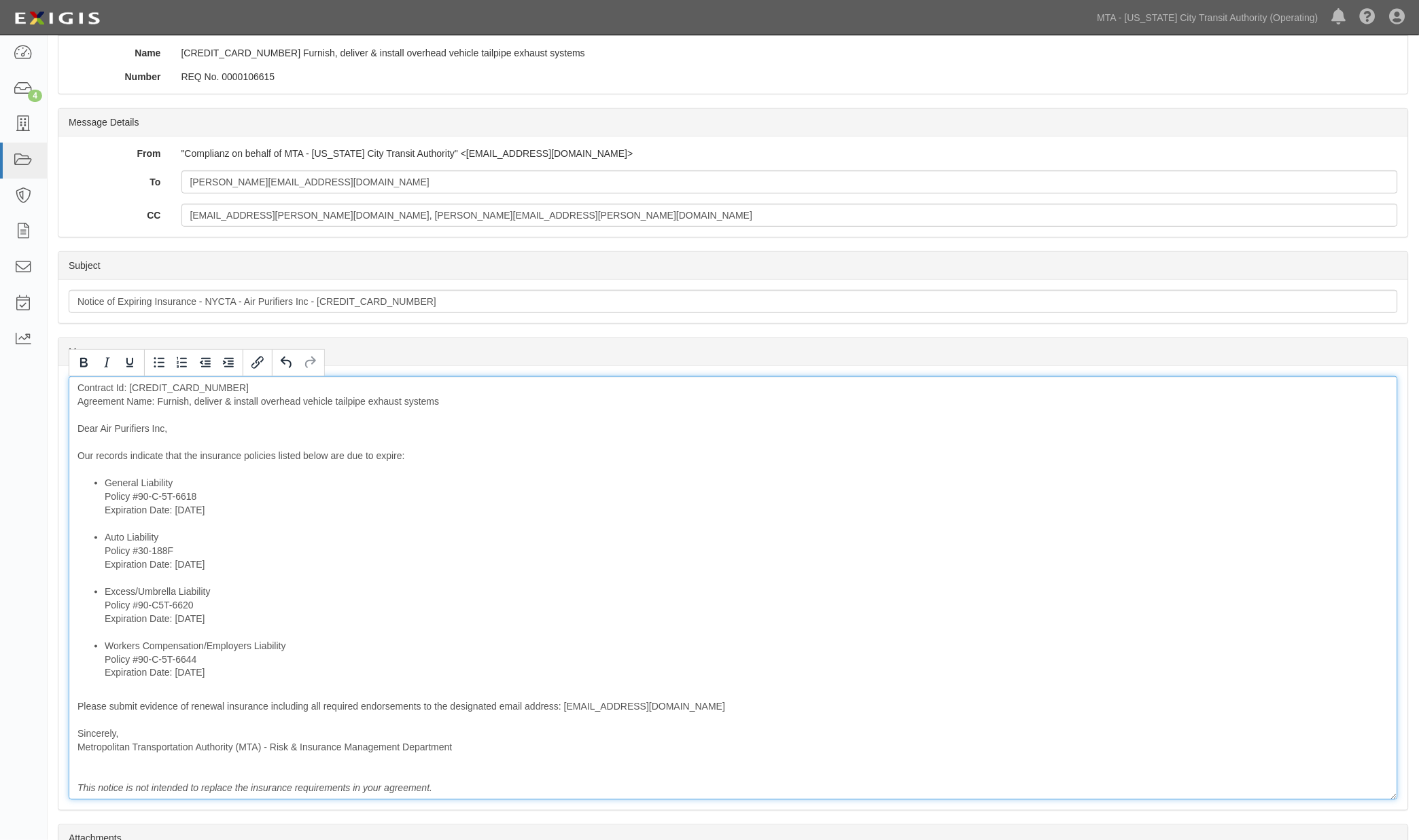
scroll to position [0, 0]
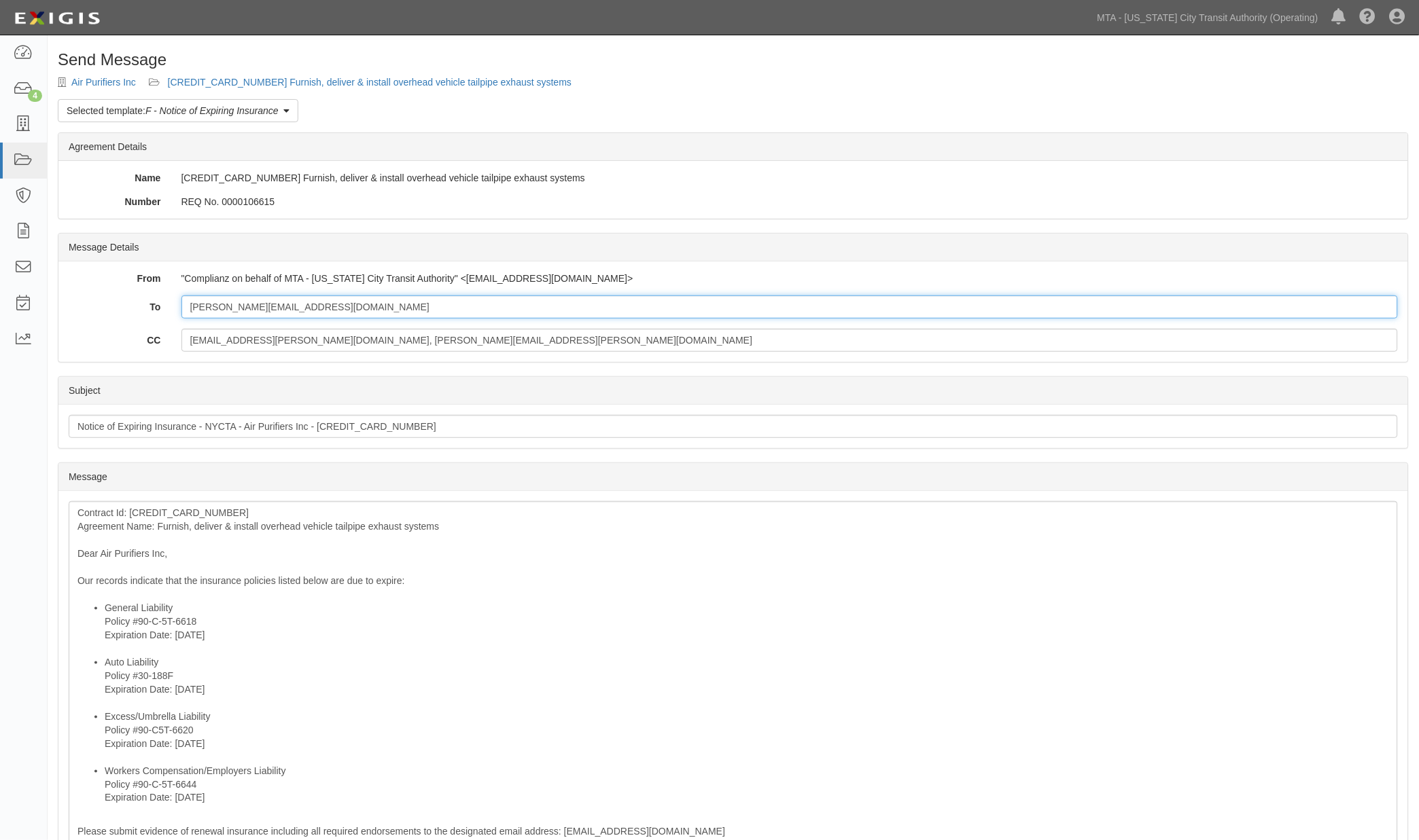
click at [341, 302] on input "john@airpurifiersinc.com" at bounding box center [790, 306] width 1218 height 23
paste input "coi@weinsurenyc.com"
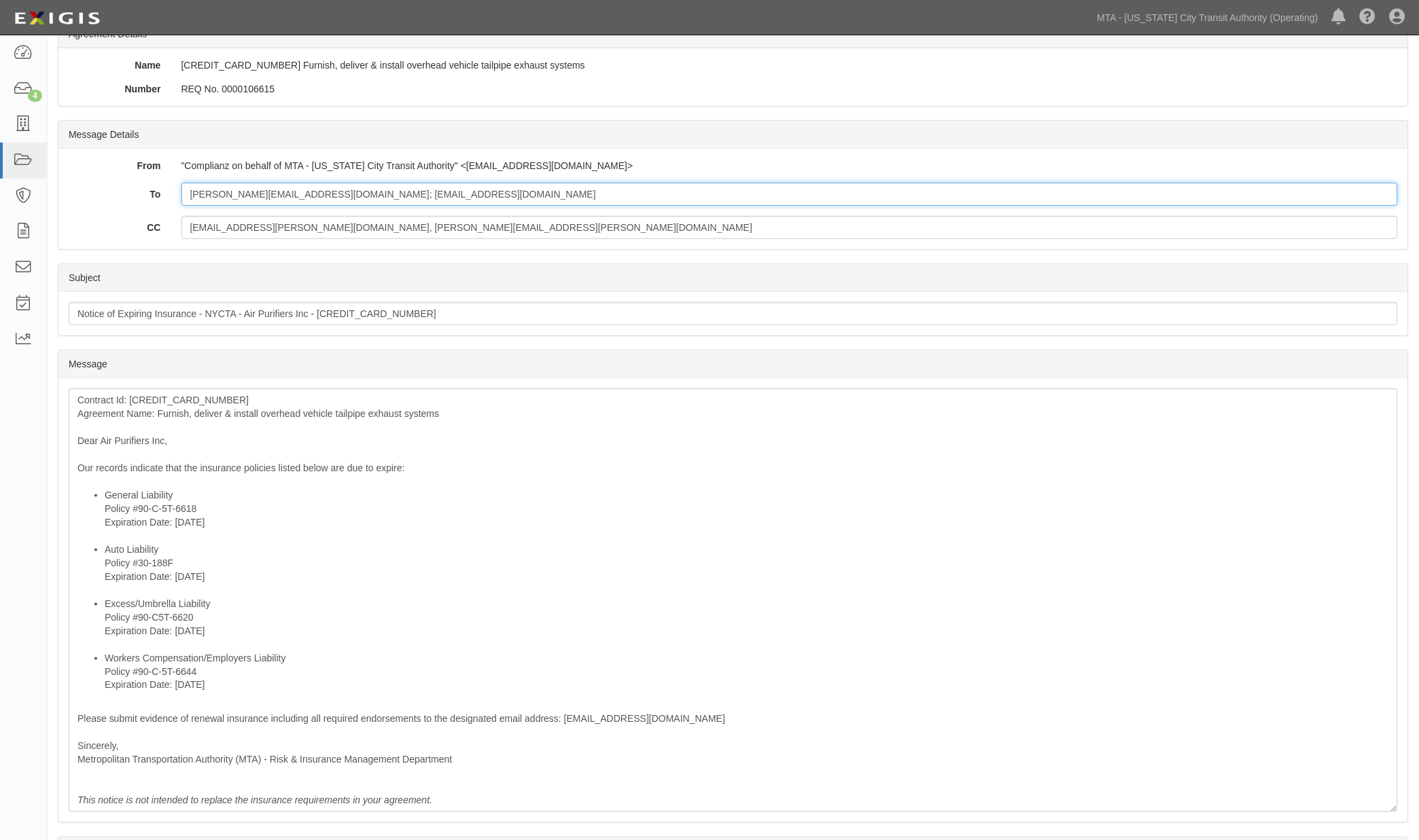
scroll to position [263, 0]
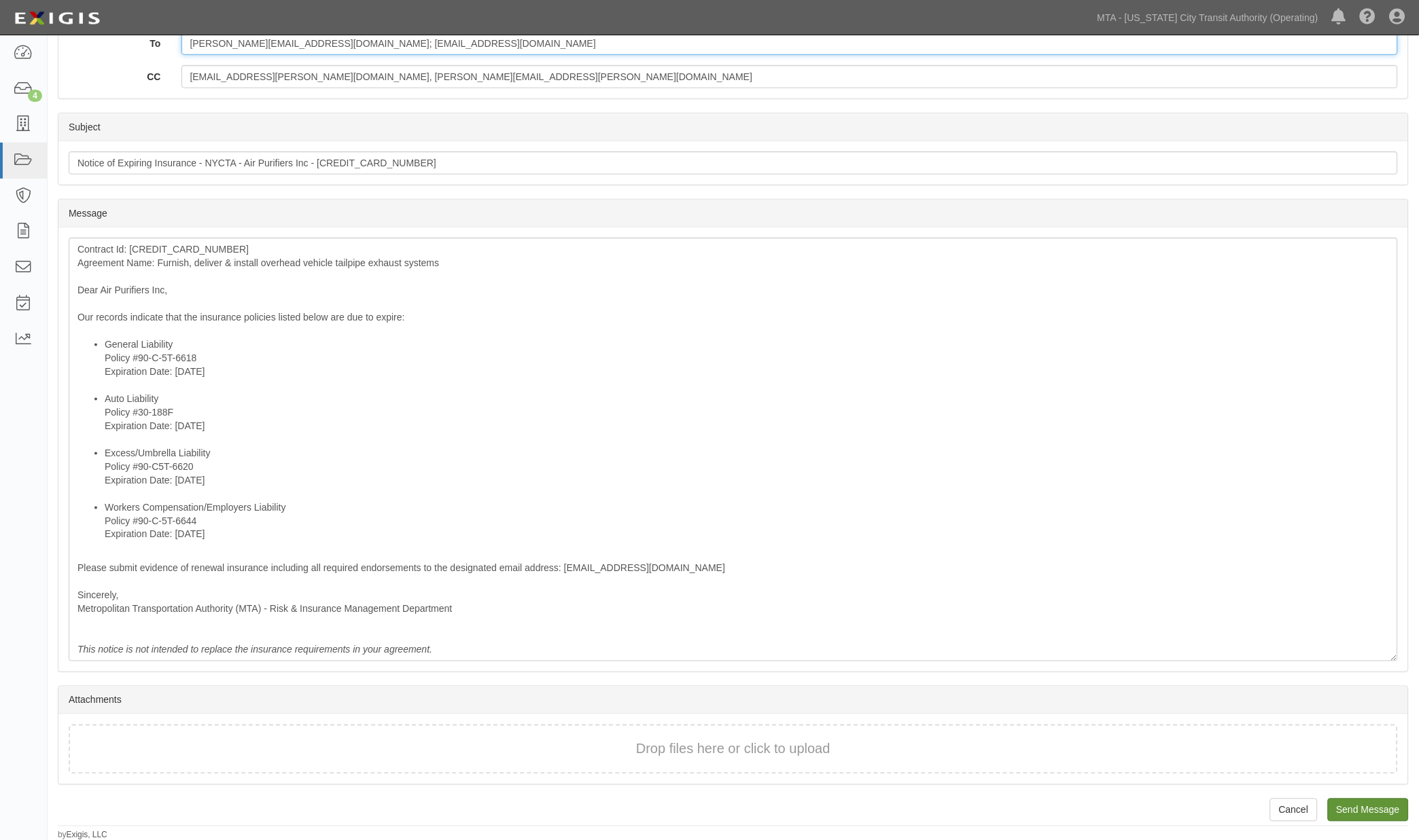
type input "john@airpurifiersinc.com; coi@weinsurenyc.com"
click at [1390, 808] on input "Send Message" at bounding box center [1368, 810] width 81 height 23
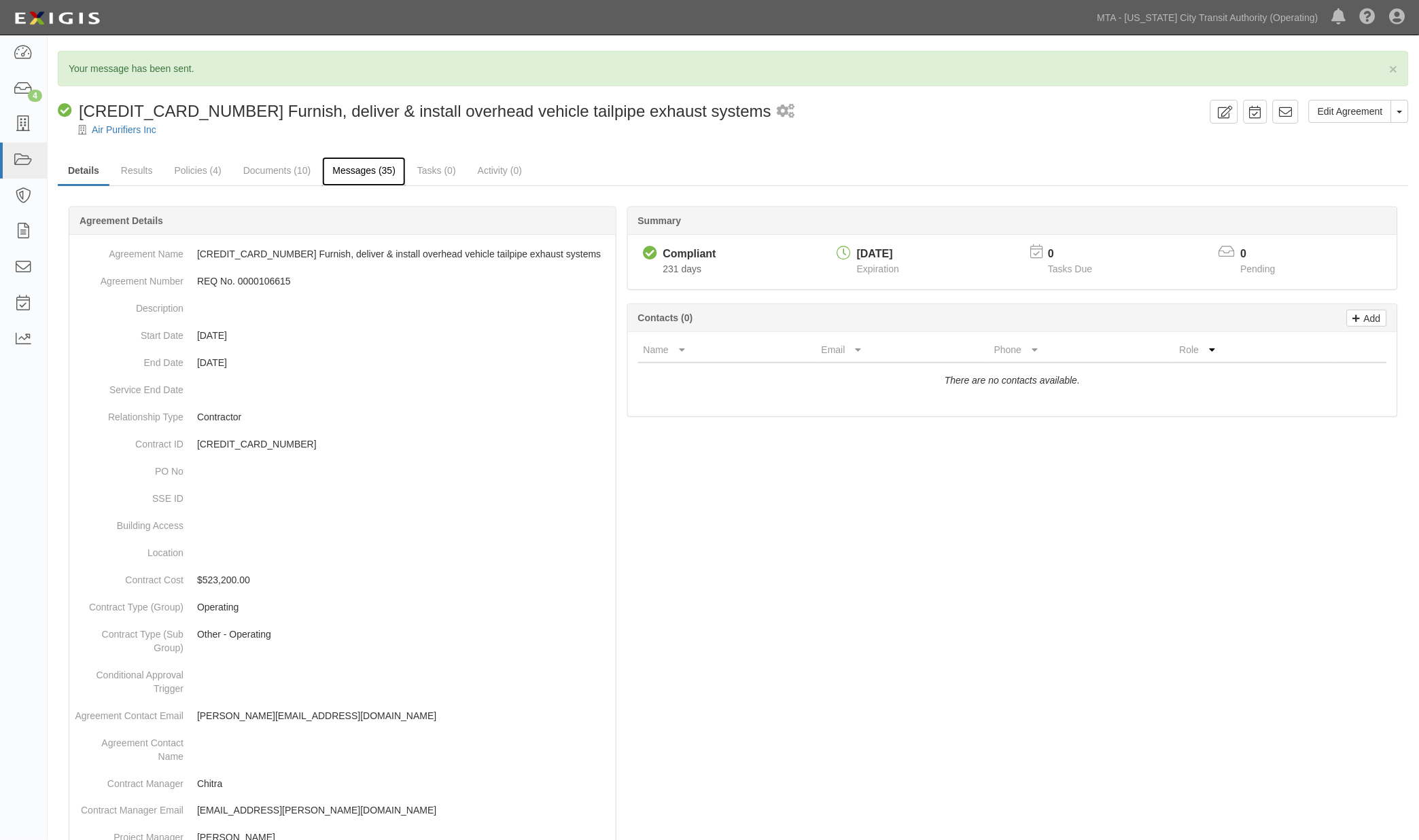
click at [345, 168] on link "Messages (35)" at bounding box center [363, 171] width 84 height 29
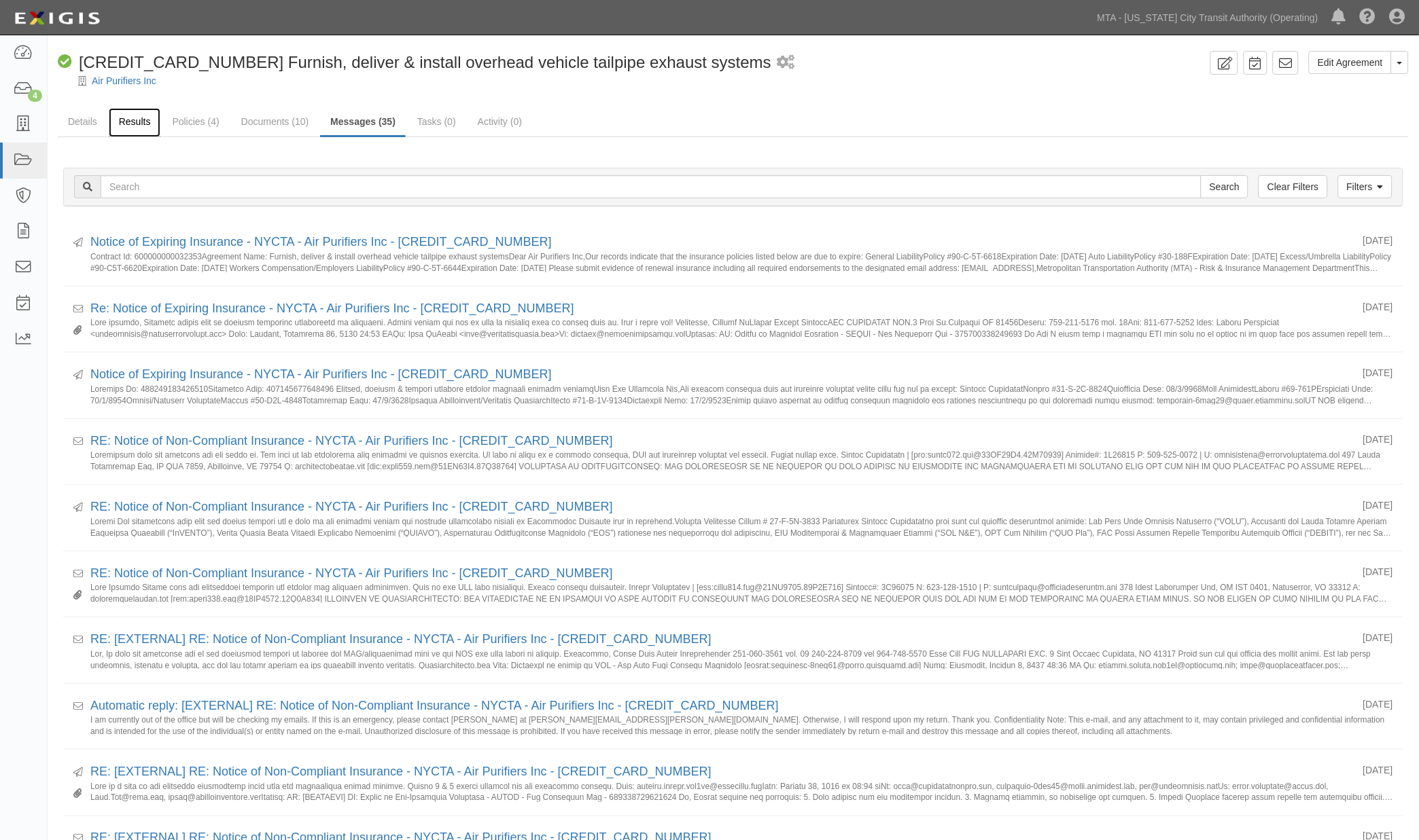
click at [117, 122] on link "Results" at bounding box center [134, 122] width 53 height 29
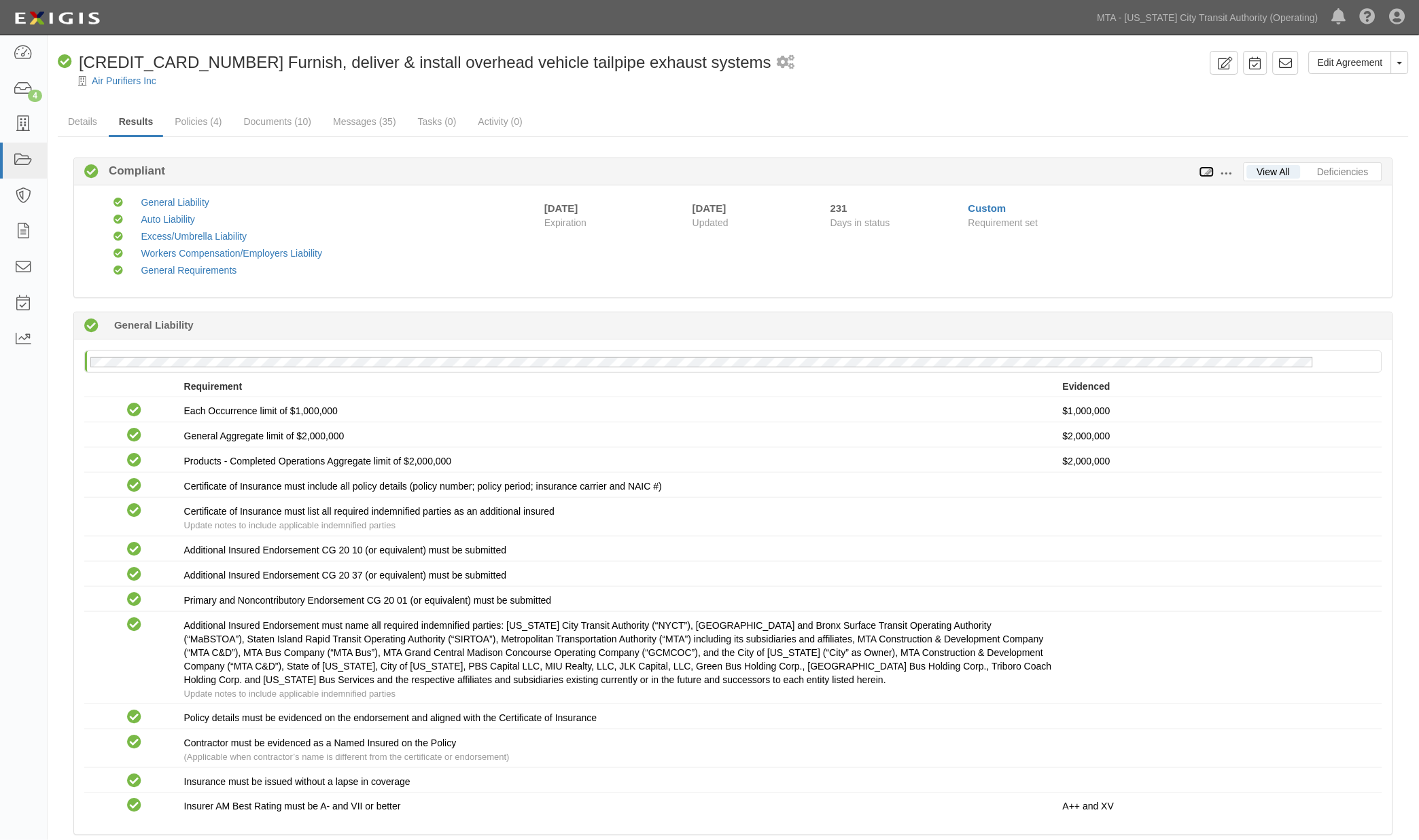
click at [1206, 171] on icon at bounding box center [1206, 172] width 15 height 9
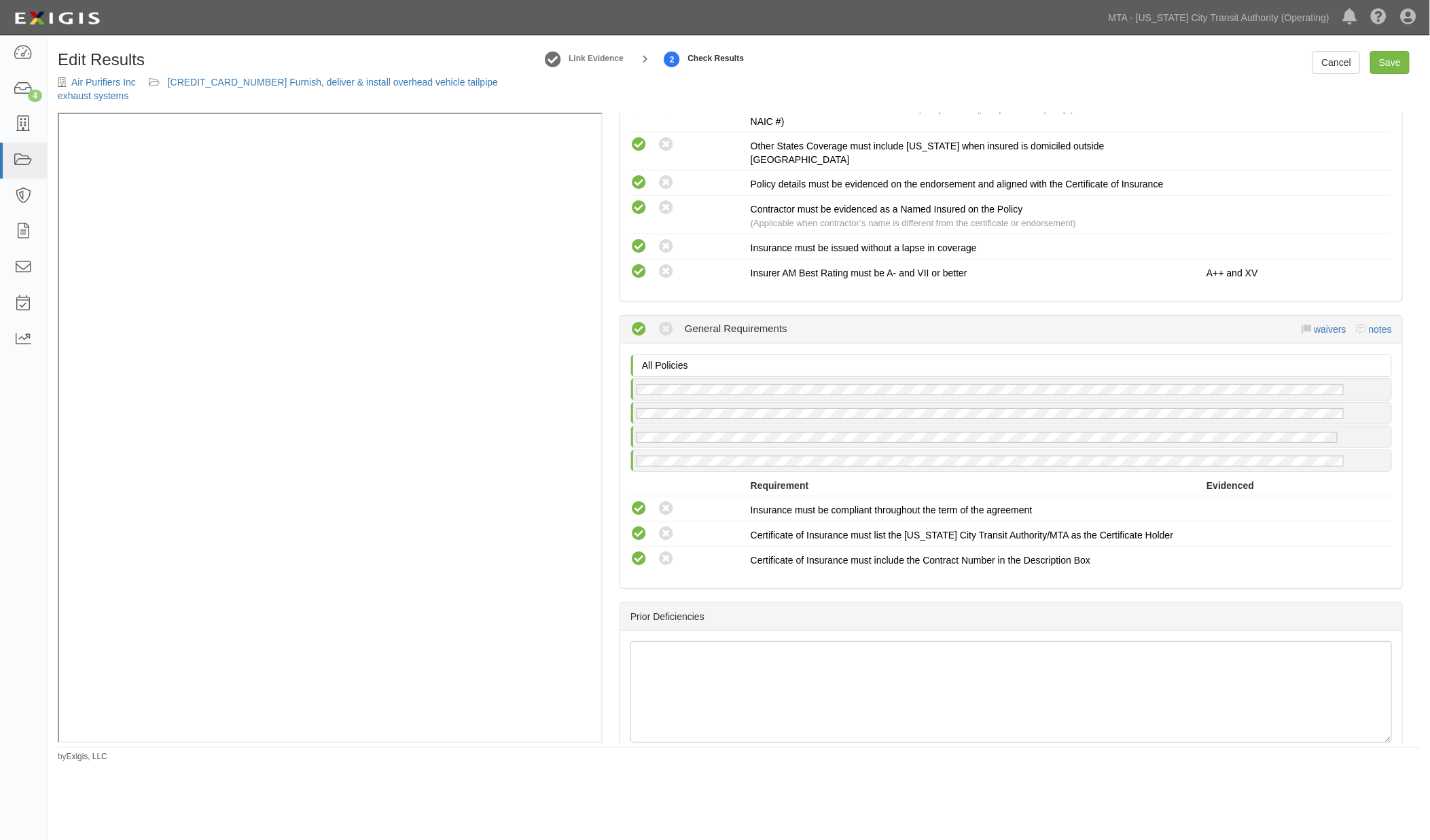
scroll to position [1887, 0]
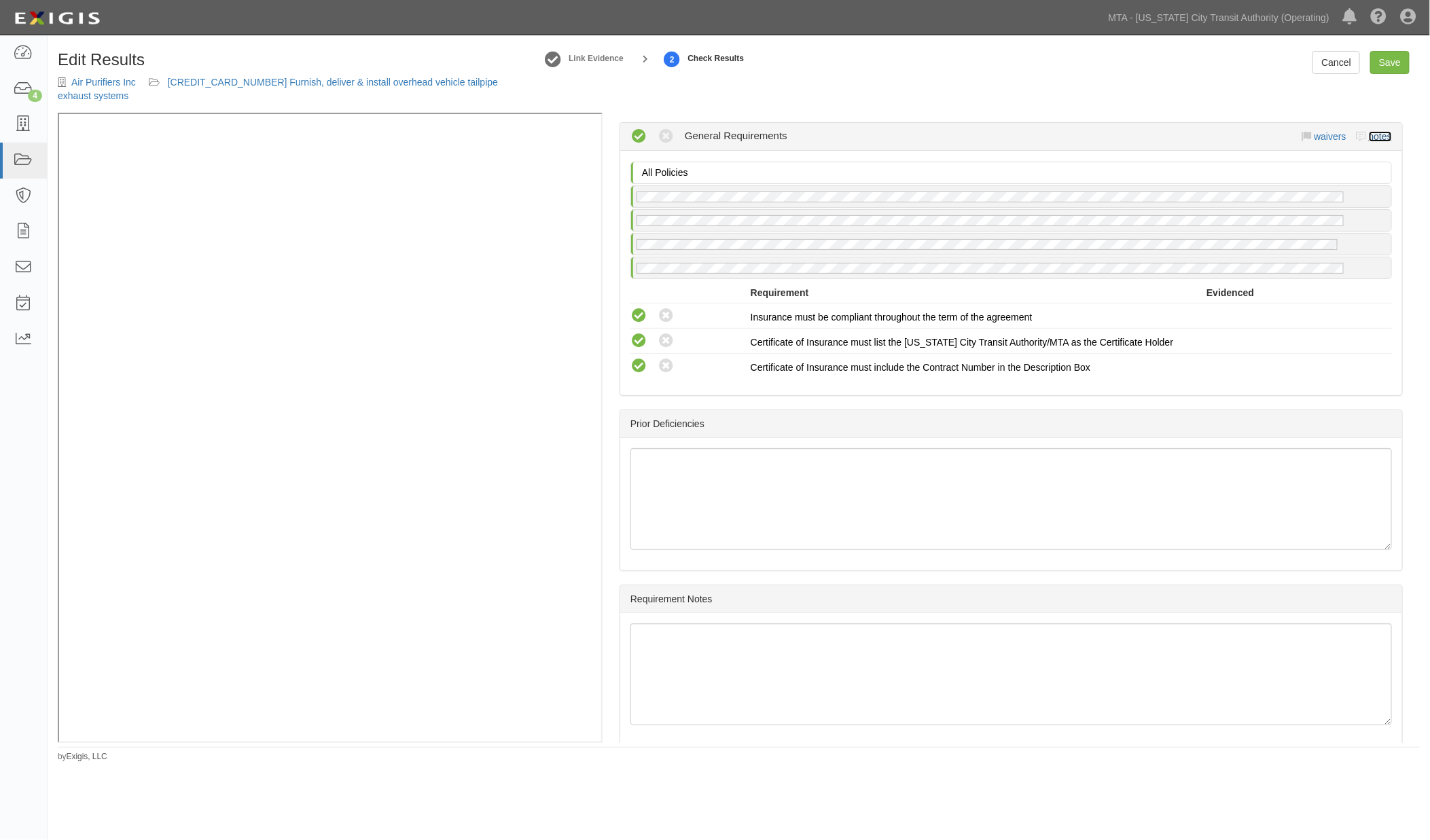
click at [1377, 131] on link "notes" at bounding box center [1380, 136] width 23 height 11
radio input "true"
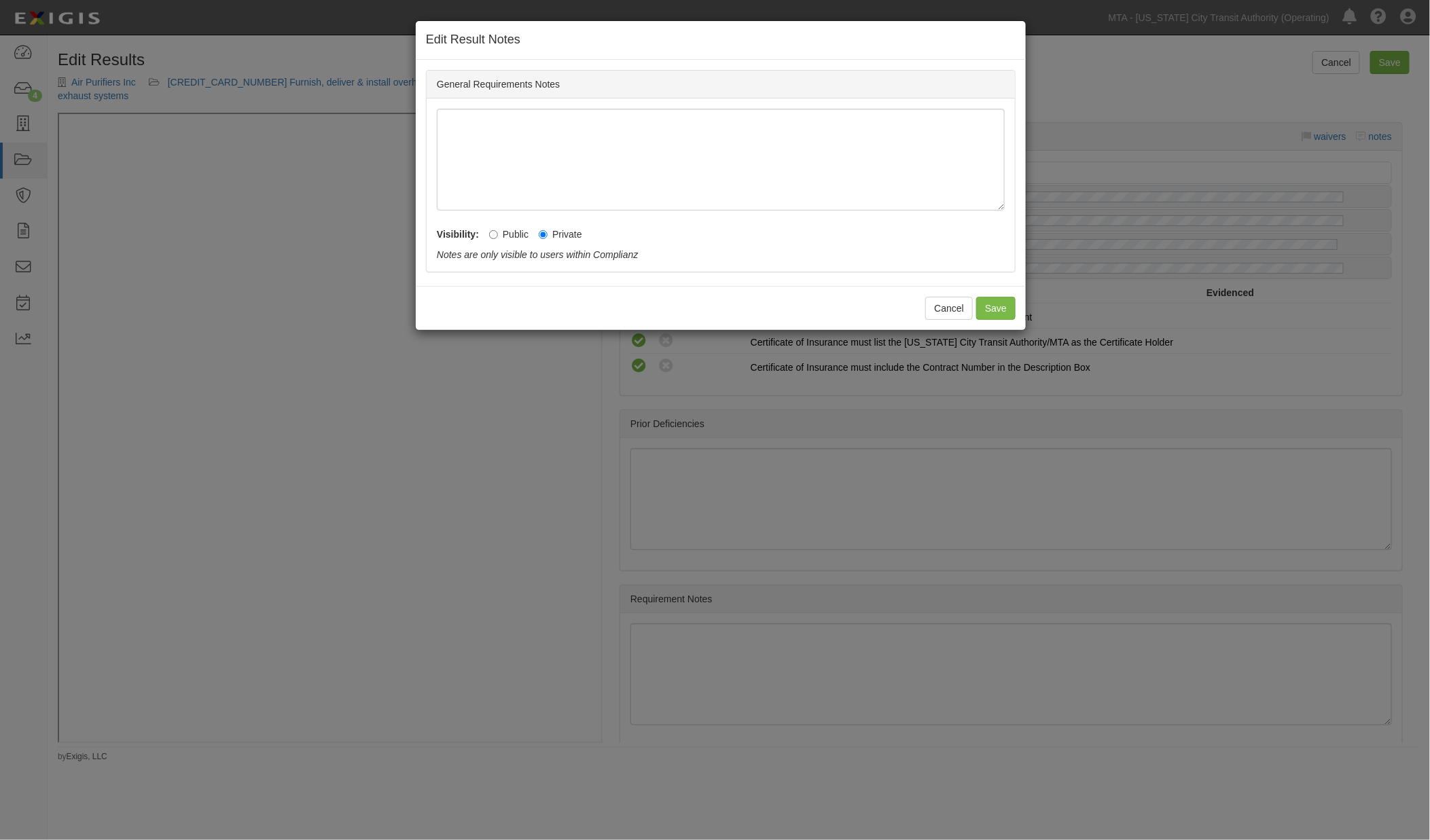
click at [513, 234] on label "Public" at bounding box center [509, 234] width 40 height 14
click at [498, 234] on input "Public" at bounding box center [493, 235] width 9 height 9
radio input "true"
click at [1002, 306] on button "Save" at bounding box center [996, 308] width 40 height 23
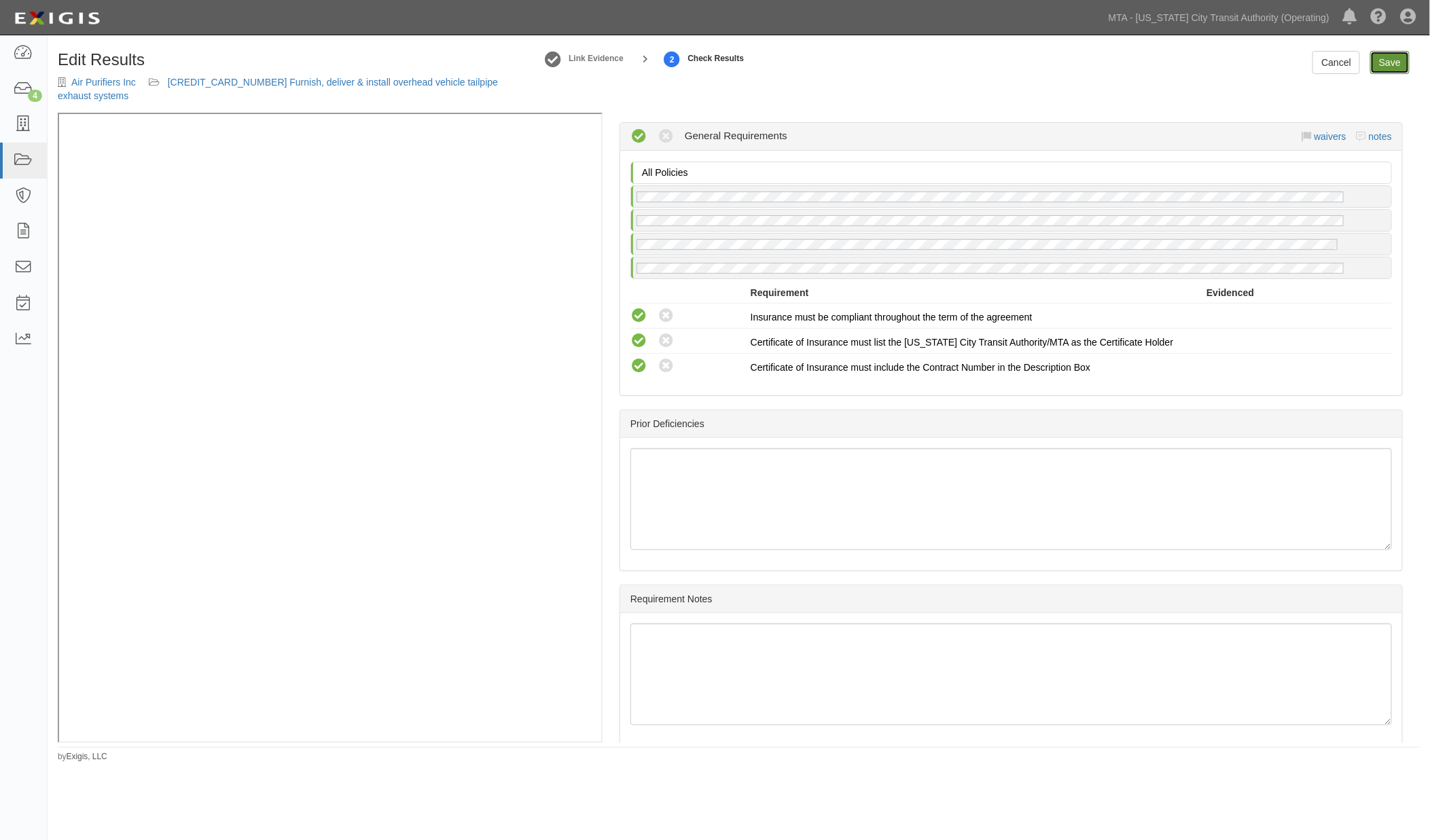
click at [1391, 59] on link "Save" at bounding box center [1390, 62] width 40 height 23
radio input "true"
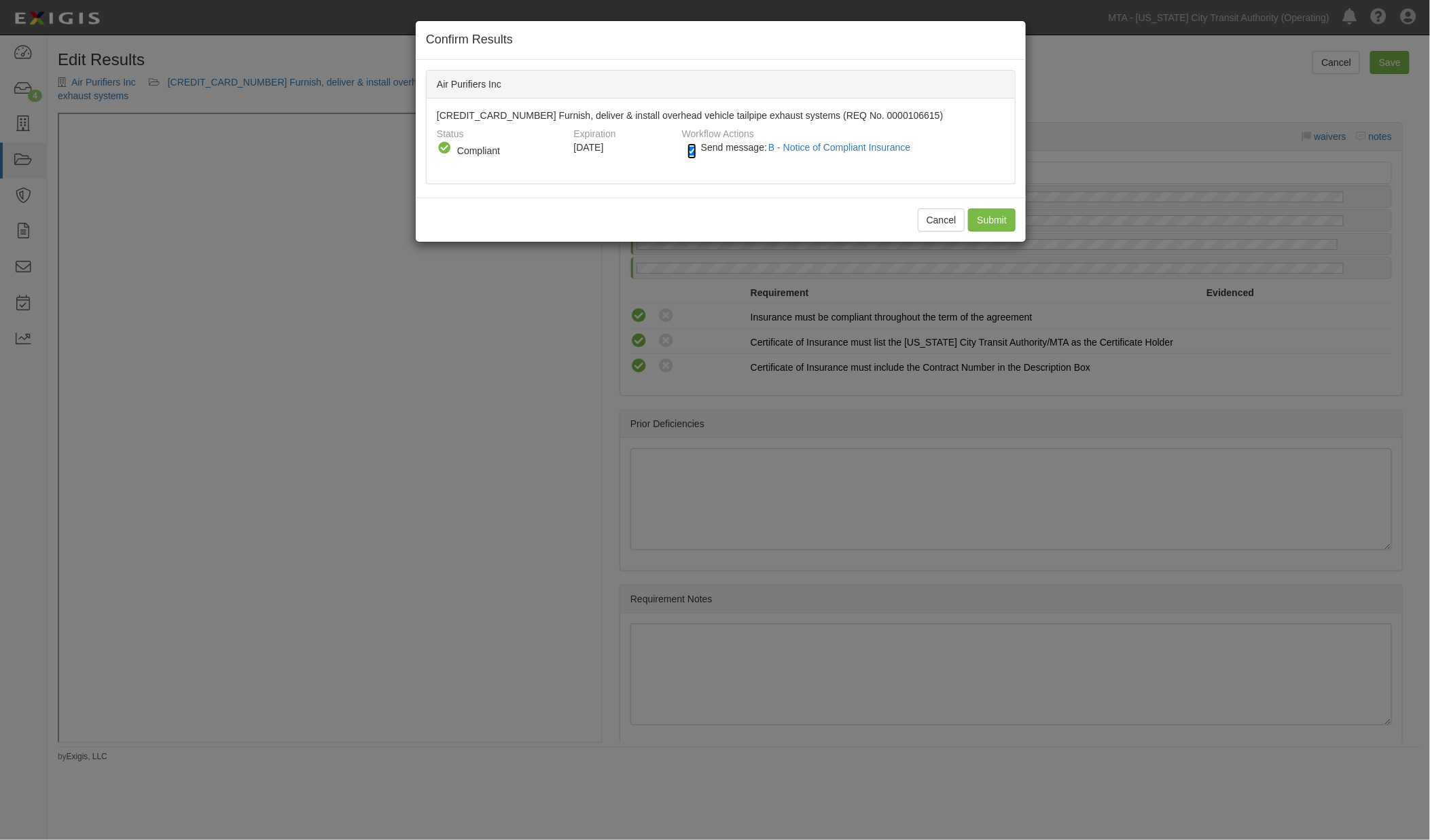
click at [690, 157] on input "Send message: B - Notice of Compliant Insurance" at bounding box center [692, 151] width 9 height 15
checkbox input "false"
click at [979, 213] on input "Submit" at bounding box center [992, 219] width 47 height 23
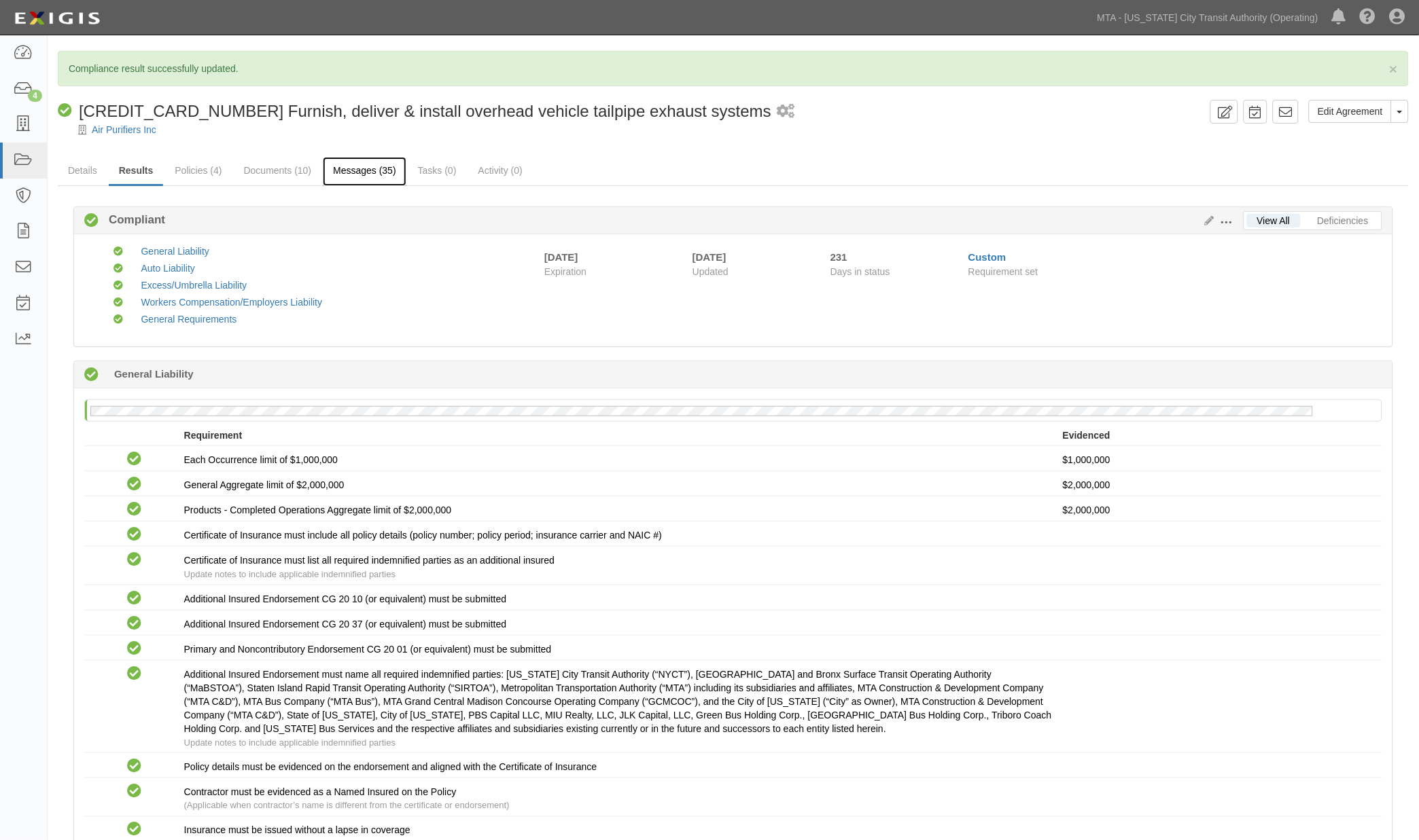
click at [347, 172] on link "Messages (35)" at bounding box center [364, 171] width 84 height 29
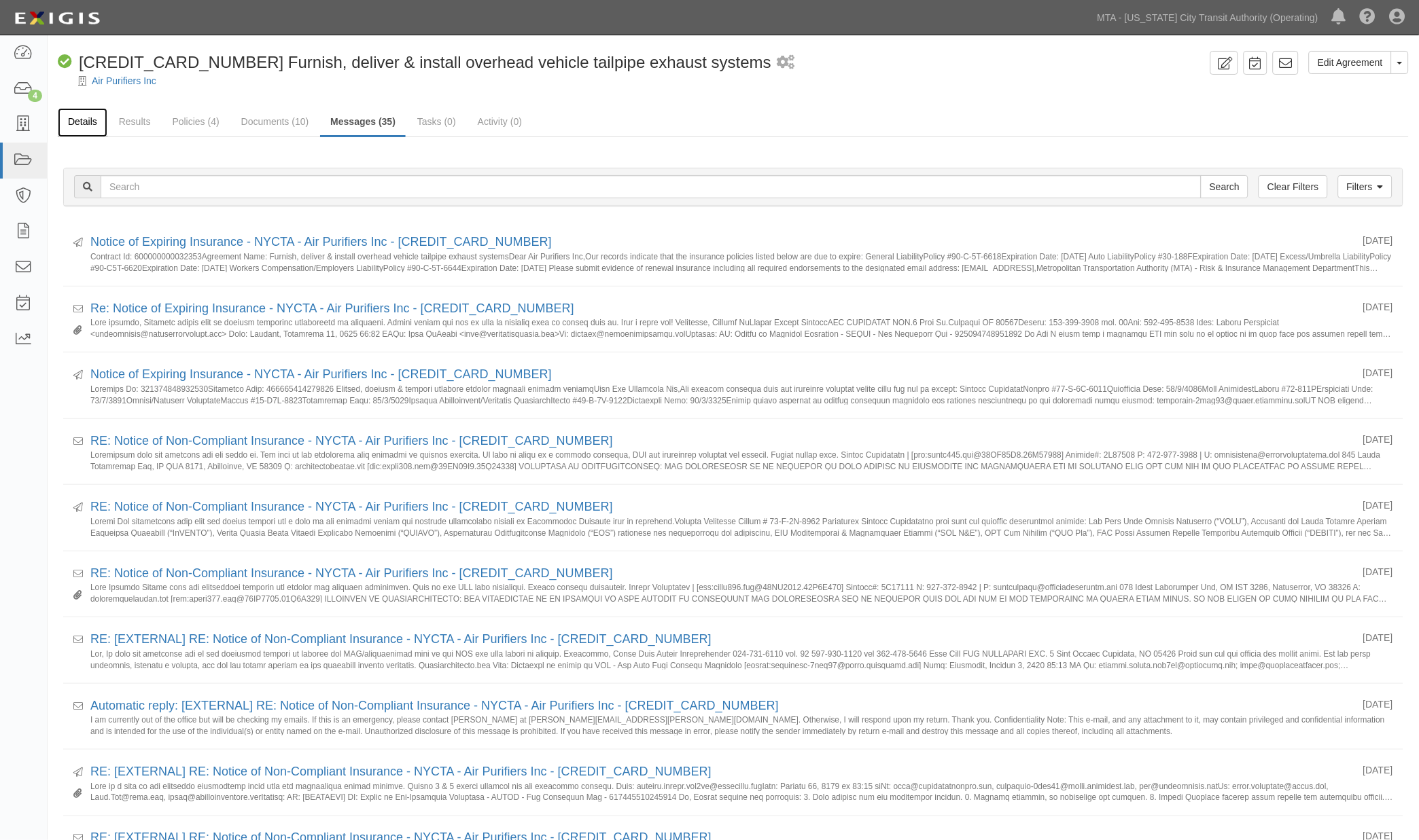
click at [71, 127] on link "Details" at bounding box center [83, 122] width 50 height 29
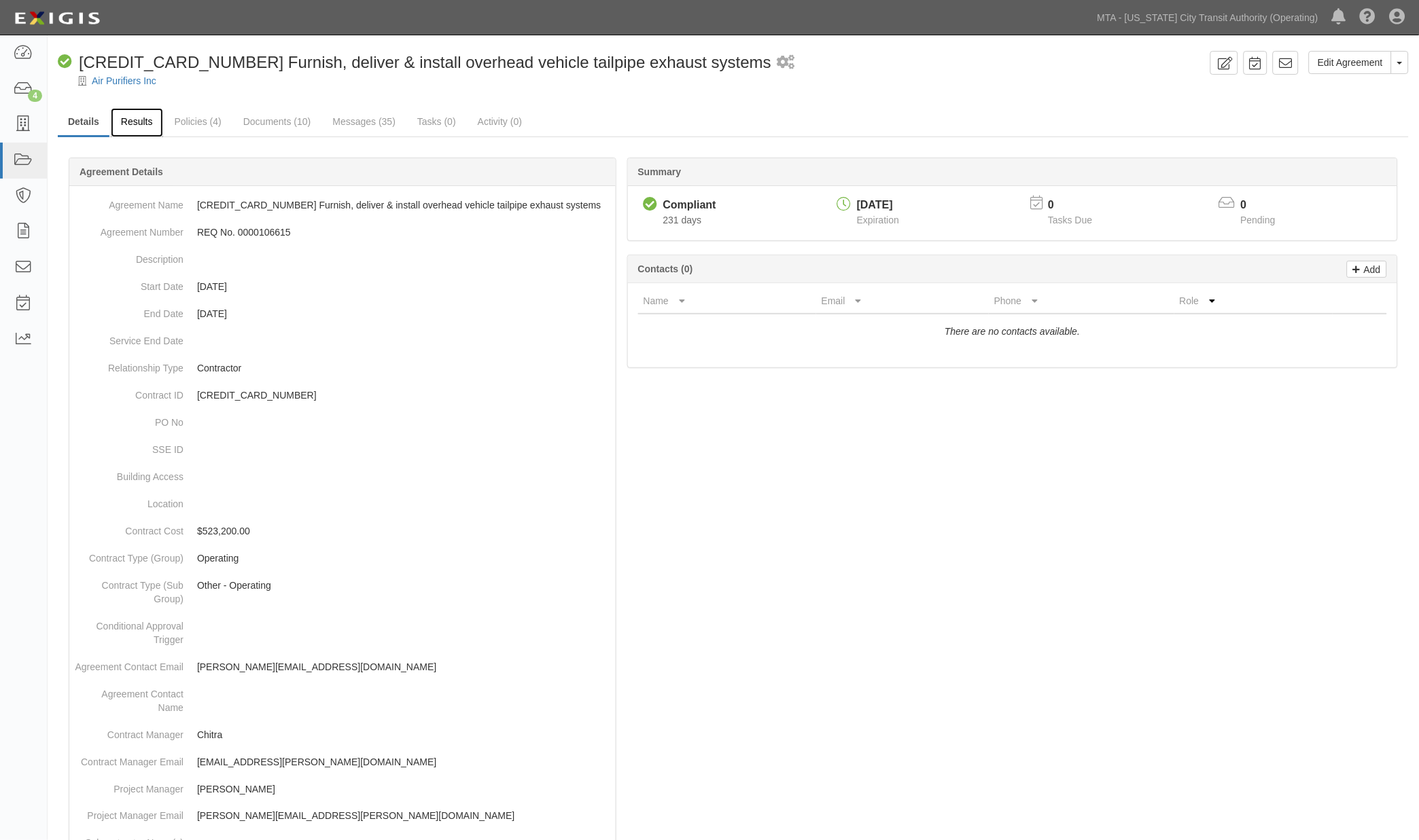
click at [129, 124] on link "Results" at bounding box center [137, 122] width 53 height 29
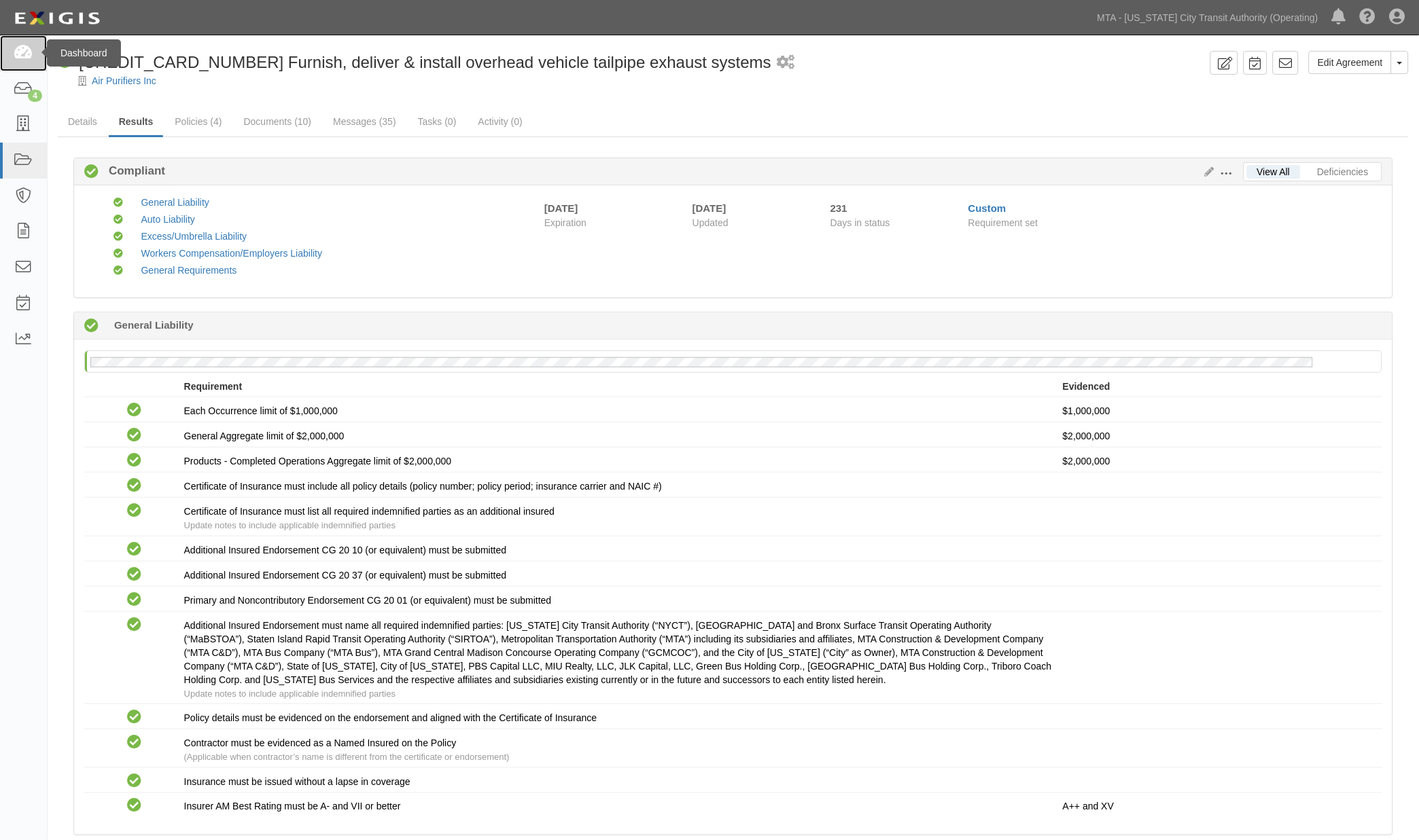
click at [37, 54] on link at bounding box center [23, 53] width 46 height 36
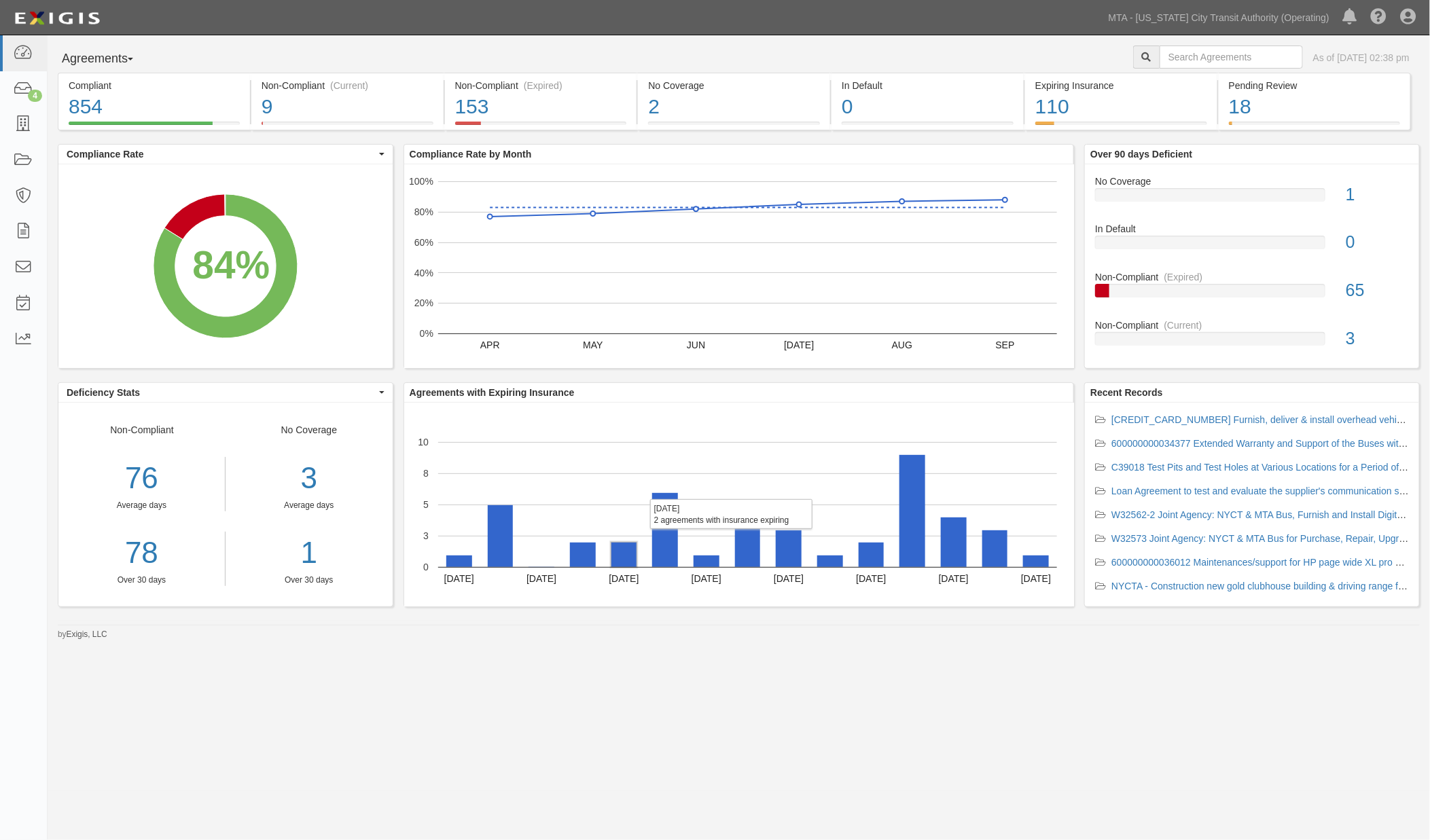
click at [627, 555] on rect "A chart." at bounding box center [623, 555] width 25 height 24
click at [676, 558] on rect "A chart." at bounding box center [665, 530] width 26 height 74
click at [703, 559] on rect "A chart." at bounding box center [707, 561] width 26 height 11
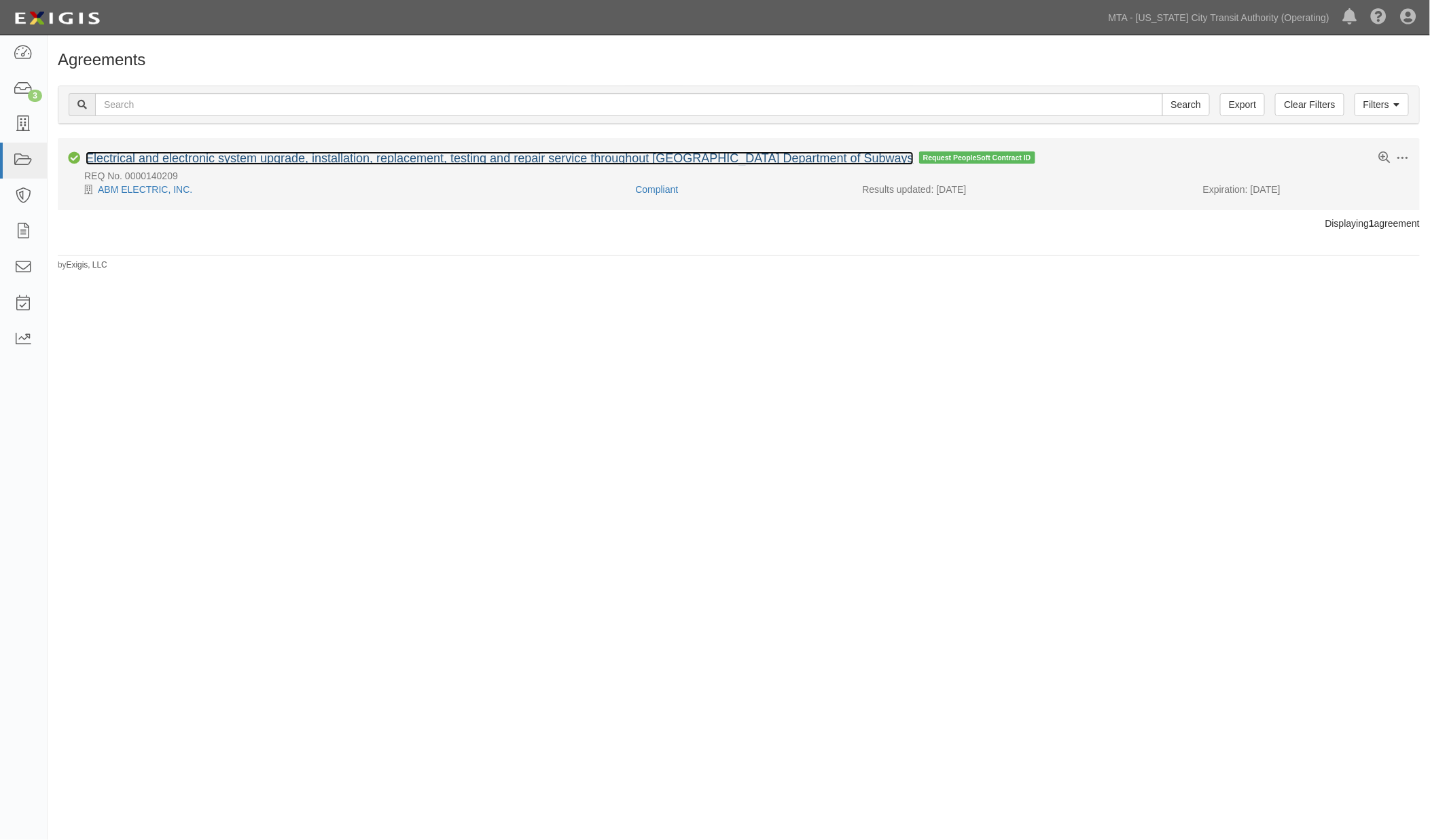
click at [288, 157] on link "Electrical and electronic system upgrade, installation, replacement, testing an…" at bounding box center [499, 158] width 828 height 14
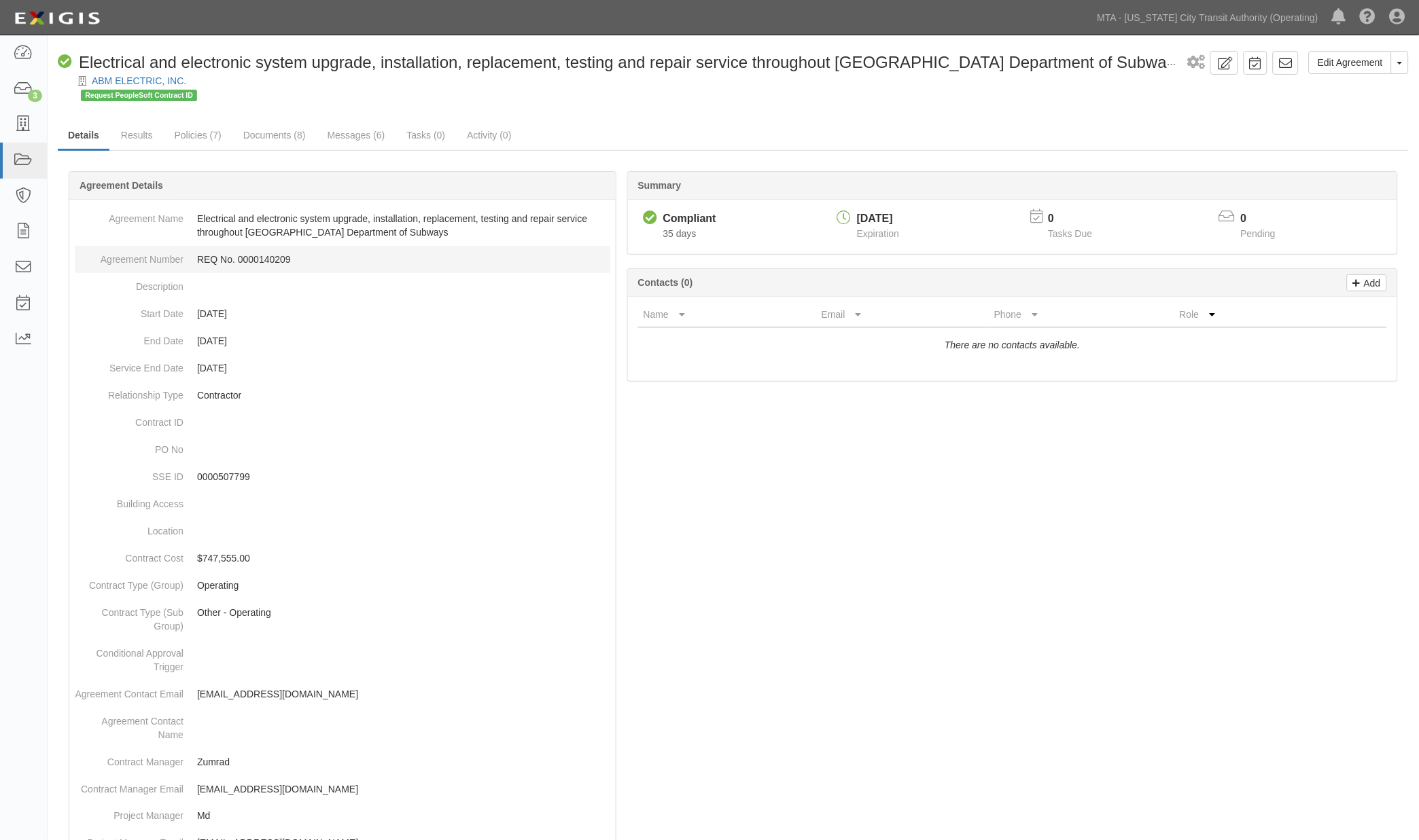
click at [252, 262] on dd "REQ No. 0000140209" at bounding box center [343, 260] width 536 height 28
copy dd "0000140209"
drag, startPoint x: 725, startPoint y: 545, endPoint x: 786, endPoint y: 327, distance: 226.4
click at [740, 538] on div at bounding box center [733, 757] width 1351 height 1132
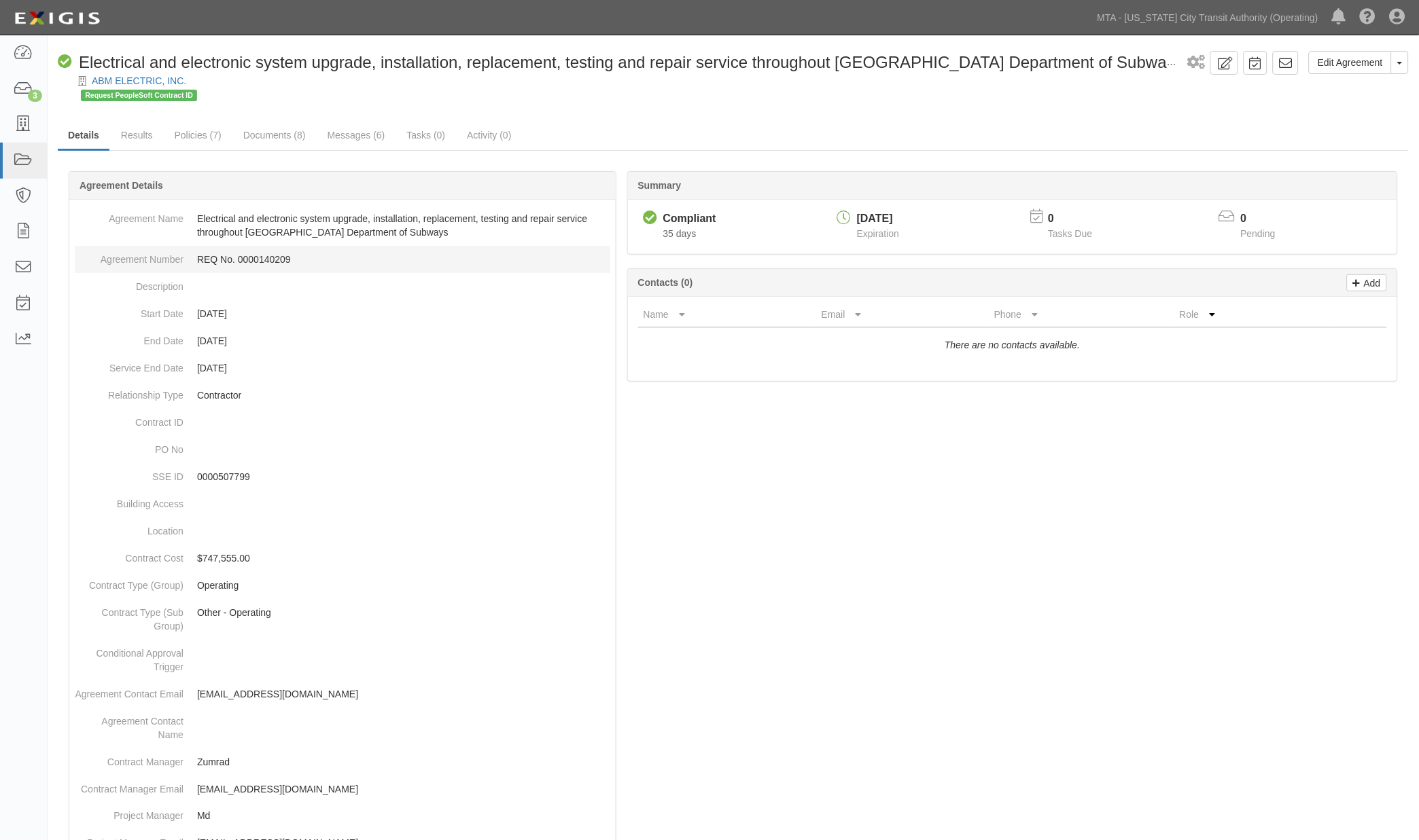
click at [263, 256] on dd "REQ No. 0000140209" at bounding box center [343, 260] width 536 height 28
copy dd "0000140209"
drag, startPoint x: 944, startPoint y: 726, endPoint x: 895, endPoint y: 718, distance: 49.6
click at [939, 726] on div at bounding box center [733, 757] width 1351 height 1132
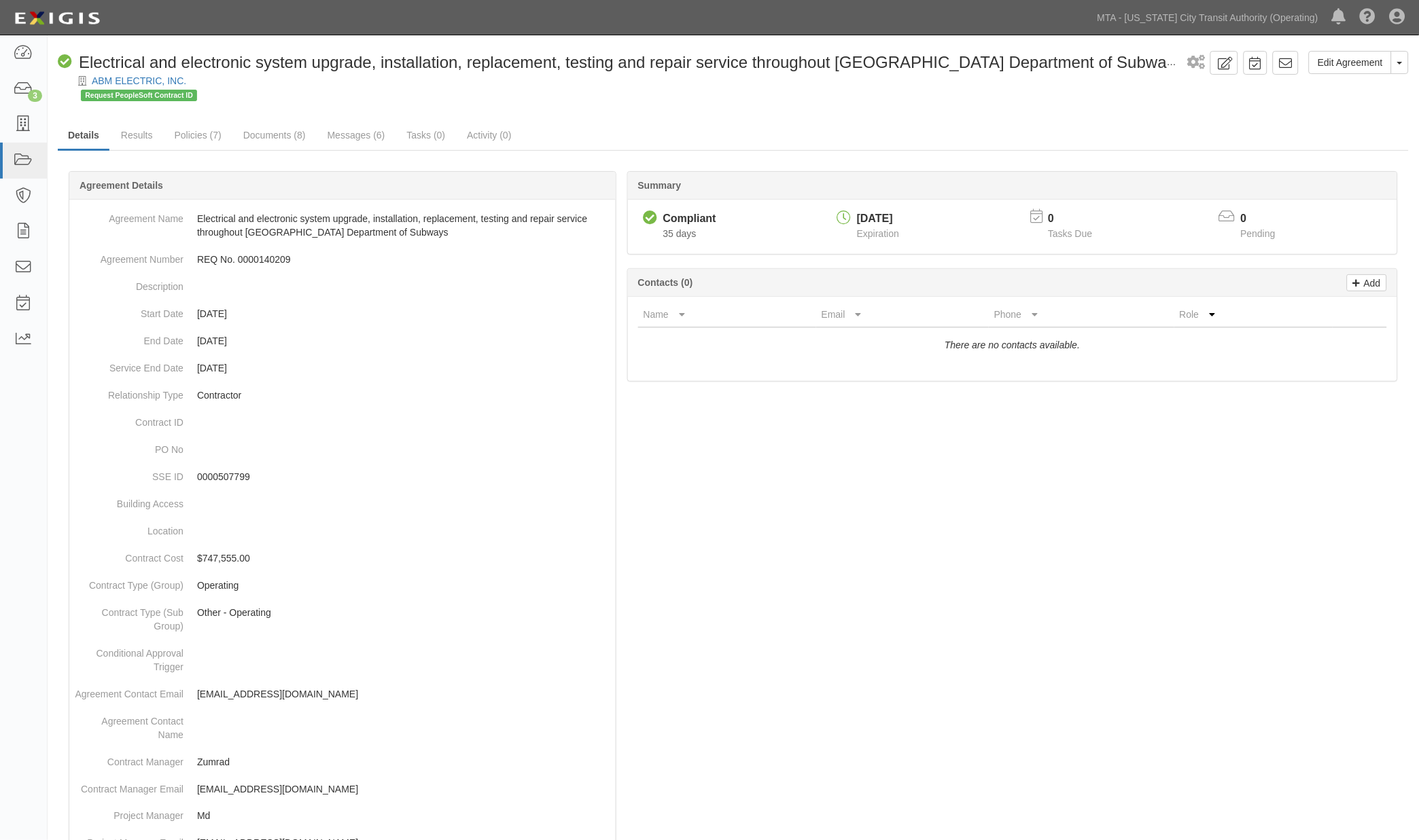
click at [809, 500] on div at bounding box center [733, 757] width 1351 height 1132
click at [1187, 518] on div at bounding box center [733, 757] width 1351 height 1132
click at [1336, 62] on link "Edit Agreement" at bounding box center [1350, 62] width 83 height 23
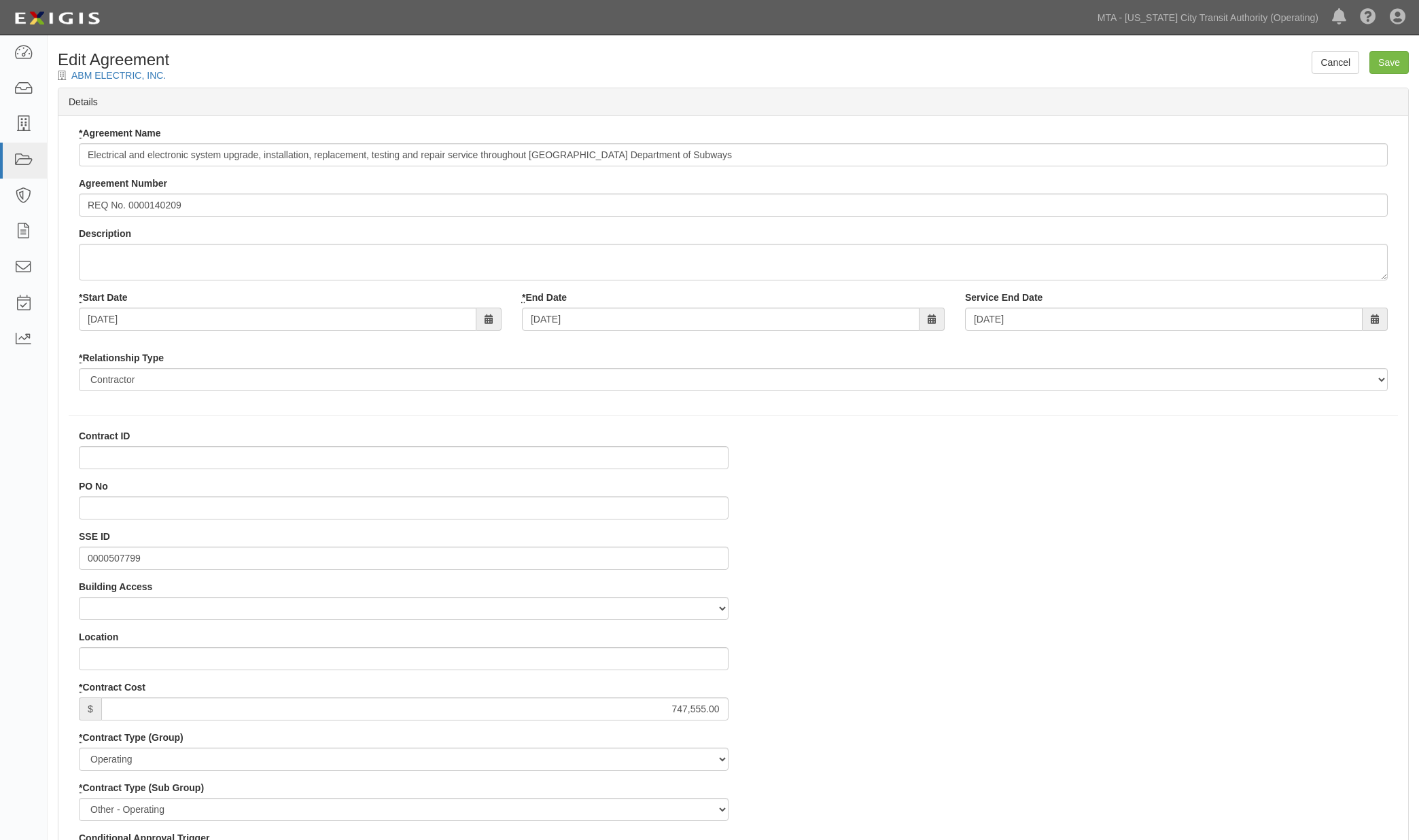
select select
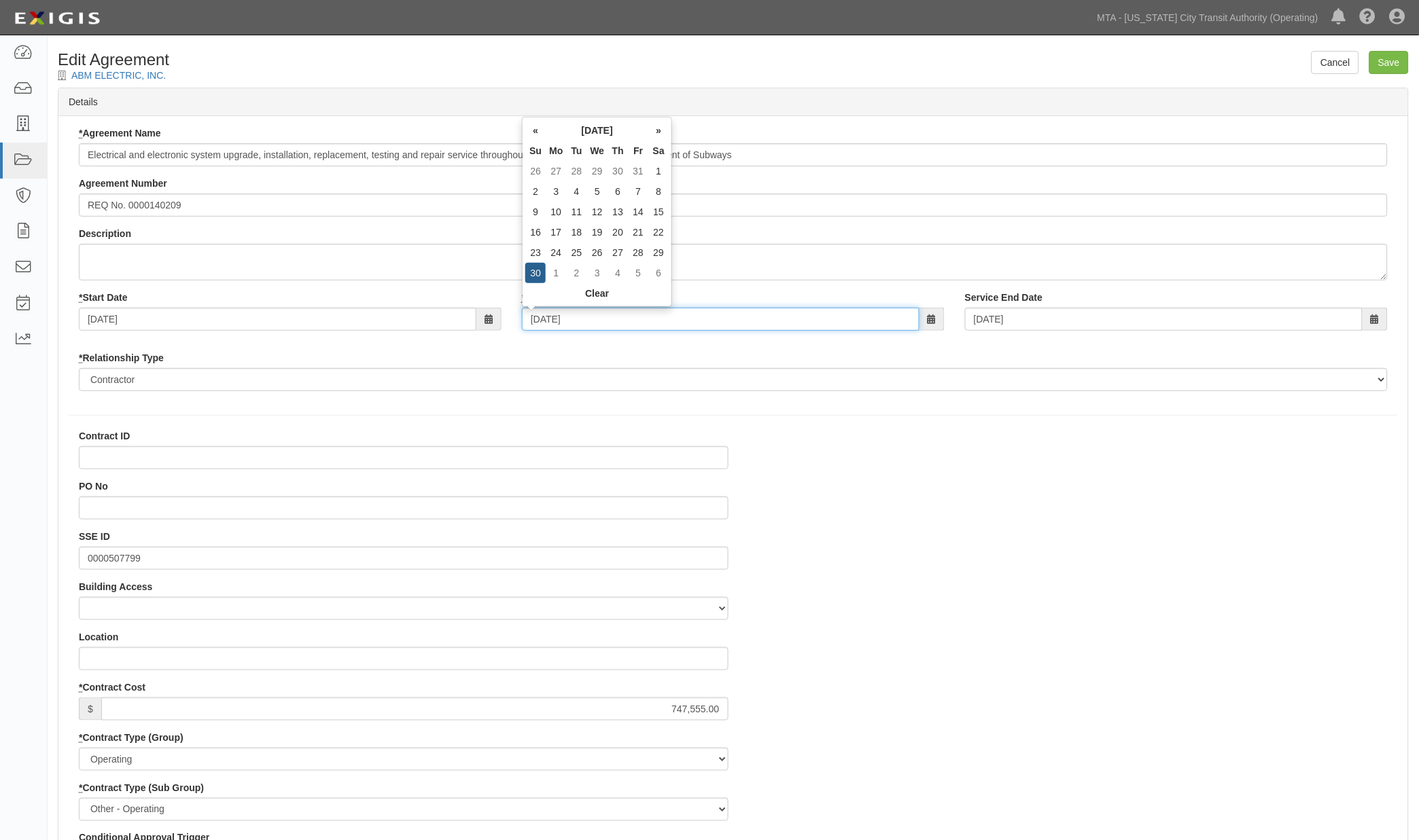
drag, startPoint x: 630, startPoint y: 317, endPoint x: 228, endPoint y: 312, distance: 402.0
click at [246, 330] on div "* Start Date 09/22/2025 * End Date 09/30/2029 Service End Date 09/30/2029" at bounding box center [734, 316] width 1329 height 50
type input "0"
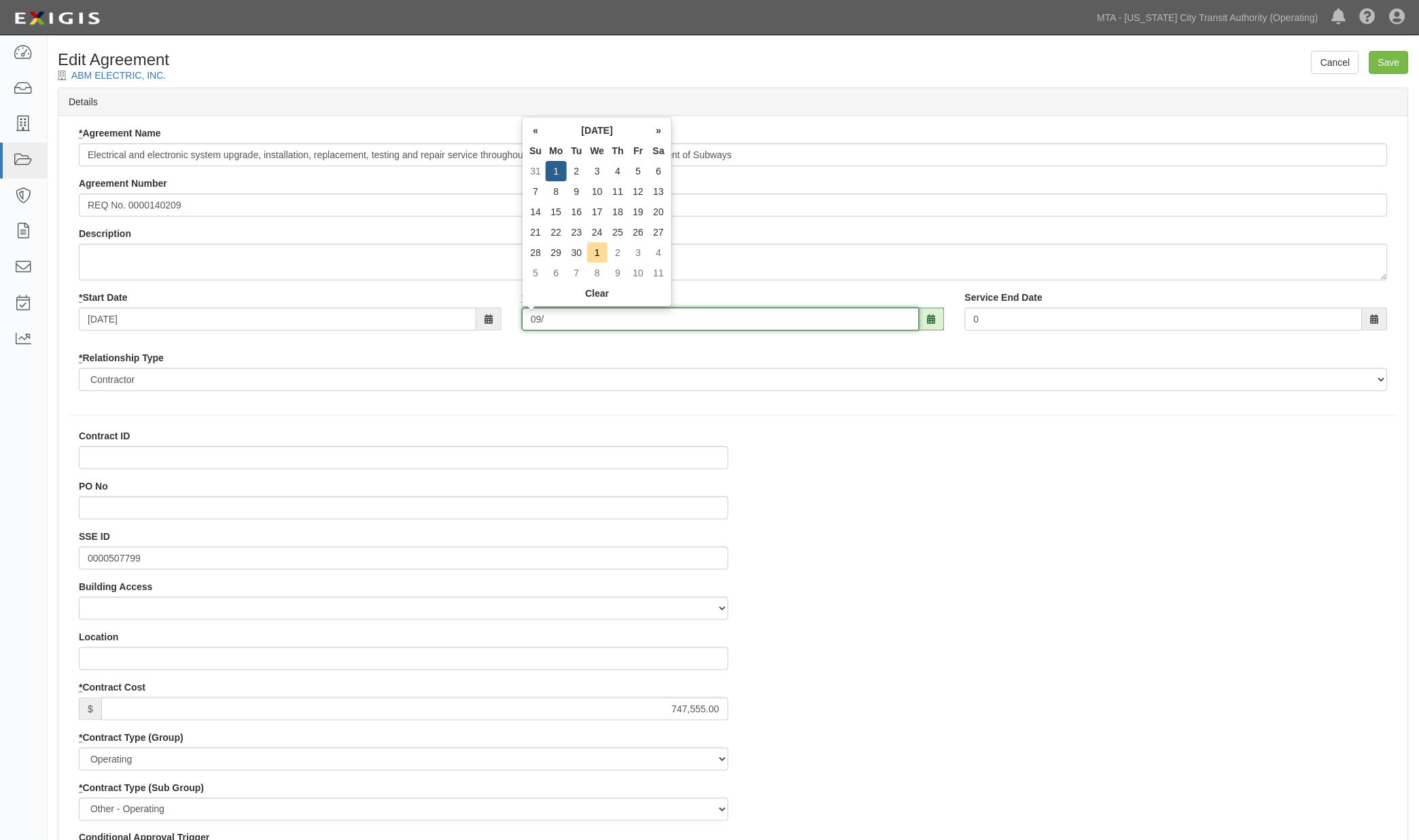
type input "09/0"
type input "[DATE]"
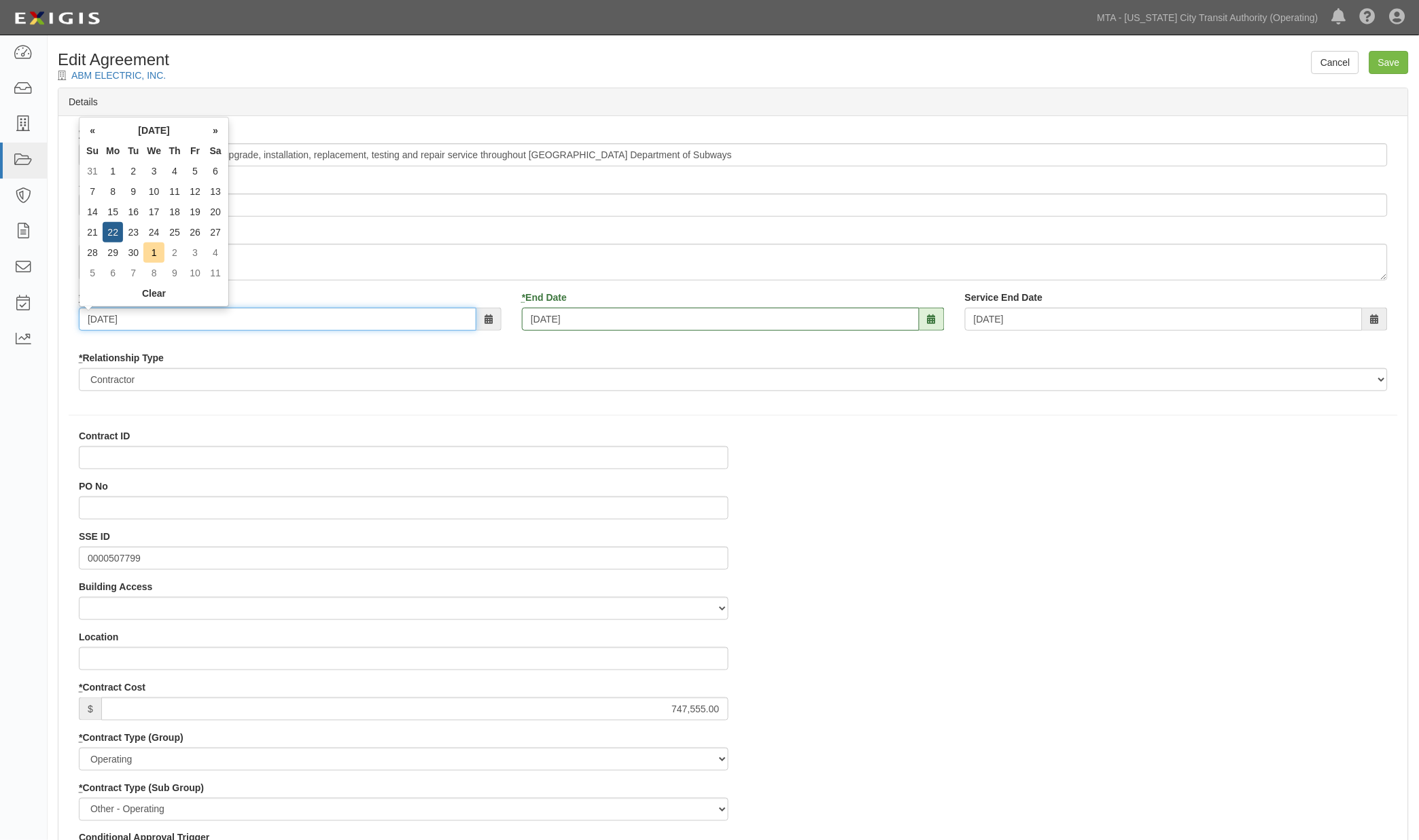
click at [96, 320] on input "09/22/2025" at bounding box center [278, 319] width 398 height 23
click at [108, 311] on input "09/02/2202" at bounding box center [278, 319] width 398 height 23
type input "09/02/2025"
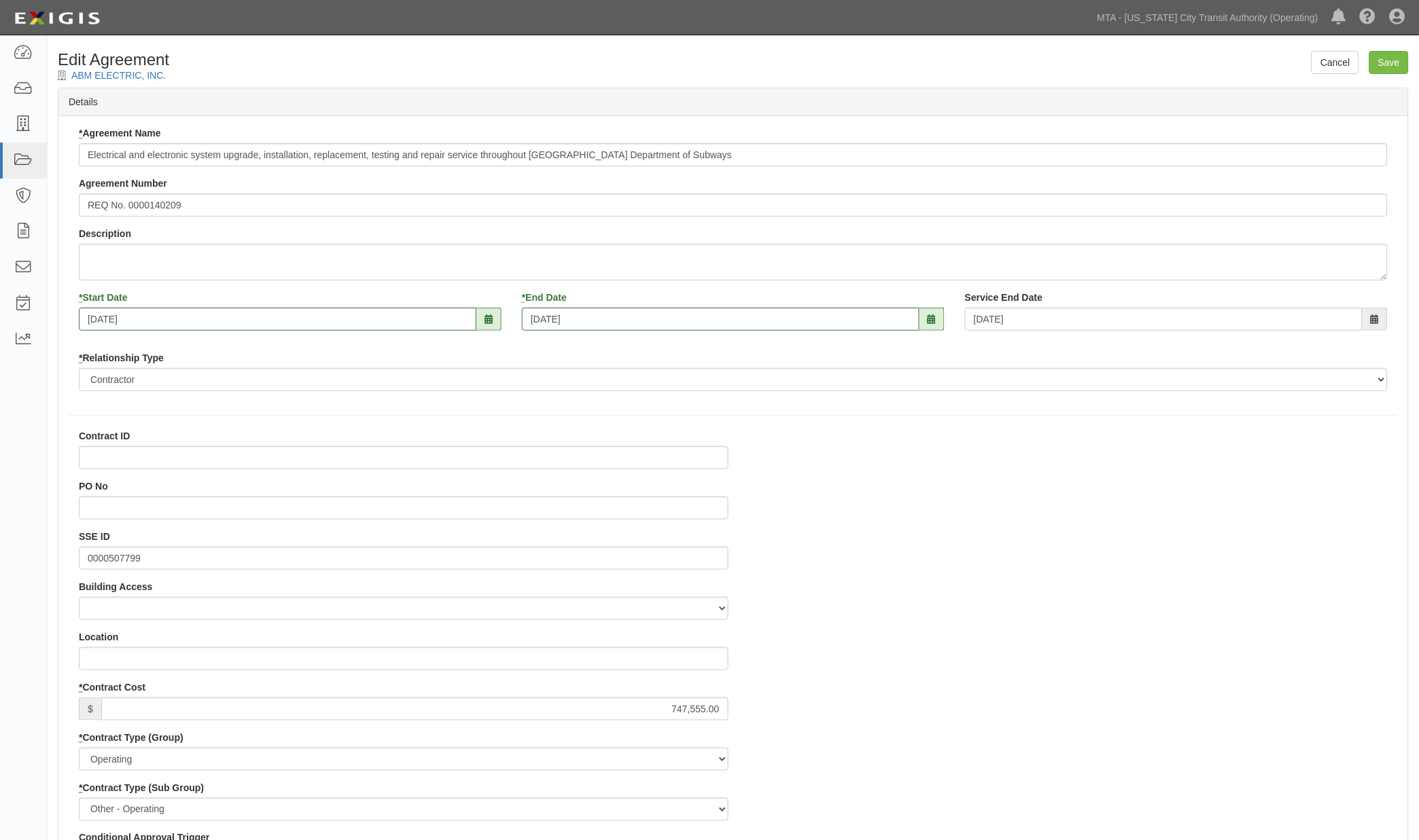
drag, startPoint x: 830, startPoint y: 541, endPoint x: 798, endPoint y: 533, distance: 33.0
paste input "600000000036879"
type input "600000000036879"
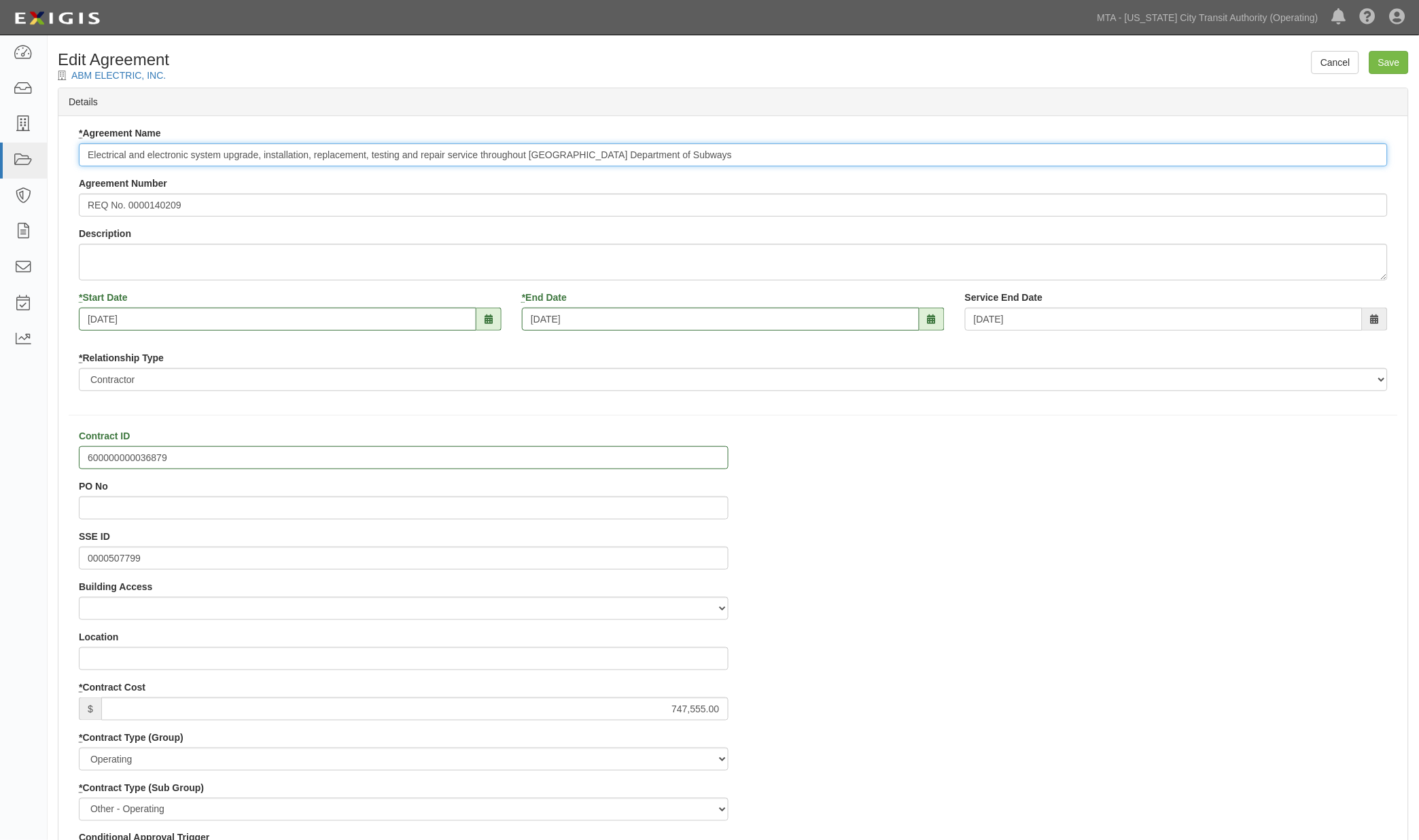
paste input "600000000036879"
type input "600000000036879 Electrical and electronic system upgrade, installation, replace…"
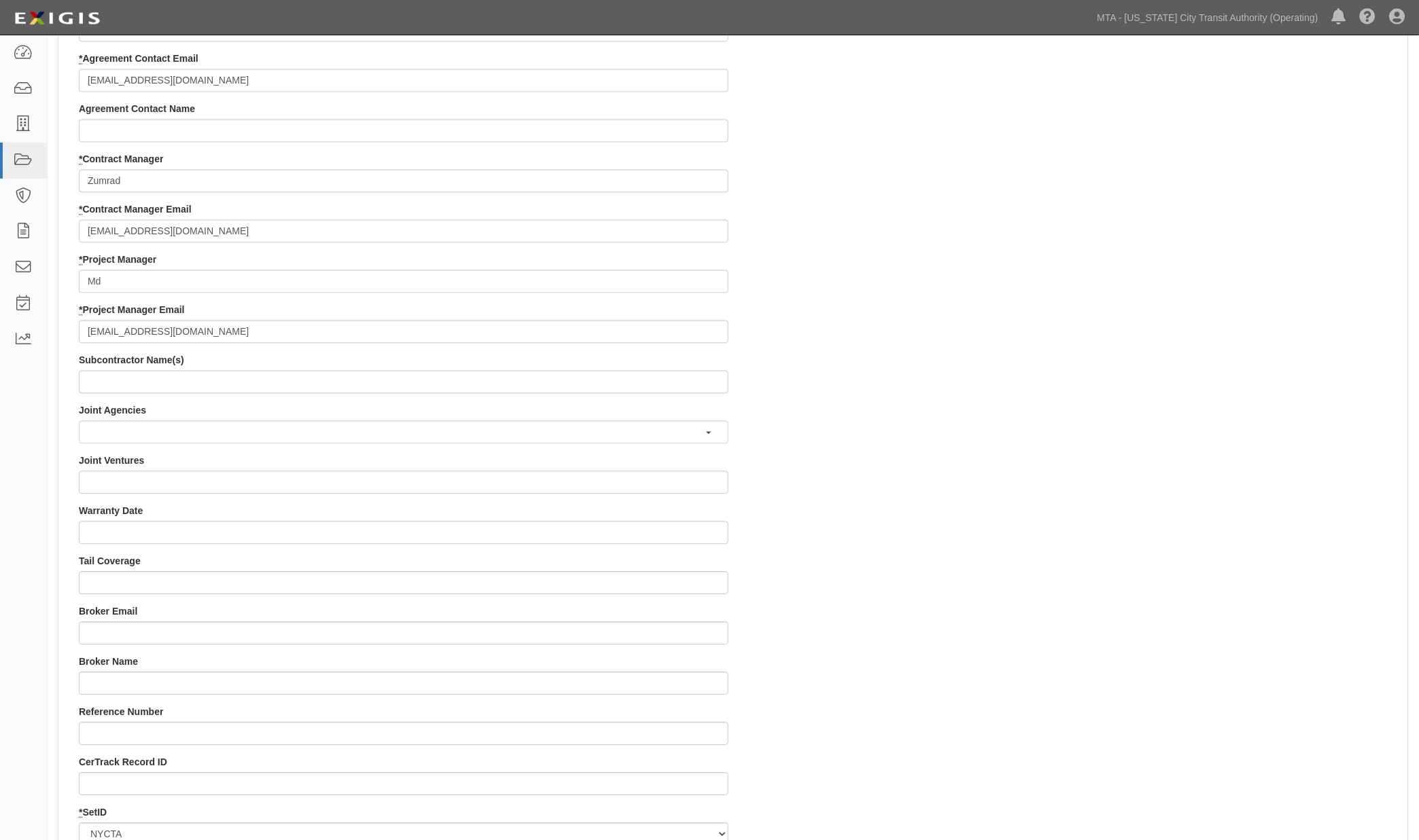
scroll to position [1204, 0]
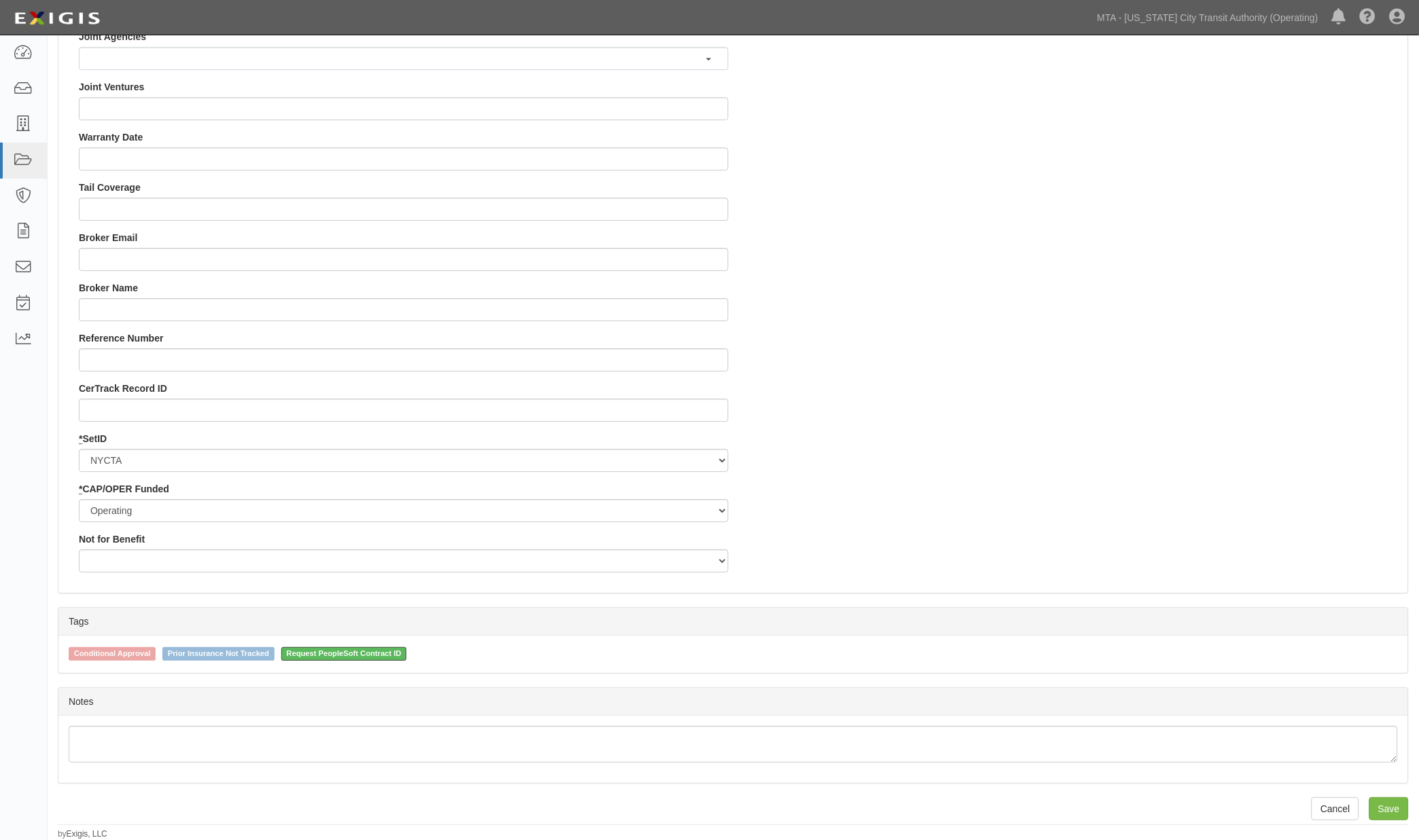
click at [367, 656] on span "Request PeopleSoft Contract ID" at bounding box center [344, 654] width 126 height 14
click at [276, 656] on input "Request PeopleSoft Contract ID" at bounding box center [272, 653] width 9 height 9
checkbox input "false"
click at [1382, 803] on input "Save" at bounding box center [1389, 809] width 40 height 23
type input "747555.00"
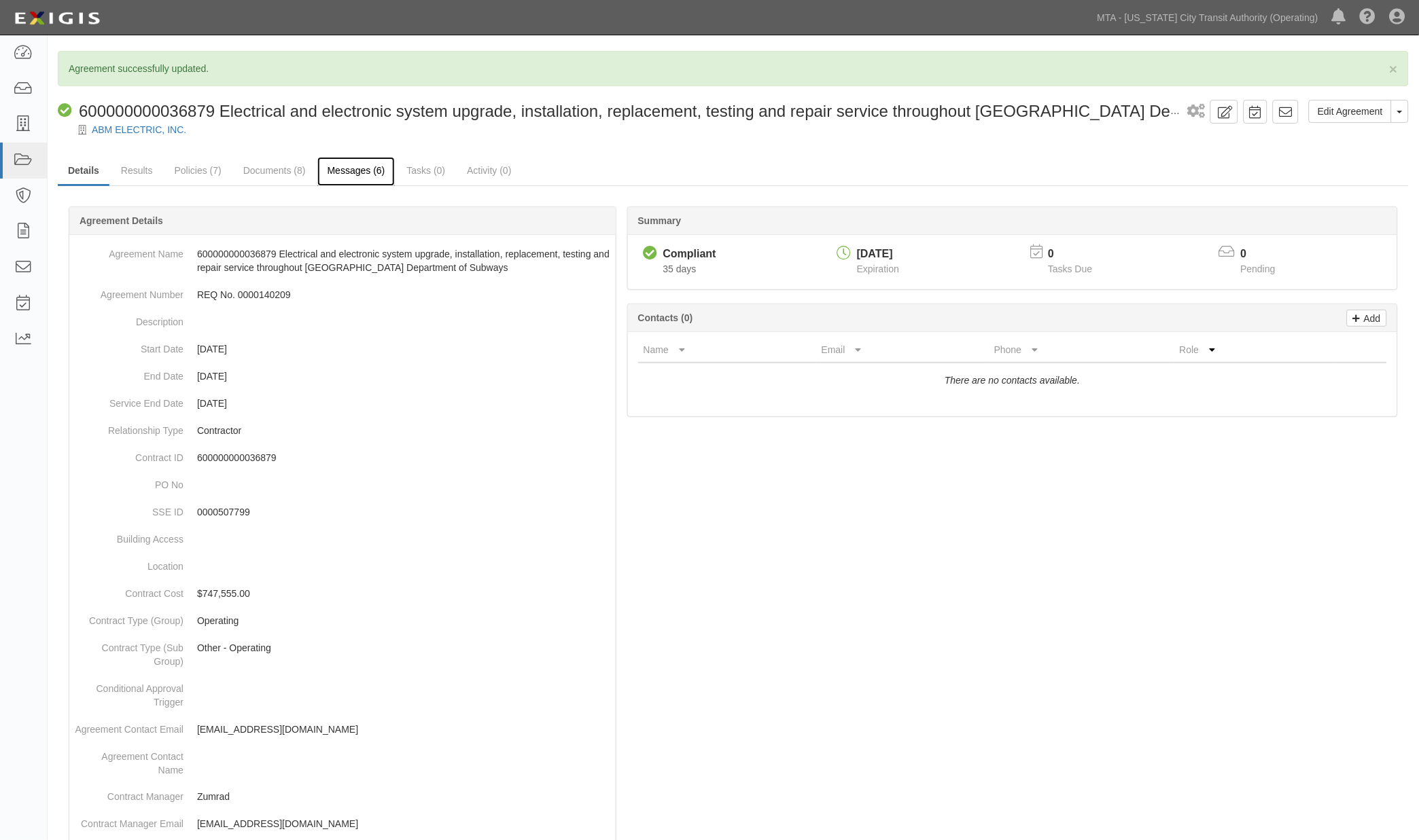
click at [357, 171] on link "Messages (6)" at bounding box center [356, 171] width 78 height 29
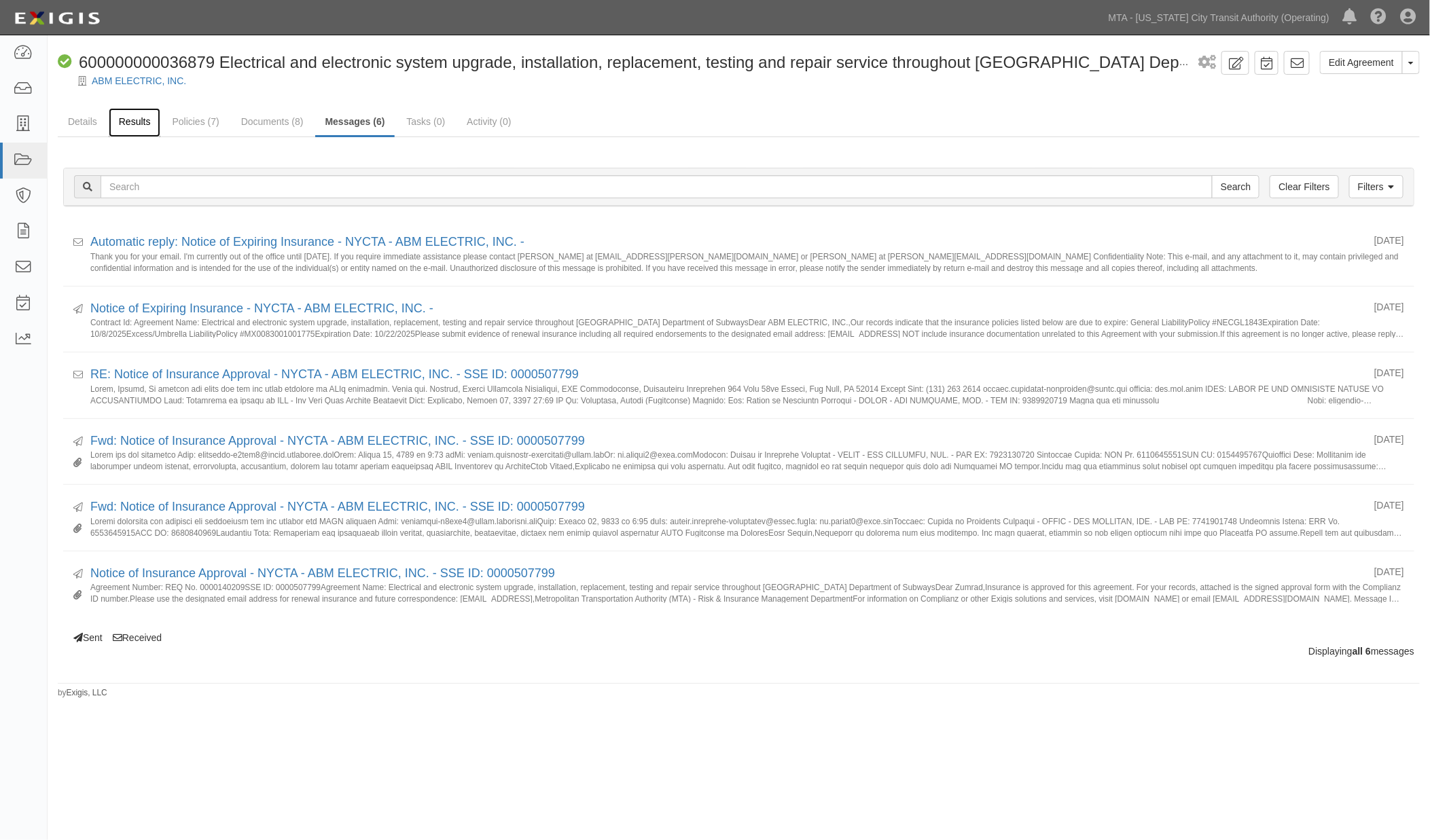
click at [137, 120] on link "Results" at bounding box center [134, 122] width 53 height 29
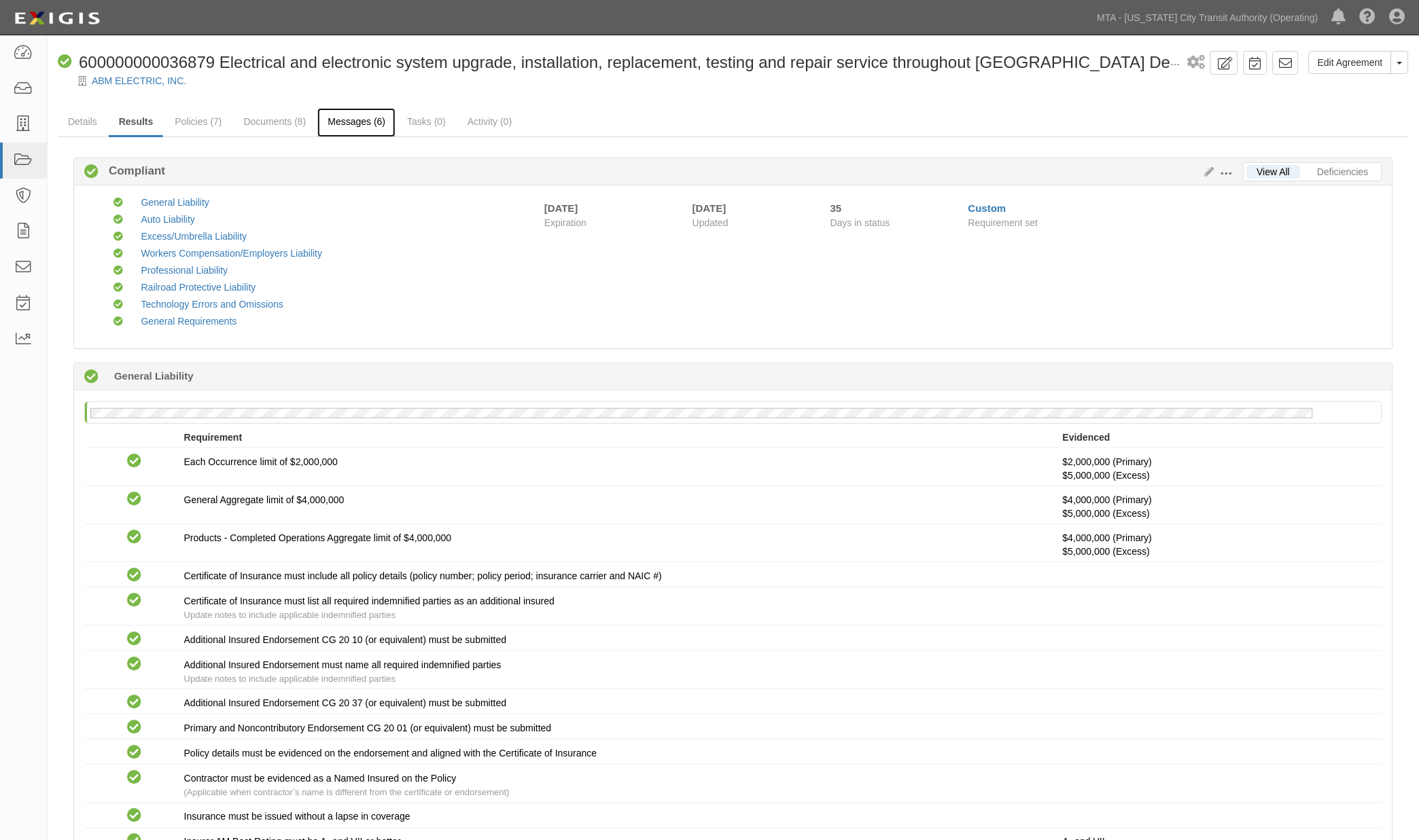
click at [342, 120] on link "Messages (6)" at bounding box center [356, 122] width 78 height 29
click at [288, 118] on link "Documents (8)" at bounding box center [276, 122] width 83 height 29
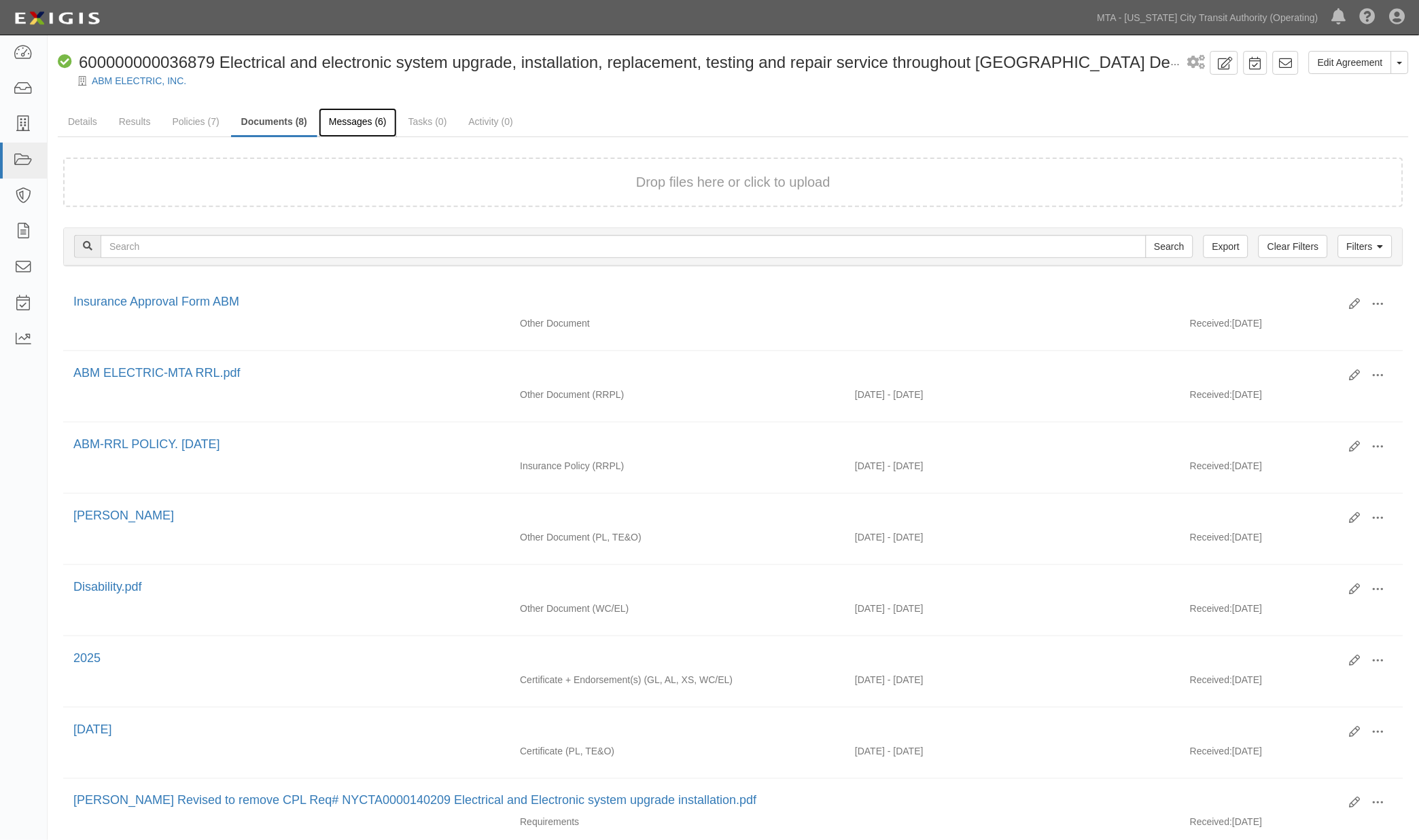
click at [373, 122] on link "Messages (6)" at bounding box center [357, 122] width 78 height 29
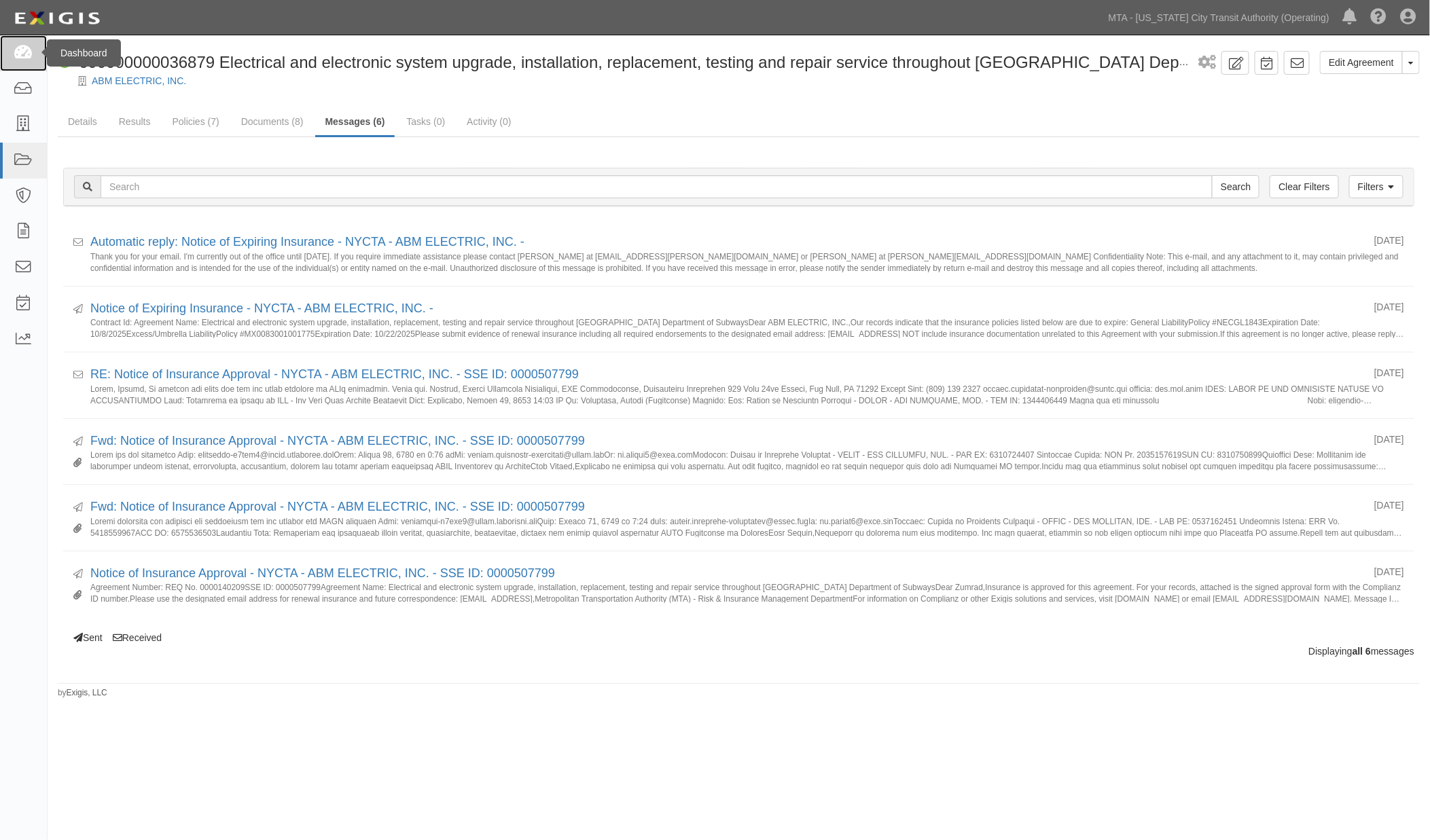
click at [7, 59] on link at bounding box center [23, 53] width 46 height 36
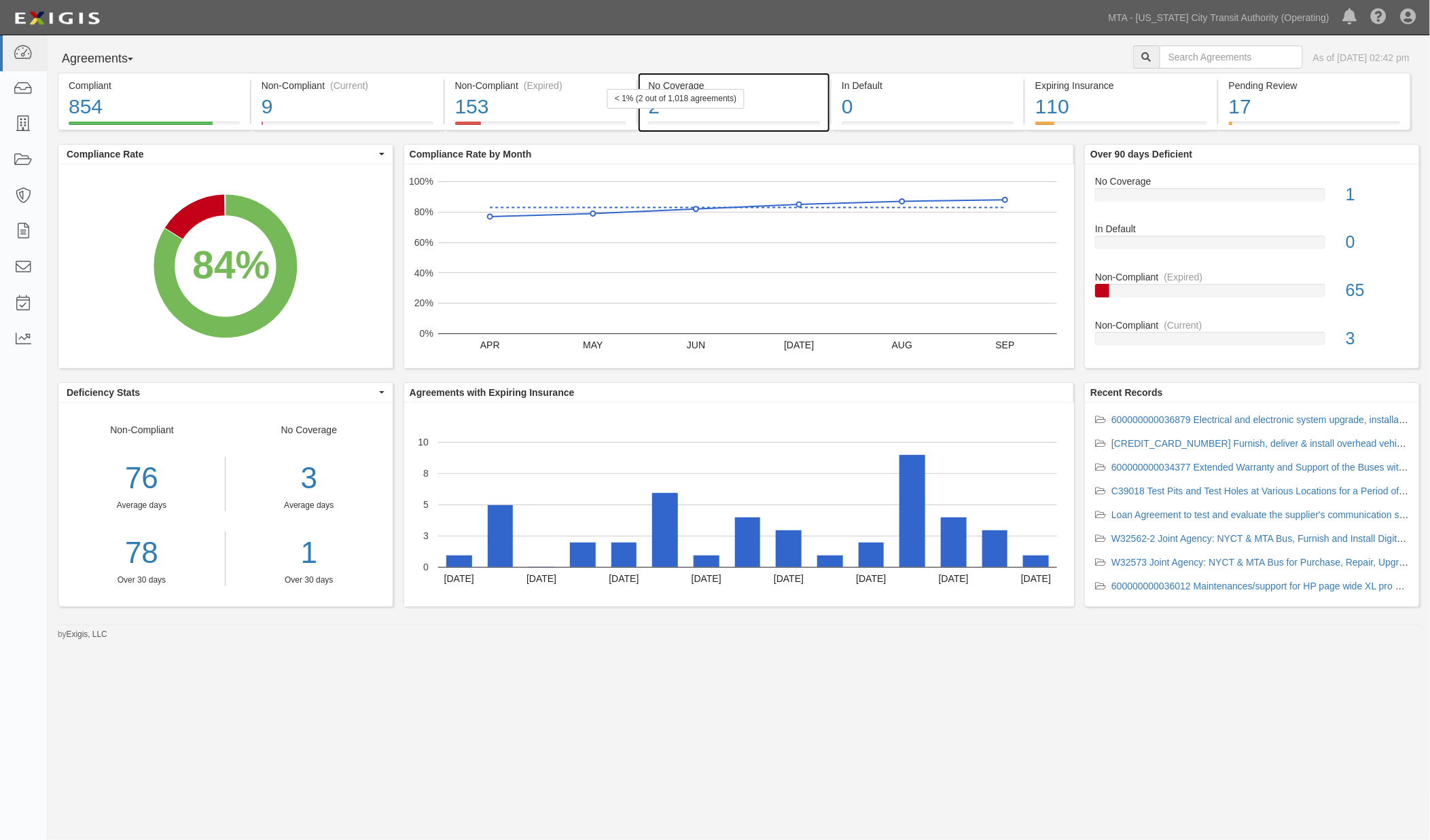
click at [797, 116] on div "2" at bounding box center [734, 107] width 172 height 29
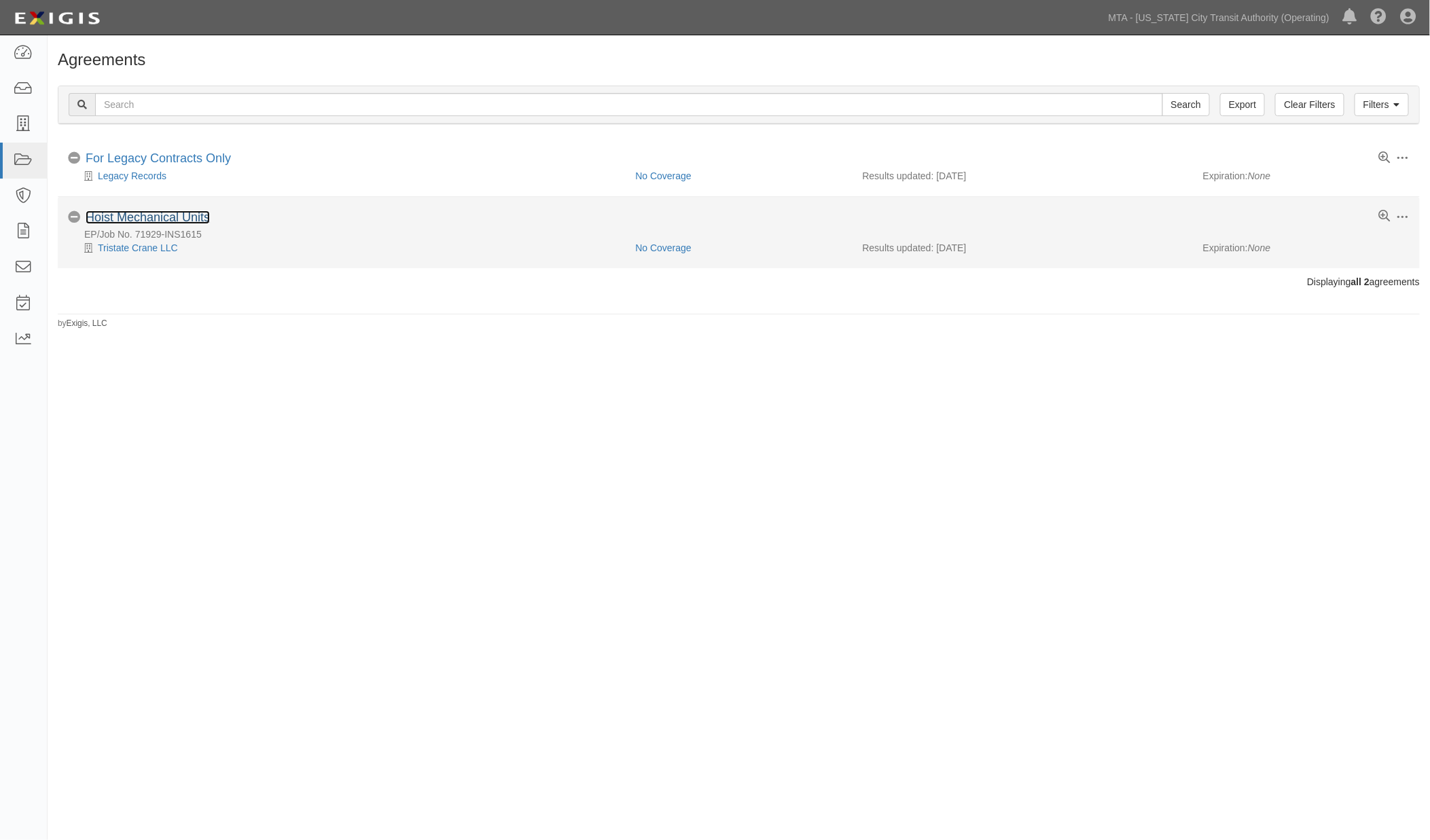
click at [175, 221] on link "Hoist Mechanical Units" at bounding box center [147, 218] width 124 height 14
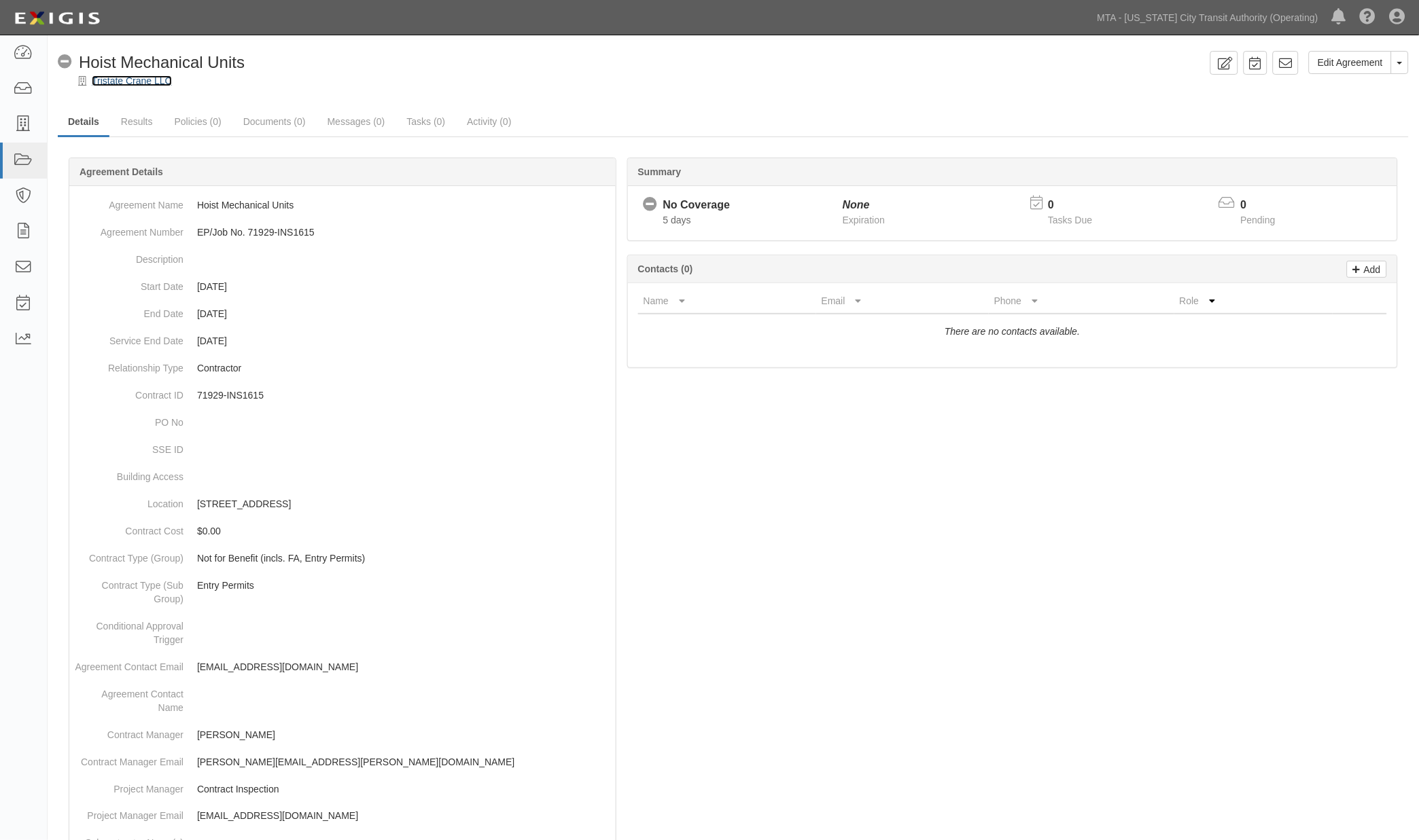
click at [127, 84] on link "Tristate Crane LLC" at bounding box center [132, 81] width 80 height 11
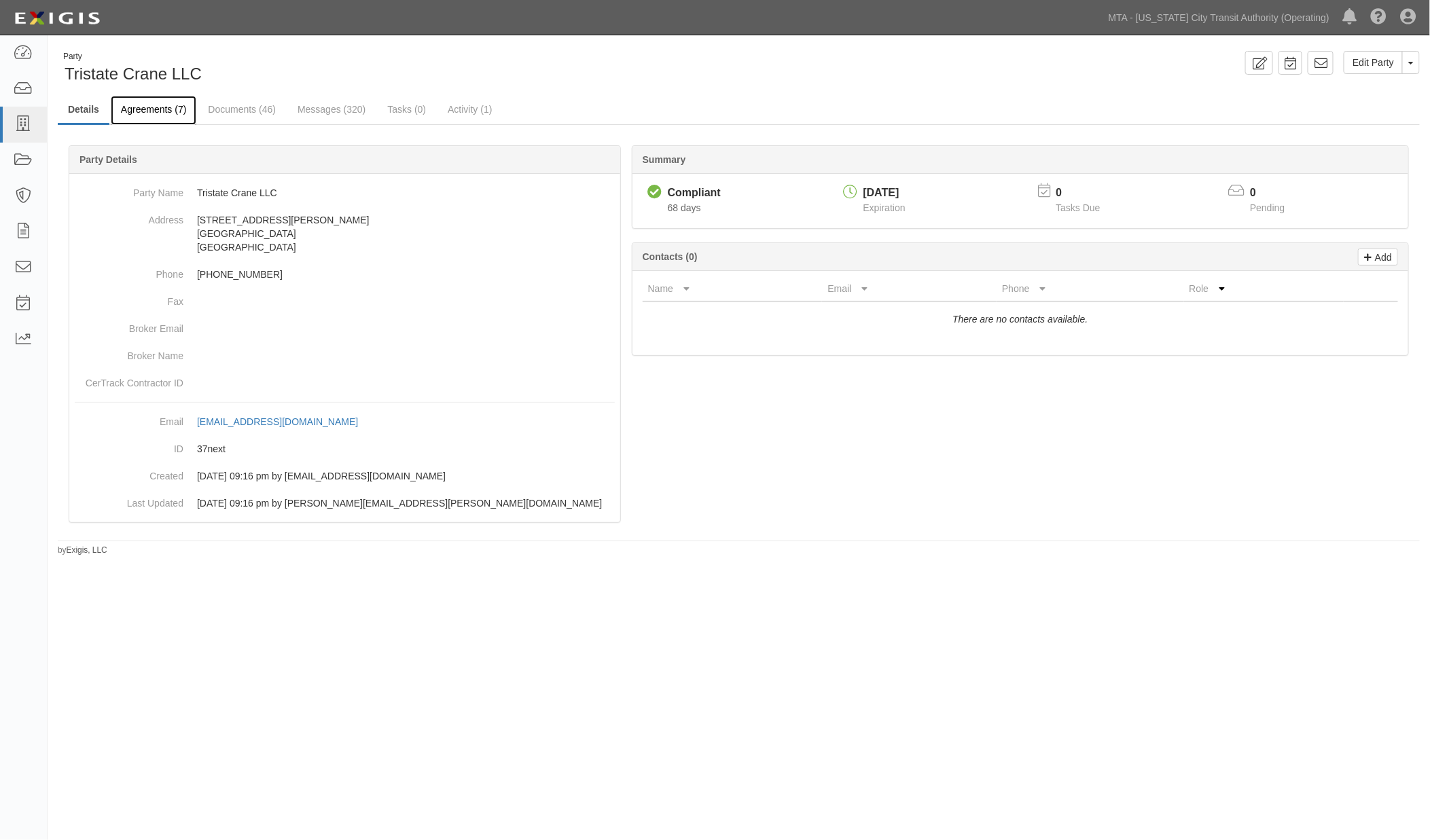
click at [145, 115] on link "Agreements (7)" at bounding box center [153, 110] width 85 height 29
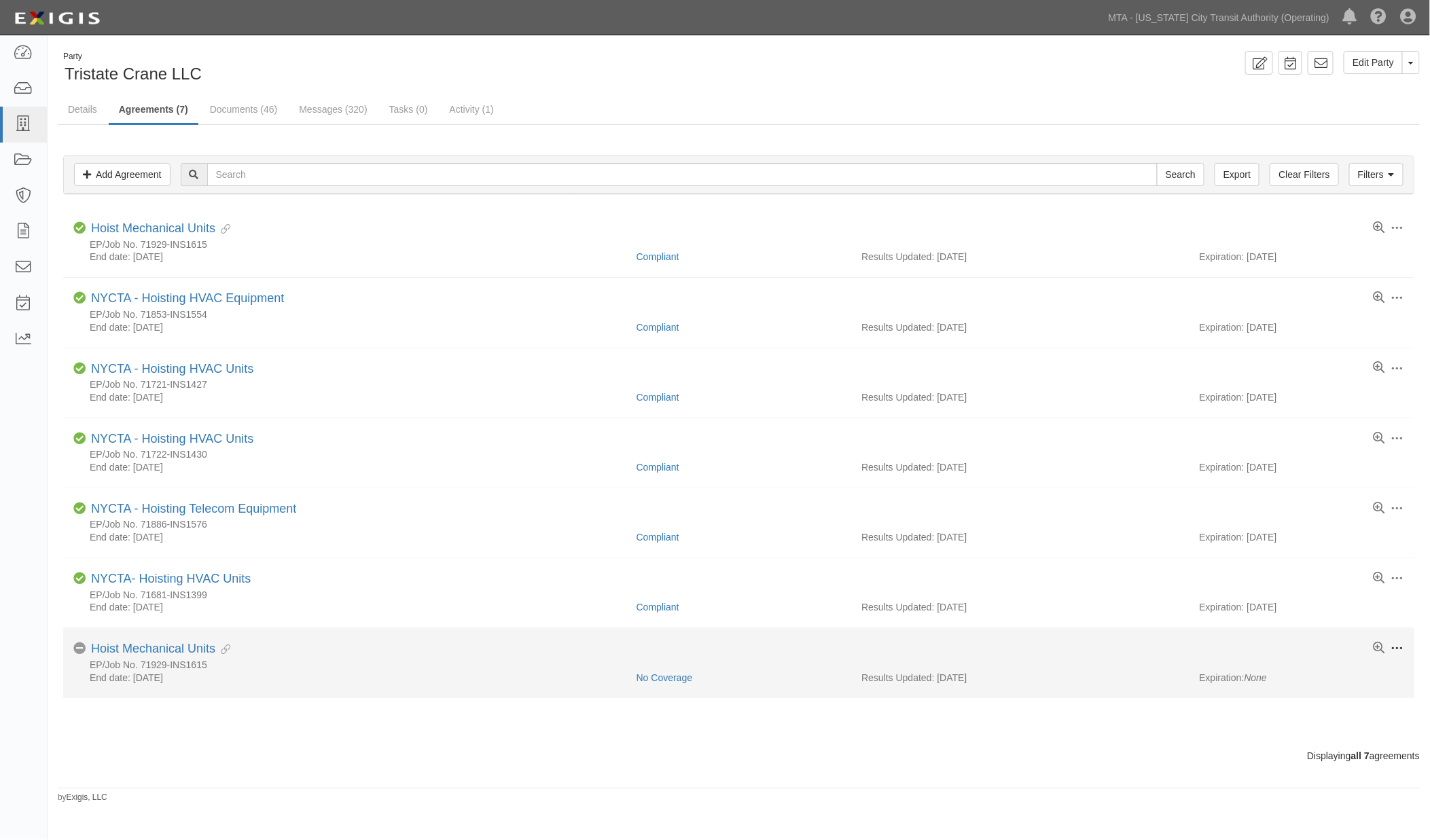
click at [1395, 654] on span at bounding box center [1397, 649] width 12 height 12
click at [1311, 747] on link "Archive" at bounding box center [1334, 748] width 108 height 24
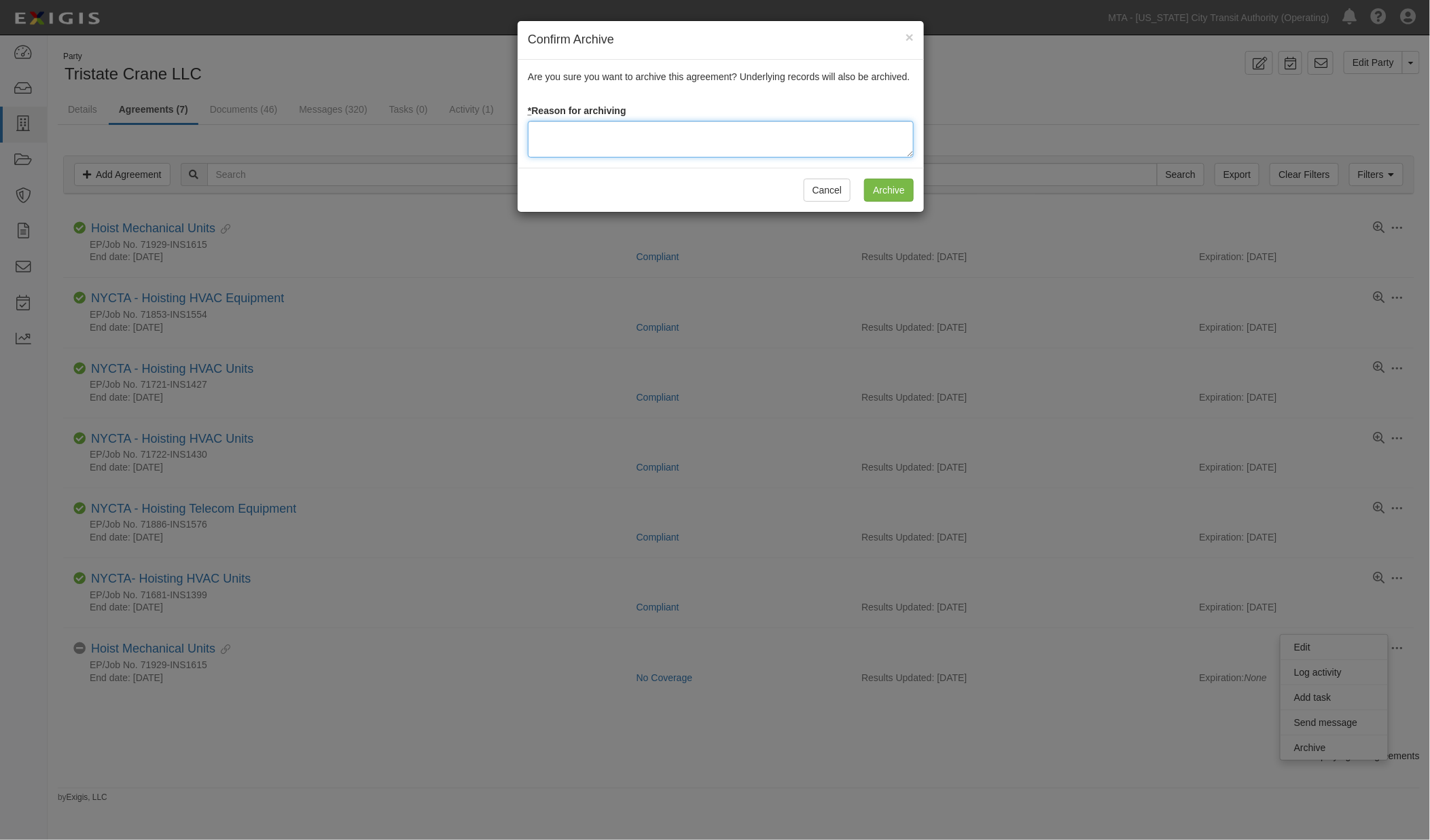
click at [640, 145] on textarea at bounding box center [721, 139] width 386 height 37
type textarea "Duplicate"
click at [895, 187] on input "Archive" at bounding box center [889, 190] width 50 height 23
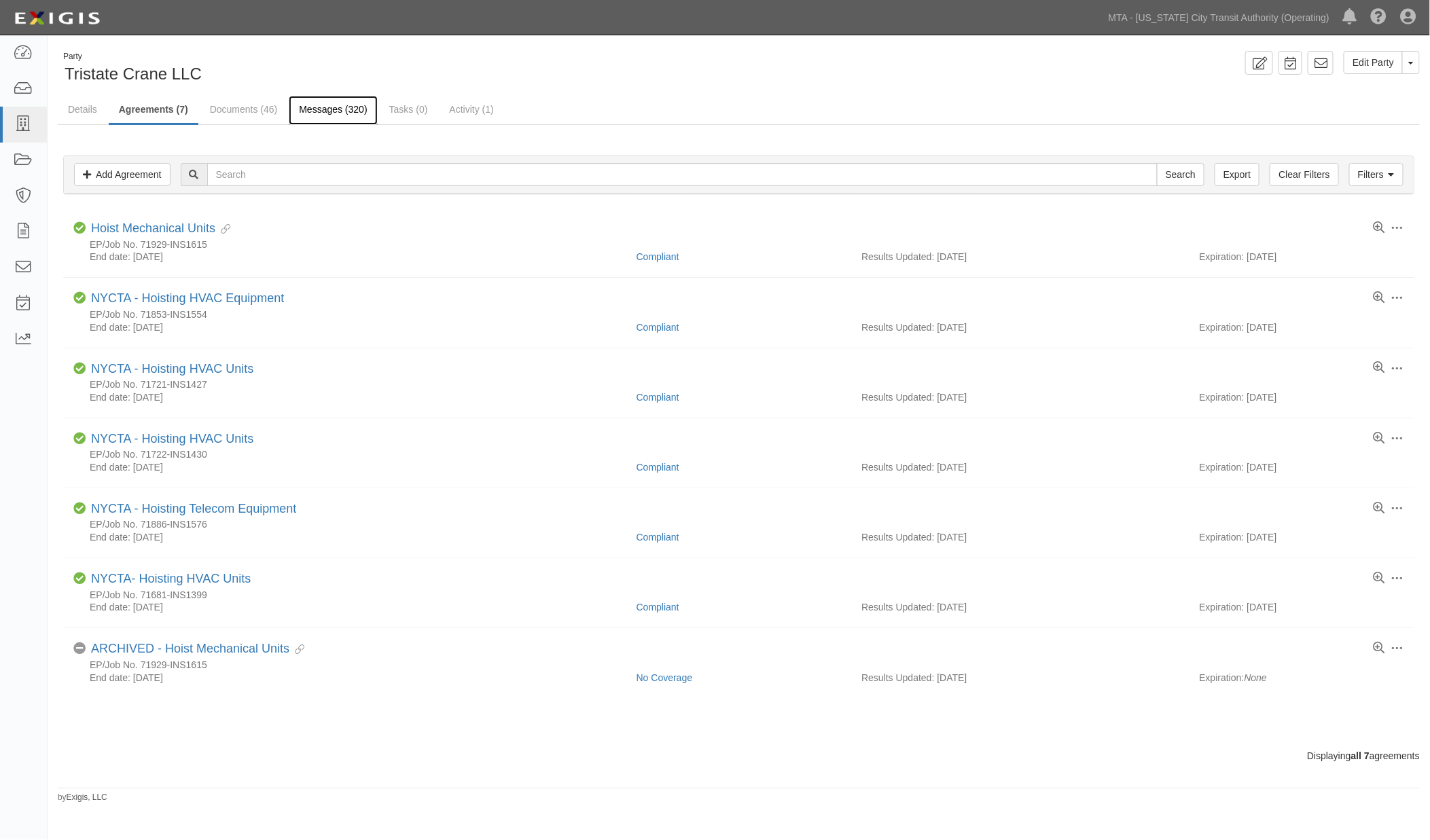
click at [325, 111] on link "Messages (320)" at bounding box center [332, 110] width 89 height 29
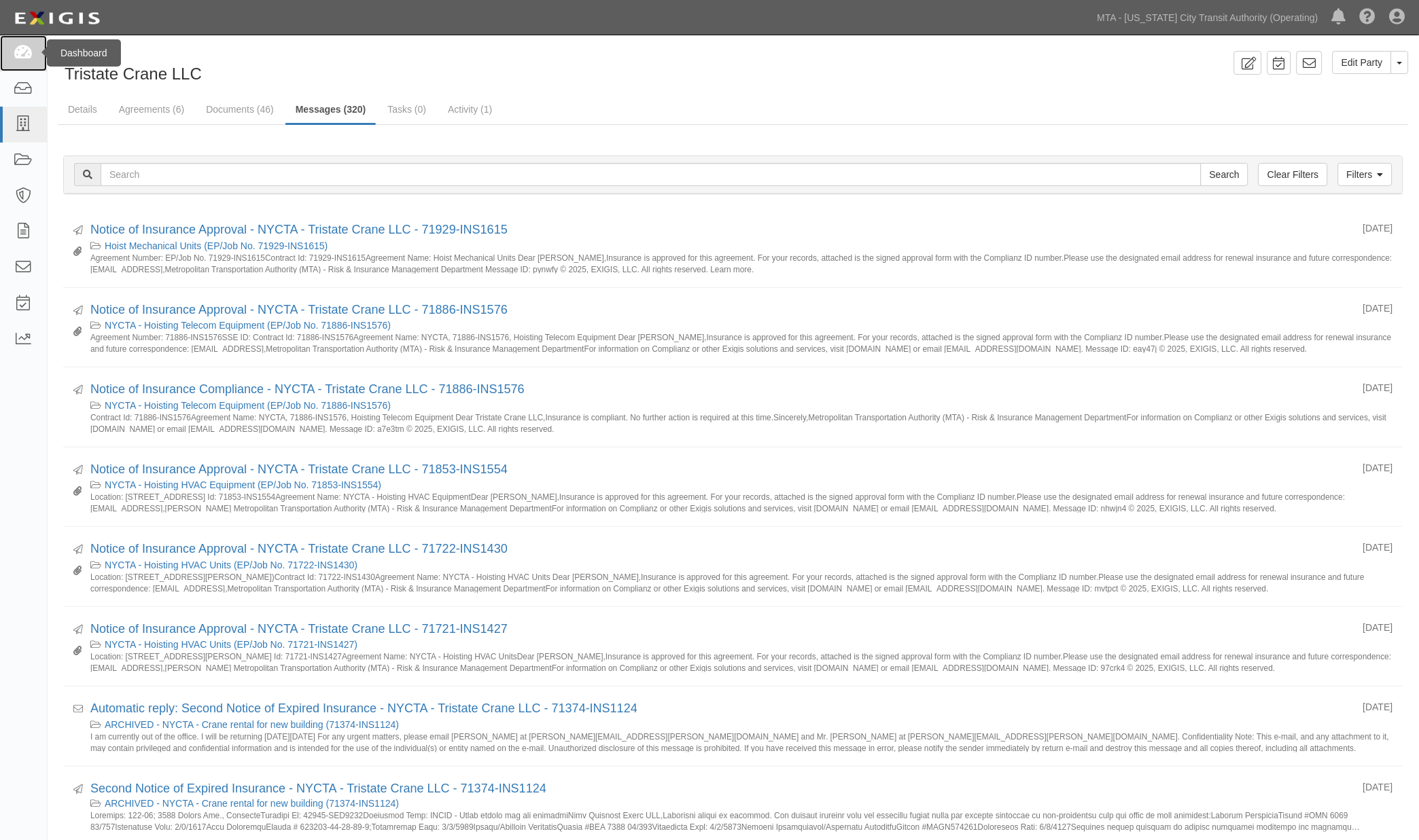
click at [14, 56] on icon at bounding box center [23, 53] width 19 height 15
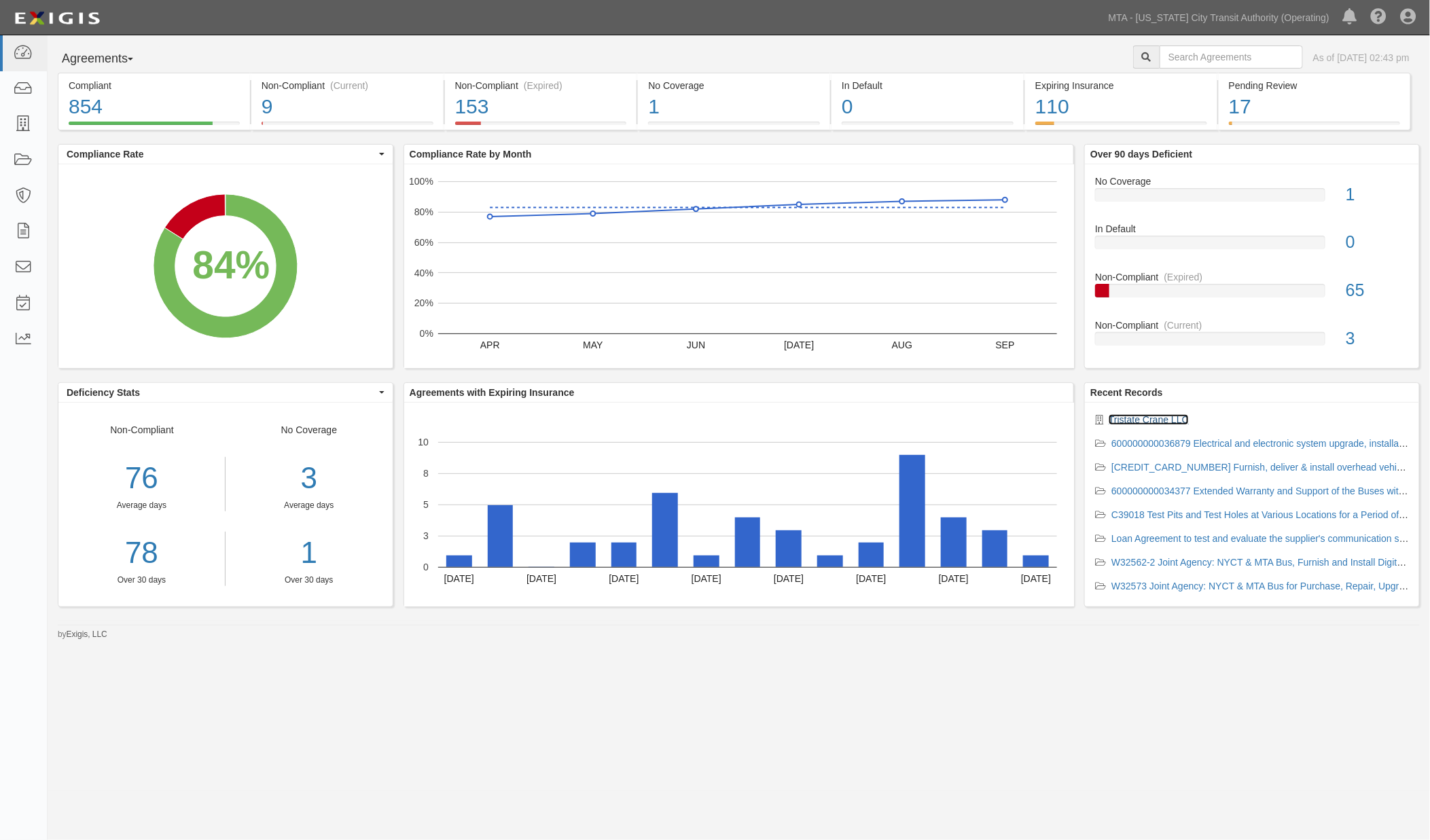
click at [1146, 418] on link "Tristate Crane LLC" at bounding box center [1148, 419] width 80 height 11
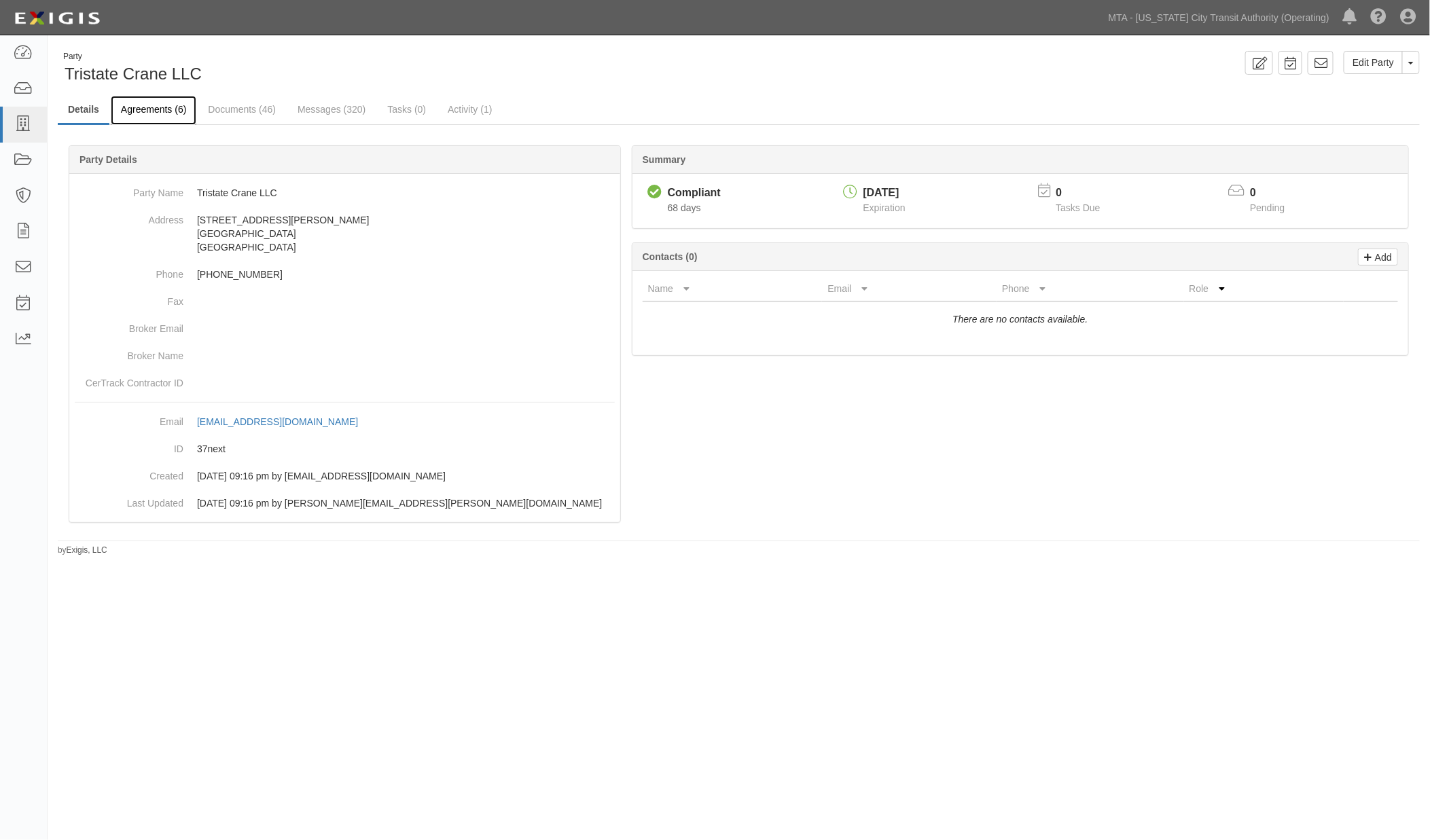
click at [172, 117] on link "Agreements (6)" at bounding box center [153, 110] width 85 height 29
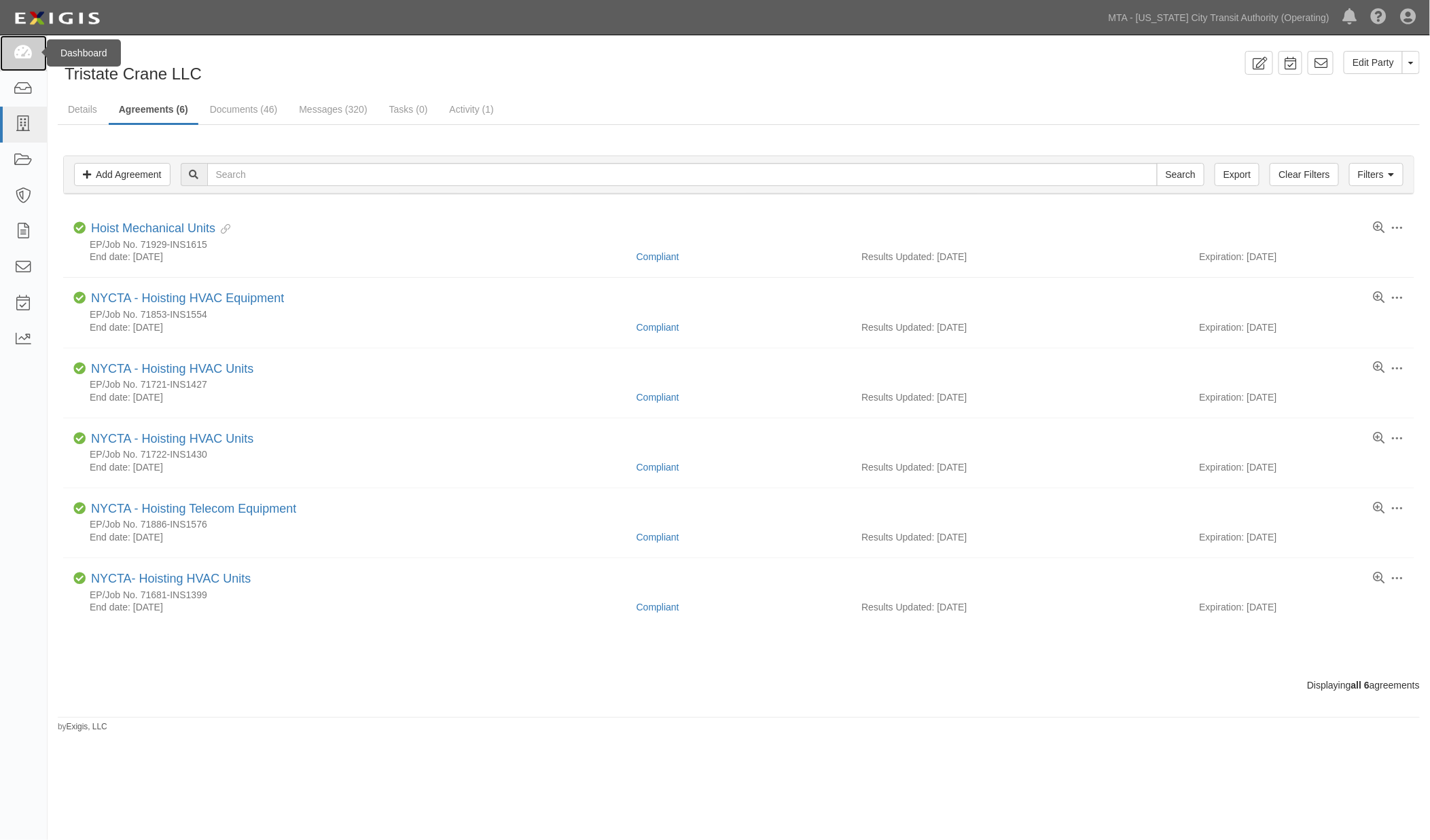
click at [22, 50] on icon at bounding box center [23, 53] width 19 height 15
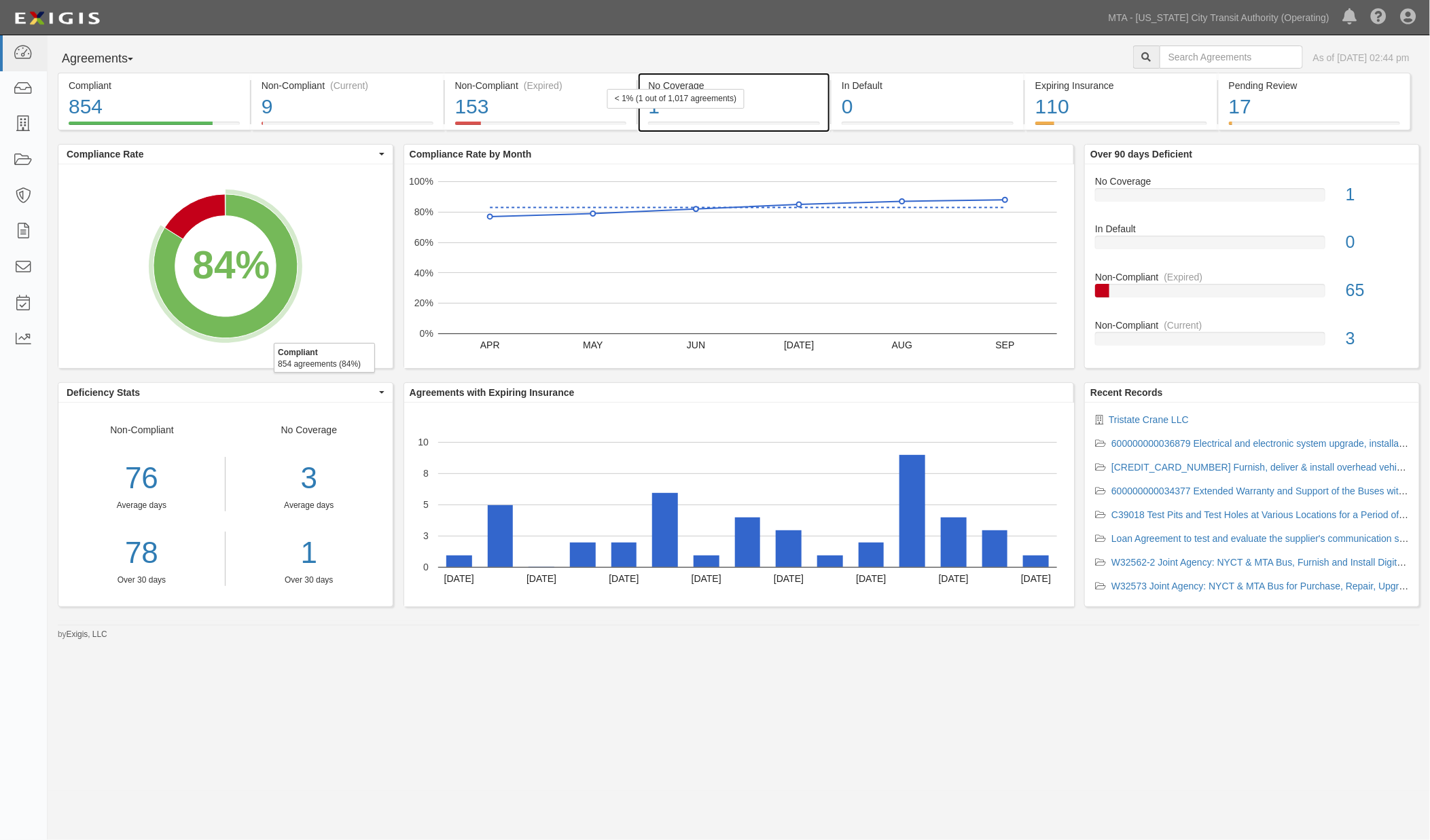
click at [792, 109] on div "1" at bounding box center [734, 107] width 172 height 29
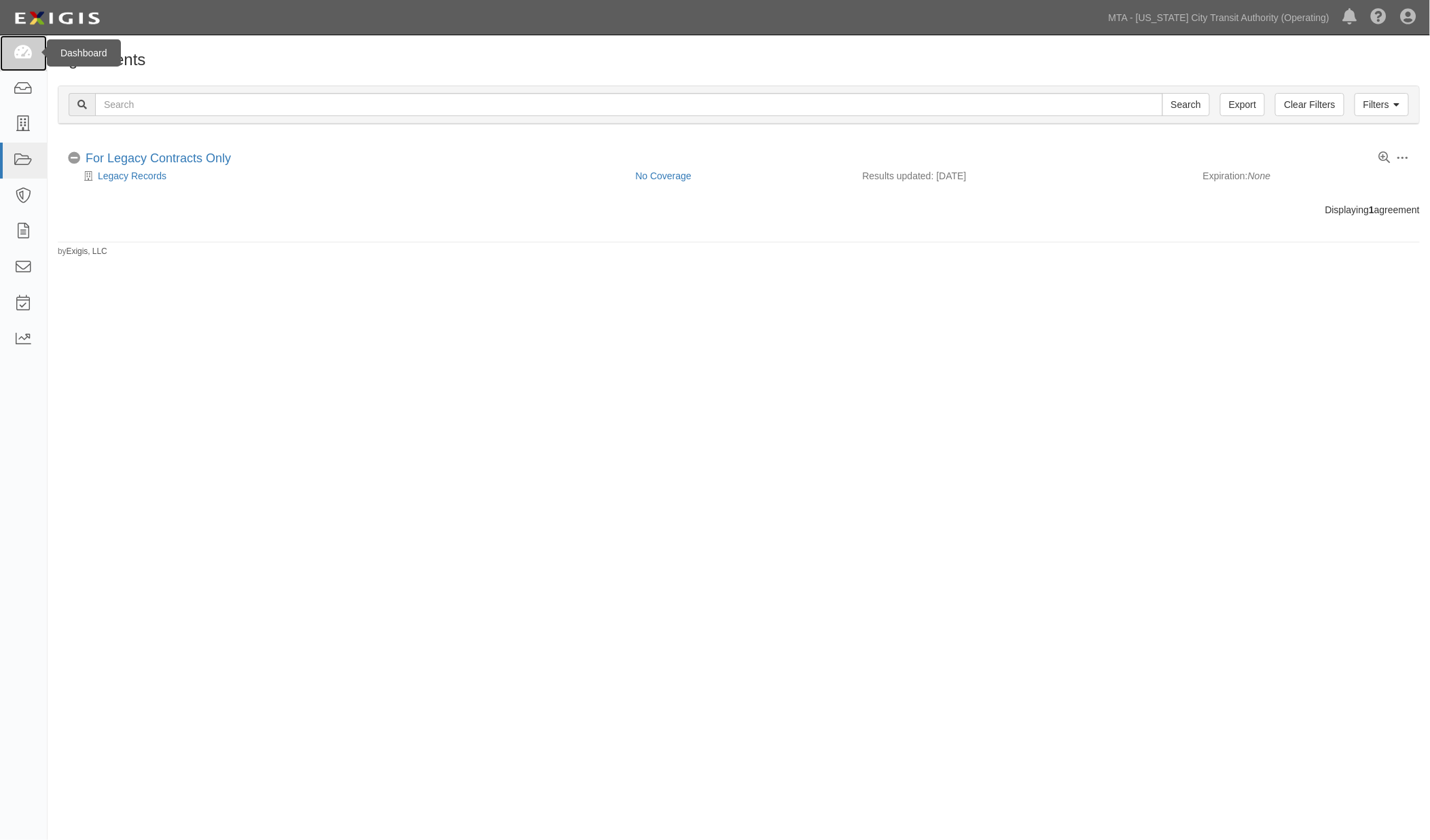
click at [24, 46] on icon at bounding box center [23, 53] width 19 height 15
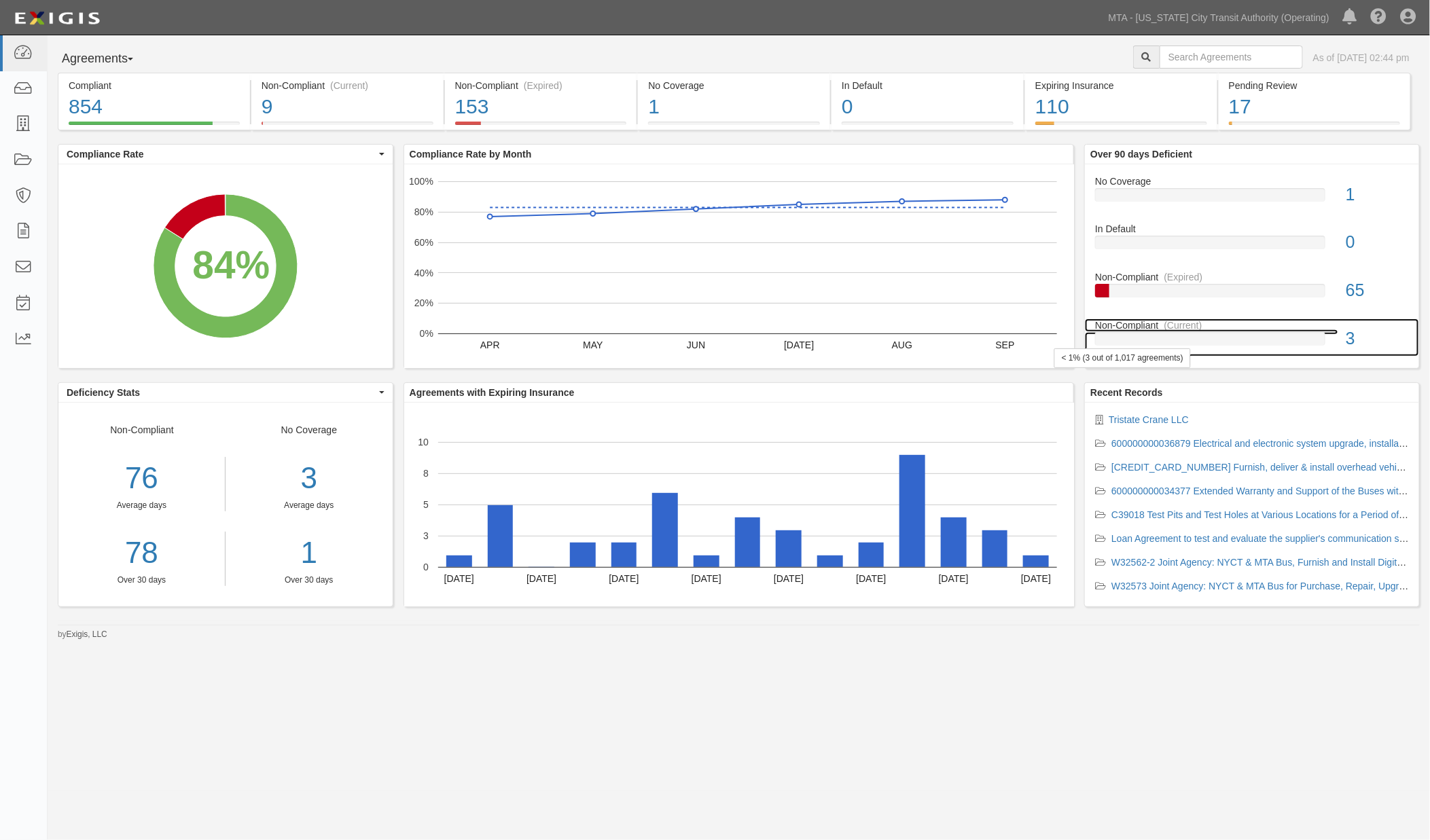
click at [1245, 334] on div at bounding box center [1210, 339] width 231 height 14
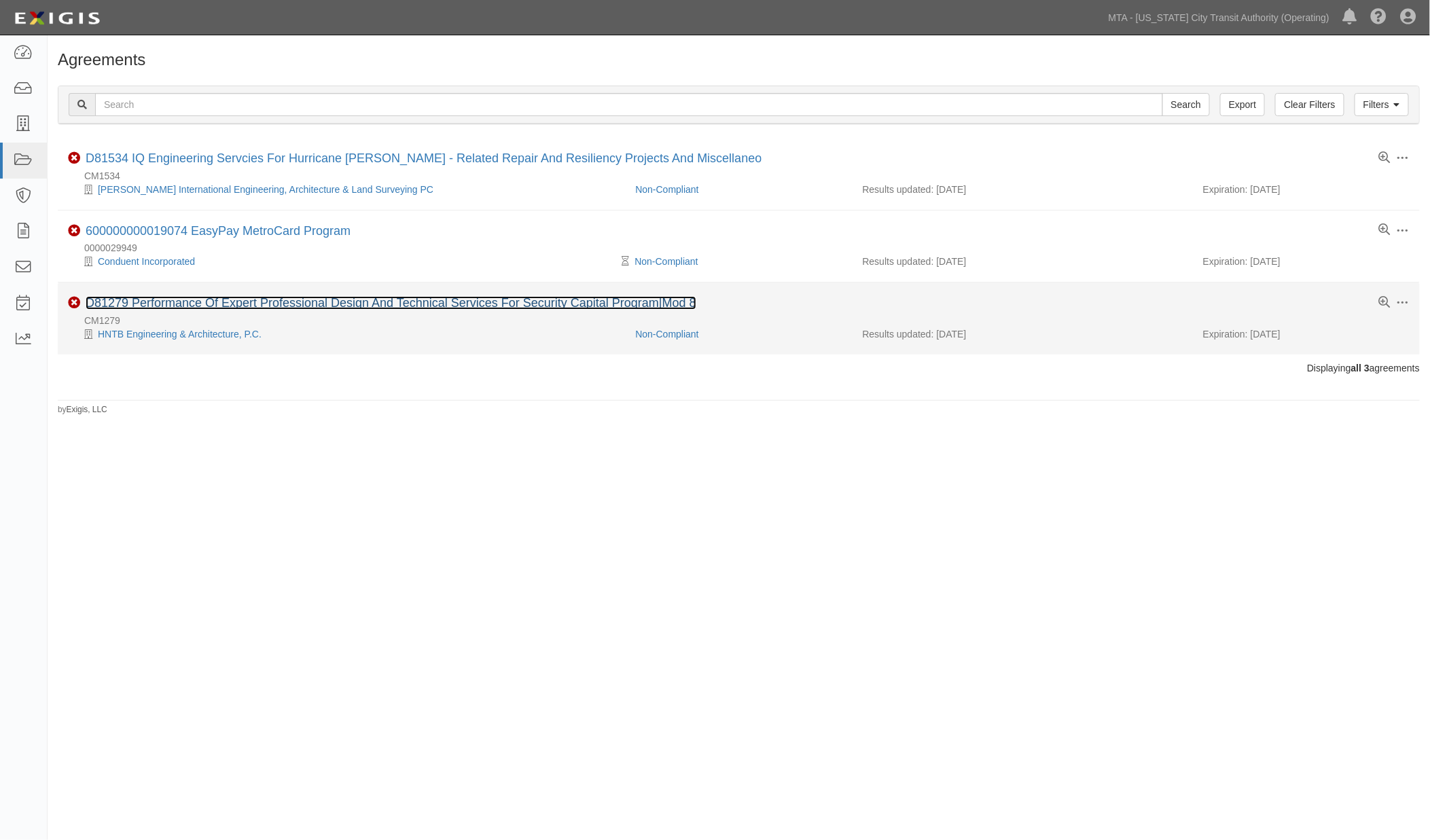
click at [356, 303] on link "D81279 Performance Of Expert Professional Design And Technical Services For Sec…" at bounding box center [391, 303] width 611 height 14
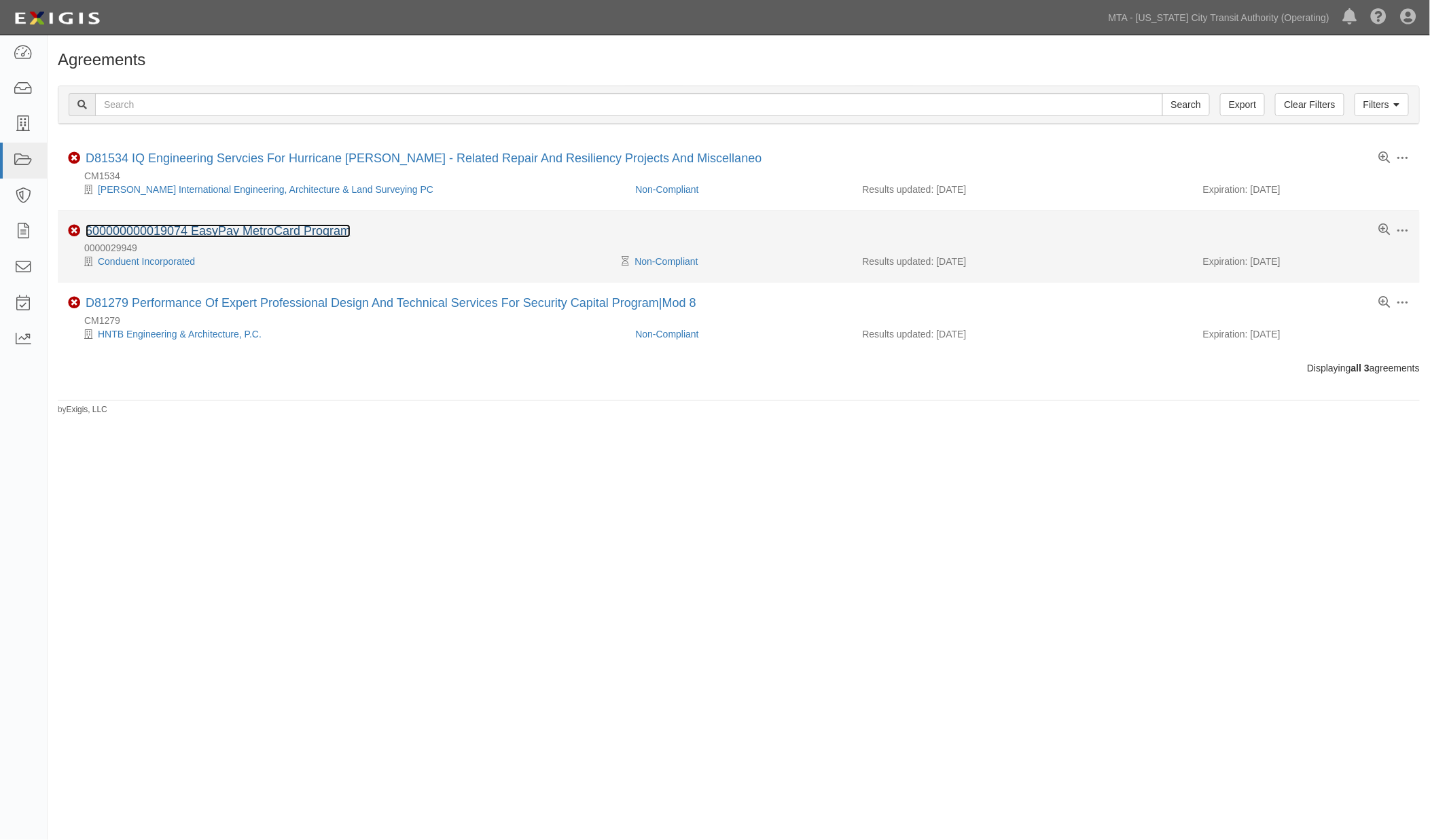
click at [297, 231] on link "600000000019074 EasyPay MetroCard Program" at bounding box center [218, 231] width 265 height 14
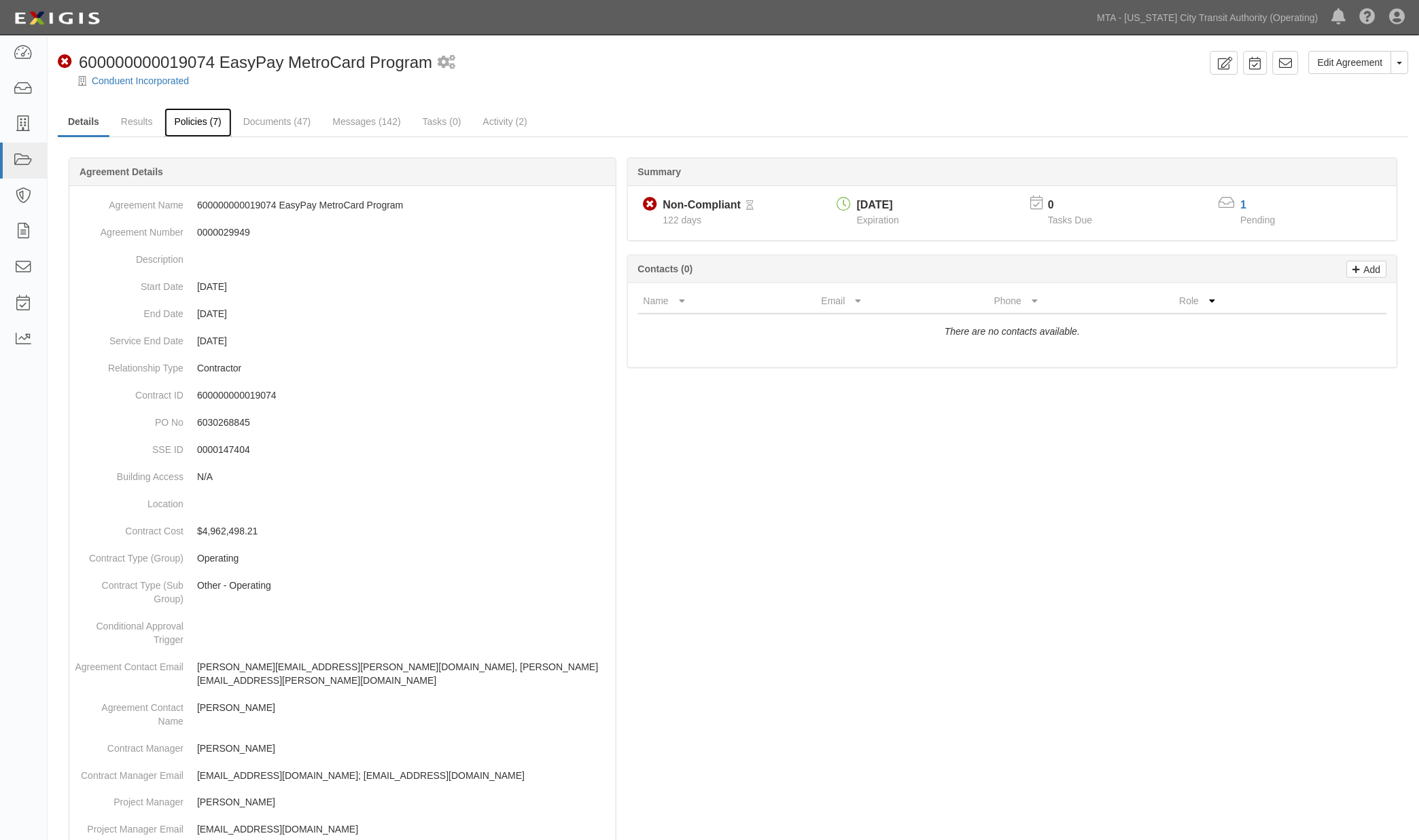
click at [185, 126] on link "Policies (7)" at bounding box center [198, 122] width 67 height 29
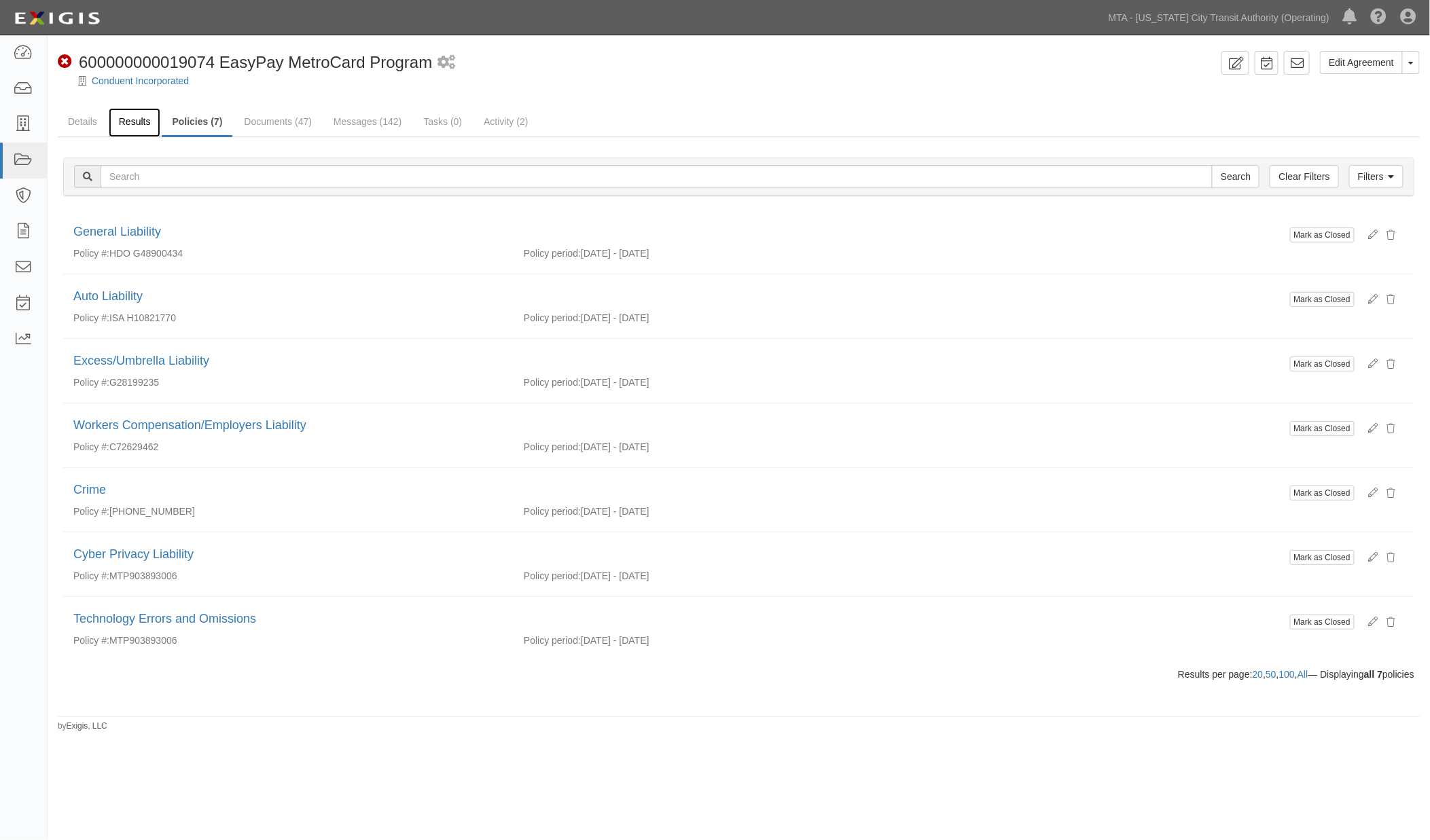
click at [131, 118] on link "Results" at bounding box center [134, 122] width 53 height 29
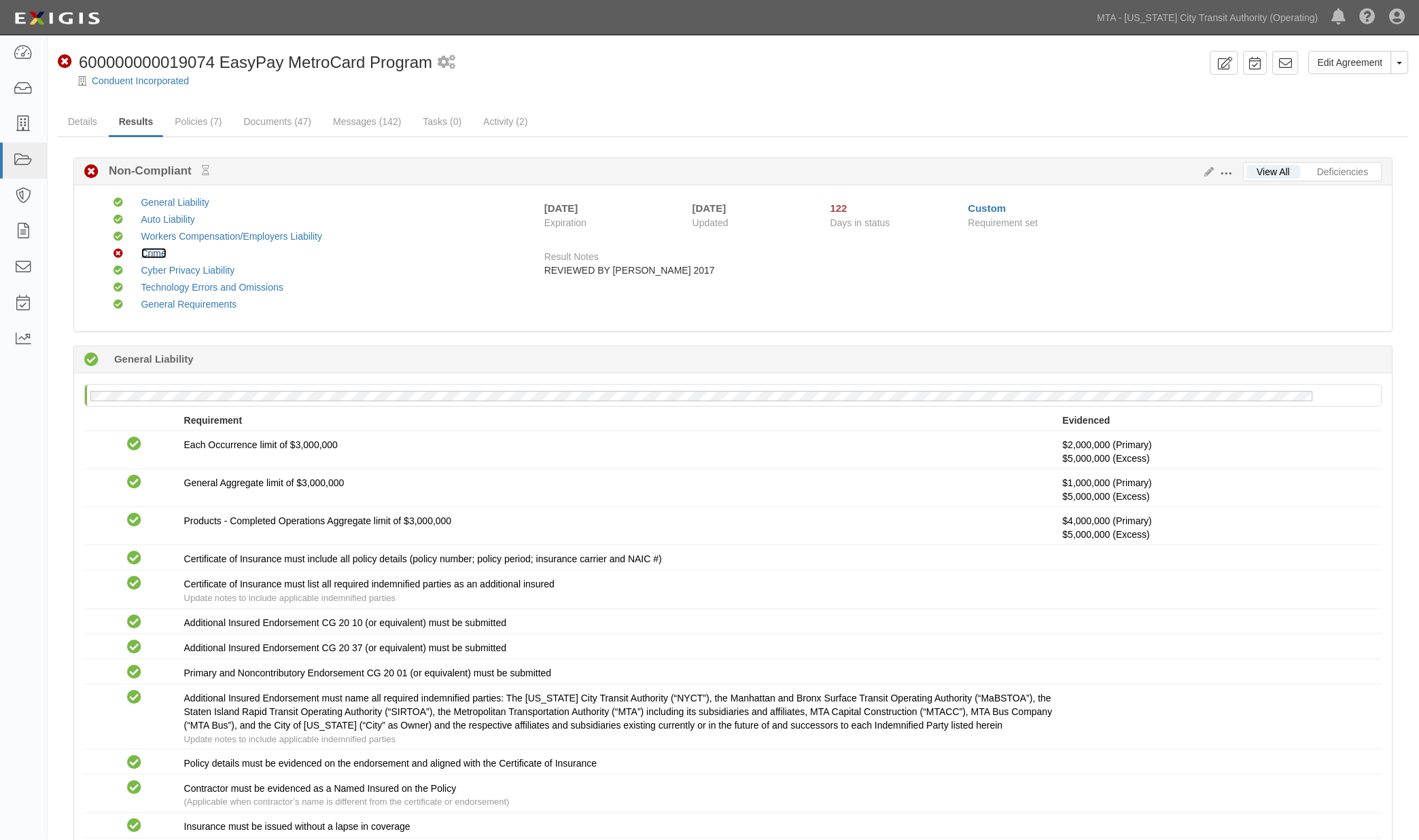
click at [152, 249] on link "Crime" at bounding box center [153, 253] width 25 height 11
click at [364, 123] on link "Messages (142)" at bounding box center [367, 122] width 89 height 29
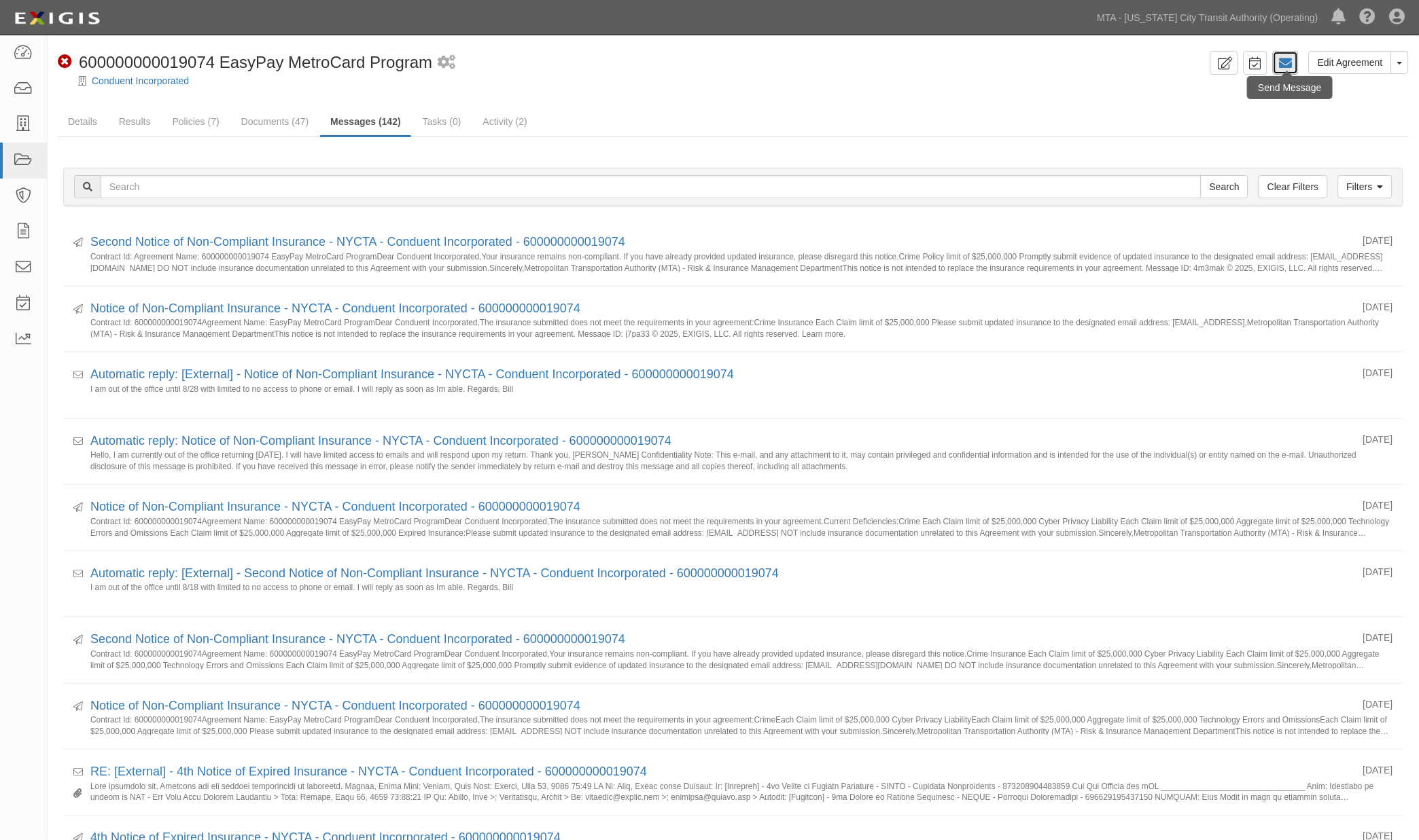
click at [1286, 63] on icon at bounding box center [1286, 64] width 14 height 14
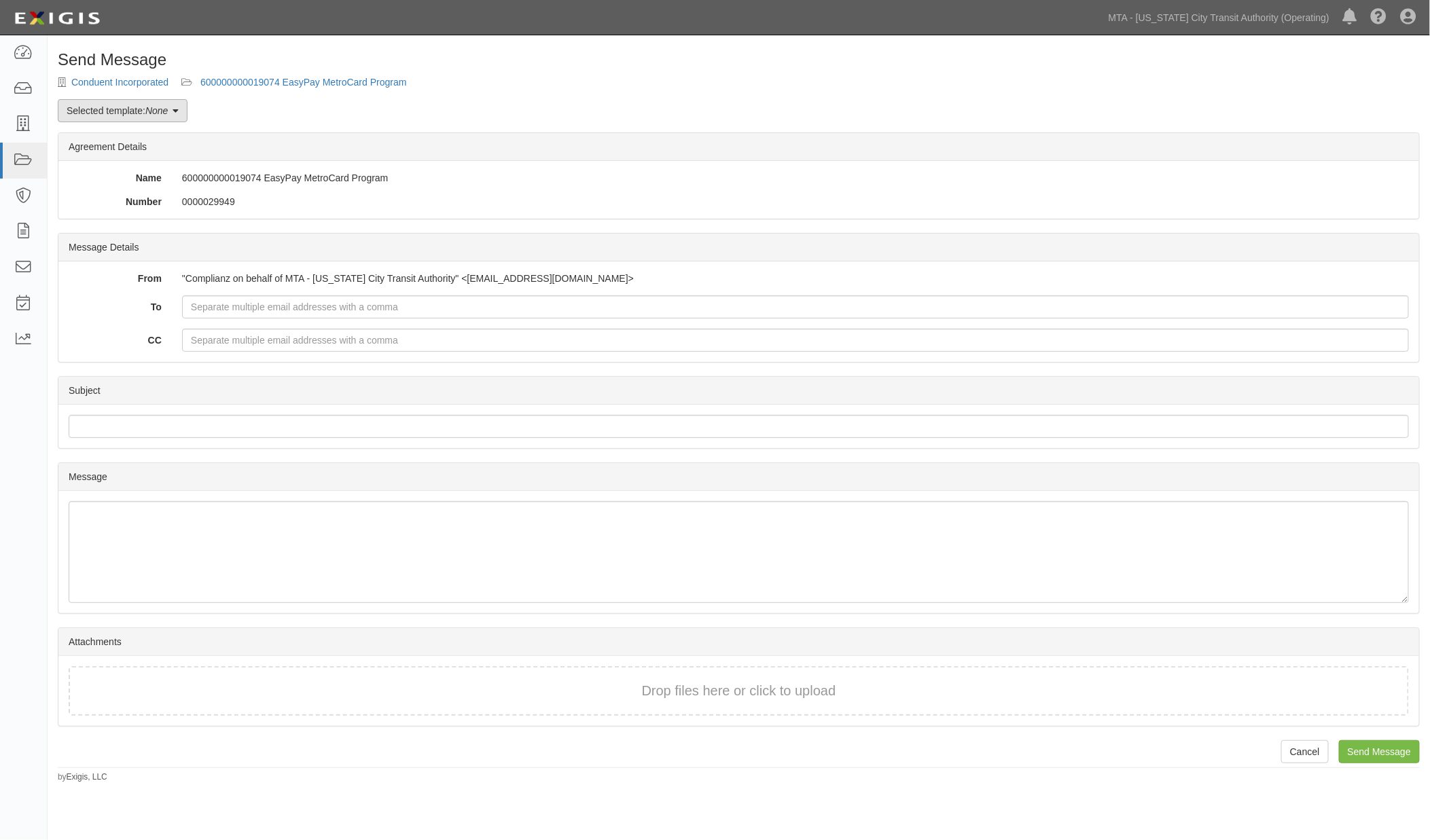
click at [162, 111] on em "None" at bounding box center [157, 110] width 22 height 11
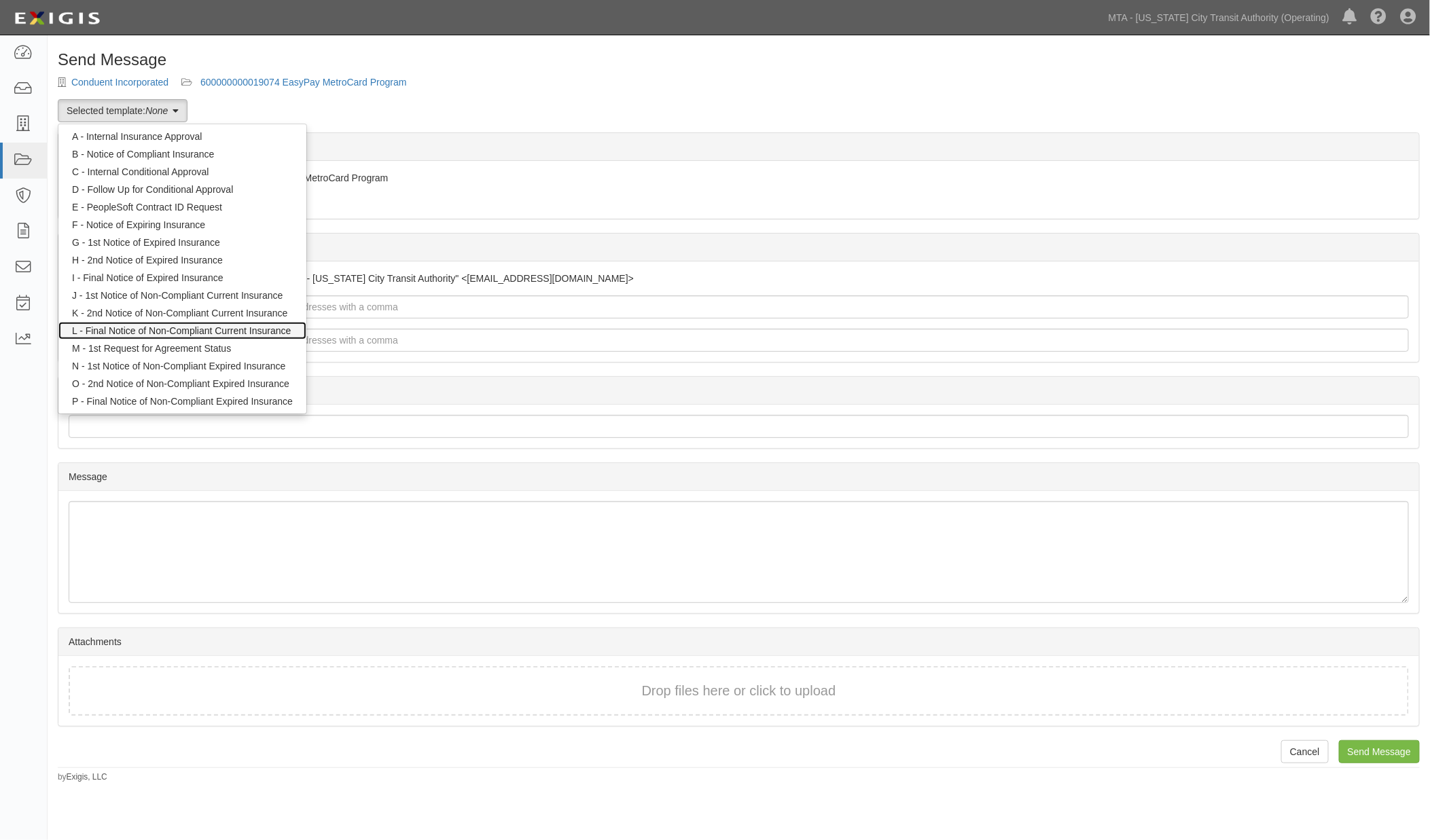
click at [141, 324] on link "L - Final Notice of Non-Compliant Current Insurance" at bounding box center [183, 330] width 248 height 18
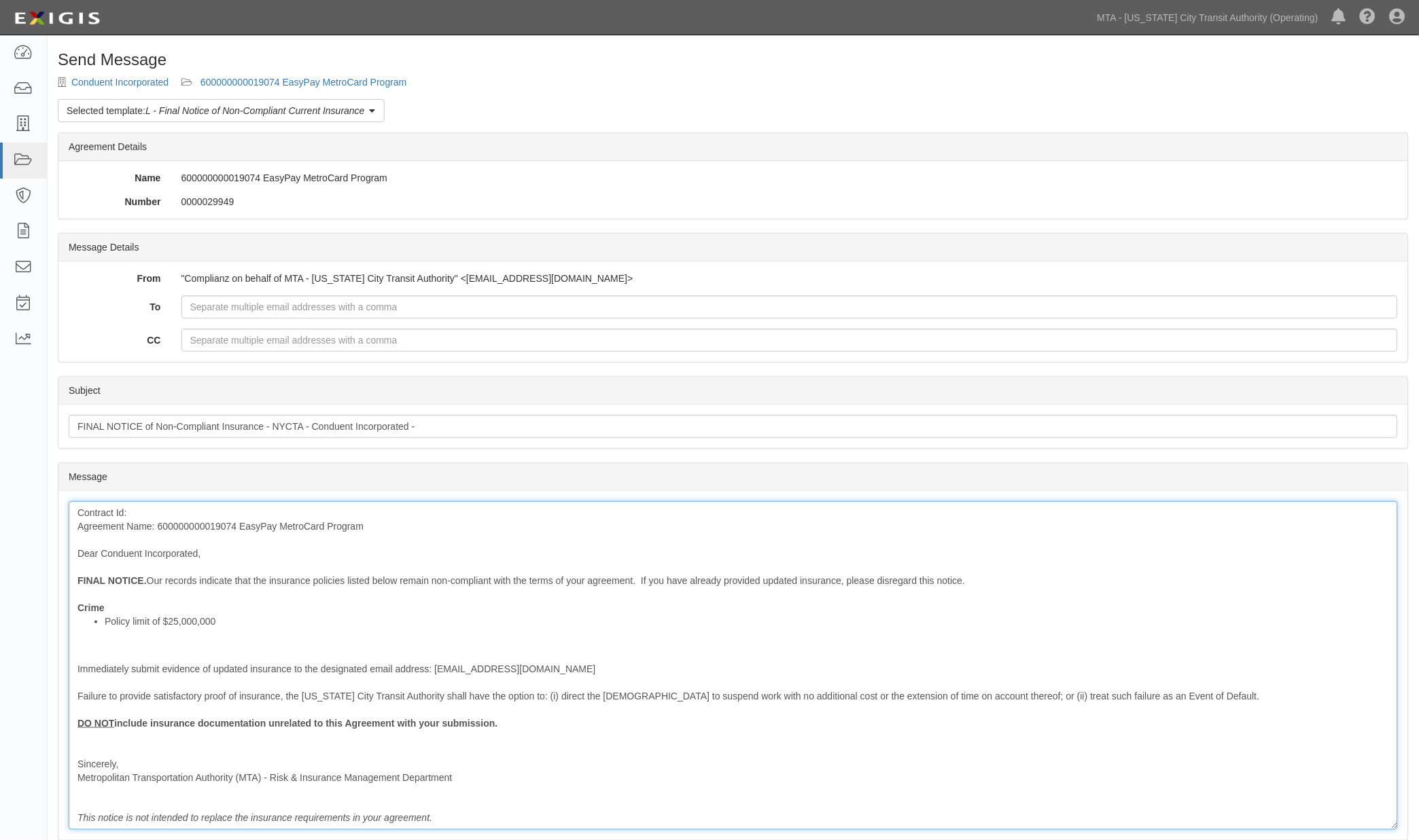
click at [178, 516] on div "Contract Id: Agreement Name: 600000000019074 EasyPay MetroCard Program Dear Con…" at bounding box center [734, 665] width 1329 height 329
click at [179, 522] on div "Contract Id: Agreement Name: 600000000019074 EasyPay MetroCard Program Dear Con…" at bounding box center [734, 665] width 1329 height 329
click at [180, 523] on div "Contract Id: Agreement Name: 600000000019074 EasyPay MetroCard Program Dear Con…" at bounding box center [734, 665] width 1329 height 329
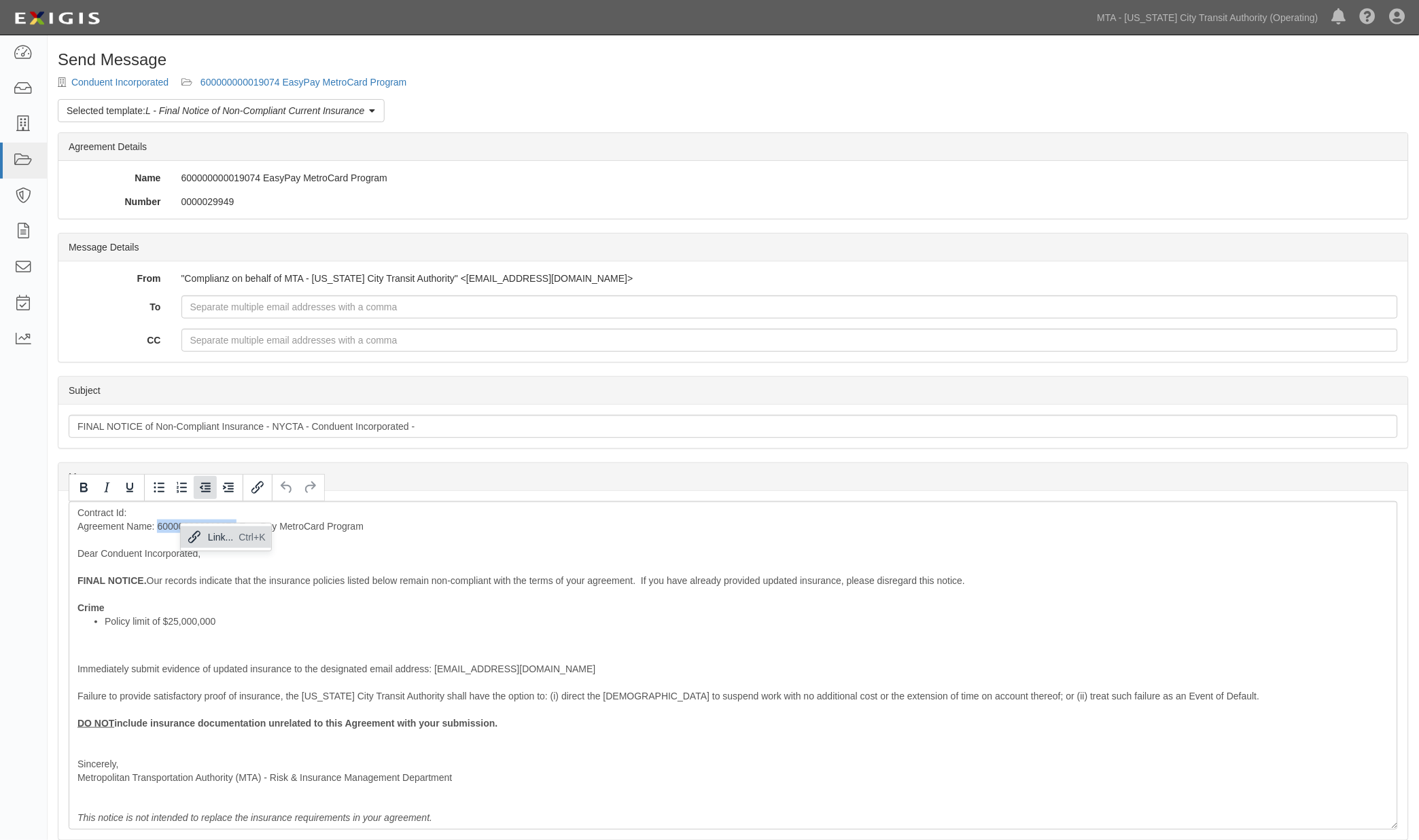
copy div "600000000019074"
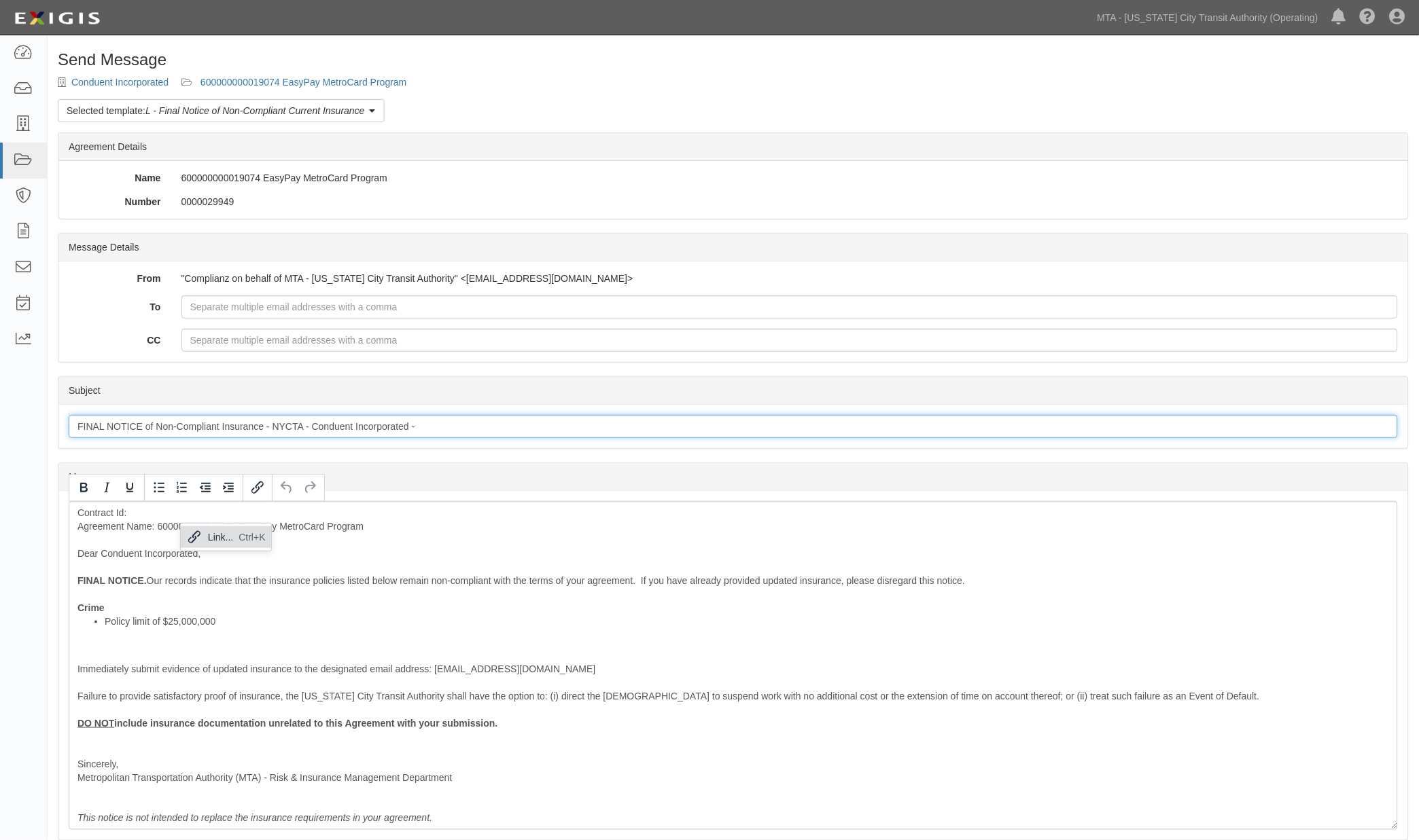
click at [464, 421] on input "FINAL NOTICE of Non-Compliant Insurance - NYCTA - Conduent Incorporated -" at bounding box center [734, 426] width 1329 height 23
paste input "600000000019074"
type input "FINAL NOTICE of Non-Compliant Insurance - NYCTA - Conduent Incorporated - 60000…"
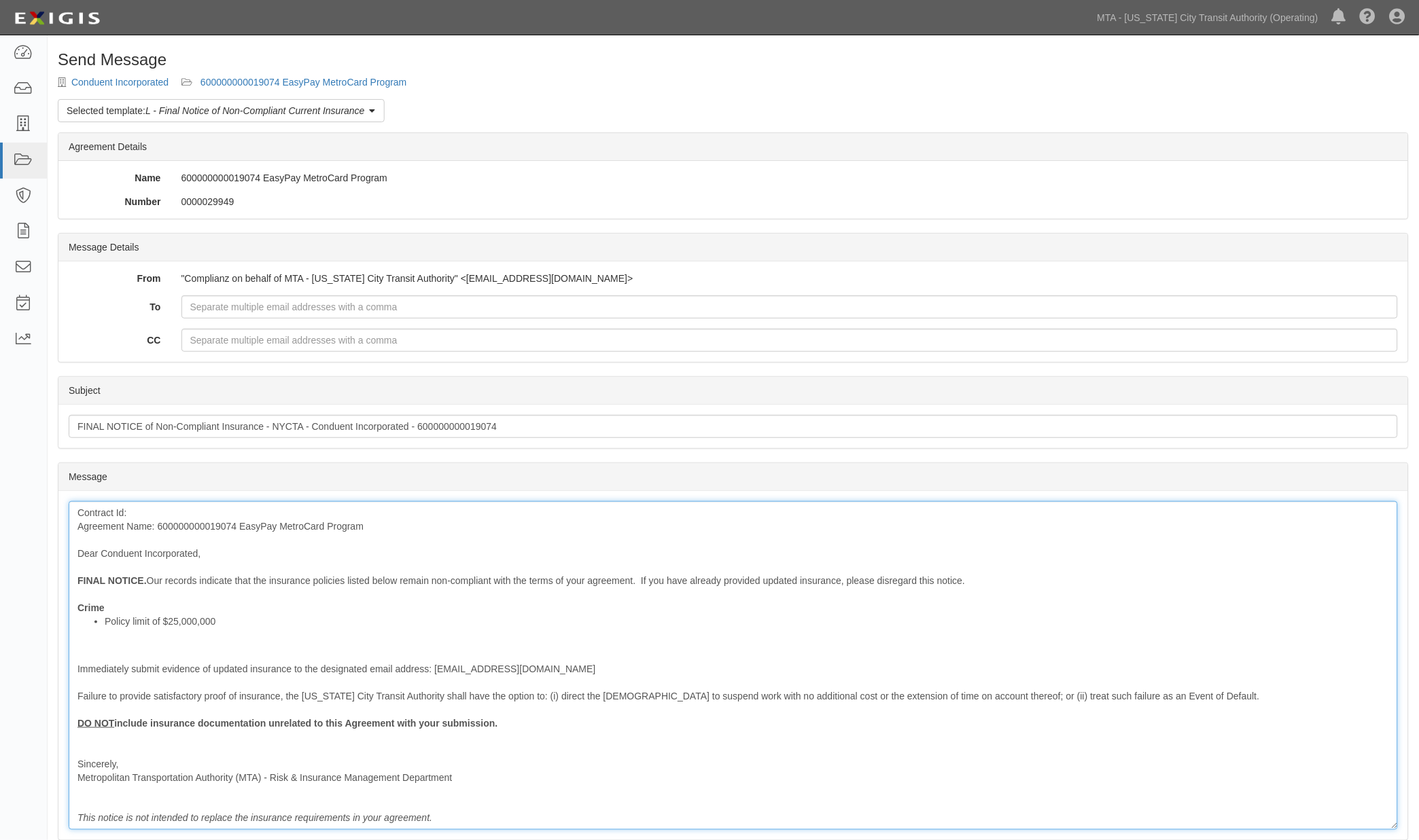
click at [158, 511] on div "Contract Id: Agreement Name: 600000000019074 EasyPay MetroCard Program Dear Con…" at bounding box center [734, 665] width 1329 height 329
click at [177, 522] on div "Contract Id: 600000000019074 Agreement Name: 600000000019074 EasyPay MetroCard …" at bounding box center [734, 665] width 1329 height 329
click at [132, 606] on div "Contract Id: 600000000019074 Agreement Name: EasyPay MetroCard Program Dear Con…" at bounding box center [734, 665] width 1329 height 329
click at [106, 623] on li "Policy limit of $25,000,000" at bounding box center [747, 621] width 1285 height 14
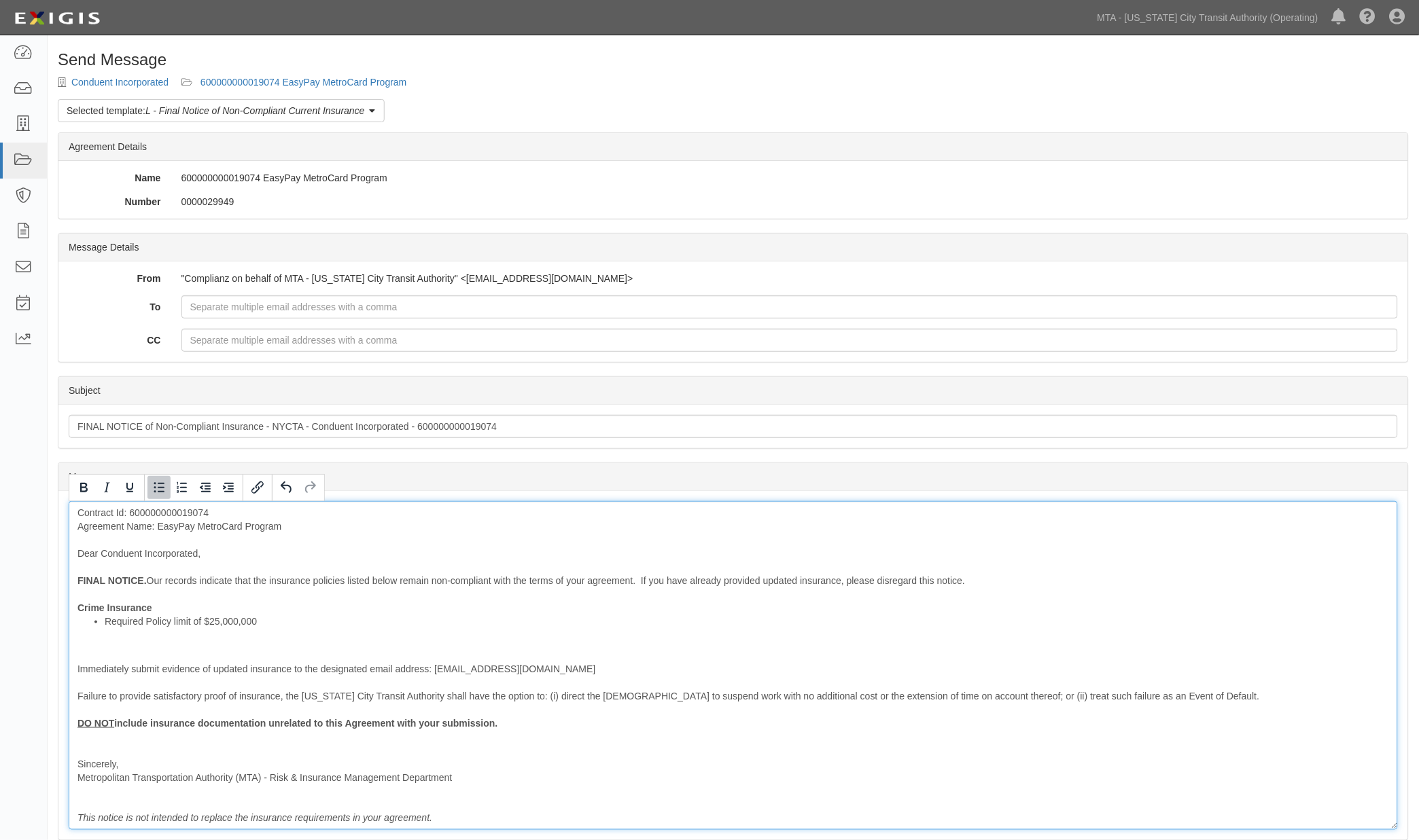
click at [192, 621] on li "Required Policy limit of $25,000,000" at bounding box center [747, 621] width 1285 height 14
drag, startPoint x: 284, startPoint y: 625, endPoint x: 205, endPoint y: 625, distance: 79.0
click at [205, 625] on li "Required Policy Limit is $25,000,000" at bounding box center [747, 621] width 1285 height 14
click at [327, 642] on div "Contract Id: 600000000019074 Agreement Name: EasyPay MetroCard Program Dear Con…" at bounding box center [734, 665] width 1329 height 329
drag, startPoint x: 166, startPoint y: 747, endPoint x: 75, endPoint y: 709, distance: 98.6
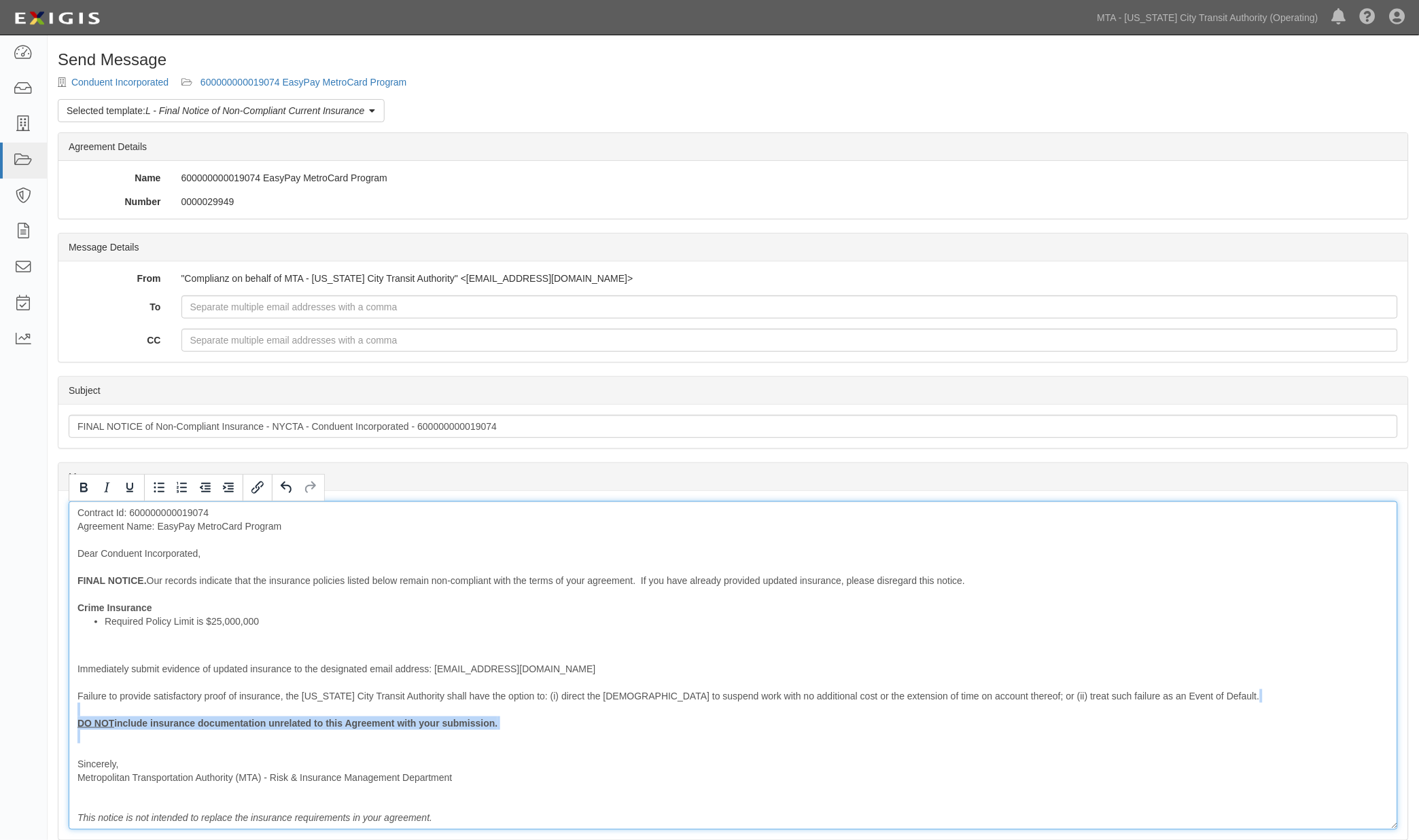
click at [77, 707] on div "Contract Id: 600000000019074 Agreement Name: EasyPay MetroCard Program Dear Con…" at bounding box center [734, 665] width 1329 height 329
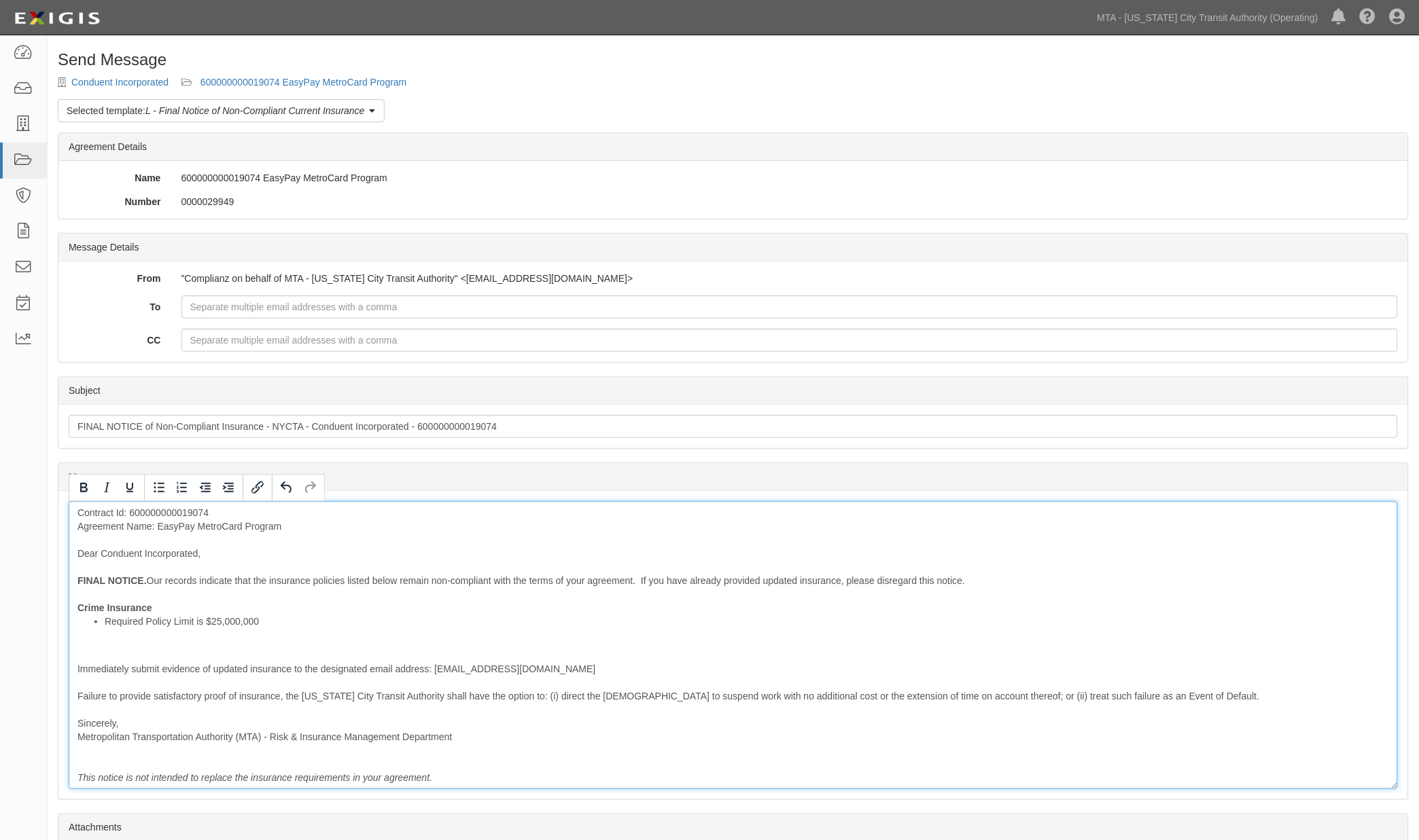
click at [73, 672] on div "Contract Id: 600000000019074 Agreement Name: EasyPay MetroCard Program Dear Con…" at bounding box center [734, 645] width 1329 height 288
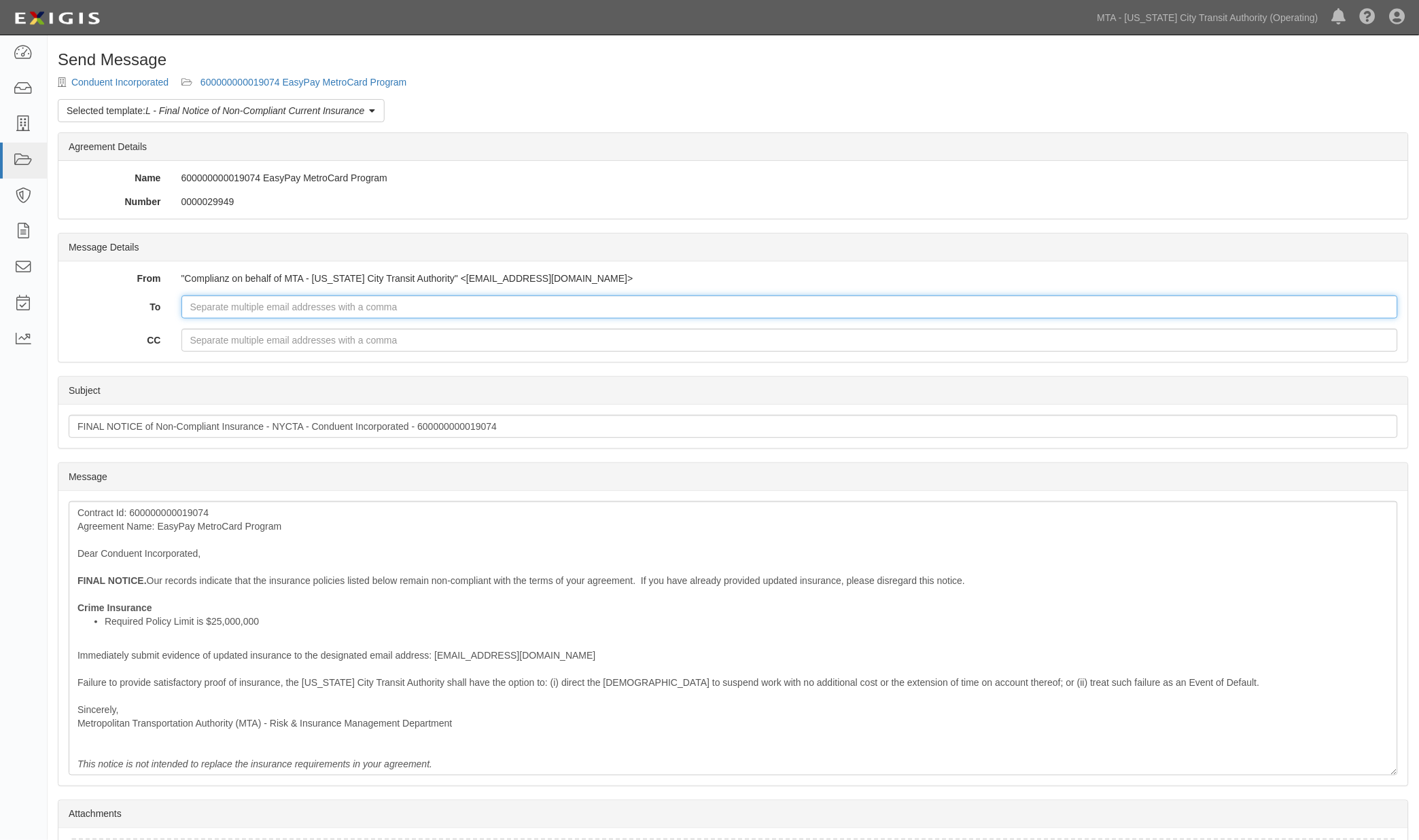
click at [784, 316] on input "To" at bounding box center [790, 306] width 1218 height 23
paste input "Bill.Brunet@conduent.com, Deepti.Ramakrishna@conduent.com"
type input "Bill.Brunet@conduent.com, Deepti.Ramakrishna@conduent.com"
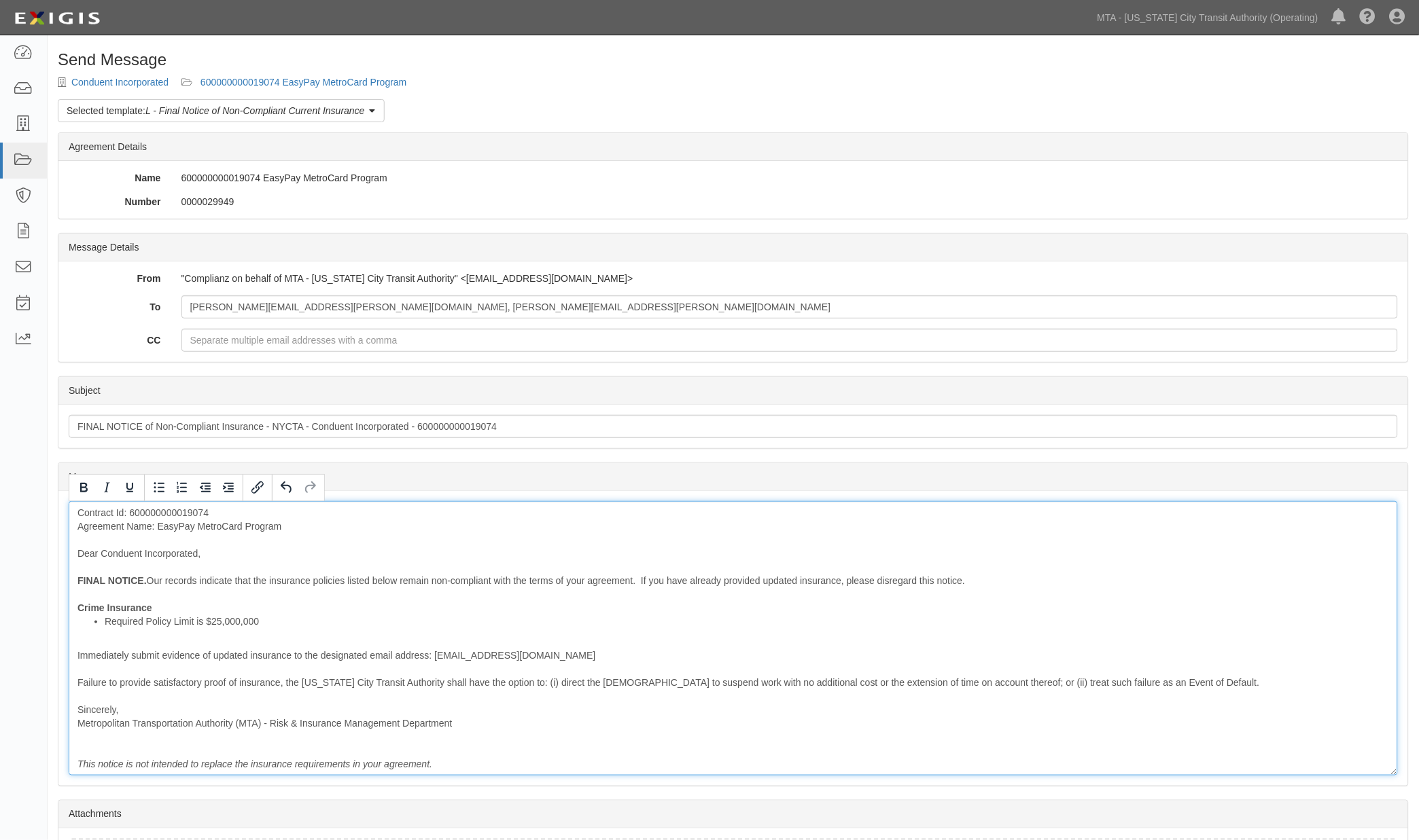
click at [755, 581] on div "Contract Id: 600000000019074 Agreement Name: EasyPay MetroCard Program Dear Con…" at bounding box center [734, 638] width 1329 height 275
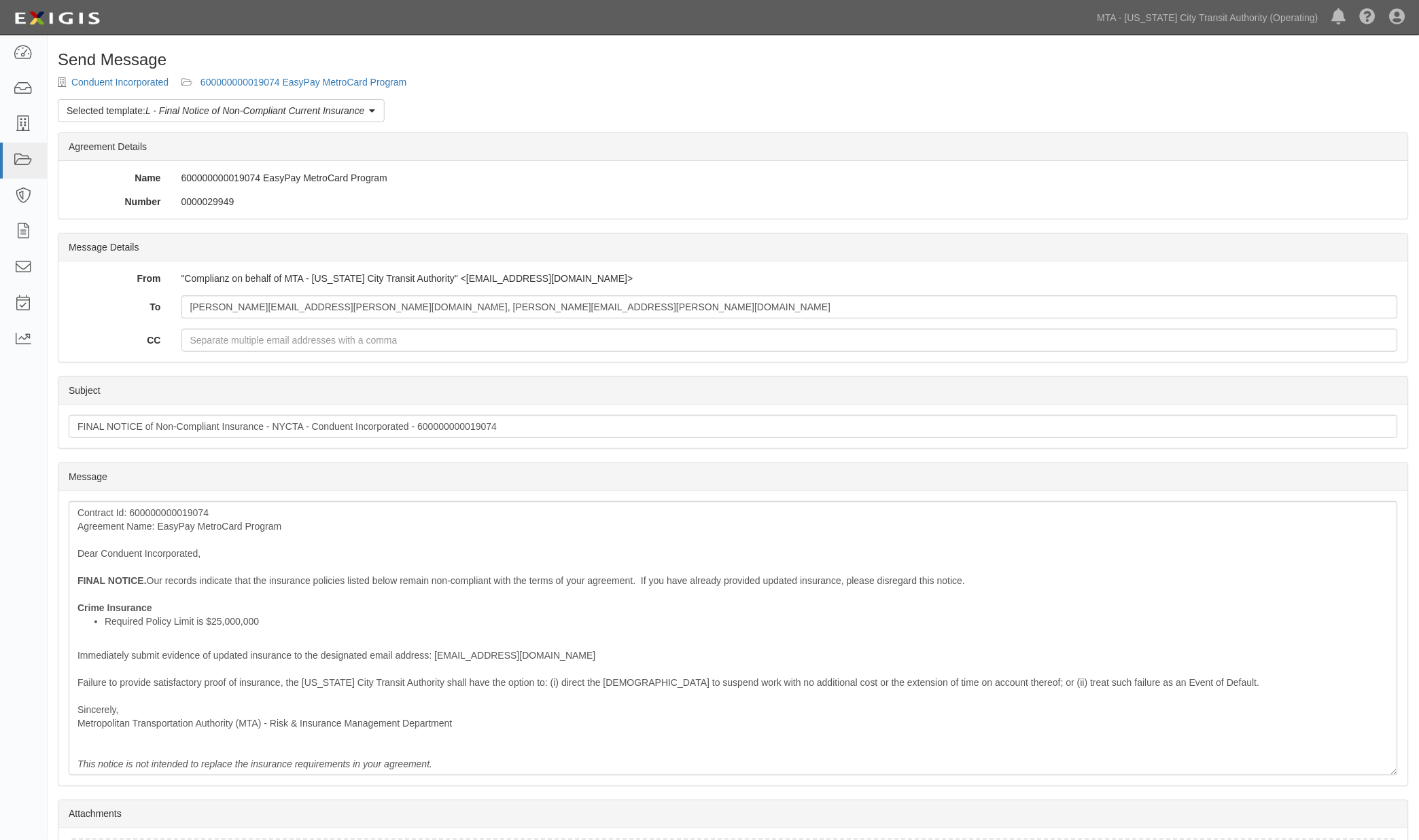
click at [959, 442] on div "Subject FINAL NOTICE of Non-Compliant Insurance - NYCTA - Conduent Incorporated…" at bounding box center [733, 426] width 1349 height 44
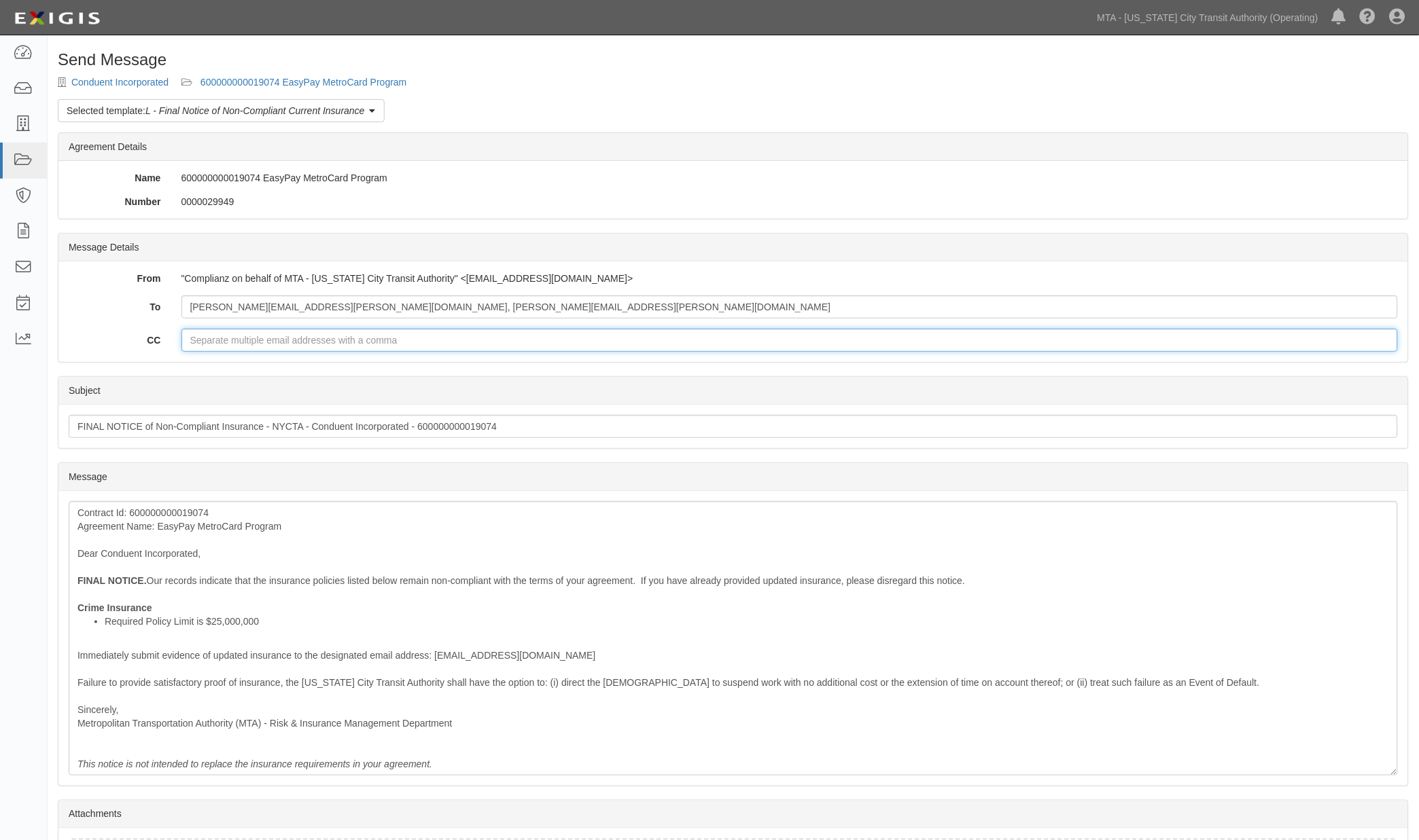
paste input "Mariedesty.Chua@conduent.com"
drag, startPoint x: 895, startPoint y: 389, endPoint x: 864, endPoint y: 386, distance: 31.1
click at [895, 389] on div "Subject" at bounding box center [733, 391] width 1349 height 28
click at [412, 342] on input "Mariedesty.Chua@conduent.com" at bounding box center [790, 340] width 1218 height 23
paste input "cspollen@mtabsc.org"
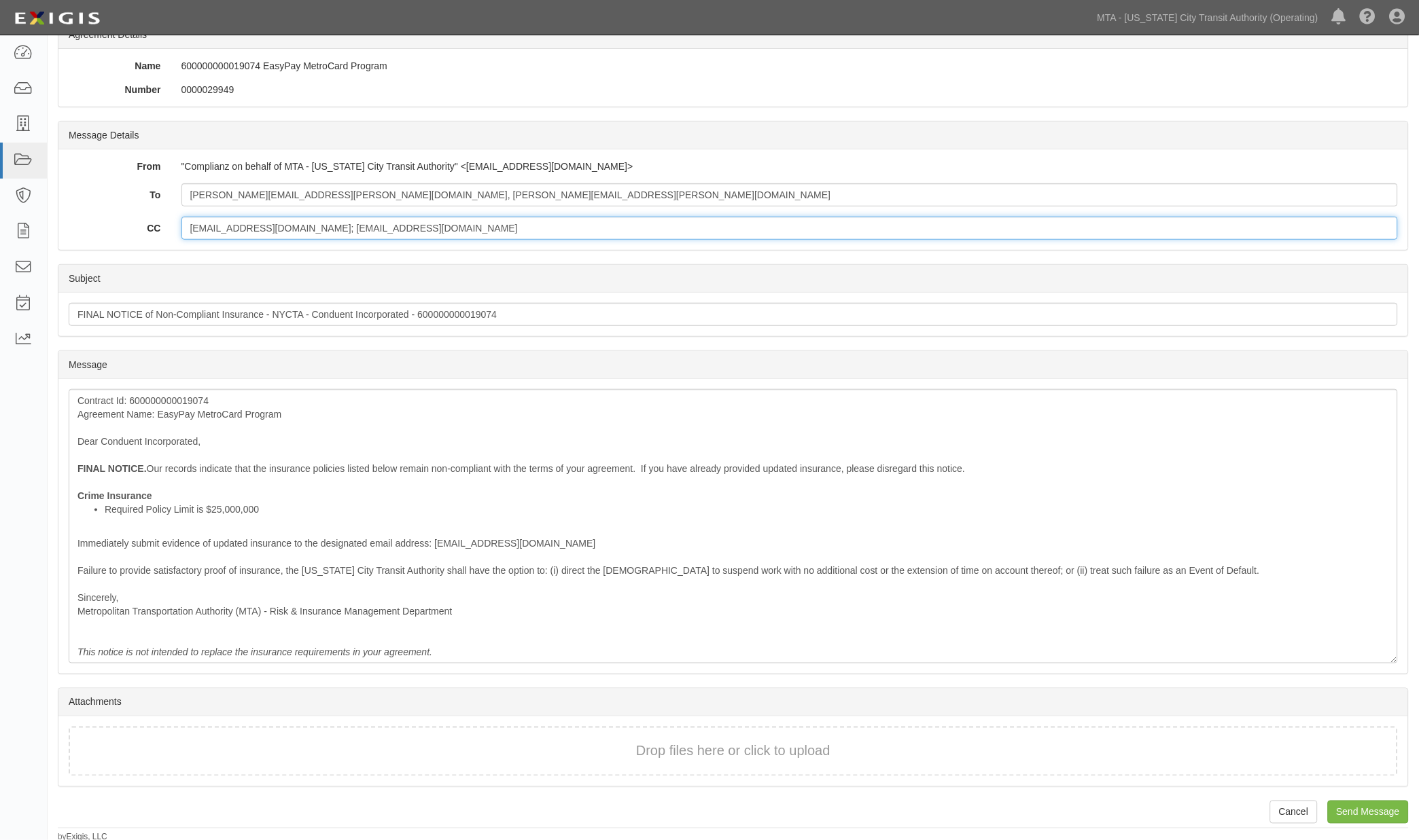
scroll to position [114, 0]
type input "Mariedesty.Chua@conduent.com; cspollen@mtabsc.org"
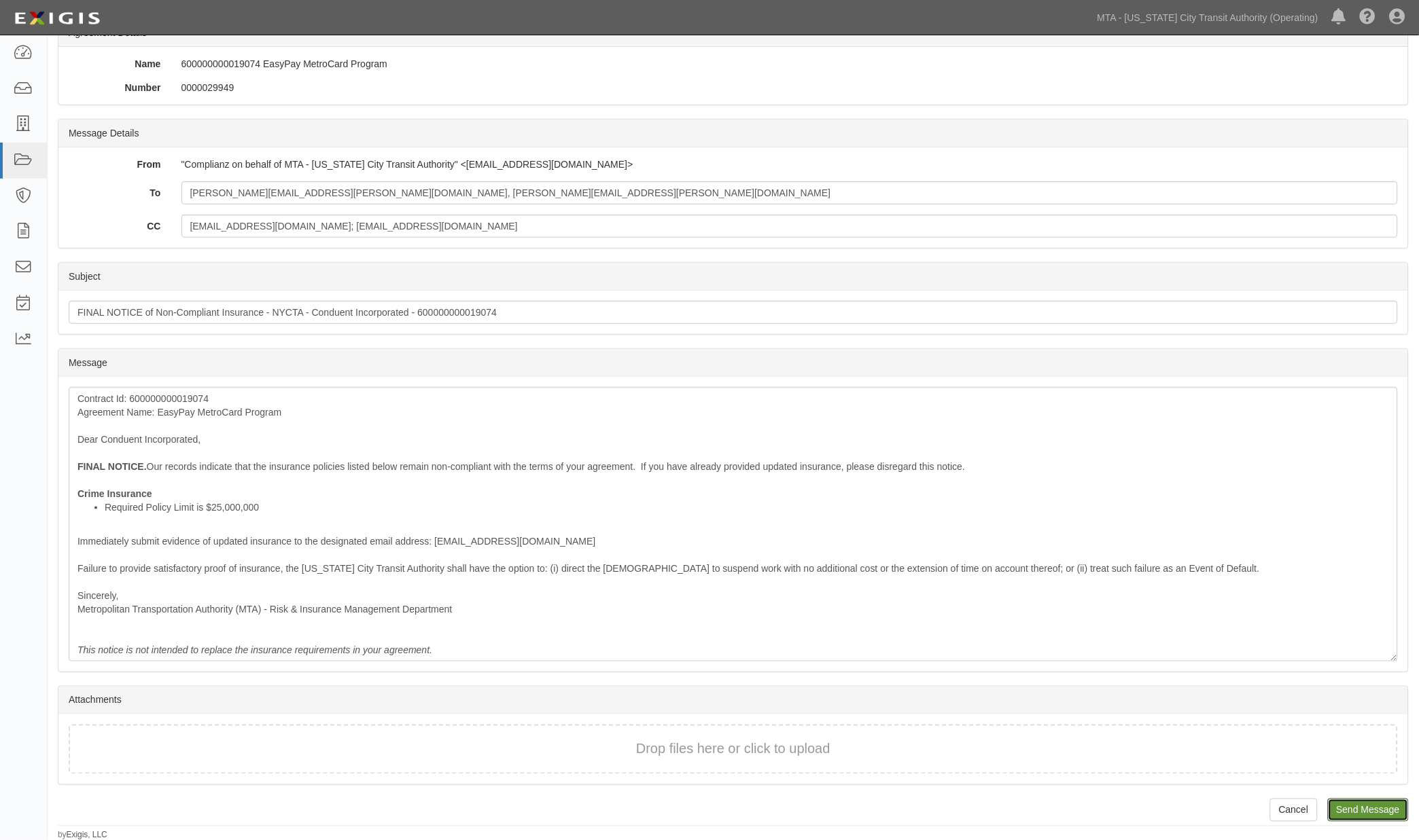
drag, startPoint x: 1349, startPoint y: 801, endPoint x: 789, endPoint y: 59, distance: 929.6
click at [1349, 802] on input "Send Message" at bounding box center [1368, 810] width 81 height 23
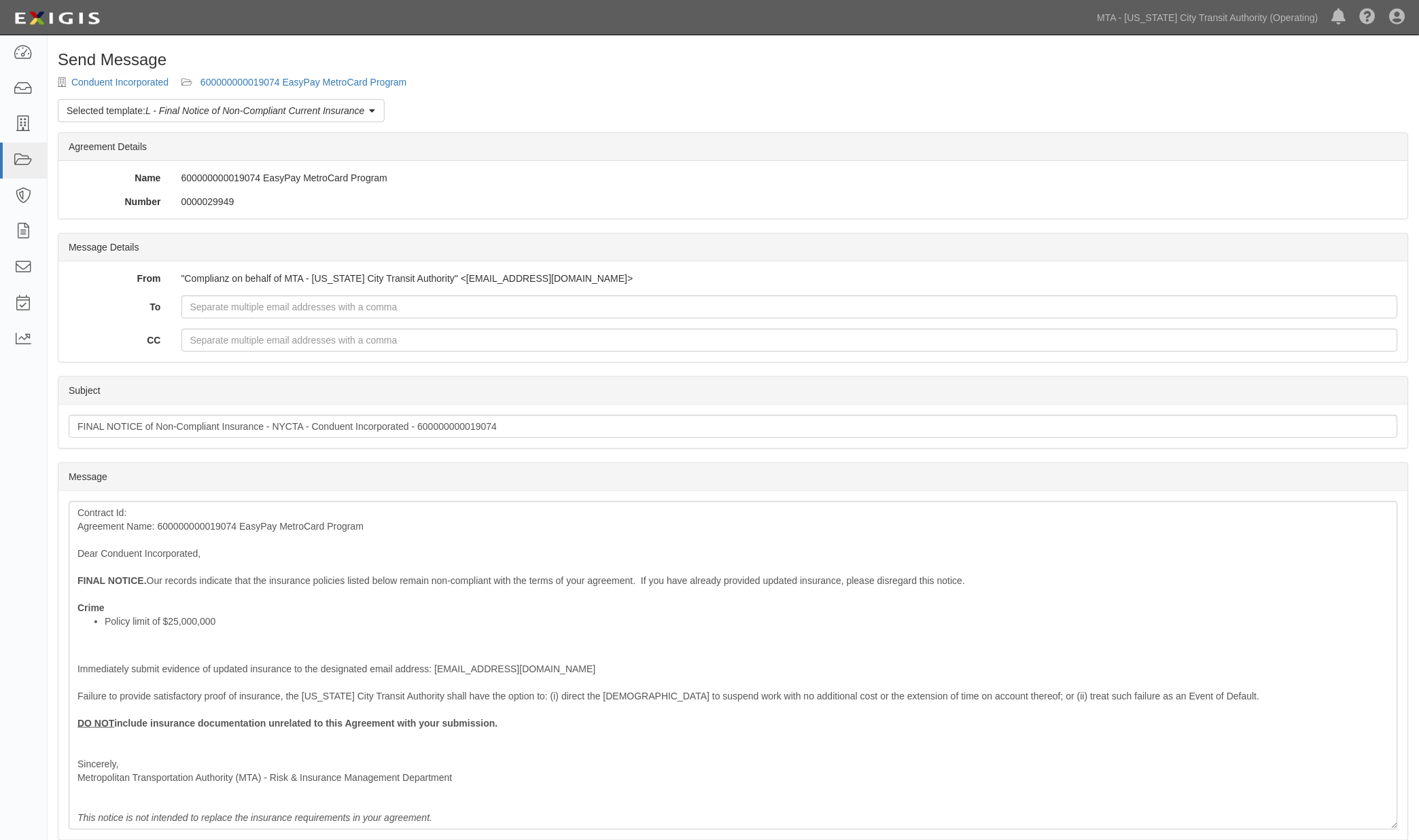
click at [379, 76] on div "Send Message Conduent Incorporated 600000000019074 EasyPay MetroCard Program Se…" at bounding box center [733, 530] width 1372 height 959
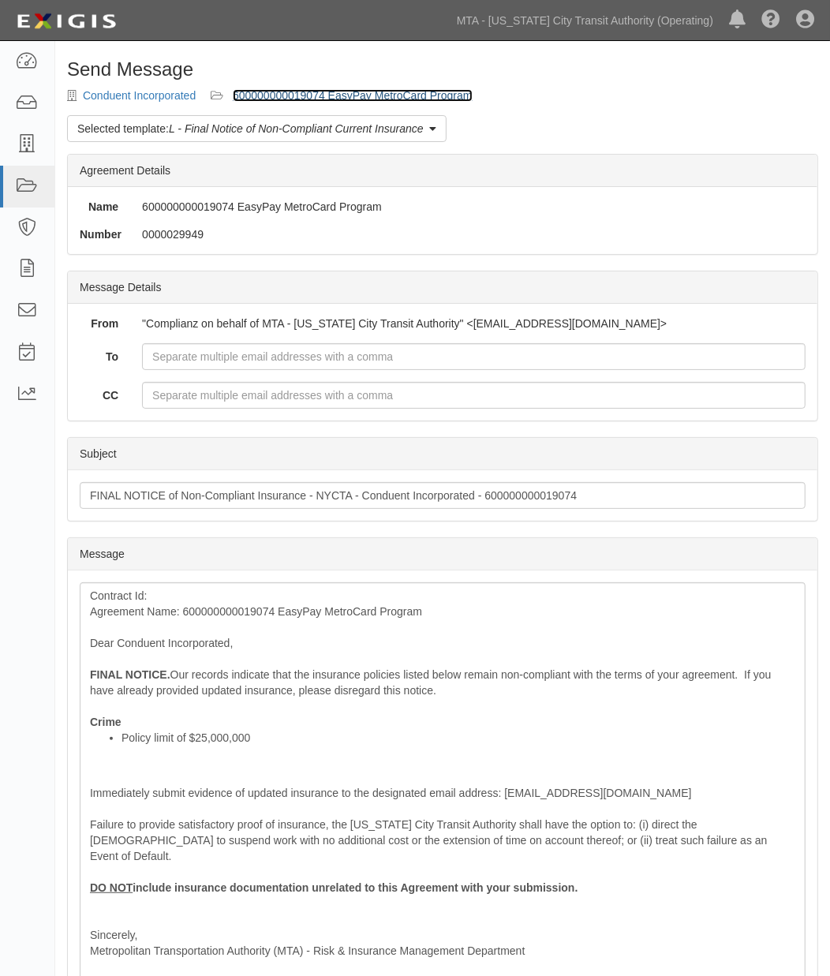
click at [435, 98] on link "600000000019074 EasyPay MetroCard Program" at bounding box center [353, 95] width 240 height 13
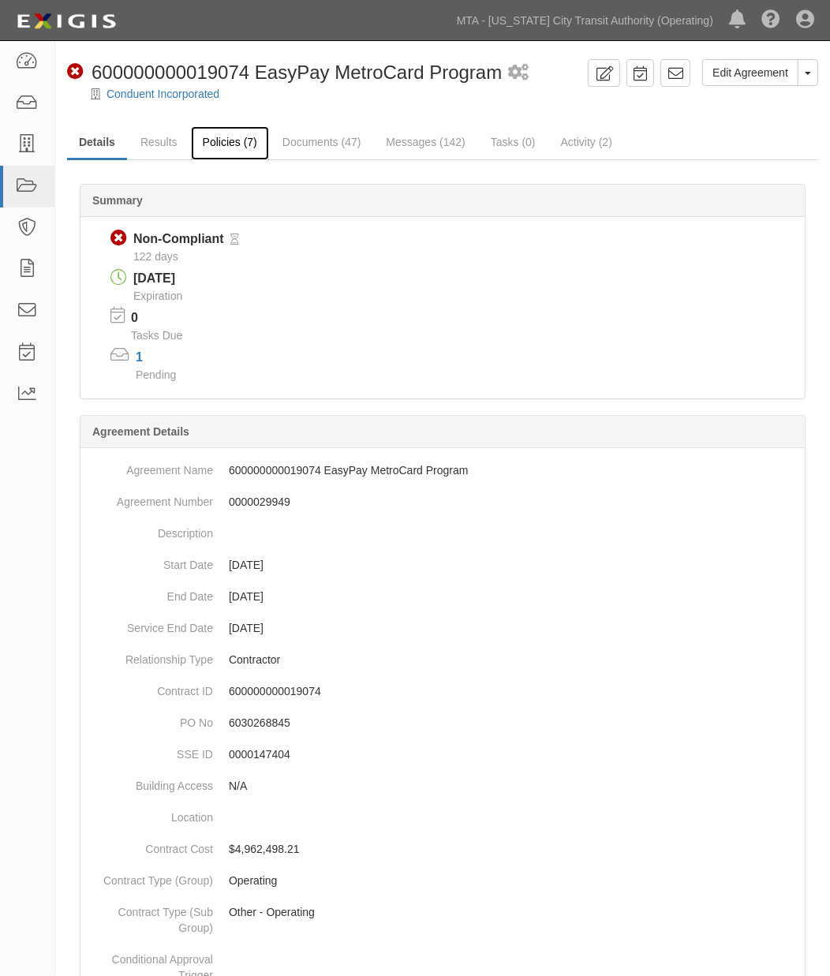
click at [223, 142] on link "Policies (7)" at bounding box center [230, 143] width 78 height 34
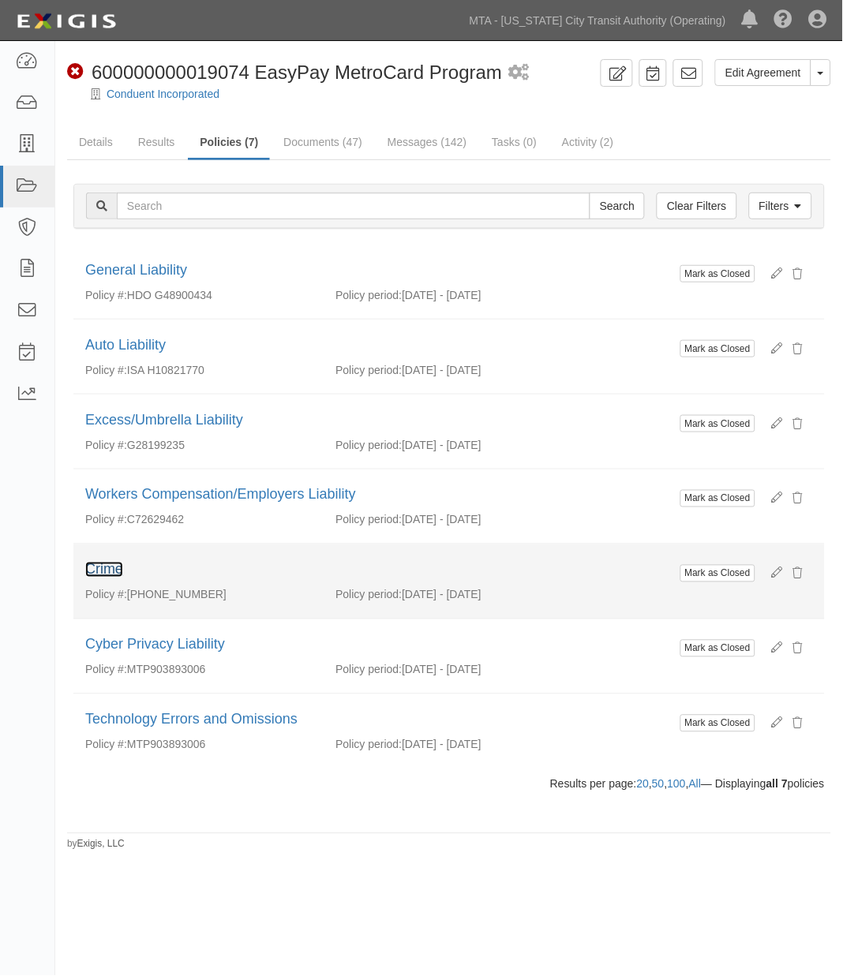
click at [113, 571] on link "Crime" at bounding box center [104, 570] width 38 height 16
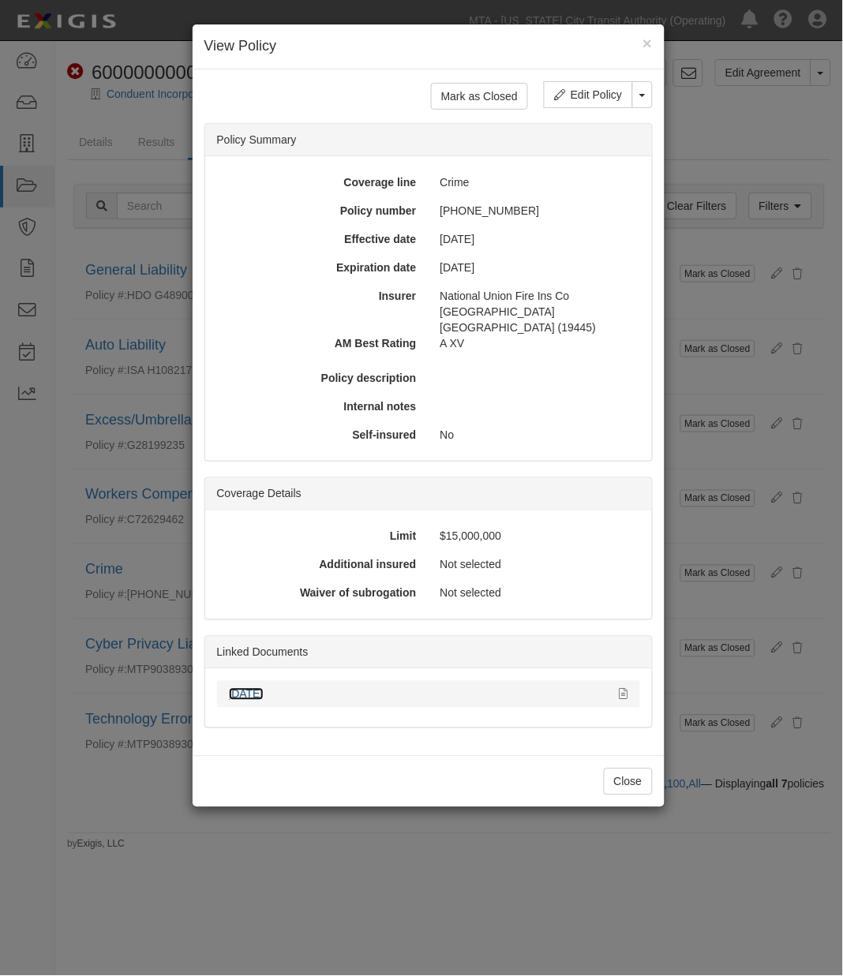
click at [258, 688] on link "06.01.26" at bounding box center [246, 694] width 35 height 13
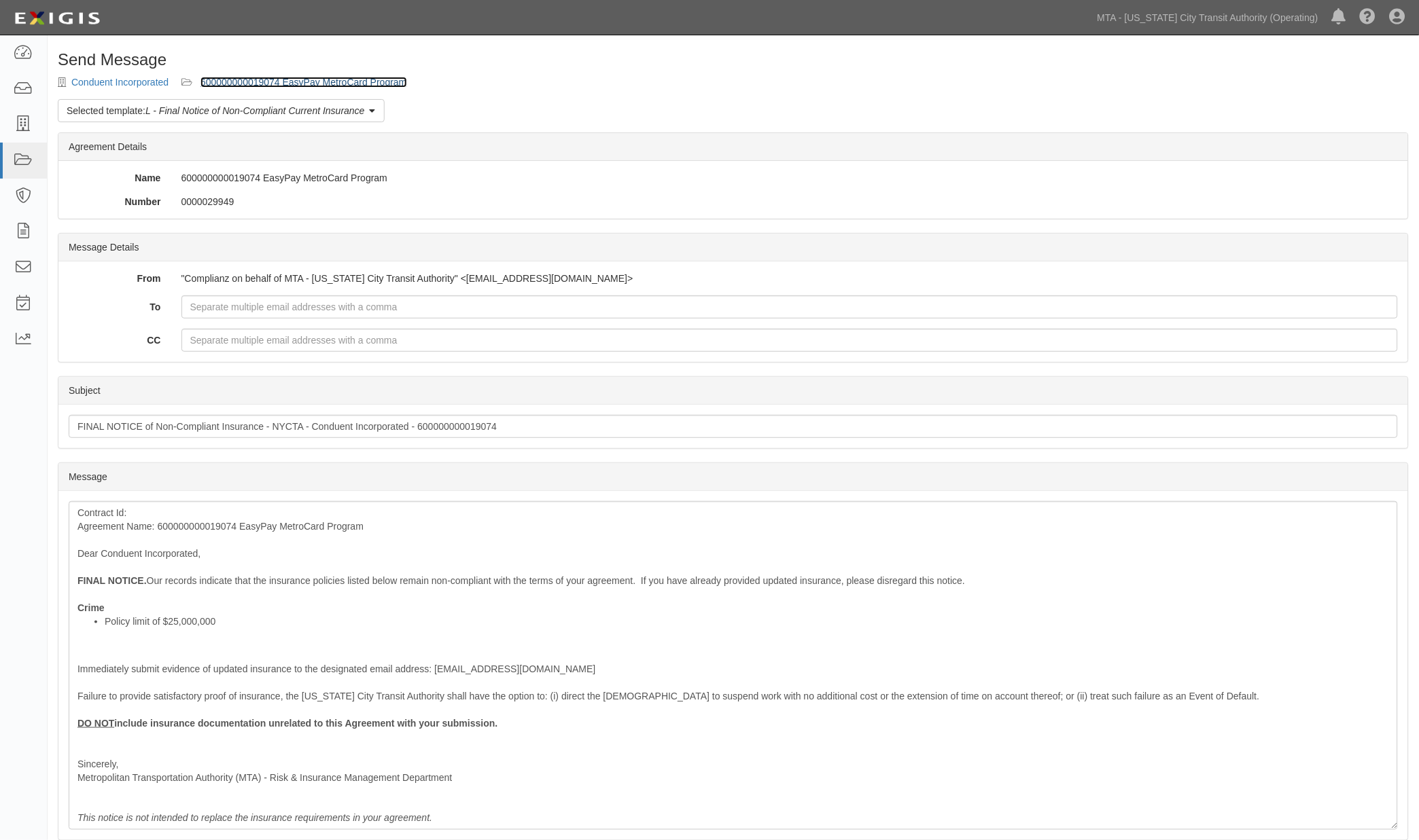
click at [266, 77] on link "600000000019074 EasyPay MetroCard Program" at bounding box center [304, 82] width 207 height 11
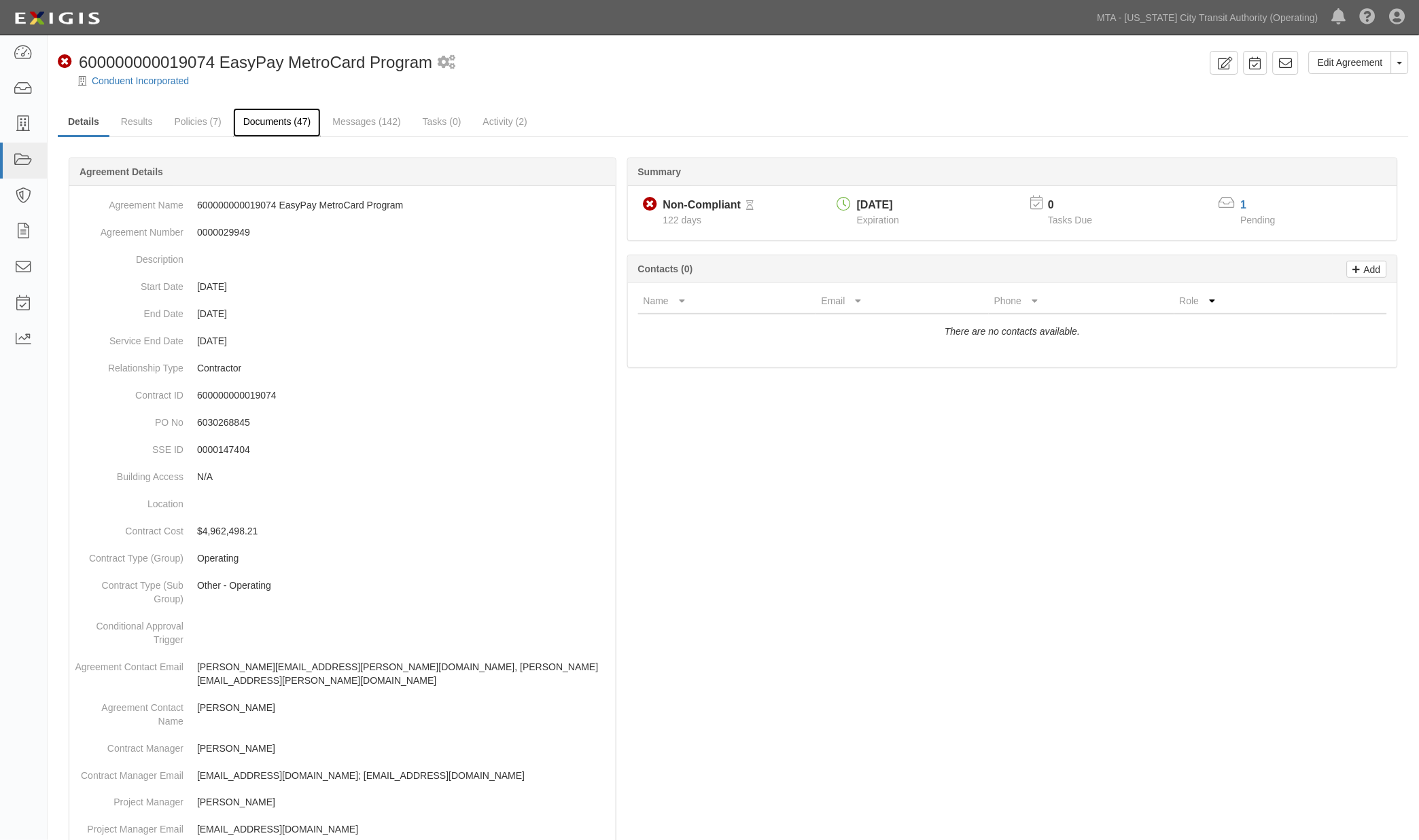
click at [285, 122] on link "Documents (47)" at bounding box center [277, 122] width 89 height 29
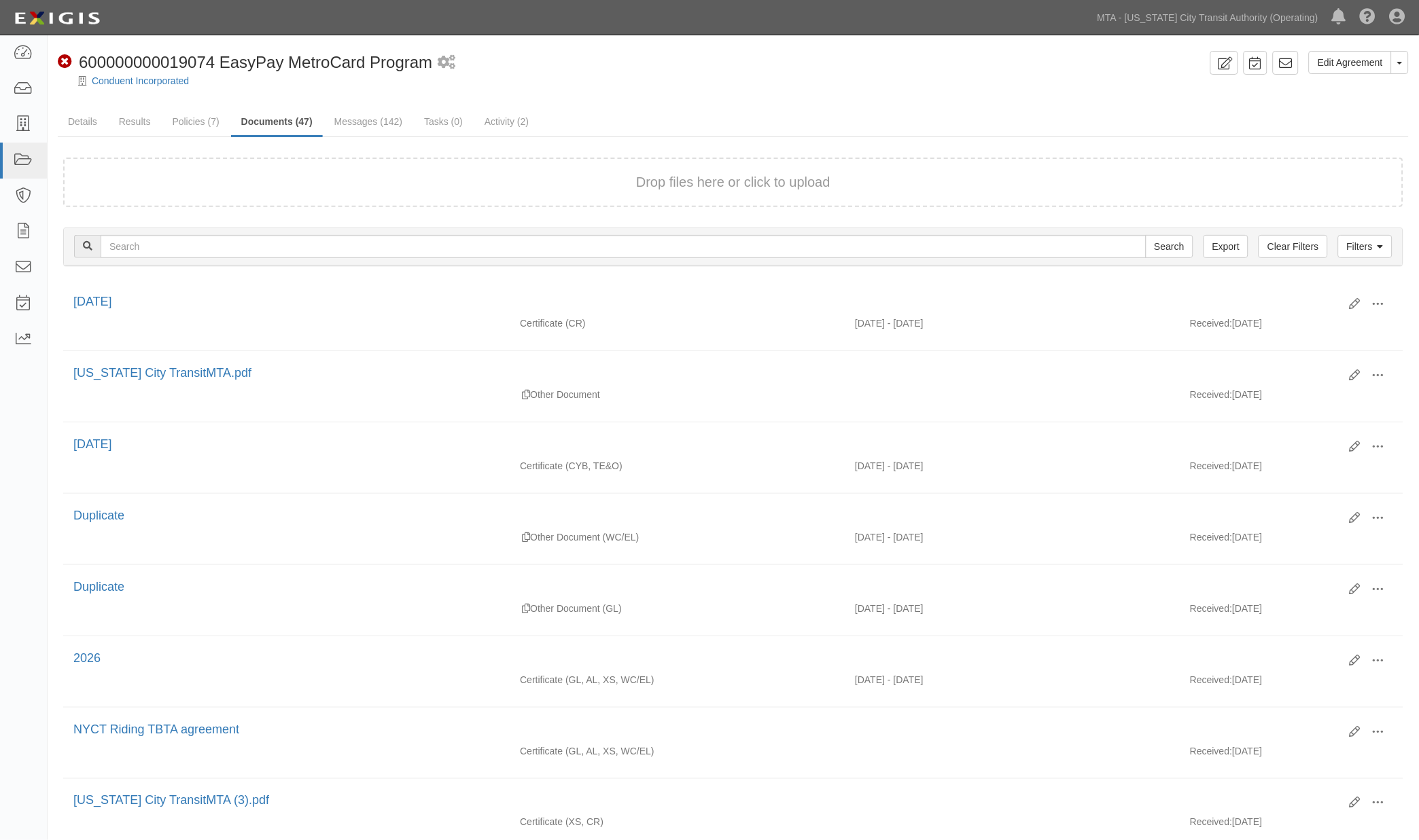
click at [137, 119] on link "Results" at bounding box center [134, 122] width 53 height 29
click at [79, 120] on link "Details" at bounding box center [83, 122] width 50 height 29
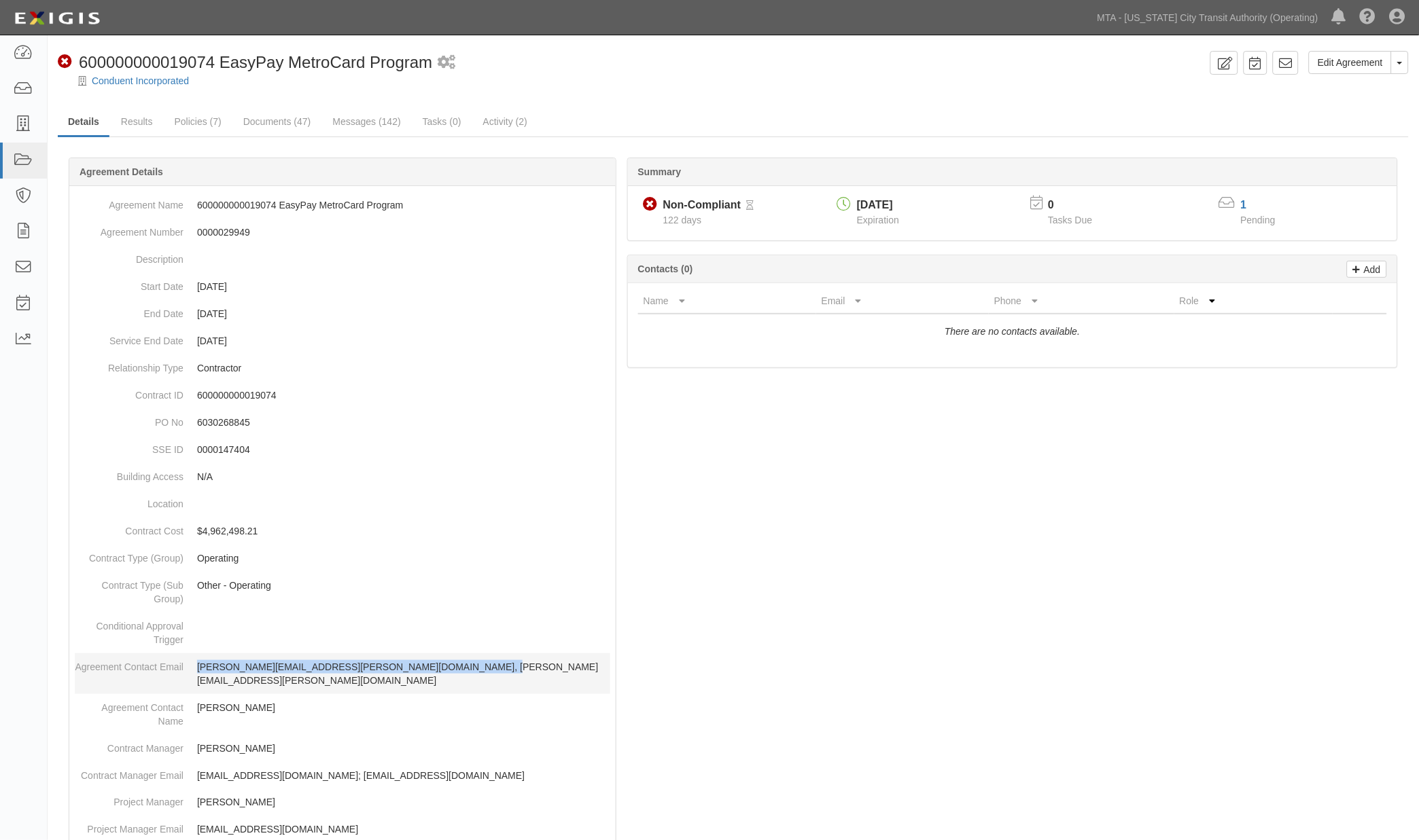
drag, startPoint x: 490, startPoint y: 673, endPoint x: 201, endPoint y: 667, distance: 289.1
click at [195, 672] on dd "[PERSON_NAME][EMAIL_ADDRESS][PERSON_NAME][DOMAIN_NAME], [PERSON_NAME][EMAIL_ADD…" at bounding box center [343, 673] width 536 height 40
copy p "Bill.Brunet@conduent.com, Deepti.Ramakrishna@conduent.com"
click at [341, 120] on link "Messages (142)" at bounding box center [366, 122] width 89 height 29
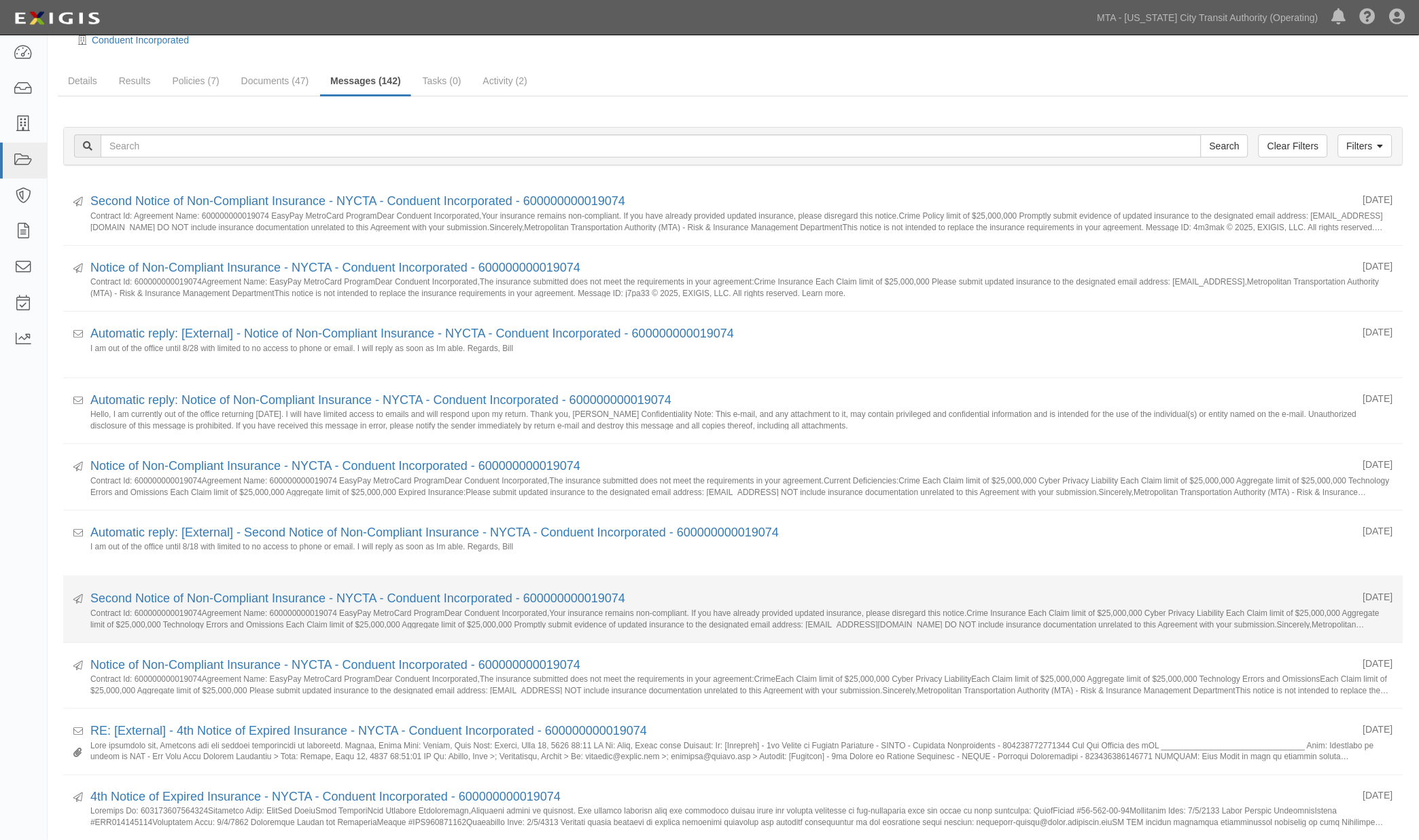
scroll to position [76, 0]
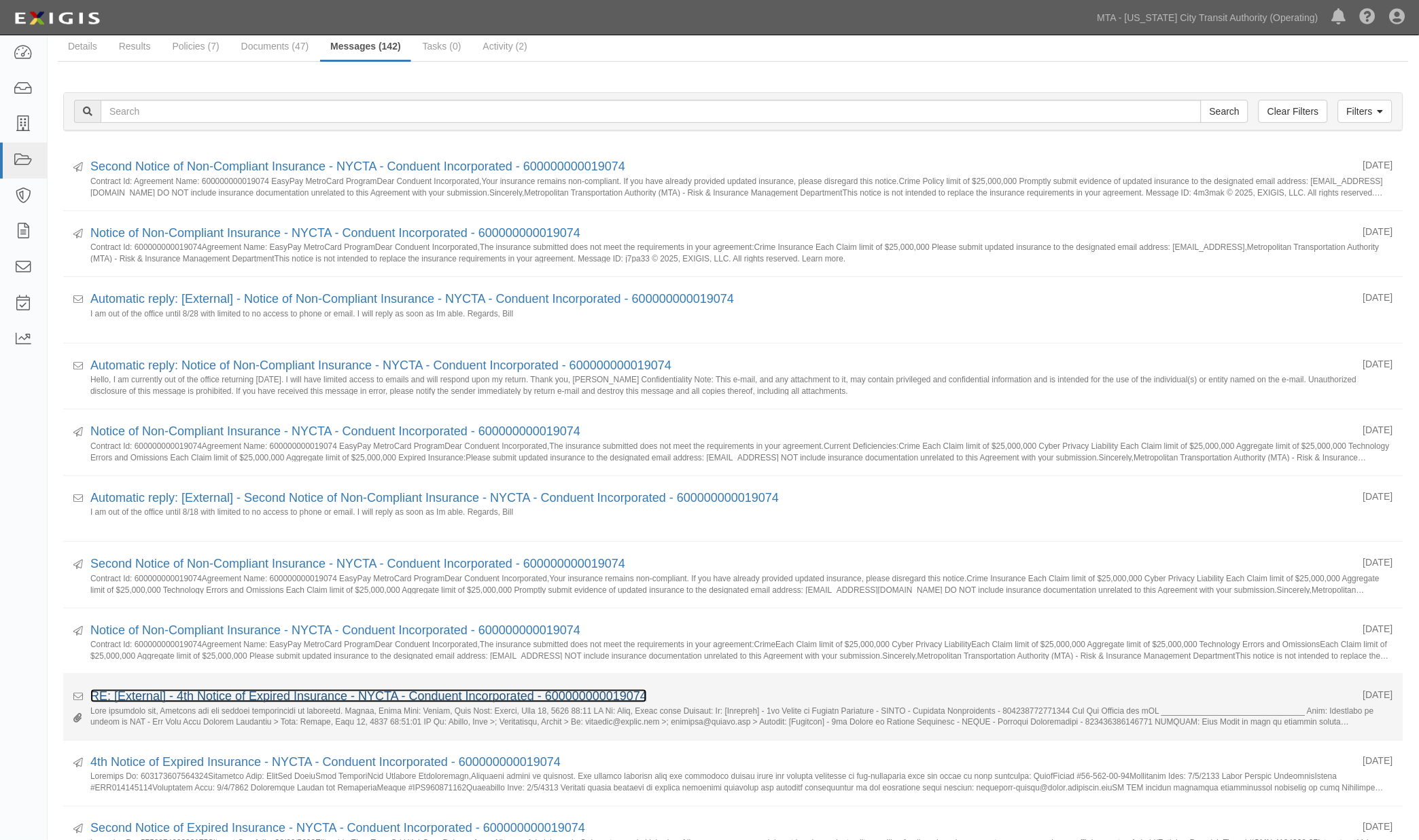
click at [285, 696] on link "RE: [External] - 4th Notice of Expired Insurance - NYCTA - Conduent Incorporate…" at bounding box center [369, 696] width 556 height 14
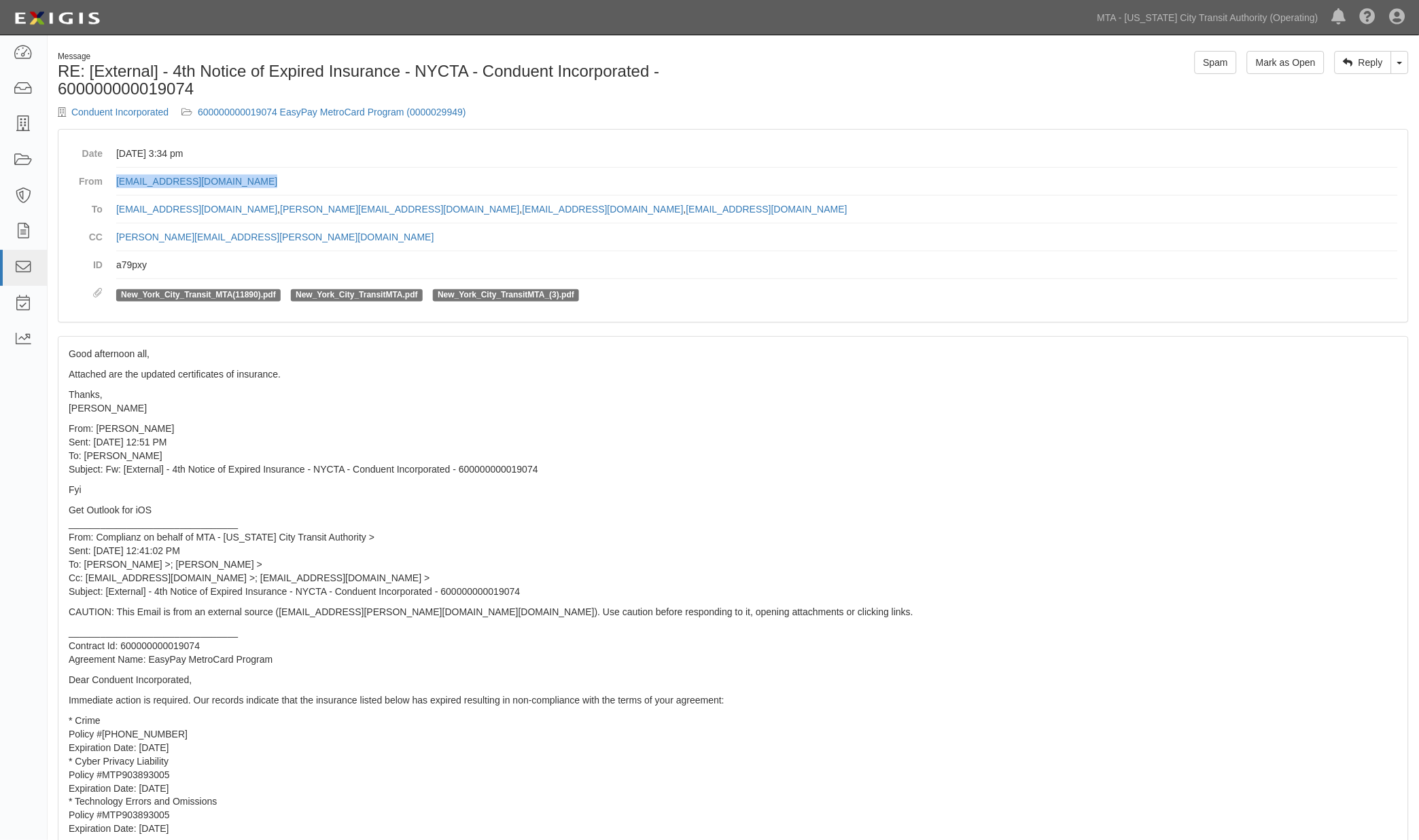
drag, startPoint x: 273, startPoint y: 178, endPoint x: 110, endPoint y: 179, distance: 163.0
click at [110, 179] on dl "Date July 30, 2025 at 3:34 pm From Mariedesty.Chua@conduent.com To cspollen@mta…" at bounding box center [734, 226] width 1329 height 172
copy link "Mariedesty.Chua@conduent.com"
click at [356, 111] on link "600000000019074 EasyPay MetroCard Program (0000029949)" at bounding box center [332, 112] width 269 height 11
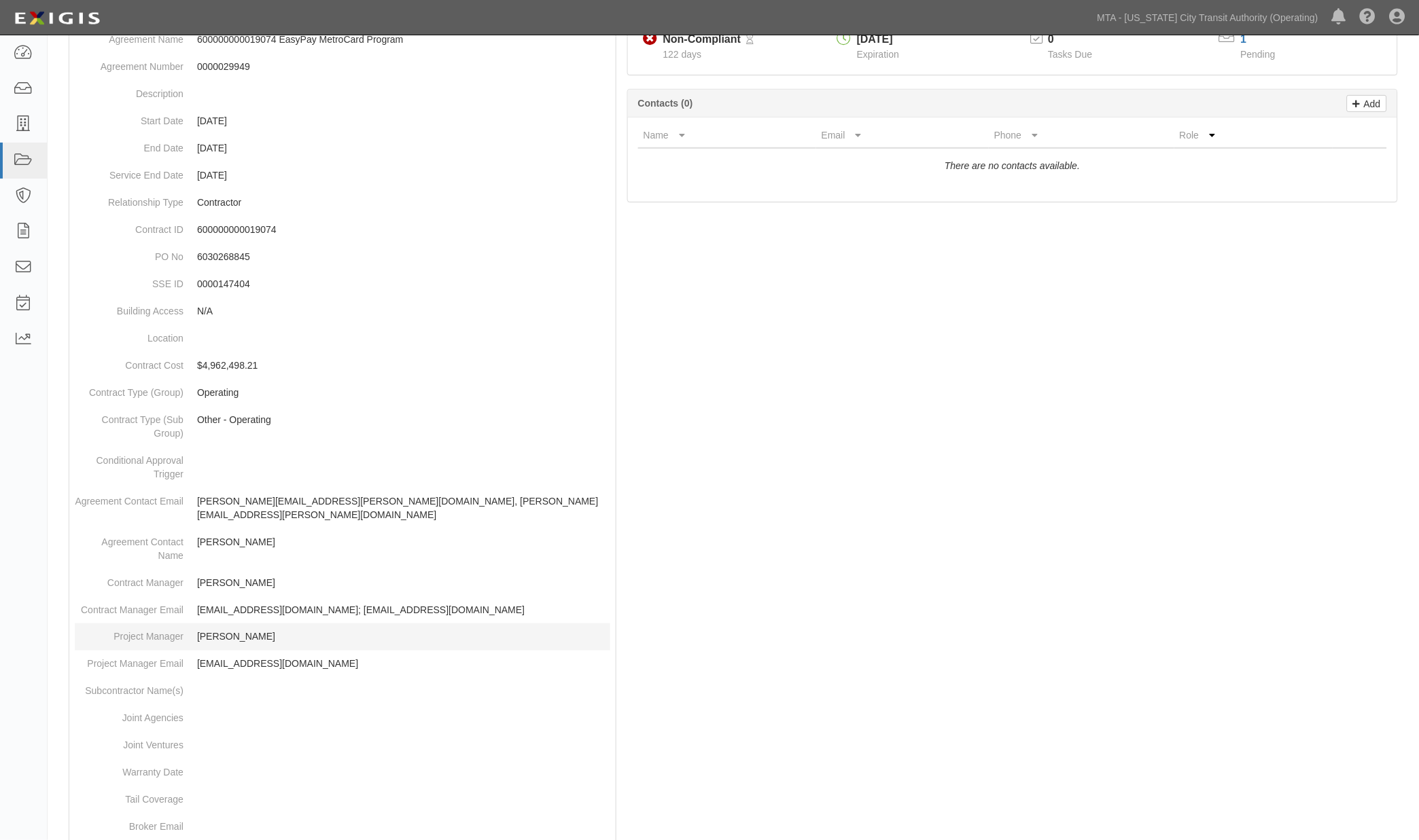
scroll to position [226, 0]
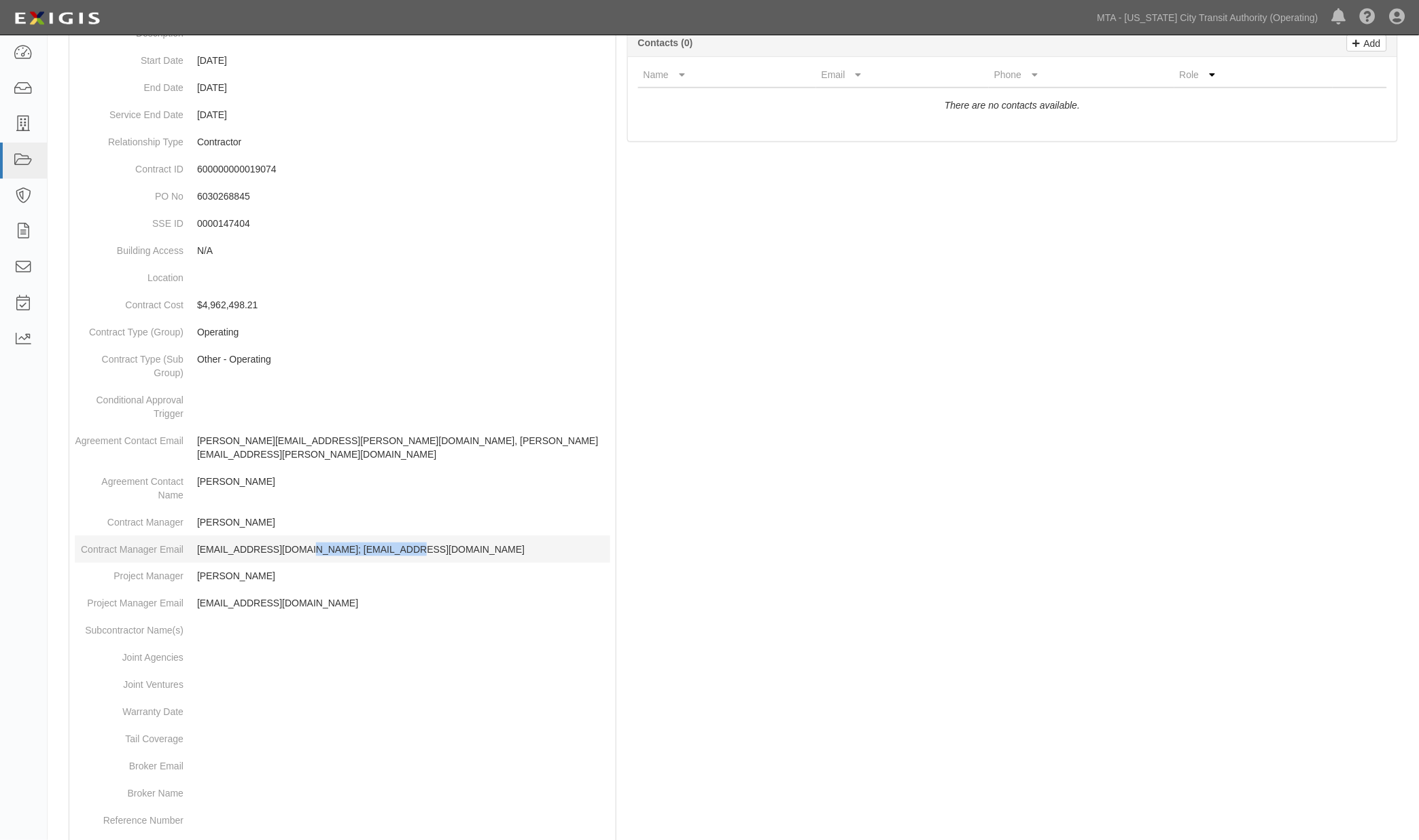
drag, startPoint x: 429, startPoint y: 538, endPoint x: 295, endPoint y: 534, distance: 134.1
click at [295, 543] on p "[EMAIL_ADDRESS][DOMAIN_NAME]; [EMAIL_ADDRESS][DOMAIN_NAME]" at bounding box center [404, 550] width 413 height 14
copy p "[EMAIL_ADDRESS][DOMAIN_NAME]"
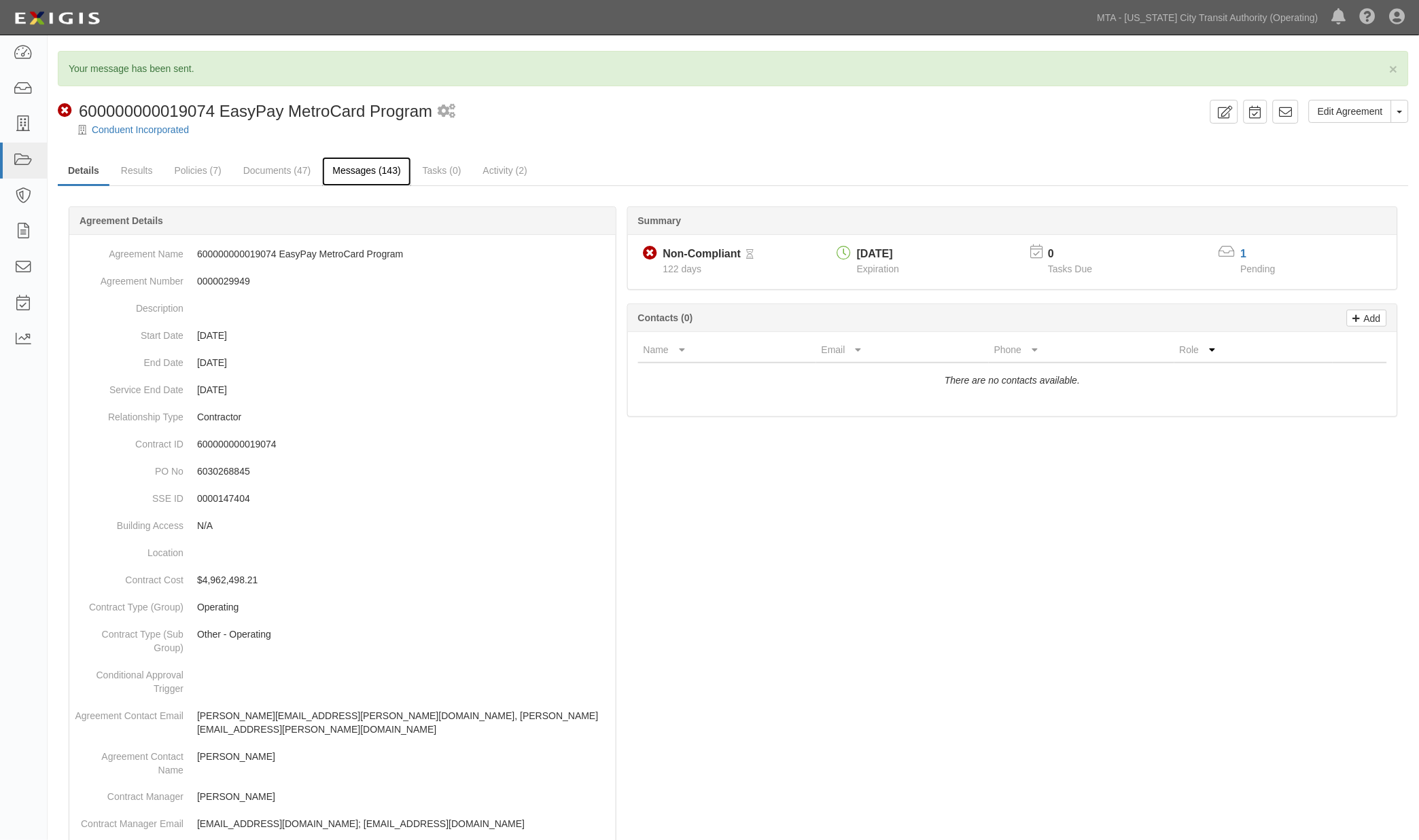
click at [393, 170] on link "Messages (143)" at bounding box center [366, 171] width 89 height 29
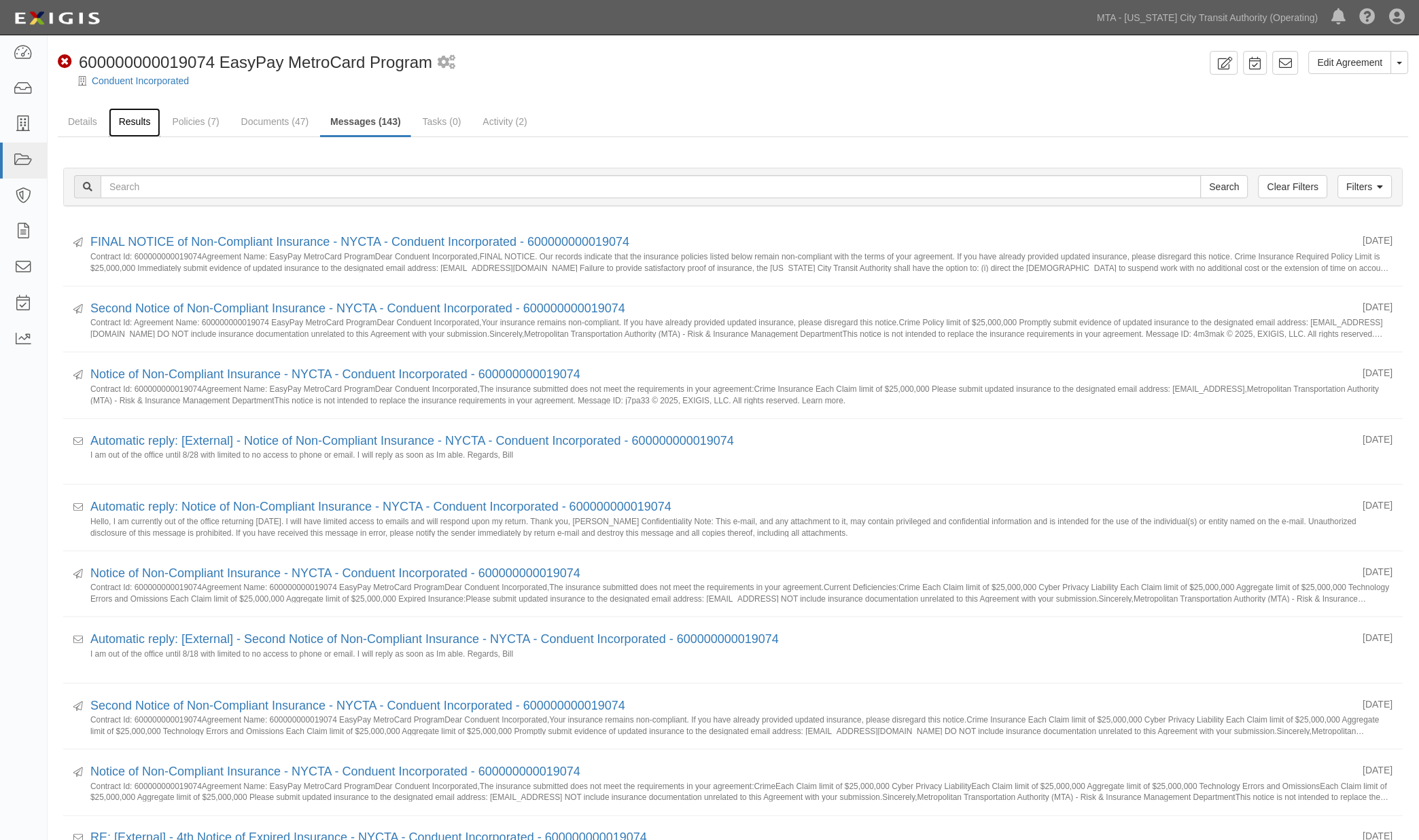
click at [121, 123] on link "Results" at bounding box center [134, 122] width 53 height 29
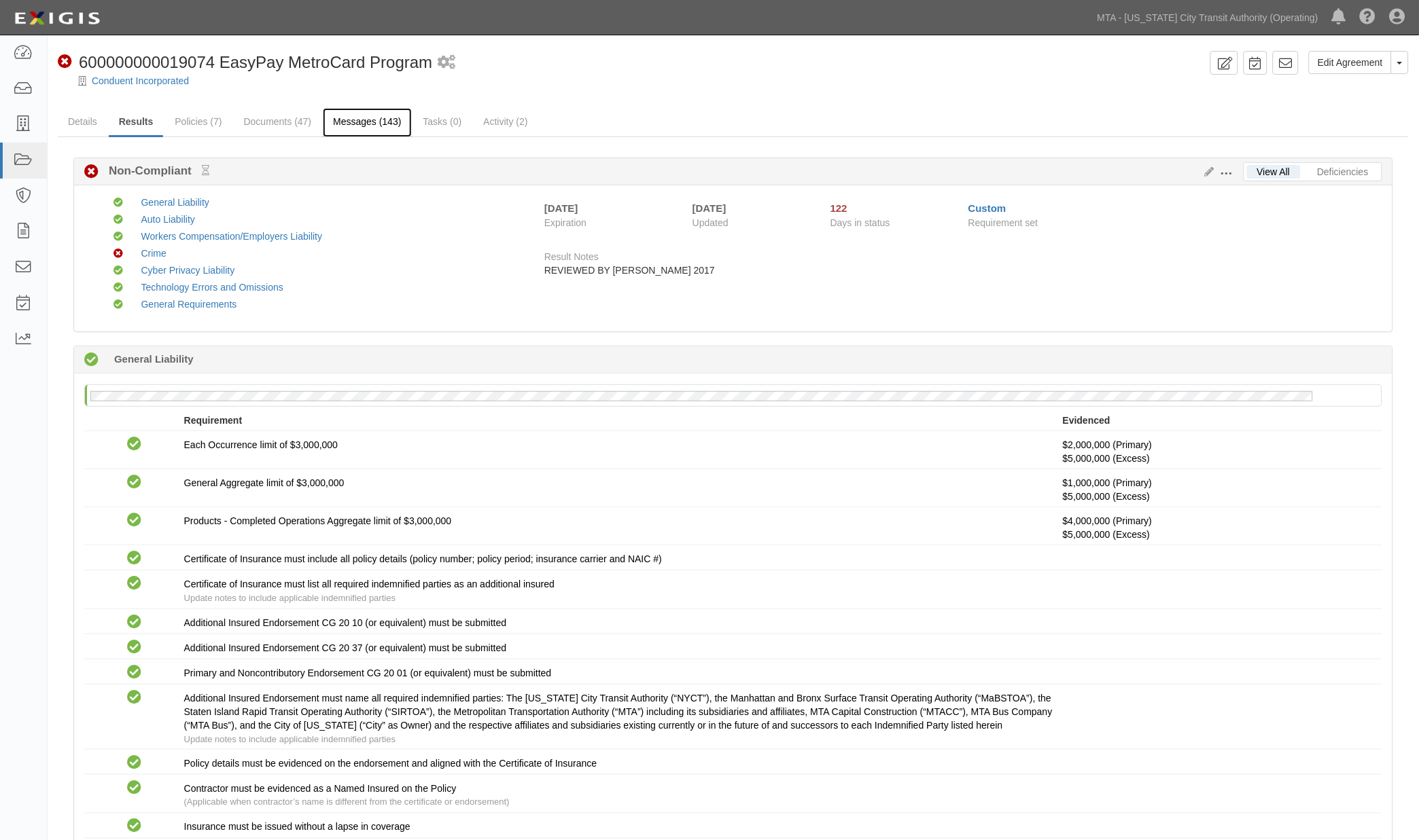
click at [369, 129] on link "Messages (143)" at bounding box center [367, 122] width 89 height 29
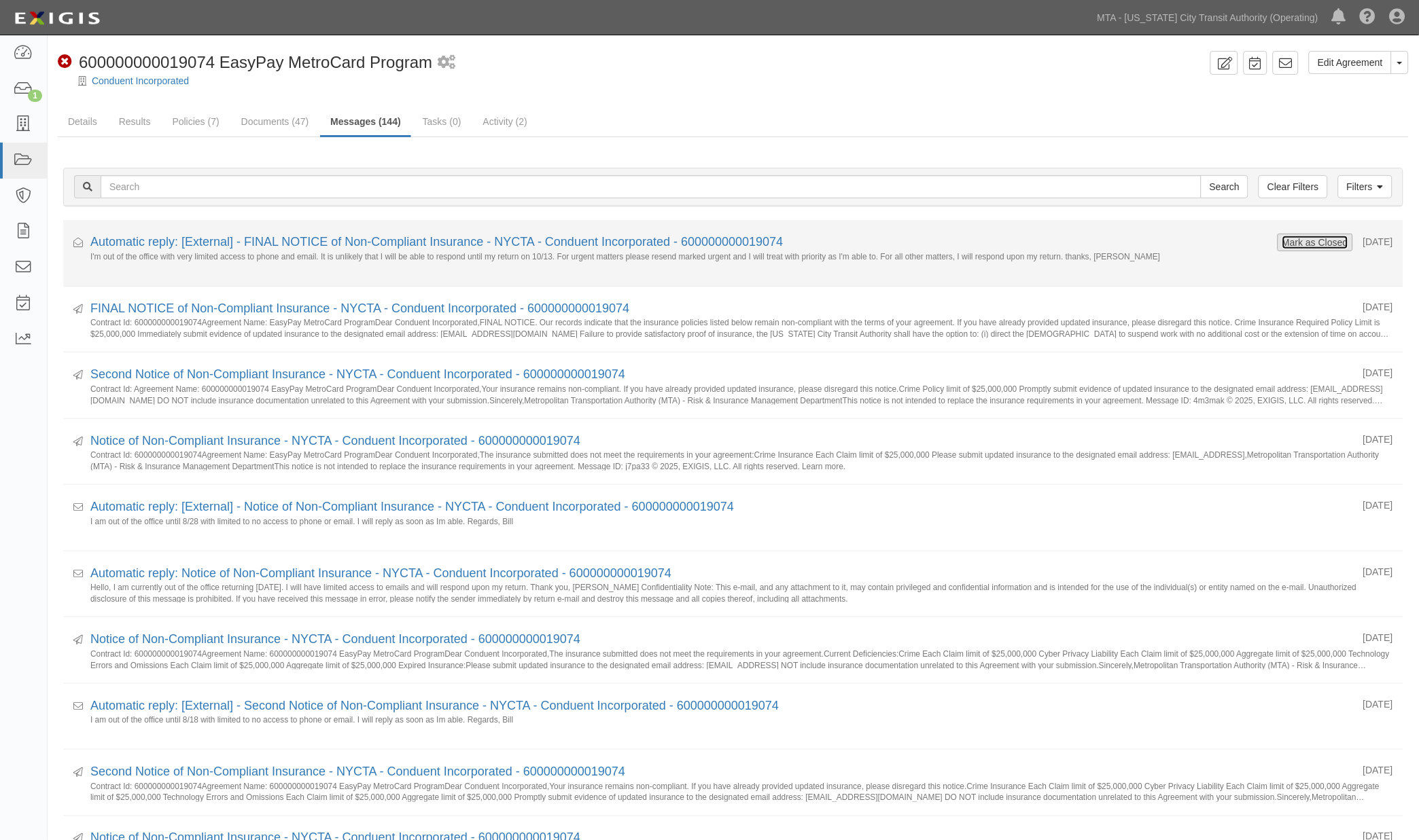
click at [1282, 238] on button "Mark as Closed" at bounding box center [1316, 242] width 67 height 15
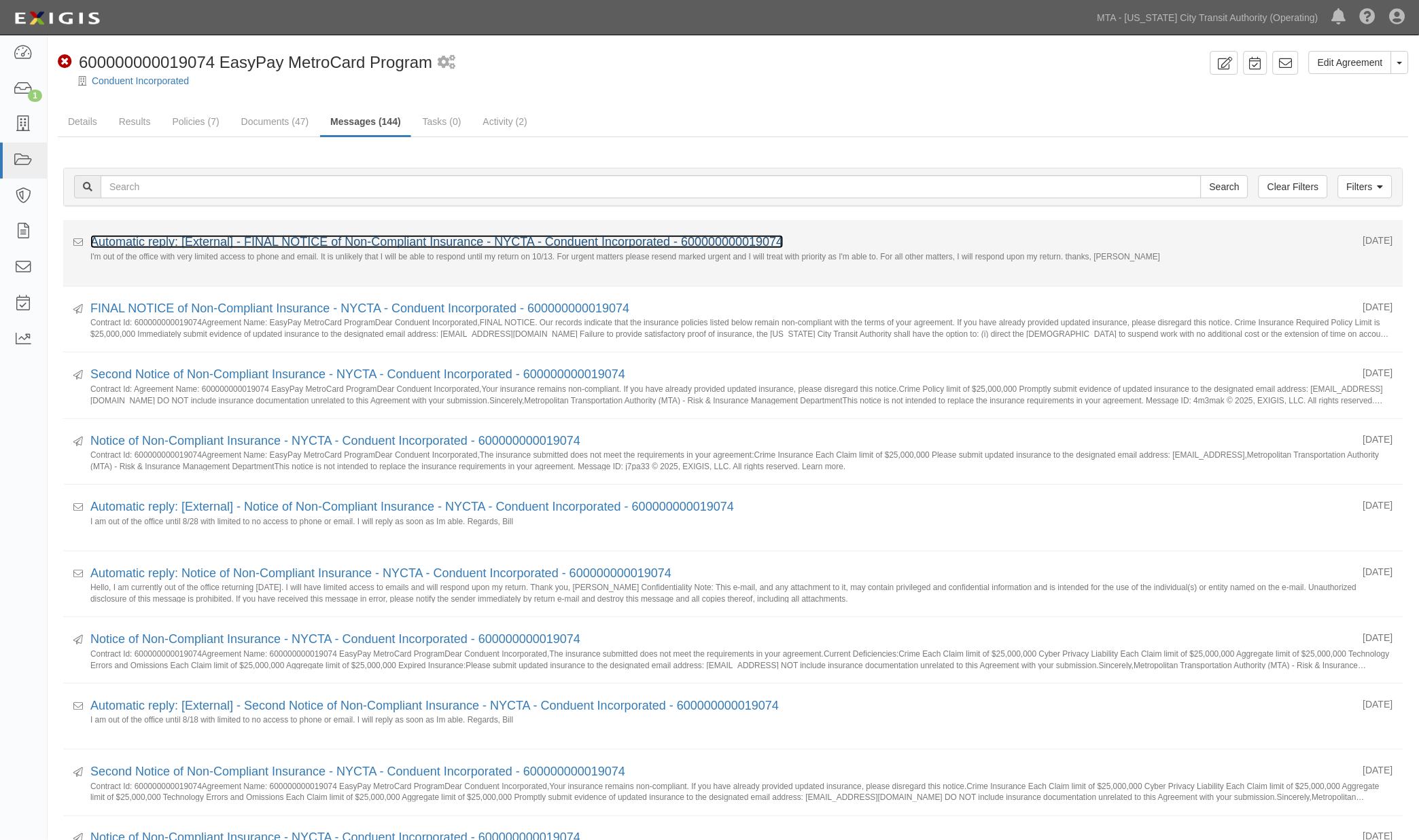
click at [370, 239] on link "Automatic reply: [External] - FINAL NOTICE of Non-Compliant Insurance - NYCTA -…" at bounding box center [437, 242] width 693 height 14
click at [307, 244] on link "Automatic reply: [External] - FINAL NOTICE of Non-Compliant Insurance - NYCTA -…" at bounding box center [437, 242] width 693 height 14
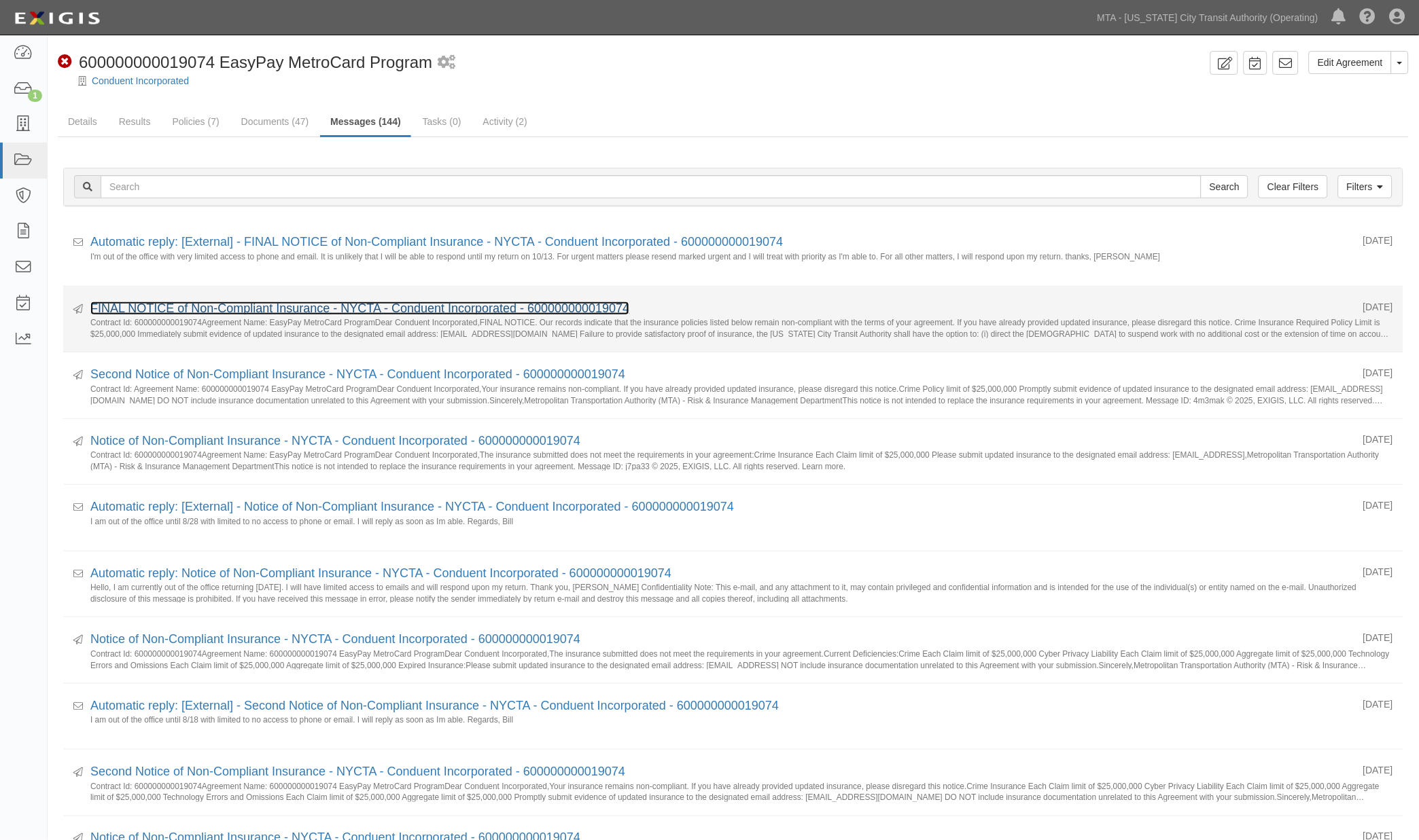
click at [283, 308] on link "FINAL NOTICE of Non-Compliant Insurance - NYCTA - Conduent Incorporated - 60000…" at bounding box center [360, 308] width 539 height 14
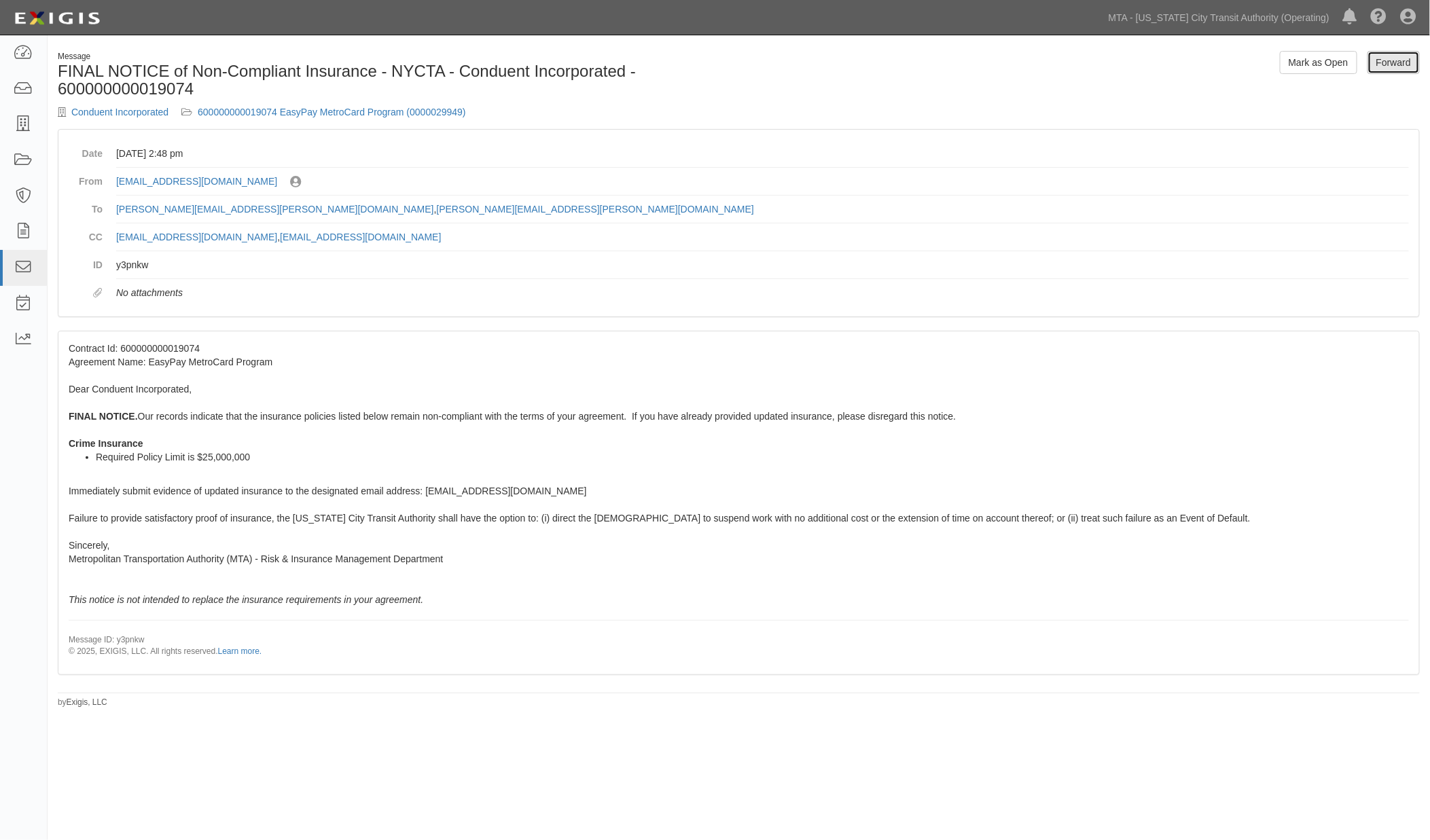
click at [1395, 63] on link "Forward" at bounding box center [1394, 62] width 53 height 23
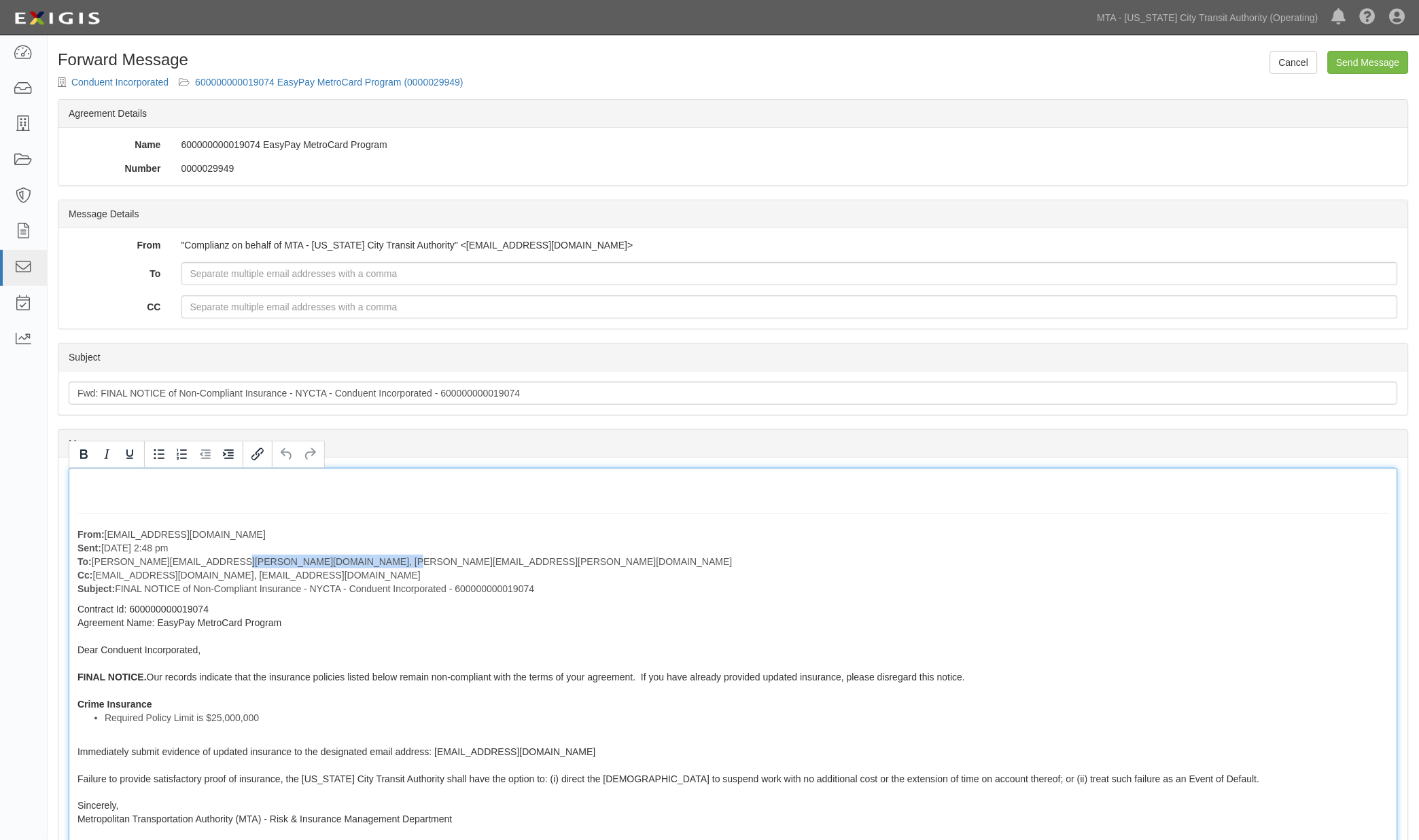
drag, startPoint x: 415, startPoint y: 560, endPoint x: 213, endPoint y: 557, distance: 202.0
click at [213, 557] on p "From: [EMAIL_ADDRESS][DOMAIN_NAME] Sent: [DATE] 2:48 pm To: [EMAIL_ADDRESS][PER…" at bounding box center [733, 561] width 1311 height 68
copy p "[PERSON_NAME][EMAIL_ADDRESS][PERSON_NAME][DOMAIN_NAME]"
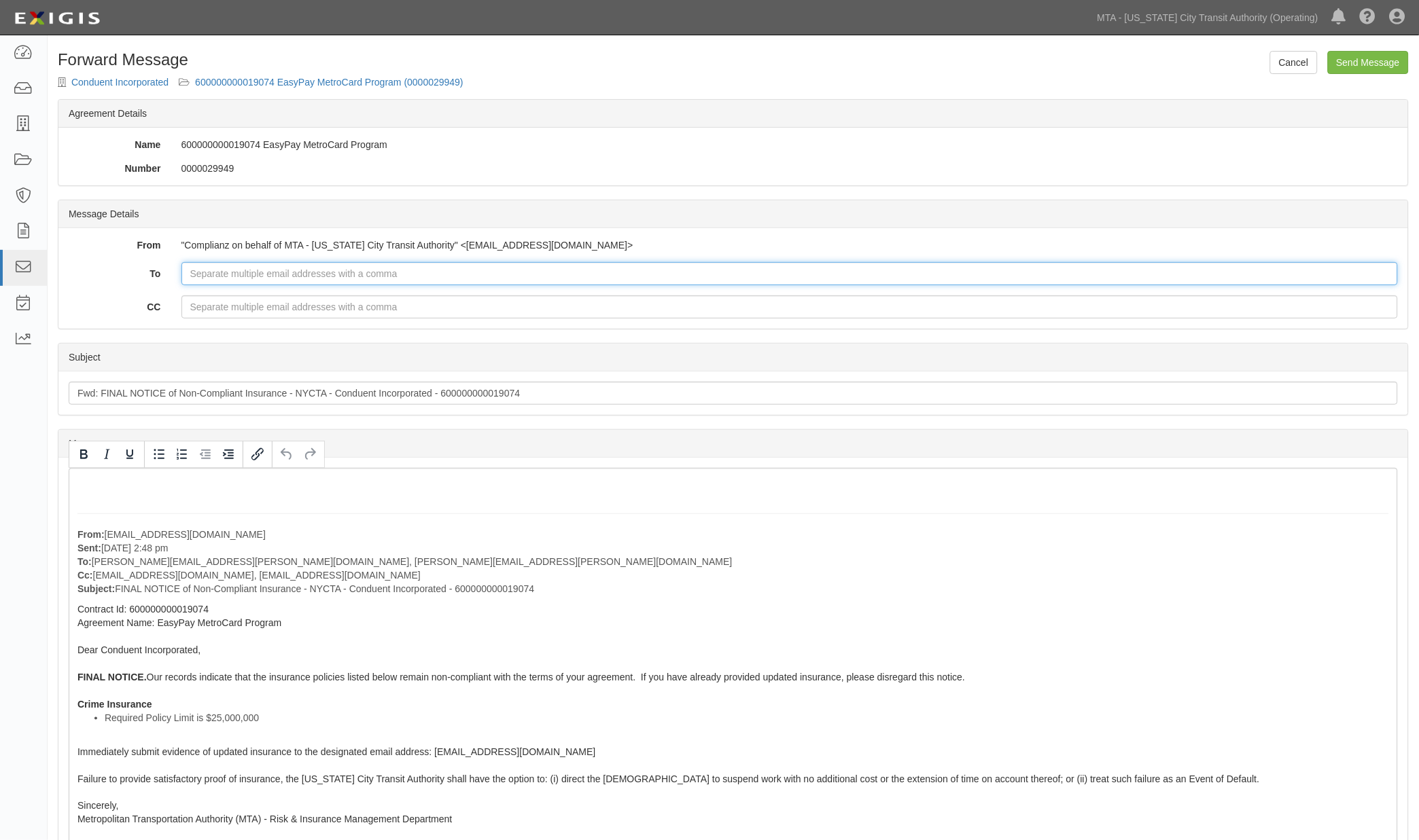
click at [270, 267] on input "To" at bounding box center [790, 274] width 1218 height 23
paste input "[PERSON_NAME][EMAIL_ADDRESS][PERSON_NAME][DOMAIN_NAME]"
type input "[PERSON_NAME][EMAIL_ADDRESS][PERSON_NAME][DOMAIN_NAME]"
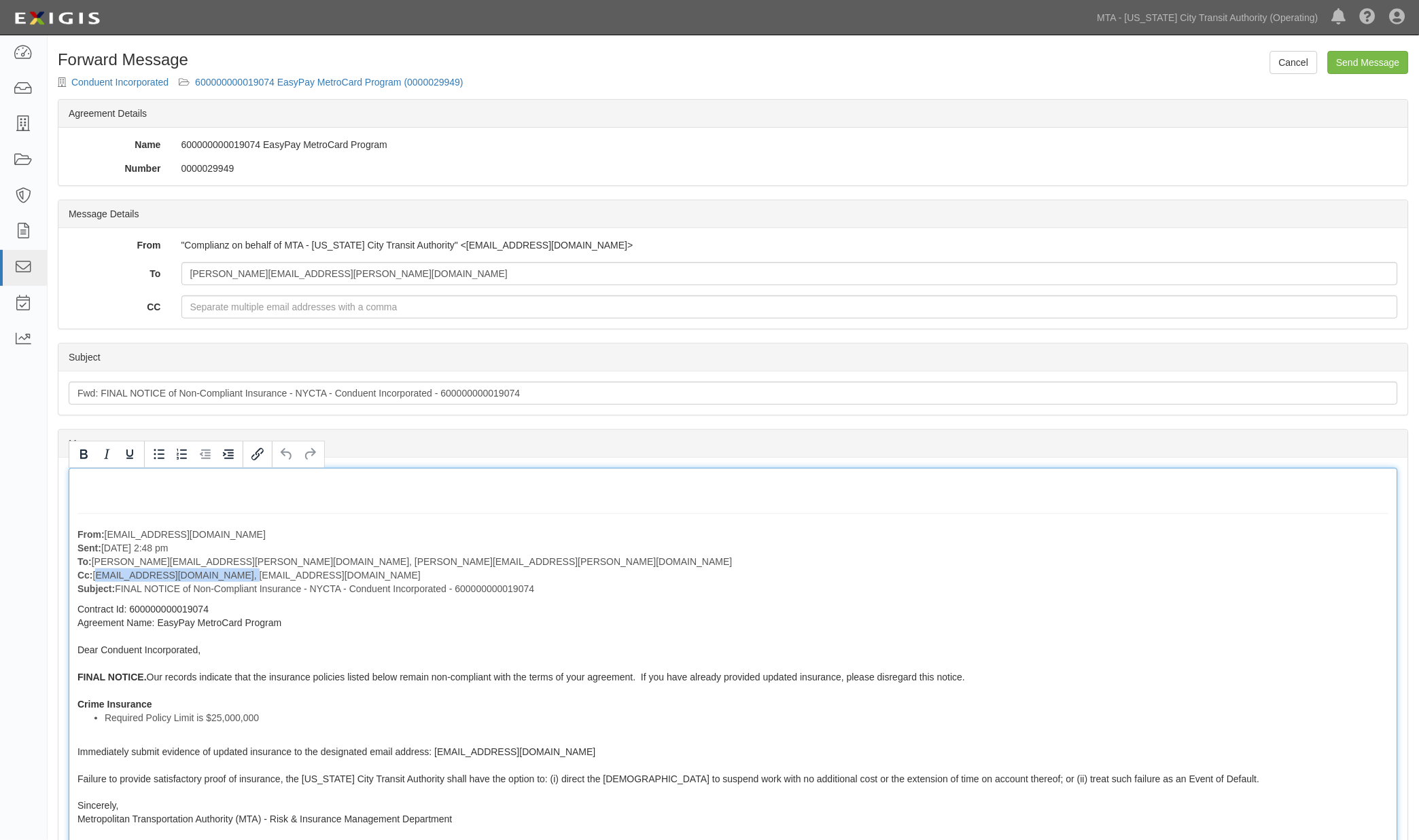
drag, startPoint x: 239, startPoint y: 576, endPoint x: 96, endPoint y: 571, distance: 143.1
click at [96, 571] on p "From: agreement-tvrfhy@mtato.complianz.com Sent: October 01, 2025 at 2:48 pm To…" at bounding box center [733, 561] width 1311 height 68
copy p "Mariedesty.Chua@conduent.com,"
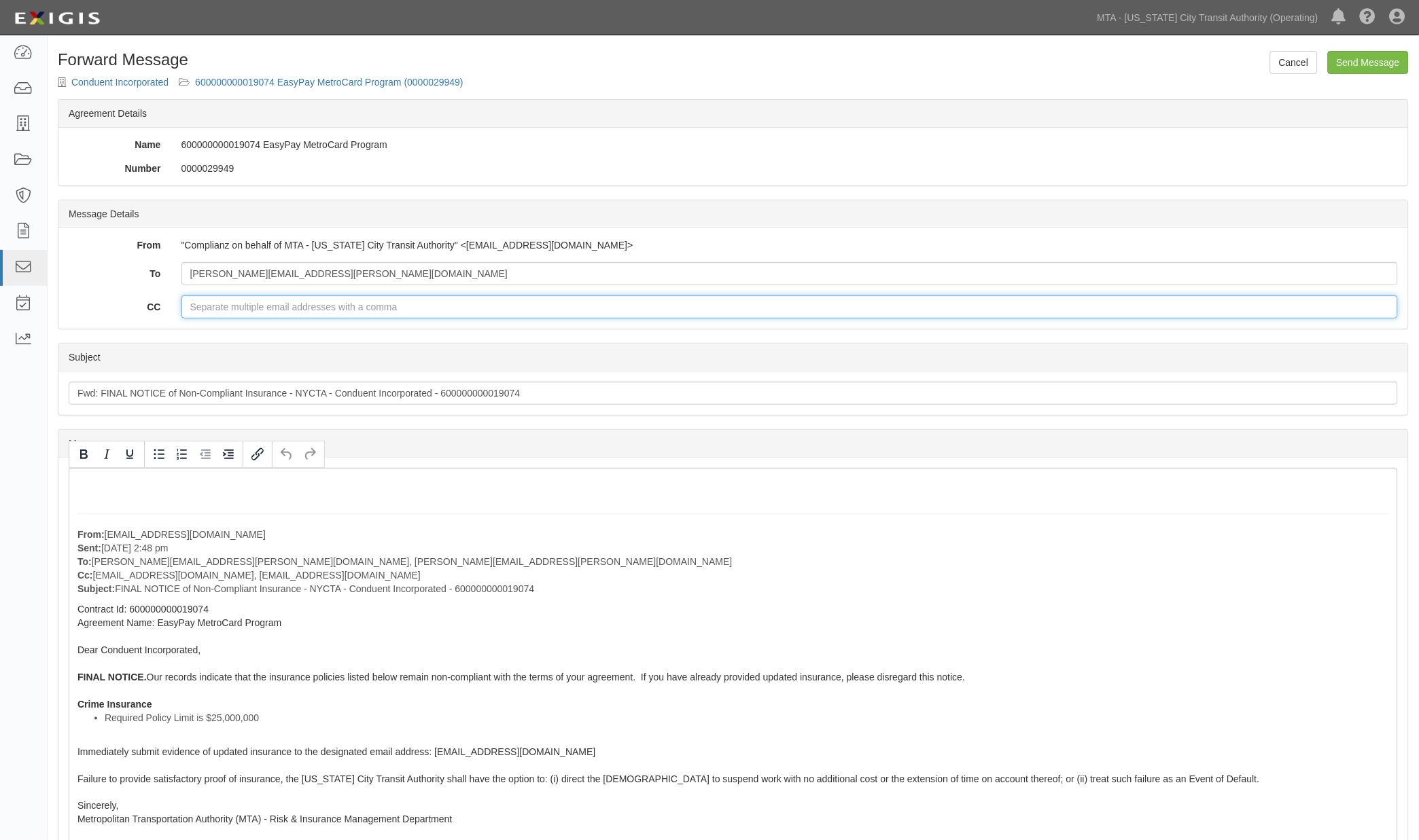
click at [214, 303] on input "CC" at bounding box center [790, 306] width 1218 height 23
paste input "Mariedesty.Chua@conduent.com,"
type input "[EMAIL_ADDRESS][DOMAIN_NAME]"
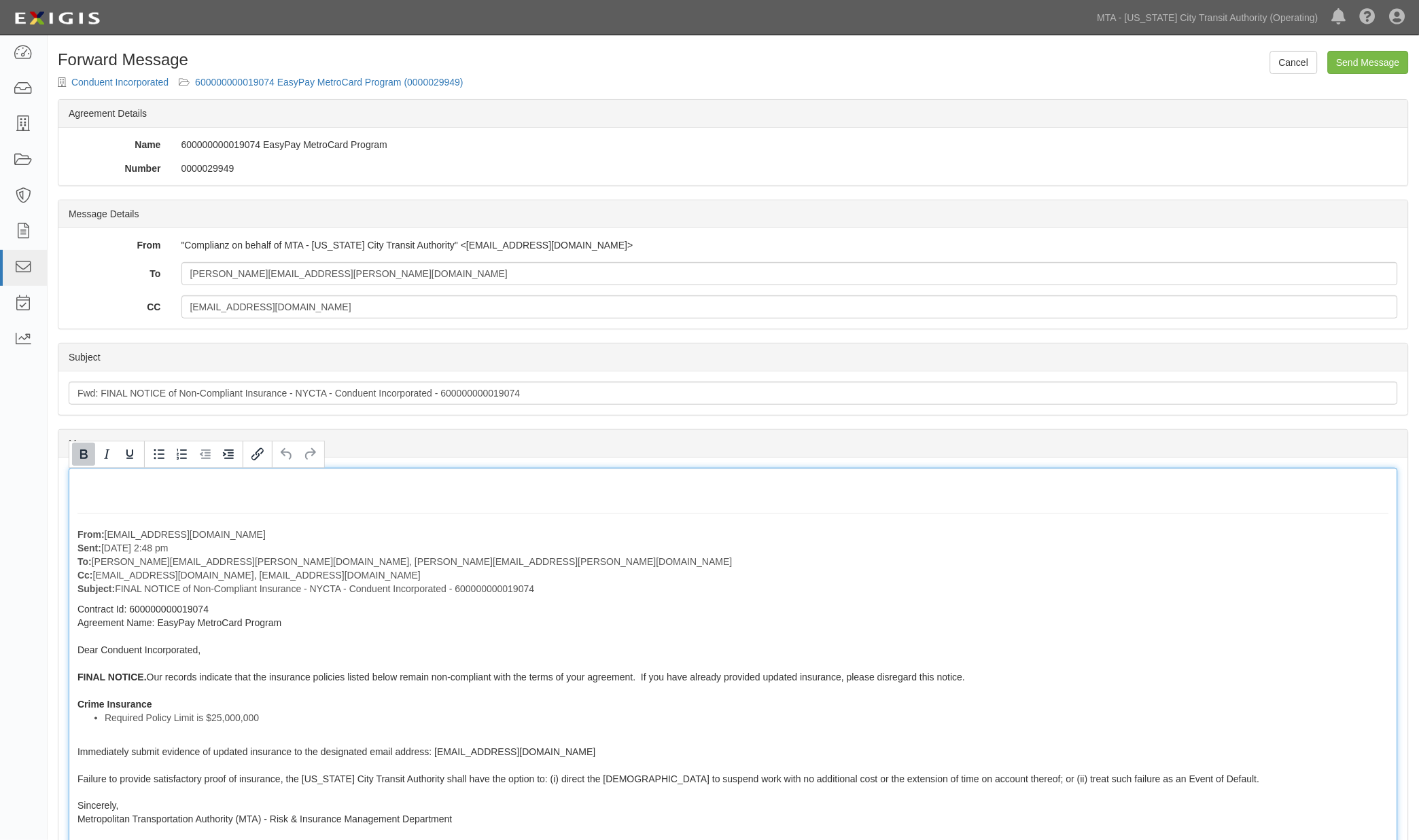
drag, startPoint x: 573, startPoint y: 585, endPoint x: 77, endPoint y: 527, distance: 499.4
click at [77, 527] on div "From: agreement-tvrfhy@mtato.complianz.com Sent: October 01, 2025 at 2:48 pm To…" at bounding box center [734, 701] width 1329 height 466
click at [447, 635] on div "From: agreement-tvrfhy@mtato.complianz.com Sent: October 01, 2025 at 2:48 pm To…" at bounding box center [734, 701] width 1329 height 466
drag, startPoint x: 462, startPoint y: 596, endPoint x: 537, endPoint y: 587, distance: 75.5
click at [463, 596] on p "From: agreement-tvrfhy@mtato.complianz.com Sent: October 01, 2025 at 2:48 pm To…" at bounding box center [733, 561] width 1311 height 68
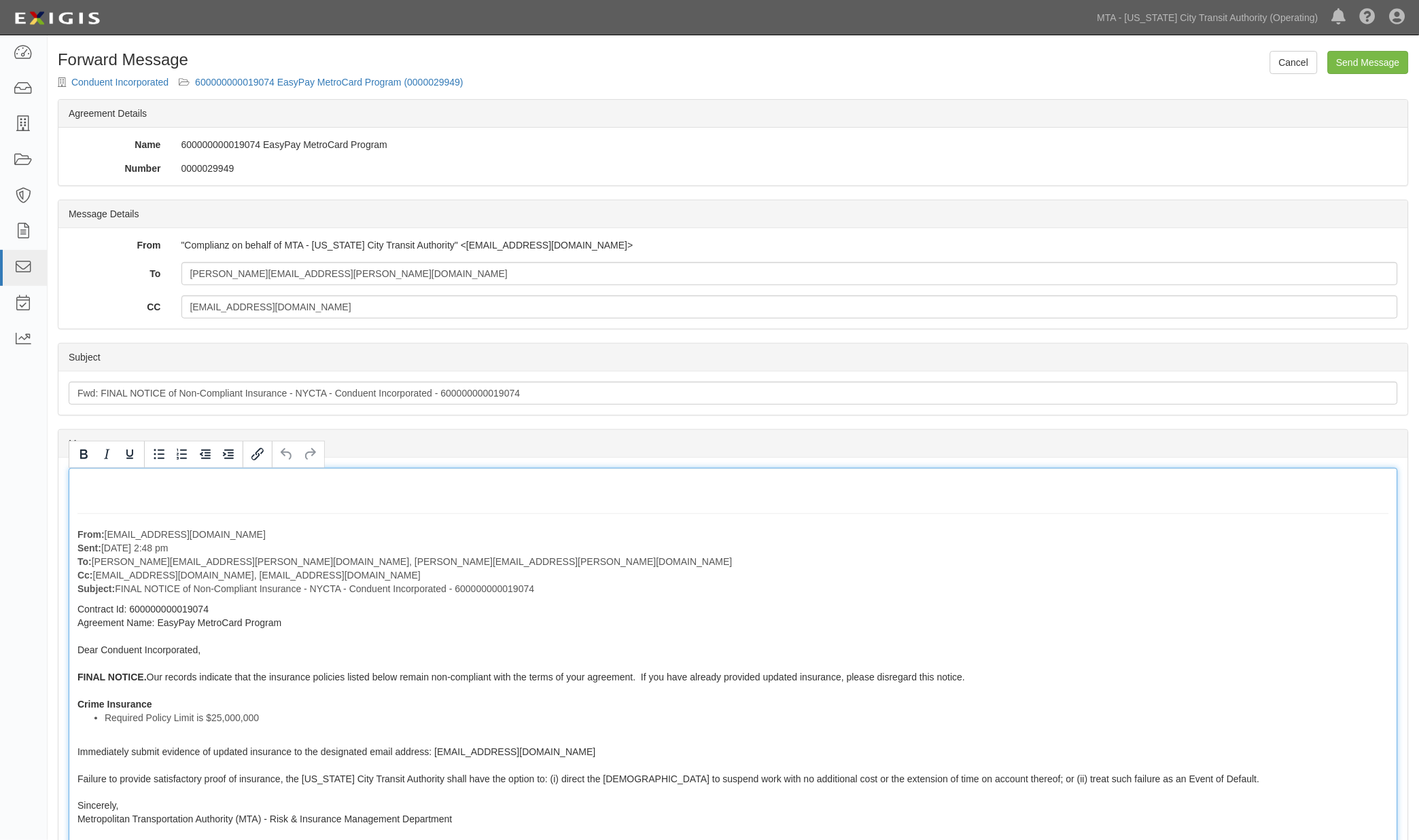
drag, startPoint x: 546, startPoint y: 585, endPoint x: 41, endPoint y: 460, distance: 520.2
click at [41, 460] on body "Toggle navigation Dashboard Inbox Parties Agreements Coverages Documents Messag…" at bounding box center [710, 557] width 1419 height 1114
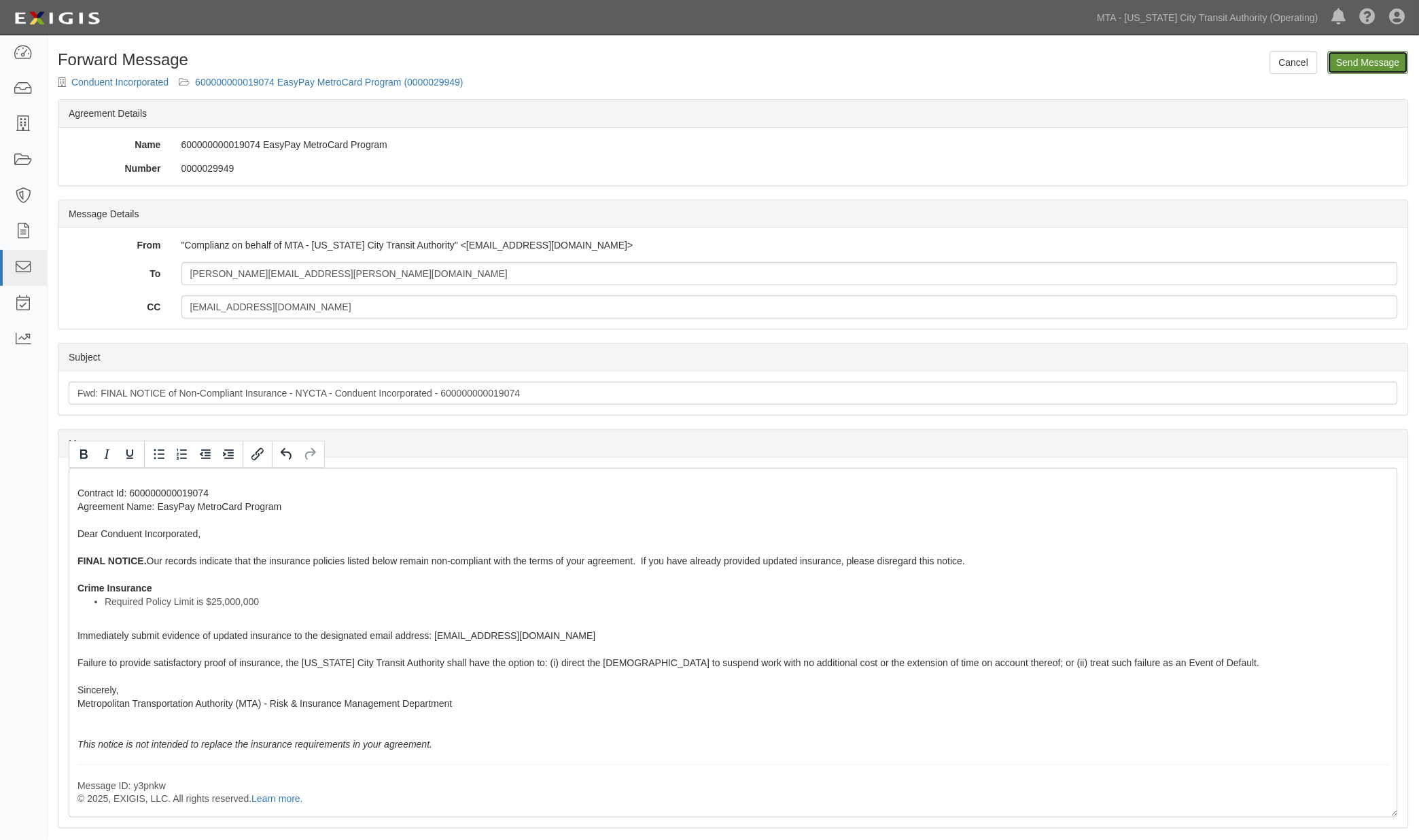
click at [1375, 59] on input "Send Message" at bounding box center [1368, 62] width 81 height 23
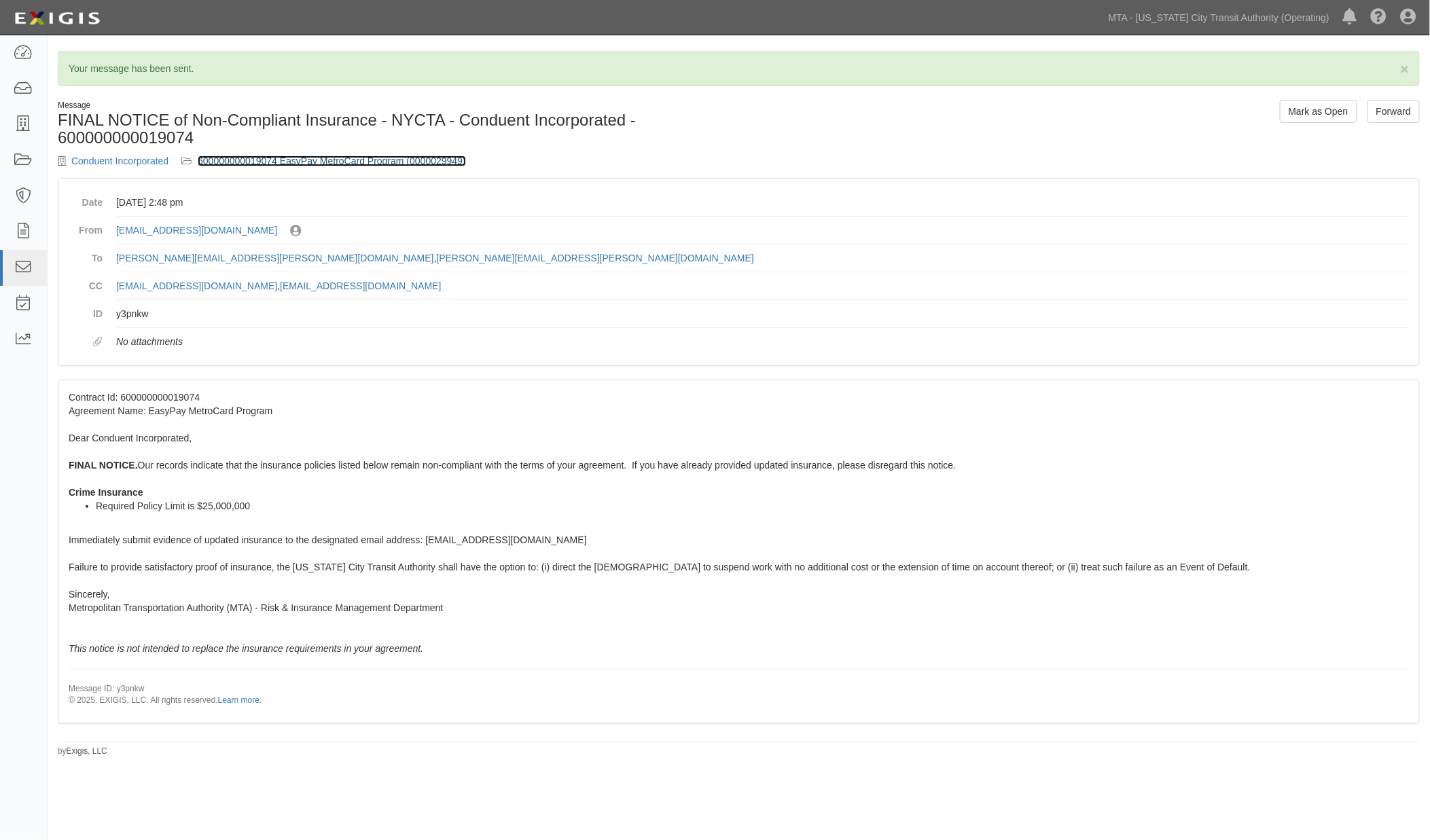
click at [399, 161] on link "600000000019074 EasyPay MetroCard Program (0000029949)" at bounding box center [332, 161] width 269 height 11
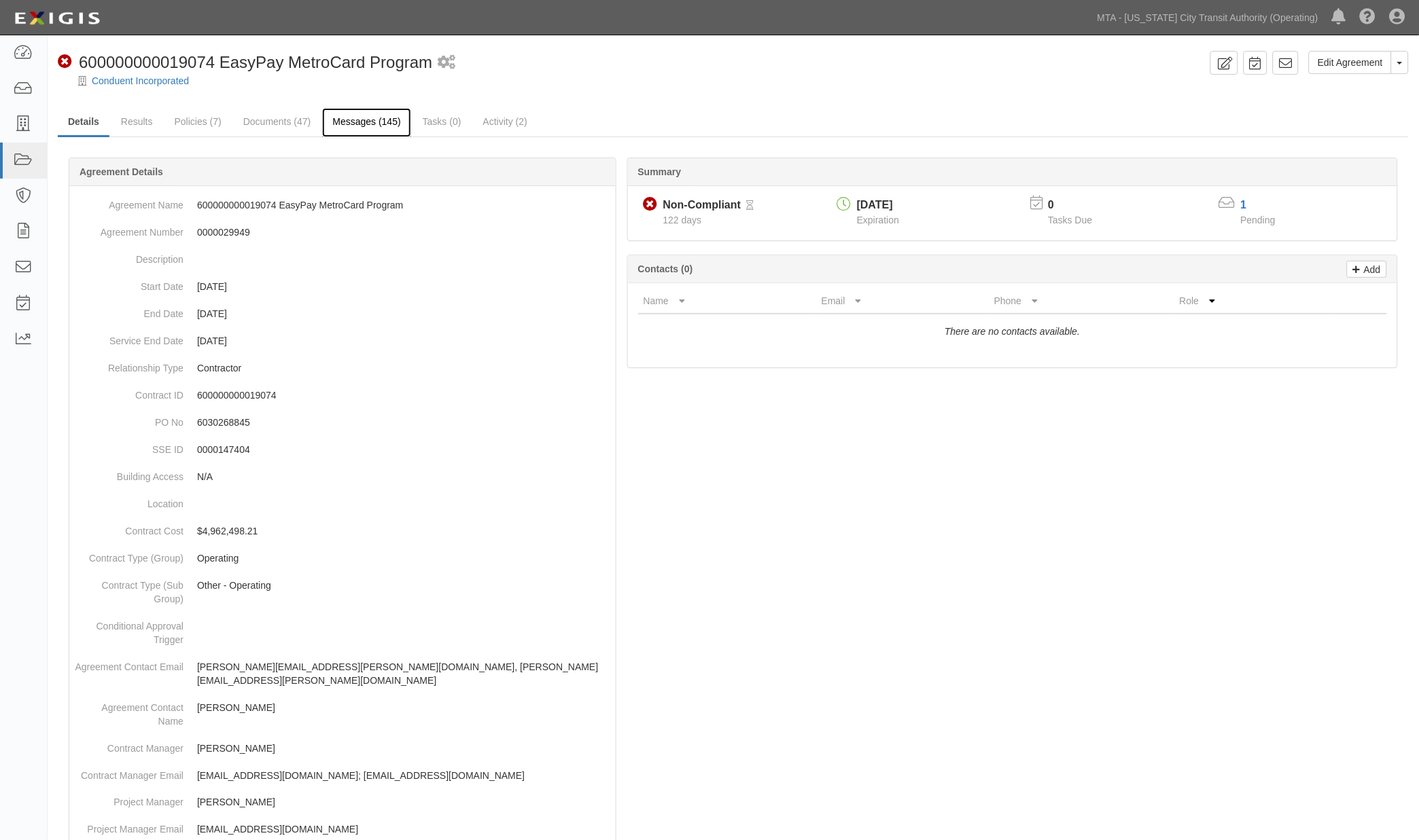
click at [369, 120] on link "Messages (145)" at bounding box center [366, 122] width 89 height 29
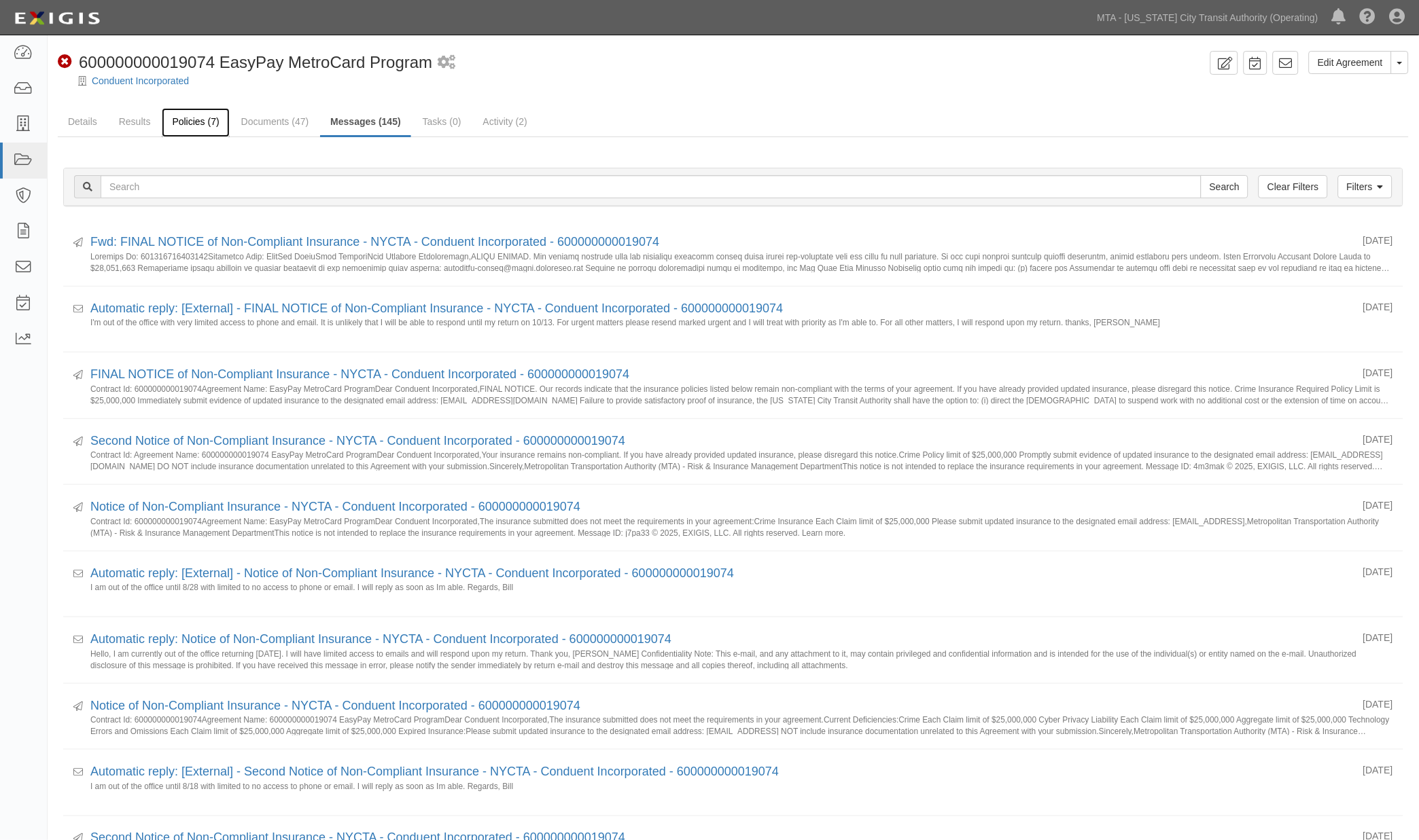
click at [176, 115] on link "Policies (7)" at bounding box center [195, 122] width 67 height 29
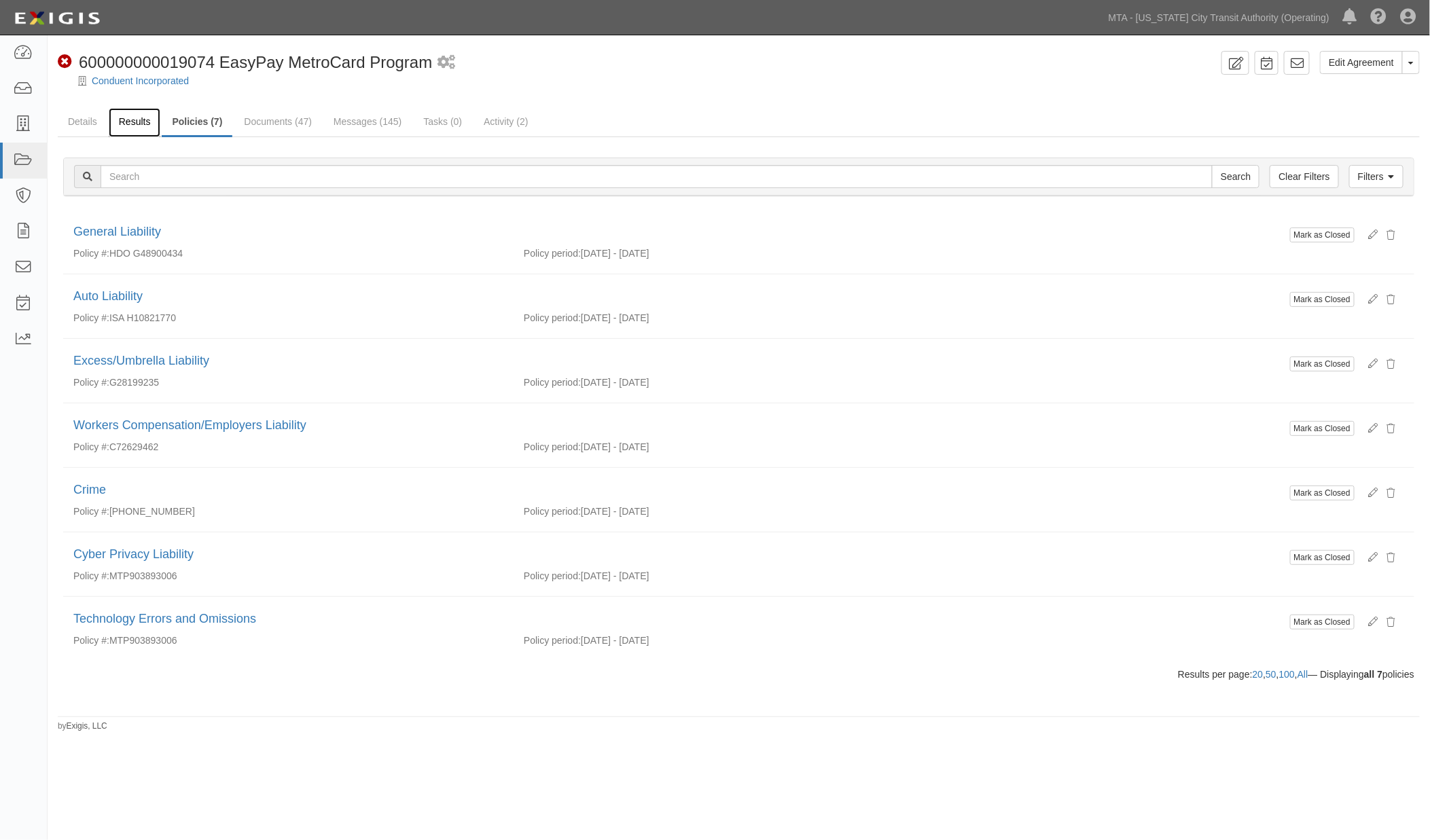
click at [139, 123] on link "Results" at bounding box center [134, 122] width 53 height 29
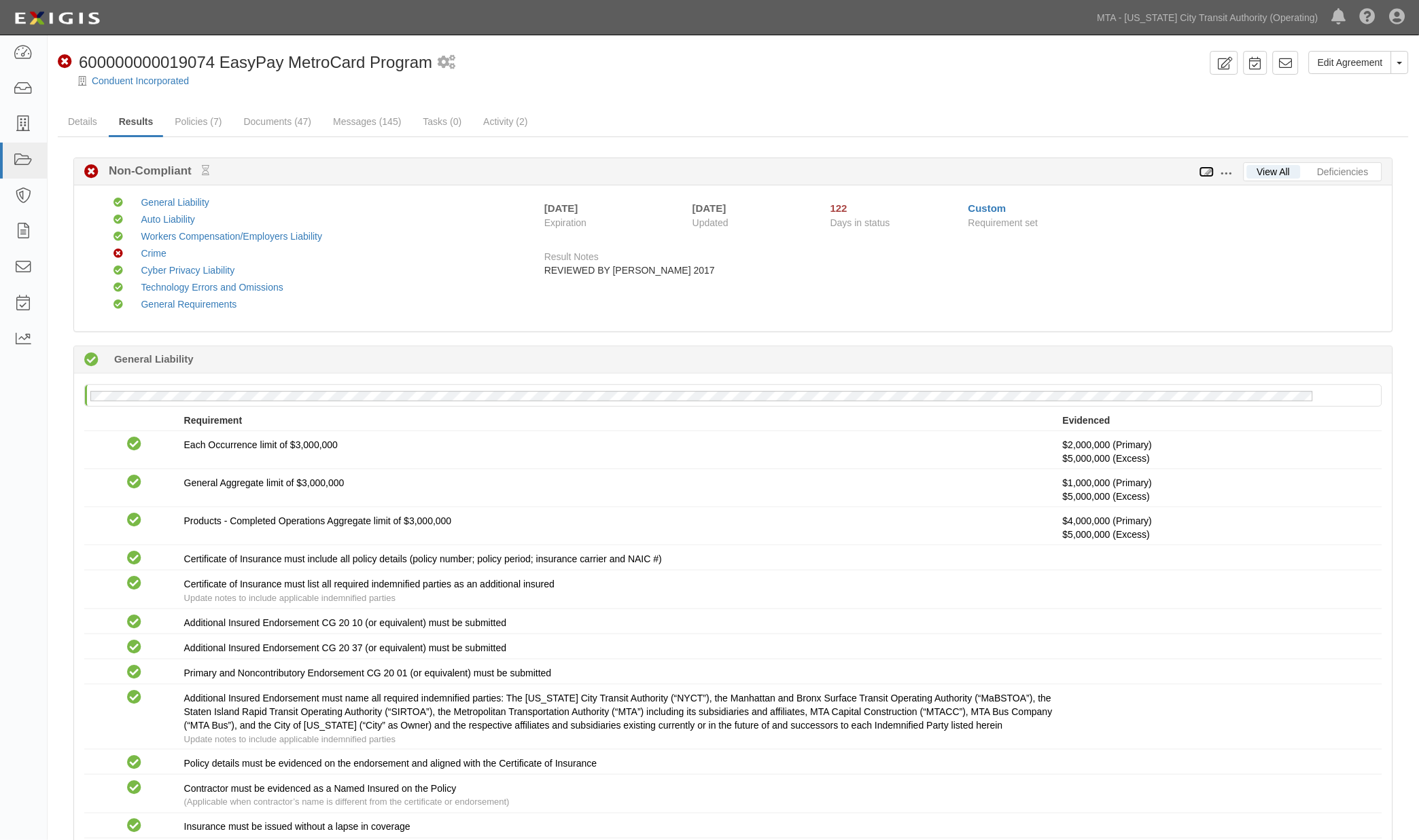
click at [1211, 169] on icon at bounding box center [1206, 172] width 15 height 9
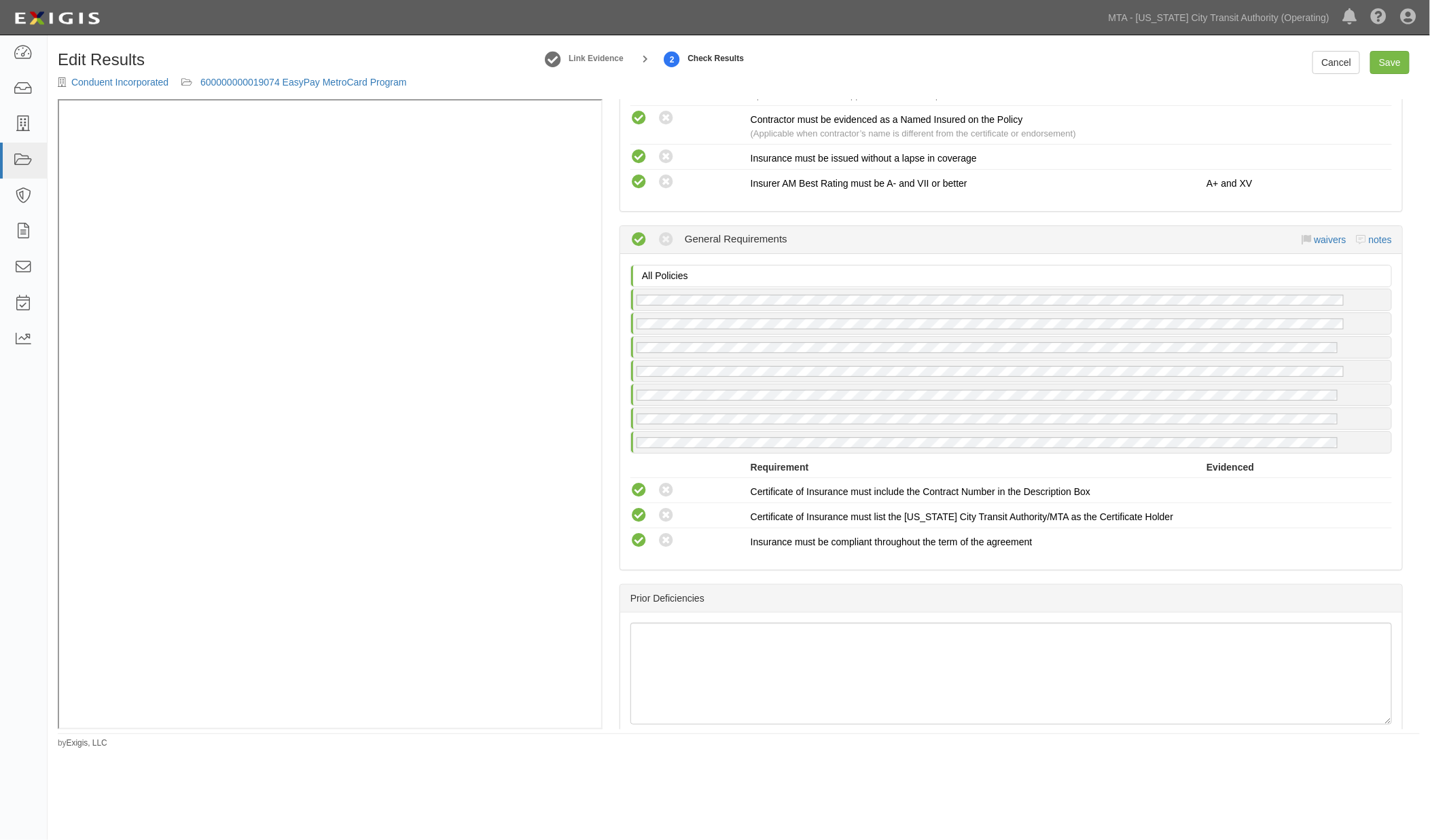
scroll to position [2526, 0]
click at [1373, 247] on link "notes" at bounding box center [1380, 242] width 23 height 11
radio input "true"
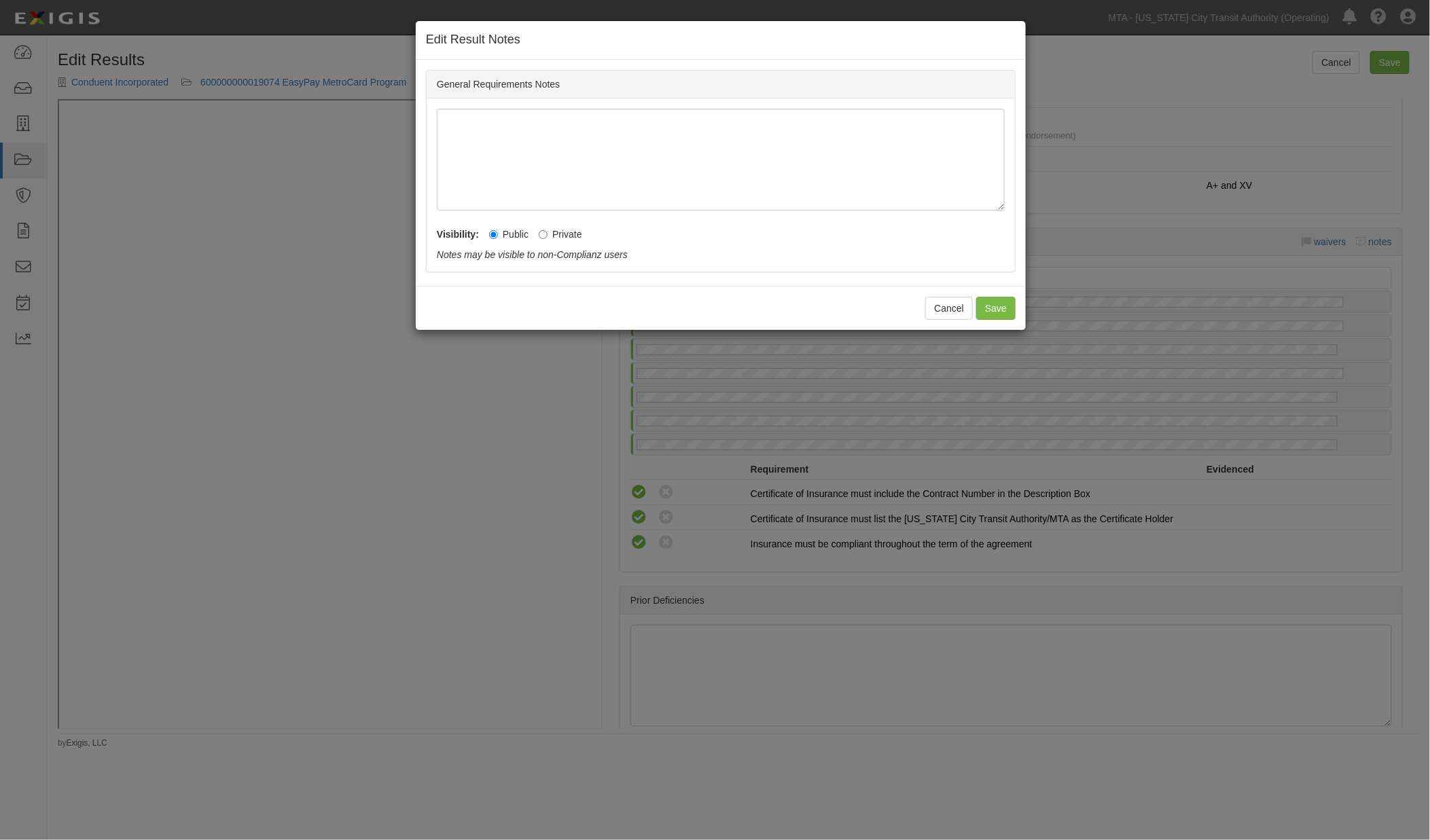
click at [558, 236] on label "Private" at bounding box center [560, 234] width 44 height 14
click at [548, 236] on input "Private" at bounding box center [543, 235] width 9 height 9
radio input "true"
click at [997, 312] on button "Save" at bounding box center [996, 308] width 40 height 23
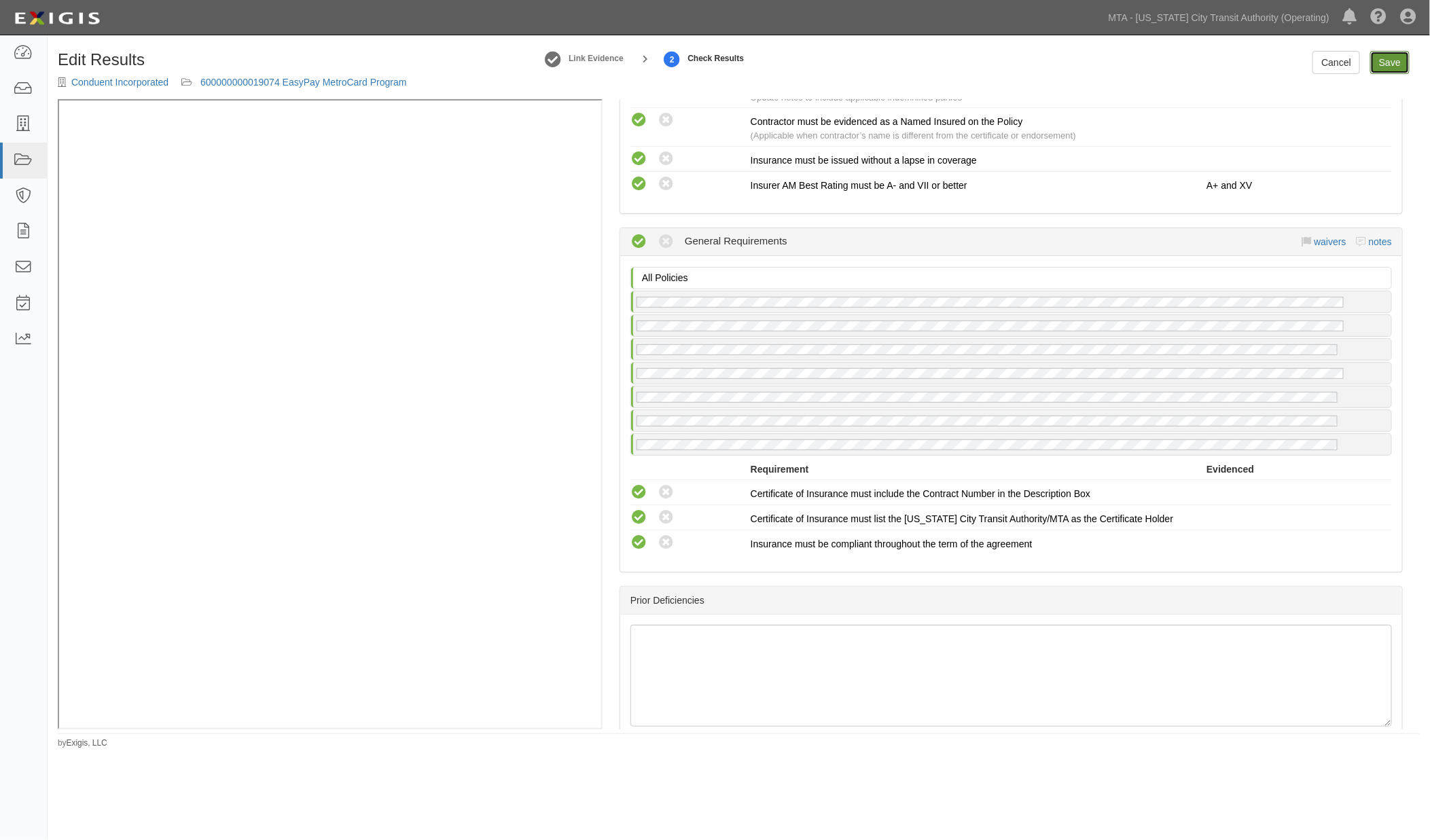
click at [1393, 59] on link "Save" at bounding box center [1390, 62] width 40 height 23
radio input "true"
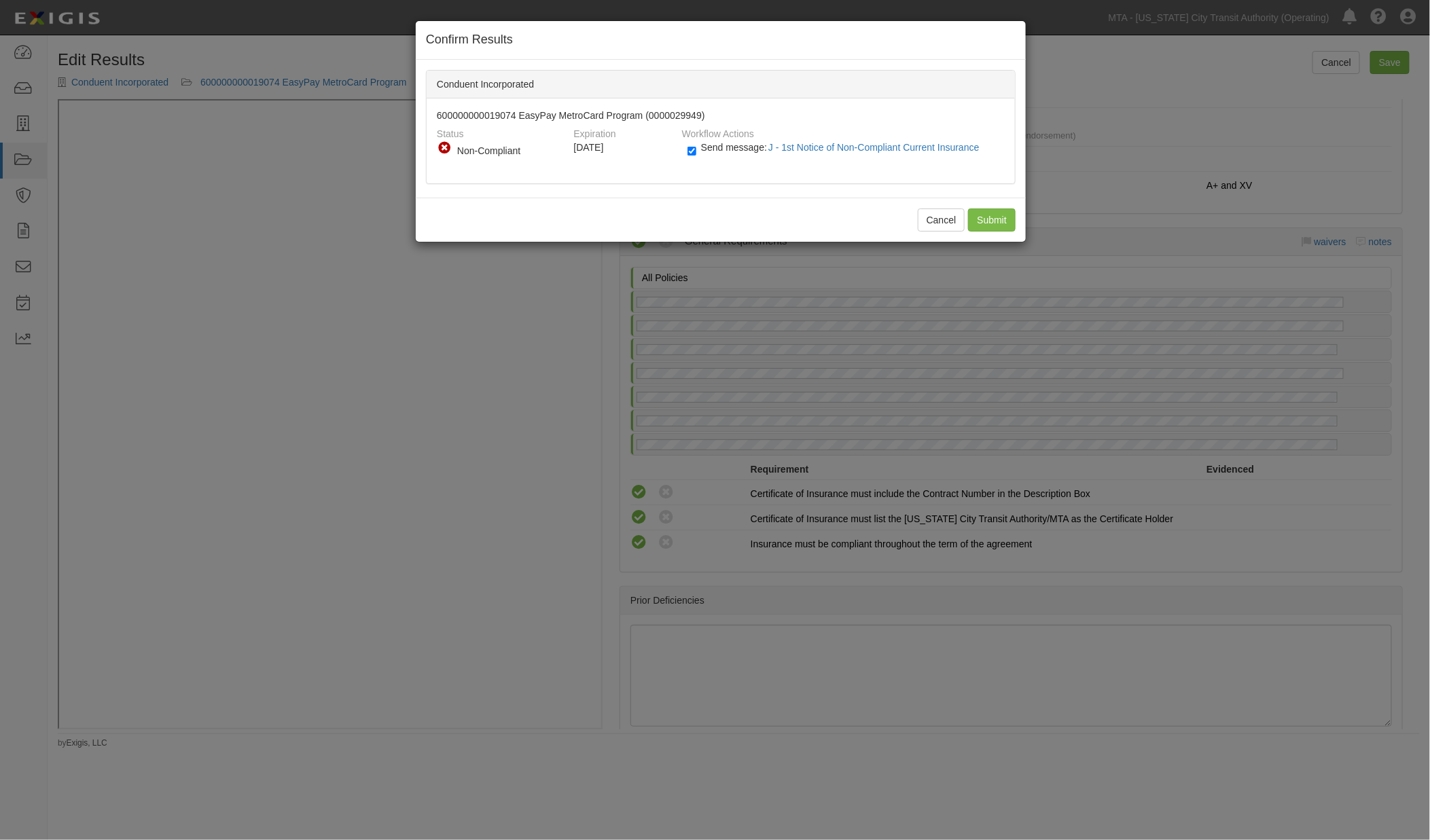
click at [681, 145] on div "Send message: J - 1st Notice of Non-Compliant Current Insurance" at bounding box center [841, 151] width 327 height 22
click at [689, 147] on input "Send message: J - 1st Notice of Non-Compliant Current Insurance" at bounding box center [692, 151] width 9 height 15
checkbox input "false"
click at [986, 224] on input "Submit" at bounding box center [992, 219] width 47 height 23
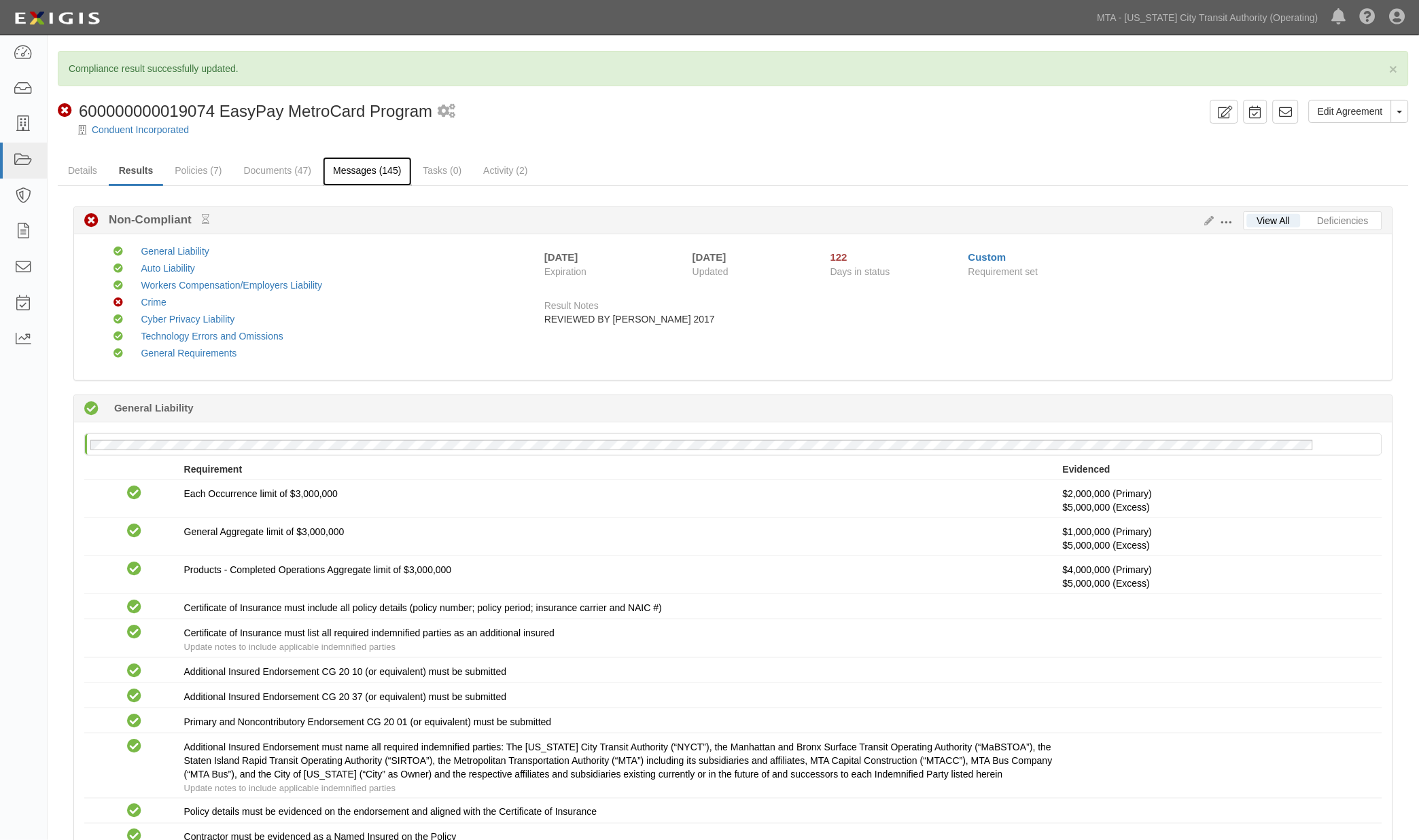
click at [355, 179] on link "Messages (145)" at bounding box center [367, 171] width 89 height 29
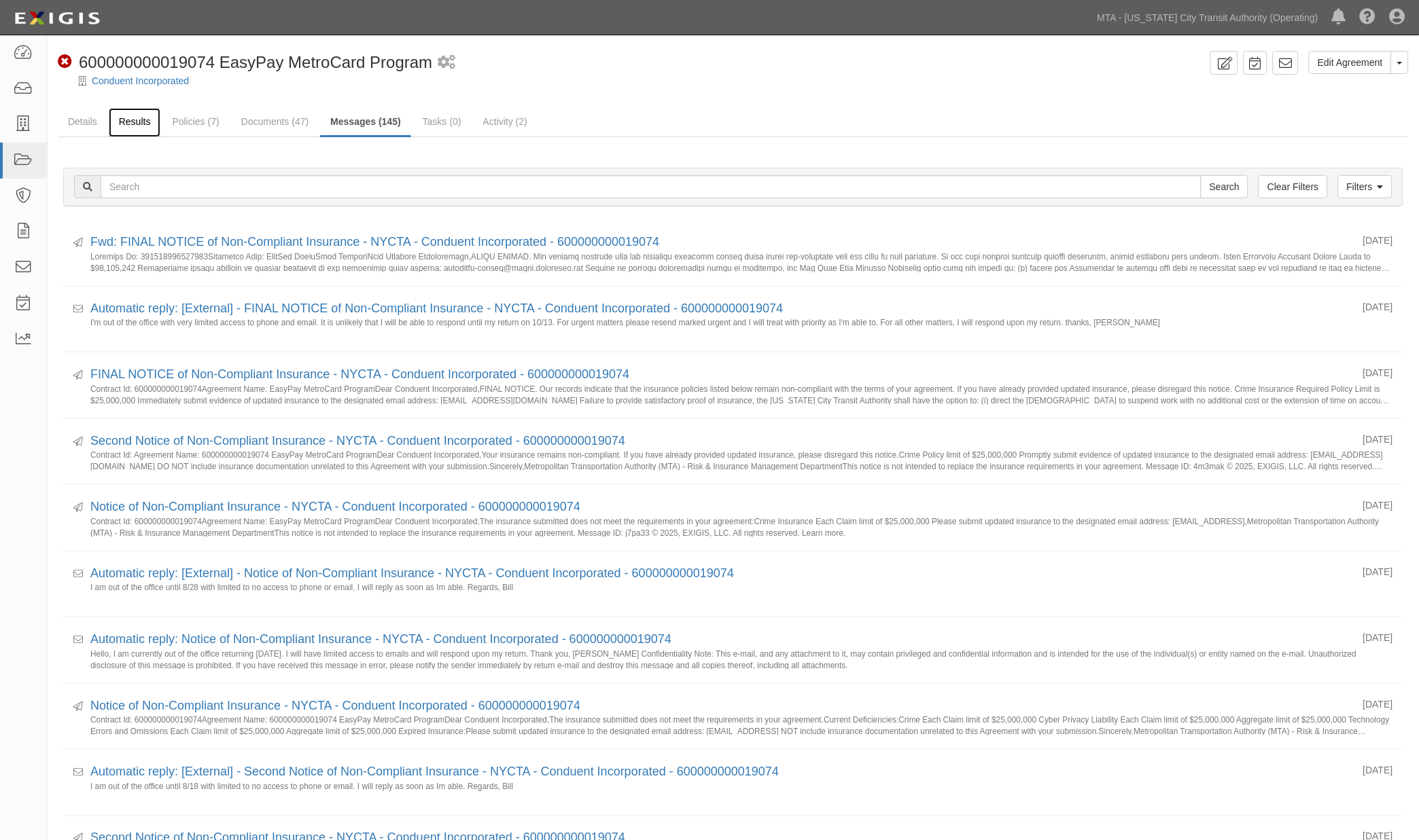
click at [117, 126] on link "Results" at bounding box center [134, 122] width 53 height 29
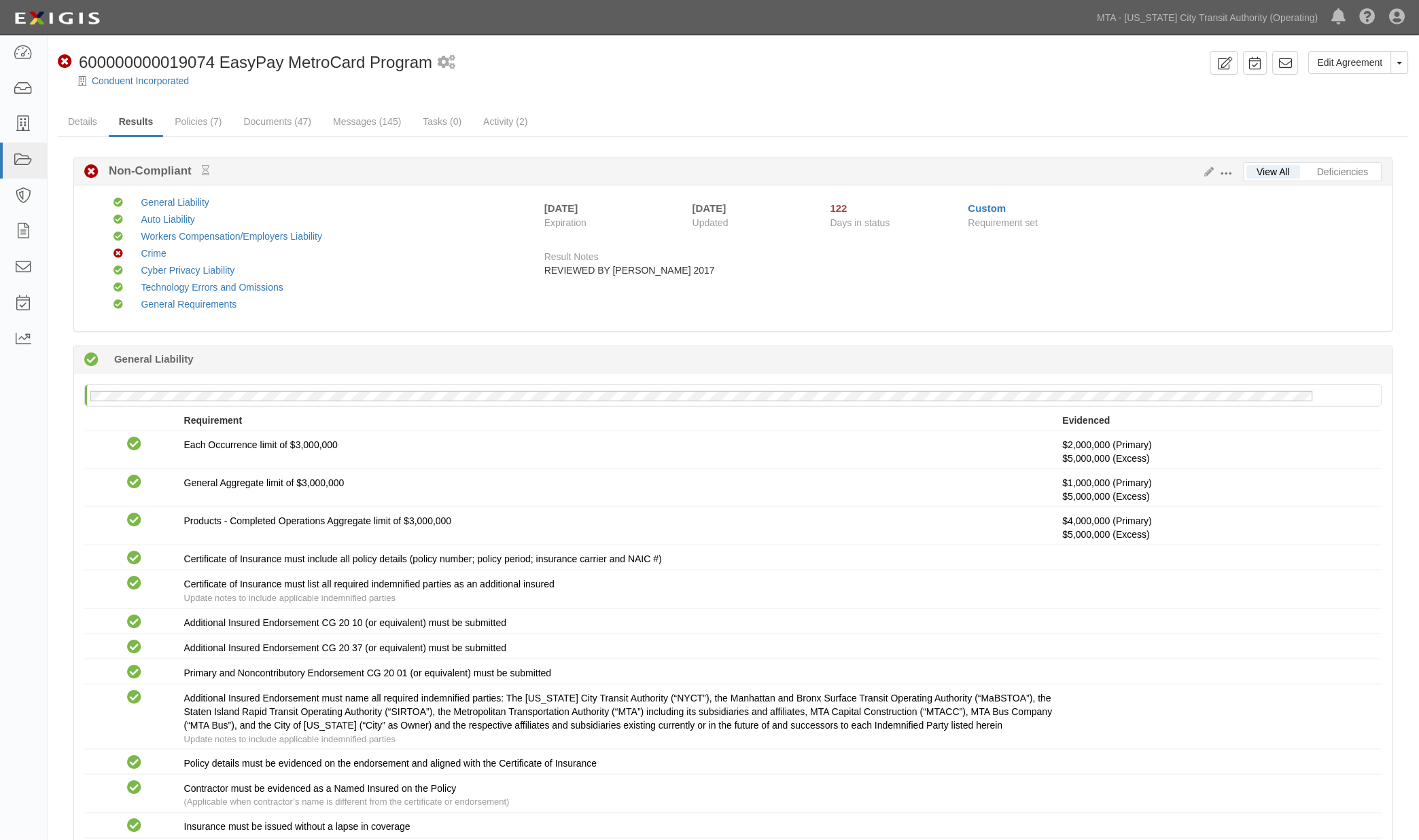
click at [984, 76] on div "Conduent Incorporated" at bounding box center [743, 81] width 1351 height 14
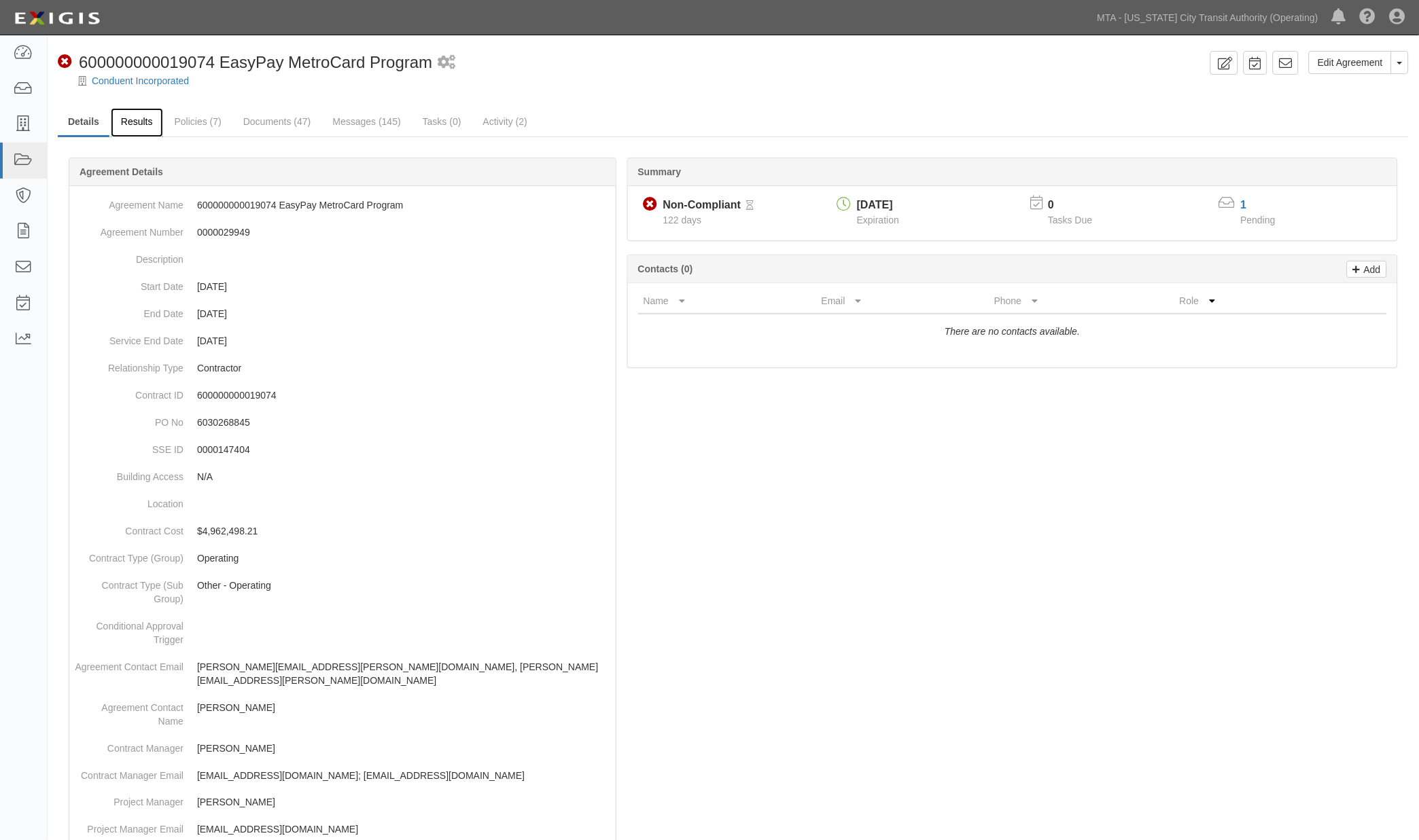
click at [159, 120] on link "Results" at bounding box center [137, 122] width 53 height 29
click at [152, 120] on link "Results" at bounding box center [137, 122] width 53 height 29
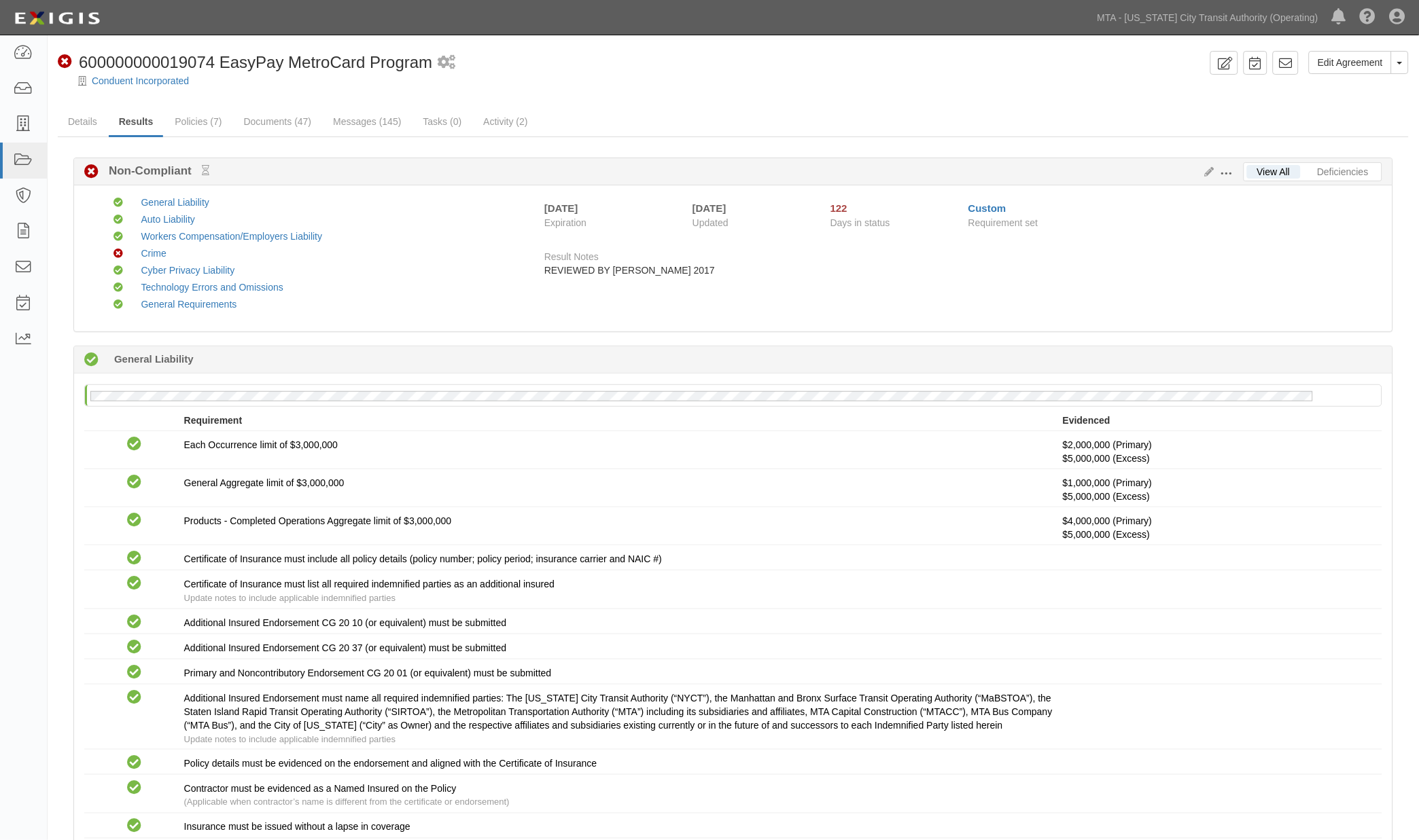
click at [455, 232] on div "Workers Compensation/Employers Liability" at bounding box center [327, 237] width 393 height 14
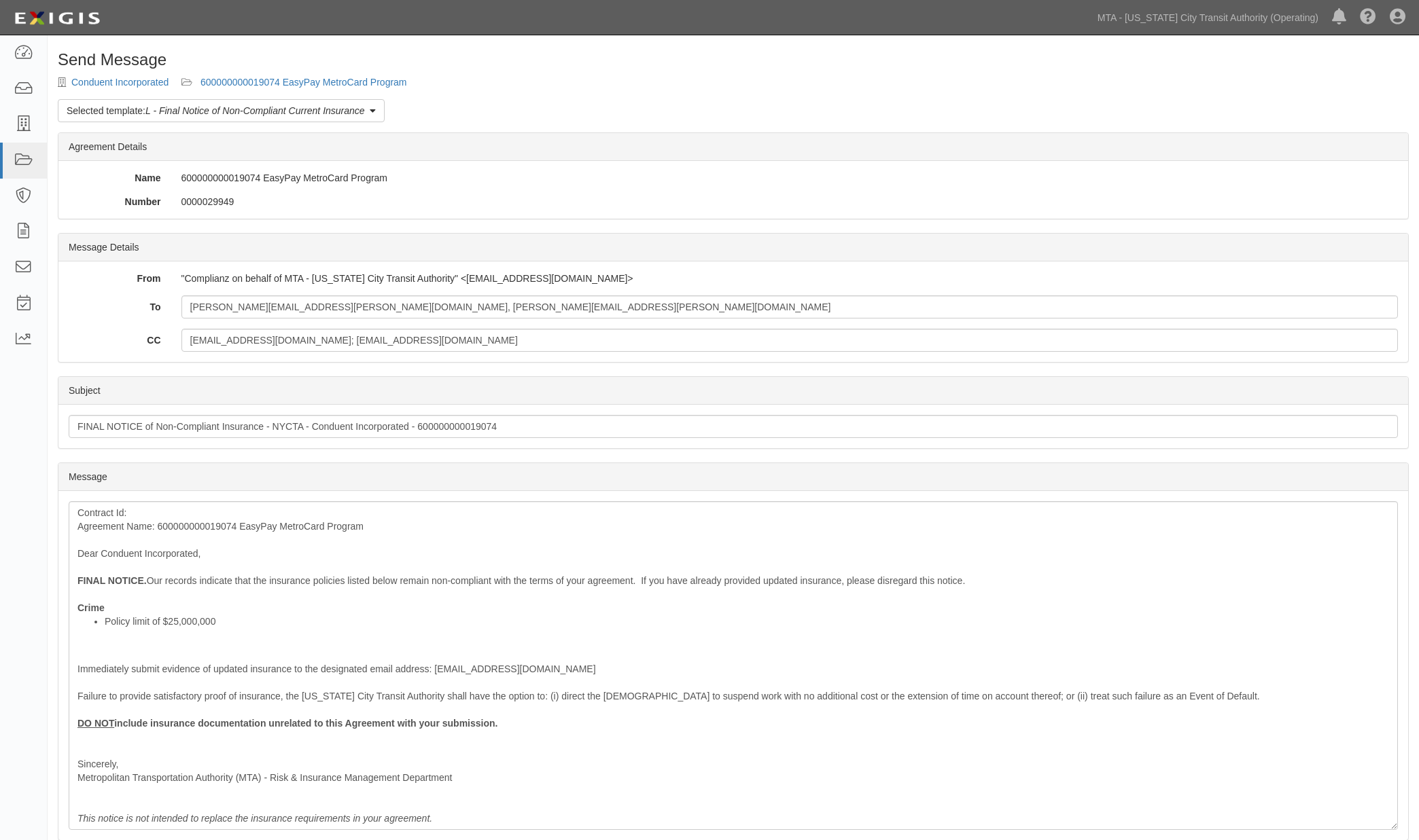
scroll to position [109, 0]
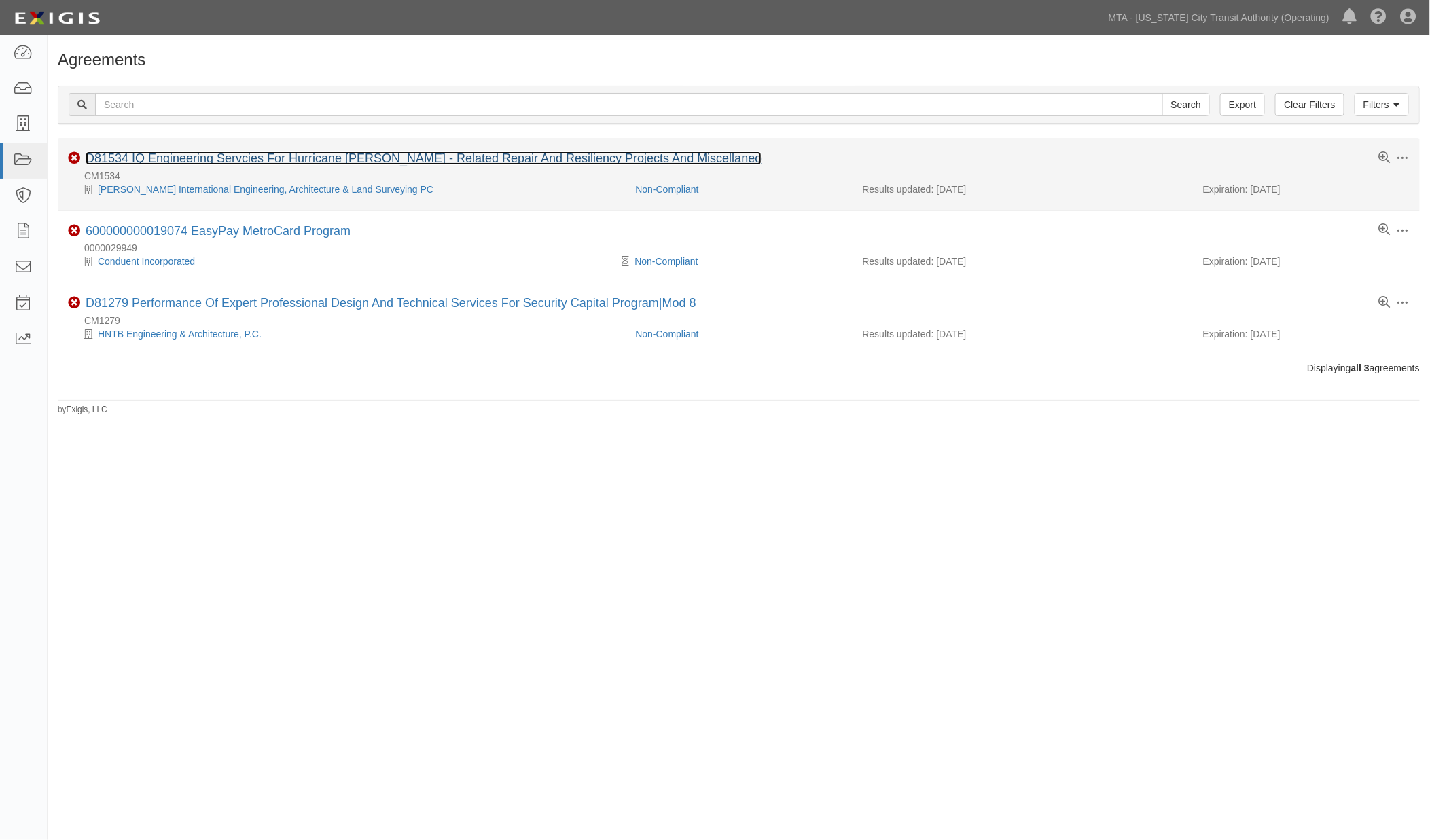
click at [405, 162] on link "D81534 IQ Engineering Servcies For Hurricane [PERSON_NAME] - Related Repair And…" at bounding box center [423, 158] width 676 height 14
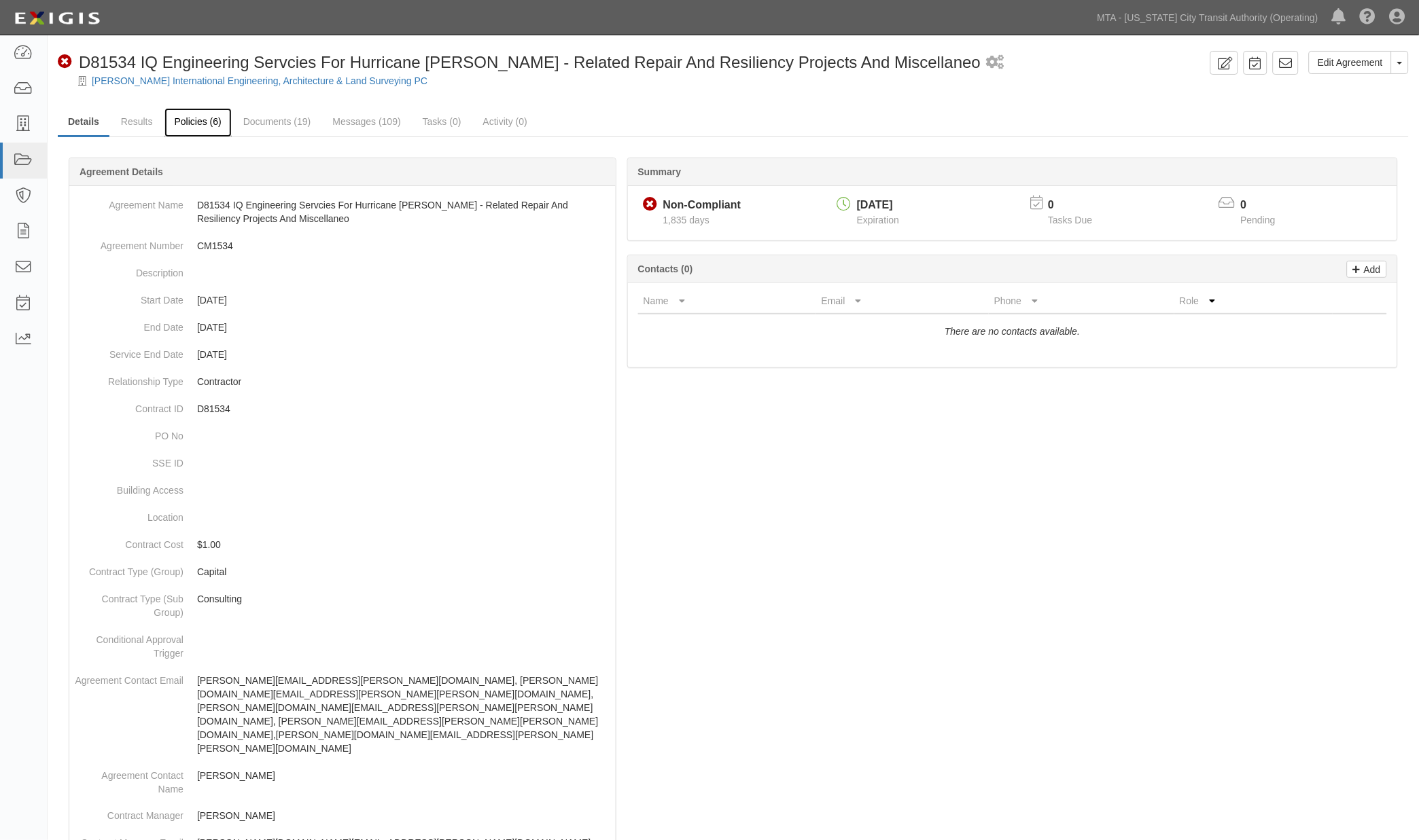
click at [197, 130] on link "Policies (6)" at bounding box center [198, 122] width 67 height 29
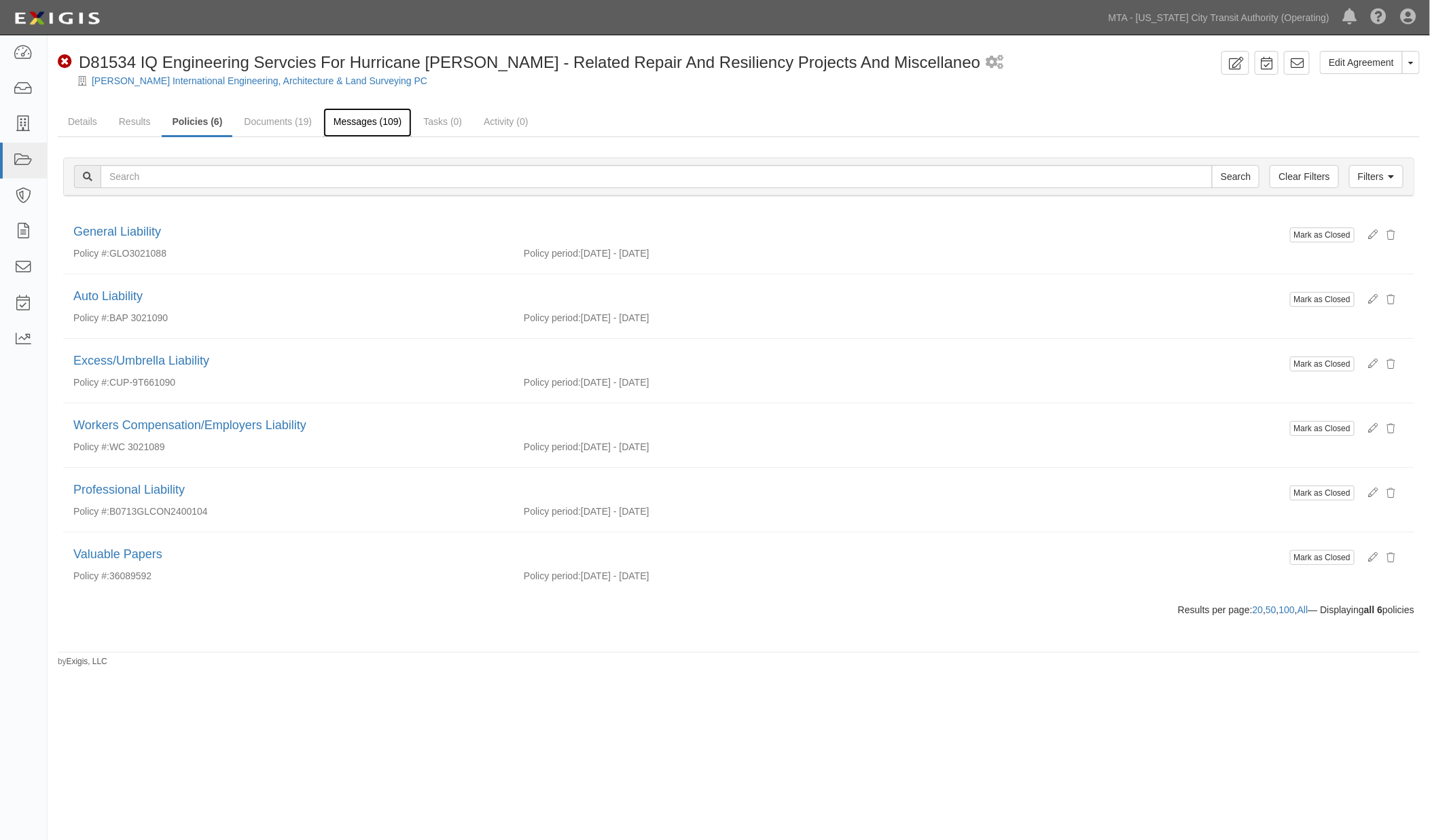
click at [375, 126] on link "Messages (109)" at bounding box center [368, 122] width 89 height 29
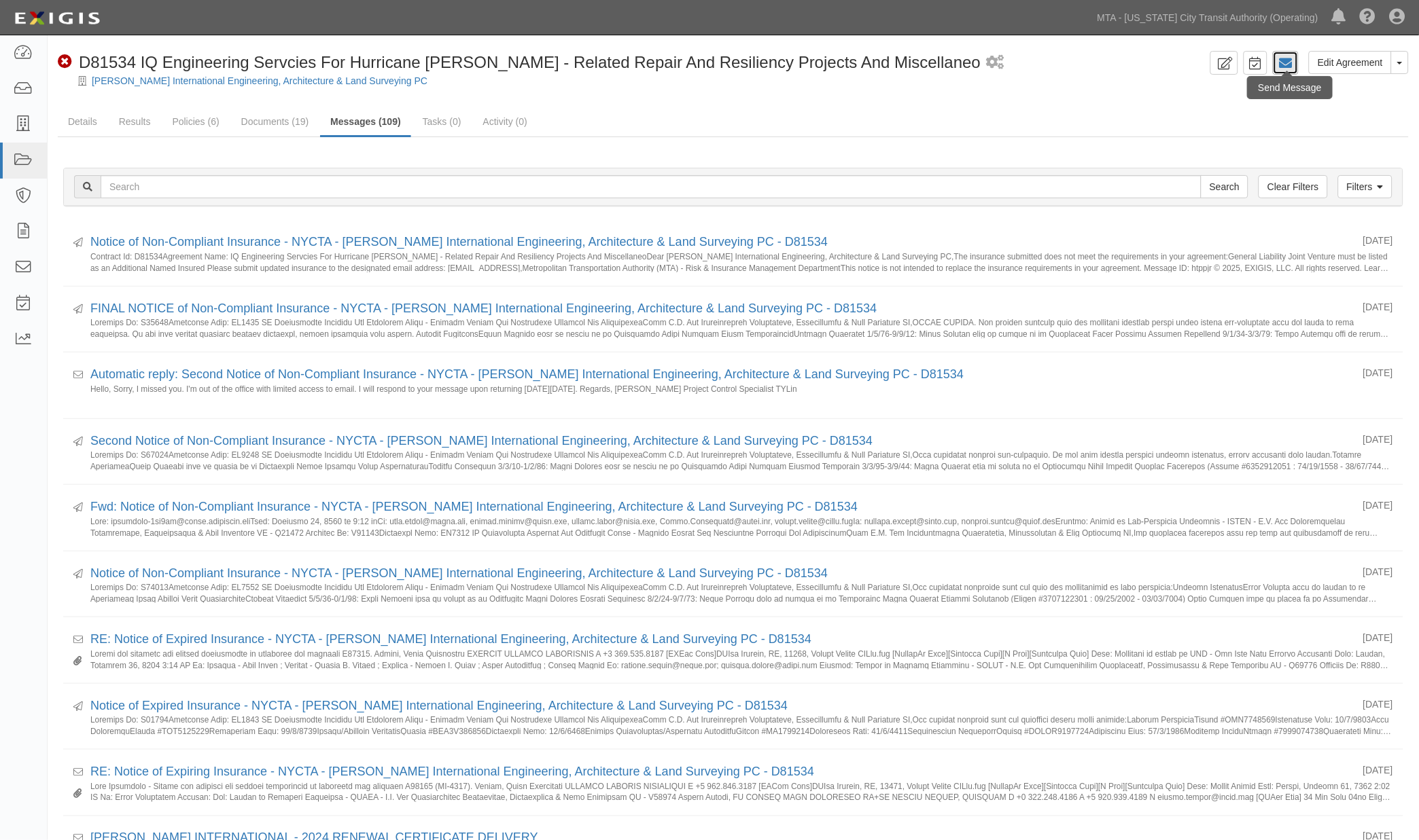
click at [1294, 65] on link at bounding box center [1286, 63] width 26 height 24
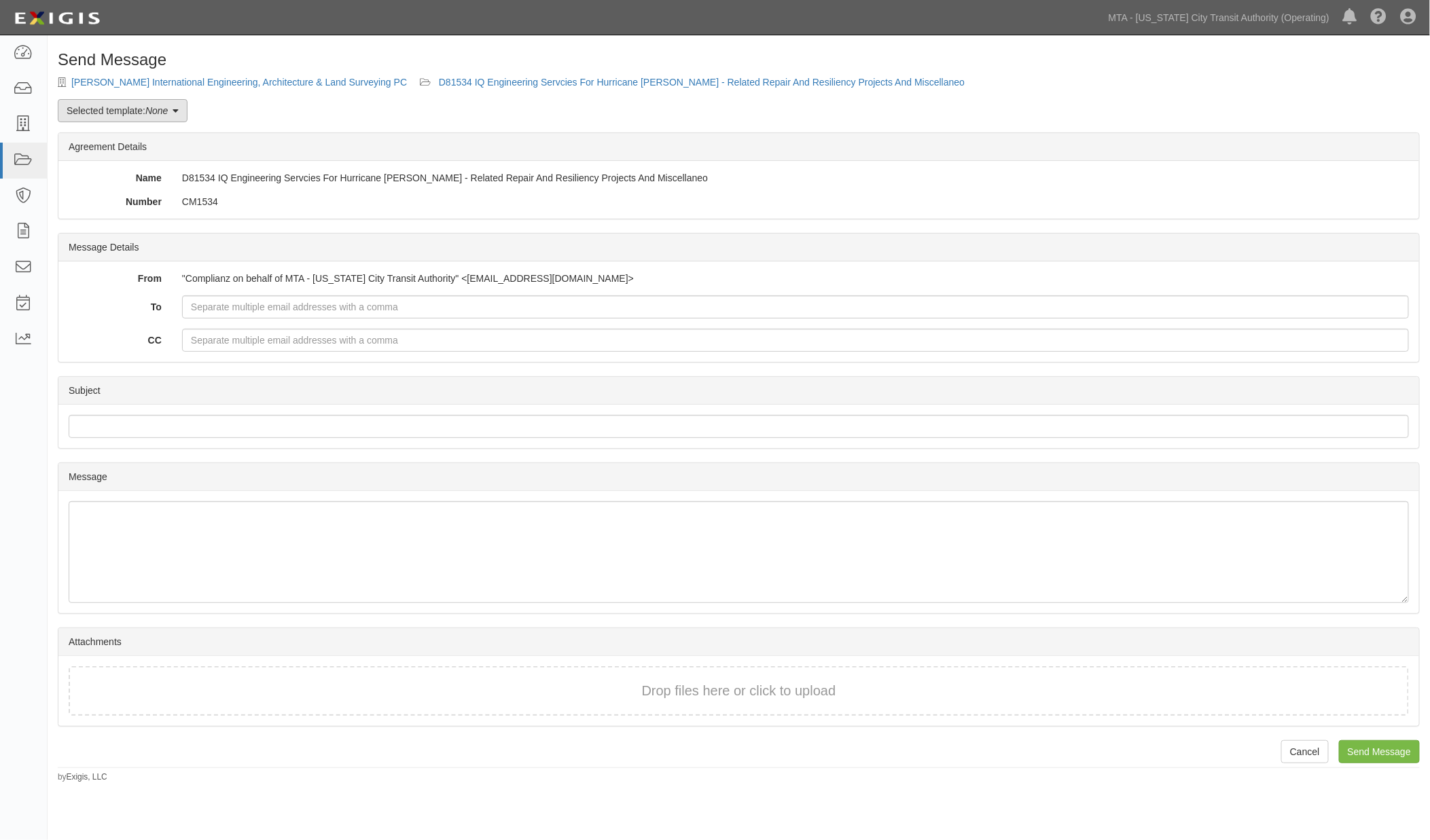
click at [130, 105] on link "Selected template: None" at bounding box center [122, 110] width 130 height 23
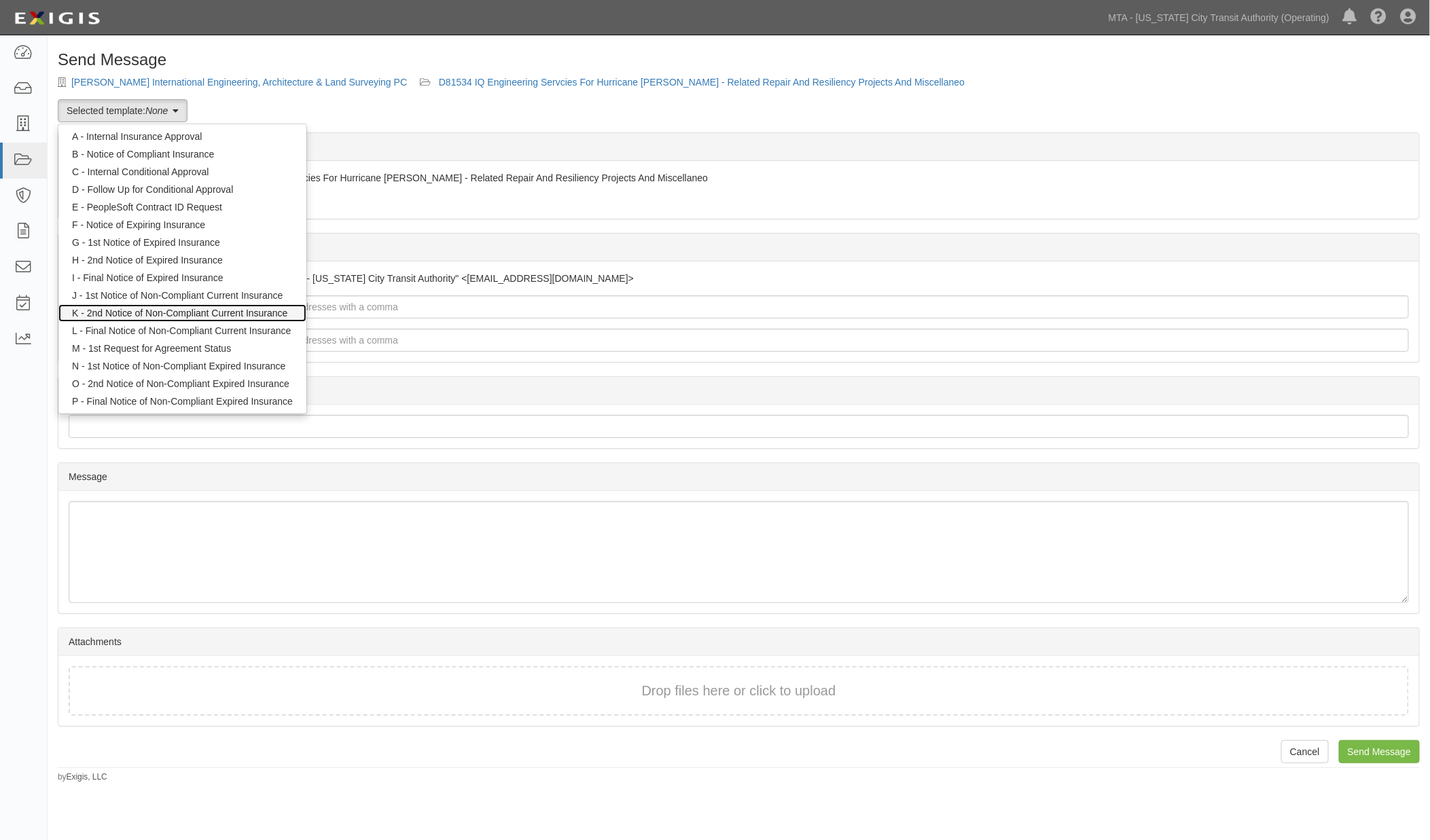
click at [121, 312] on link "K - 2nd Notice of Non-Compliant Current Insurance" at bounding box center [183, 313] width 248 height 18
